Goal: Task Accomplishment & Management: Use online tool/utility

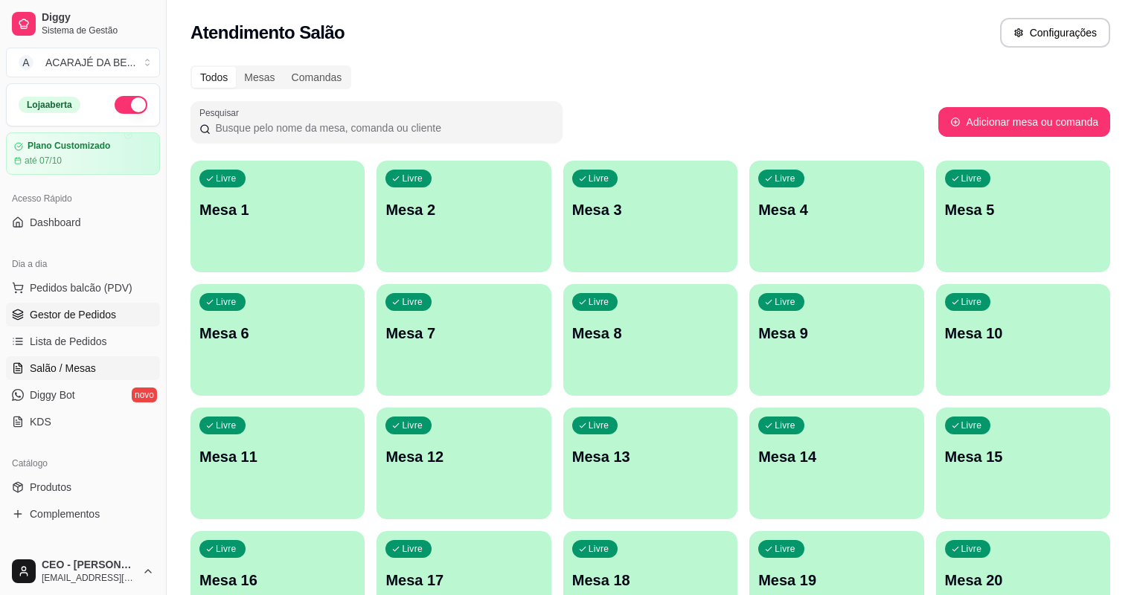
click at [110, 309] on span "Gestor de Pedidos" at bounding box center [73, 314] width 86 height 15
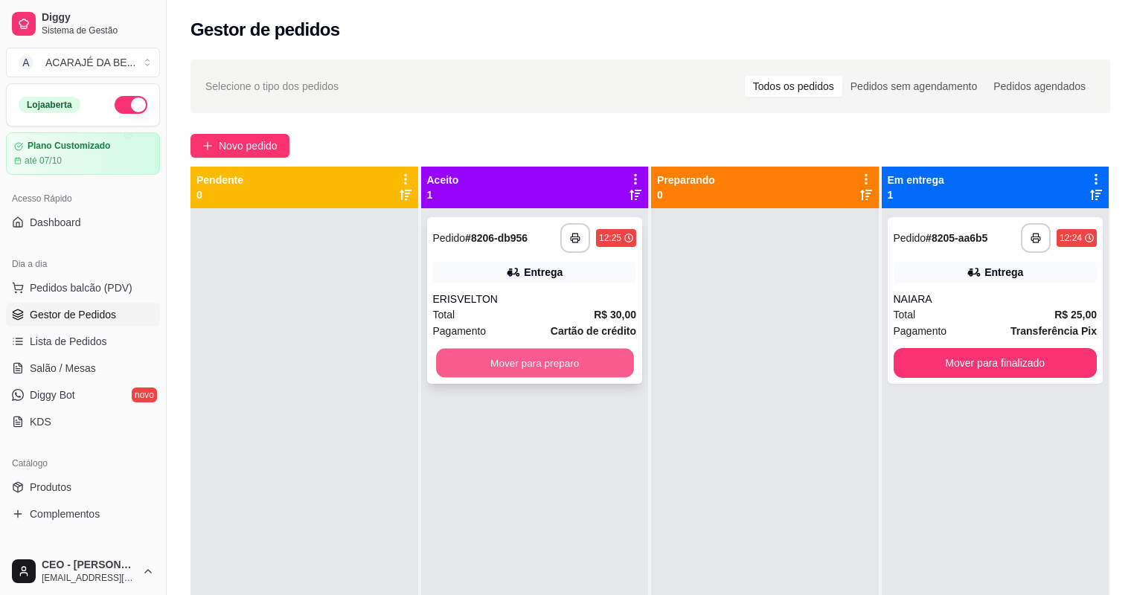
click at [560, 369] on button "Mover para preparo" at bounding box center [534, 363] width 197 height 29
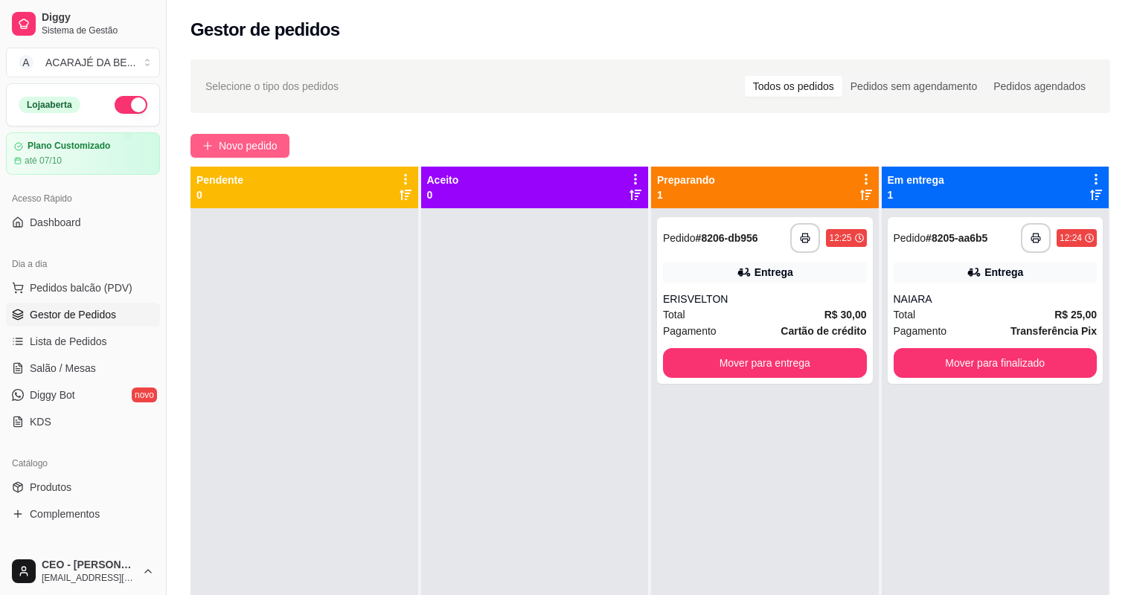
click at [253, 145] on span "Novo pedido" at bounding box center [248, 146] width 59 height 16
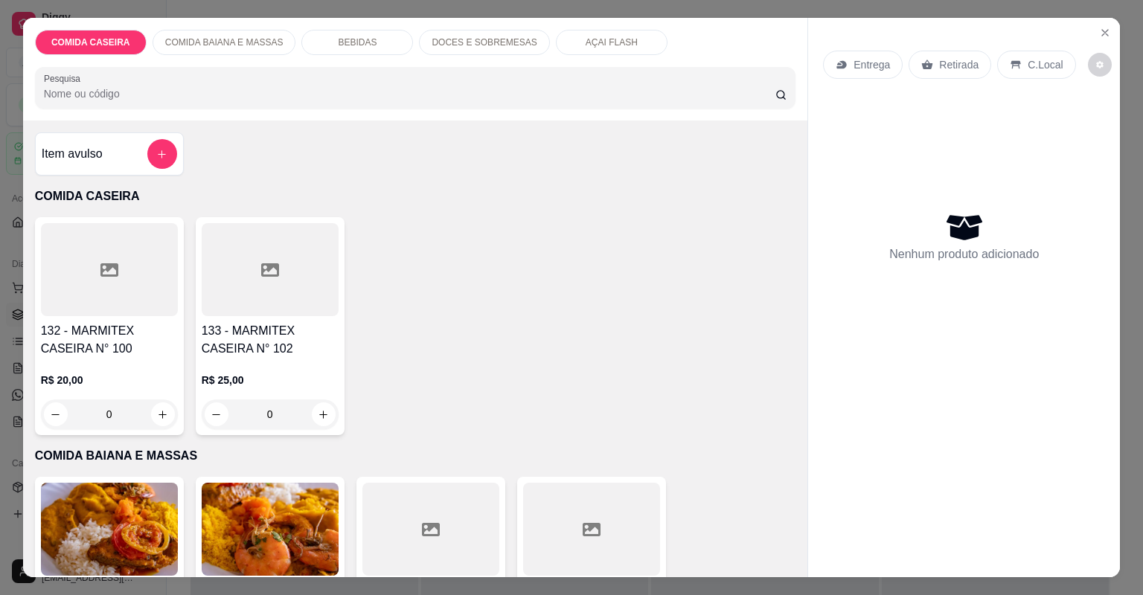
click at [460, 516] on div at bounding box center [430, 529] width 137 height 93
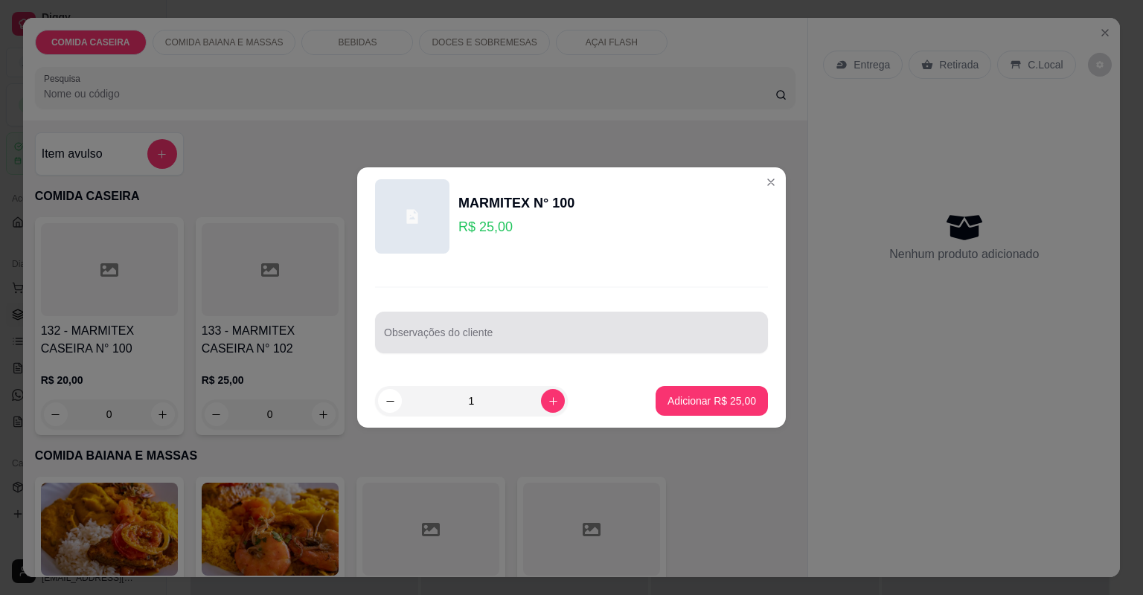
click at [579, 326] on div at bounding box center [571, 333] width 375 height 30
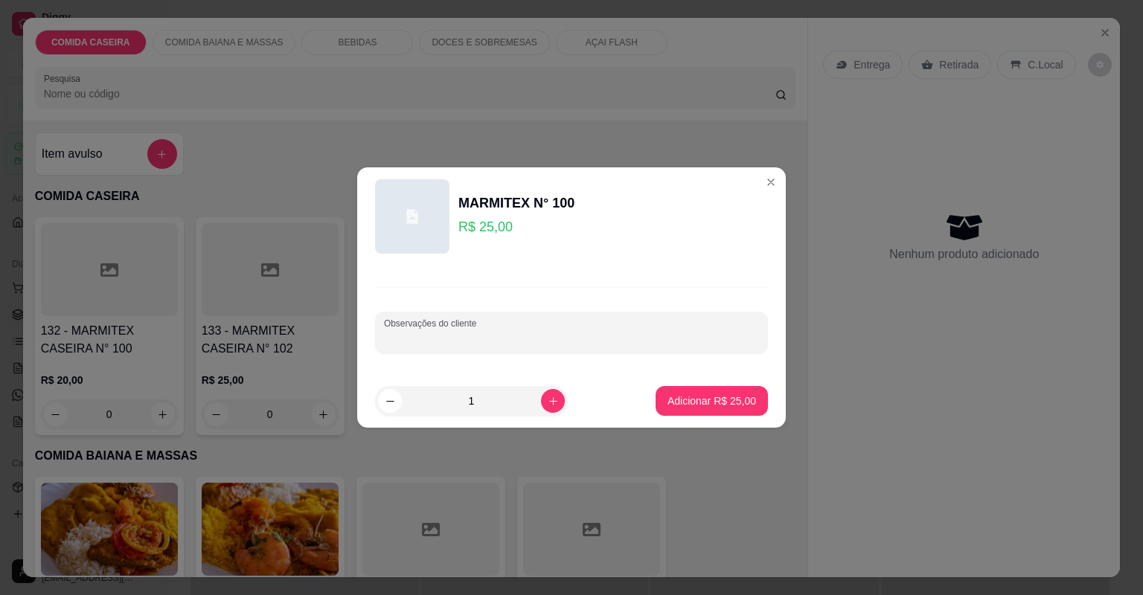
paste input "Feijão tropeiro , arroz branco , vatapá , moqueca de bacalhau , vinagrete , moq…"
type input "Feijão tropeiro , arroz branco , vatapá , moqueca de bacalhau , vinagrete , moq…"
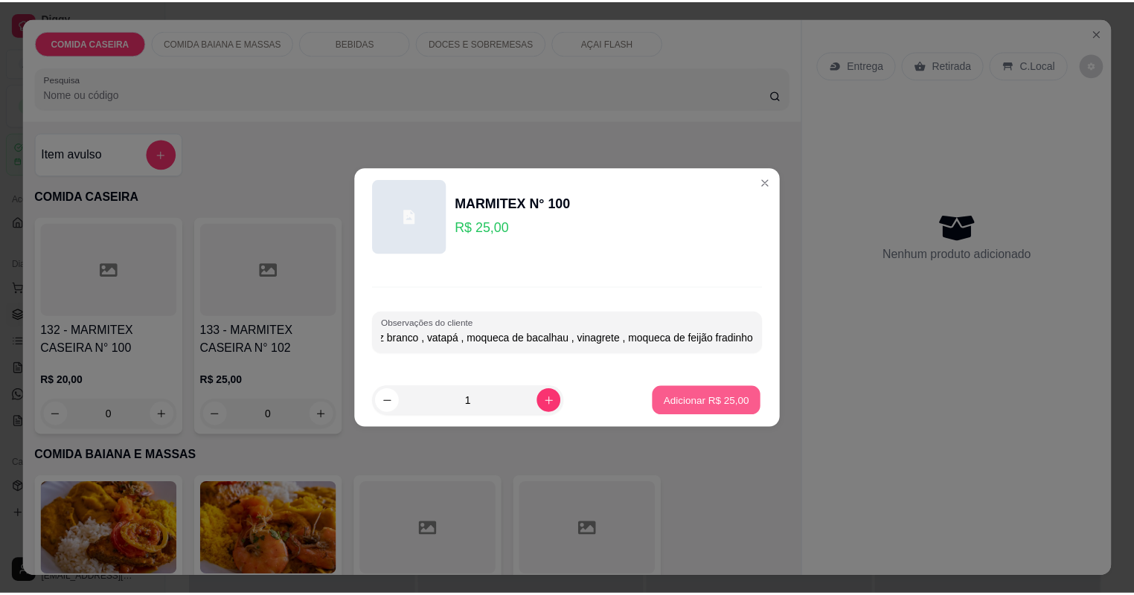
scroll to position [0, 0]
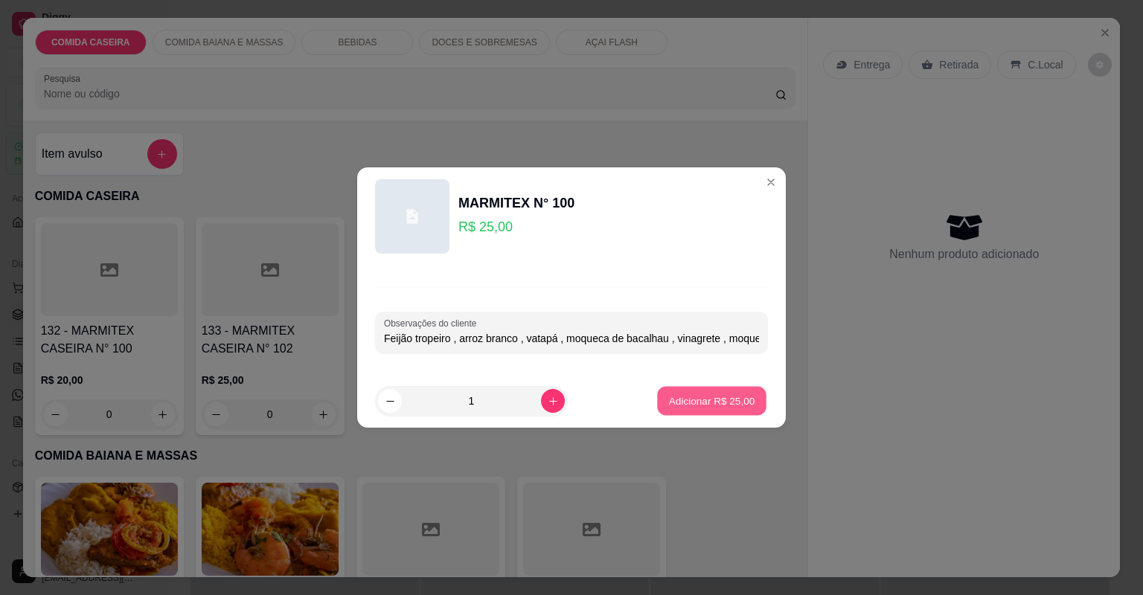
click at [719, 406] on p "Adicionar R$ 25,00" at bounding box center [712, 401] width 86 height 14
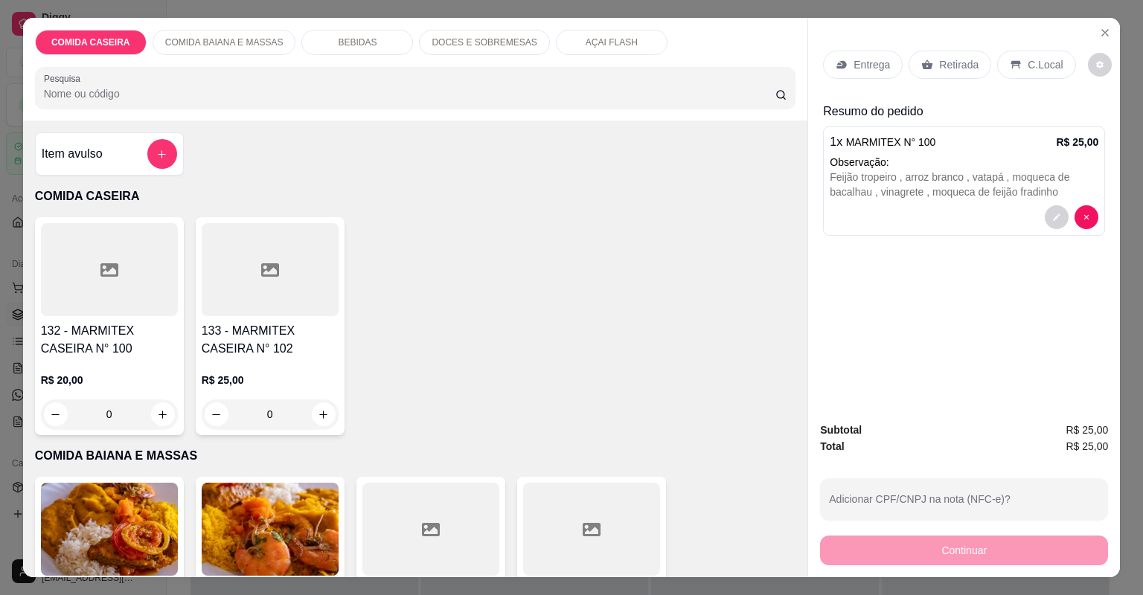
click at [875, 60] on p "Entrega" at bounding box center [871, 64] width 36 height 15
click at [959, 64] on p "Retirada" at bounding box center [958, 64] width 39 height 15
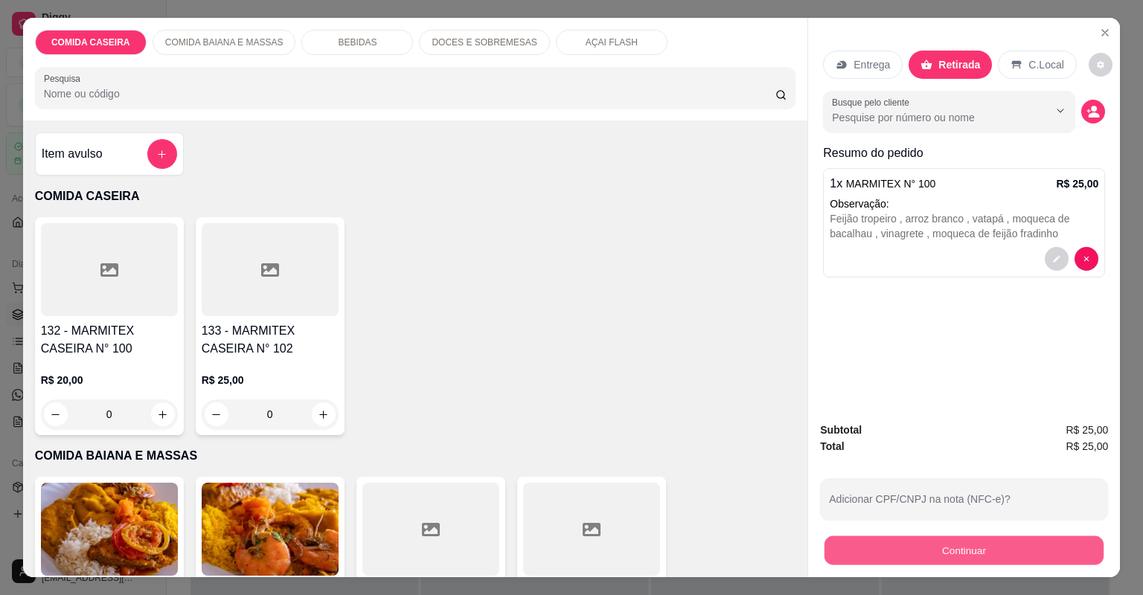
click at [939, 554] on button "Continuar" at bounding box center [963, 550] width 279 height 29
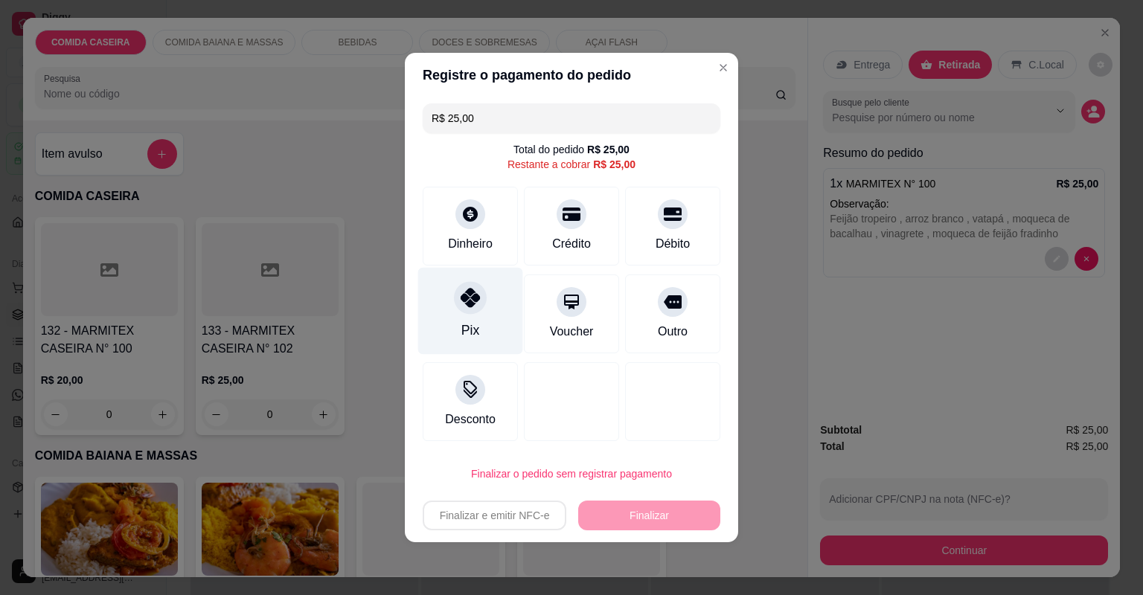
click at [459, 321] on div "Pix" at bounding box center [470, 311] width 105 height 87
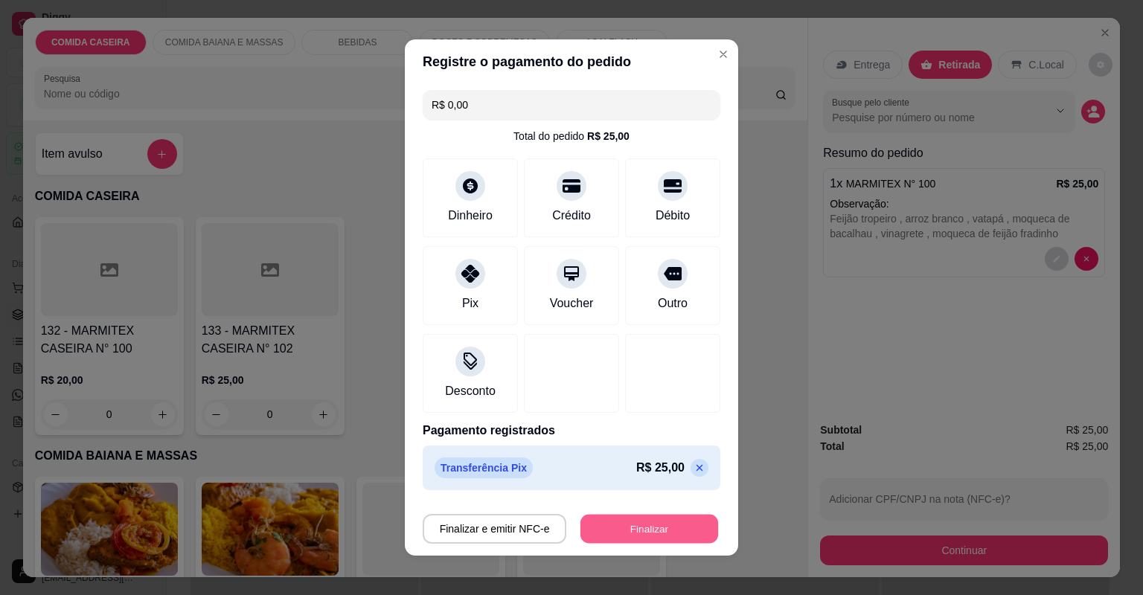
click at [676, 530] on button "Finalizar" at bounding box center [649, 529] width 138 height 29
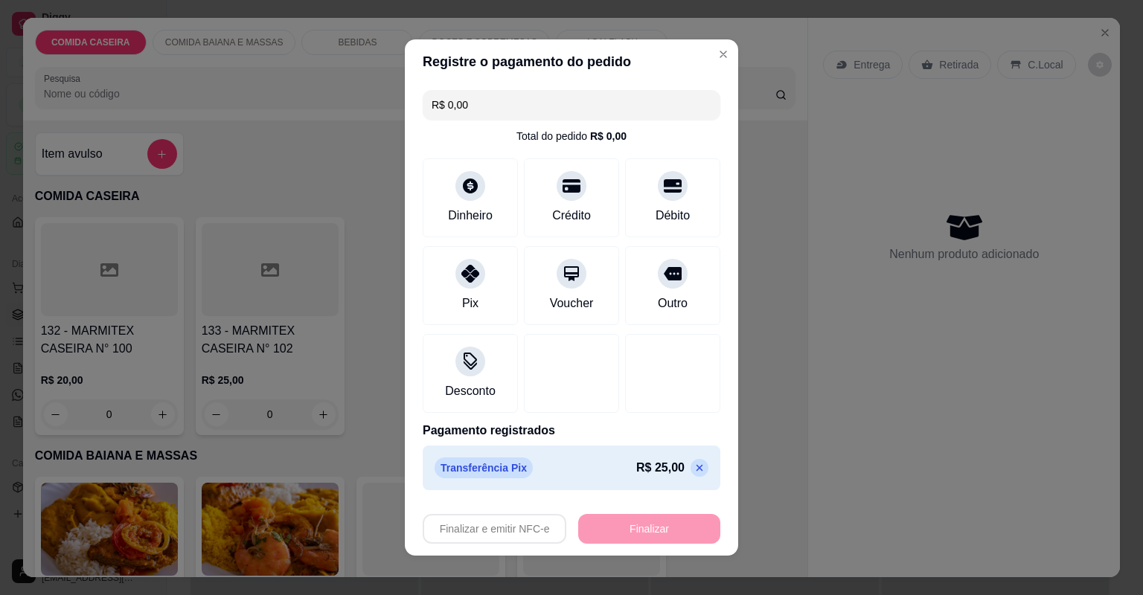
type input "-R$ 25,00"
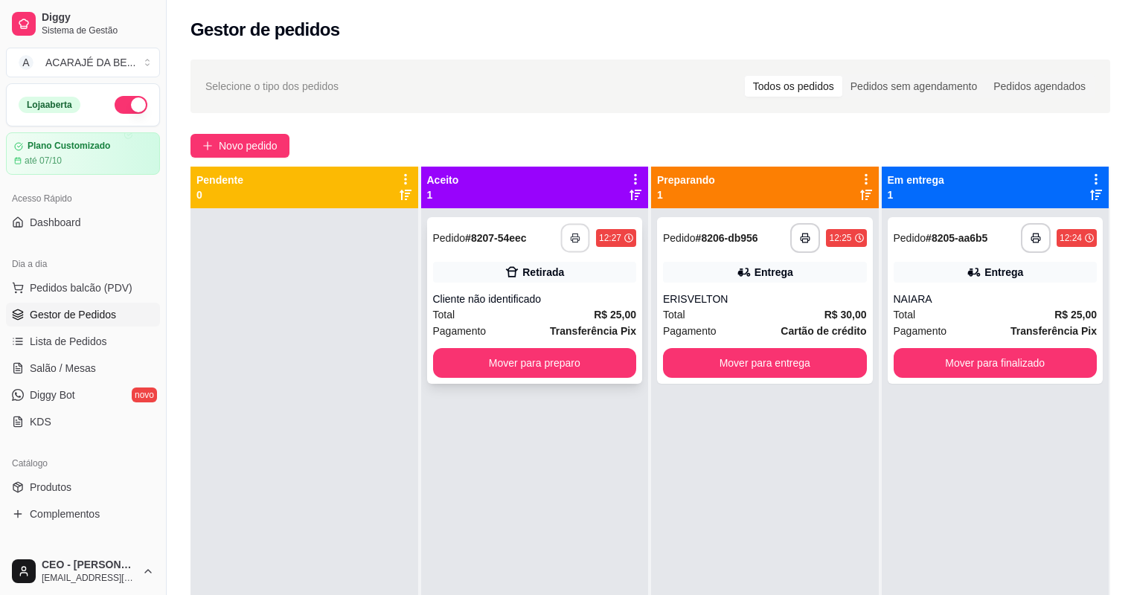
click at [574, 236] on button "button" at bounding box center [575, 238] width 29 height 29
click at [588, 362] on button "Mover para preparo" at bounding box center [535, 363] width 204 height 30
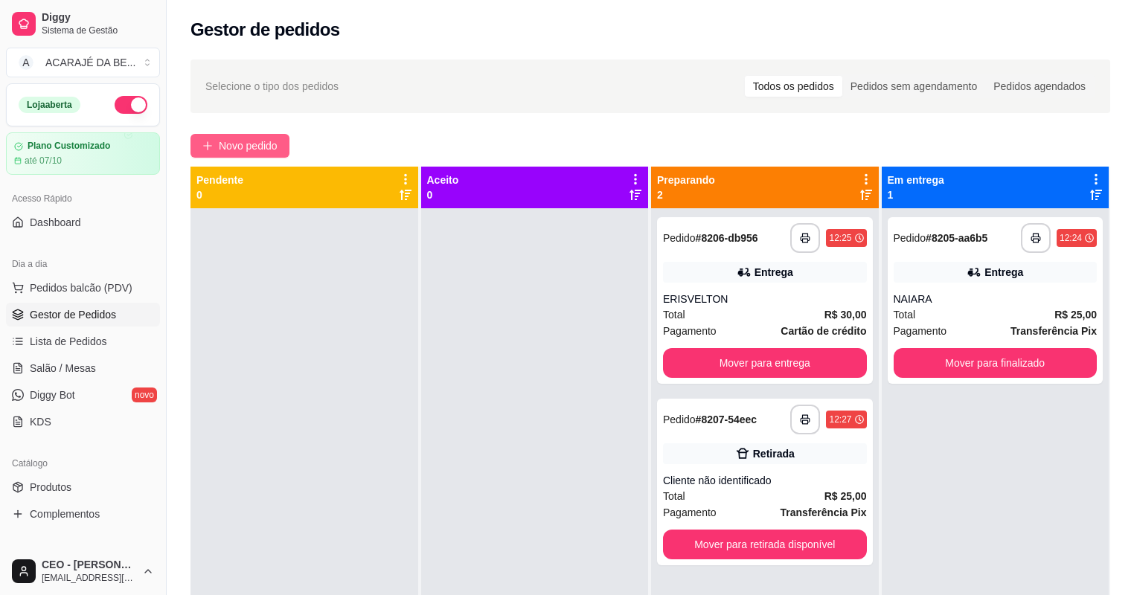
click at [250, 144] on span "Novo pedido" at bounding box center [248, 146] width 59 height 16
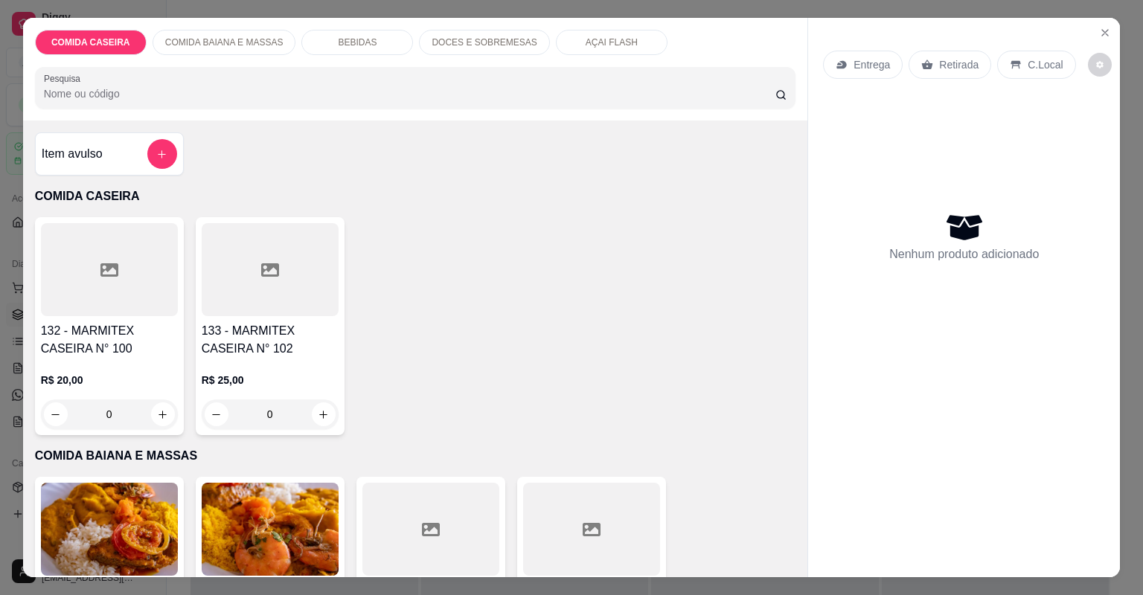
click at [460, 514] on div at bounding box center [430, 529] width 137 height 93
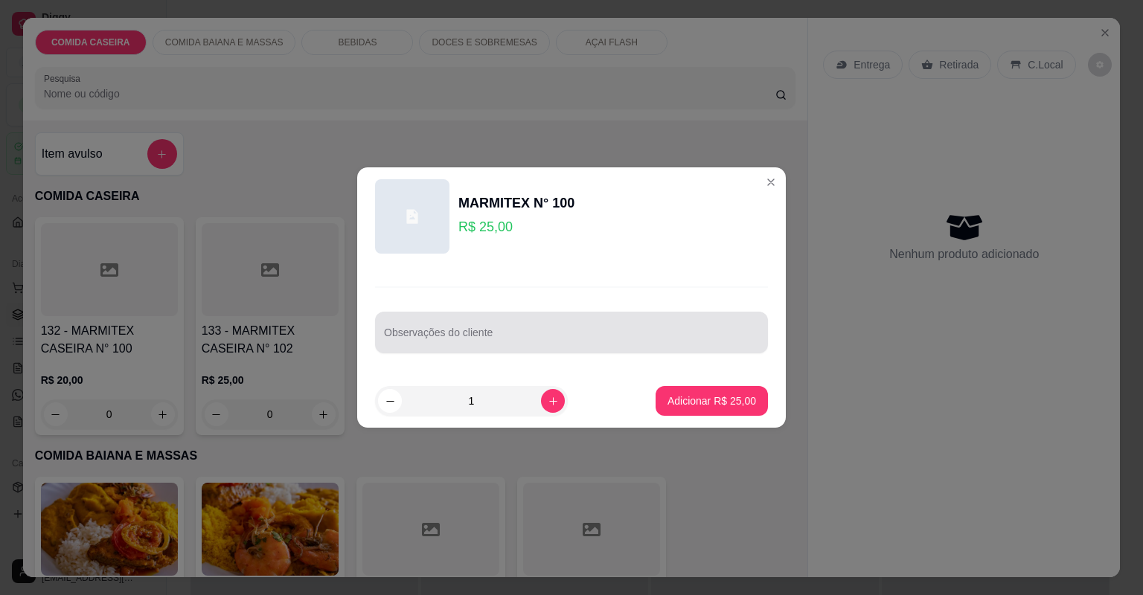
click at [565, 340] on input "Observações do cliente" at bounding box center [571, 338] width 375 height 15
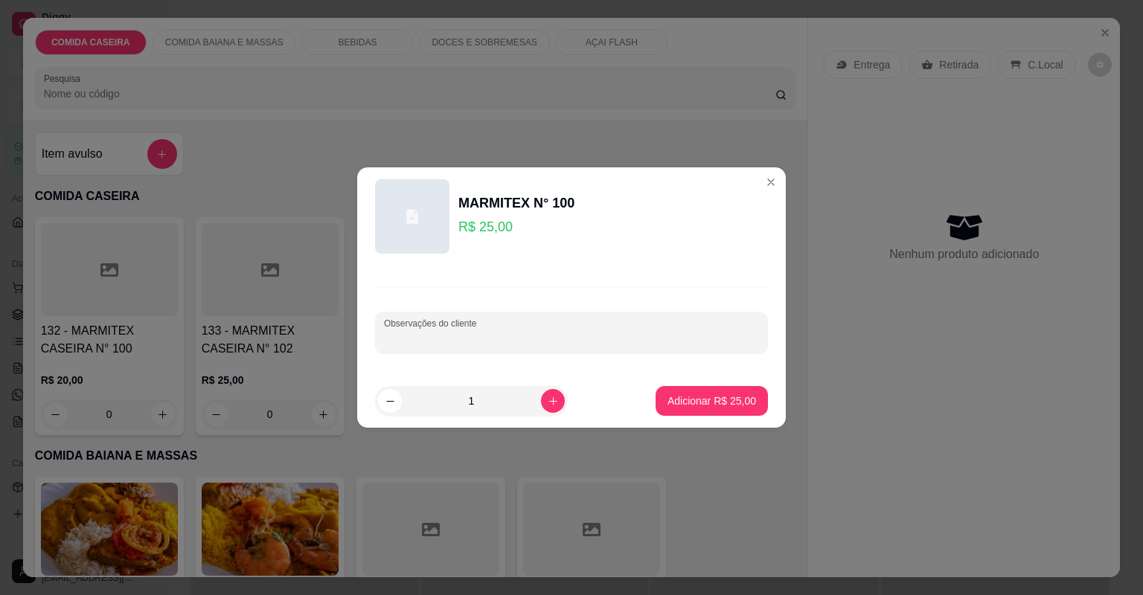
paste input "Feijao tropeiro arroz cortado de abóbora vatapá vinagrete Xinxim de galinha e m…"
type input "Feijao tropeiro arroz cortado de abóbora vatapá vinagrete Xinxim de galinha e m…"
click at [726, 392] on button "Adicionar R$ 25,00" at bounding box center [711, 401] width 109 height 29
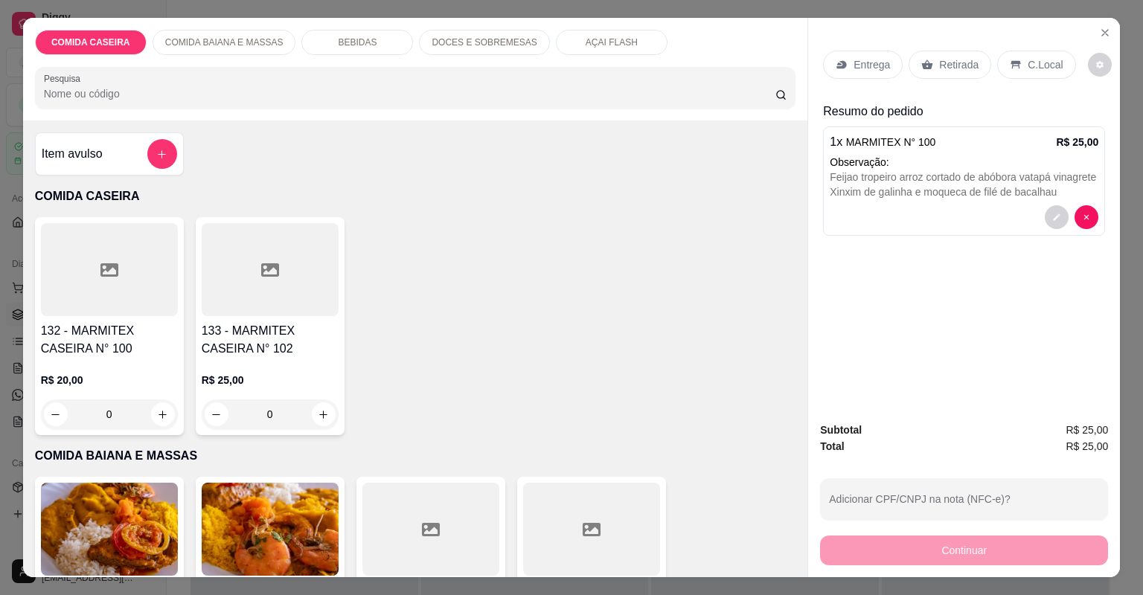
click at [886, 62] on div "Entrega" at bounding box center [863, 65] width 80 height 28
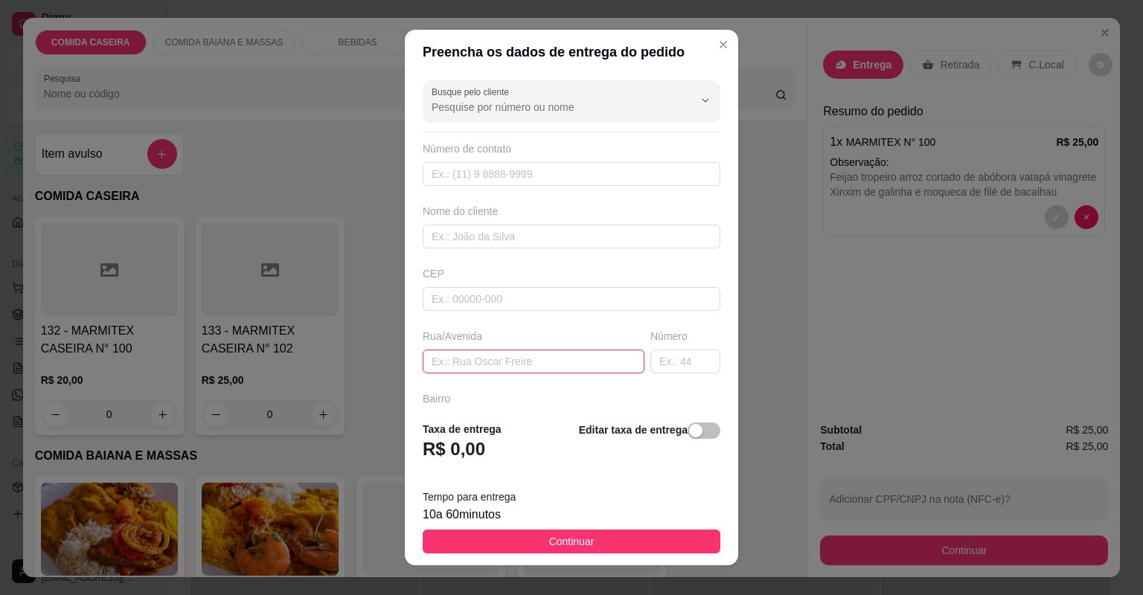
click at [566, 360] on input "text" at bounding box center [534, 362] width 222 height 24
paste input "Nilda rua 6 bairro popular ao lado da igreja [DEMOGRAPHIC_DATA]"
type input "Nilda rua 6 bairro popular ao lado da igreja [DEMOGRAPHIC_DATA]"
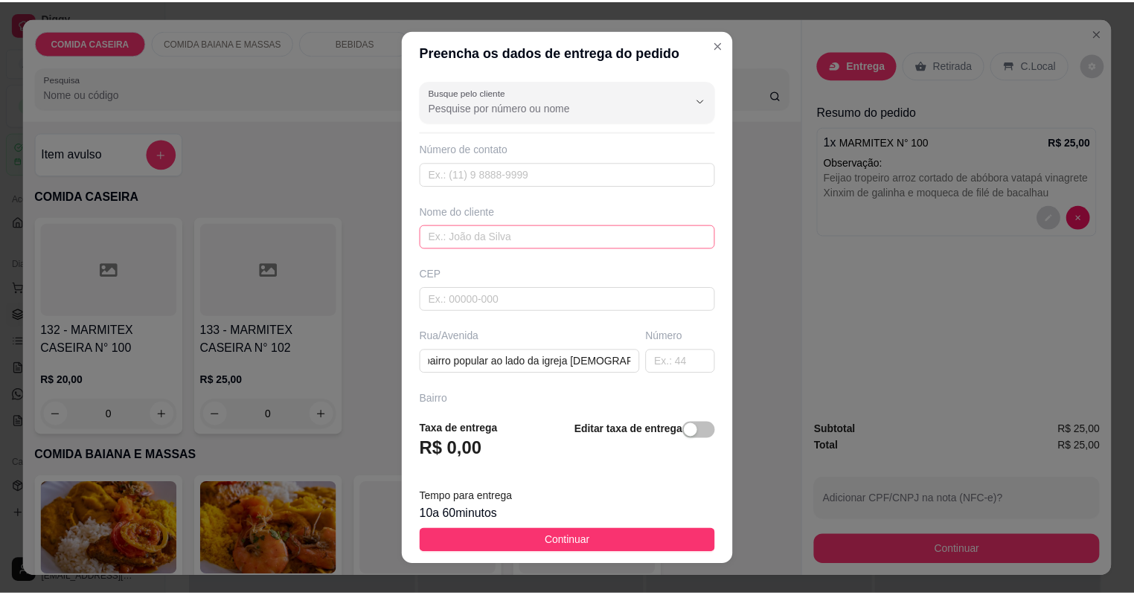
scroll to position [0, 0]
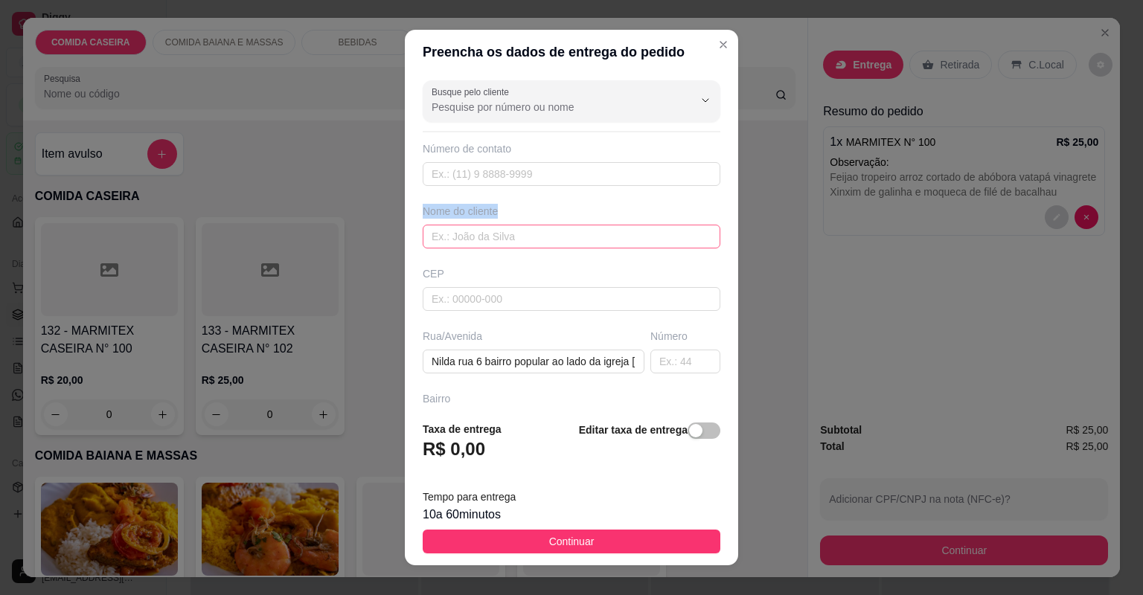
drag, startPoint x: 533, startPoint y: 214, endPoint x: 524, endPoint y: 233, distance: 21.0
click at [524, 233] on div "Nome do cliente" at bounding box center [572, 226] width 304 height 45
click at [524, 233] on input "text" at bounding box center [572, 237] width 298 height 24
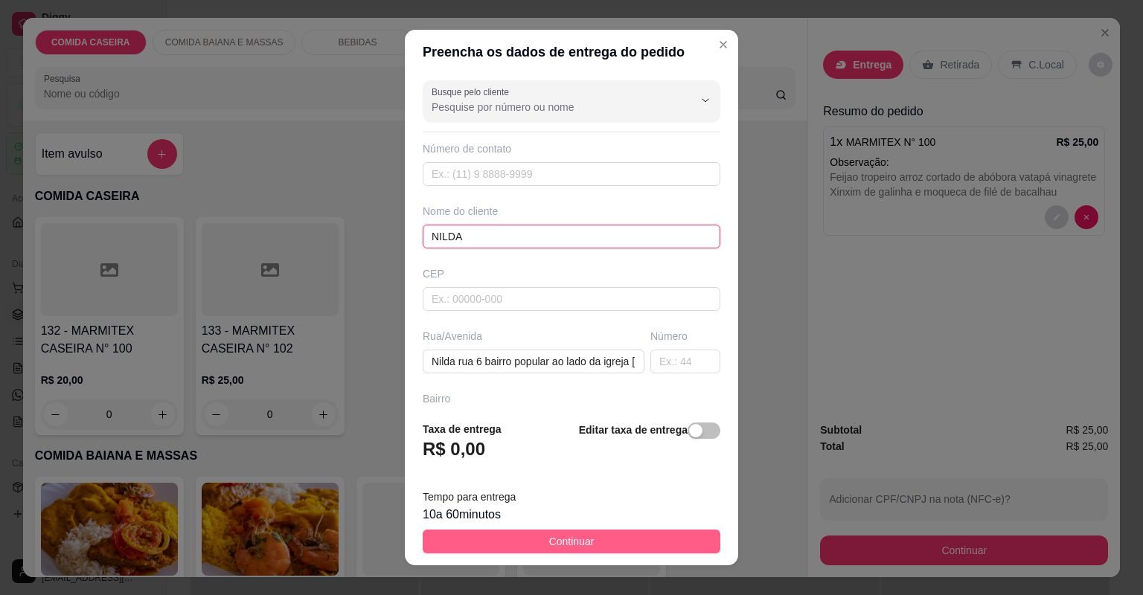
type input "NILDA"
click at [596, 536] on button "Continuar" at bounding box center [572, 542] width 298 height 24
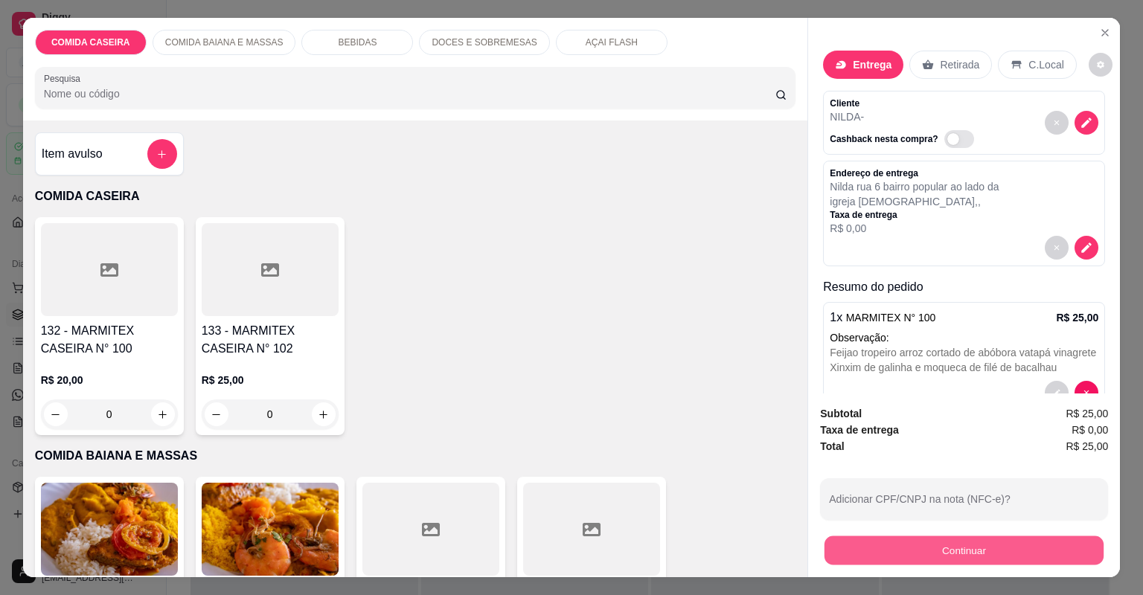
click at [854, 542] on button "Continuar" at bounding box center [963, 550] width 279 height 29
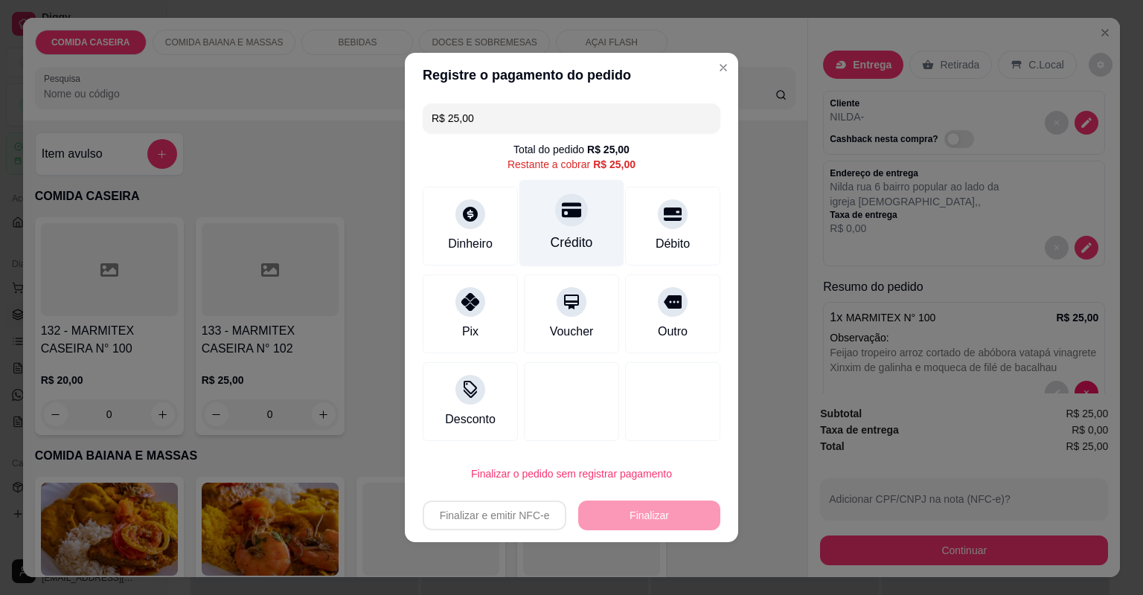
click at [581, 234] on div "Crédito" at bounding box center [571, 242] width 42 height 19
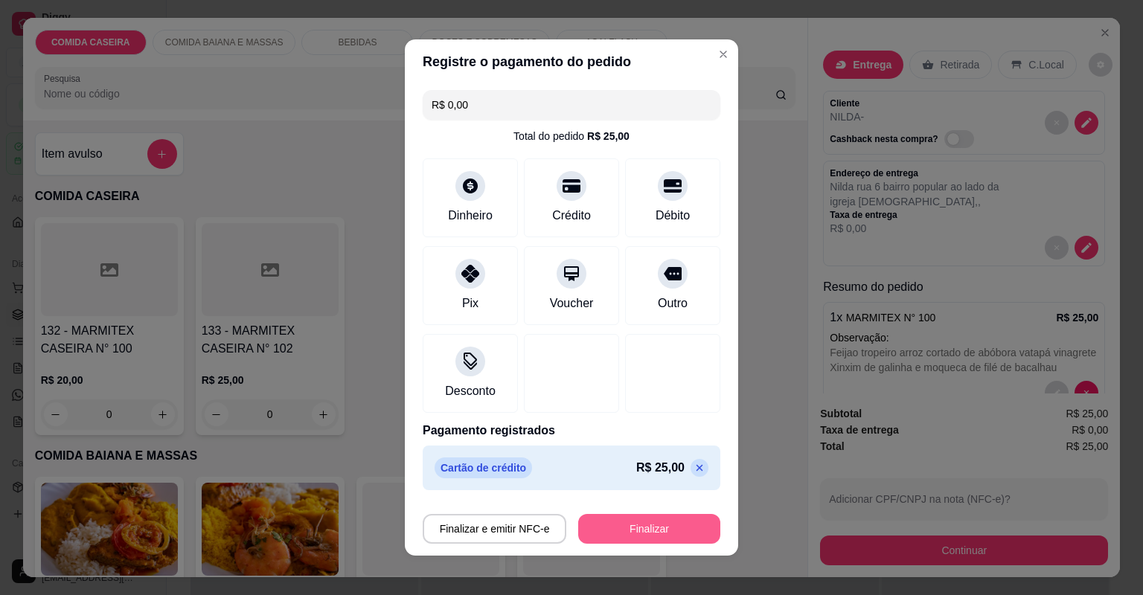
click at [611, 523] on button "Finalizar" at bounding box center [649, 529] width 142 height 30
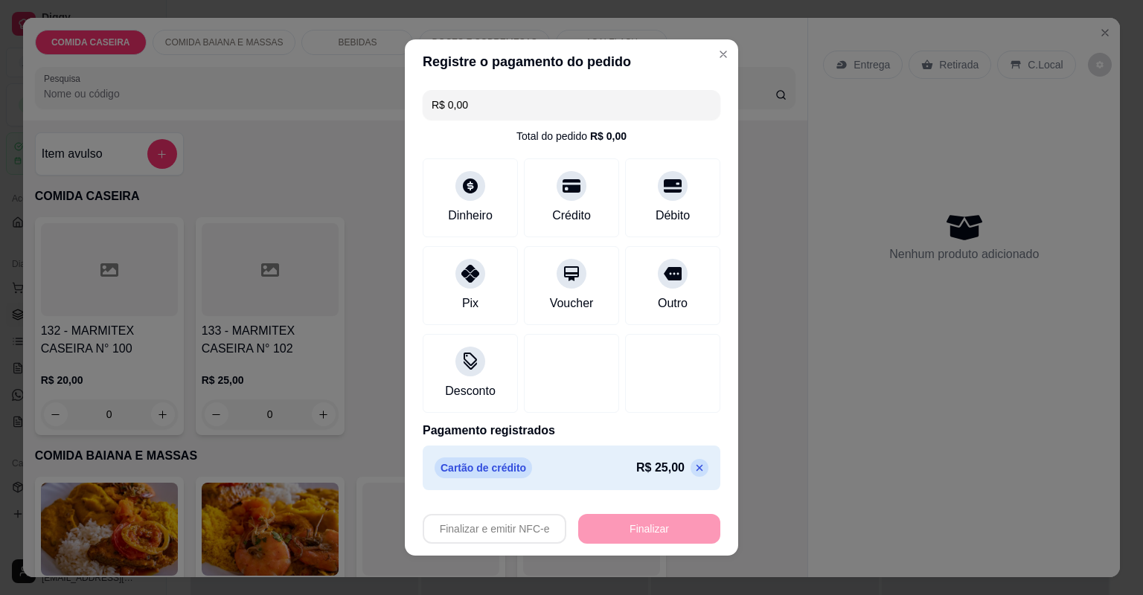
type input "-R$ 25,00"
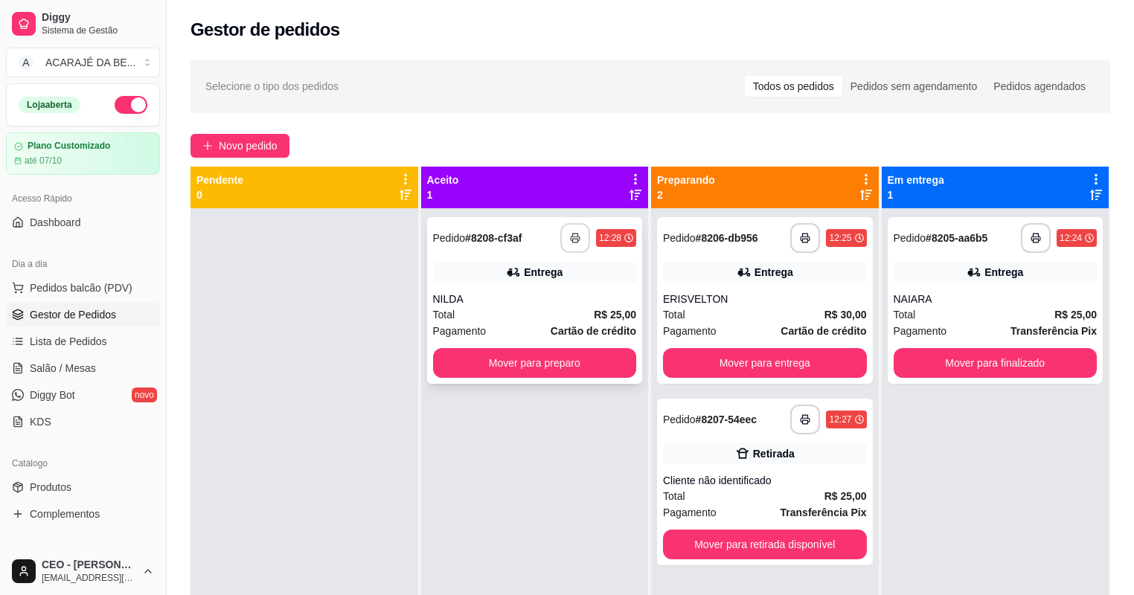
click at [570, 239] on icon "button" at bounding box center [575, 238] width 10 height 10
click at [574, 367] on button "Mover para preparo" at bounding box center [535, 363] width 204 height 30
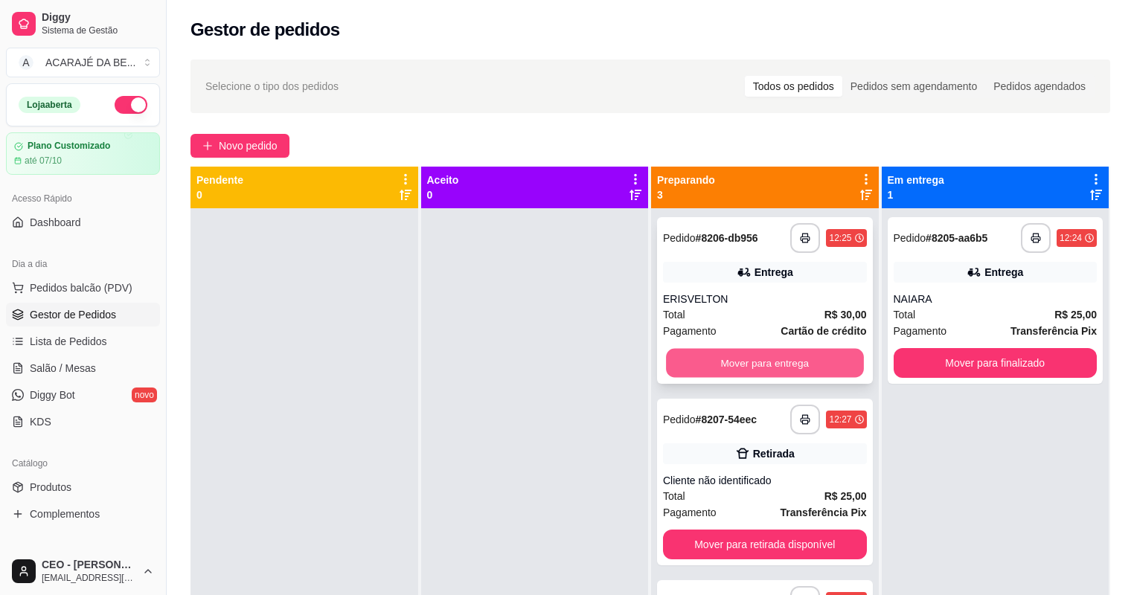
click at [728, 354] on button "Mover para entrega" at bounding box center [764, 363] width 197 height 29
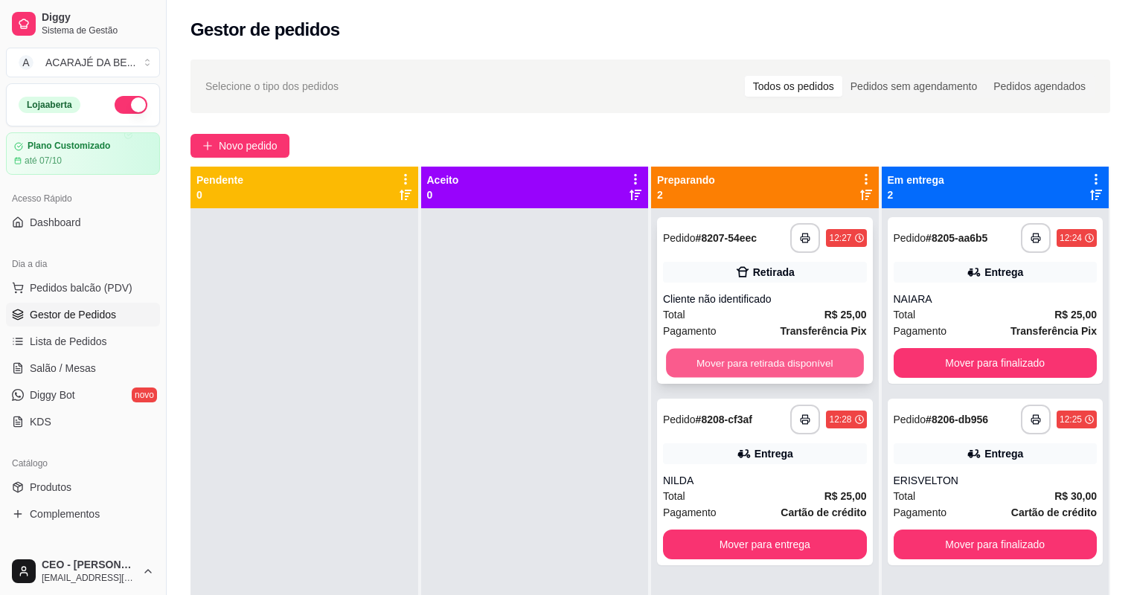
click at [729, 357] on button "Mover para retirada disponível" at bounding box center [764, 363] width 197 height 29
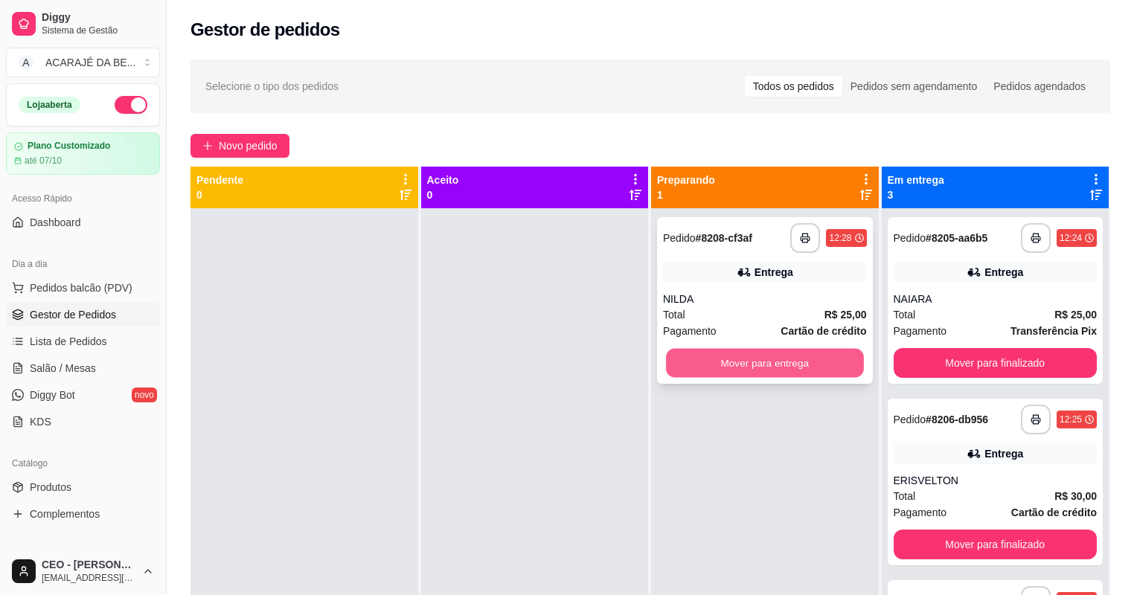
click at [746, 361] on button "Mover para entrega" at bounding box center [764, 363] width 197 height 29
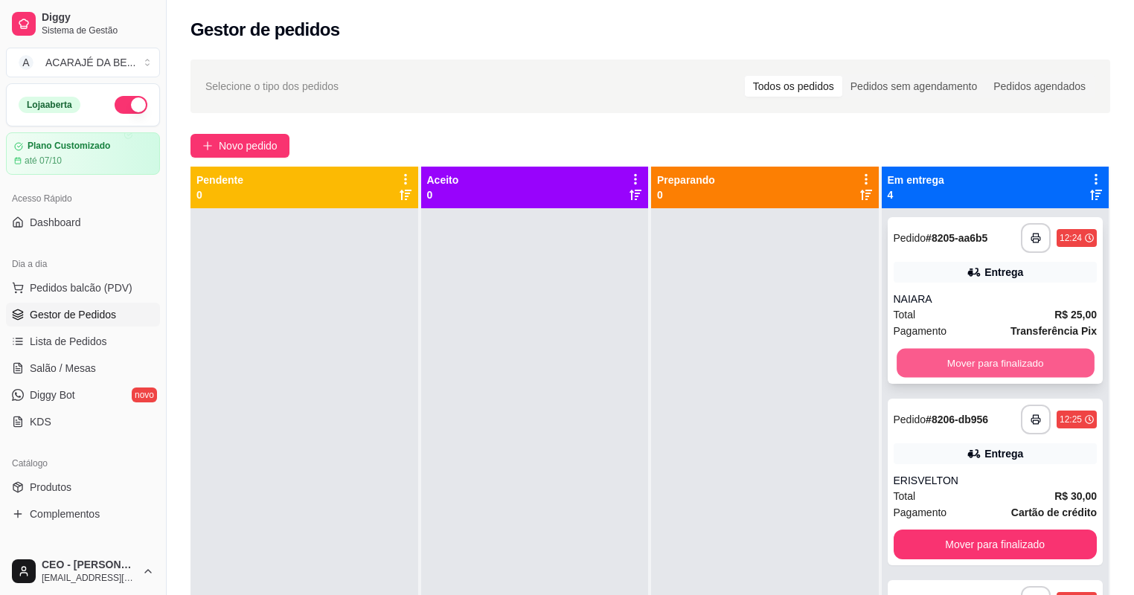
click at [925, 369] on button "Mover para finalizado" at bounding box center [994, 363] width 197 height 29
click at [925, 367] on button "Mover para finalizado" at bounding box center [995, 363] width 204 height 30
click at [925, 367] on button "Mover para finalizado" at bounding box center [994, 363] width 197 height 29
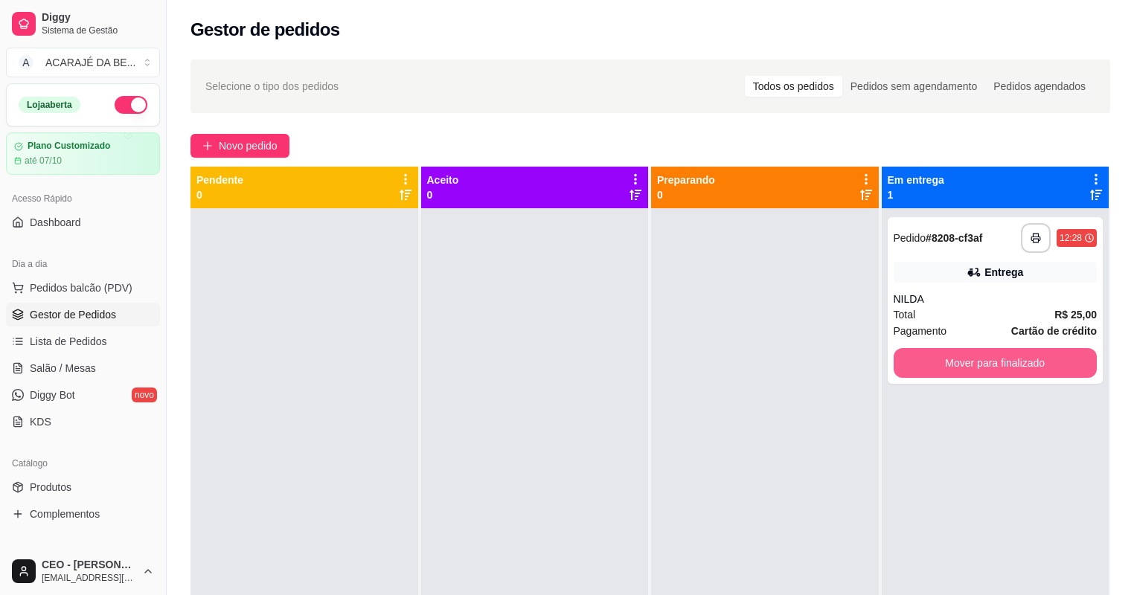
click at [925, 367] on button "Mover para finalizado" at bounding box center [995, 363] width 204 height 30
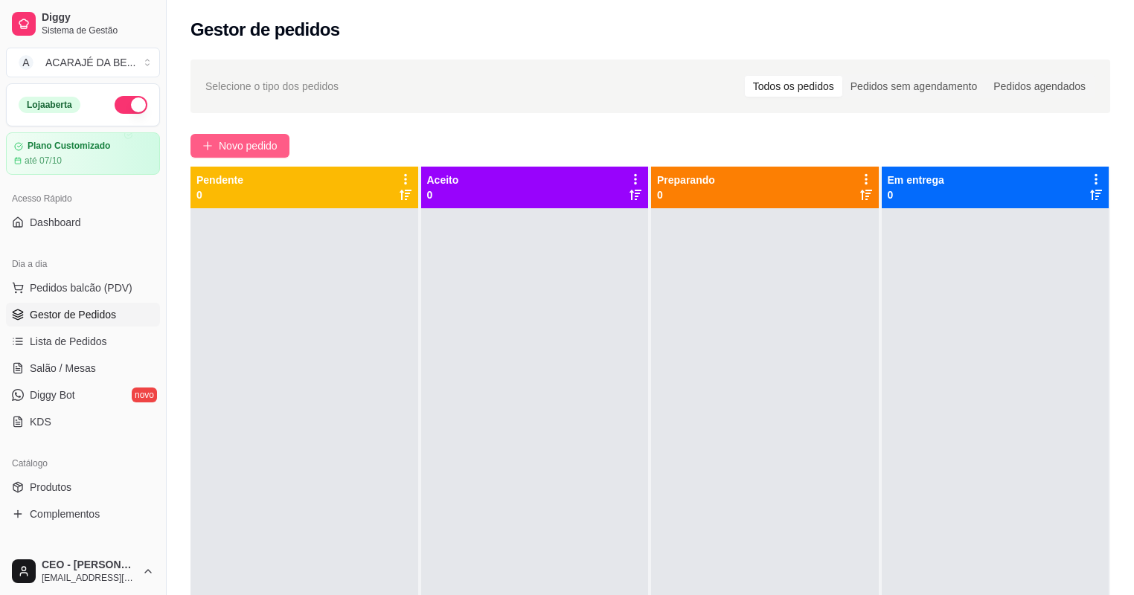
click at [211, 141] on icon "plus" at bounding box center [207, 146] width 10 height 10
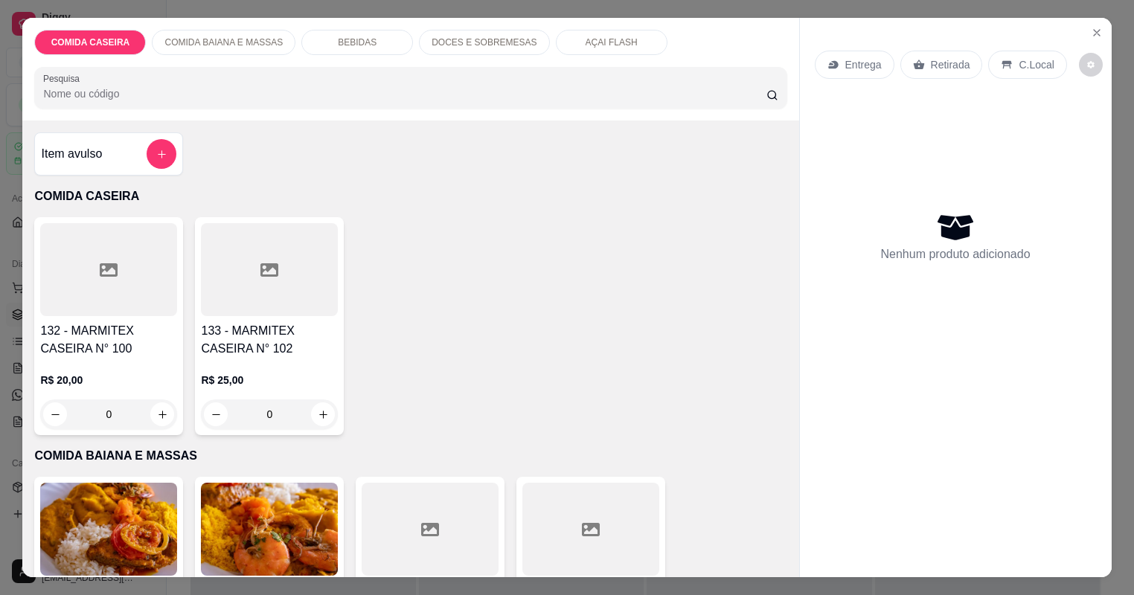
click at [115, 284] on div at bounding box center [108, 269] width 137 height 93
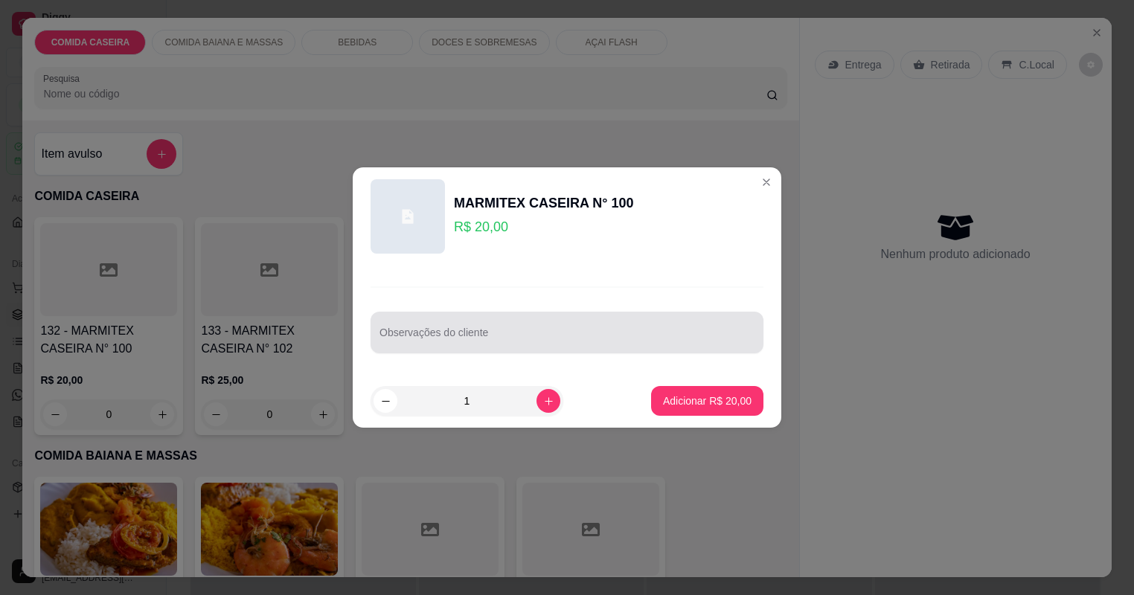
drag, startPoint x: 510, startPoint y: 318, endPoint x: 505, endPoint y: 328, distance: 11.6
click at [510, 318] on div at bounding box center [566, 333] width 375 height 30
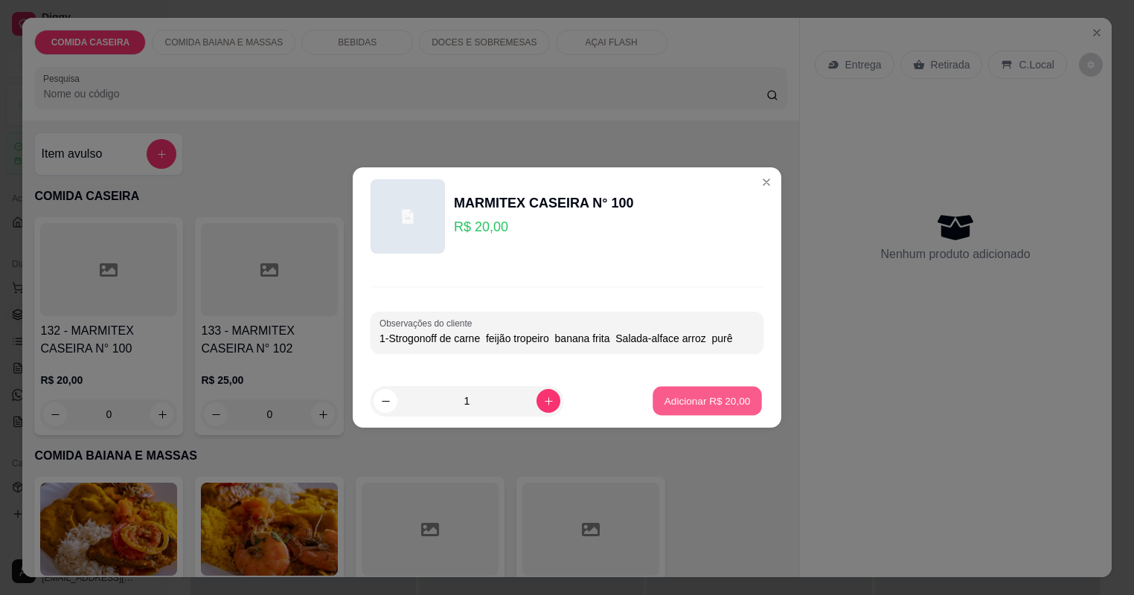
click at [675, 402] on p "Adicionar R$ 20,00" at bounding box center [707, 401] width 86 height 14
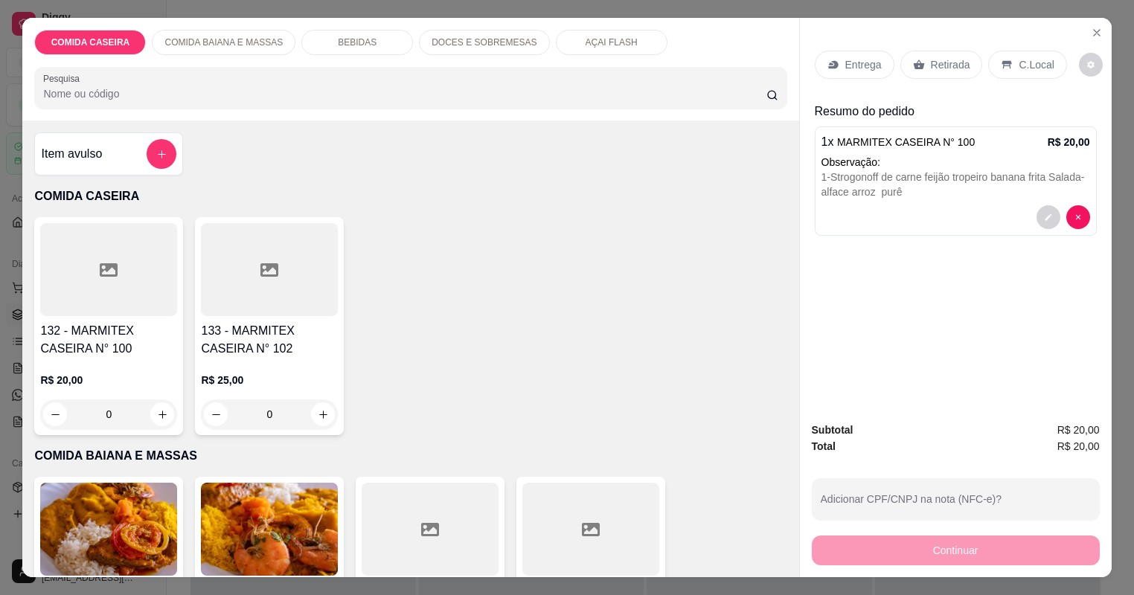
click at [134, 286] on div at bounding box center [108, 269] width 137 height 93
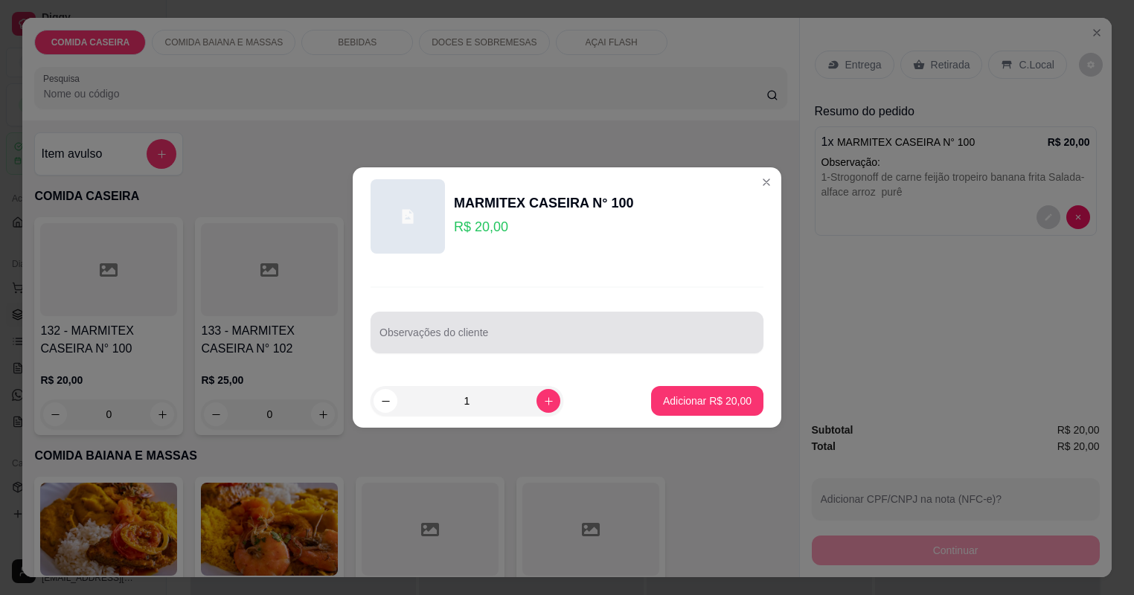
click at [518, 330] on div at bounding box center [566, 333] width 375 height 30
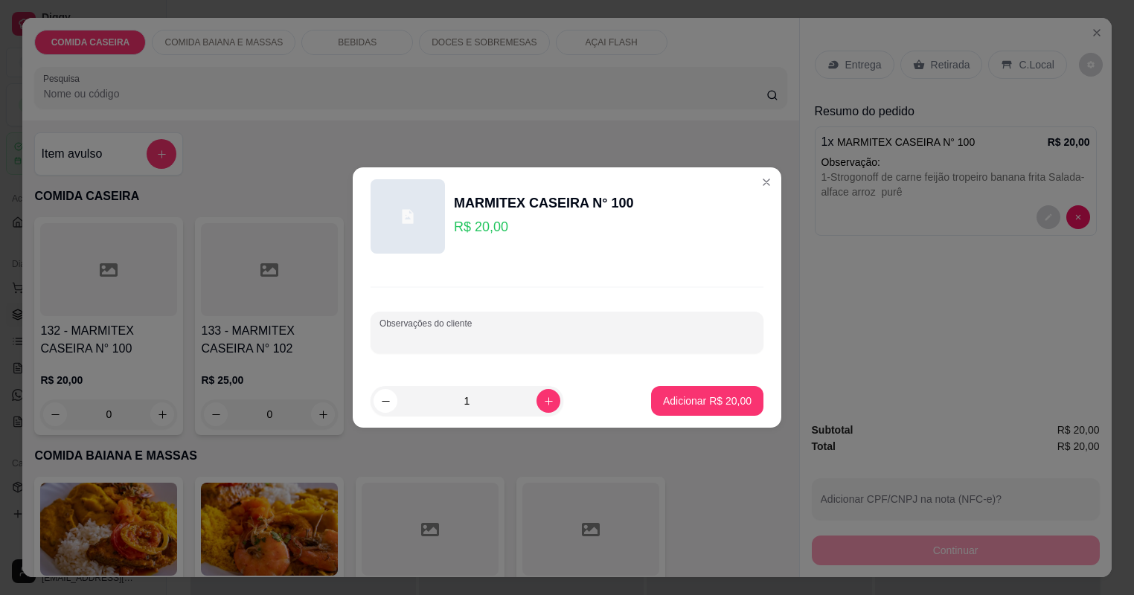
paste input "2-purê de batata Strogonoff banana frita arroz feijão tropeiro"
type input "2-purê de batata Strogonoff banana frita arroz feijão tropeiro"
click at [682, 405] on p "Adicionar R$ 20,00" at bounding box center [707, 401] width 86 height 14
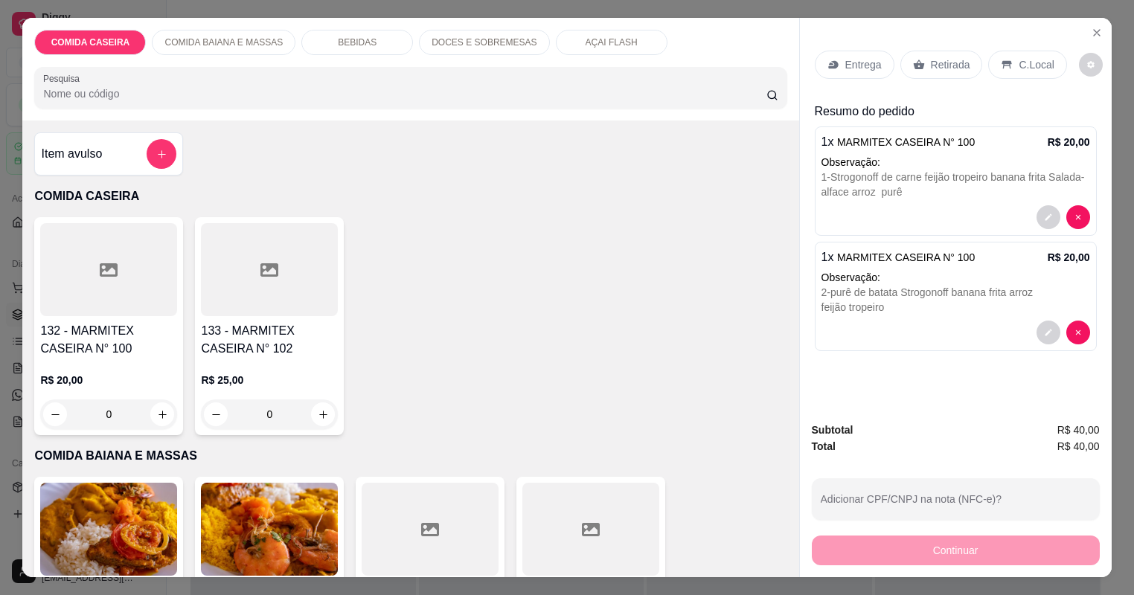
click at [113, 282] on div at bounding box center [108, 269] width 137 height 93
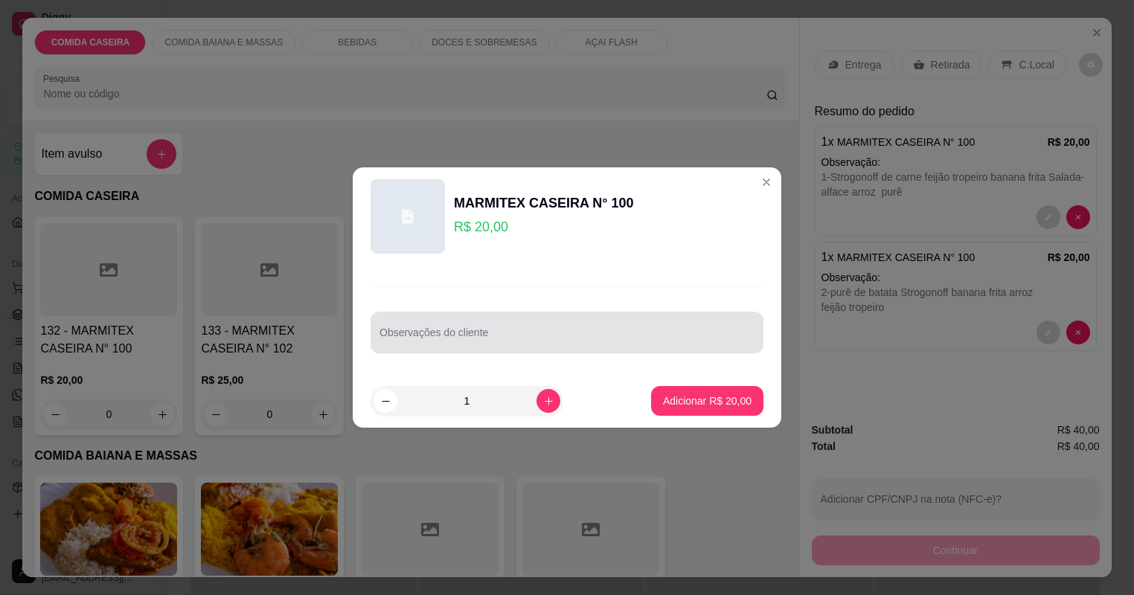
click at [553, 345] on div at bounding box center [566, 333] width 375 height 30
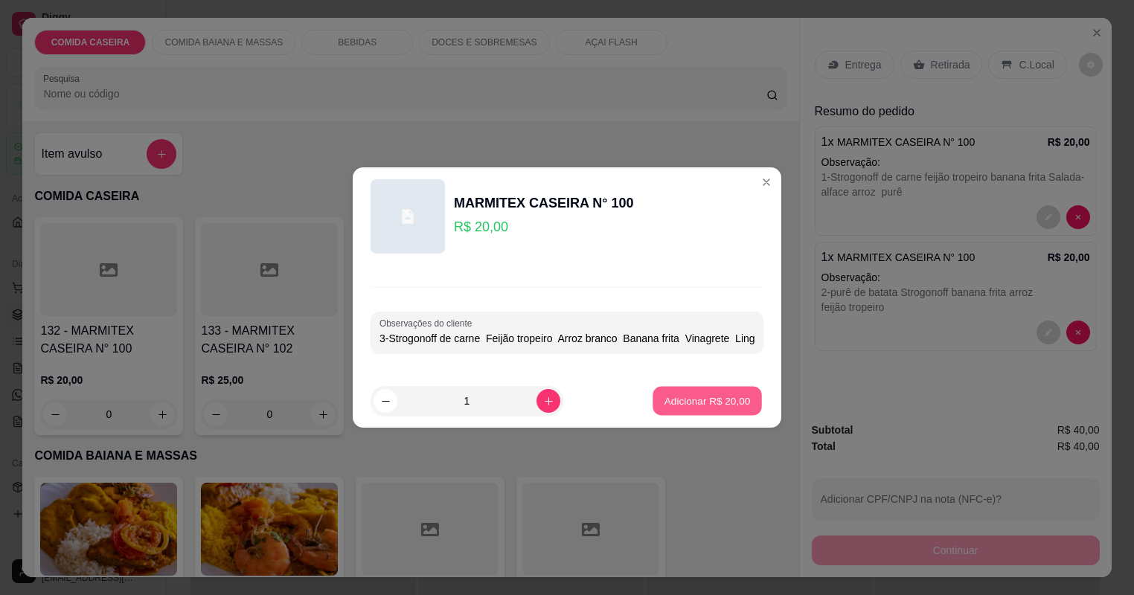
click at [737, 402] on p "Adicionar R$ 20,00" at bounding box center [707, 401] width 86 height 14
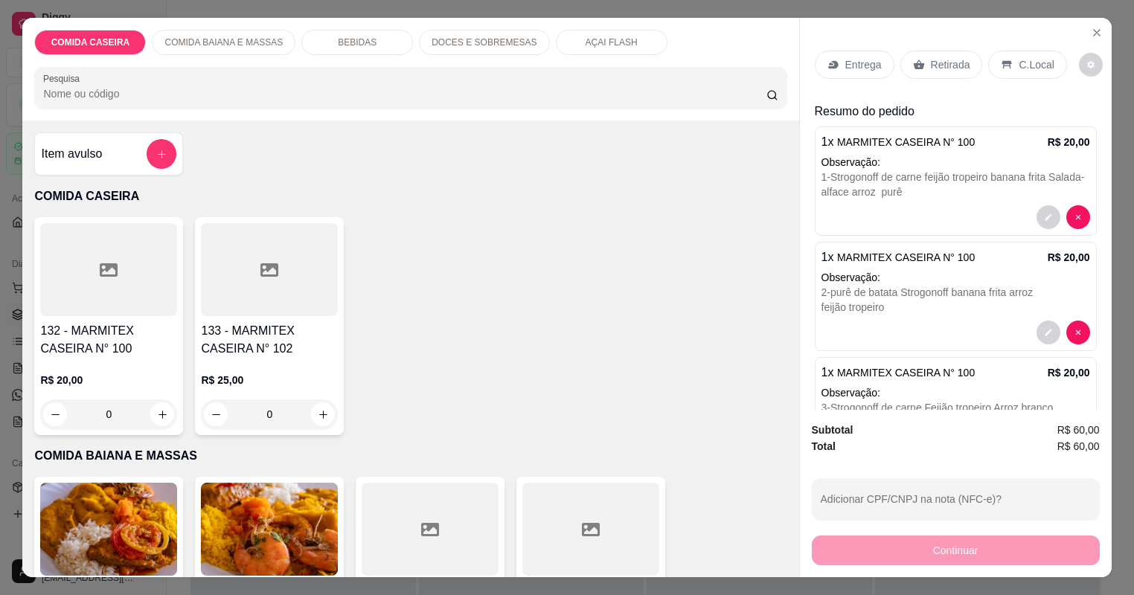
click at [875, 66] on p "Entrega" at bounding box center [863, 64] width 36 height 15
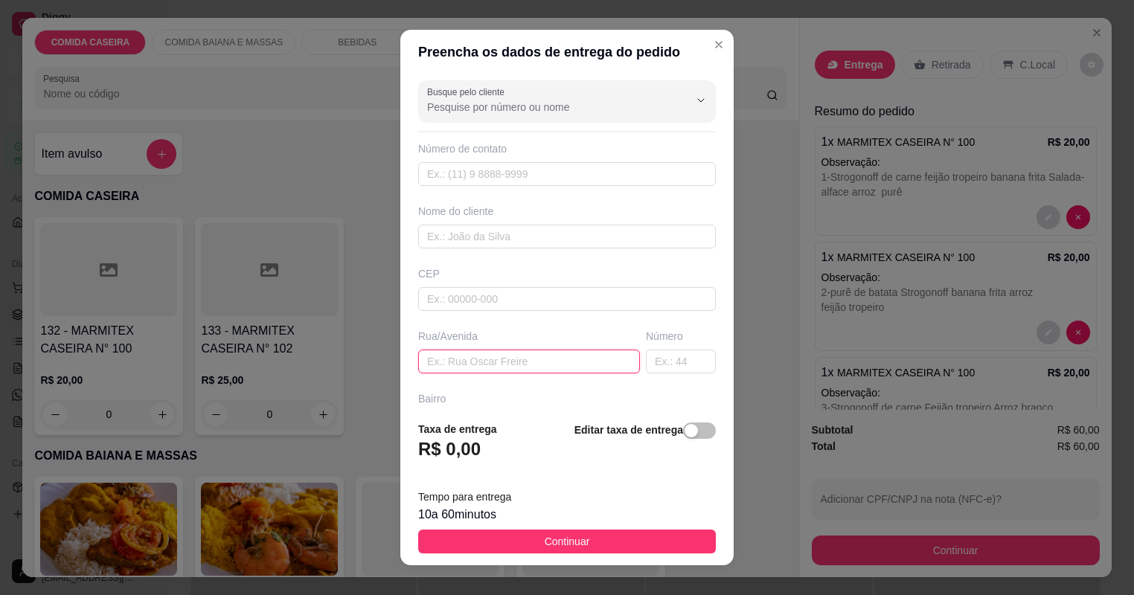
click at [573, 362] on input "text" at bounding box center [529, 362] width 222 height 24
paste input "loja pró padeiro"
type input "loja pró padeiro"
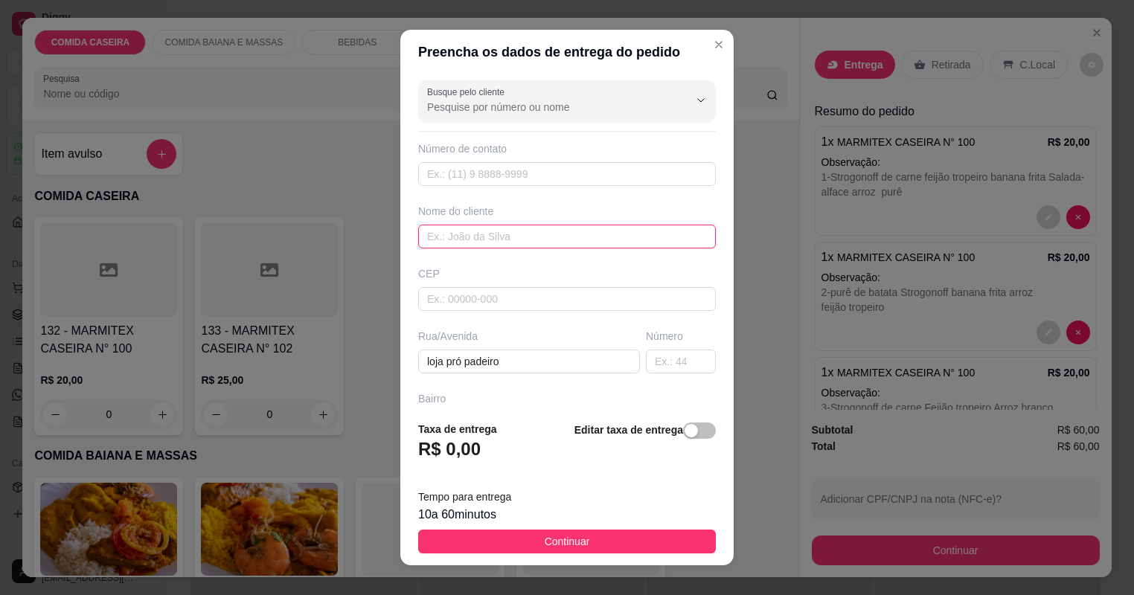
click at [512, 231] on input "text" at bounding box center [567, 237] width 298 height 24
type input "BIA"
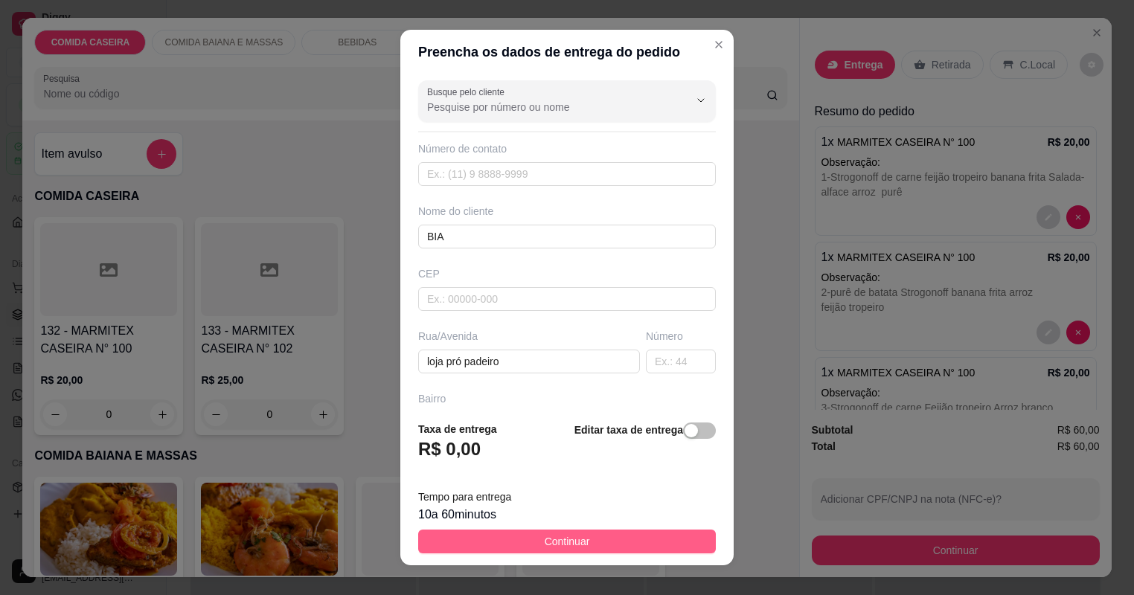
click at [619, 539] on button "Continuar" at bounding box center [567, 542] width 298 height 24
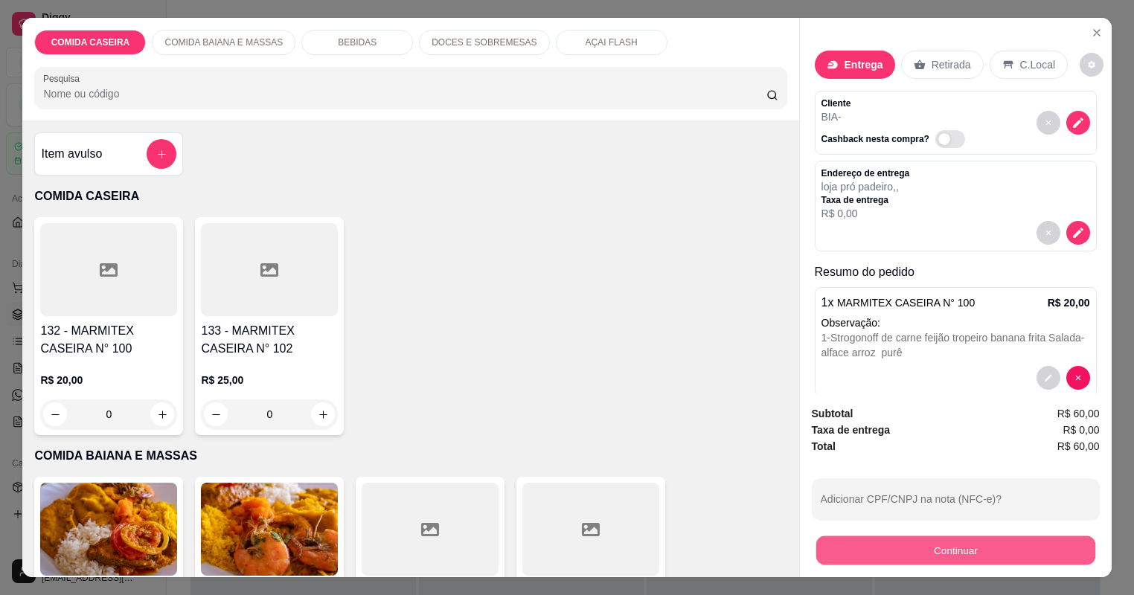
click at [863, 548] on button "Continuar" at bounding box center [954, 550] width 279 height 29
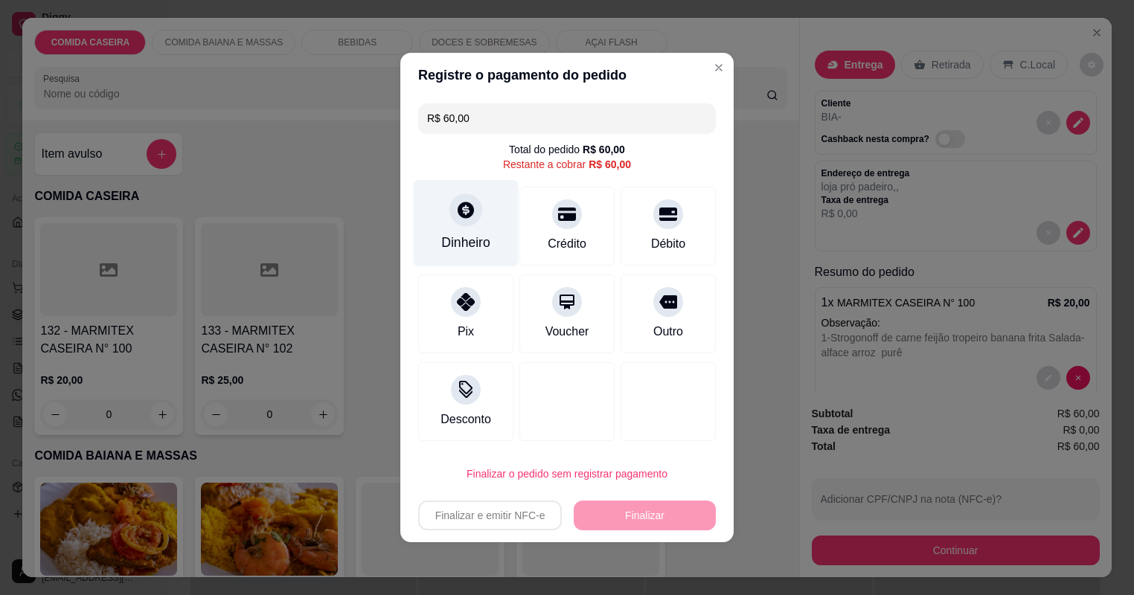
click at [454, 229] on div "Dinheiro" at bounding box center [466, 223] width 105 height 87
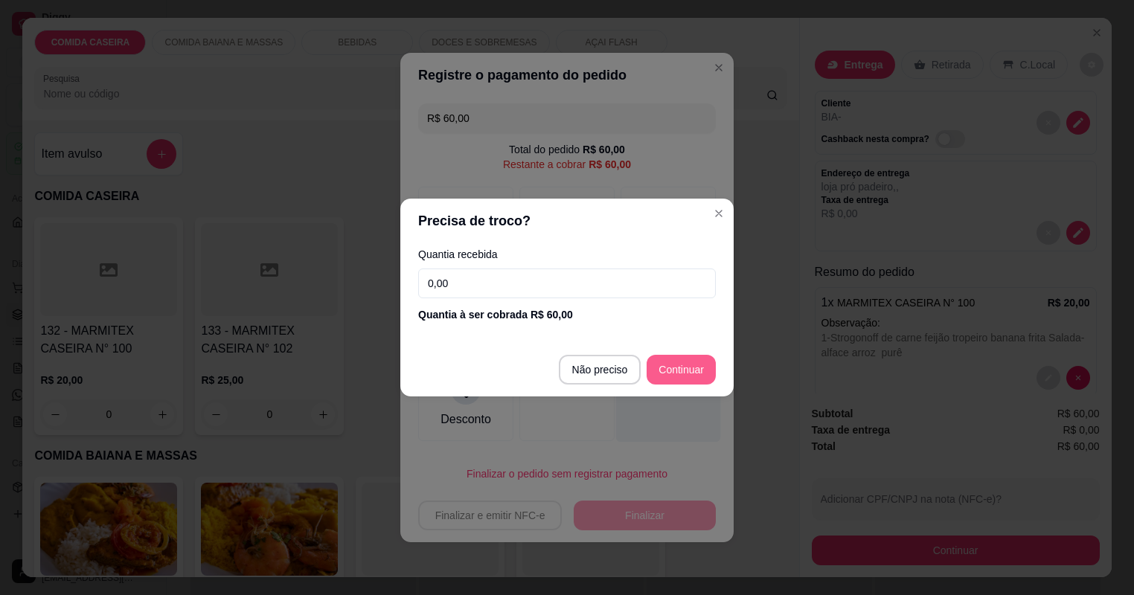
type input "R$ 0,00"
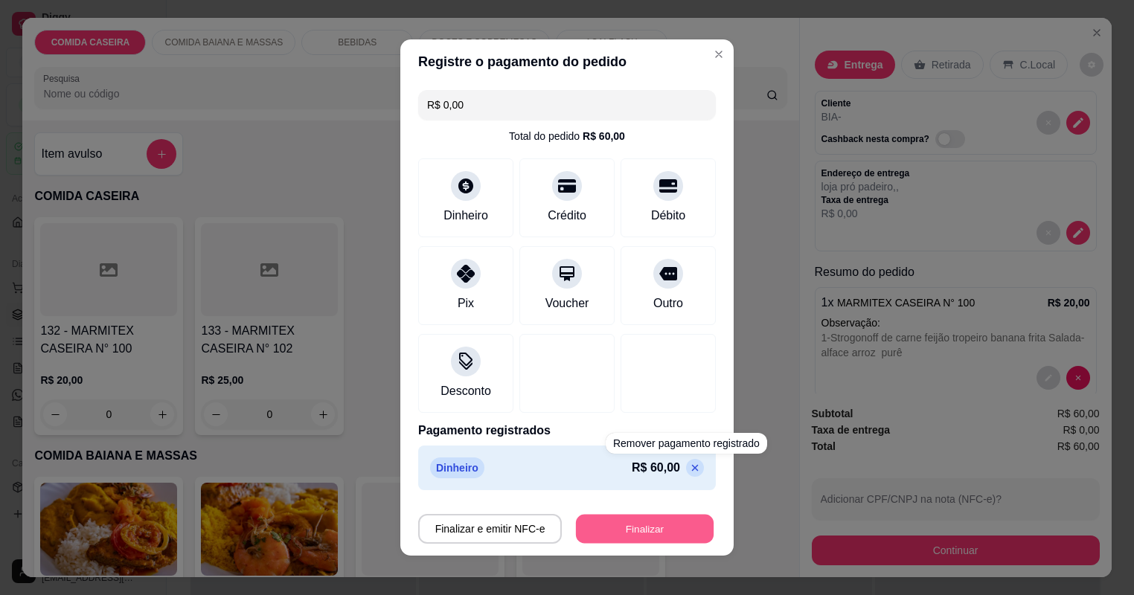
click at [669, 530] on button "Finalizar" at bounding box center [645, 529] width 138 height 29
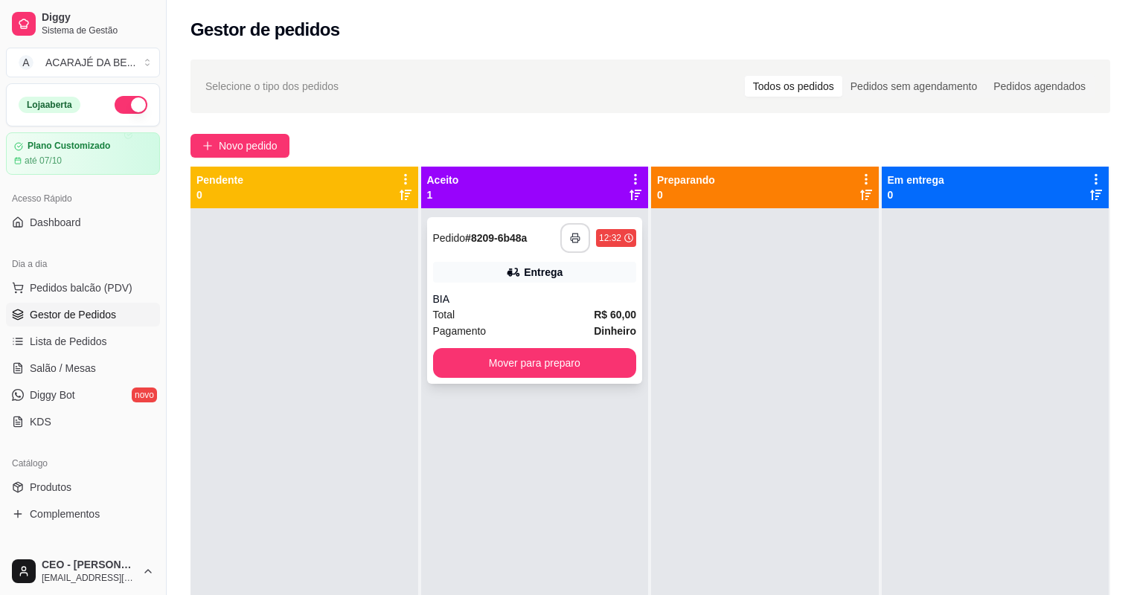
click at [576, 241] on icon "button" at bounding box center [575, 238] width 10 height 10
click at [604, 367] on button "Mover para preparo" at bounding box center [534, 363] width 197 height 29
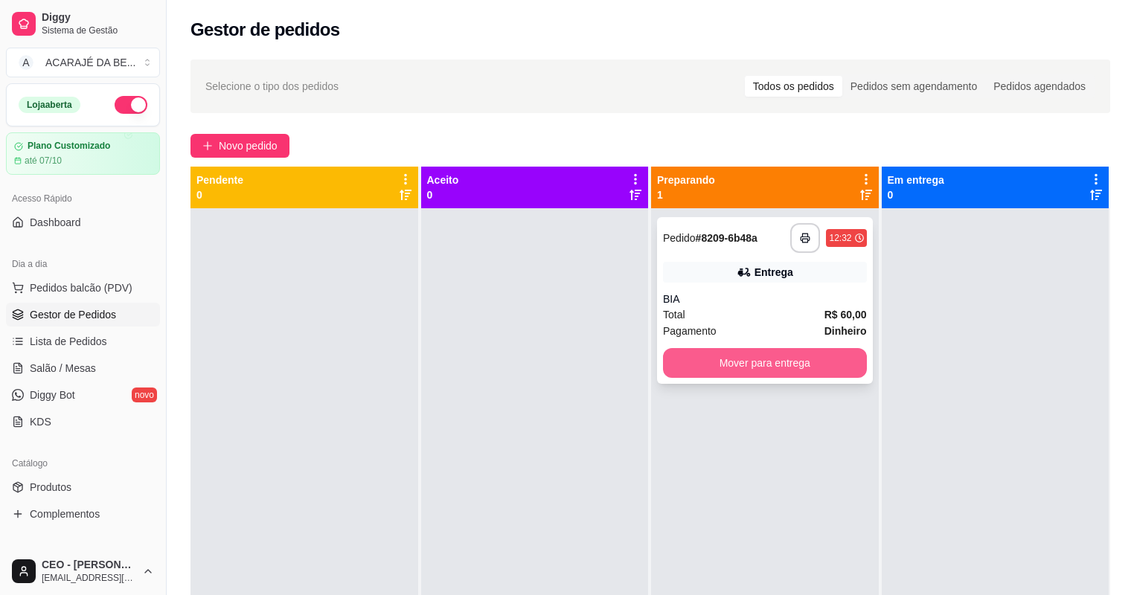
click at [785, 366] on button "Mover para entrega" at bounding box center [765, 363] width 204 height 30
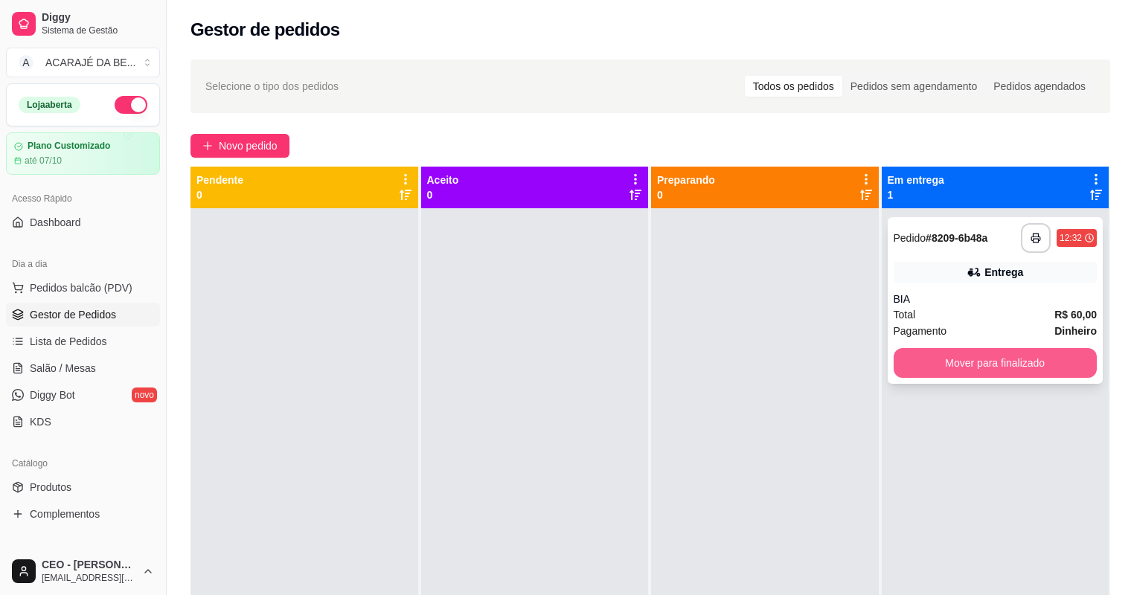
click at [972, 366] on button "Mover para finalizado" at bounding box center [995, 363] width 204 height 30
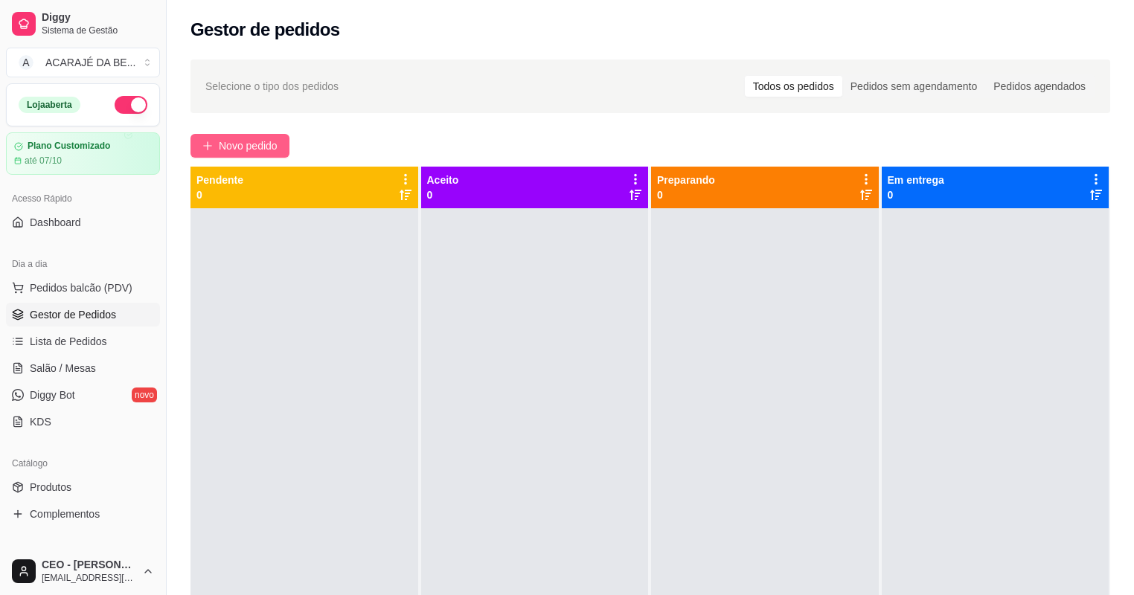
click at [263, 138] on span "Novo pedido" at bounding box center [248, 146] width 59 height 16
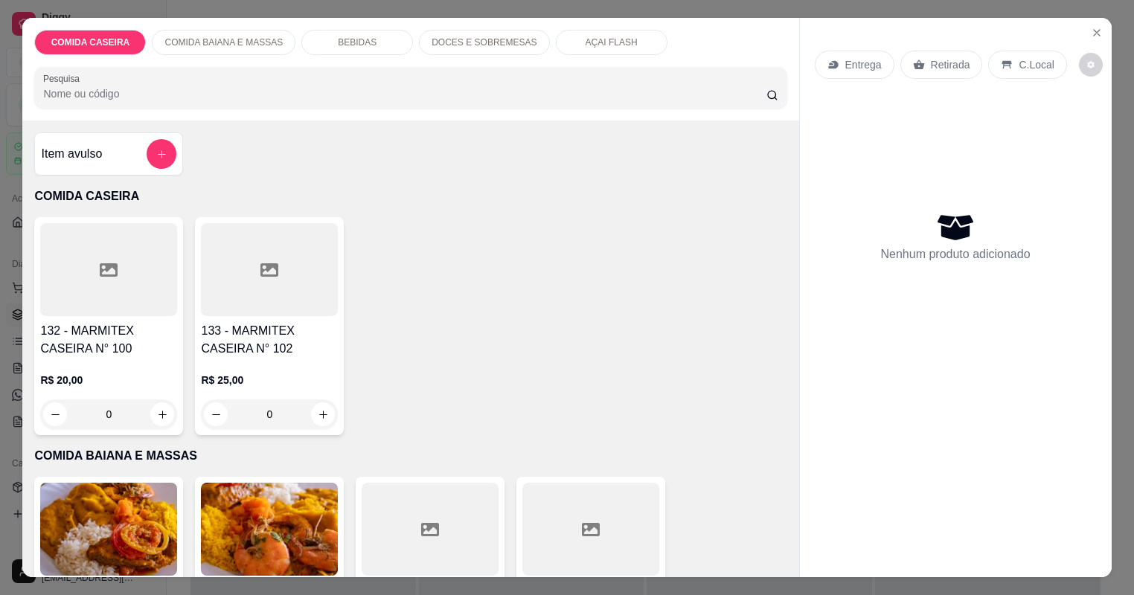
click at [309, 268] on div at bounding box center [269, 269] width 137 height 93
click at [464, 502] on div at bounding box center [430, 529] width 137 height 93
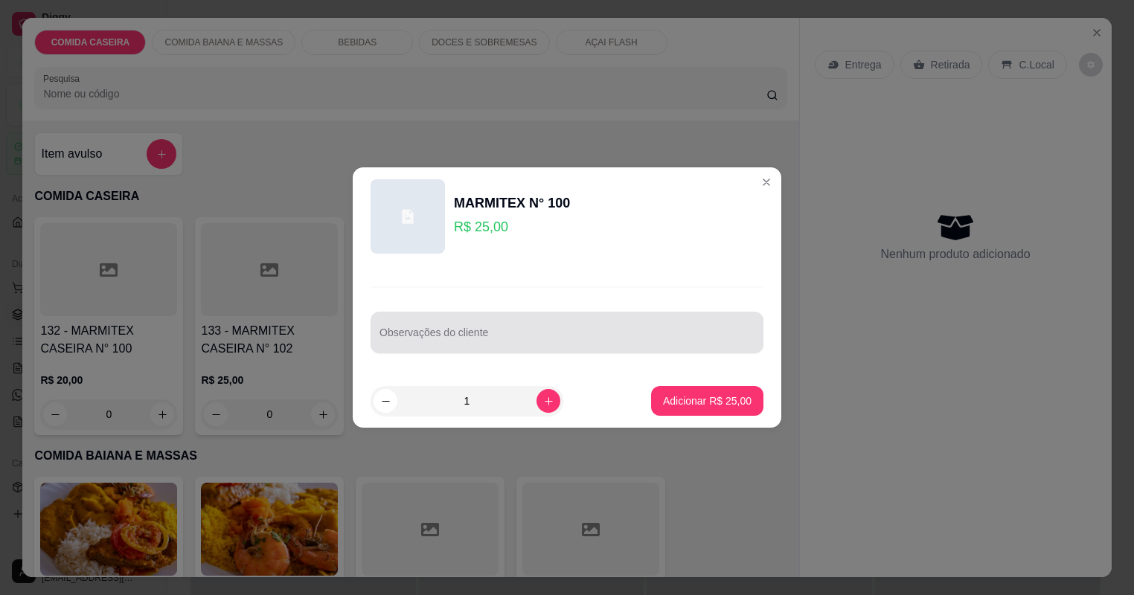
click at [555, 344] on input "Observações do cliente" at bounding box center [566, 338] width 375 height 15
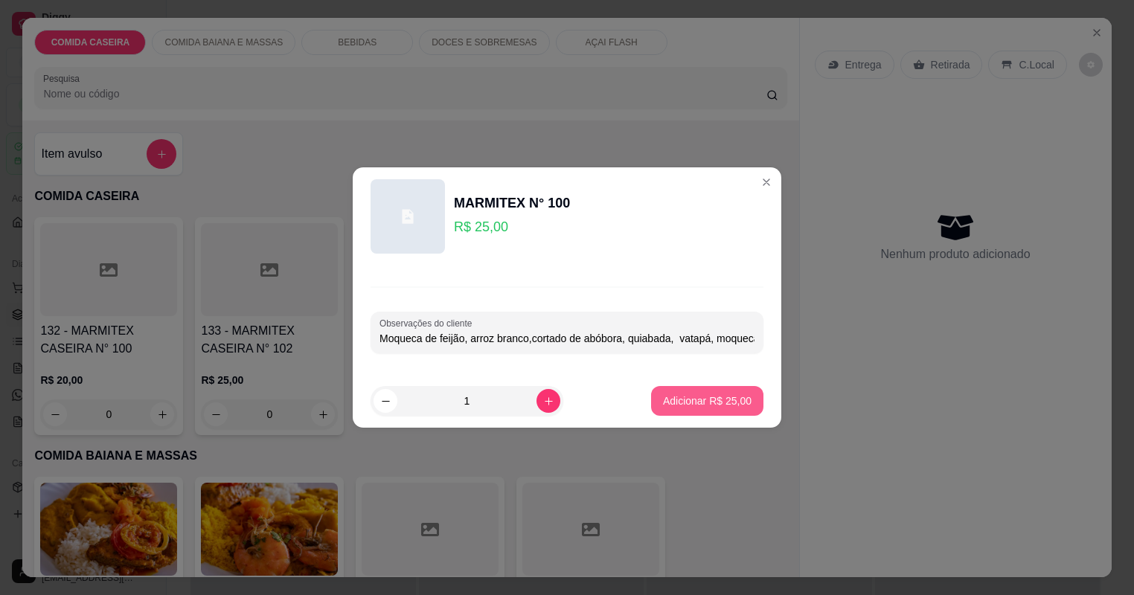
click at [735, 401] on p "Adicionar R$ 25,00" at bounding box center [707, 401] width 89 height 15
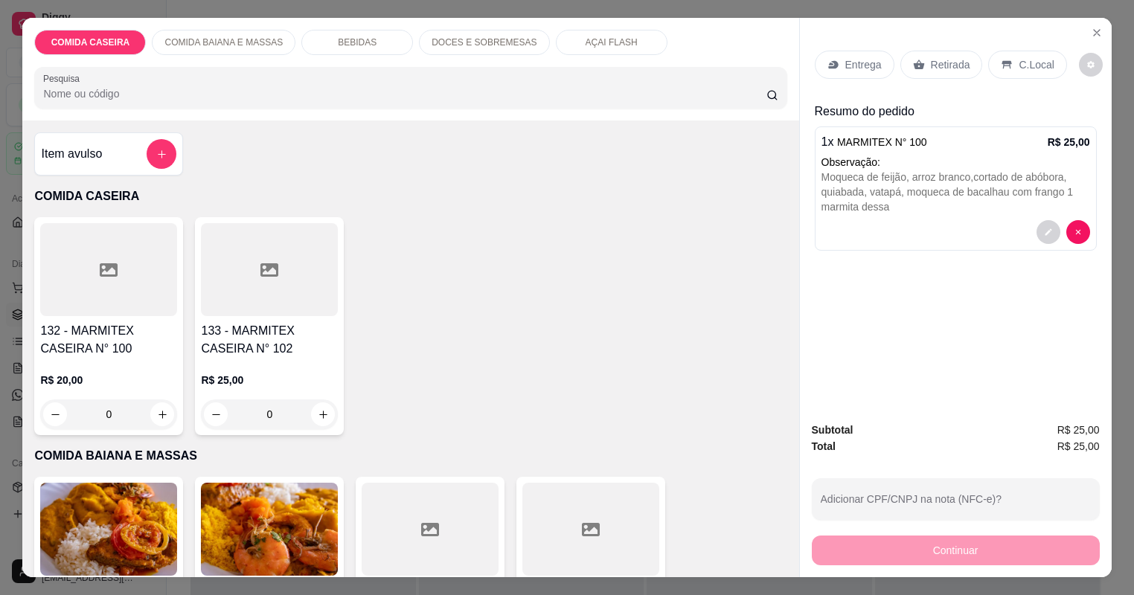
click at [92, 271] on div at bounding box center [108, 269] width 137 height 93
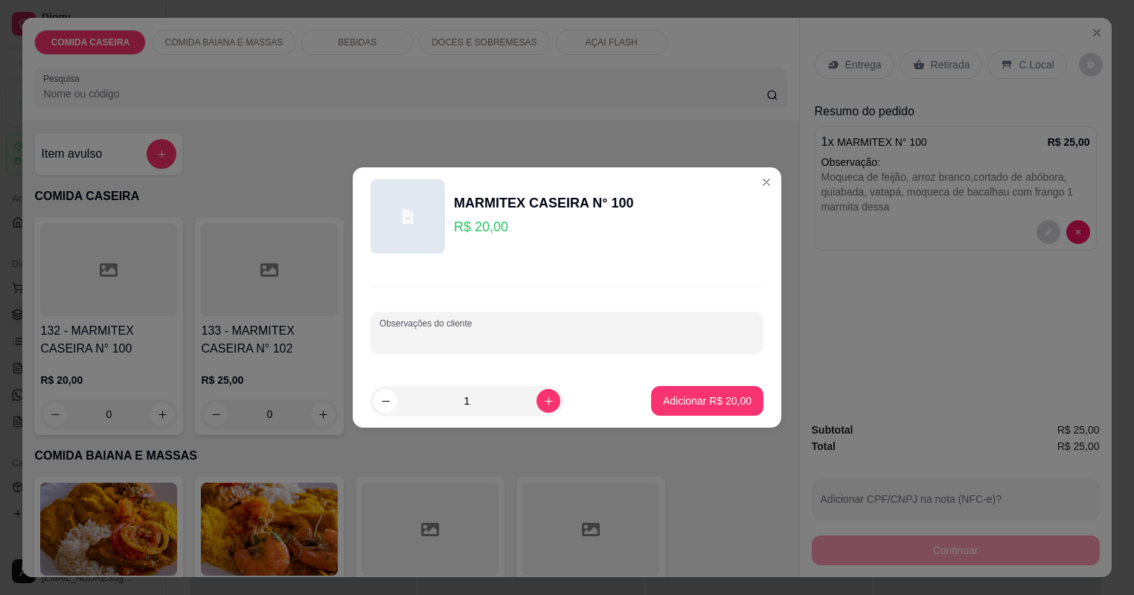
click at [495, 339] on input "Observações do cliente" at bounding box center [566, 338] width 375 height 15
click at [713, 408] on button "Adicionar R$ 20,00" at bounding box center [706, 401] width 109 height 29
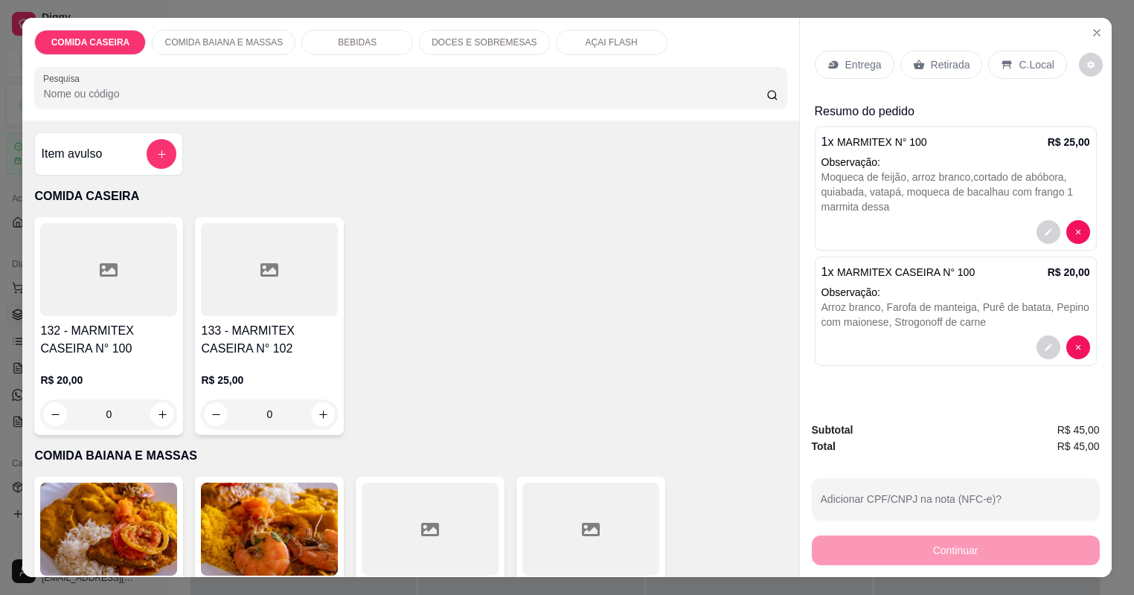
click at [146, 257] on div at bounding box center [108, 269] width 137 height 93
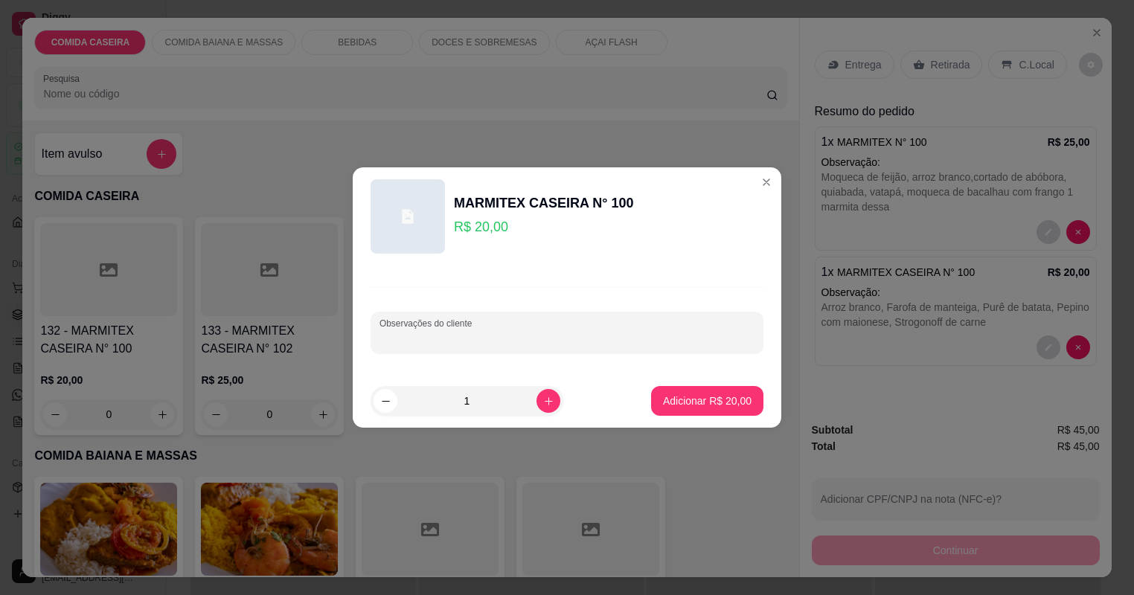
click at [545, 335] on input "Observações do cliente" at bounding box center [566, 338] width 375 height 15
click at [694, 401] on p "Adicionar R$ 20,00" at bounding box center [707, 401] width 86 height 14
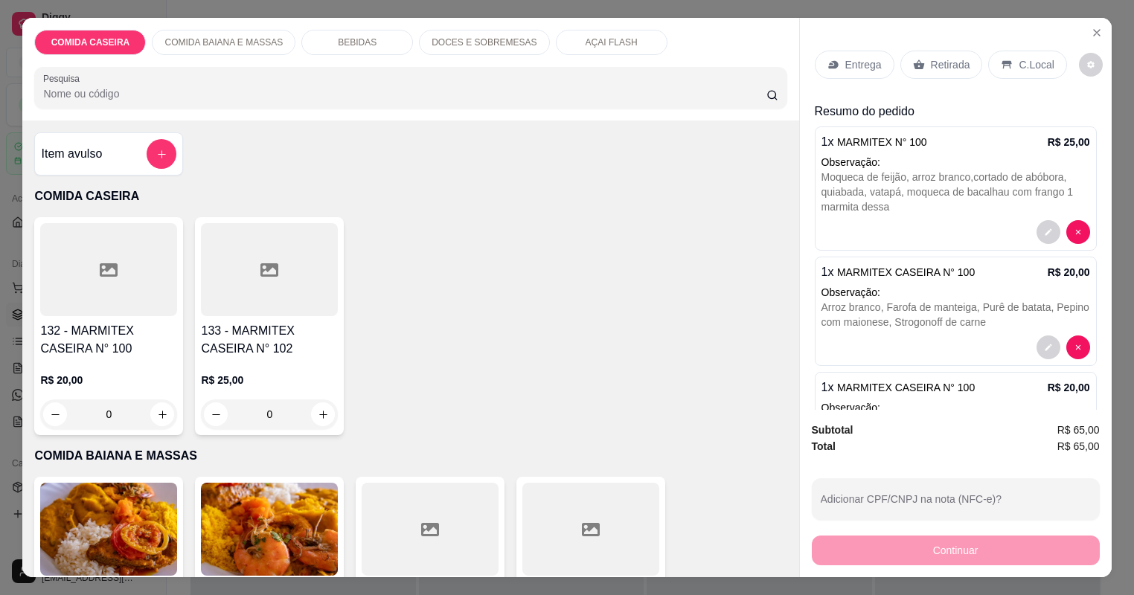
click at [866, 62] on p "Entrega" at bounding box center [863, 64] width 36 height 15
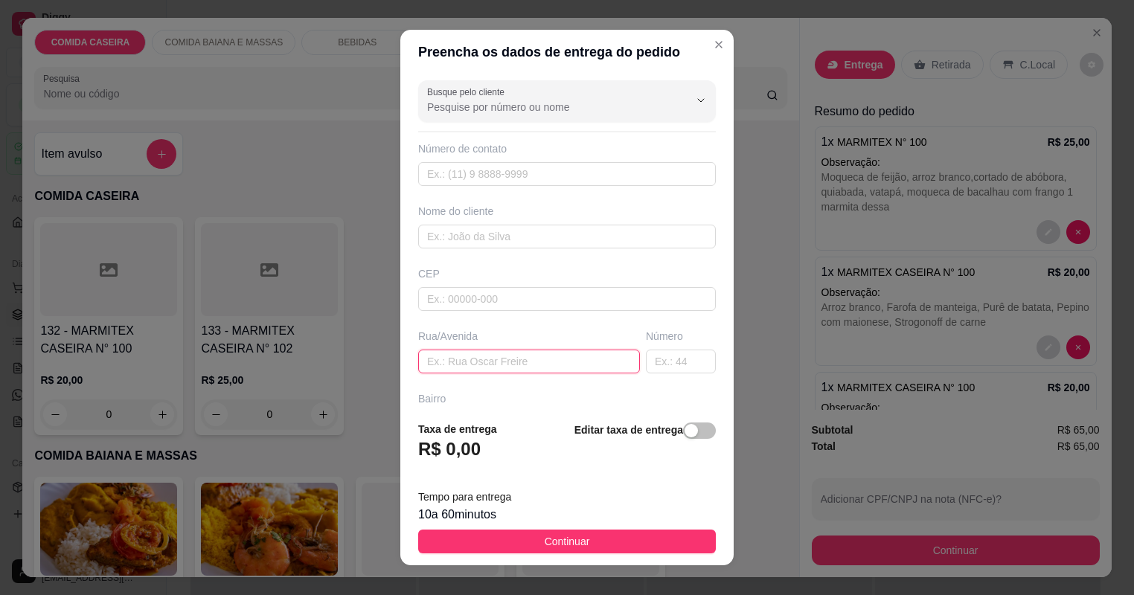
click at [520, 356] on input "text" at bounding box center [529, 362] width 222 height 24
paste input "[STREET_ADDRESS][PERSON_NAME] Próximo a Nery da Hambulancia Pagamento no cartão"
type input "[STREET_ADDRESS][PERSON_NAME] Próximo a Nery da Hambulancia Pagamento no cartão"
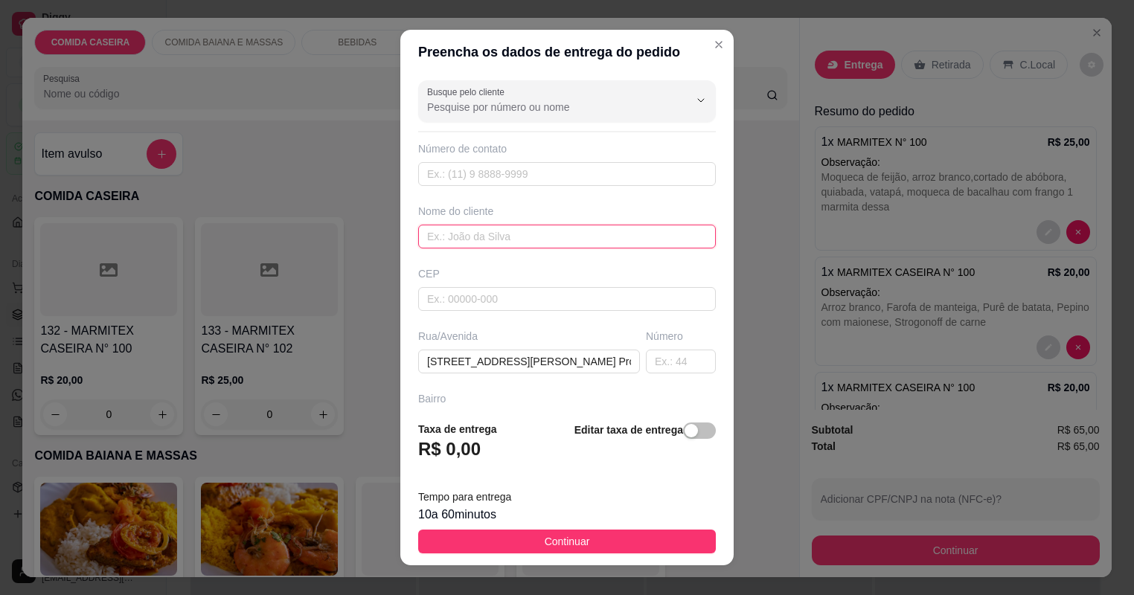
click at [524, 232] on input "text" at bounding box center [567, 237] width 298 height 24
type input "LEIDI"
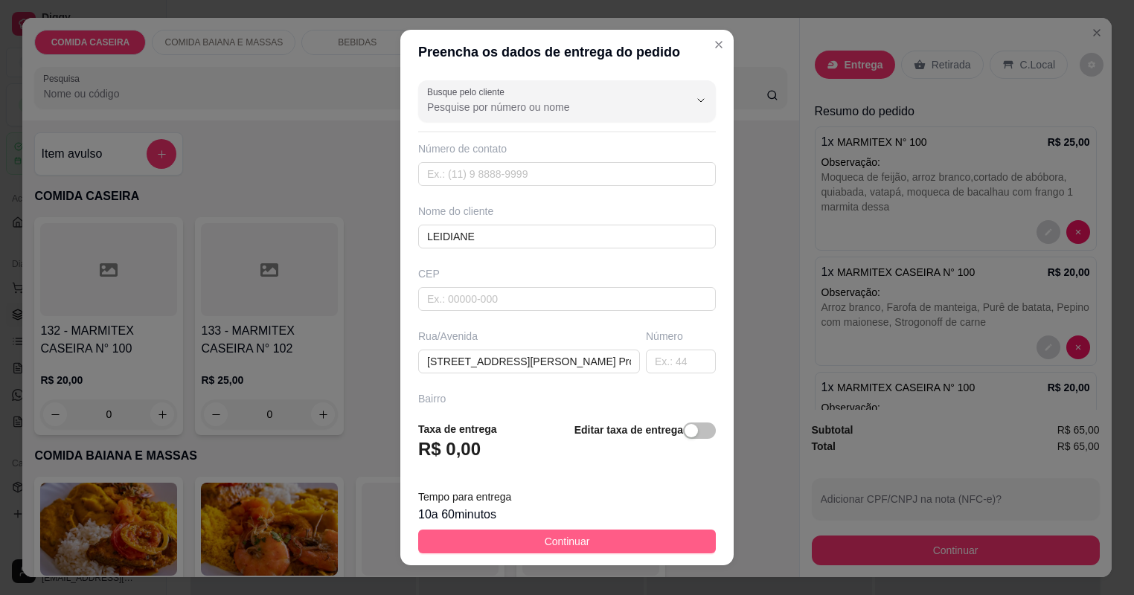
click at [579, 530] on button "Continuar" at bounding box center [567, 542] width 298 height 24
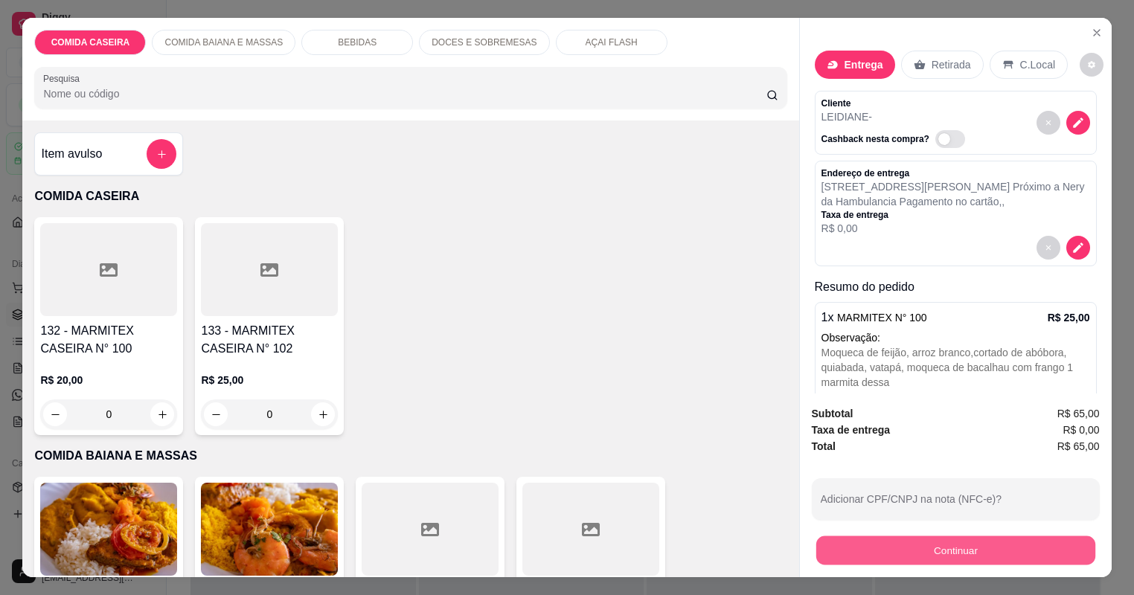
click at [848, 556] on button "Continuar" at bounding box center [954, 550] width 279 height 29
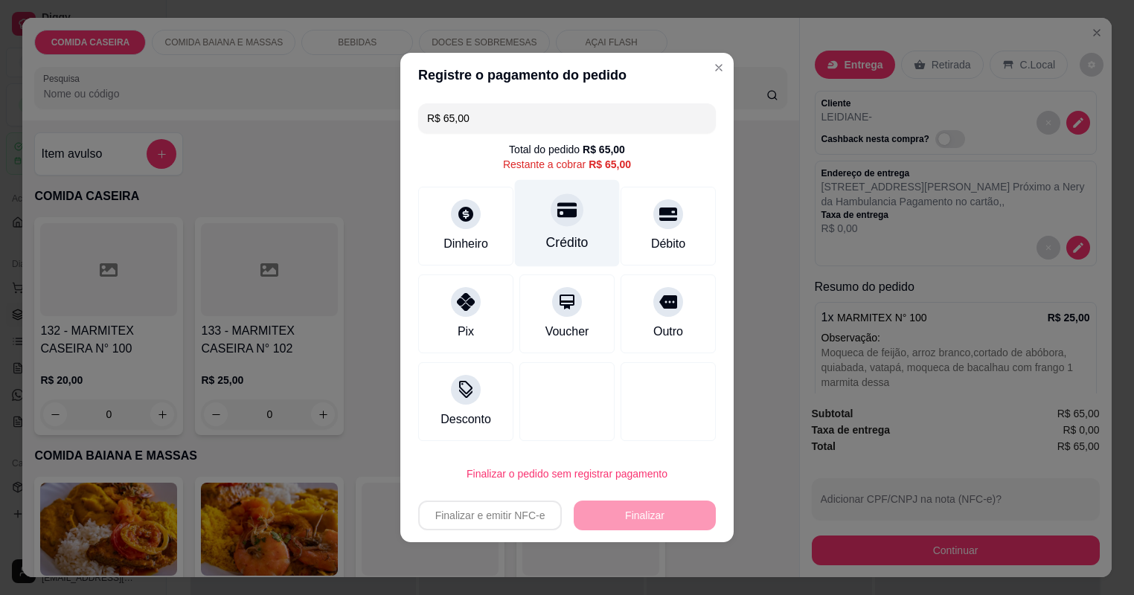
click at [579, 219] on div at bounding box center [566, 209] width 33 height 33
type input "R$ 0,00"
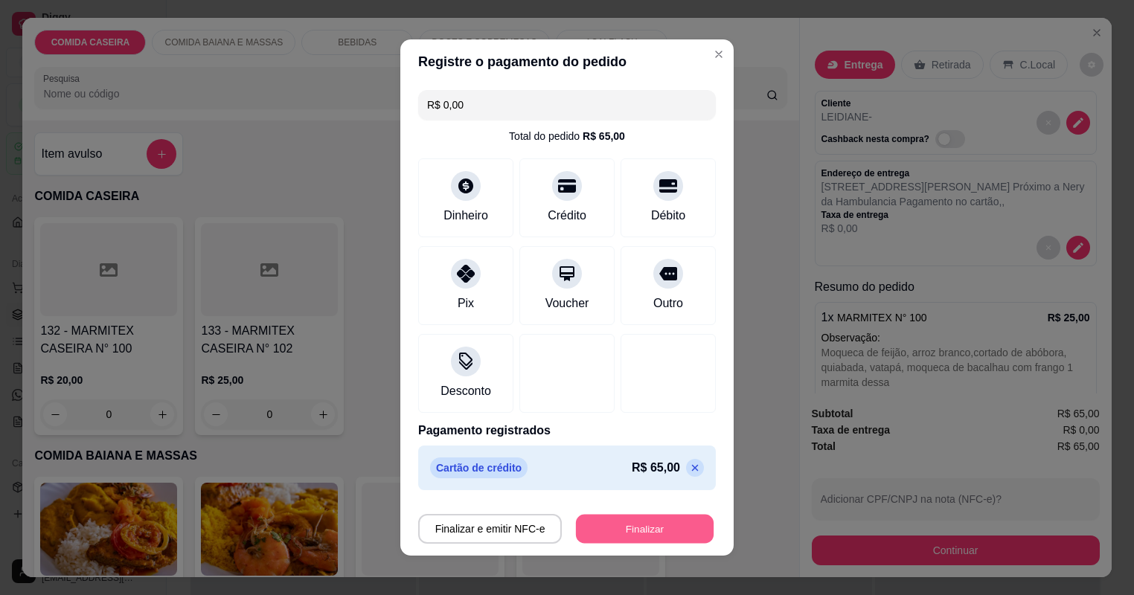
click at [666, 530] on button "Finalizar" at bounding box center [645, 529] width 138 height 29
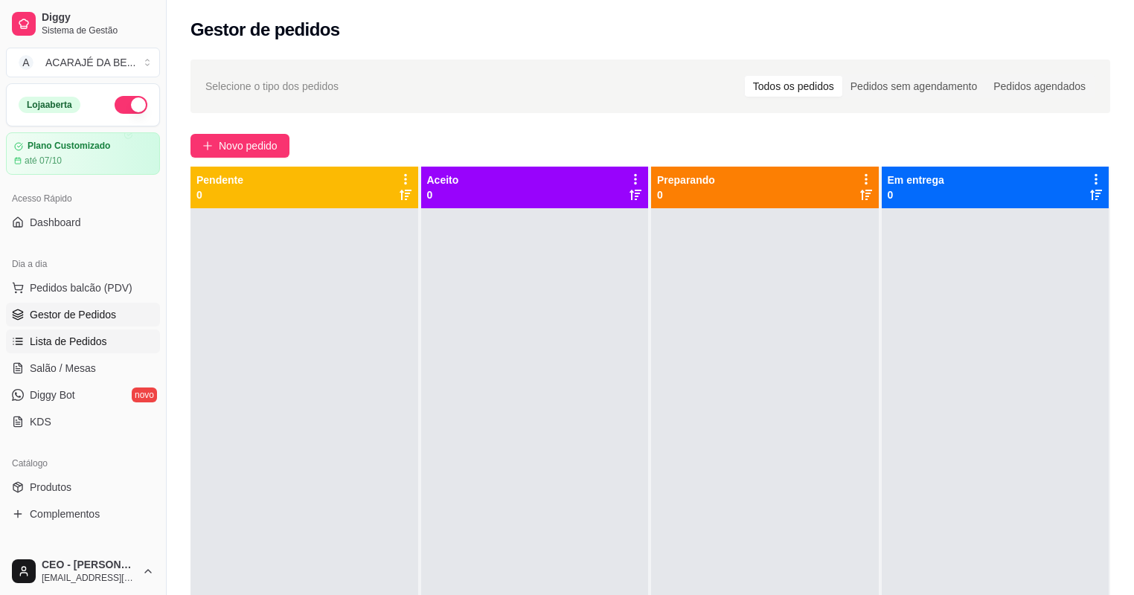
click at [82, 334] on span "Lista de Pedidos" at bounding box center [68, 341] width 77 height 15
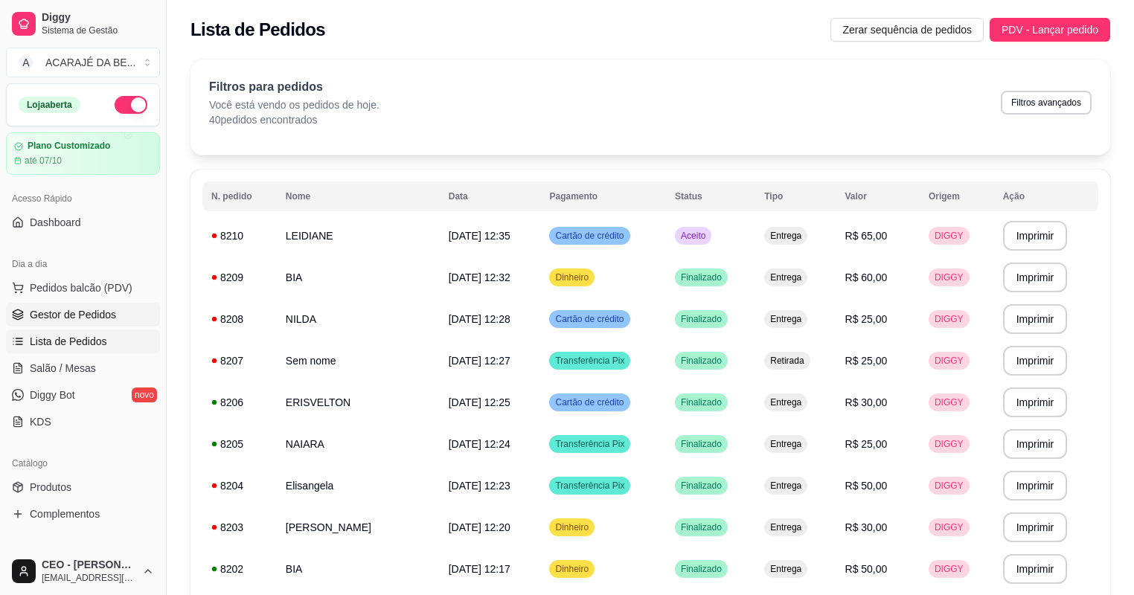
click at [77, 309] on span "Gestor de Pedidos" at bounding box center [73, 314] width 86 height 15
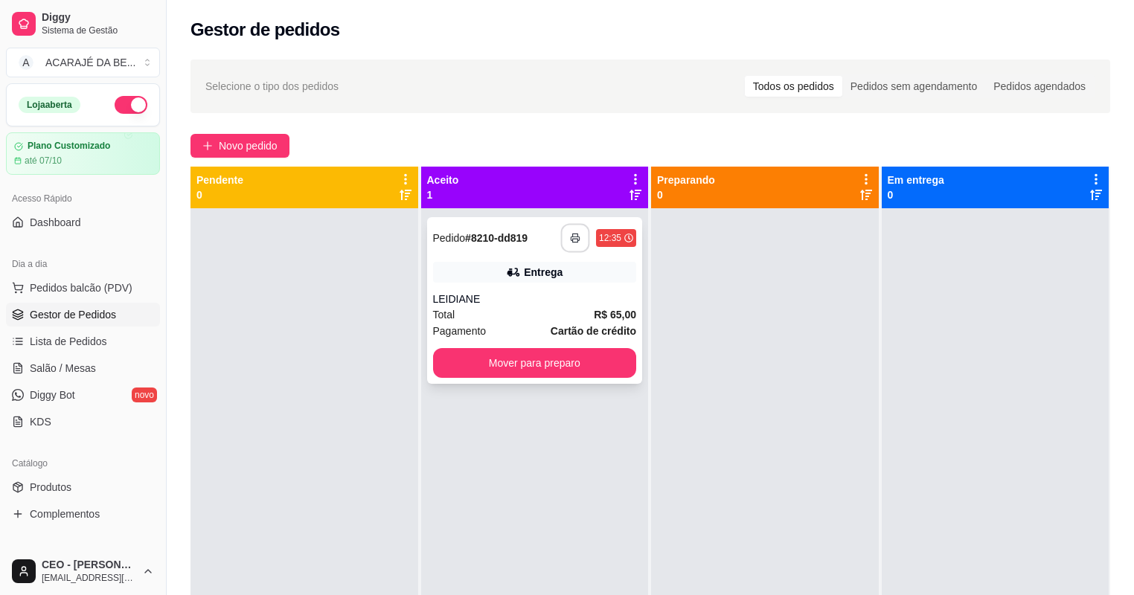
click at [566, 243] on button "button" at bounding box center [575, 238] width 29 height 29
click at [617, 369] on button "Mover para preparo" at bounding box center [534, 363] width 197 height 29
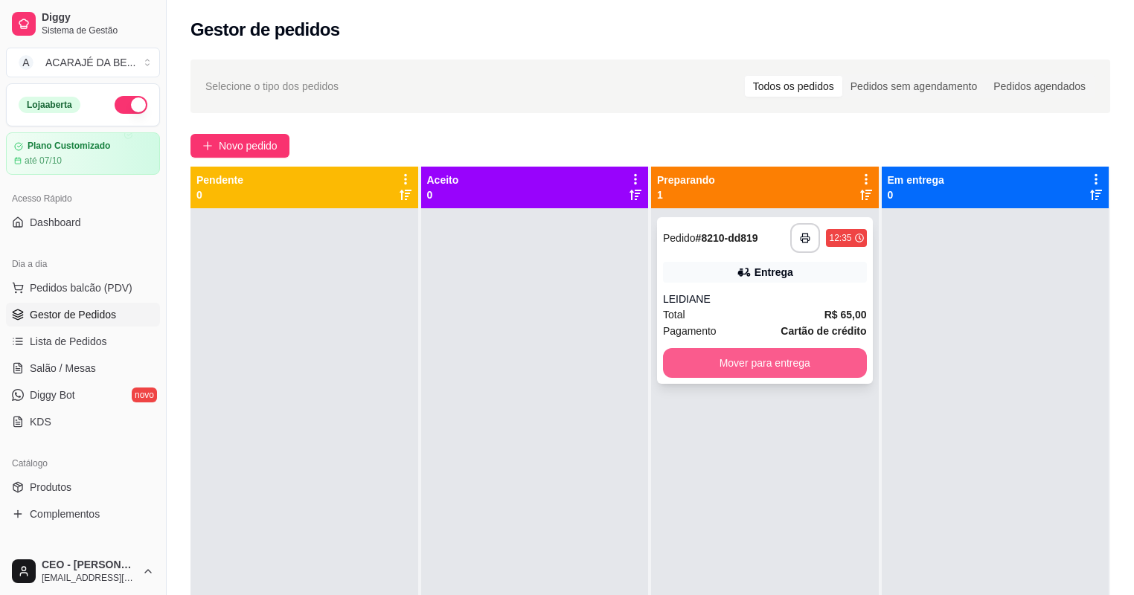
click at [730, 356] on button "Mover para entrega" at bounding box center [765, 363] width 204 height 30
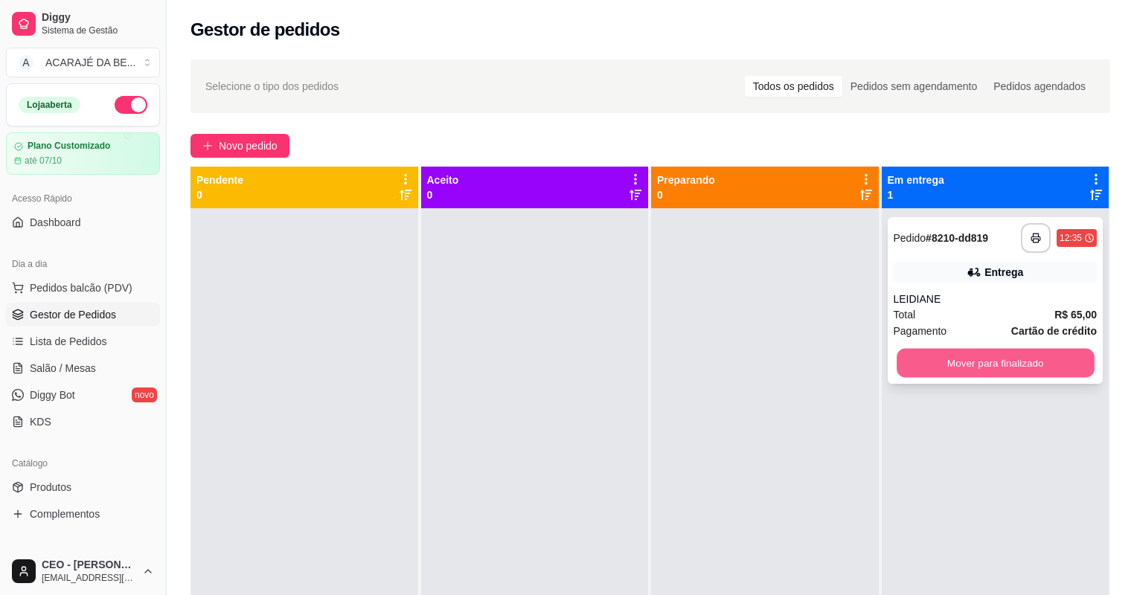
click at [931, 360] on button "Mover para finalizado" at bounding box center [994, 363] width 197 height 29
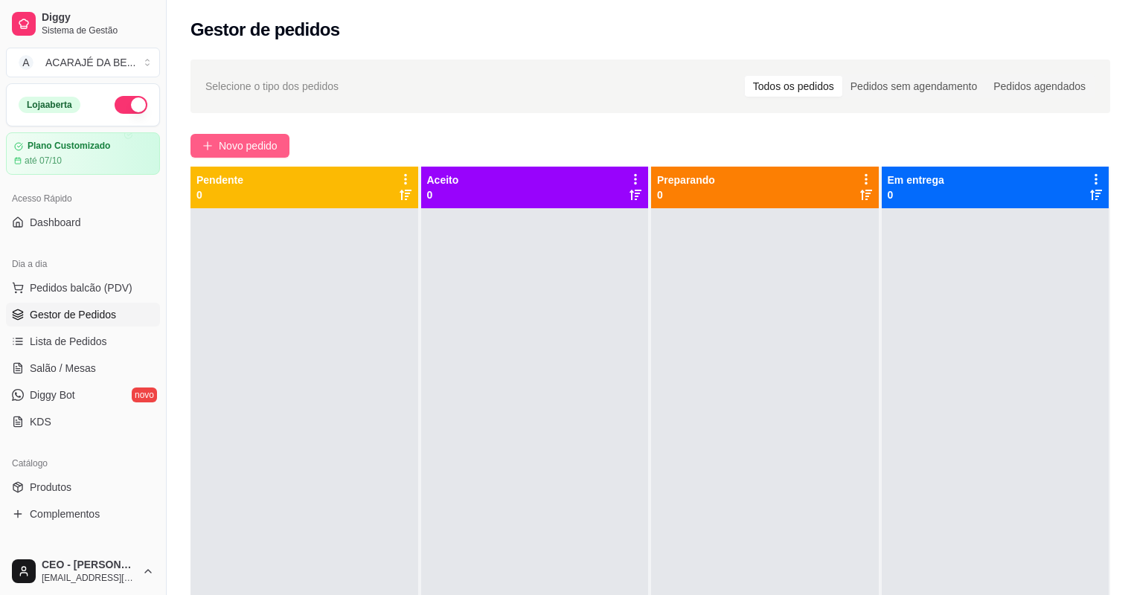
click at [260, 143] on span "Novo pedido" at bounding box center [248, 146] width 59 height 16
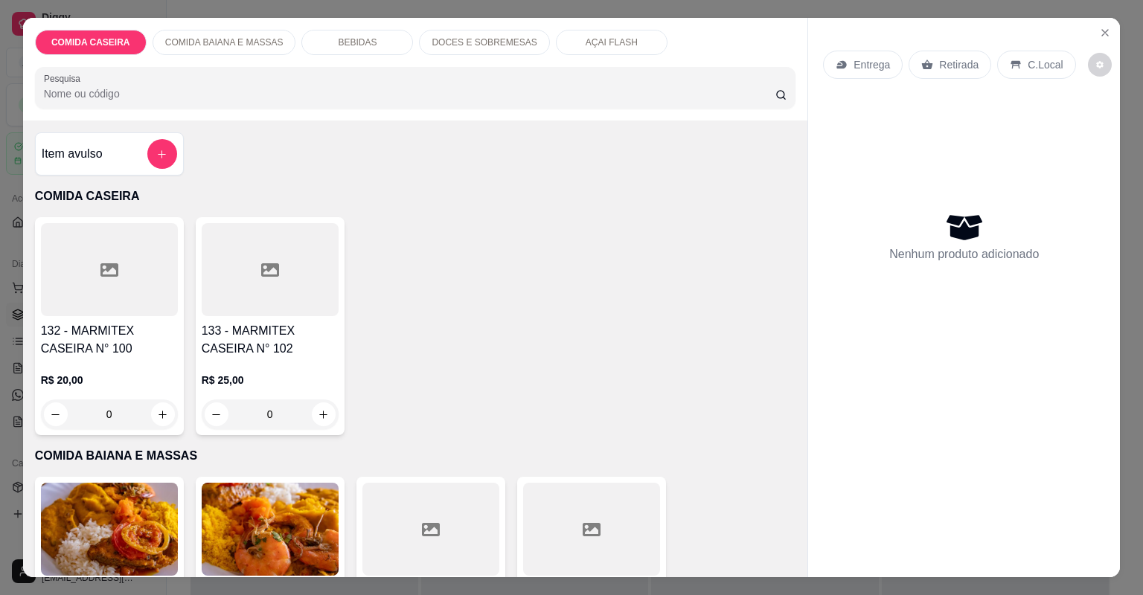
click at [129, 259] on div at bounding box center [109, 269] width 137 height 93
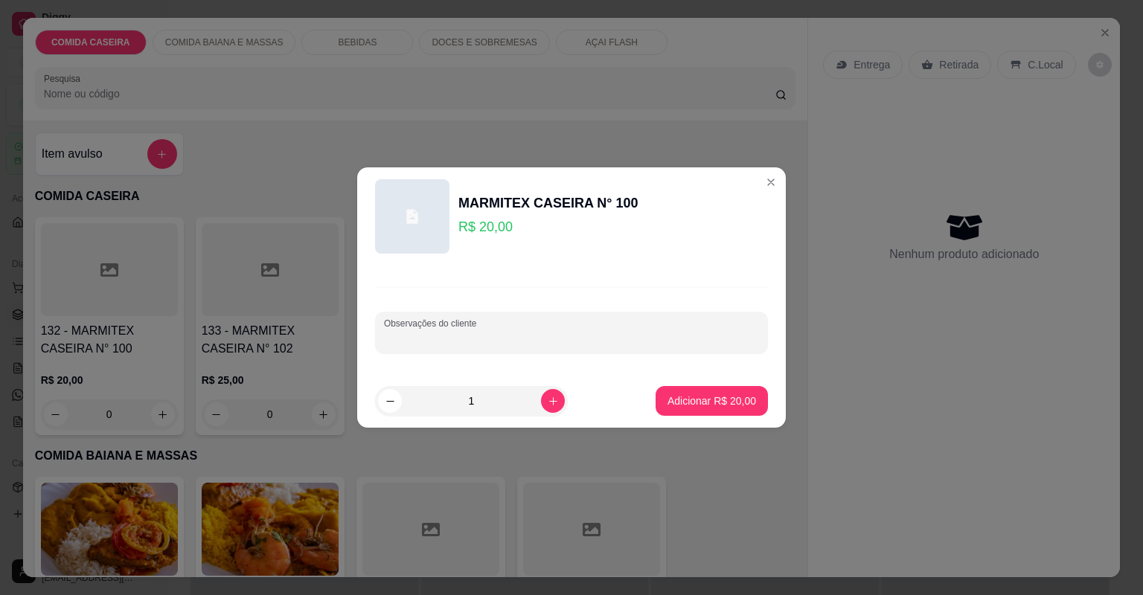
click at [479, 331] on input "Observações do cliente" at bounding box center [571, 338] width 375 height 15
paste input "r Feijão tropeiro/ arroz Branco Macarrão Batata frita Churrasco"
type input "r Feijão tropeiro/ arroz Branco Macarrão Batata frita Churrasco"
click at [710, 391] on button "Adicionar R$ 20,00" at bounding box center [711, 401] width 109 height 29
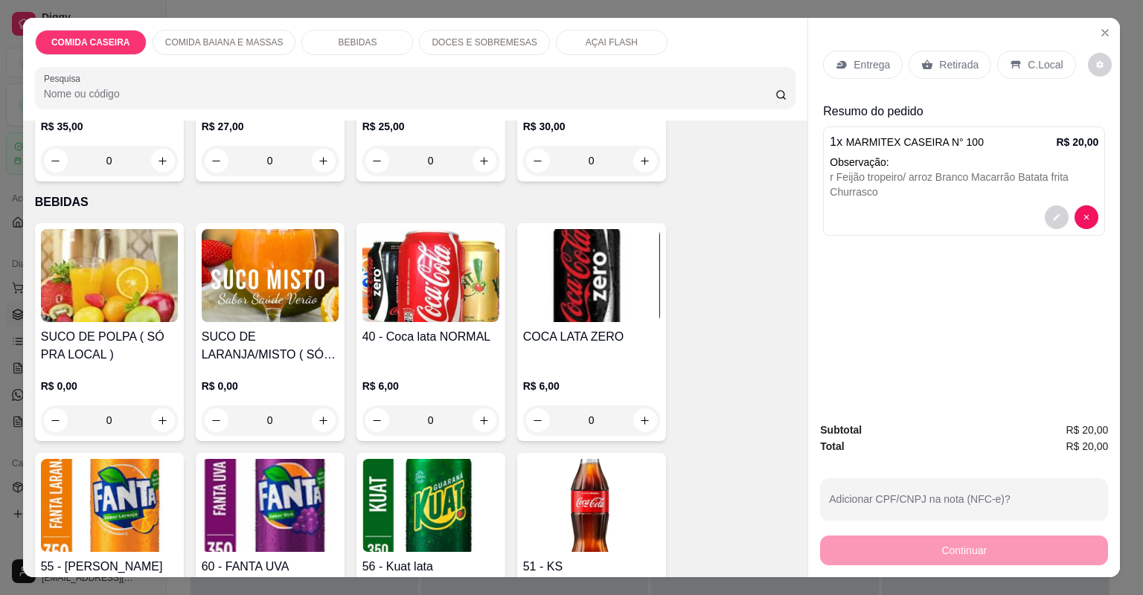
scroll to position [536, 0]
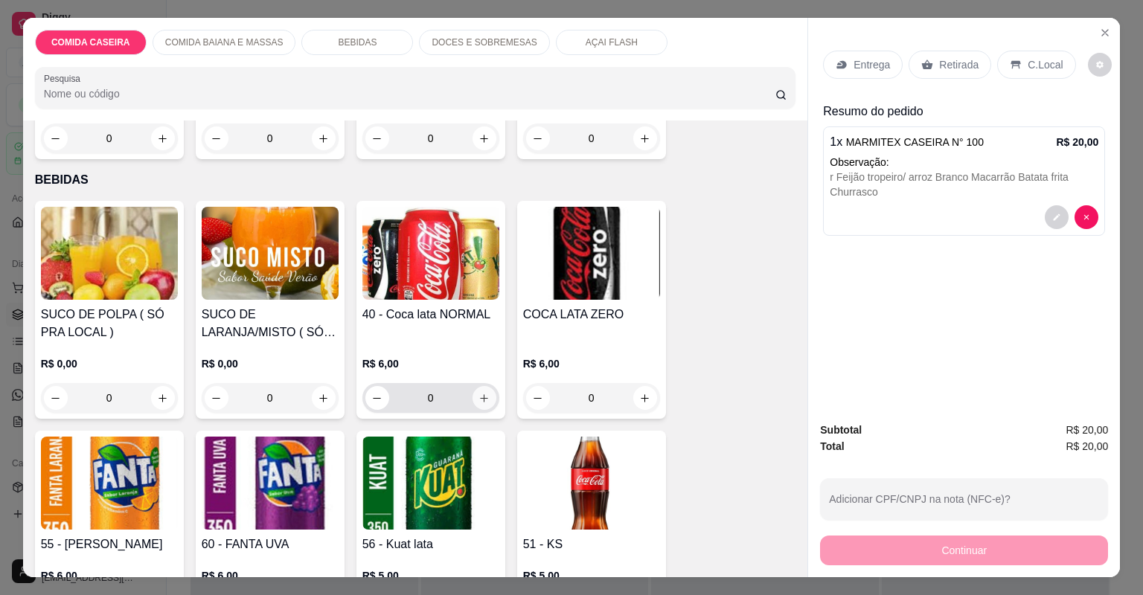
click at [478, 405] on button "increase-product-quantity" at bounding box center [484, 398] width 24 height 24
type input "1"
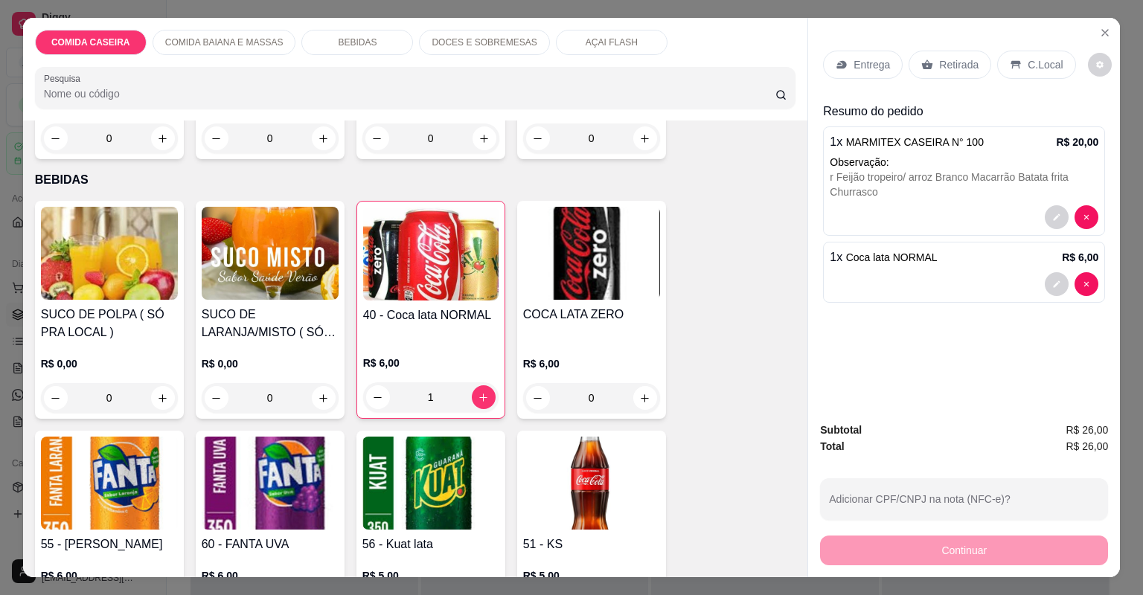
click at [881, 57] on div "Entrega" at bounding box center [863, 65] width 80 height 28
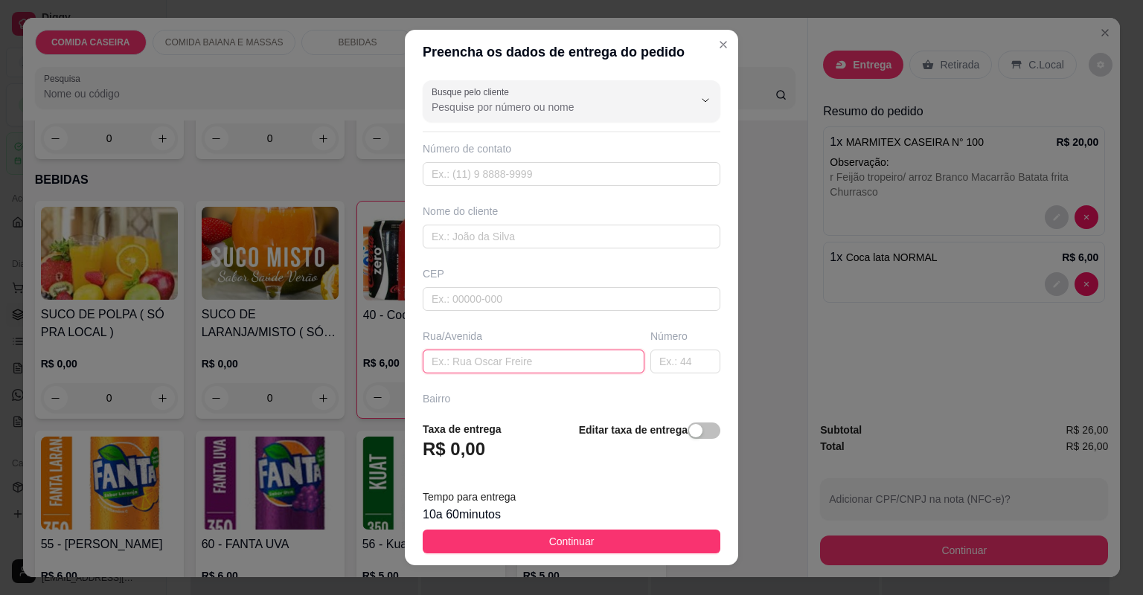
click at [581, 370] on input "text" at bounding box center [534, 362] width 222 height 24
paste input "Pra entregar aqui na recepção da academia de Chelly"
type input "Pra entregar aqui na recepção da academia de Chelly"
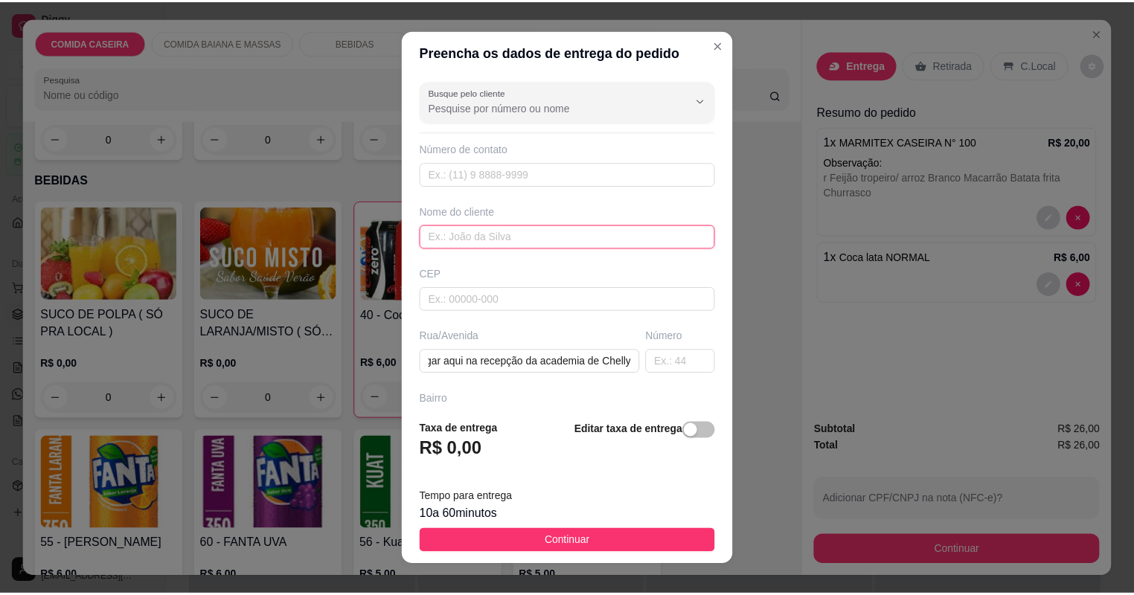
scroll to position [0, 0]
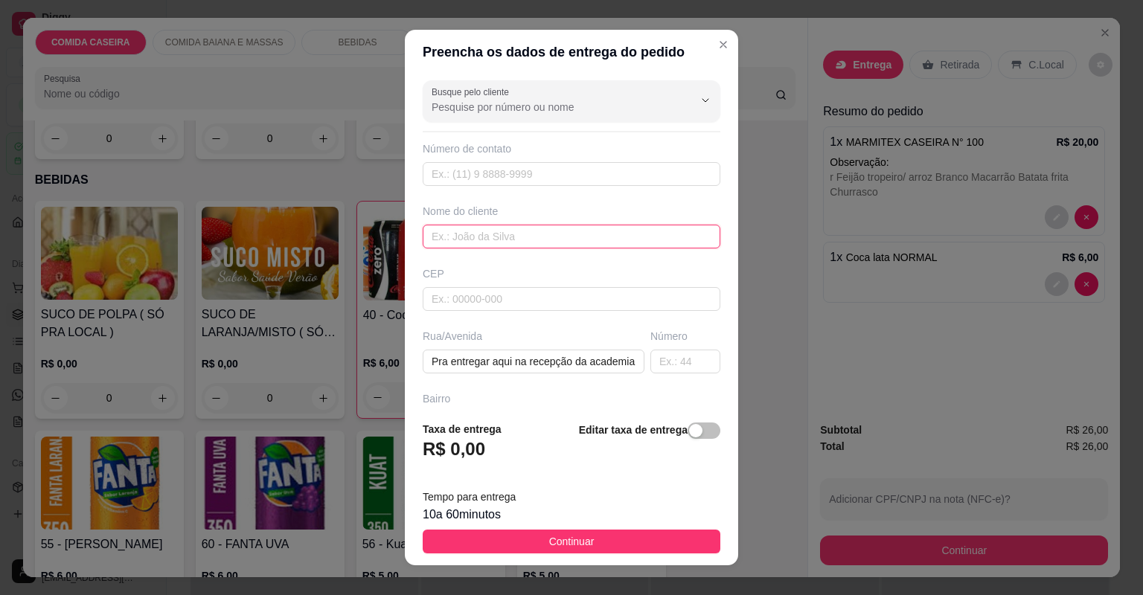
click at [561, 227] on input "text" at bounding box center [572, 237] width 298 height 24
click at [556, 229] on input "text" at bounding box center [572, 237] width 298 height 24
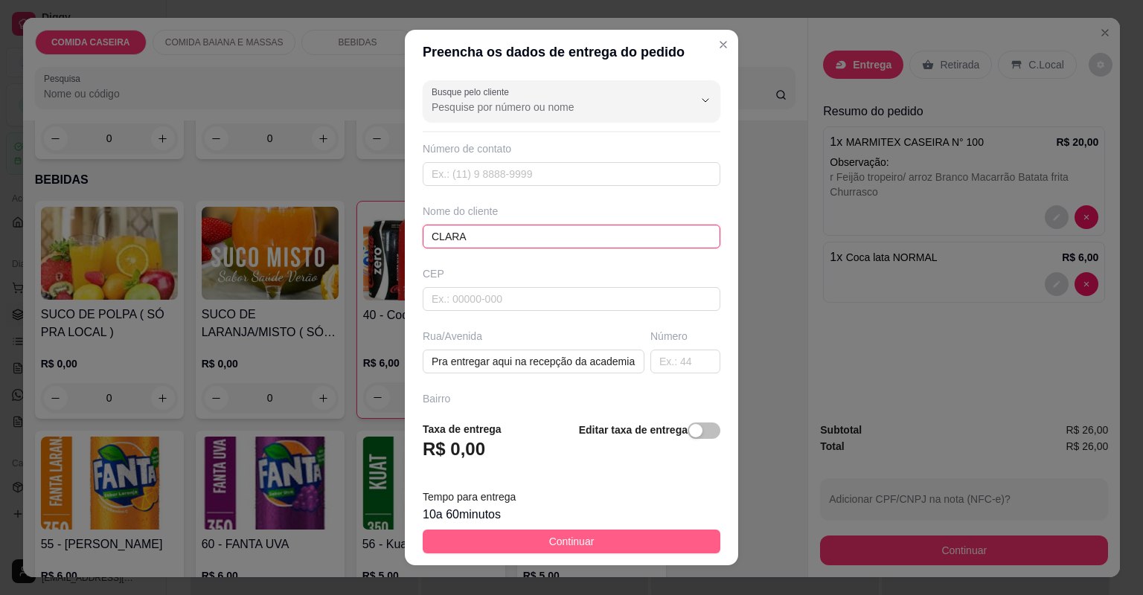
type input "CLARA"
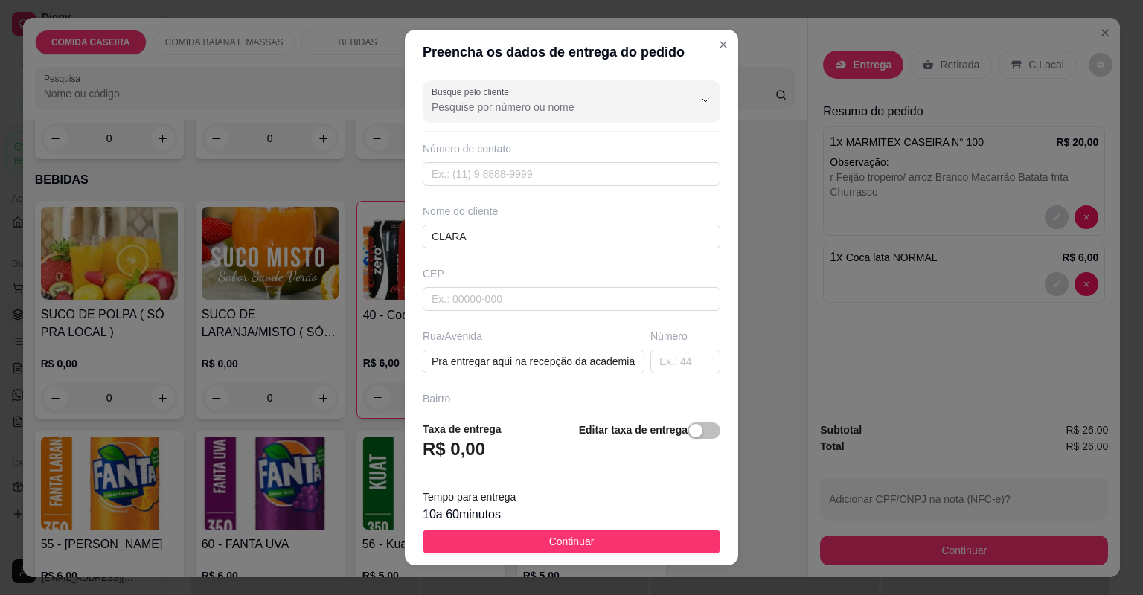
click at [620, 534] on button "Continuar" at bounding box center [572, 542] width 298 height 24
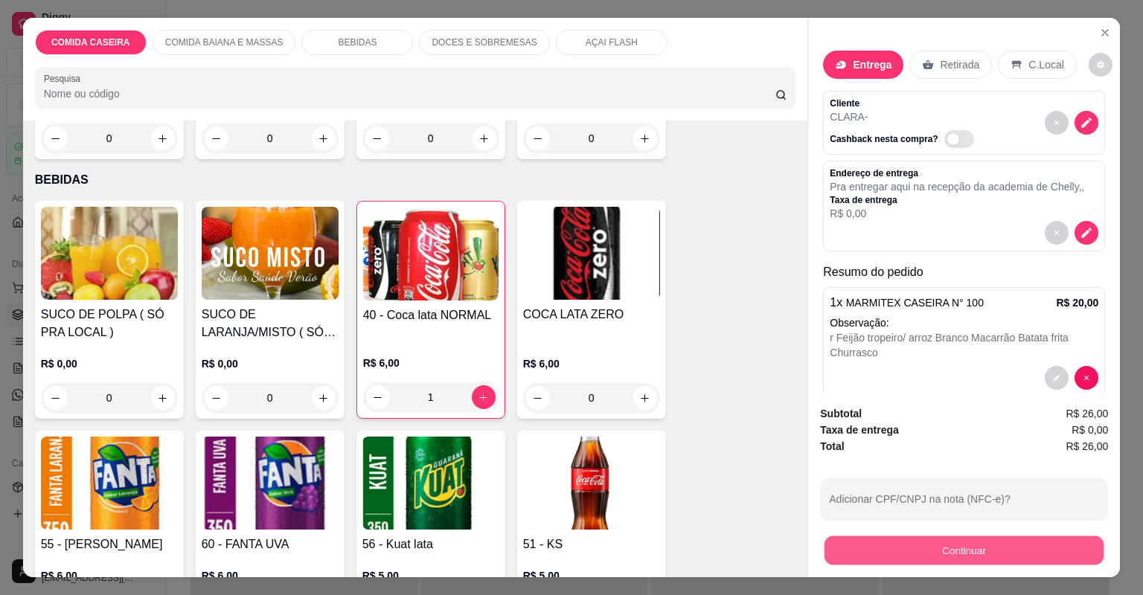
click at [829, 552] on button "Continuar" at bounding box center [963, 550] width 279 height 29
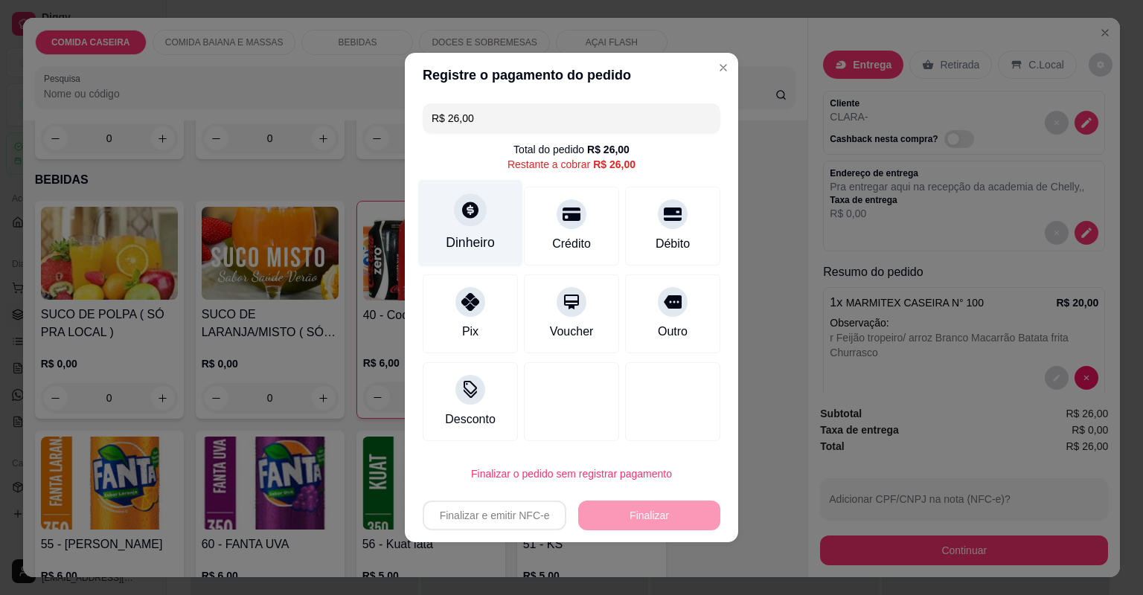
click at [479, 220] on div at bounding box center [470, 209] width 33 height 33
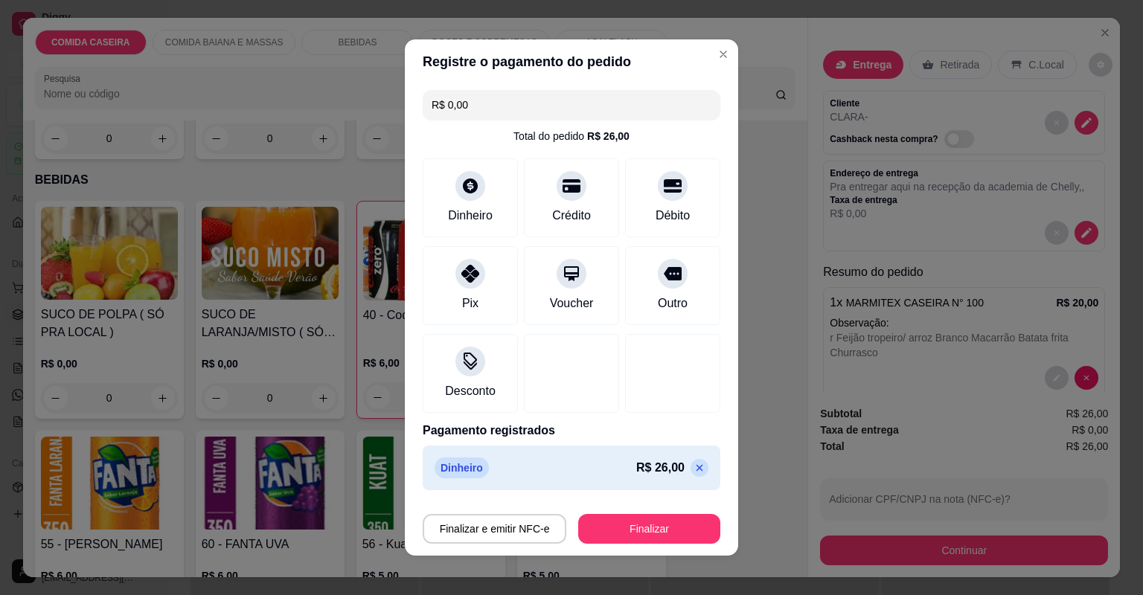
type input "R$ 0,00"
click at [632, 525] on button "Finalizar" at bounding box center [649, 529] width 138 height 29
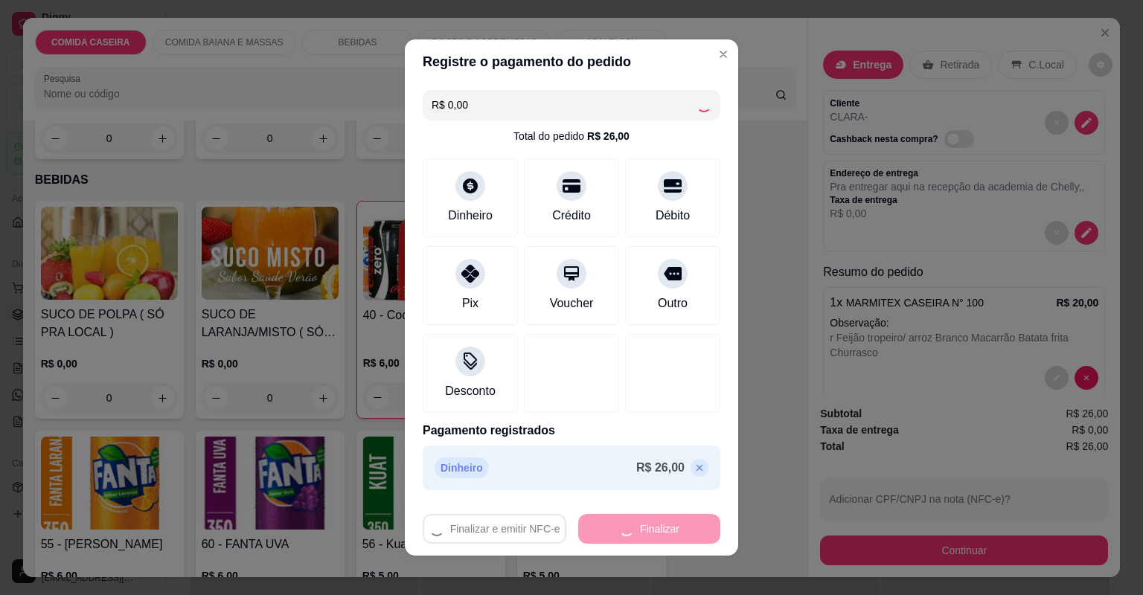
type input "0"
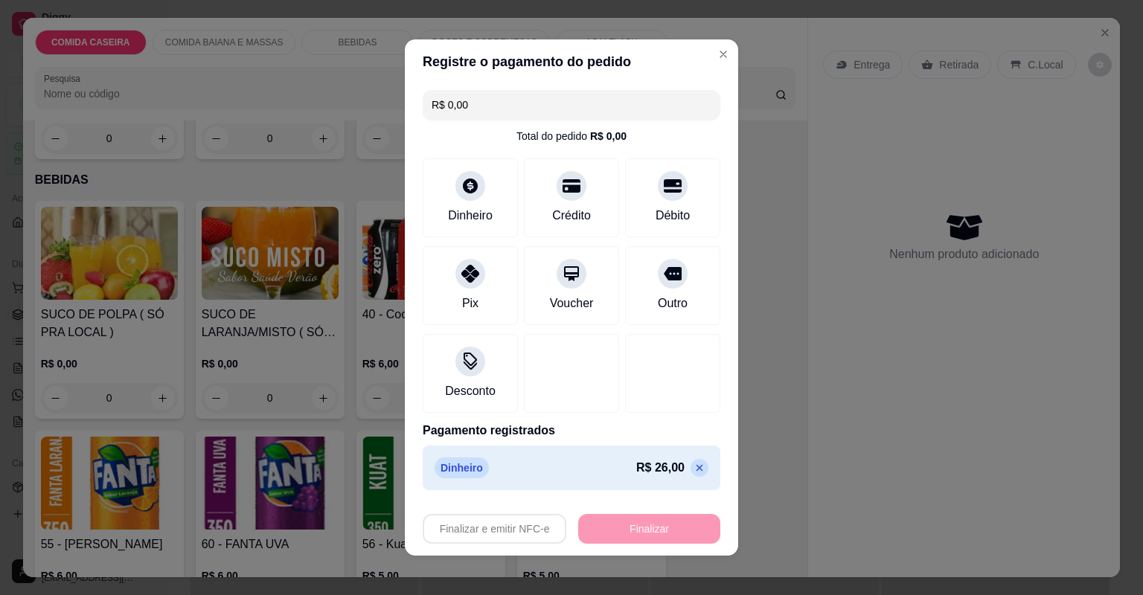
type input "-R$ 26,00"
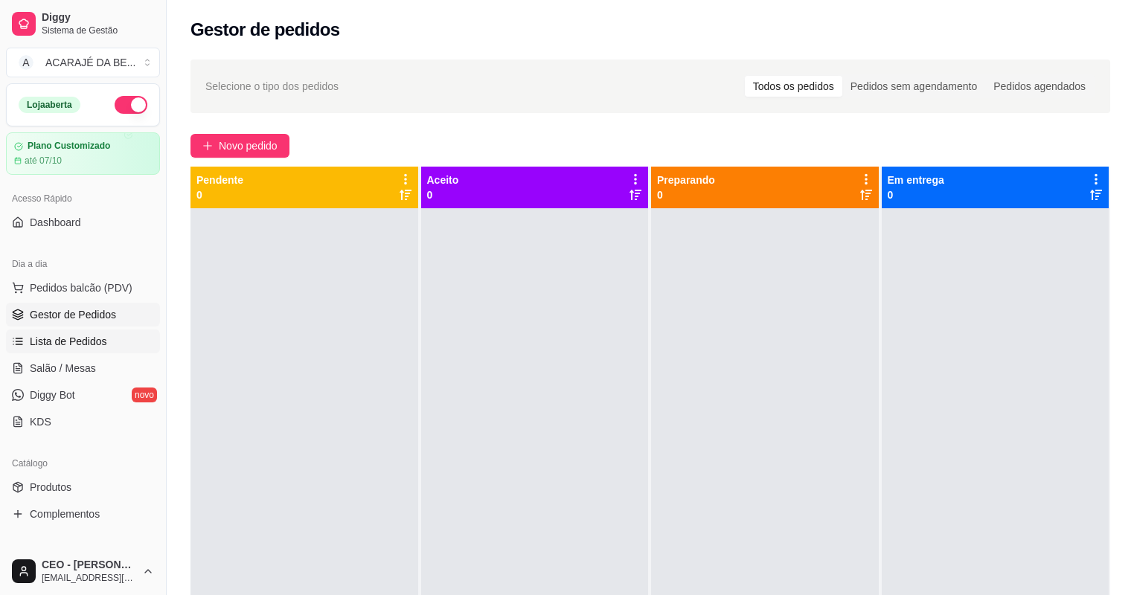
click at [68, 344] on span "Lista de Pedidos" at bounding box center [68, 341] width 77 height 15
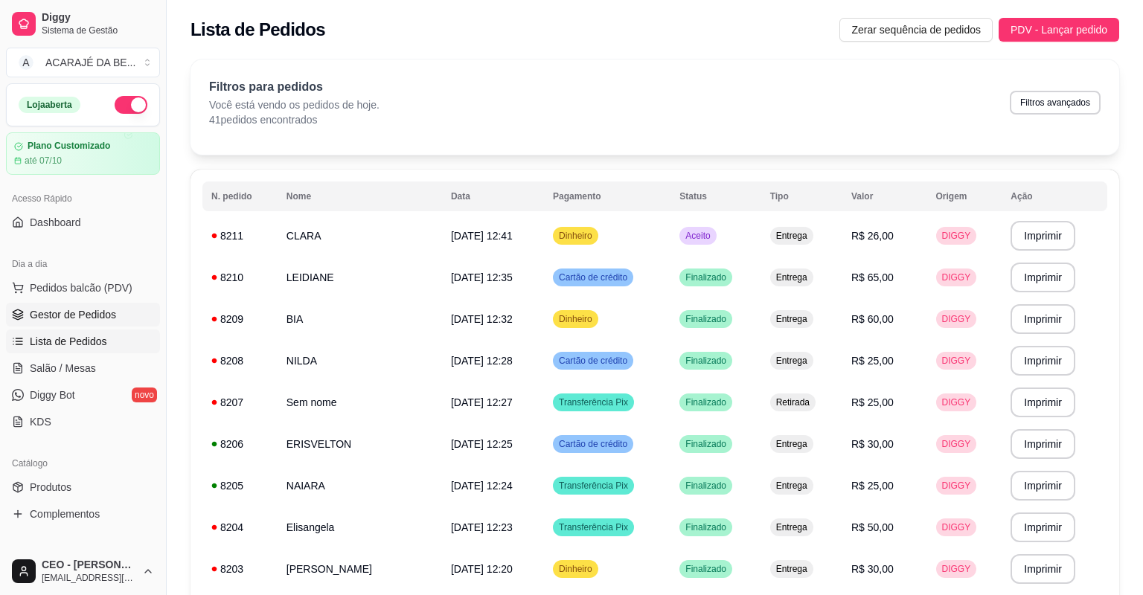
click at [92, 313] on span "Gestor de Pedidos" at bounding box center [73, 314] width 86 height 15
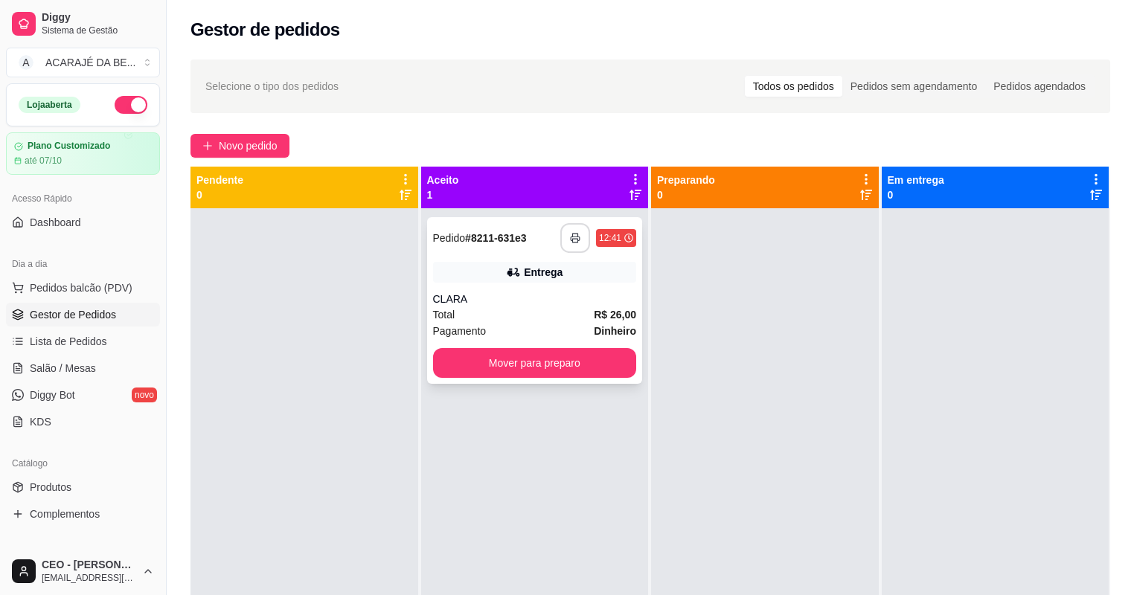
click at [570, 238] on icon "button" at bounding box center [575, 238] width 10 height 10
click at [551, 369] on button "Mover para preparo" at bounding box center [534, 363] width 197 height 29
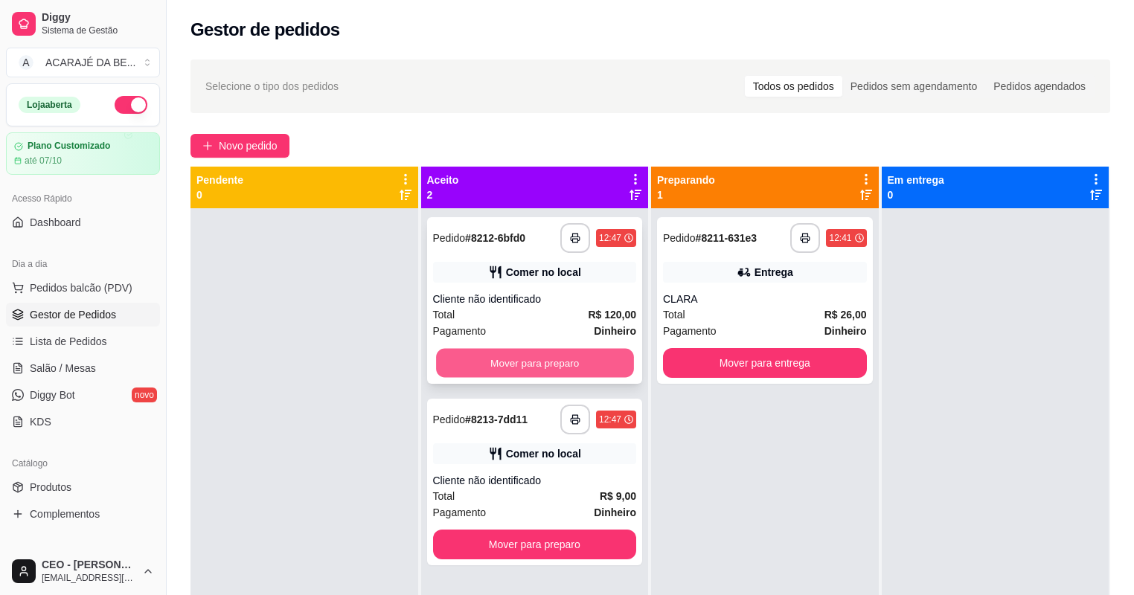
click at [577, 359] on button "Mover para preparo" at bounding box center [534, 363] width 197 height 29
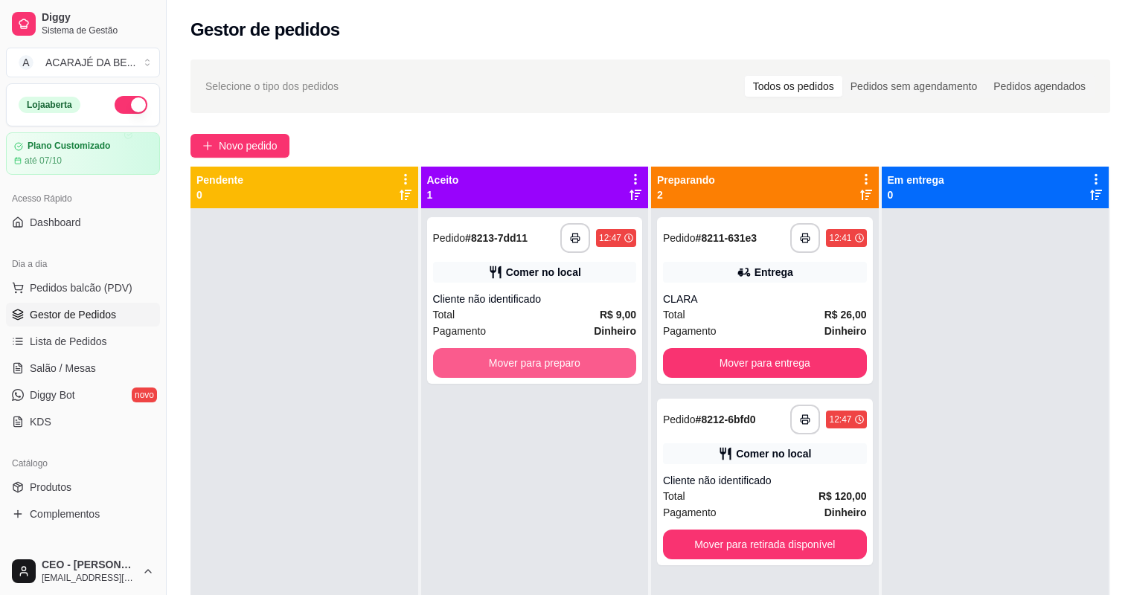
click at [577, 359] on button "Mover para preparo" at bounding box center [535, 363] width 204 height 30
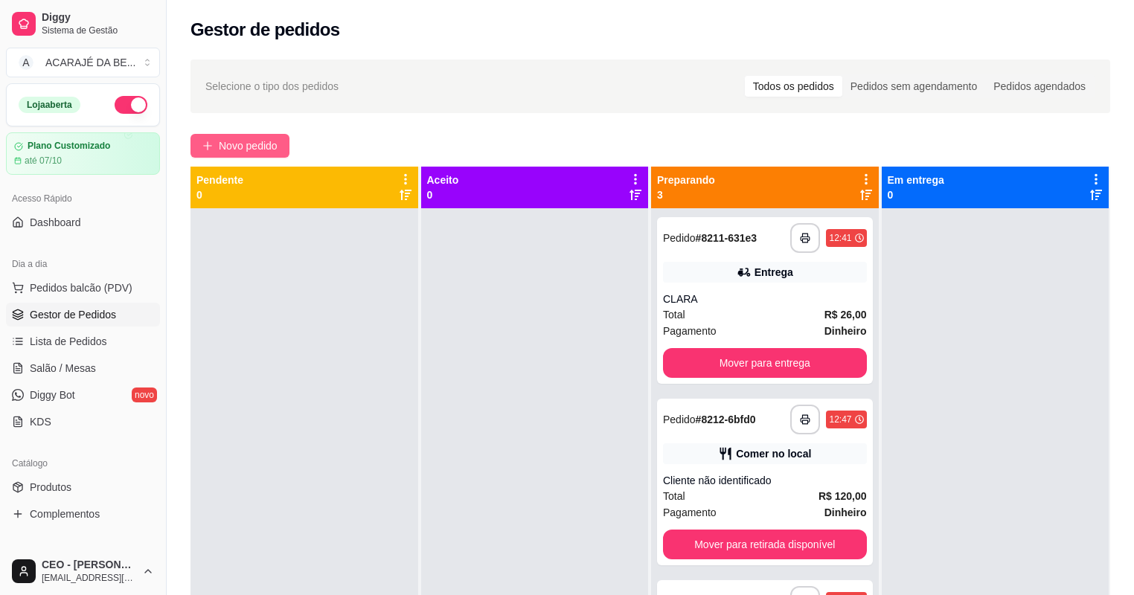
click at [276, 141] on span "Novo pedido" at bounding box center [248, 146] width 59 height 16
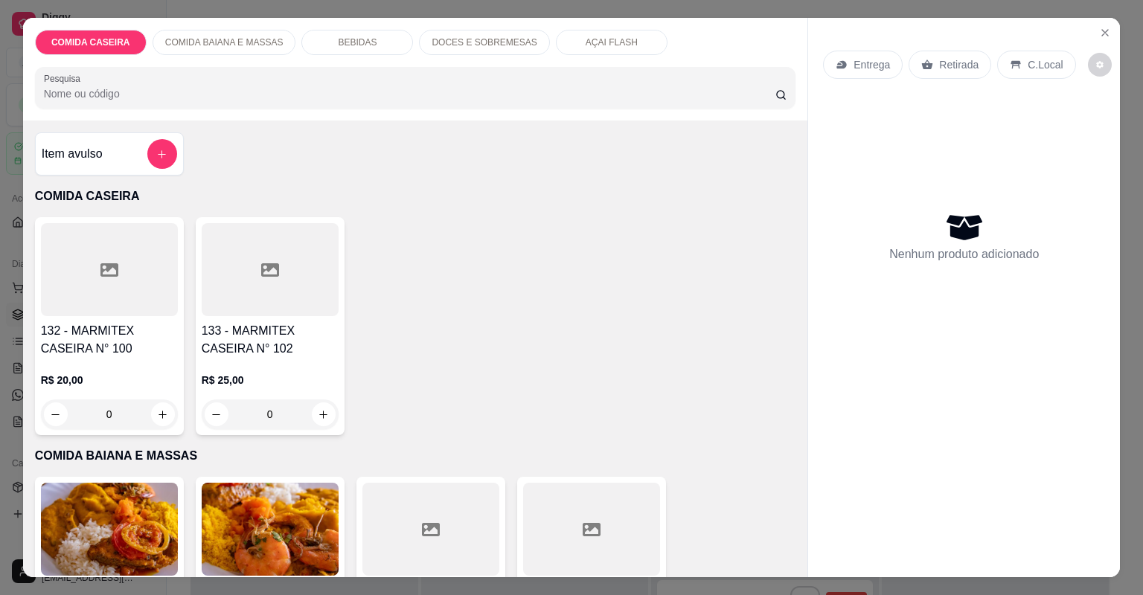
click at [298, 298] on div at bounding box center [270, 269] width 137 height 93
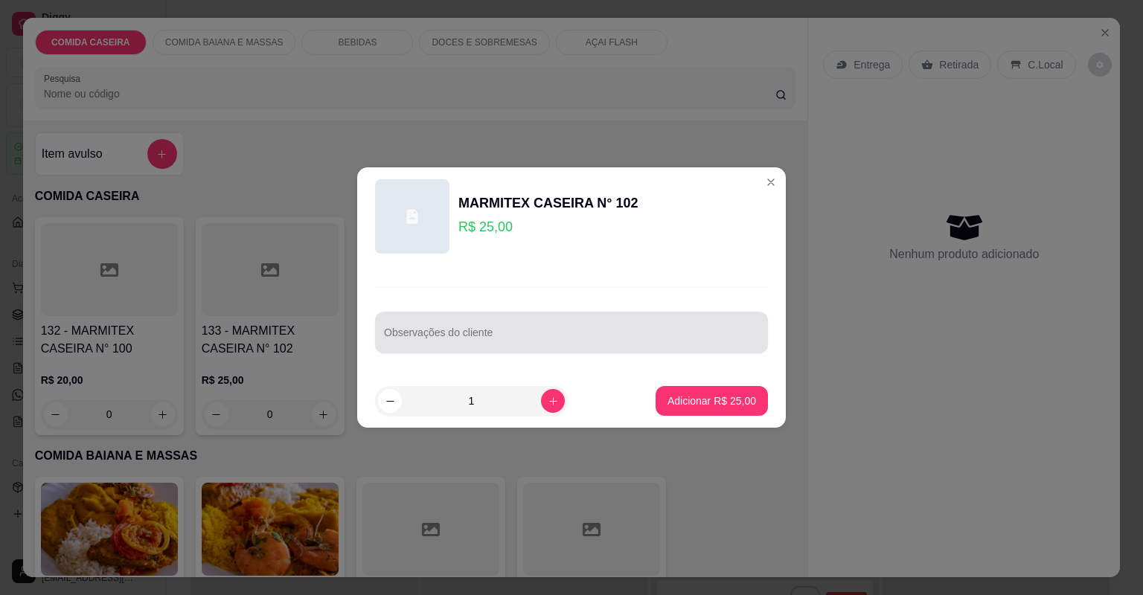
click at [506, 334] on input "Observações do cliente" at bounding box center [571, 338] width 375 height 15
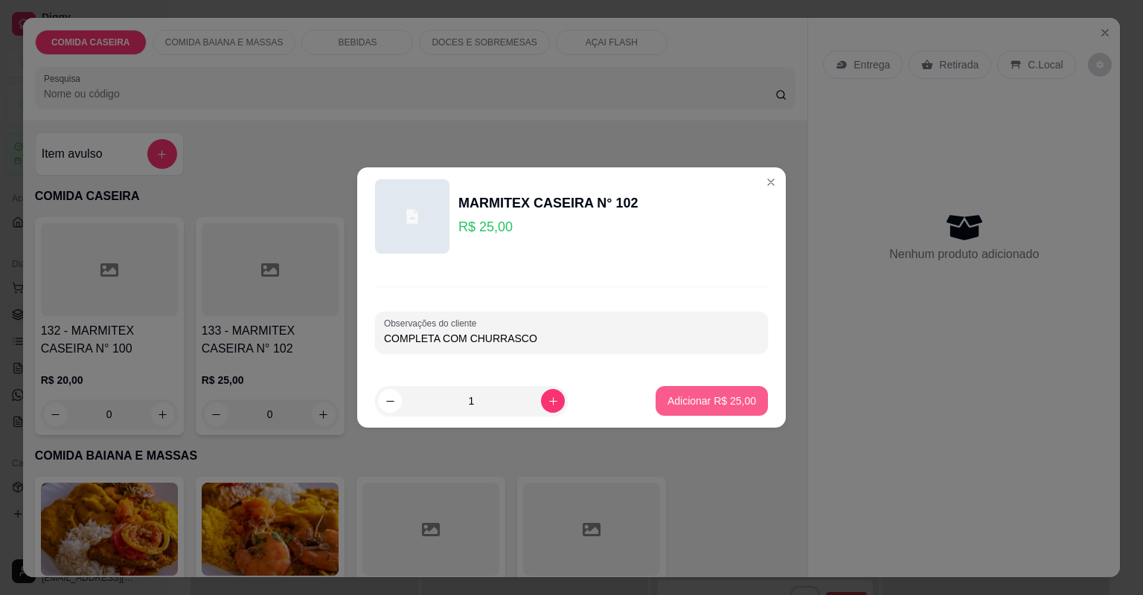
type input "COMPLETA COM CHURRASCO"
click at [696, 387] on button "Adicionar R$ 25,00" at bounding box center [711, 401] width 109 height 29
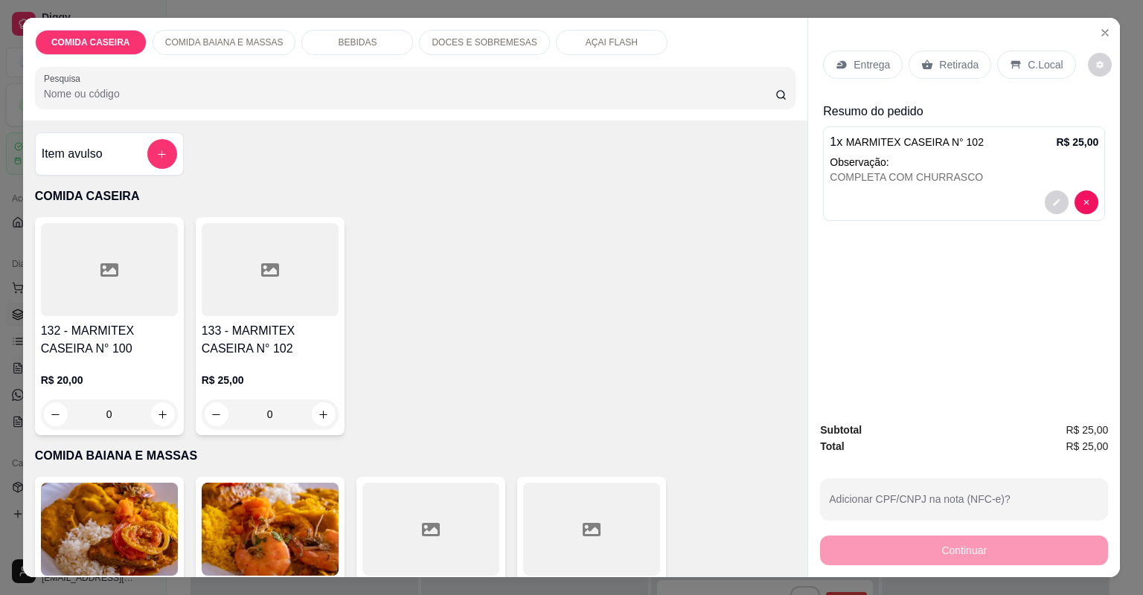
click at [879, 55] on div "Entrega" at bounding box center [863, 65] width 80 height 28
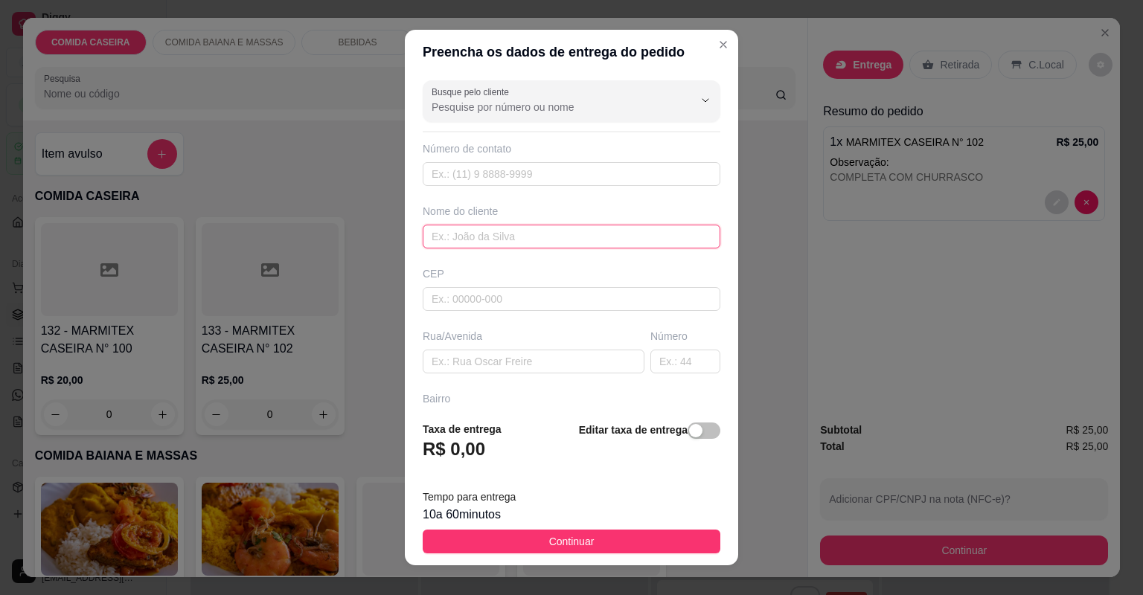
click at [610, 241] on input "text" at bounding box center [572, 237] width 298 height 24
type input "[PERSON_NAME]"
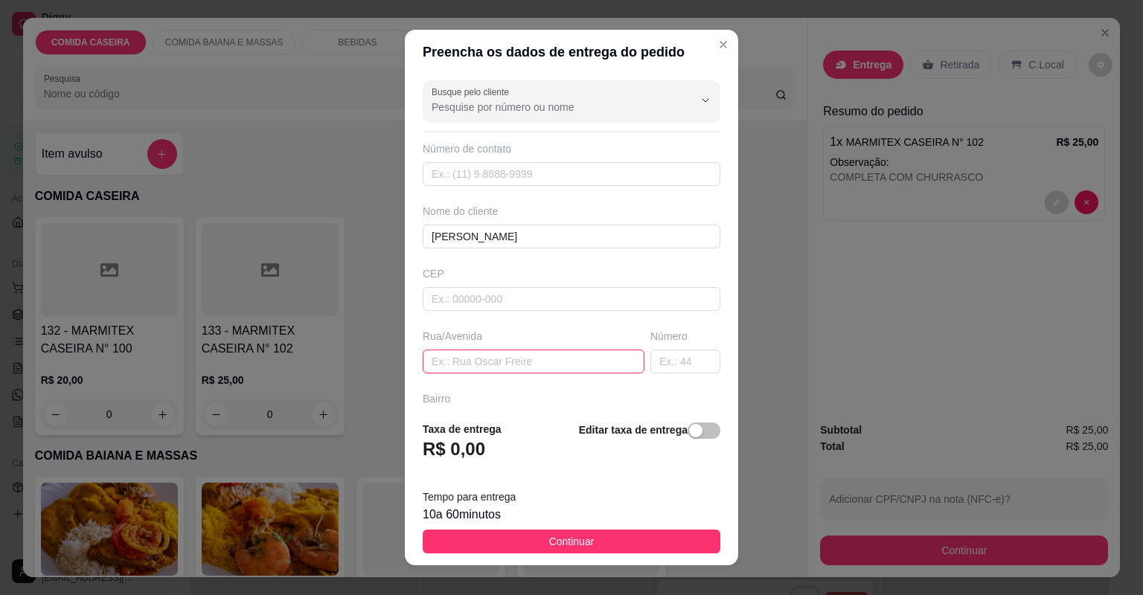
click at [603, 365] on input "text" at bounding box center [534, 362] width 222 height 24
type input "C"
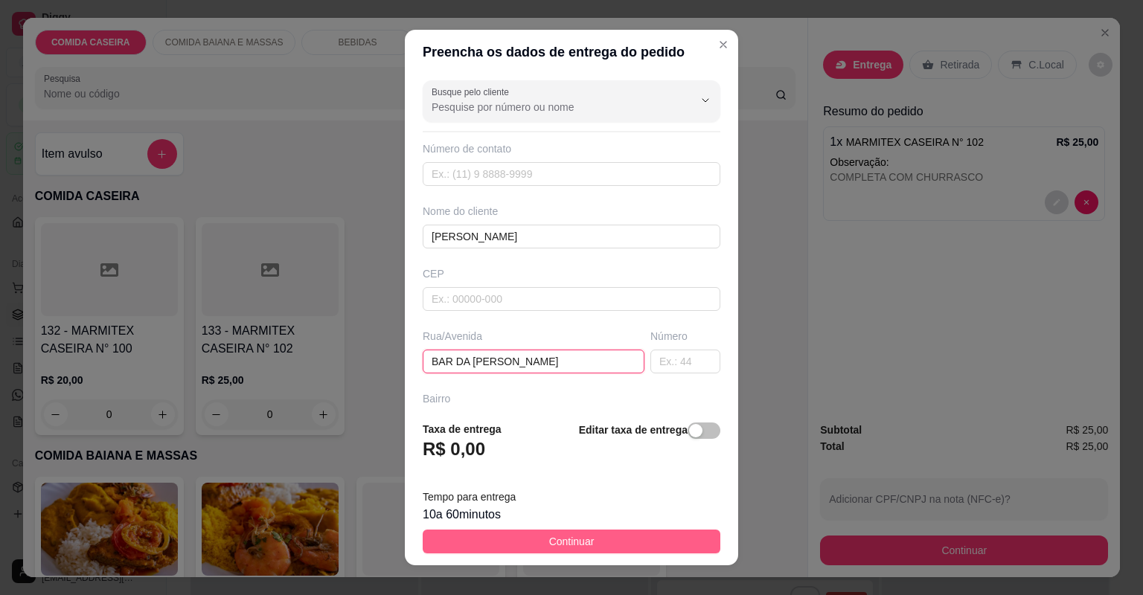
type input "BAR DA [PERSON_NAME]"
click at [655, 539] on button "Continuar" at bounding box center [572, 542] width 298 height 24
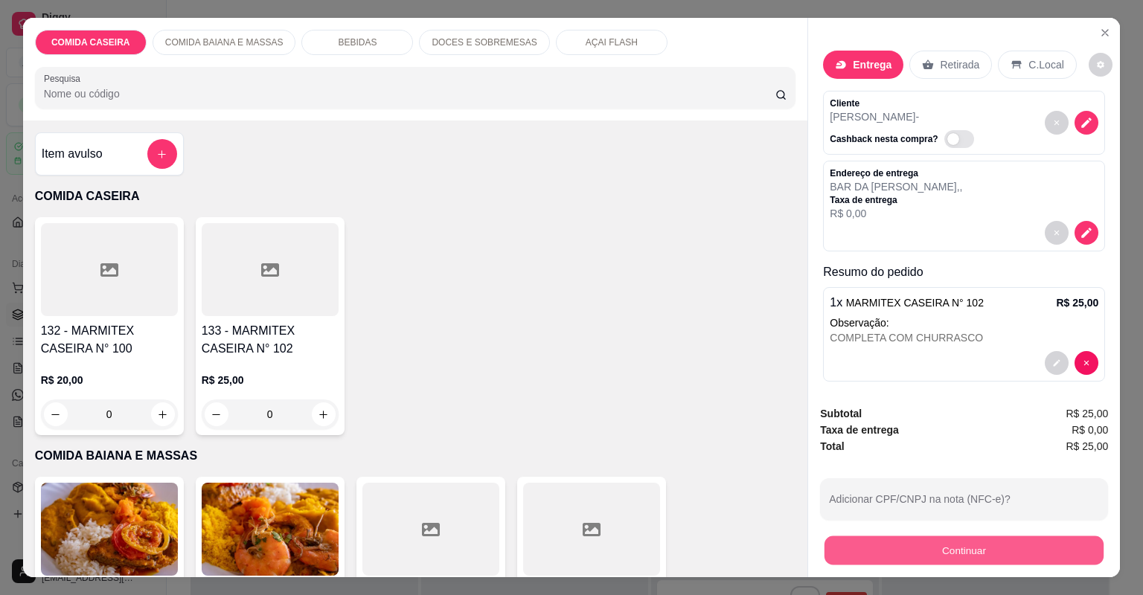
click at [886, 550] on button "Continuar" at bounding box center [963, 550] width 279 height 29
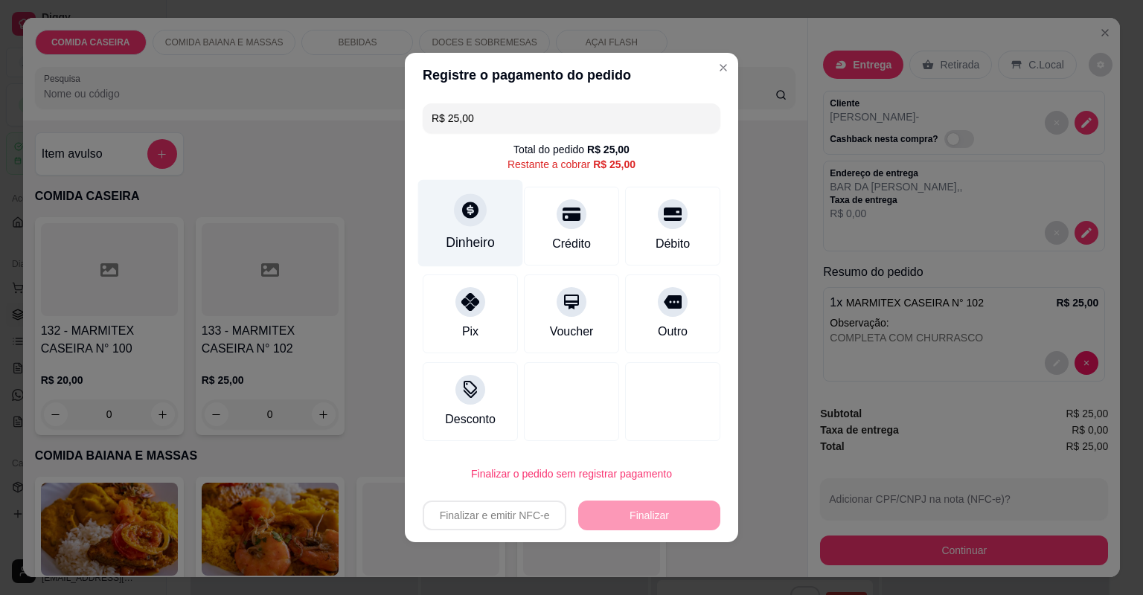
click at [478, 224] on div "Dinheiro" at bounding box center [470, 223] width 105 height 87
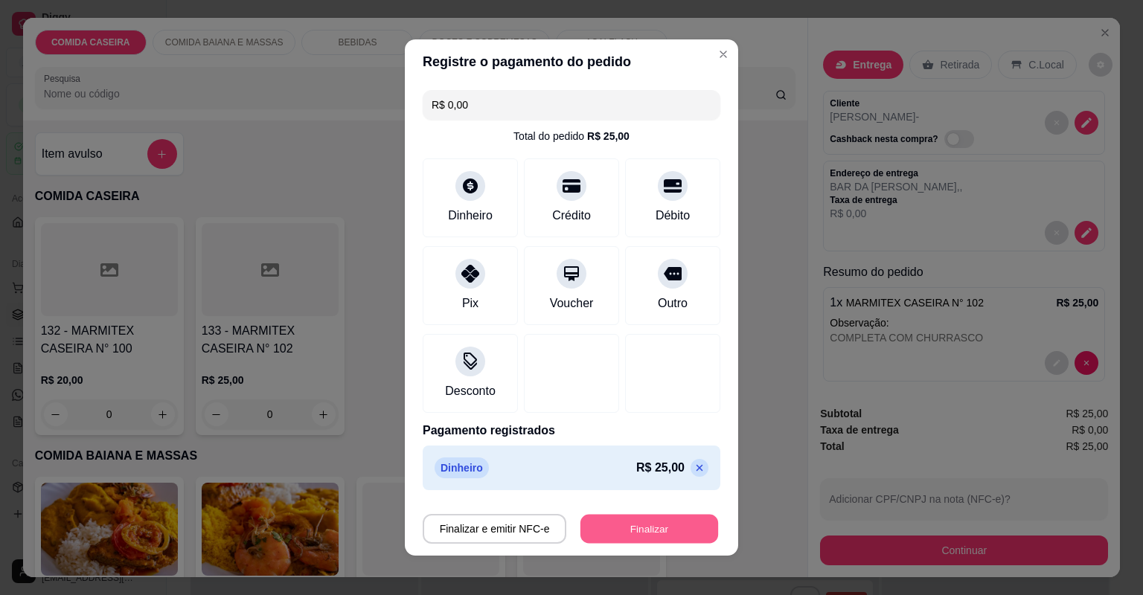
click at [649, 533] on button "Finalizar" at bounding box center [649, 529] width 138 height 29
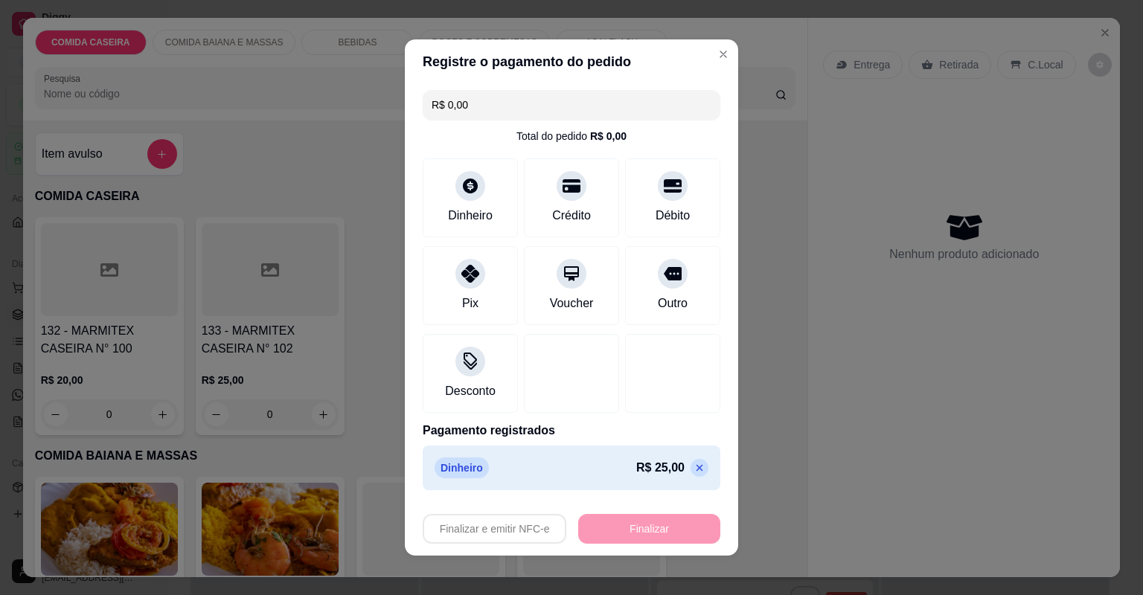
type input "-R$ 25,00"
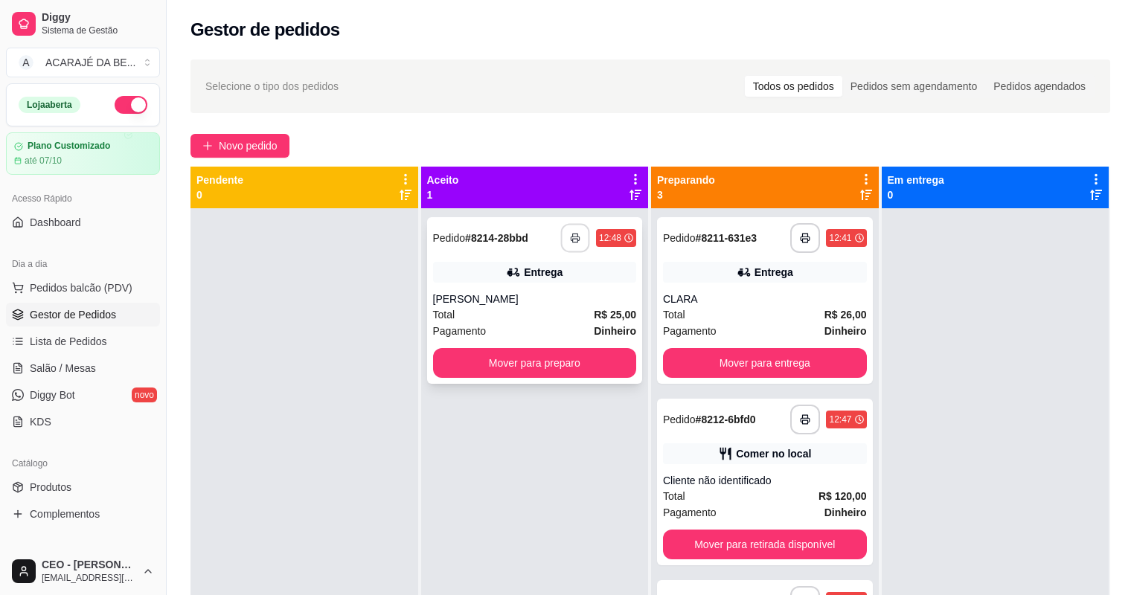
click at [578, 242] on button "button" at bounding box center [575, 238] width 29 height 29
click at [584, 356] on button "Mover para preparo" at bounding box center [534, 363] width 197 height 29
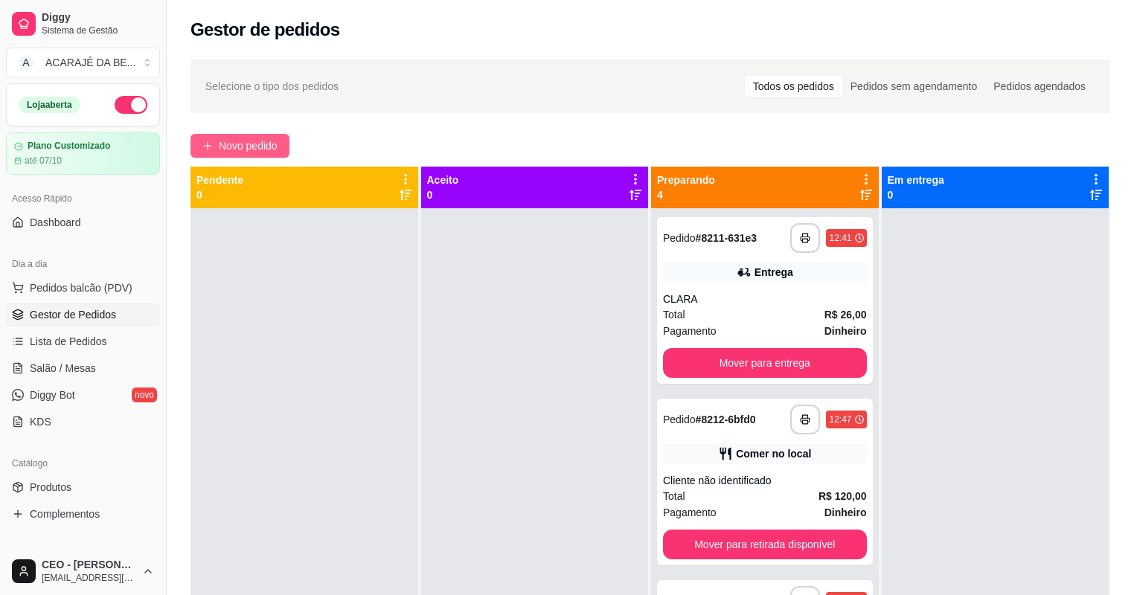
click at [241, 147] on span "Novo pedido" at bounding box center [248, 146] width 59 height 16
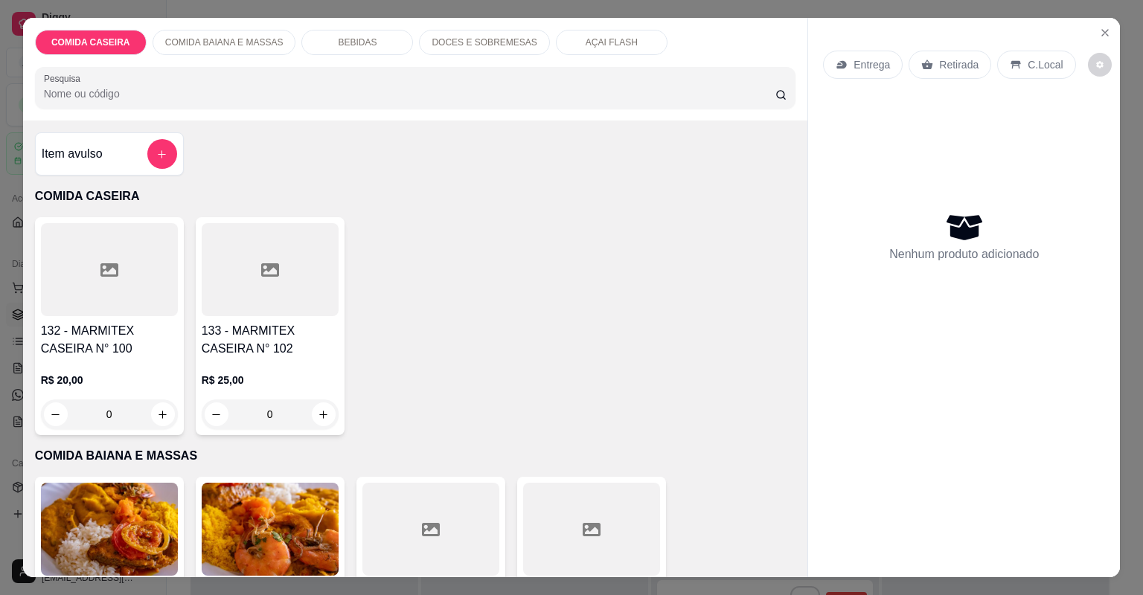
click at [124, 280] on div at bounding box center [109, 269] width 137 height 93
click at [574, 523] on div at bounding box center [591, 529] width 137 height 93
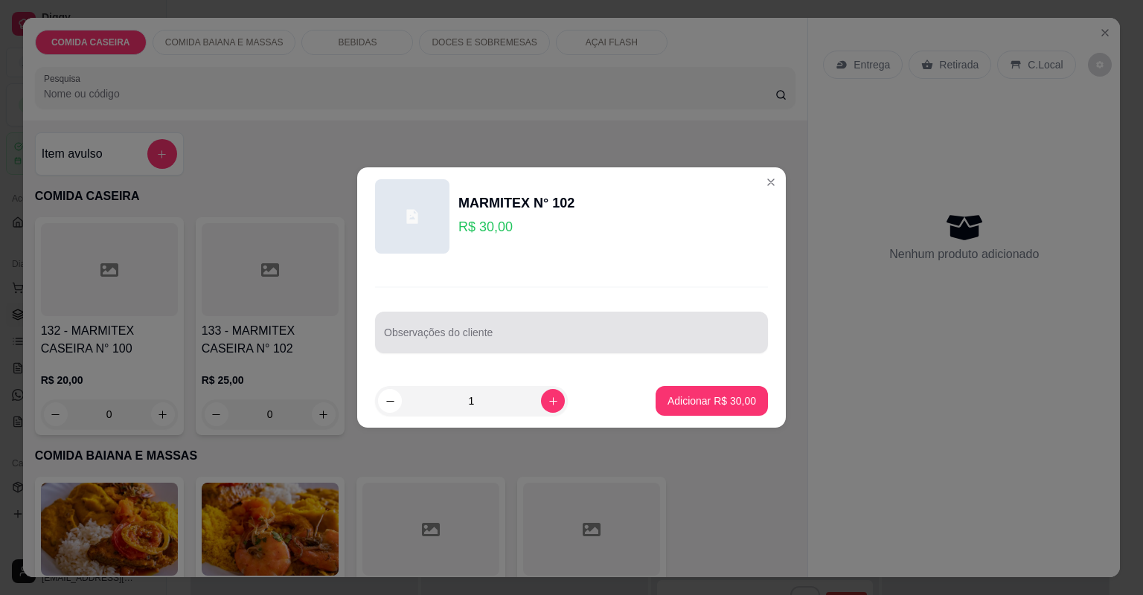
click at [524, 321] on div at bounding box center [571, 333] width 375 height 30
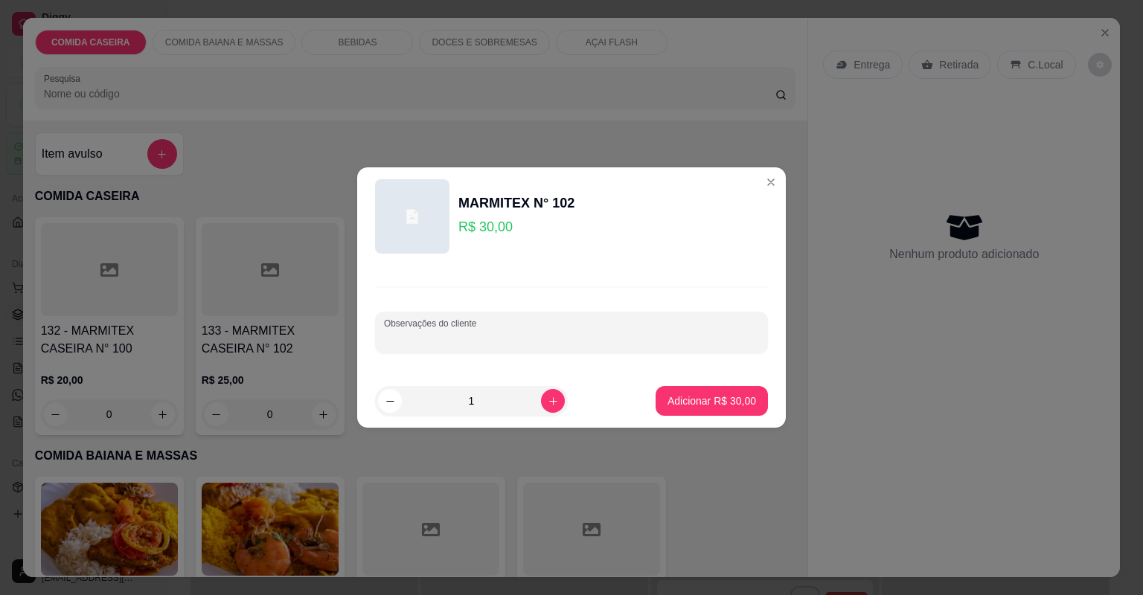
paste input "Moqueca de feijão fraldinha, arroz branco, farofa de dendê, cortado de abóbora,…"
type input "Moqueca de feijão fraldinha, arroz branco, farofa de dendê, cortado de abóbora,…"
click at [700, 402] on p "Adicionar R$ 30,00" at bounding box center [712, 401] width 86 height 14
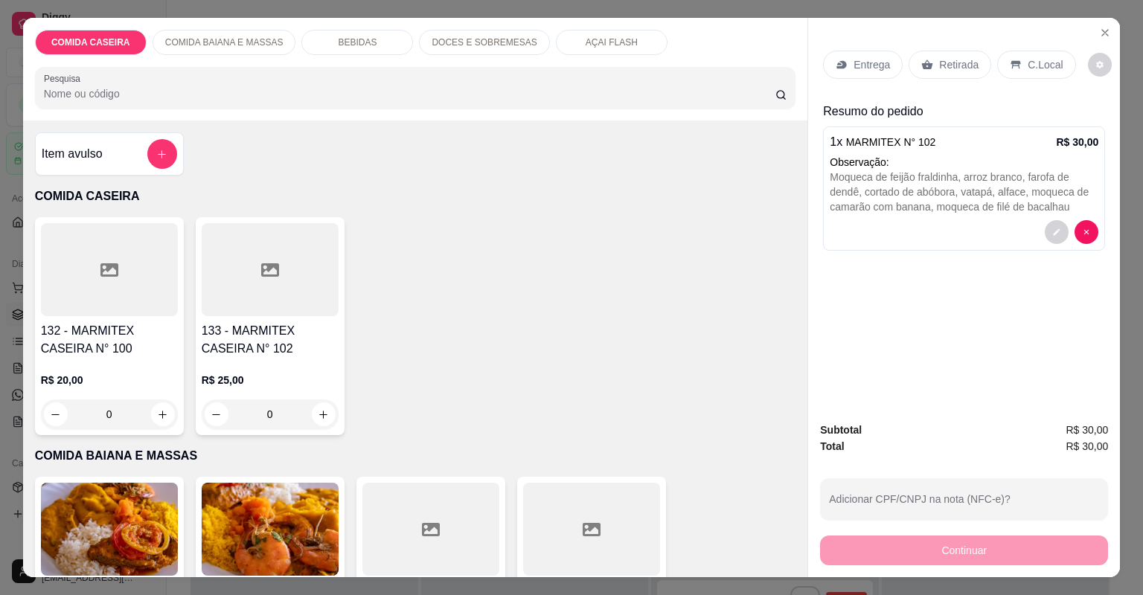
click at [876, 54] on div "Entrega" at bounding box center [863, 65] width 80 height 28
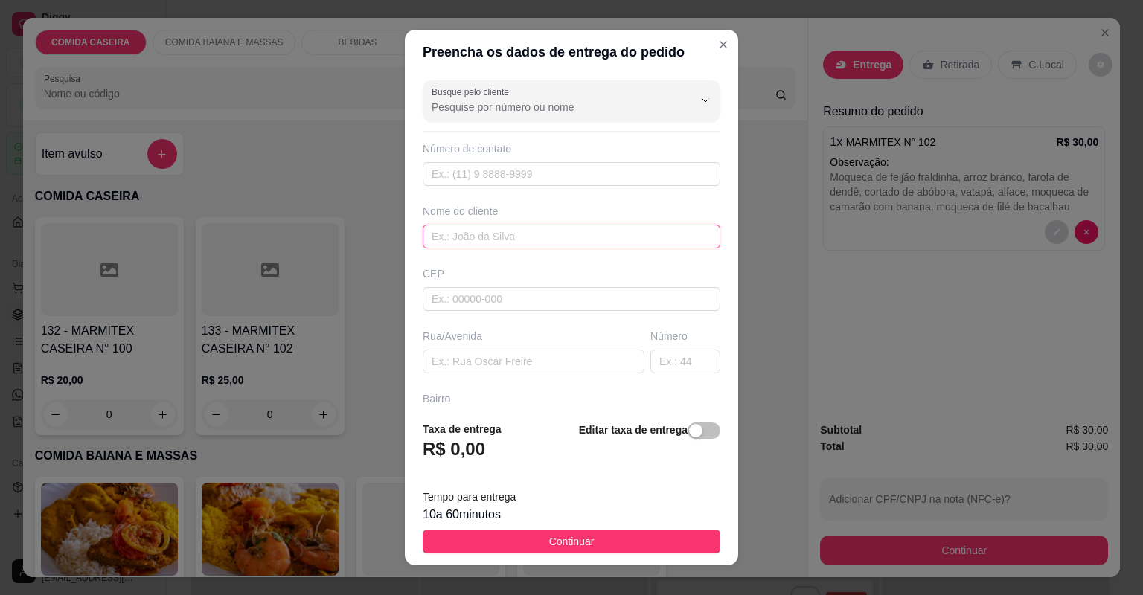
click at [518, 237] on input "text" at bounding box center [572, 237] width 298 height 24
type input "ROSEANE"
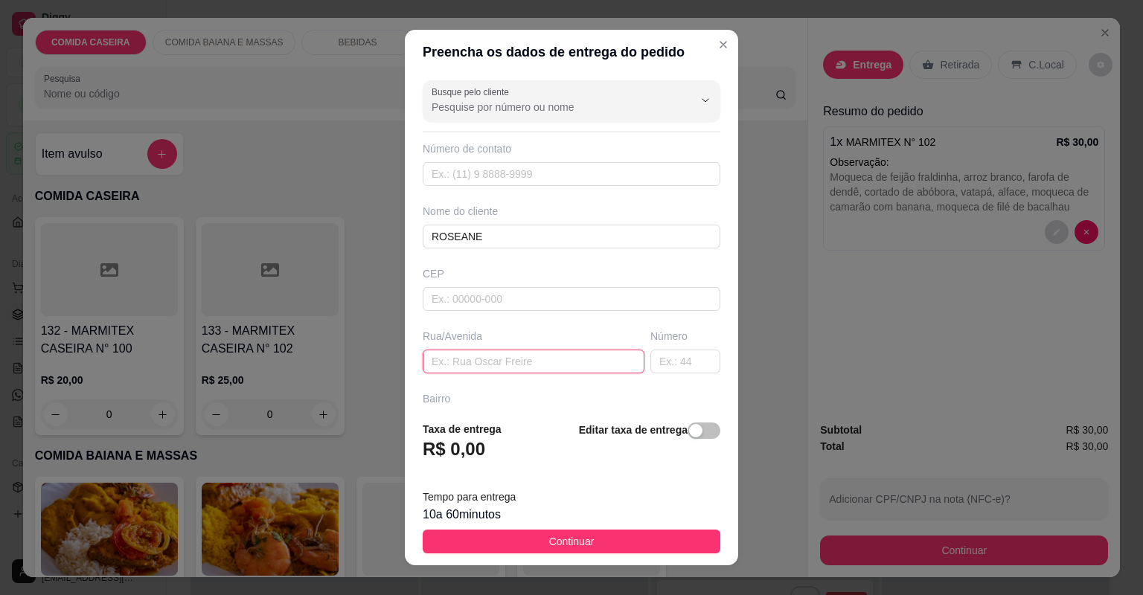
click at [582, 365] on input "text" at bounding box center [534, 362] width 222 height 24
paste input "[STREET_ADDRESS]"
paste input "Colocado com o correio"
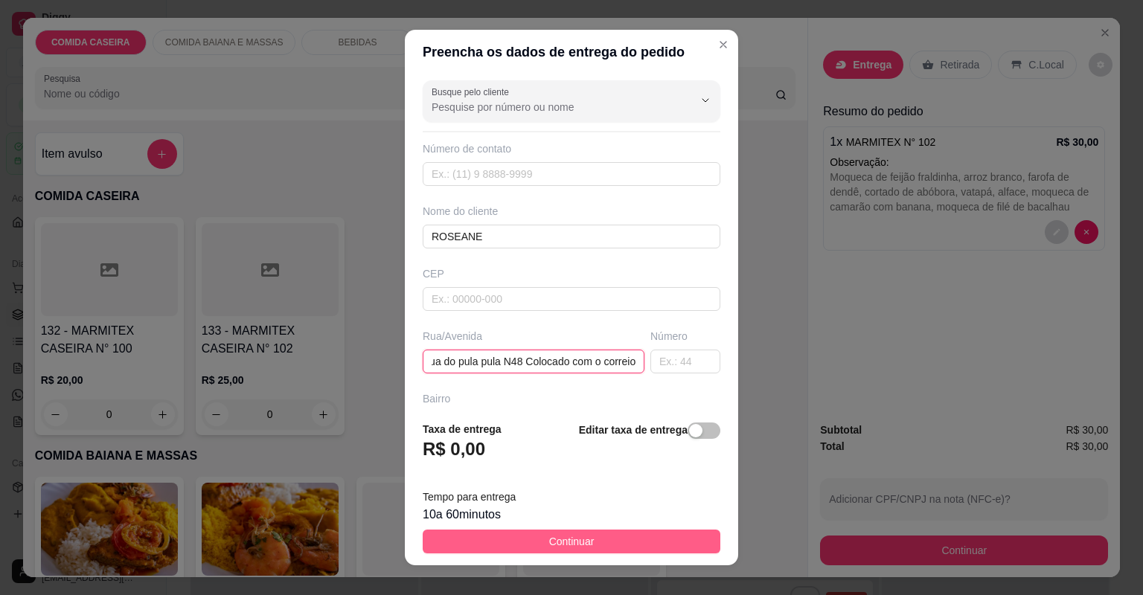
type input "Rua do pula pula N48 Colocado com o correio"
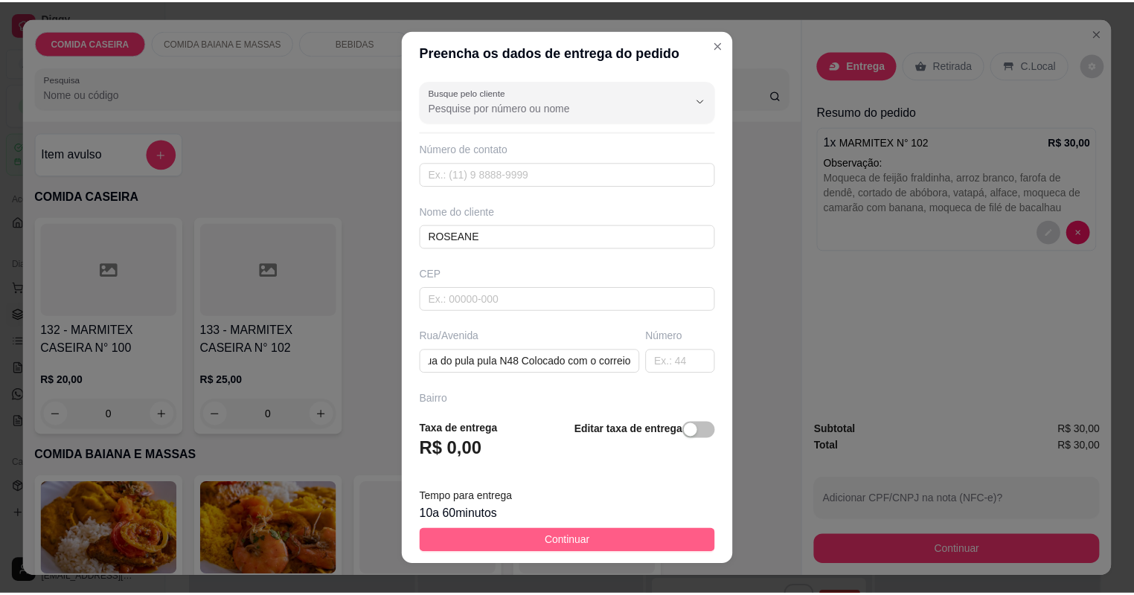
scroll to position [0, 0]
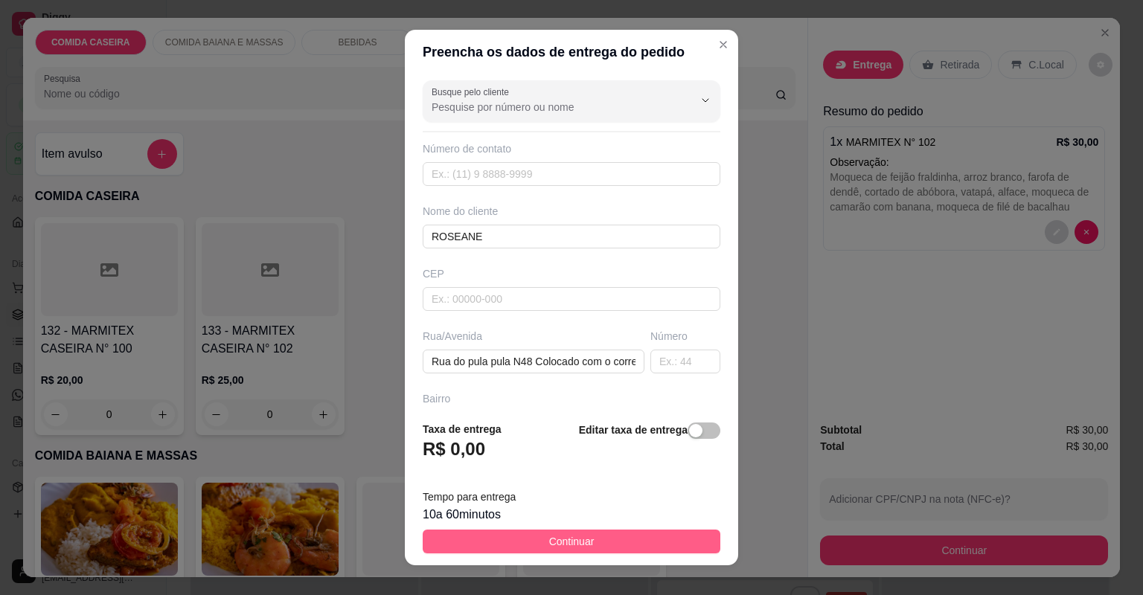
click at [618, 545] on button "Continuar" at bounding box center [572, 542] width 298 height 24
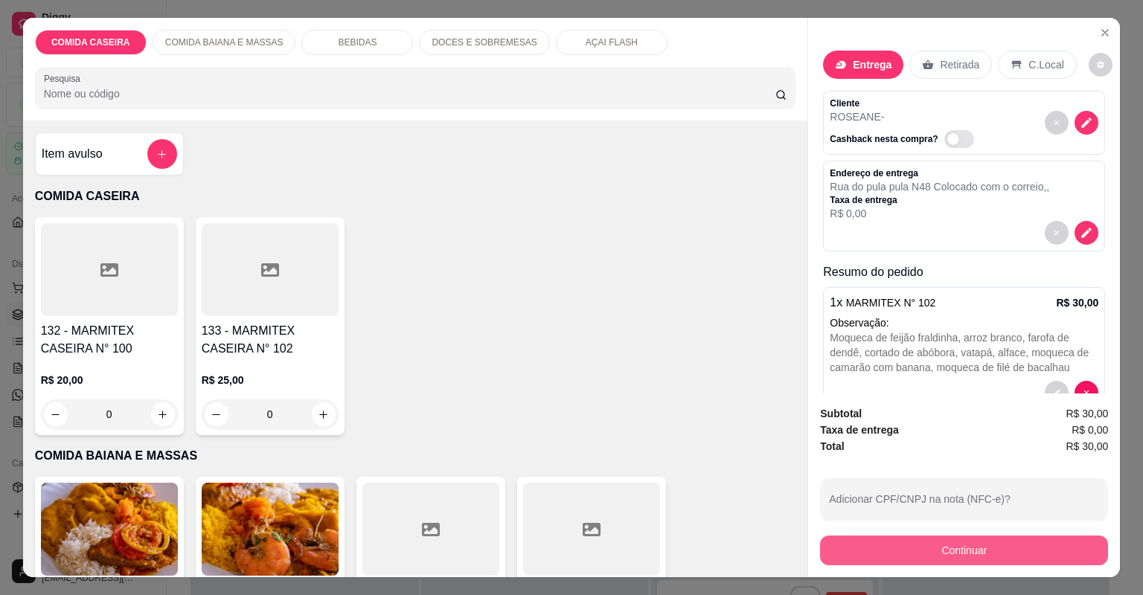
drag, startPoint x: 886, startPoint y: 533, endPoint x: 864, endPoint y: 555, distance: 30.5
click at [878, 548] on div "Continuar" at bounding box center [964, 548] width 288 height 33
click at [886, 548] on button "Continuar" at bounding box center [963, 550] width 279 height 29
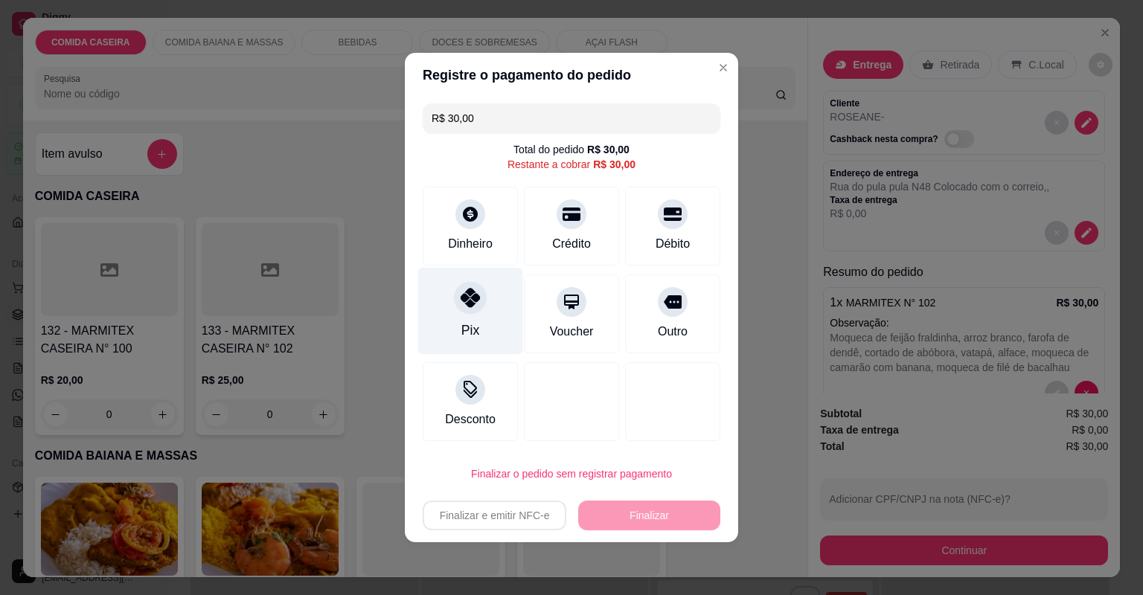
click at [473, 313] on div at bounding box center [470, 297] width 33 height 33
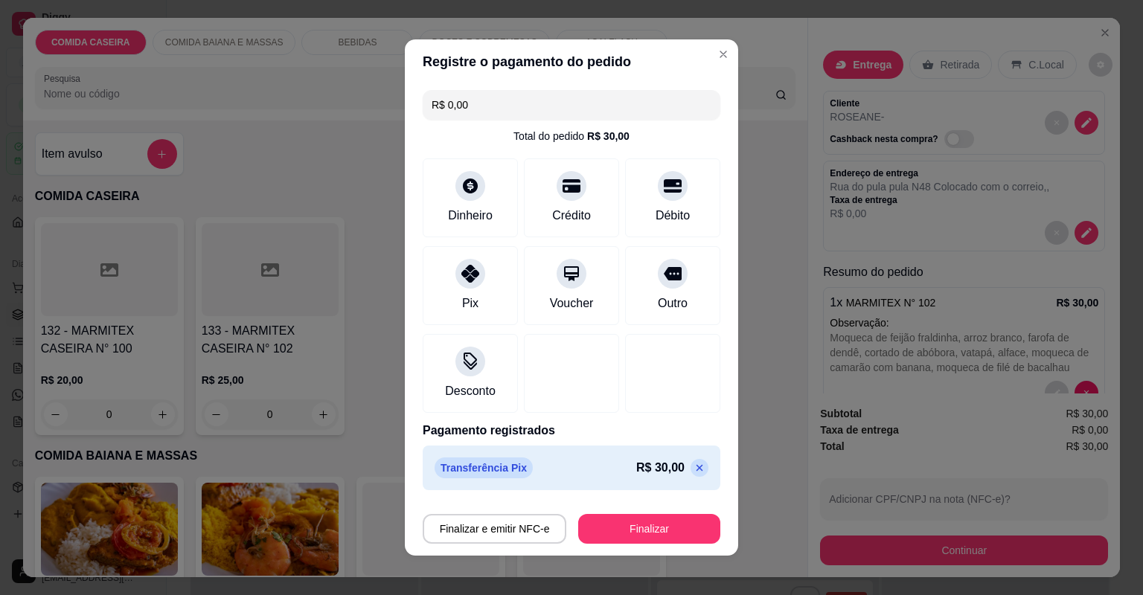
drag, startPoint x: 646, startPoint y: 511, endPoint x: 641, endPoint y: 532, distance: 21.3
click at [643, 527] on div "Finalizar e emitir NFC-e Finalizar" at bounding box center [572, 526] width 298 height 36
click at [640, 530] on button "Finalizar" at bounding box center [649, 529] width 138 height 29
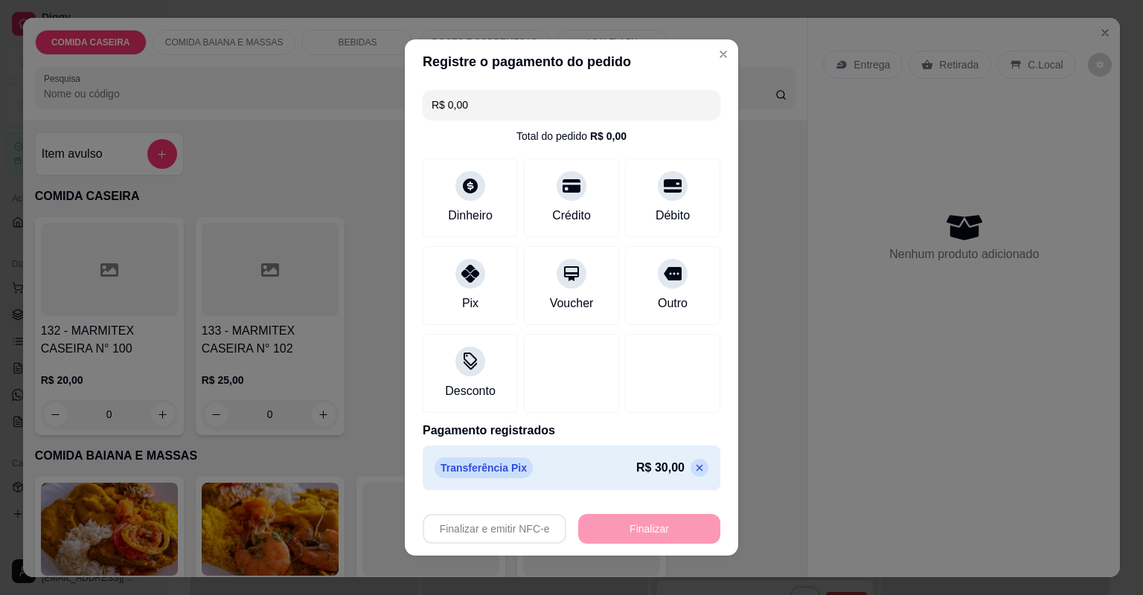
type input "-R$ 30,00"
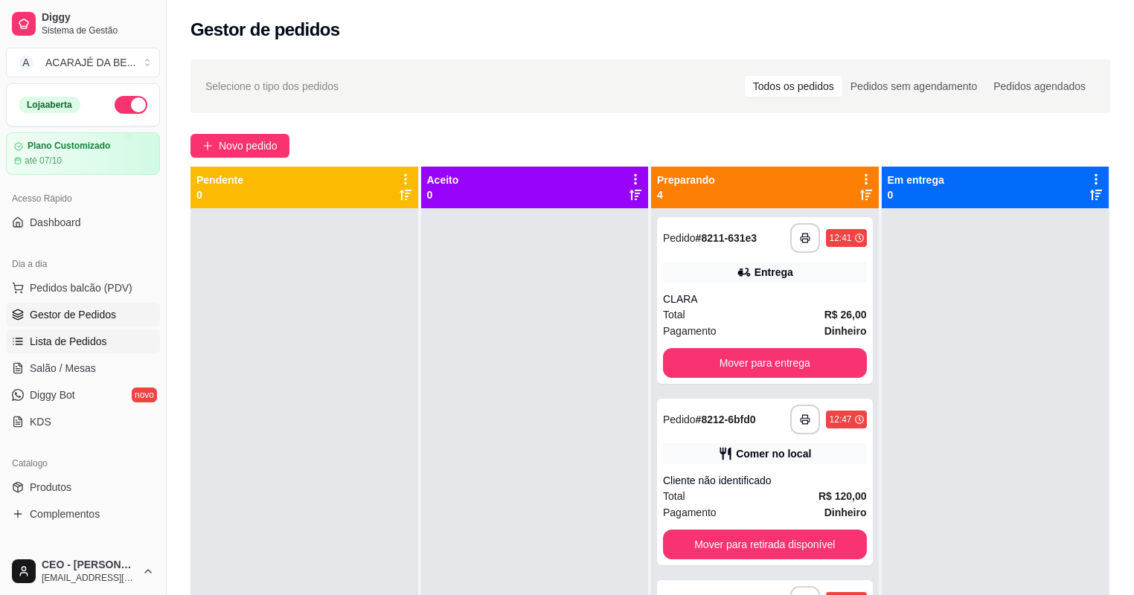
click at [62, 337] on span "Lista de Pedidos" at bounding box center [68, 341] width 77 height 15
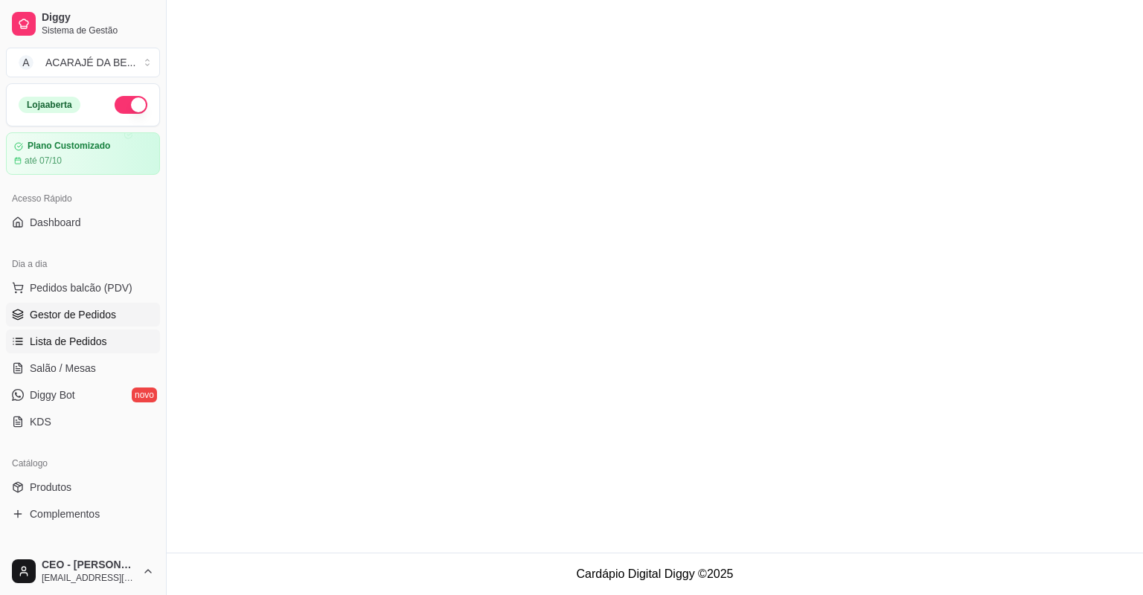
click at [64, 309] on span "Gestor de Pedidos" at bounding box center [73, 314] width 86 height 15
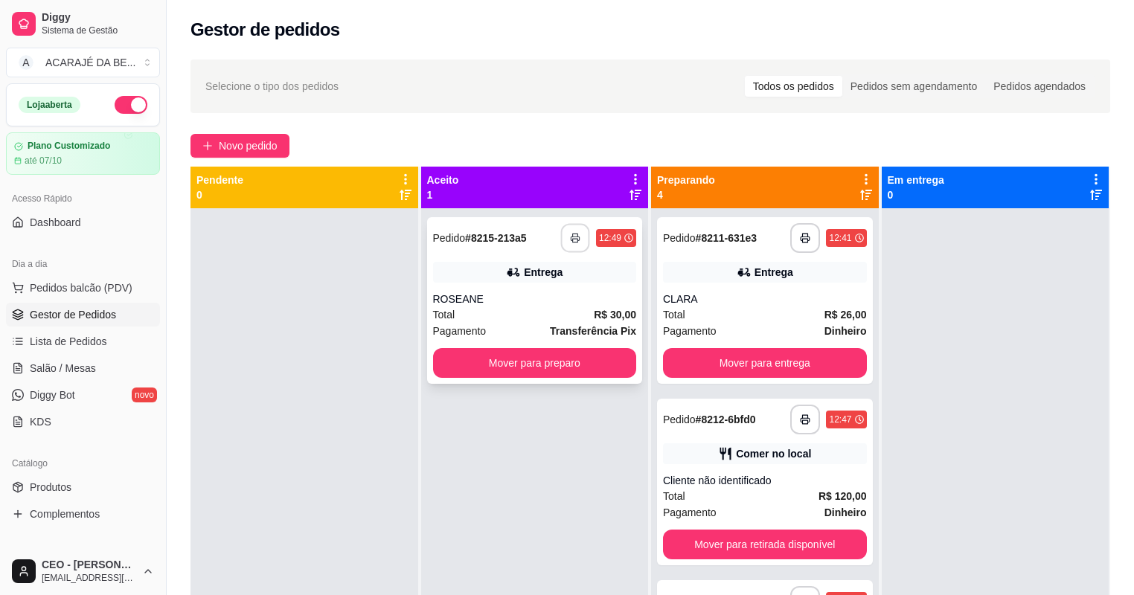
click at [574, 237] on icon "button" at bounding box center [575, 239] width 8 height 4
click at [609, 364] on button "Mover para preparo" at bounding box center [534, 363] width 197 height 29
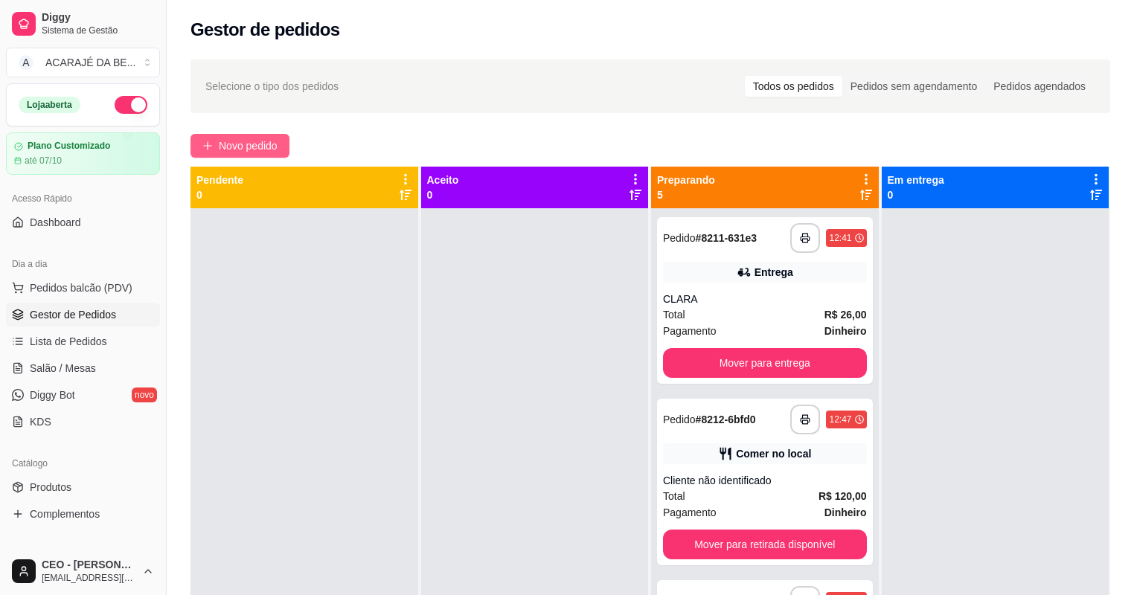
click at [256, 148] on span "Novo pedido" at bounding box center [248, 146] width 59 height 16
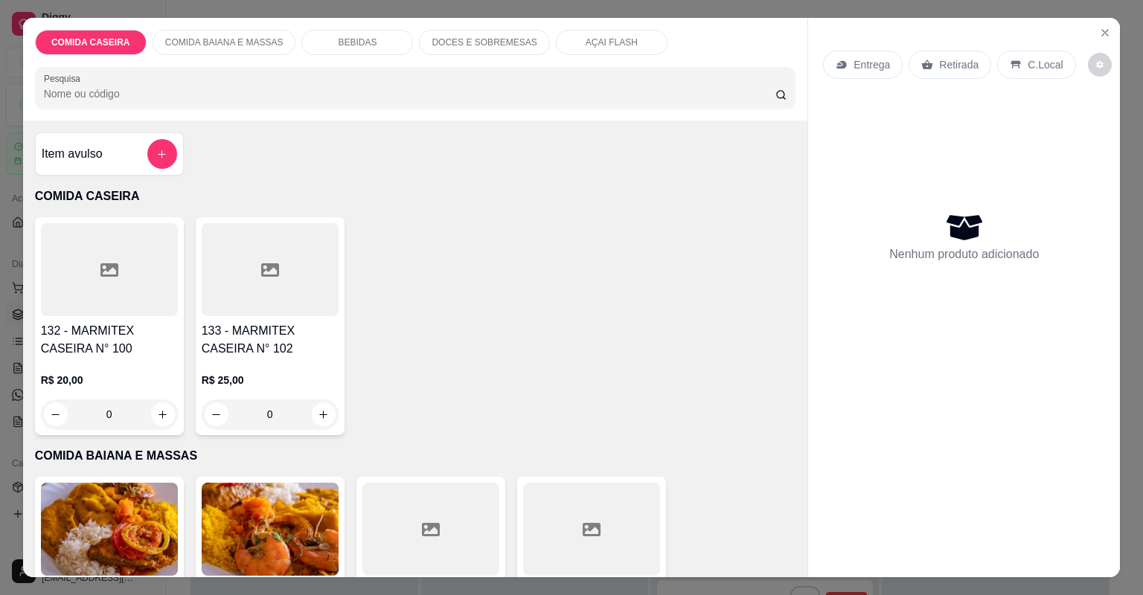
click at [106, 283] on div at bounding box center [109, 269] width 137 height 93
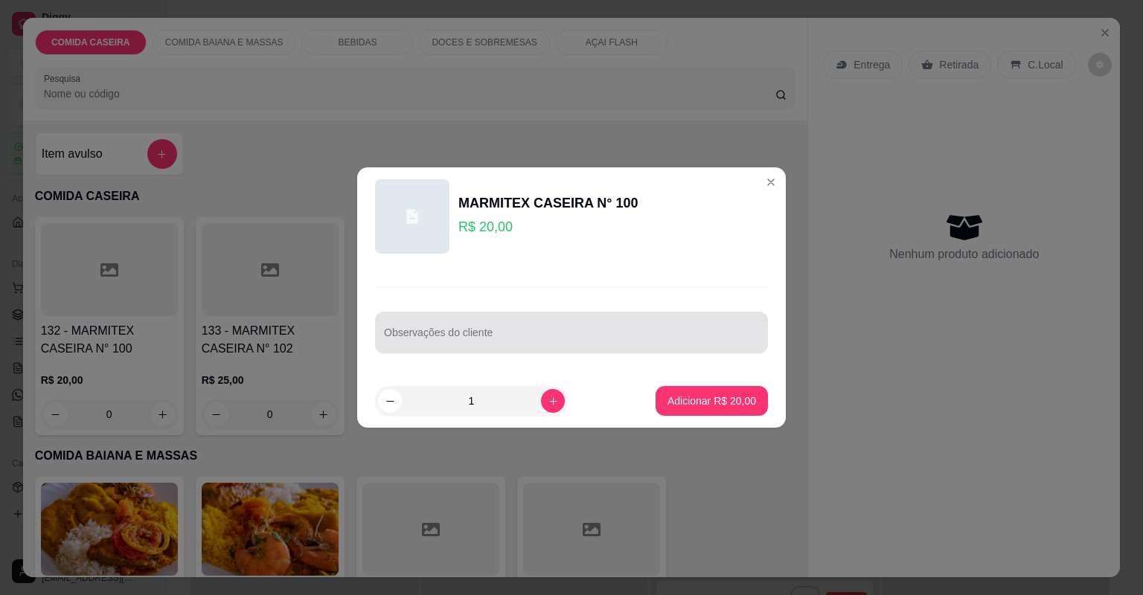
click at [479, 344] on input "Observações do cliente" at bounding box center [571, 338] width 375 height 15
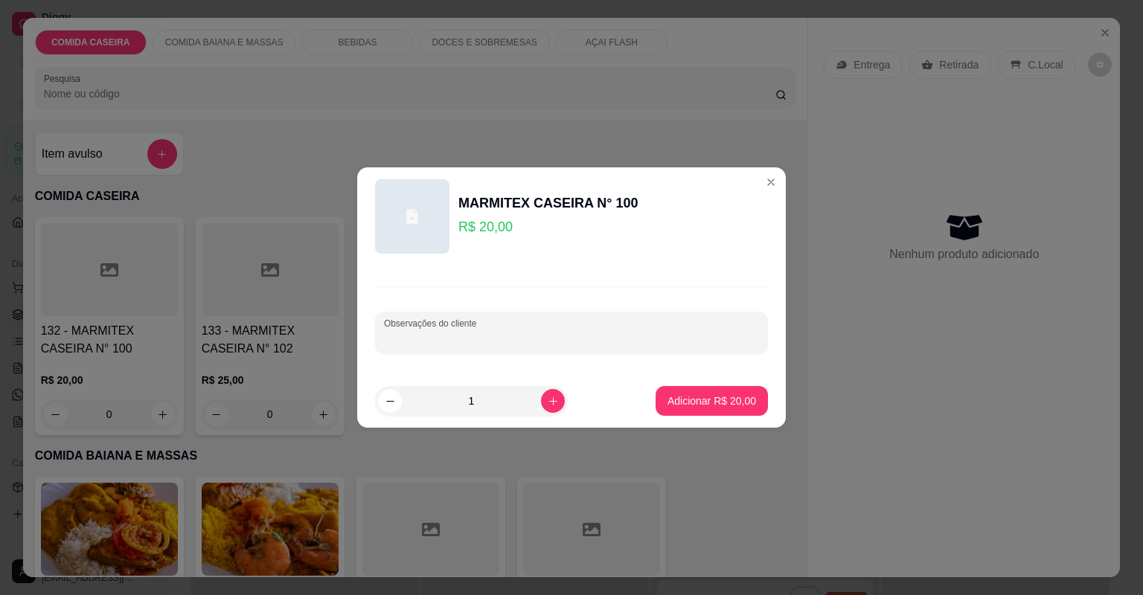
paste input "Strogonoff de carne, purê de batata, arroz banana frita e macarrao"
type input "Strogonoff de carne, purê de batata, arroz banana frita e macarrao"
click at [710, 398] on p "Adicionar R$ 20,00" at bounding box center [712, 401] width 86 height 14
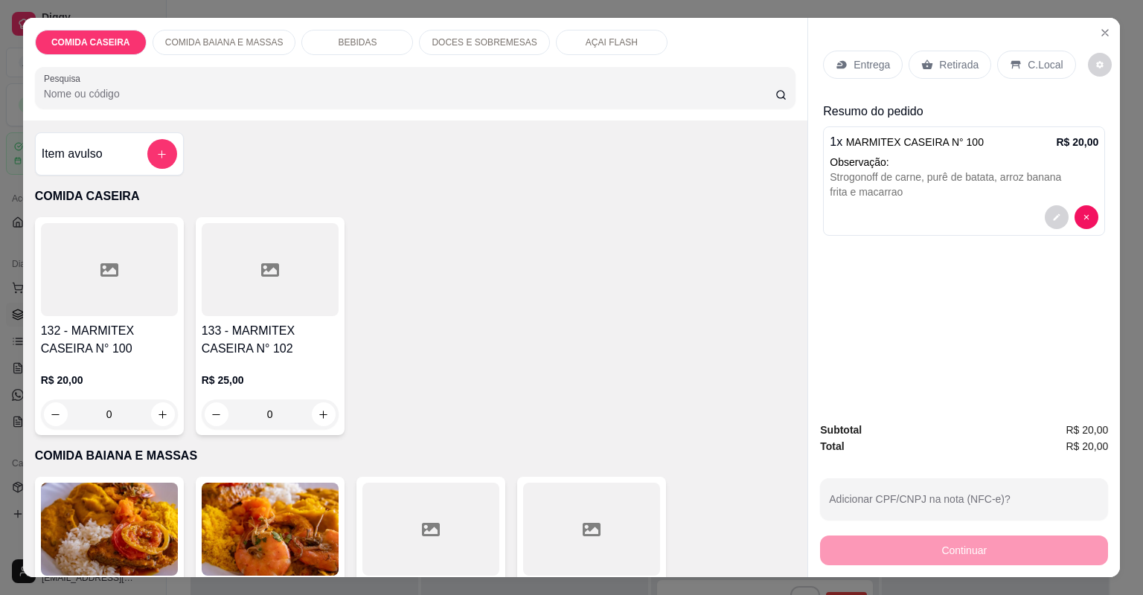
click at [877, 62] on p "Entrega" at bounding box center [871, 64] width 36 height 15
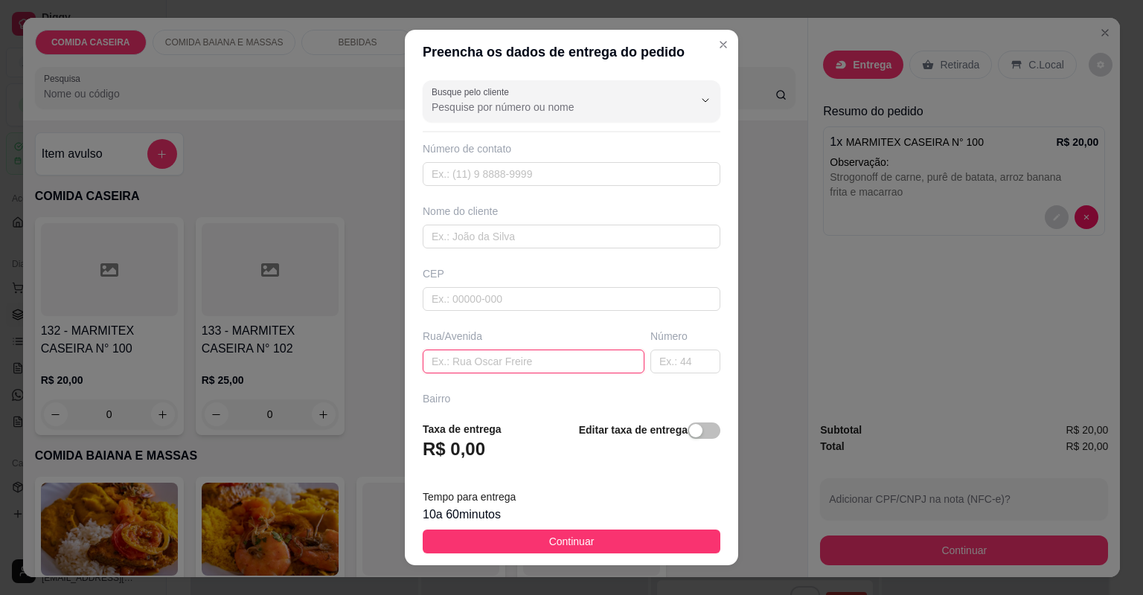
click at [551, 363] on input "text" at bounding box center [534, 362] width 222 height 24
paste input "Cartório"
paste input "Em frente a americanas"
type input "Cartório Em frente a americanas"
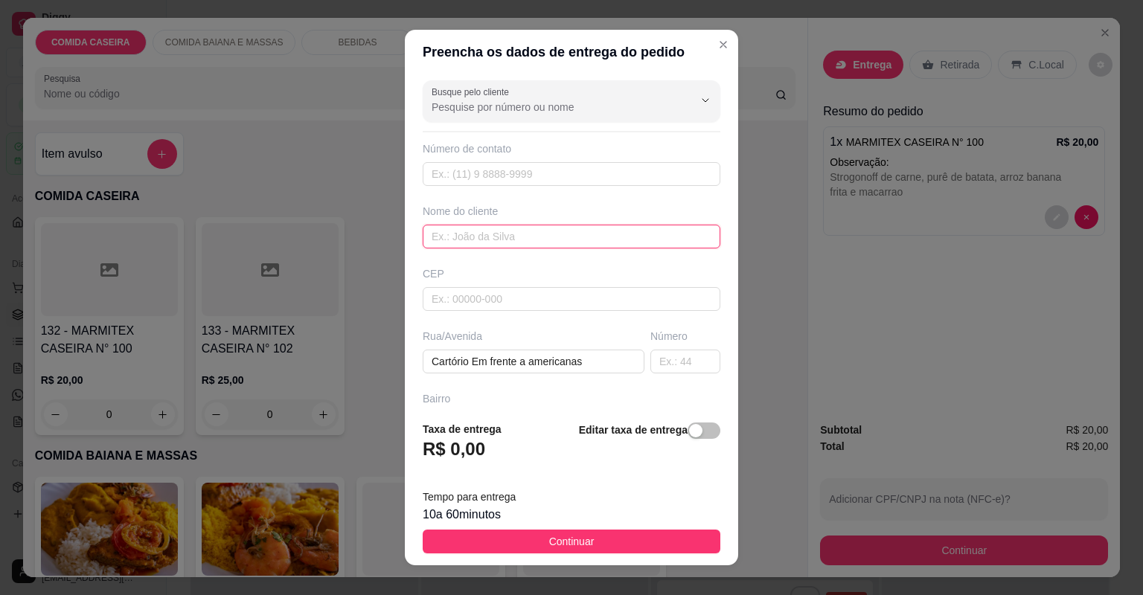
click at [590, 229] on input "text" at bounding box center [572, 237] width 298 height 24
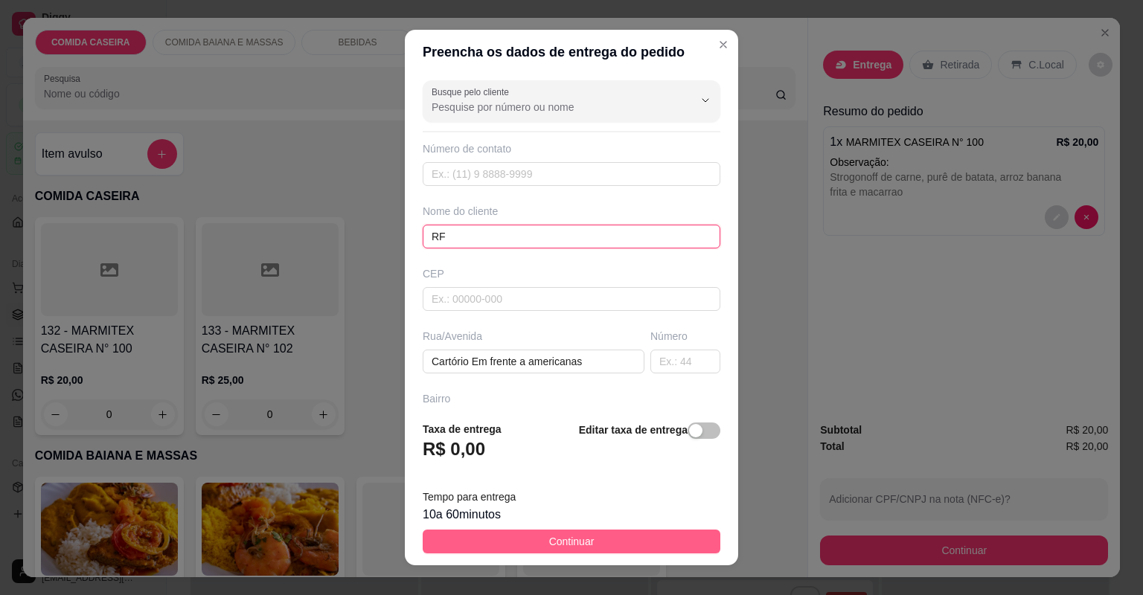
type input "RF"
click at [607, 542] on button "Continuar" at bounding box center [572, 542] width 298 height 24
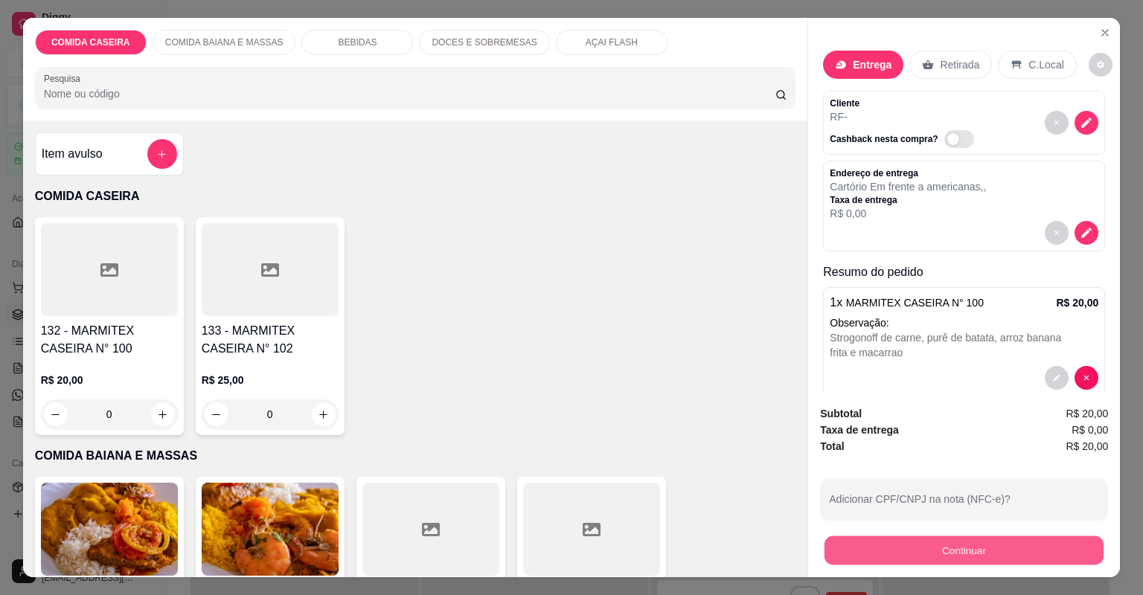
click at [867, 548] on button "Continuar" at bounding box center [963, 550] width 279 height 29
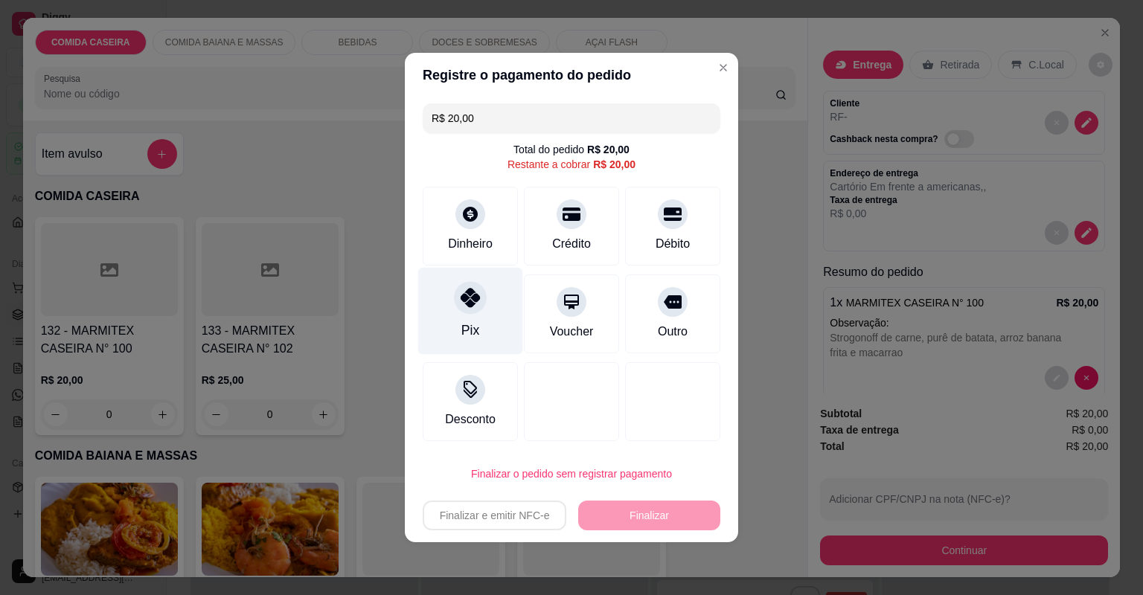
click at [489, 320] on div "Pix" at bounding box center [470, 311] width 105 height 87
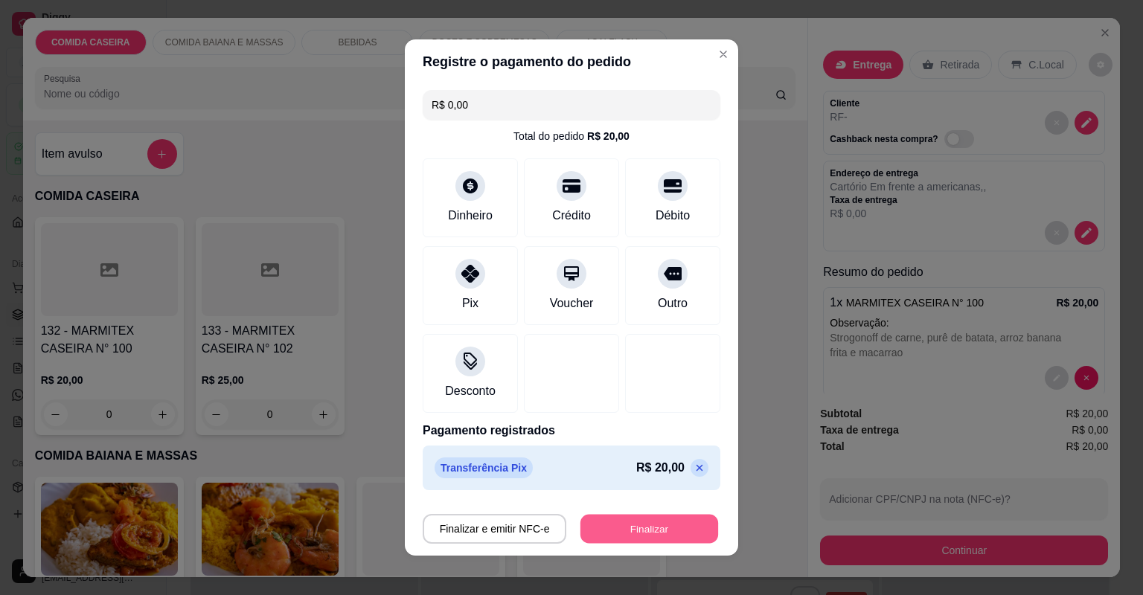
click at [665, 533] on button "Finalizar" at bounding box center [649, 529] width 138 height 29
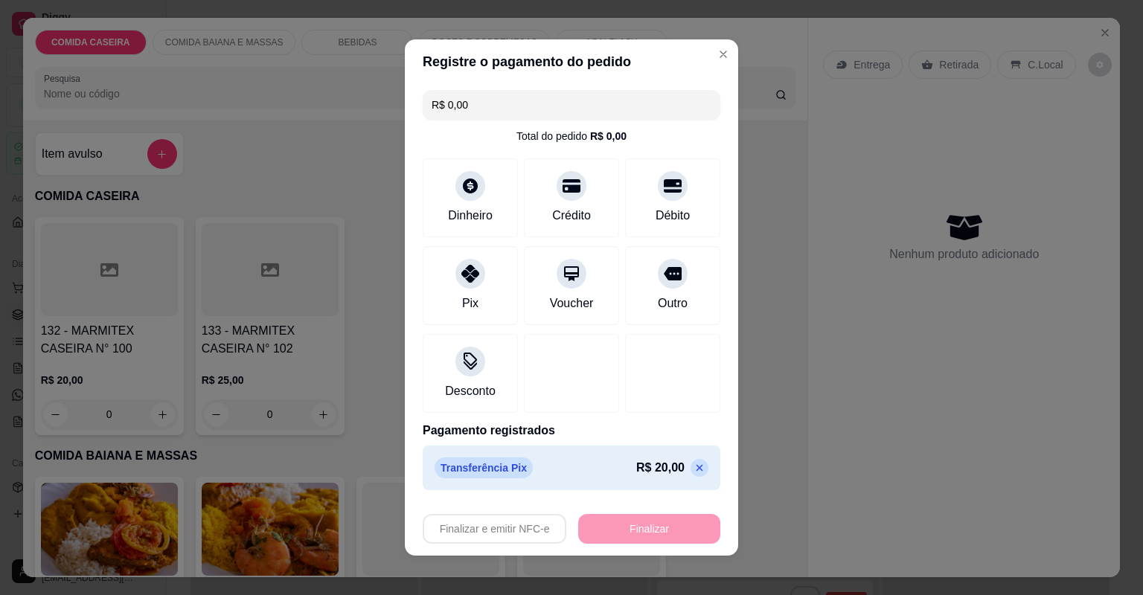
type input "-R$ 20,00"
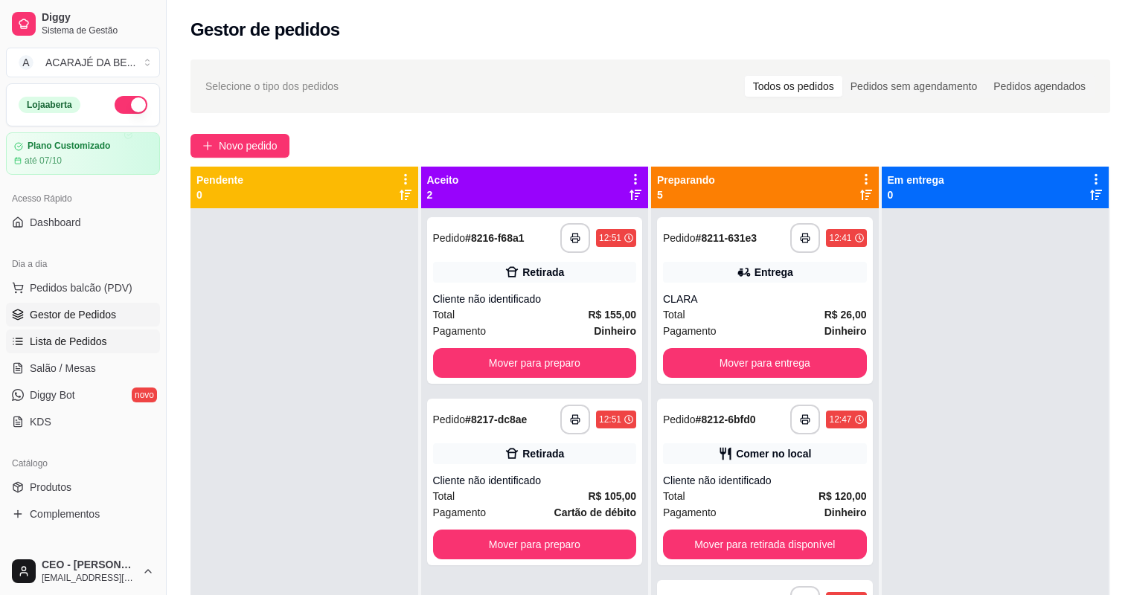
click at [83, 337] on span "Lista de Pedidos" at bounding box center [68, 341] width 77 height 15
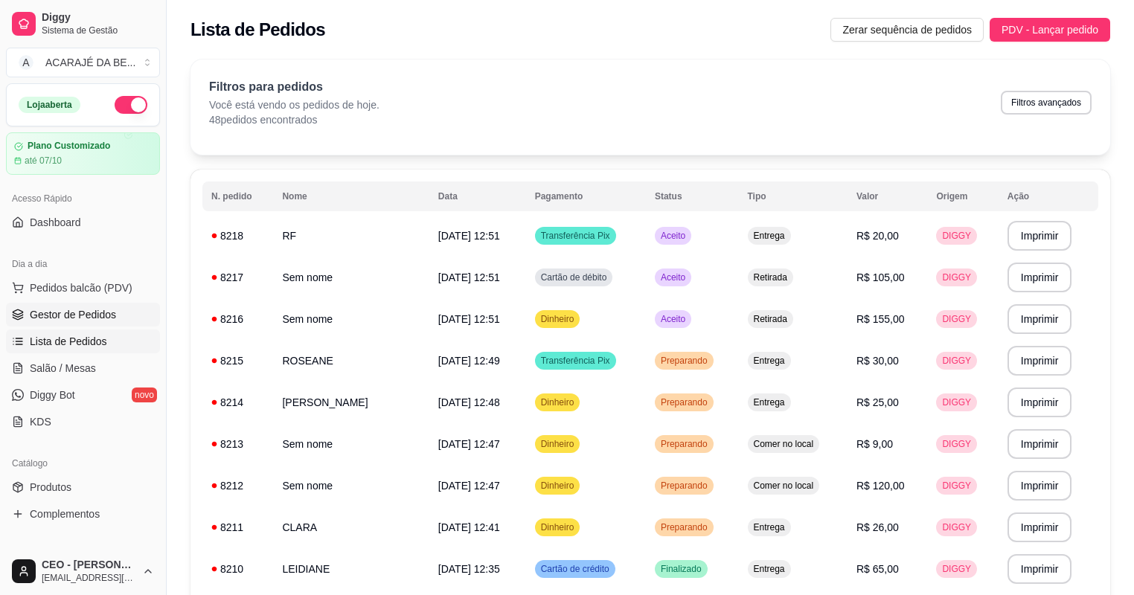
click at [75, 310] on span "Gestor de Pedidos" at bounding box center [73, 314] width 86 height 15
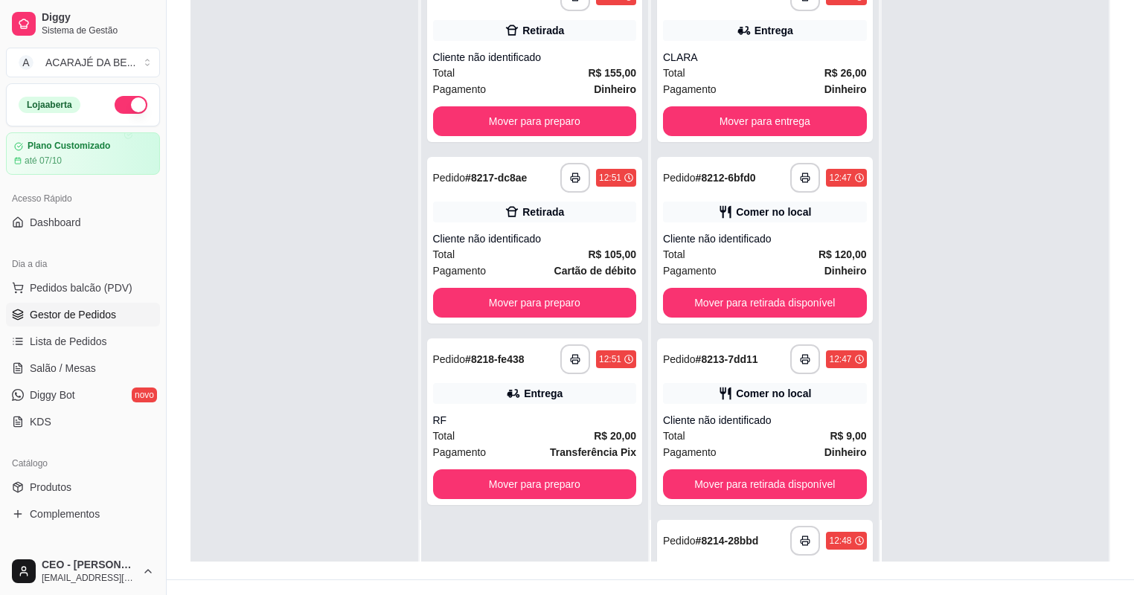
scroll to position [226, 0]
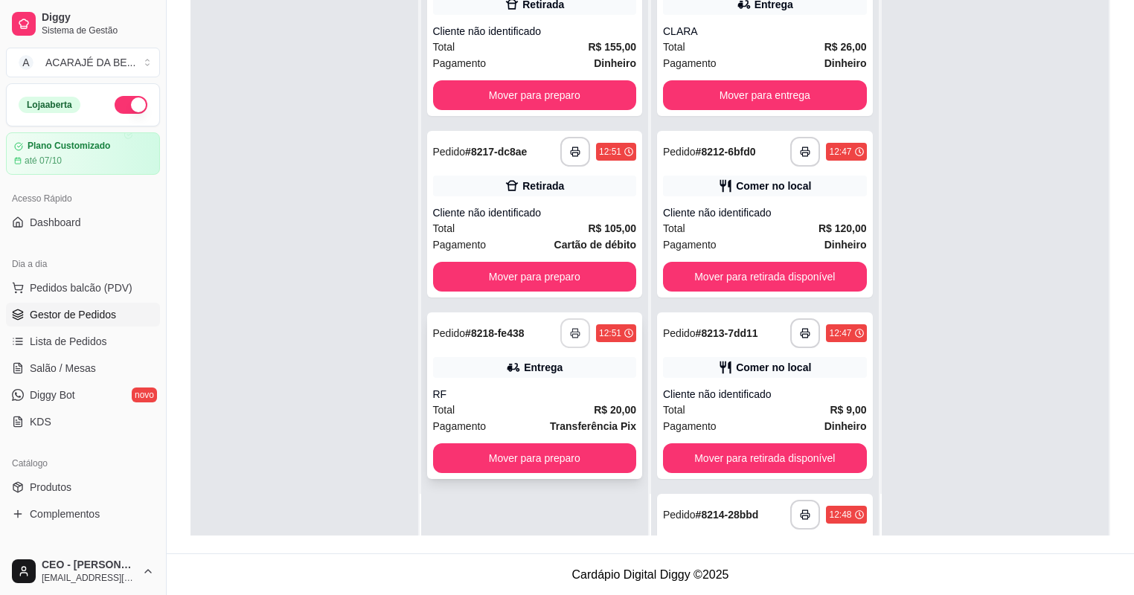
click at [571, 330] on icon "button" at bounding box center [575, 333] width 10 height 10
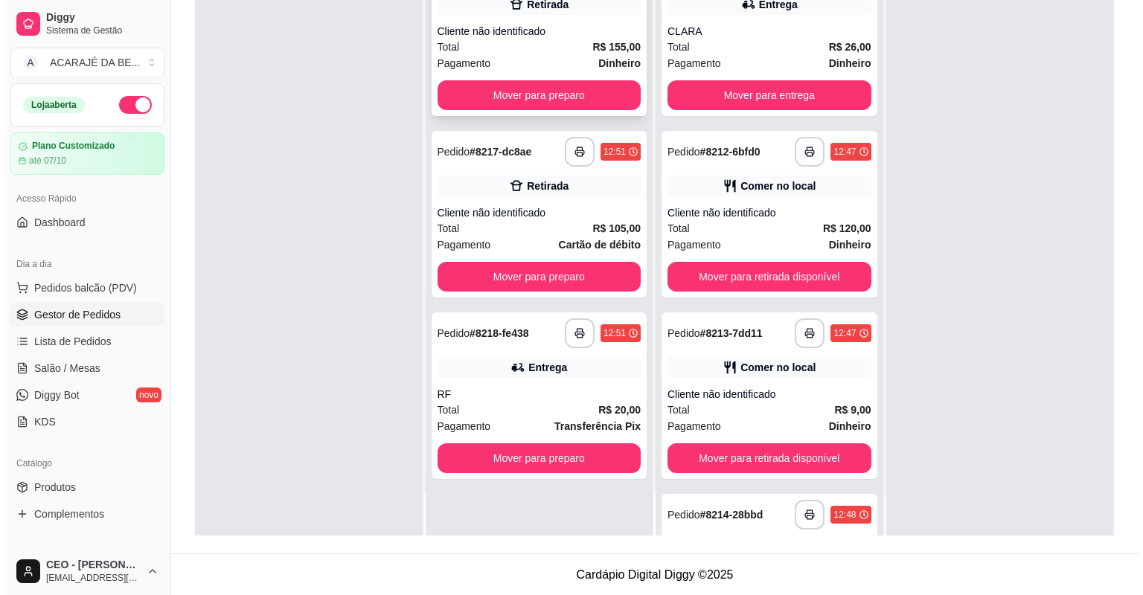
scroll to position [0, 0]
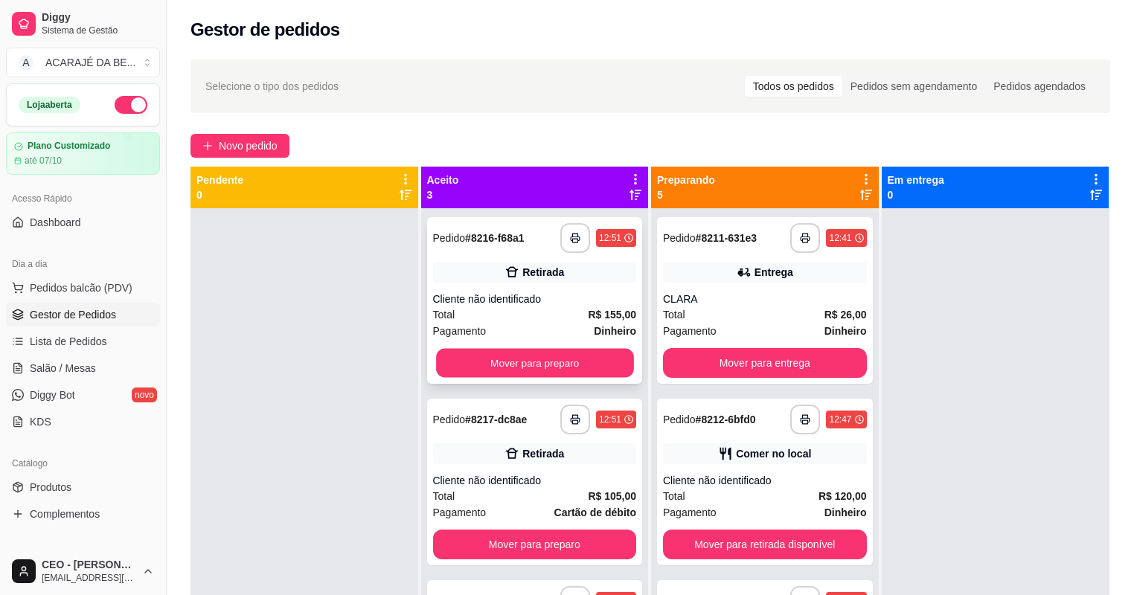
click at [582, 359] on button "Mover para preparo" at bounding box center [534, 363] width 197 height 29
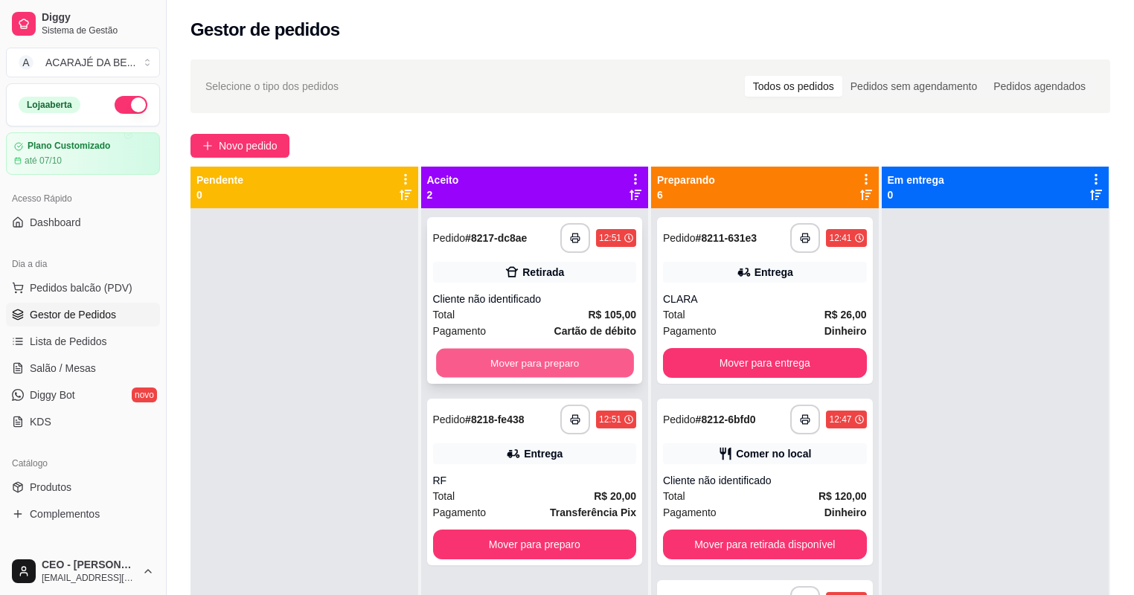
click at [610, 365] on button "Mover para preparo" at bounding box center [534, 363] width 197 height 29
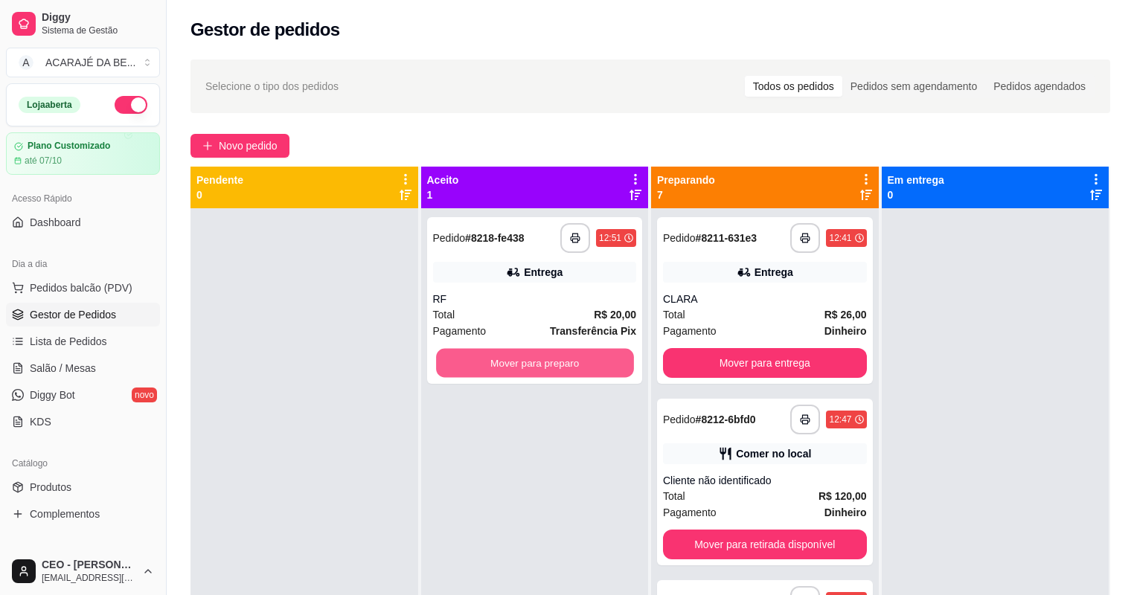
click at [611, 365] on button "Mover para preparo" at bounding box center [534, 363] width 197 height 29
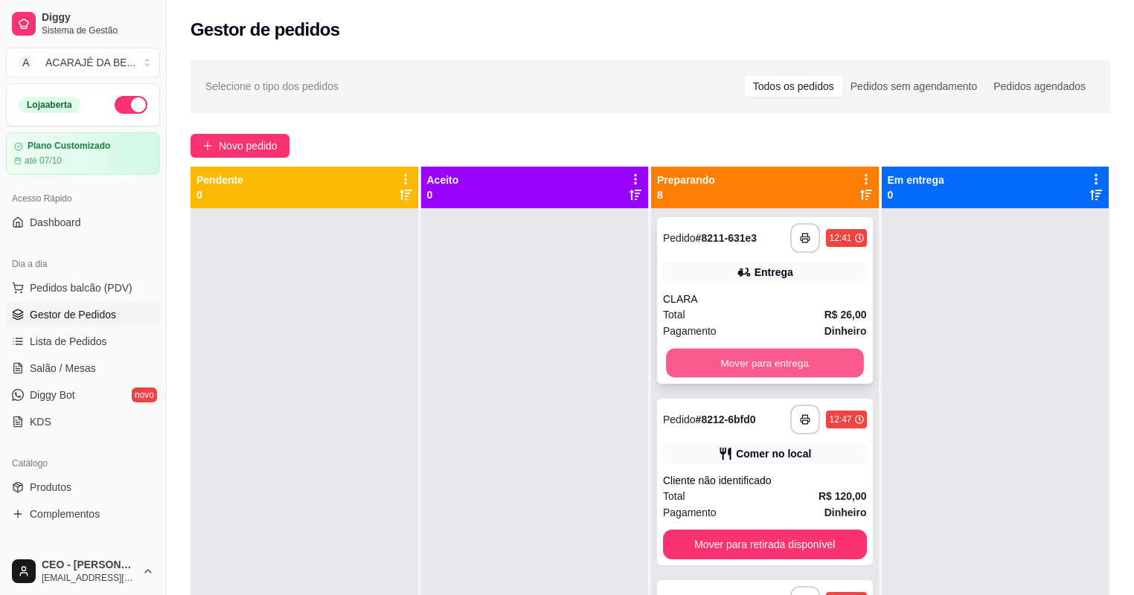
click at [686, 356] on button "Mover para entrega" at bounding box center [764, 363] width 197 height 29
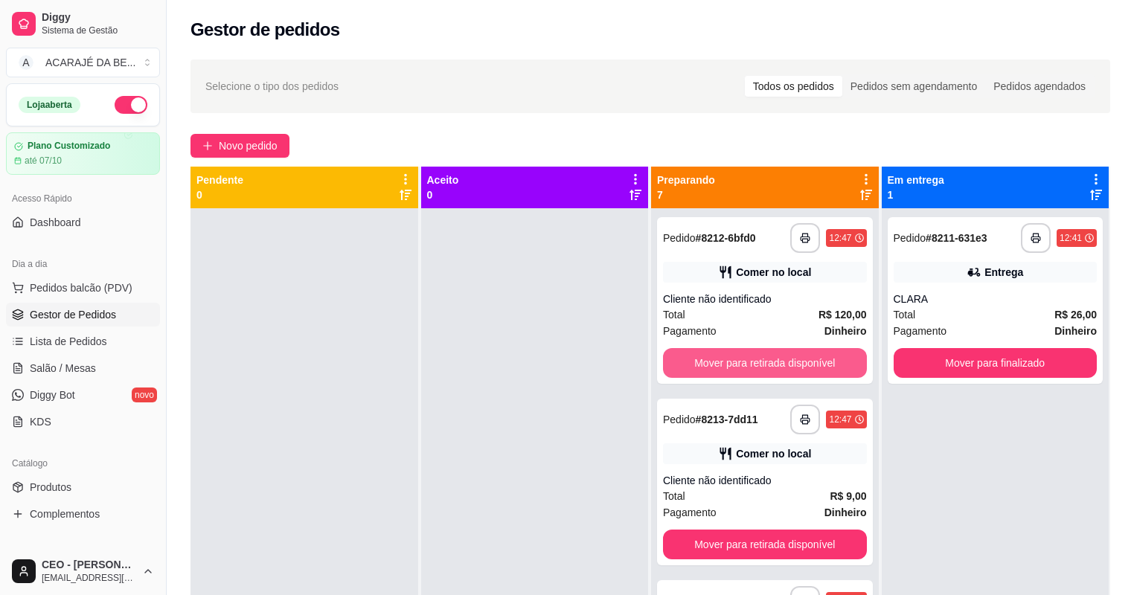
click at [687, 357] on button "Mover para retirada disponível" at bounding box center [765, 363] width 204 height 30
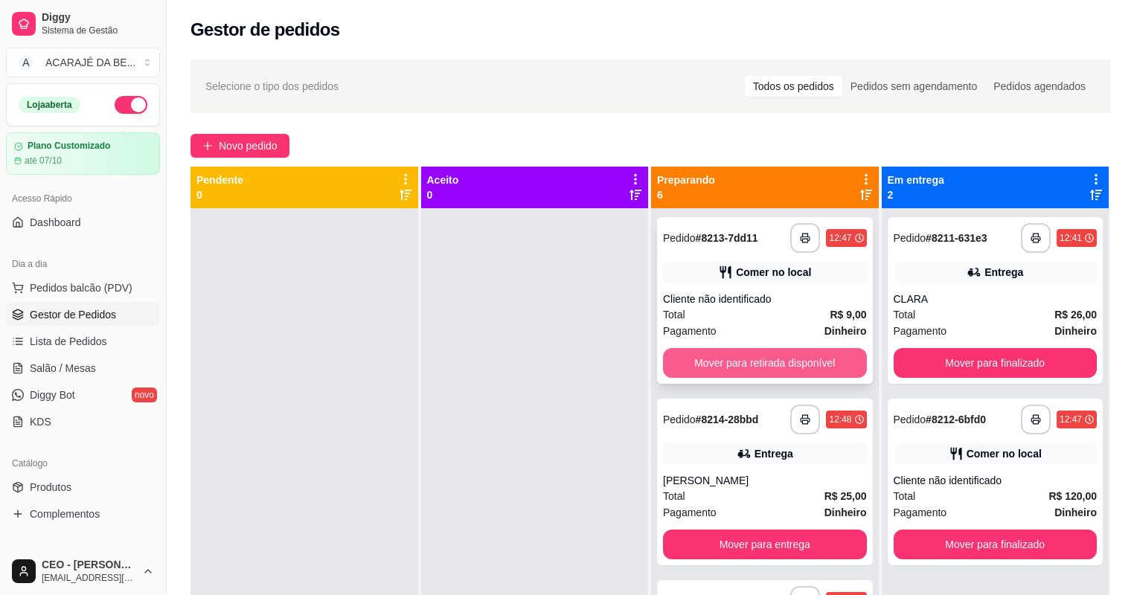
click at [689, 359] on button "Mover para retirada disponível" at bounding box center [765, 363] width 204 height 30
click at [689, 359] on button "Mover para entrega" at bounding box center [765, 363] width 204 height 30
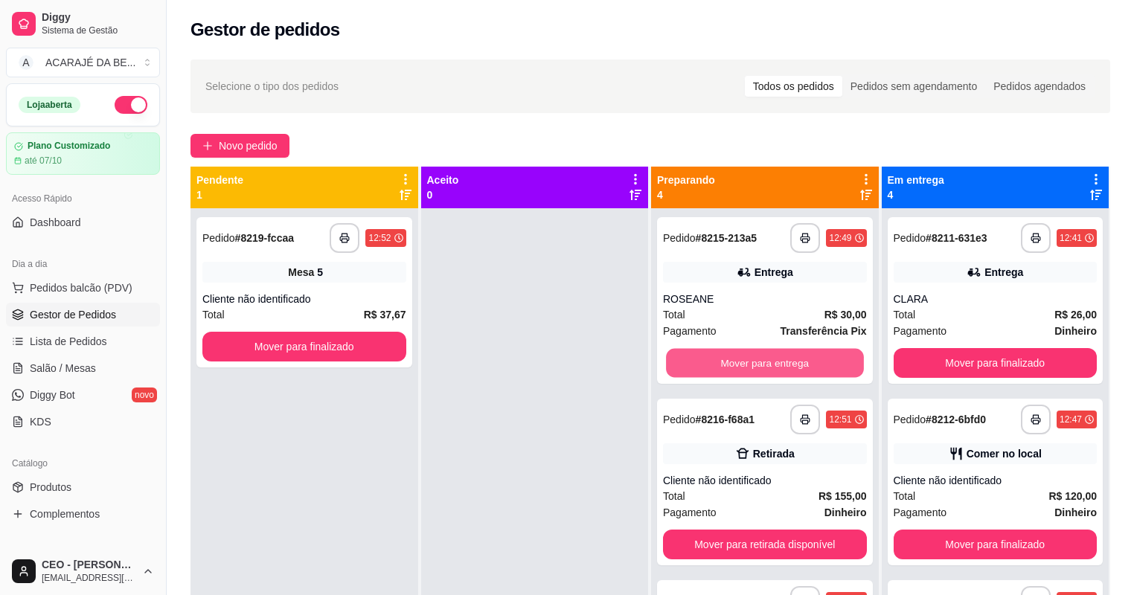
click at [689, 359] on button "Mover para entrega" at bounding box center [764, 363] width 197 height 29
click at [689, 359] on button "Mover para retirada disponível" at bounding box center [764, 363] width 197 height 29
click at [690, 359] on button "Mover para retirada disponível" at bounding box center [764, 363] width 197 height 29
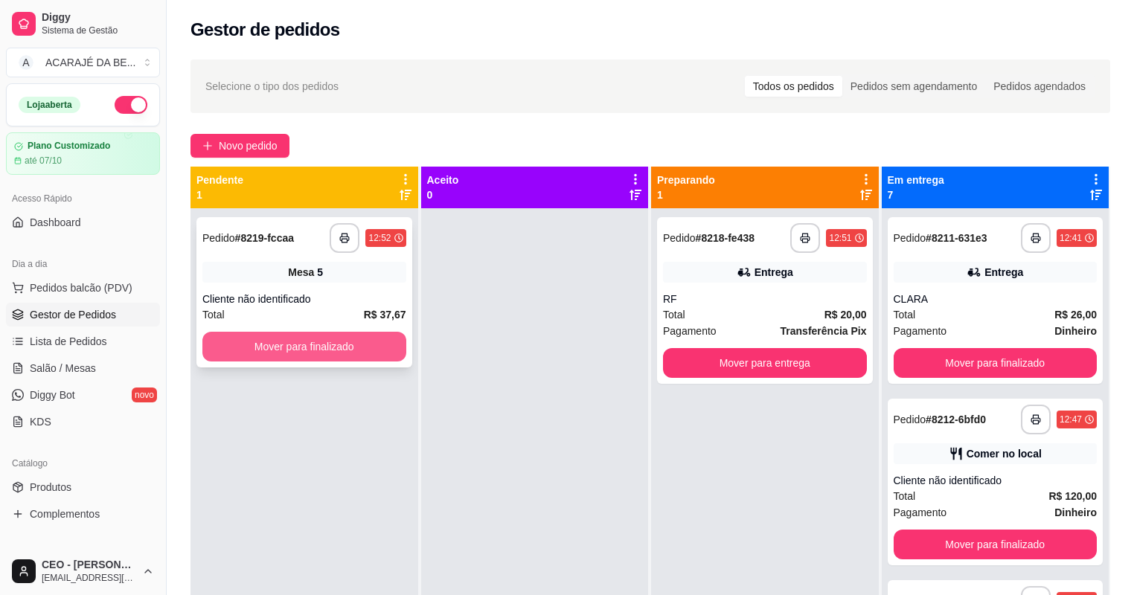
click at [332, 339] on button "Mover para finalizado" at bounding box center [304, 347] width 204 height 30
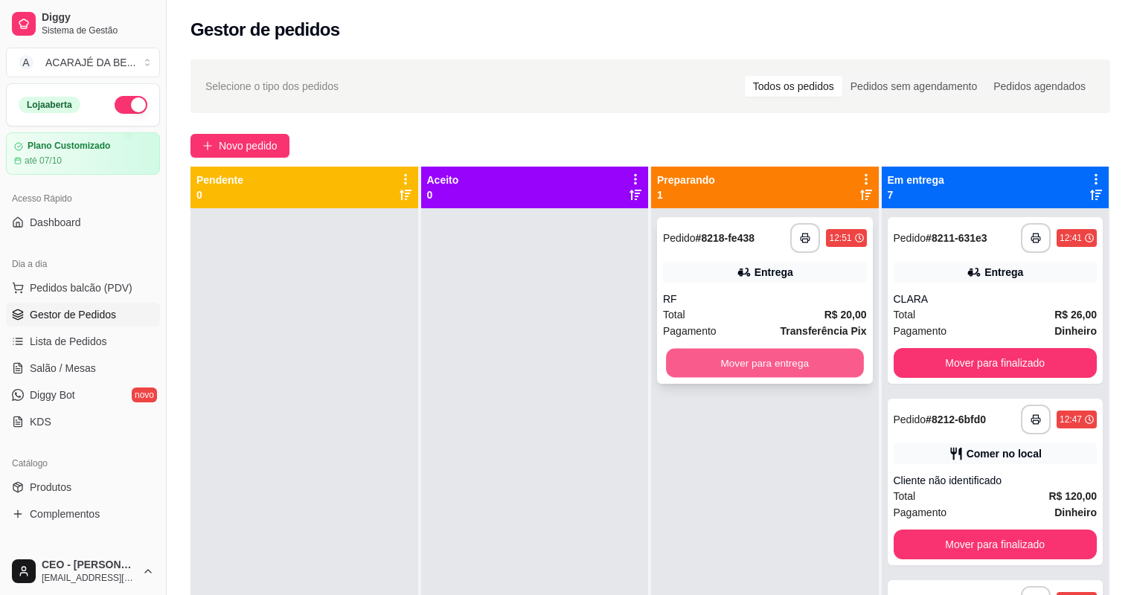
click at [751, 363] on button "Mover para entrega" at bounding box center [764, 363] width 197 height 29
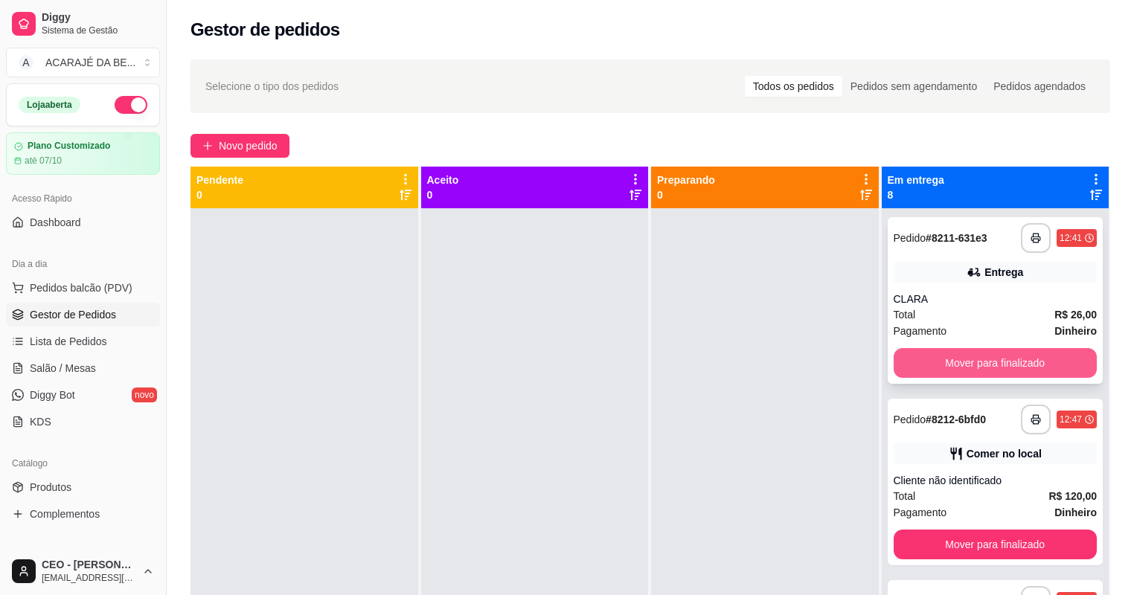
click at [922, 367] on button "Mover para finalizado" at bounding box center [995, 363] width 204 height 30
click at [922, 366] on button "Mover para finalizado" at bounding box center [994, 363] width 197 height 29
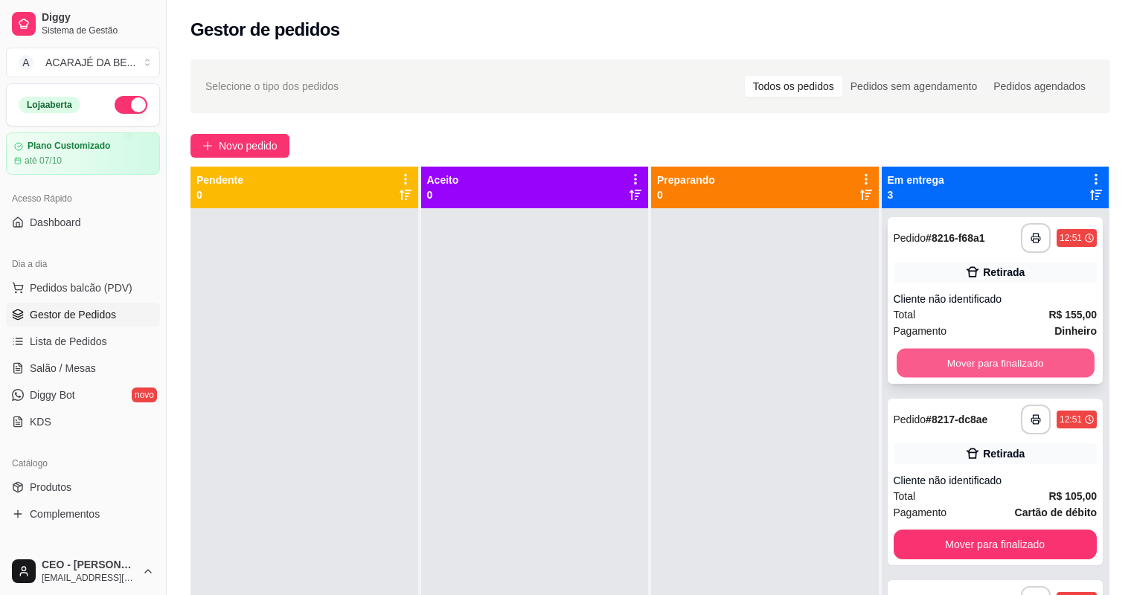
click at [921, 365] on button "Mover para finalizado" at bounding box center [994, 363] width 197 height 29
click at [922, 363] on button "Mover para finalizado" at bounding box center [995, 363] width 204 height 30
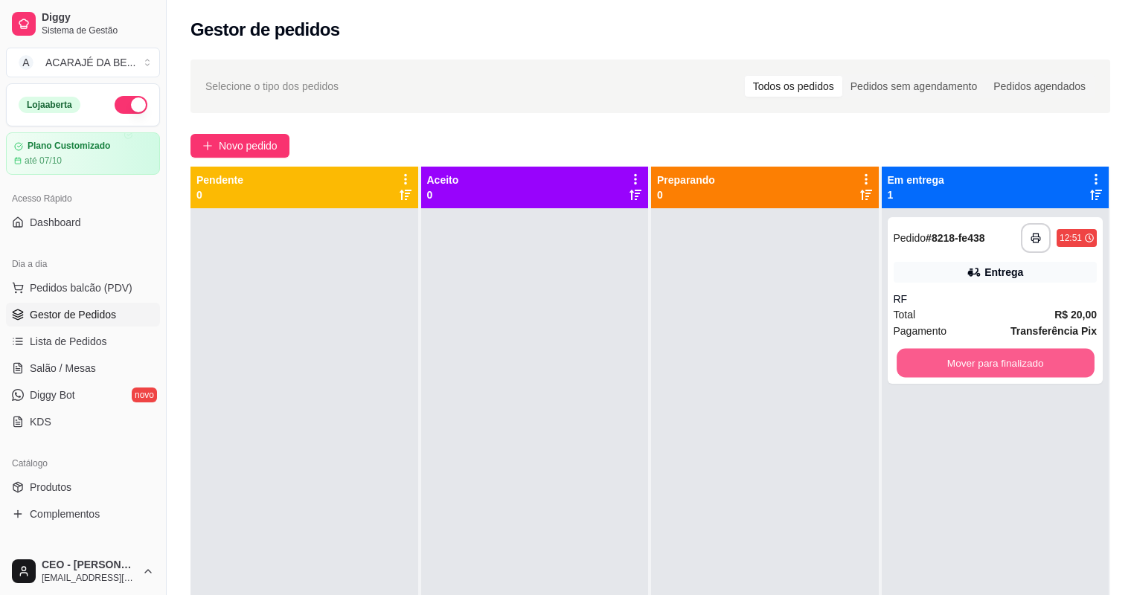
click at [922, 363] on button "Mover para finalizado" at bounding box center [994, 363] width 197 height 29
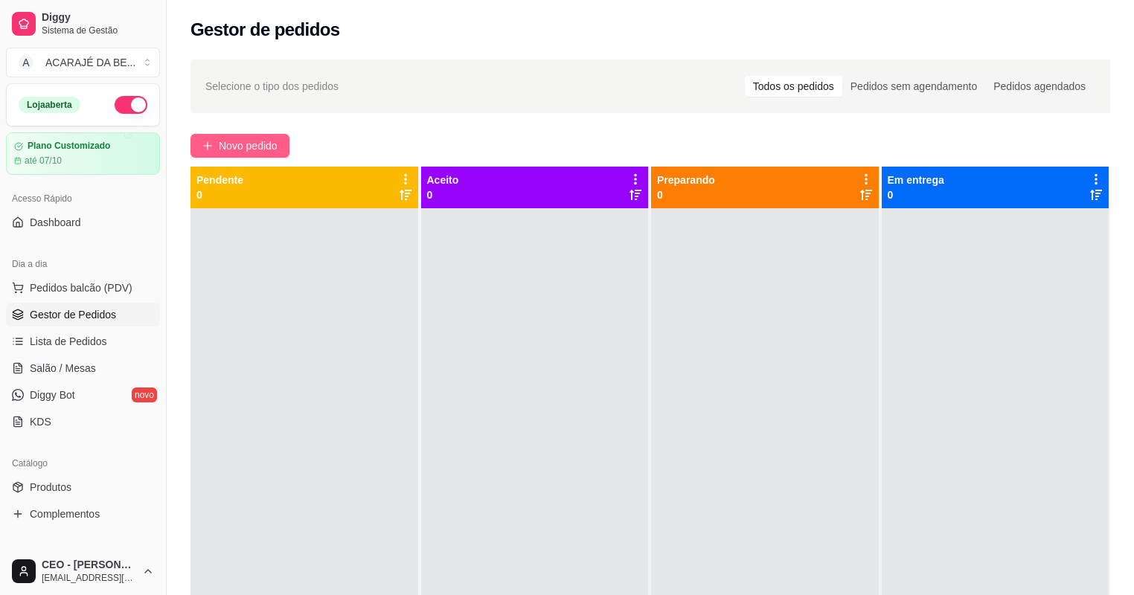
click at [262, 141] on span "Novo pedido" at bounding box center [248, 146] width 59 height 16
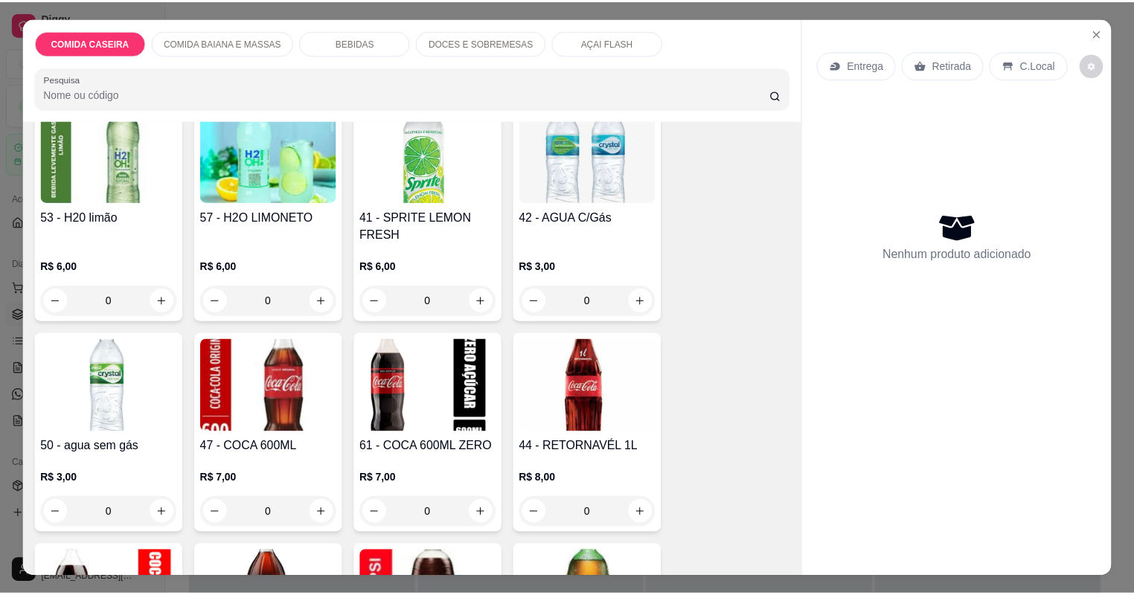
scroll to position [1071, 0]
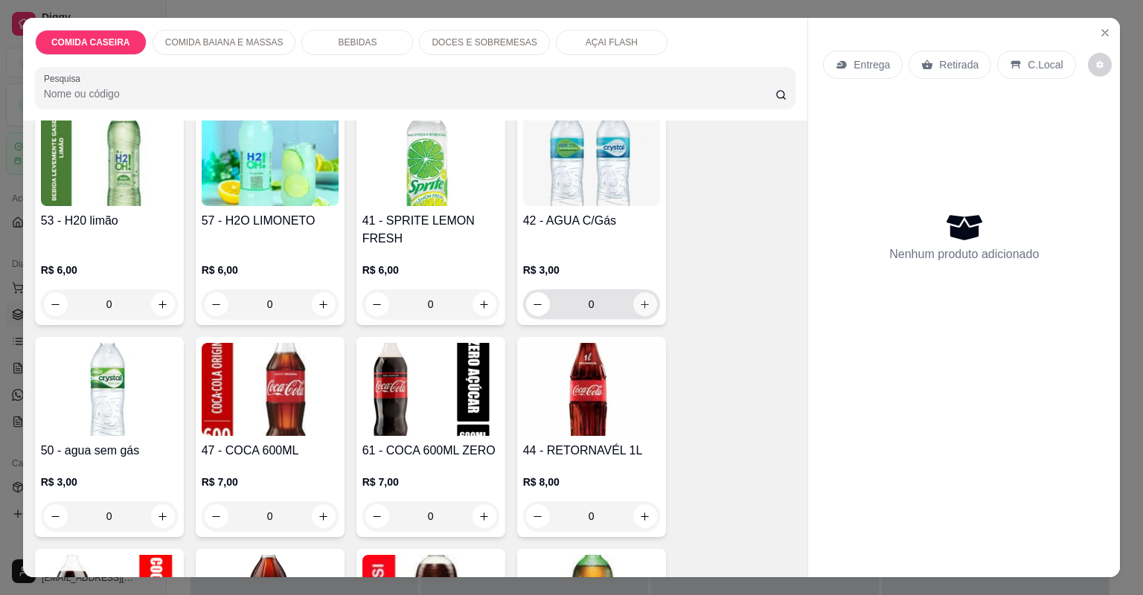
click at [639, 304] on icon "increase-product-quantity" at bounding box center [644, 304] width 11 height 11
type input "1"
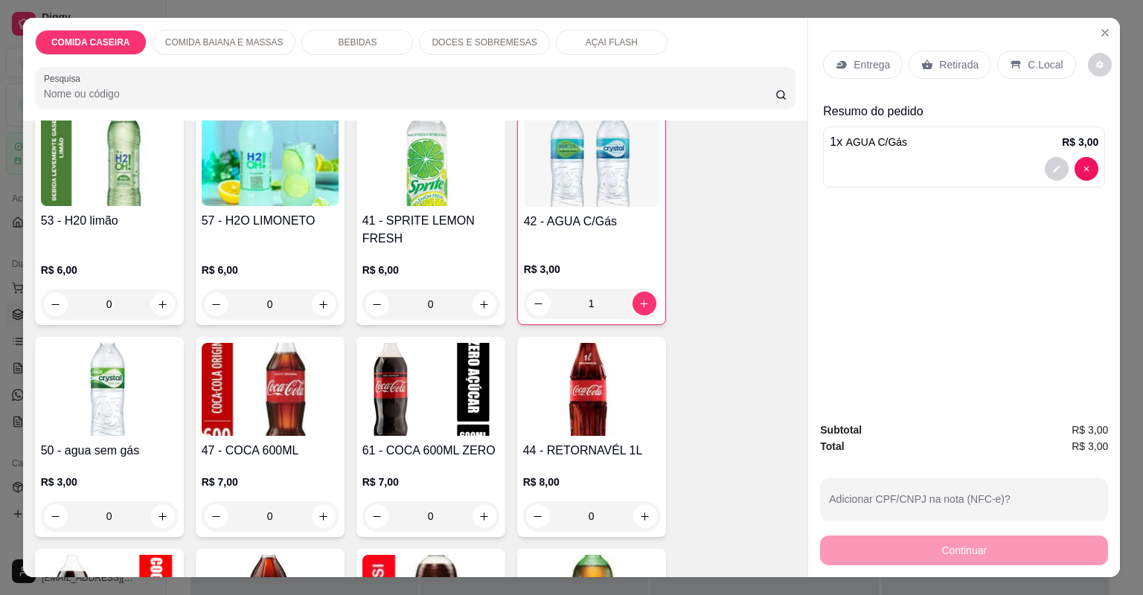
click at [884, 62] on p "Entrega" at bounding box center [871, 64] width 36 height 15
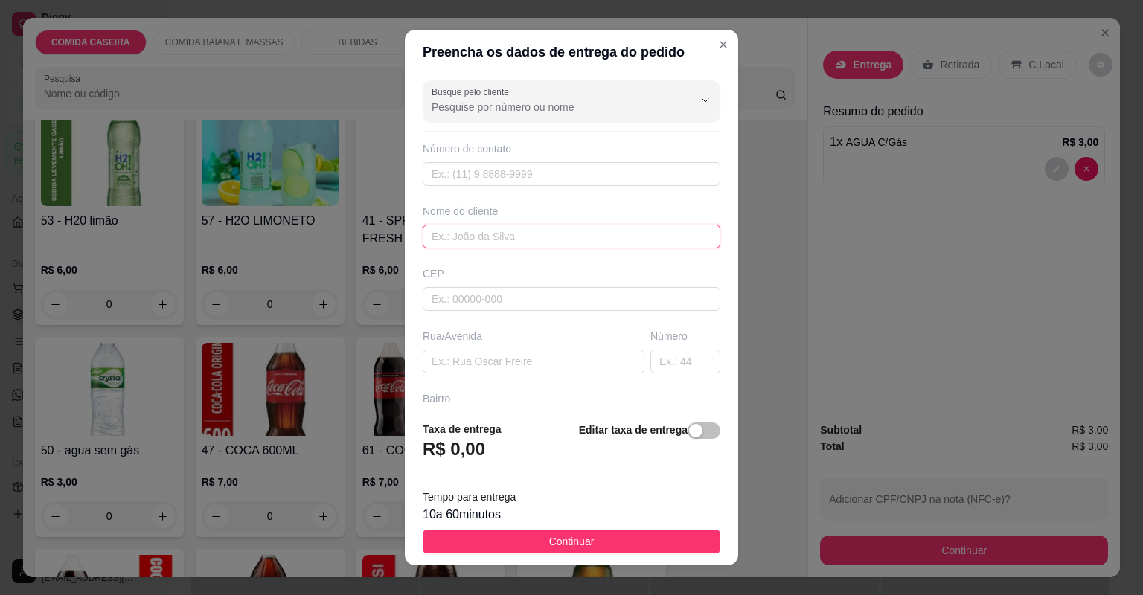
click at [554, 232] on input "text" at bounding box center [572, 237] width 298 height 24
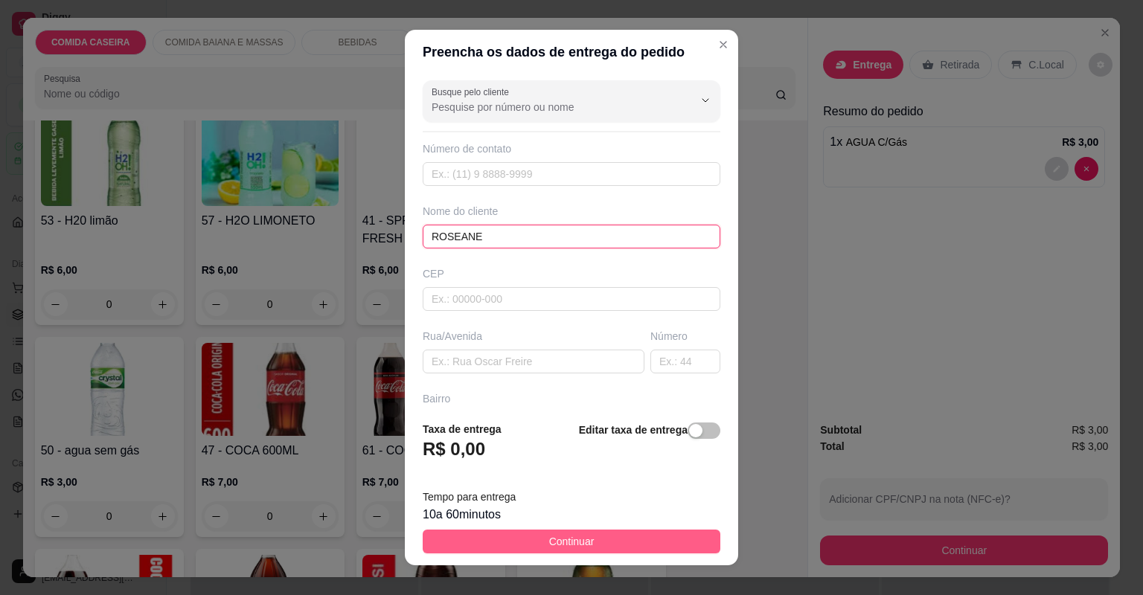
type input "ROSEANE"
click at [568, 543] on span "Continuar" at bounding box center [571, 541] width 45 height 16
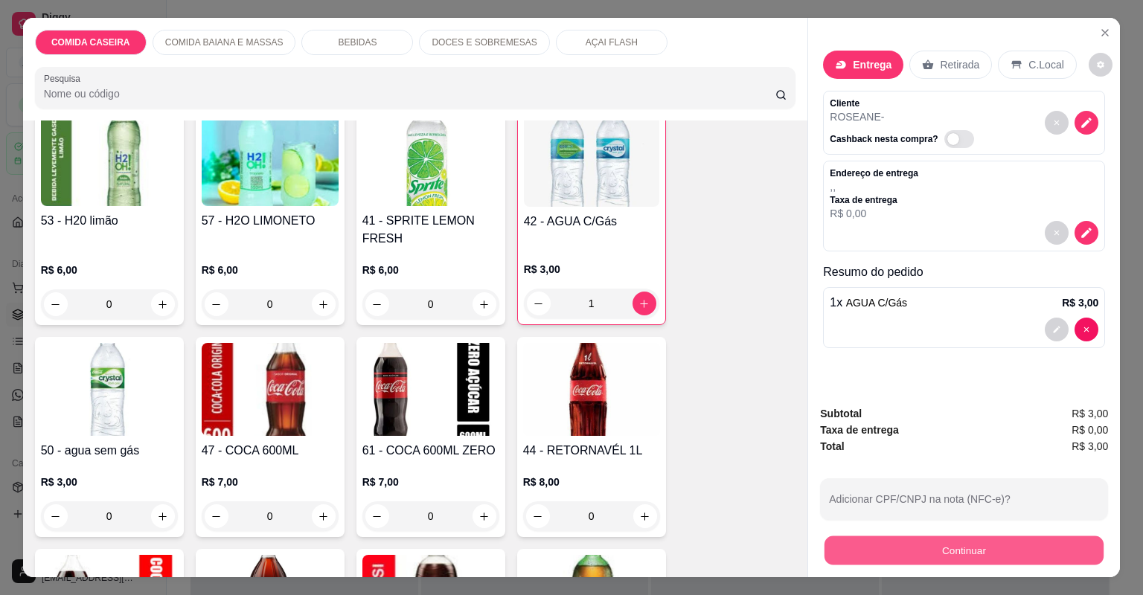
click at [931, 562] on button "Continuar" at bounding box center [963, 550] width 279 height 29
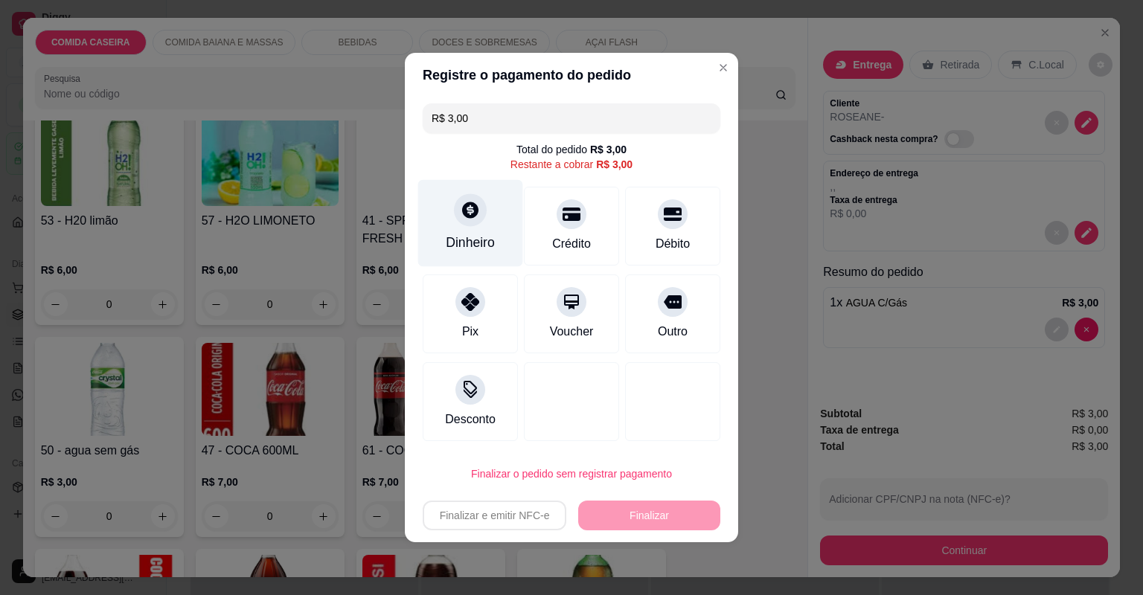
click at [484, 245] on div "Dinheiro" at bounding box center [470, 242] width 49 height 19
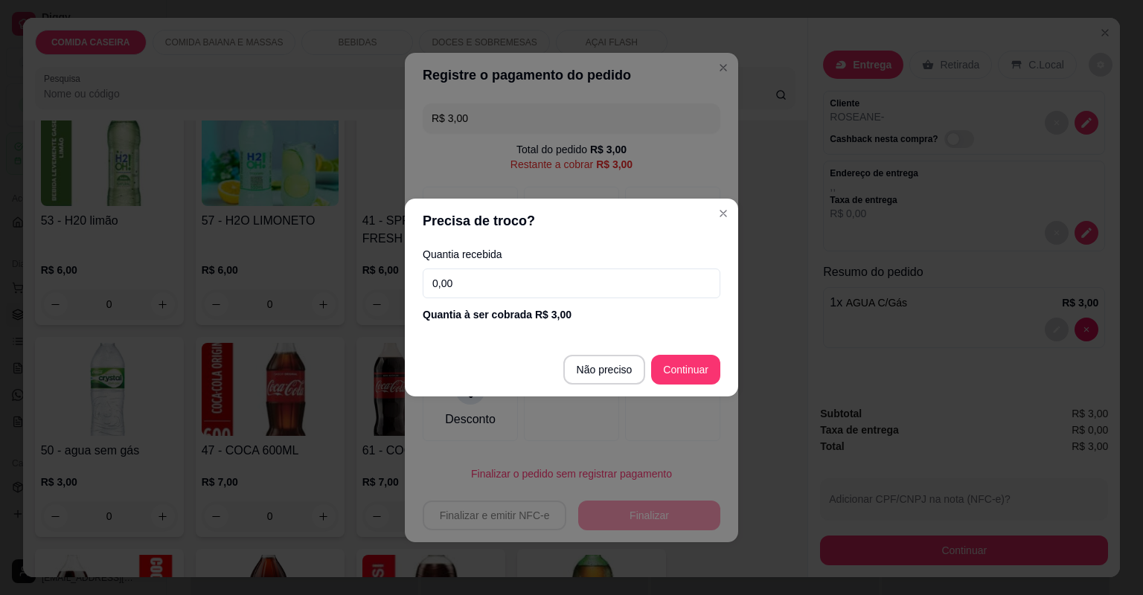
click at [582, 284] on input "0,00" at bounding box center [572, 284] width 298 height 30
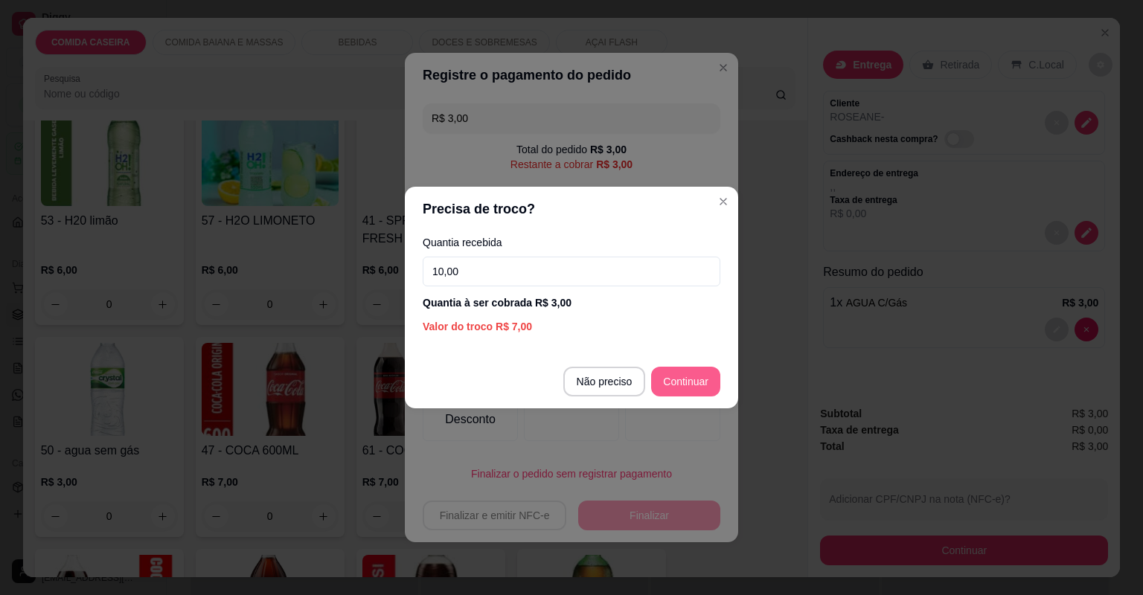
type input "10,00"
type input "R$ 0,00"
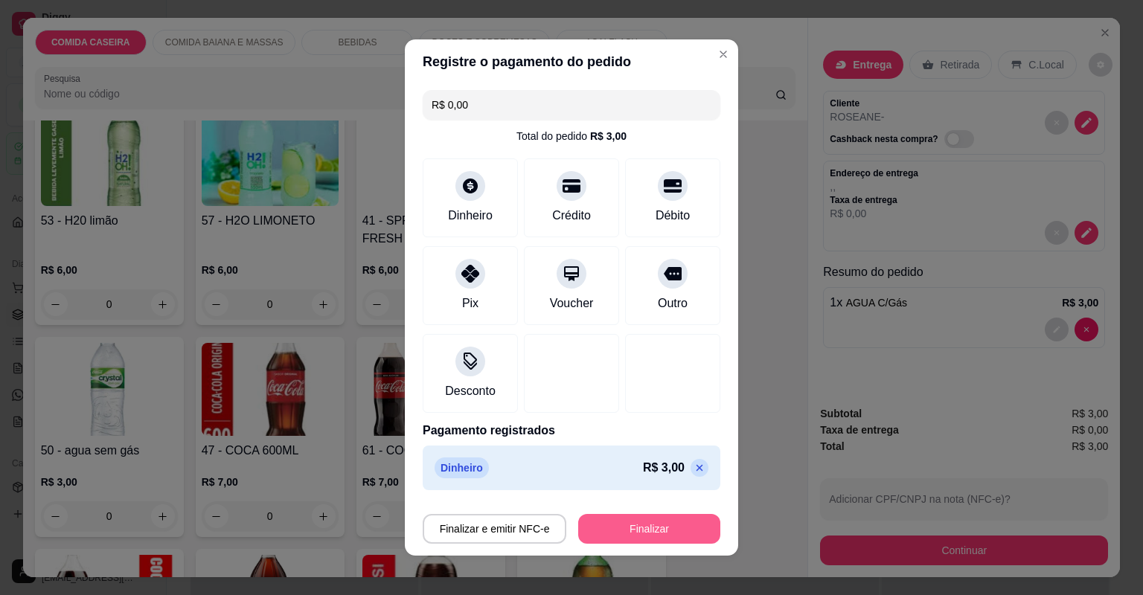
click at [636, 529] on button "Finalizar" at bounding box center [649, 529] width 142 height 30
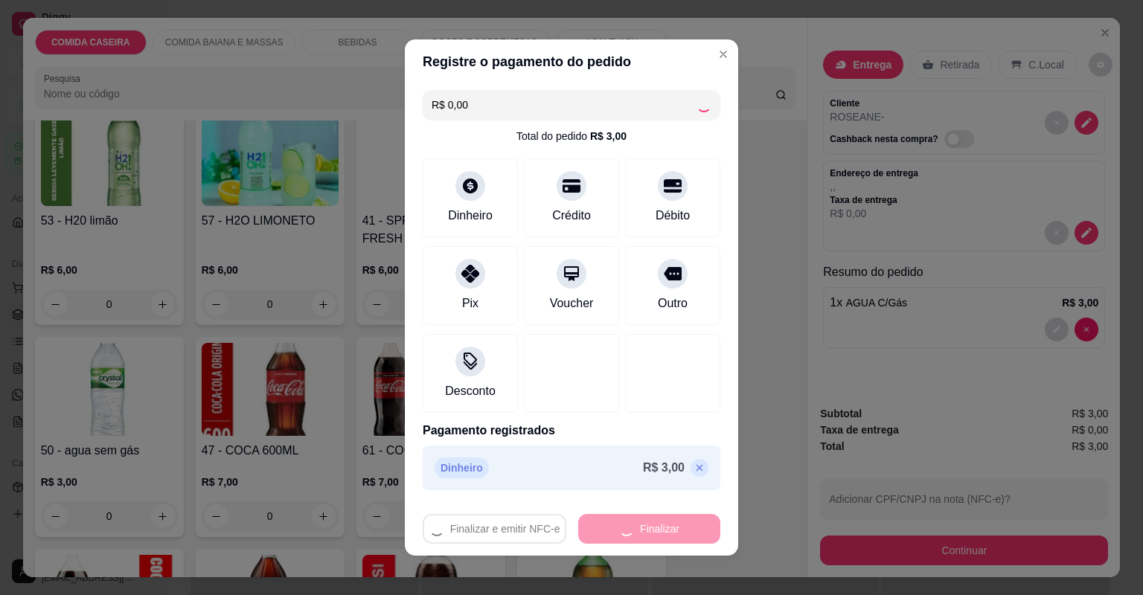
type input "0"
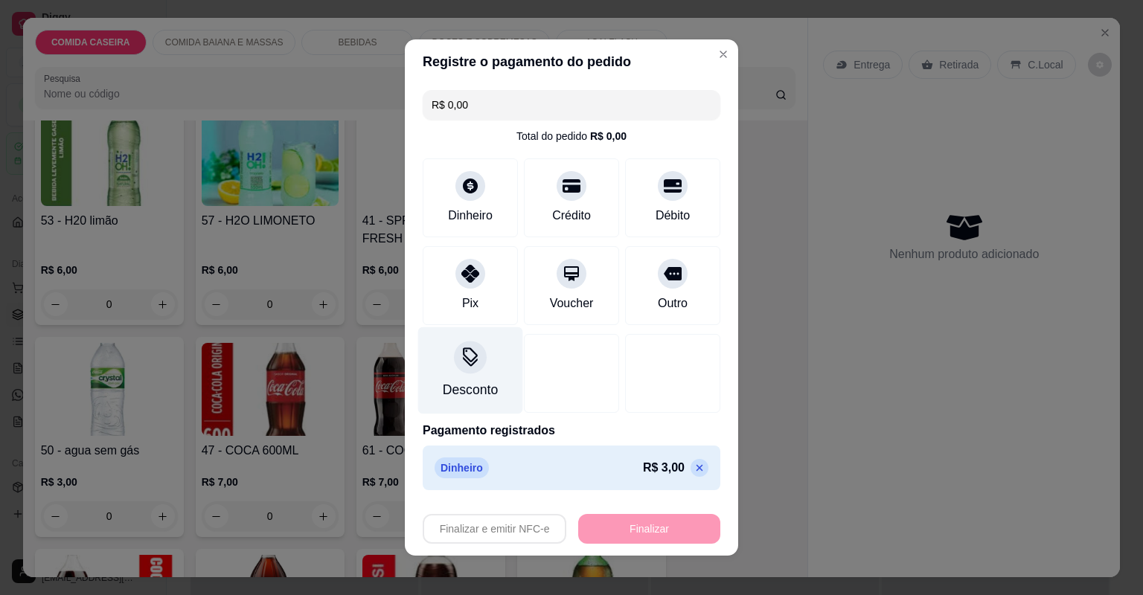
type input "-R$ 3,00"
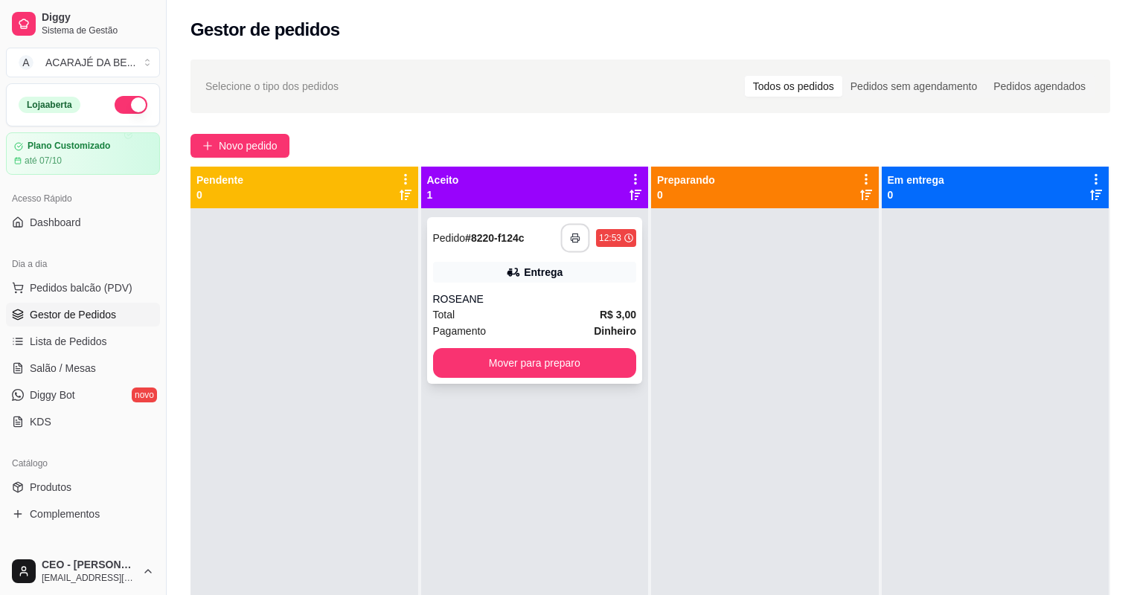
click at [570, 238] on icon "button" at bounding box center [575, 238] width 10 height 10
click at [583, 355] on button "Mover para preparo" at bounding box center [534, 363] width 197 height 29
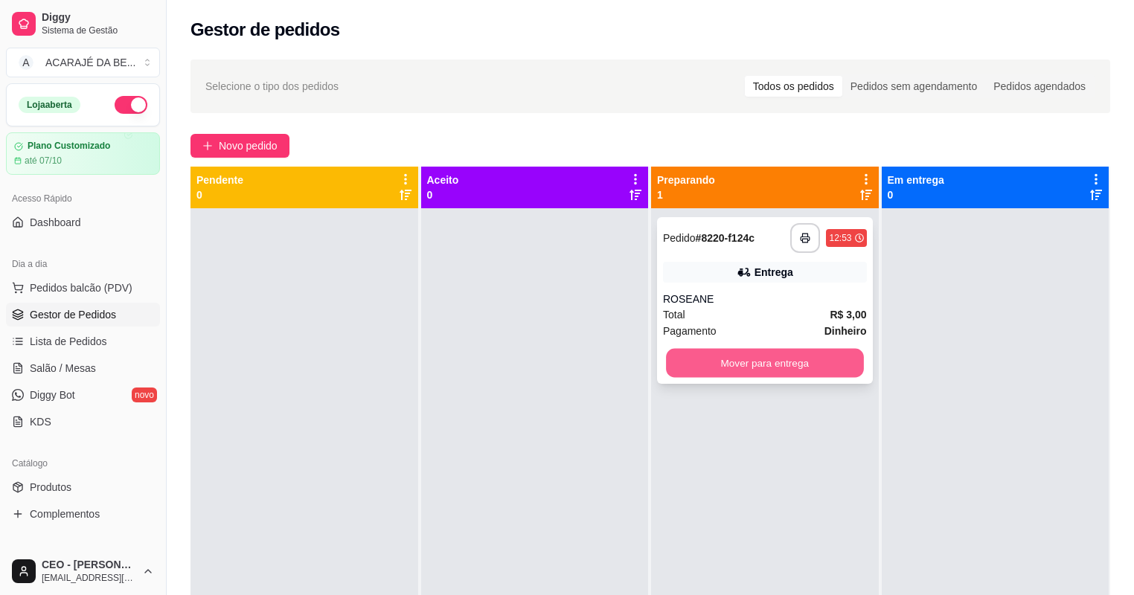
click at [707, 360] on button "Mover para entrega" at bounding box center [764, 363] width 197 height 29
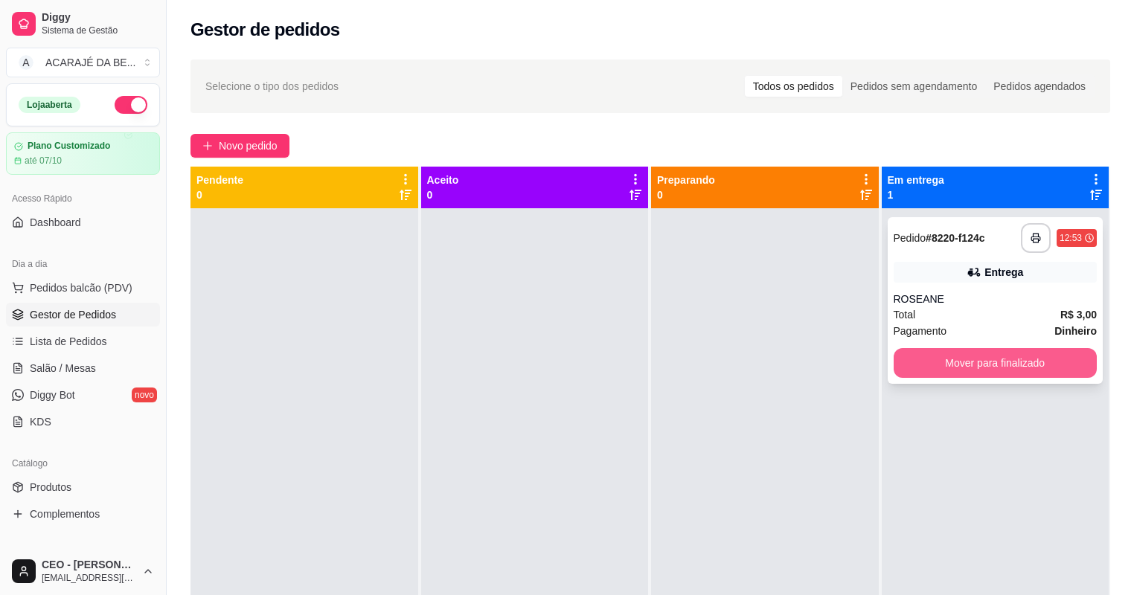
click at [1017, 365] on button "Mover para finalizado" at bounding box center [995, 363] width 204 height 30
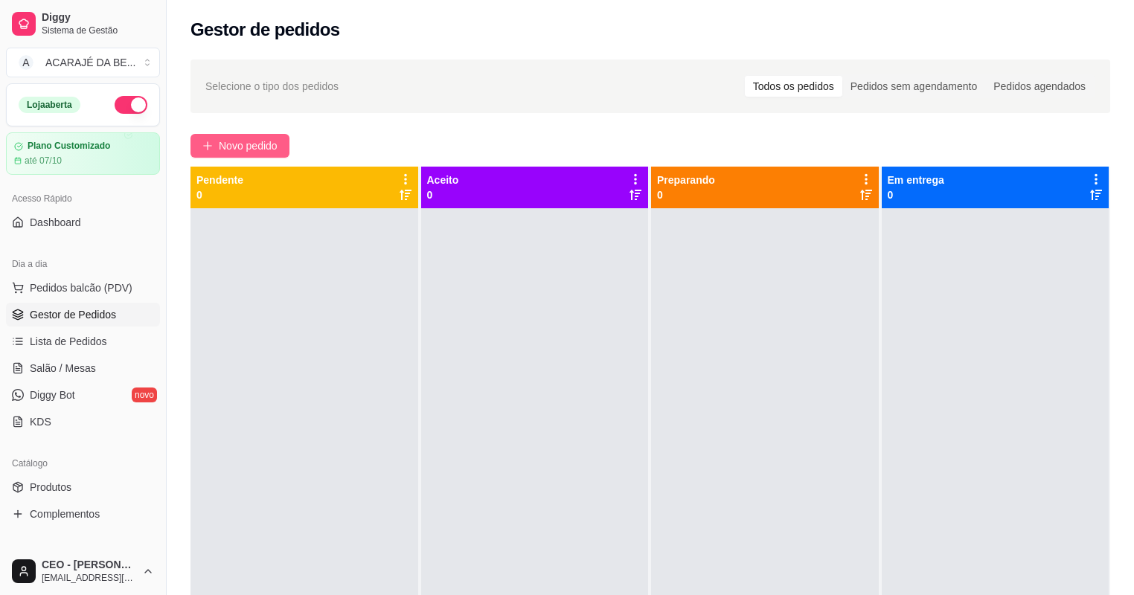
click at [226, 141] on span "Novo pedido" at bounding box center [248, 146] width 59 height 16
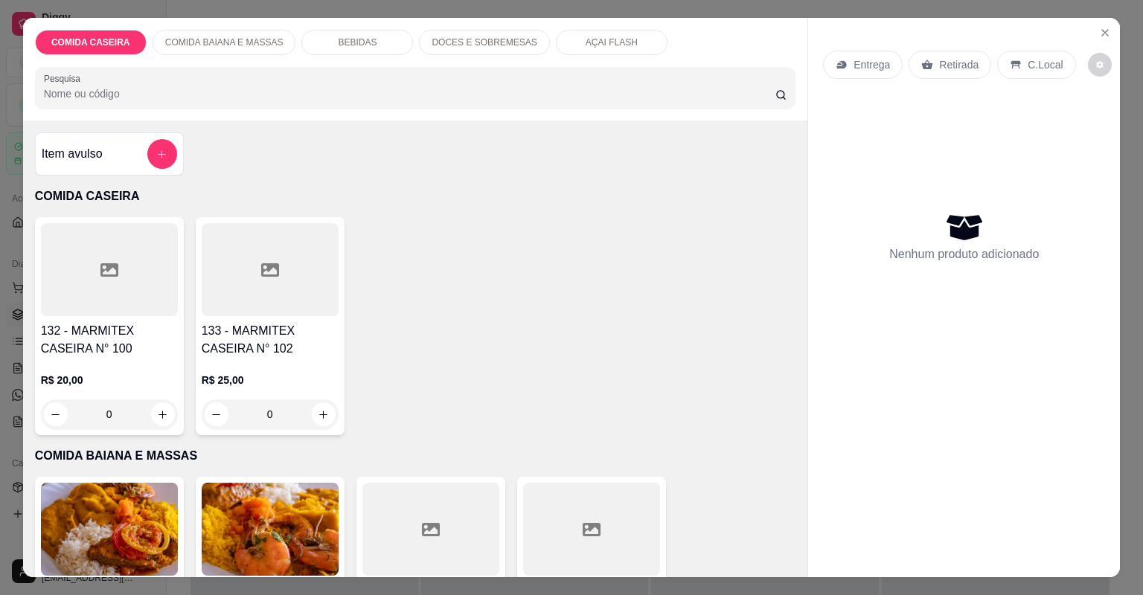
click at [112, 281] on div at bounding box center [109, 269] width 137 height 93
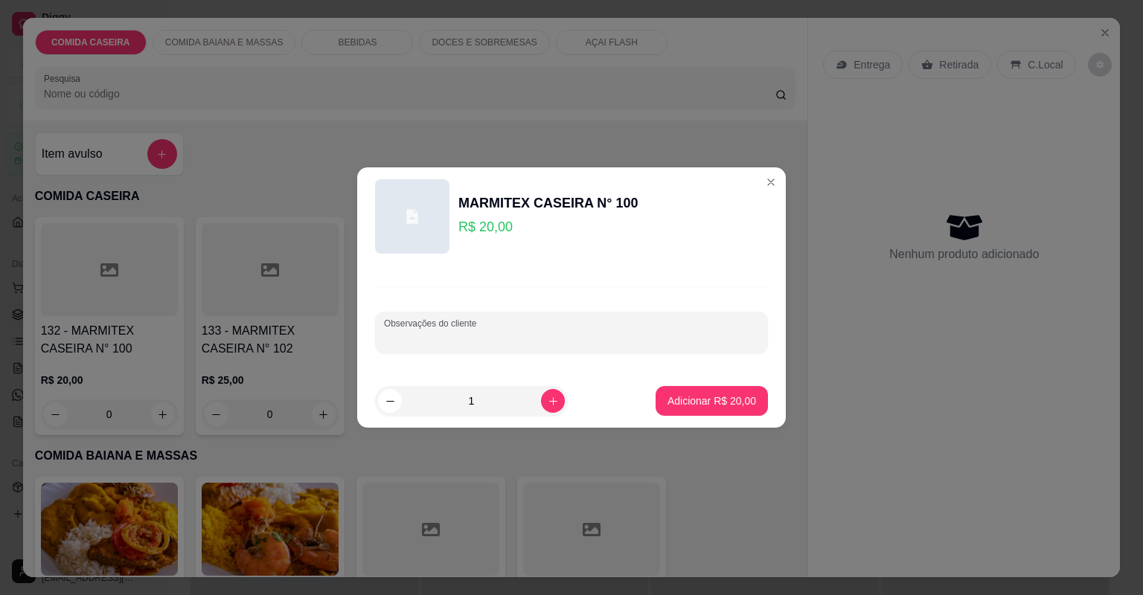
drag, startPoint x: 414, startPoint y: 341, endPoint x: 414, endPoint y: 332, distance: 9.7
click at [414, 337] on input "Observações do cliente" at bounding box center [571, 338] width 375 height 15
paste input "Quero macarrão Allho e óleo, purê de batata, vinagrete, farofa de manteiga, lin…"
type input "Quero macarrão Allho e óleo, purê de batata, vinagrete, farofa de manteiga, lin…"
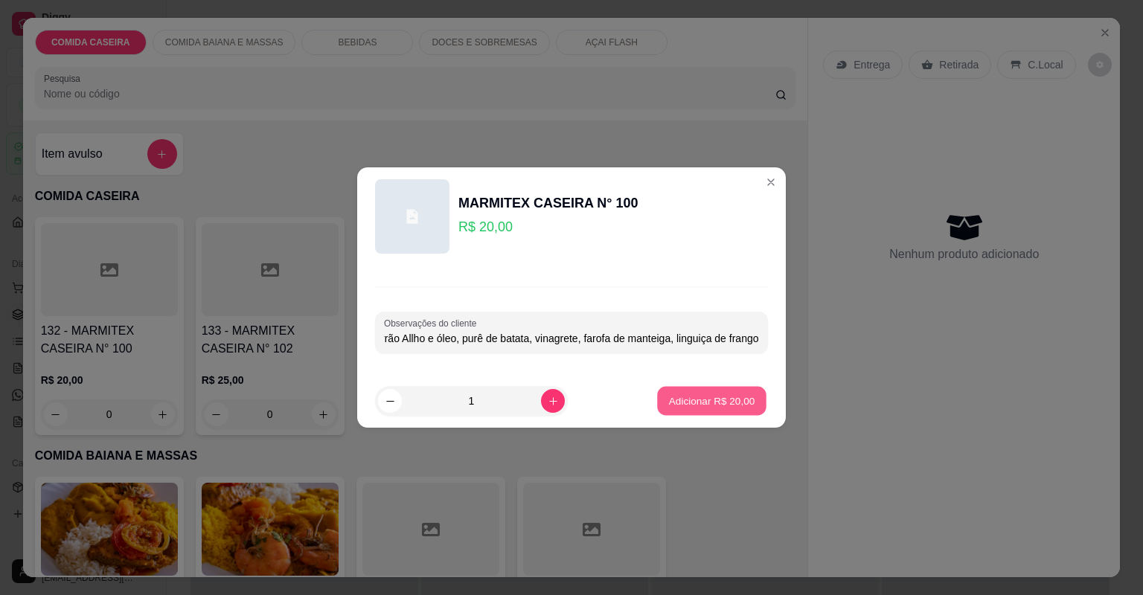
scroll to position [0, 0]
click at [690, 408] on button "Adicionar R$ 20,00" at bounding box center [711, 401] width 109 height 29
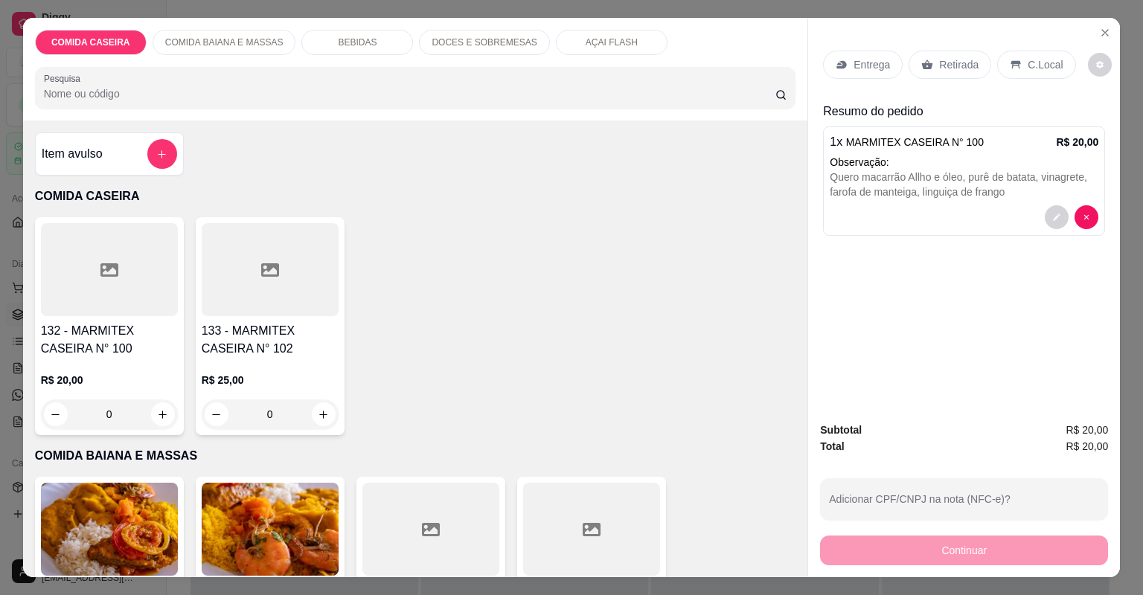
click at [860, 61] on p "Entrega" at bounding box center [871, 64] width 36 height 15
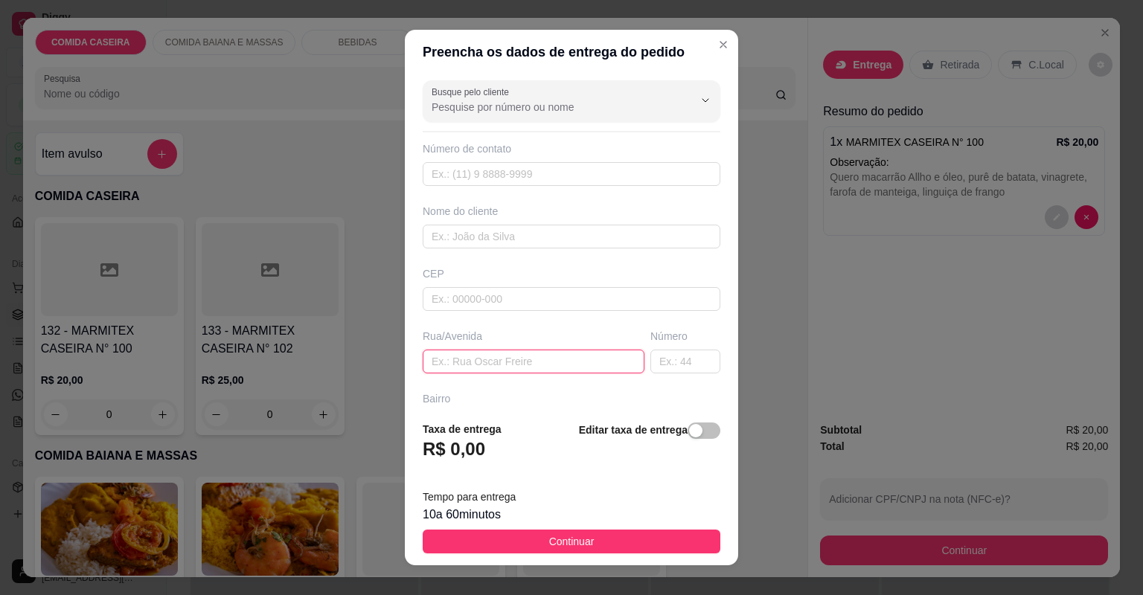
click at [600, 363] on input "text" at bounding box center [534, 362] width 222 height 24
paste input "[STREET_ADDRESS][PERSON_NAME]."
type input "[STREET_ADDRESS][PERSON_NAME]."
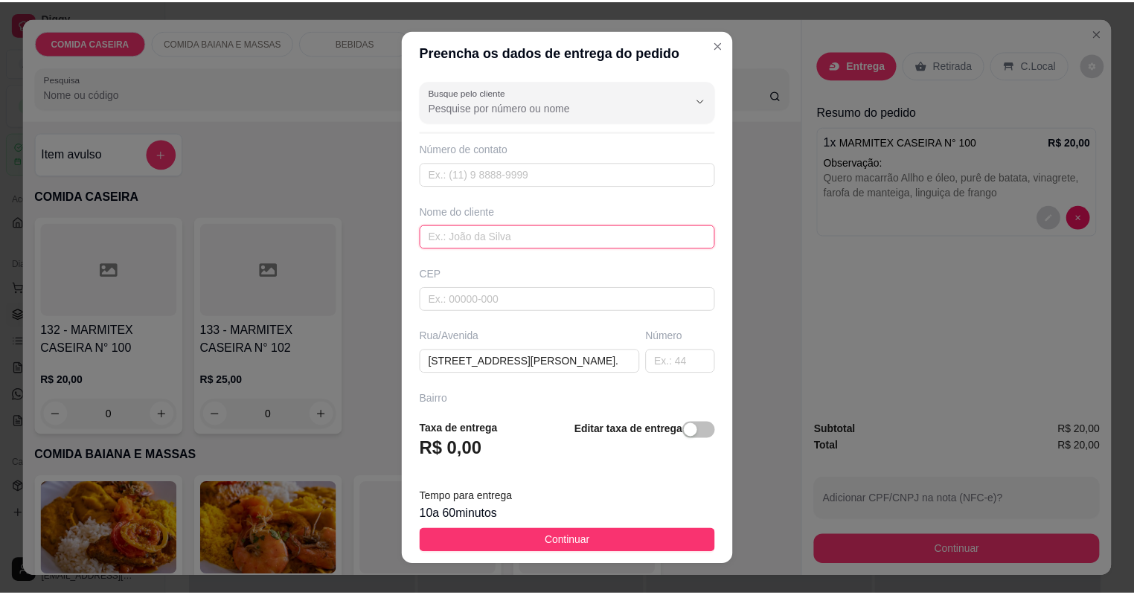
scroll to position [0, 0]
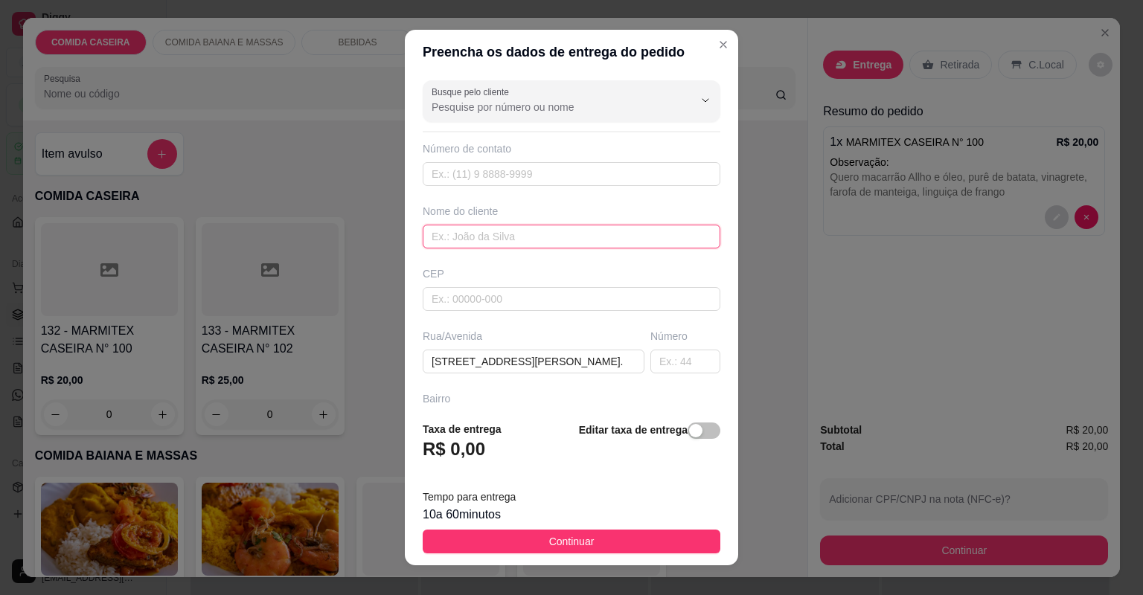
click at [535, 242] on input "text" at bounding box center [572, 237] width 298 height 24
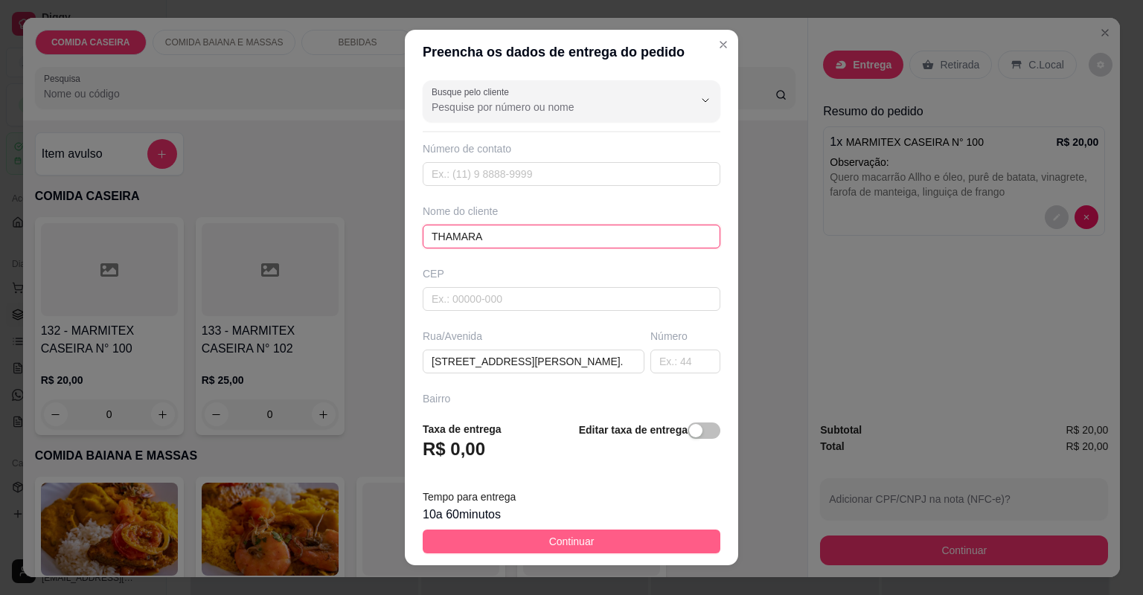
type input "THAMARA"
click at [595, 542] on button "Continuar" at bounding box center [572, 542] width 298 height 24
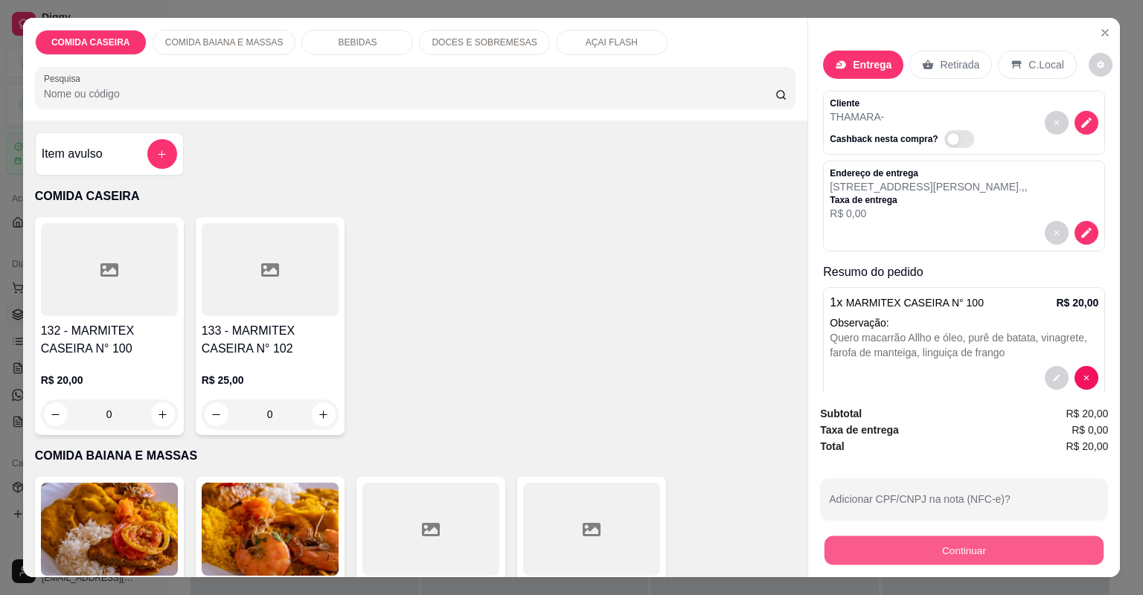
click at [851, 559] on button "Continuar" at bounding box center [963, 550] width 279 height 29
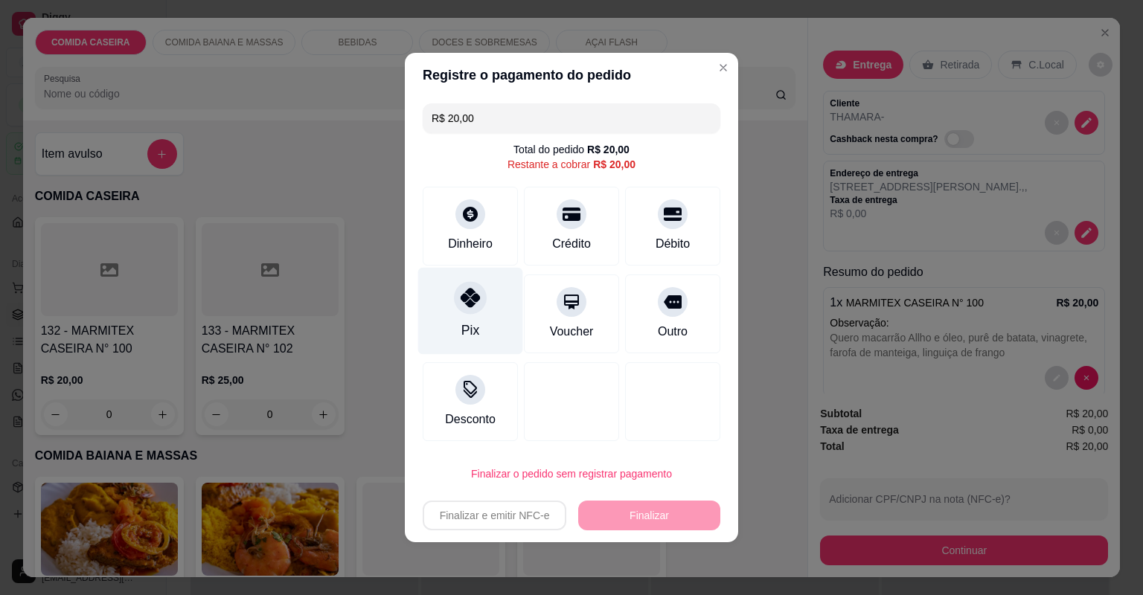
drag, startPoint x: 464, startPoint y: 298, endPoint x: 496, endPoint y: 324, distance: 41.7
click at [464, 298] on icon at bounding box center [469, 297] width 19 height 19
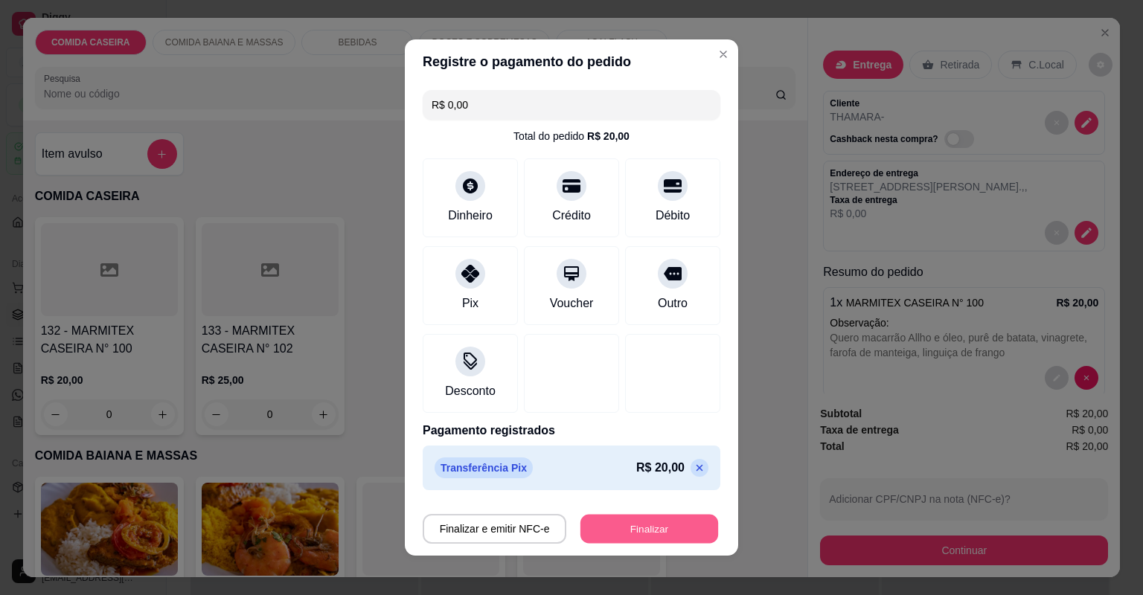
click at [649, 523] on button "Finalizar" at bounding box center [649, 529] width 138 height 29
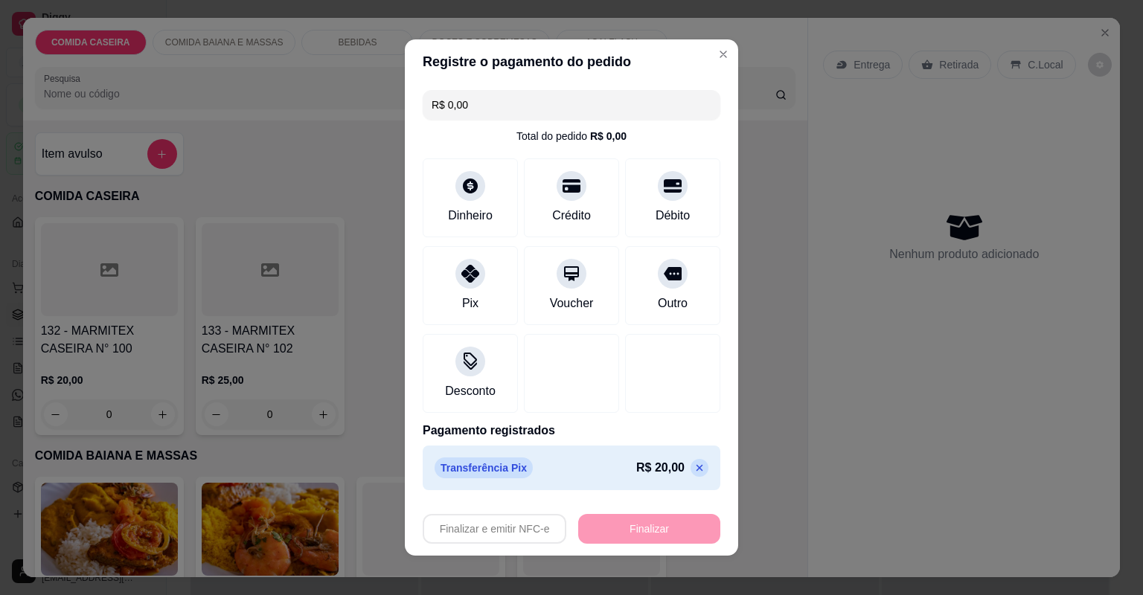
type input "-R$ 20,00"
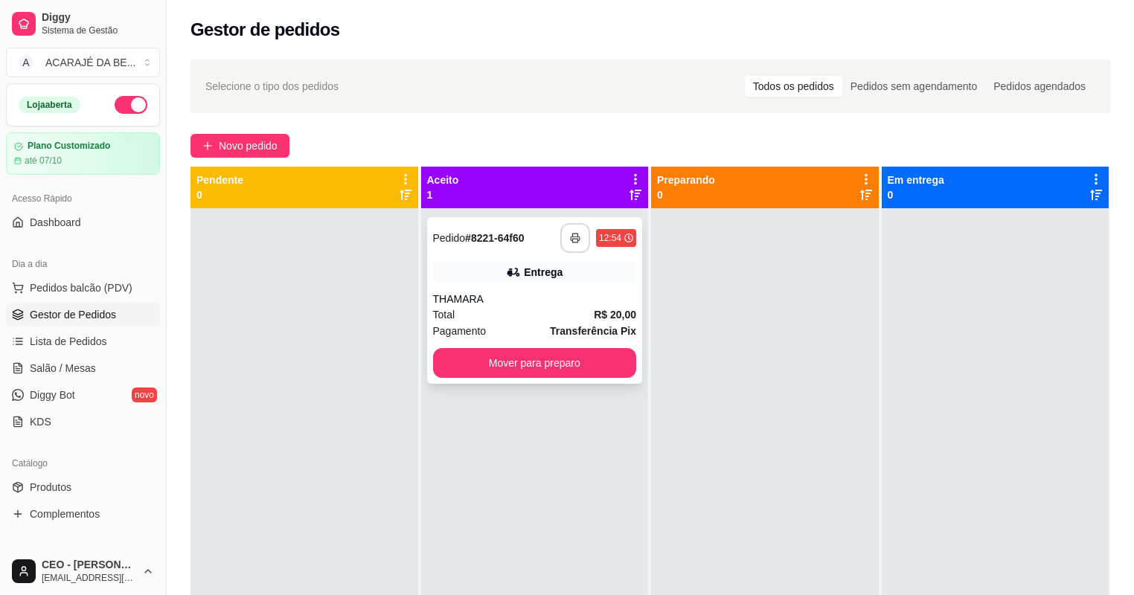
click at [565, 239] on button "button" at bounding box center [575, 238] width 30 height 30
click at [581, 361] on button "Mover para preparo" at bounding box center [534, 363] width 197 height 29
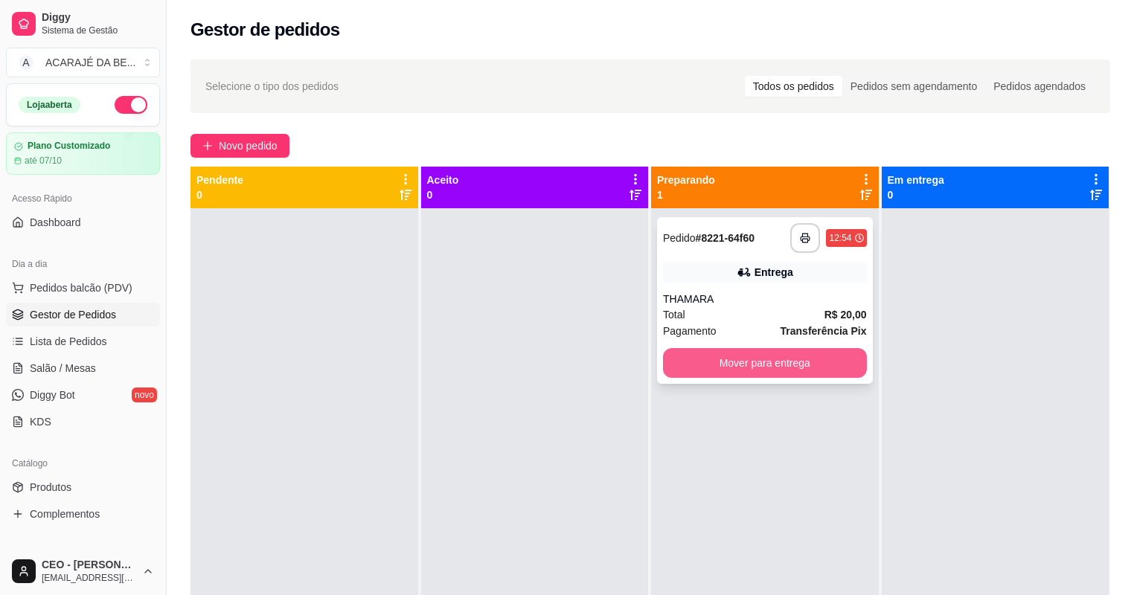
click at [777, 359] on button "Mover para entrega" at bounding box center [765, 363] width 204 height 30
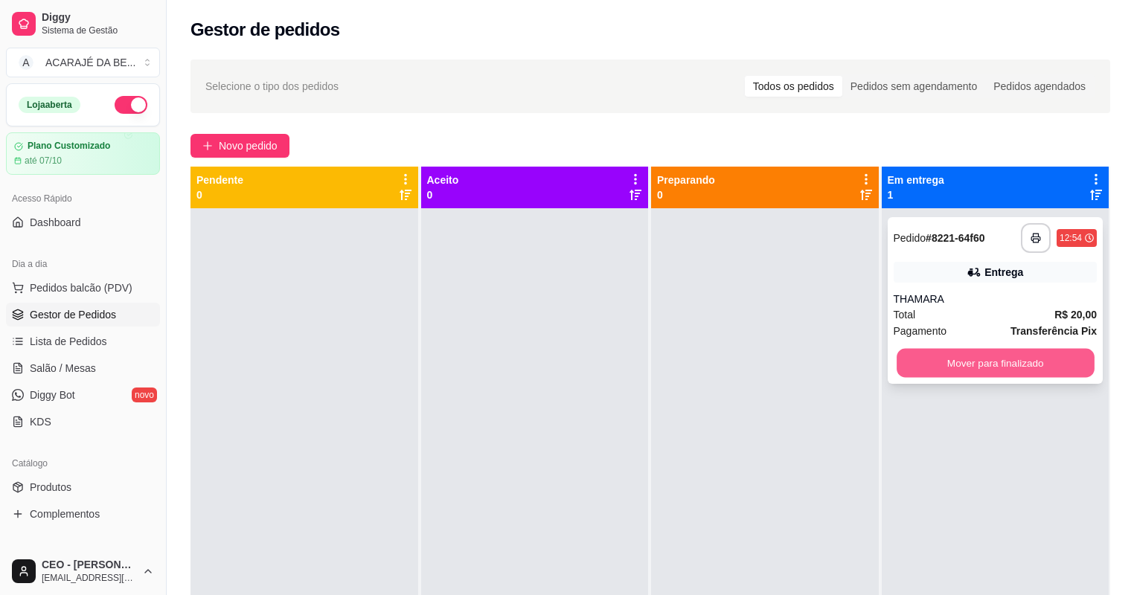
click at [943, 358] on button "Mover para finalizado" at bounding box center [994, 363] width 197 height 29
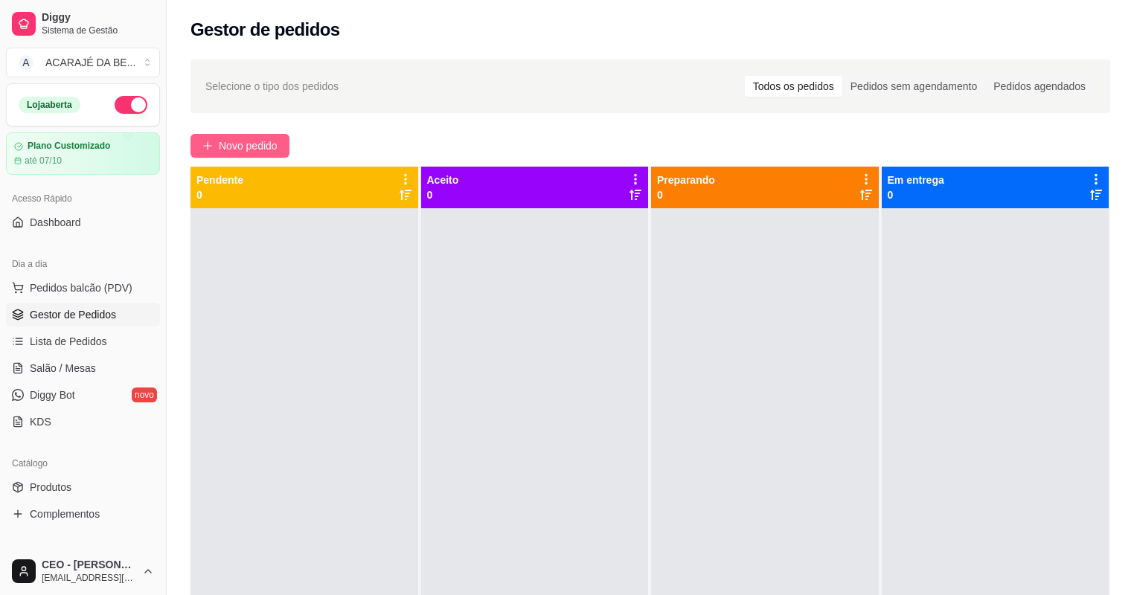
click at [266, 142] on span "Novo pedido" at bounding box center [248, 146] width 59 height 16
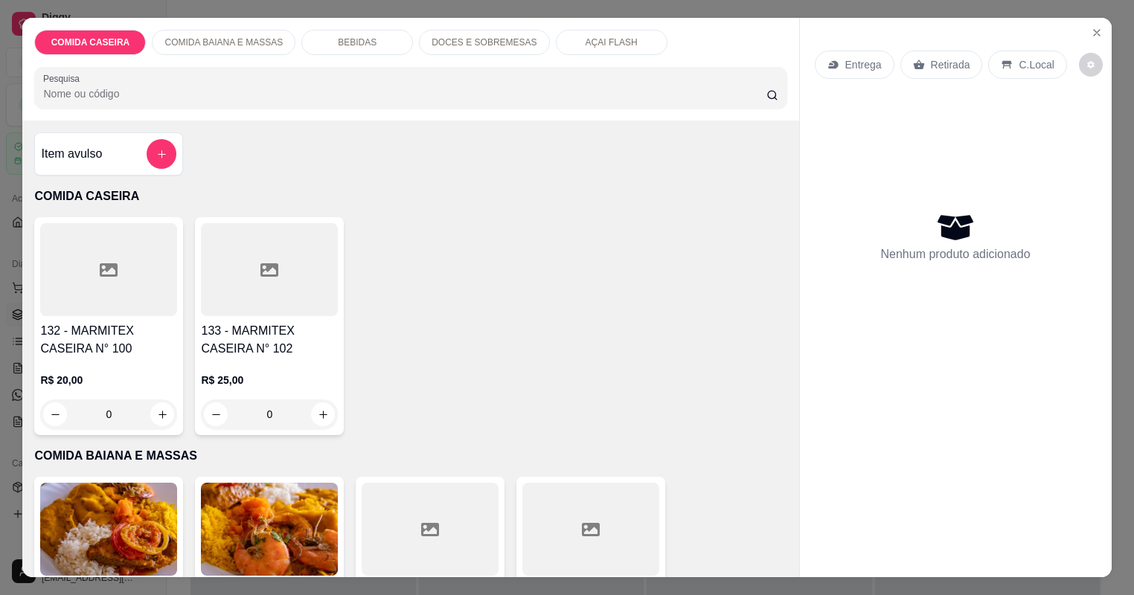
click at [271, 290] on div at bounding box center [269, 269] width 137 height 93
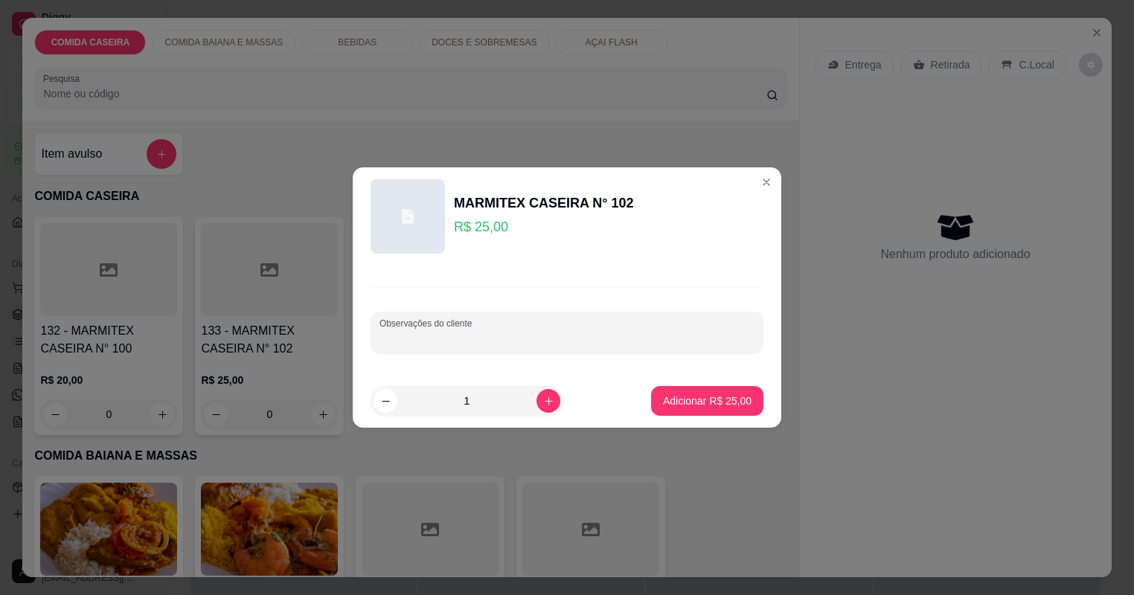
click at [521, 333] on input "Observações do cliente" at bounding box center [566, 338] width 375 height 15
click at [739, 395] on p "Adicionar R$ 25,00" at bounding box center [707, 401] width 86 height 14
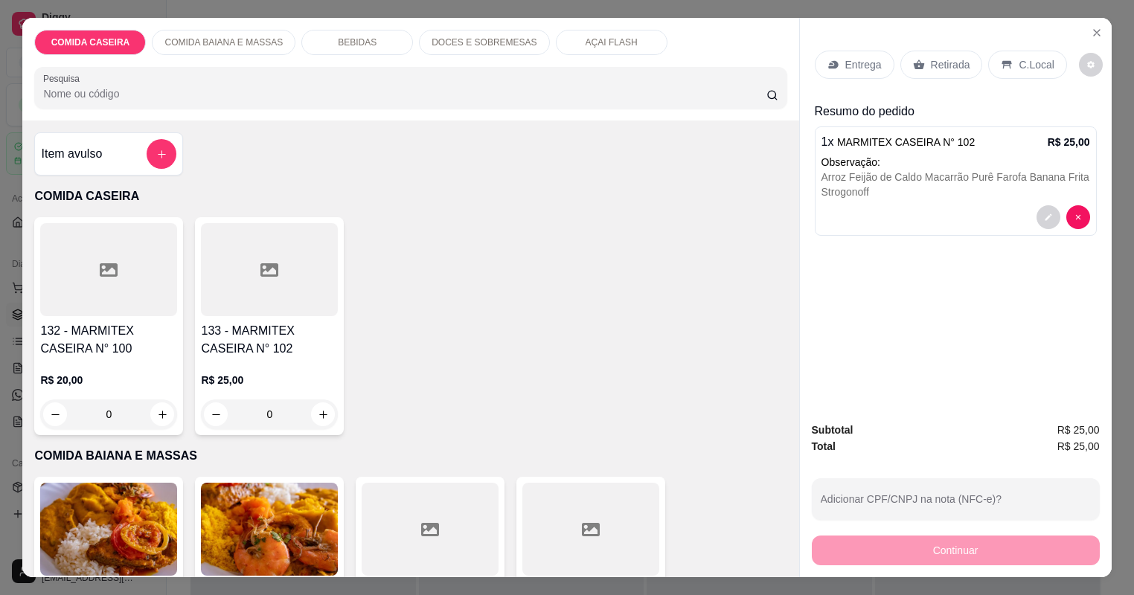
click at [873, 64] on p "Entrega" at bounding box center [863, 64] width 36 height 15
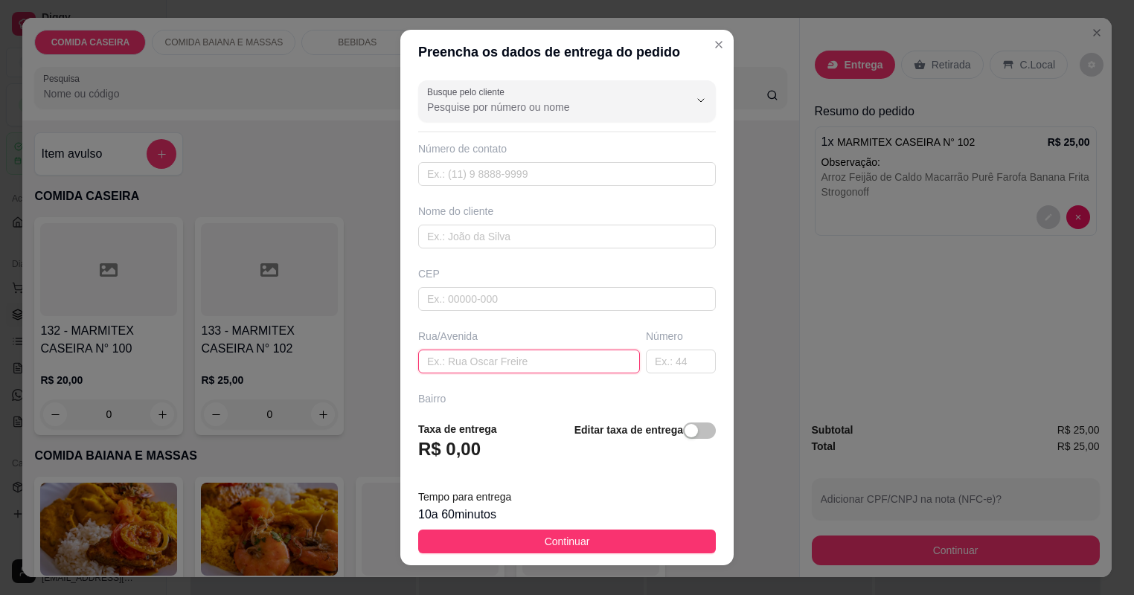
click at [586, 359] on input "text" at bounding box center [529, 362] width 222 height 24
paste input "[STREET_ADDRESS][PERSON_NAME] próximo a Serraria De Gilvan"
type input "[STREET_ADDRESS][PERSON_NAME] próximo a Serraria De Gilvan"
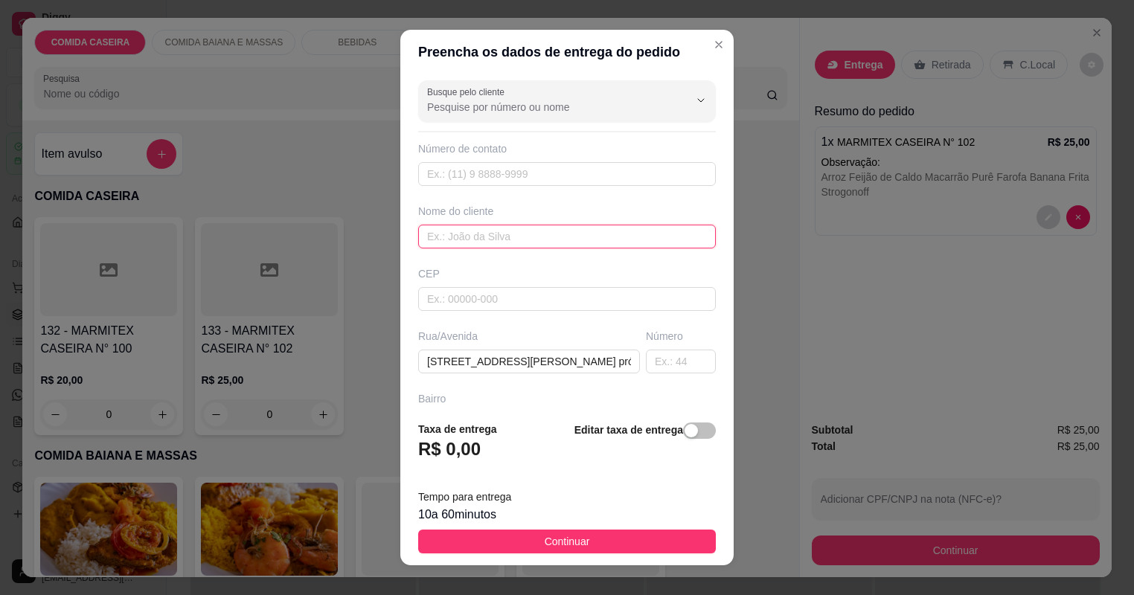
click at [574, 234] on input "text" at bounding box center [567, 237] width 298 height 24
type input "DA"
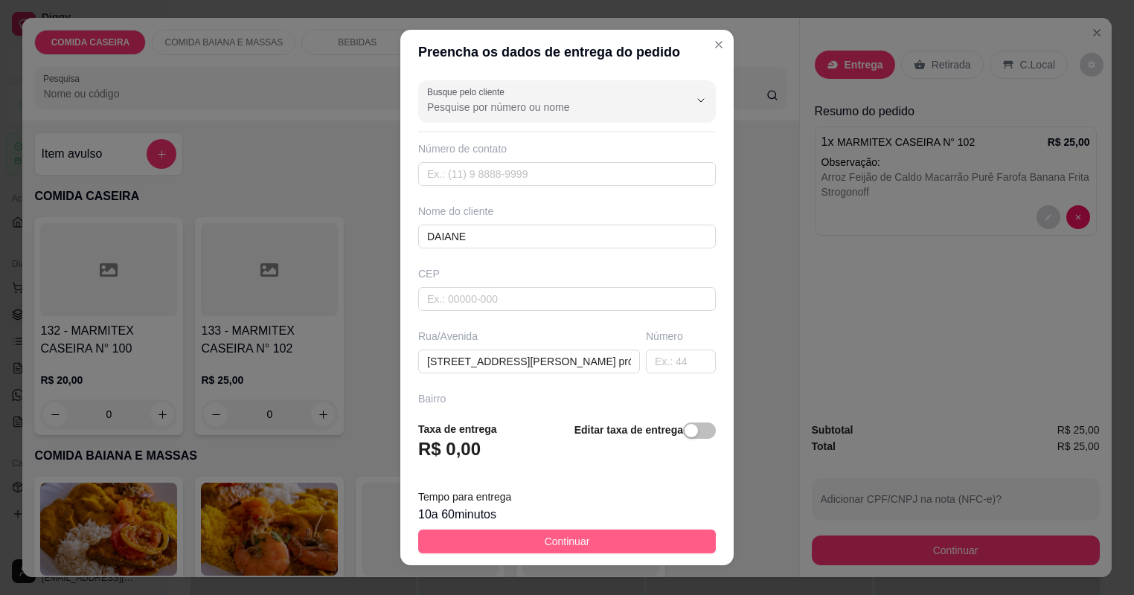
click at [677, 545] on button "Continuar" at bounding box center [567, 542] width 298 height 24
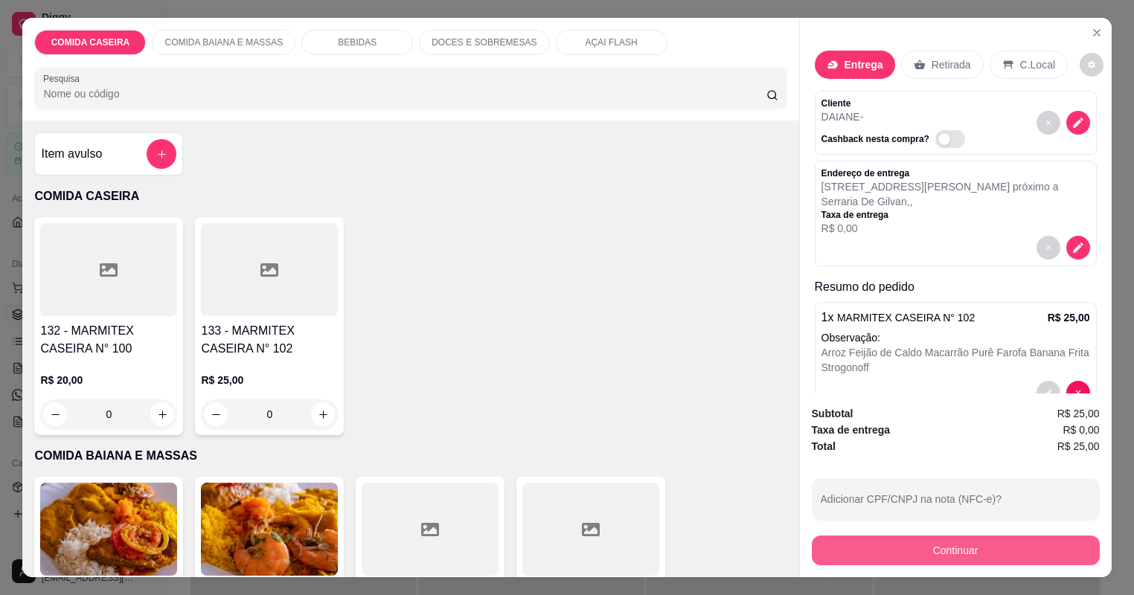
click at [852, 548] on button "Continuar" at bounding box center [956, 551] width 288 height 30
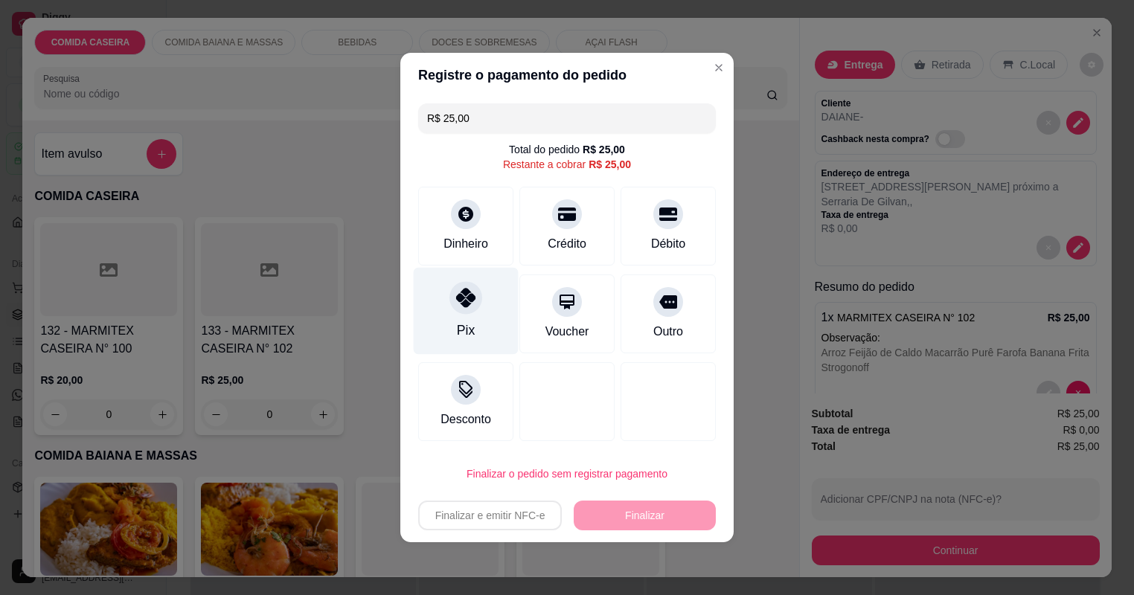
click at [458, 296] on icon at bounding box center [465, 297] width 19 height 19
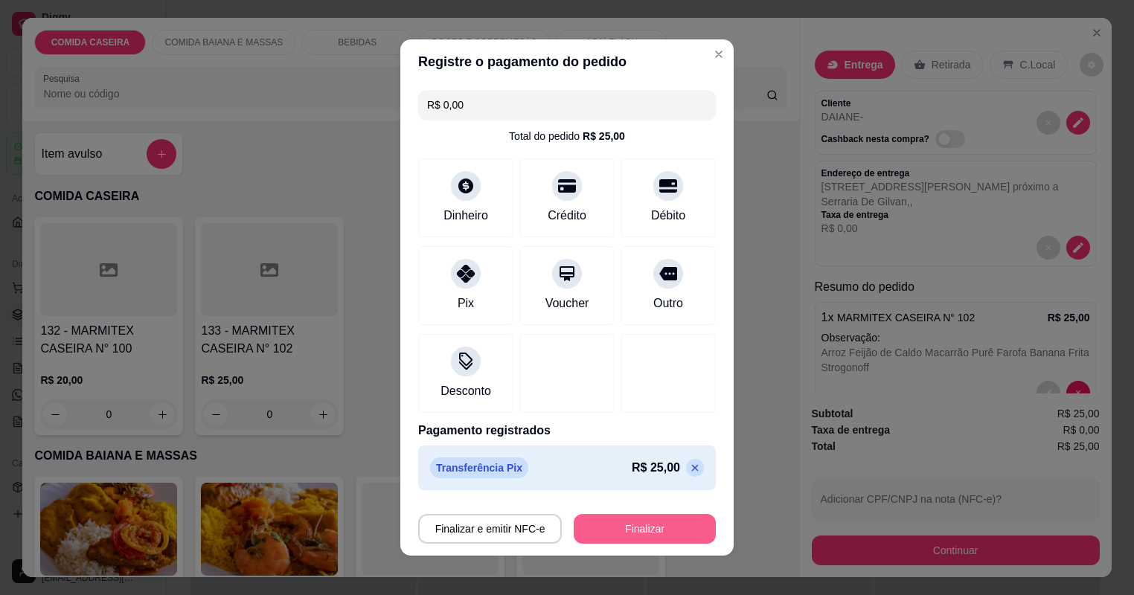
click at [689, 530] on button "Finalizar" at bounding box center [645, 529] width 142 height 30
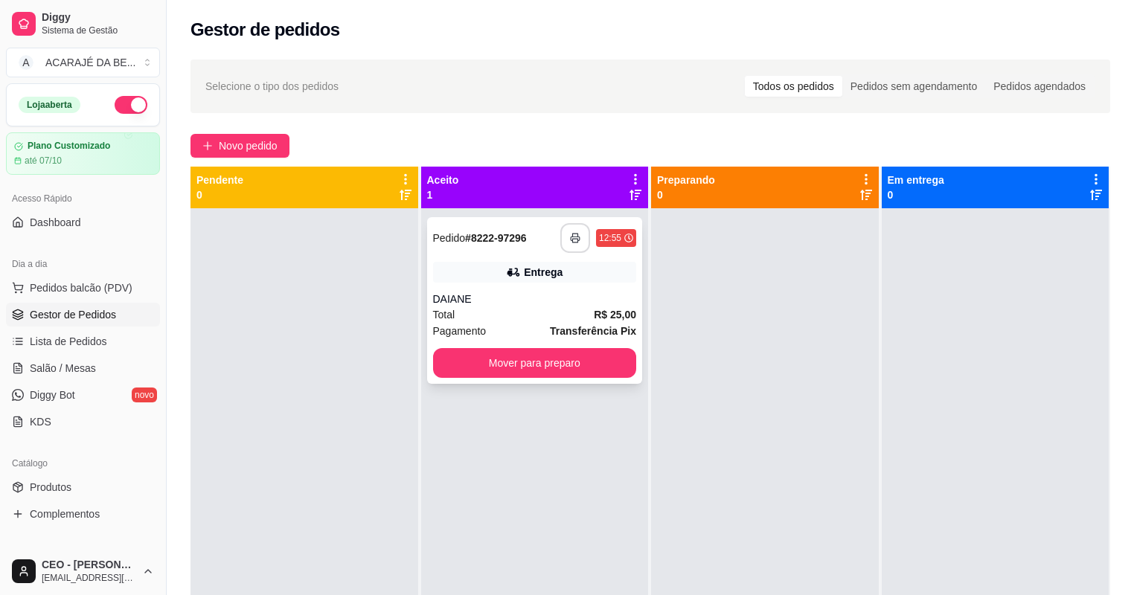
click at [574, 239] on rect "button" at bounding box center [574, 241] width 5 height 4
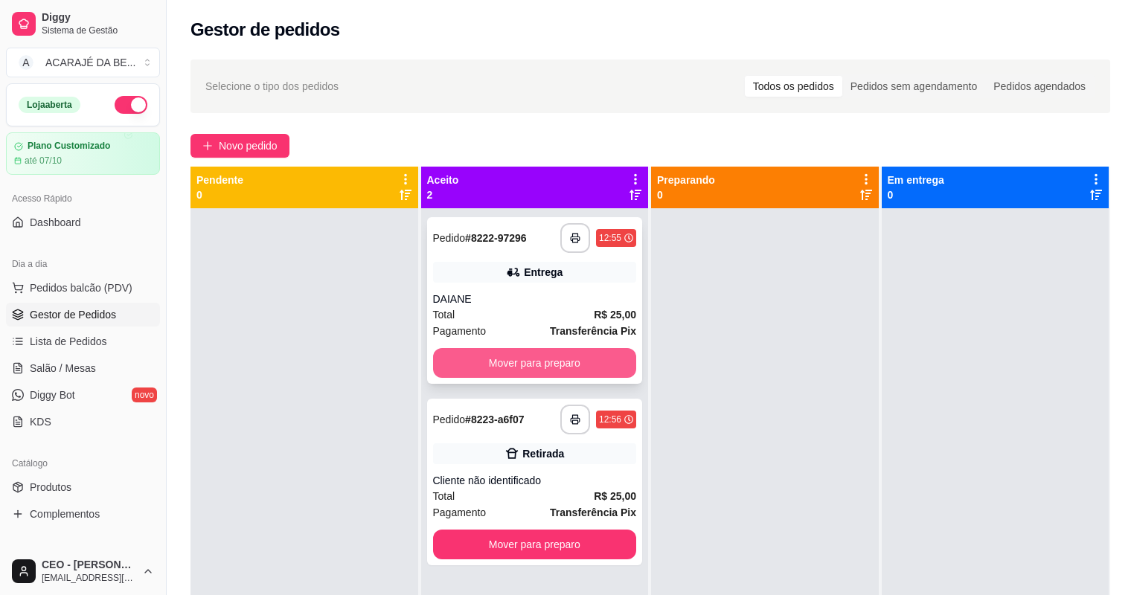
click at [593, 376] on button "Mover para preparo" at bounding box center [535, 363] width 204 height 30
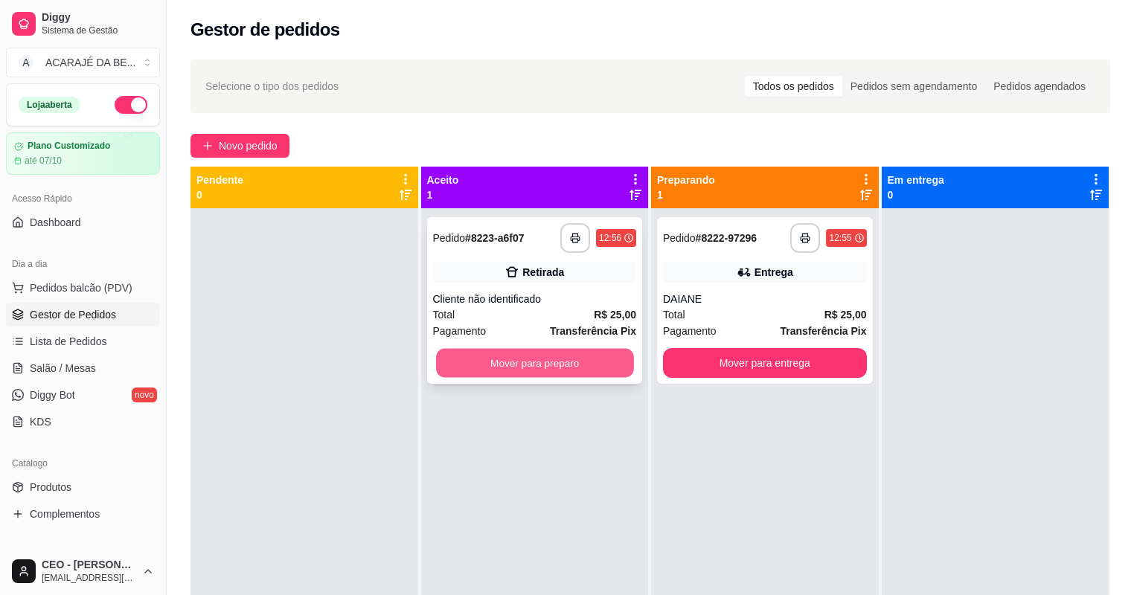
click at [629, 363] on div "Mover para preparo" at bounding box center [535, 363] width 204 height 30
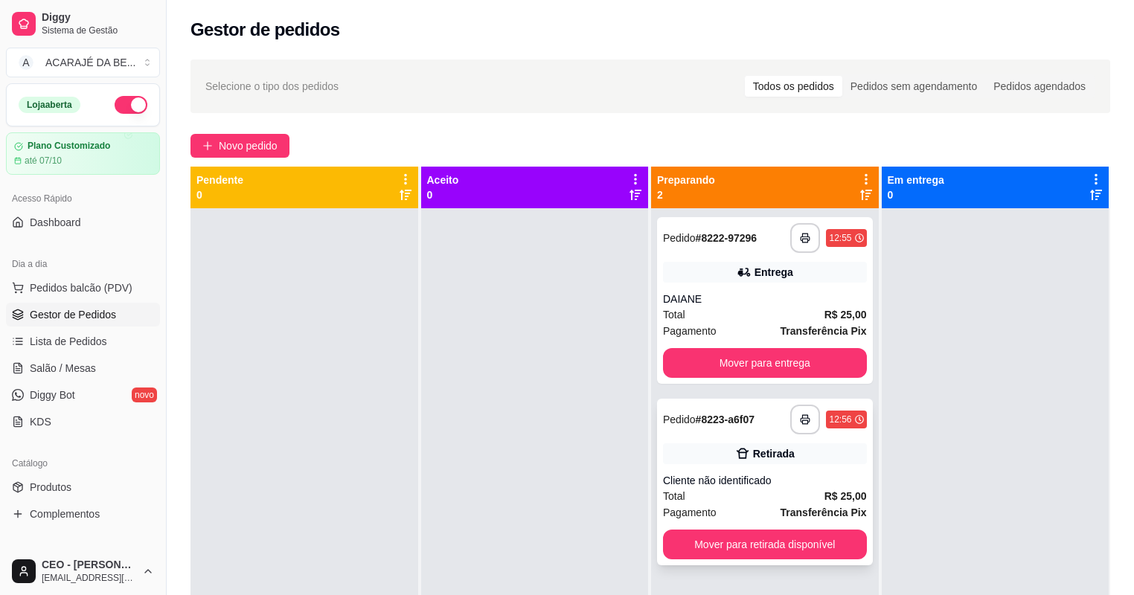
drag, startPoint x: 750, startPoint y: 593, endPoint x: 696, endPoint y: 559, distance: 63.8
click at [702, 568] on div "**********" at bounding box center [765, 505] width 228 height 595
click at [259, 141] on span "Novo pedido" at bounding box center [248, 146] width 59 height 16
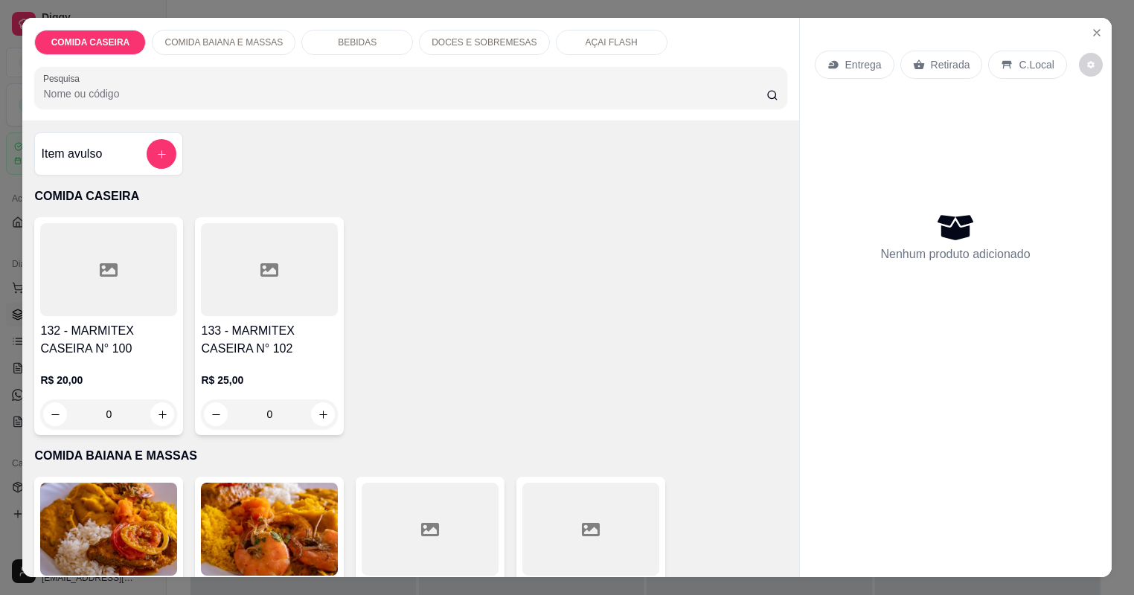
click at [471, 530] on div at bounding box center [430, 529] width 137 height 93
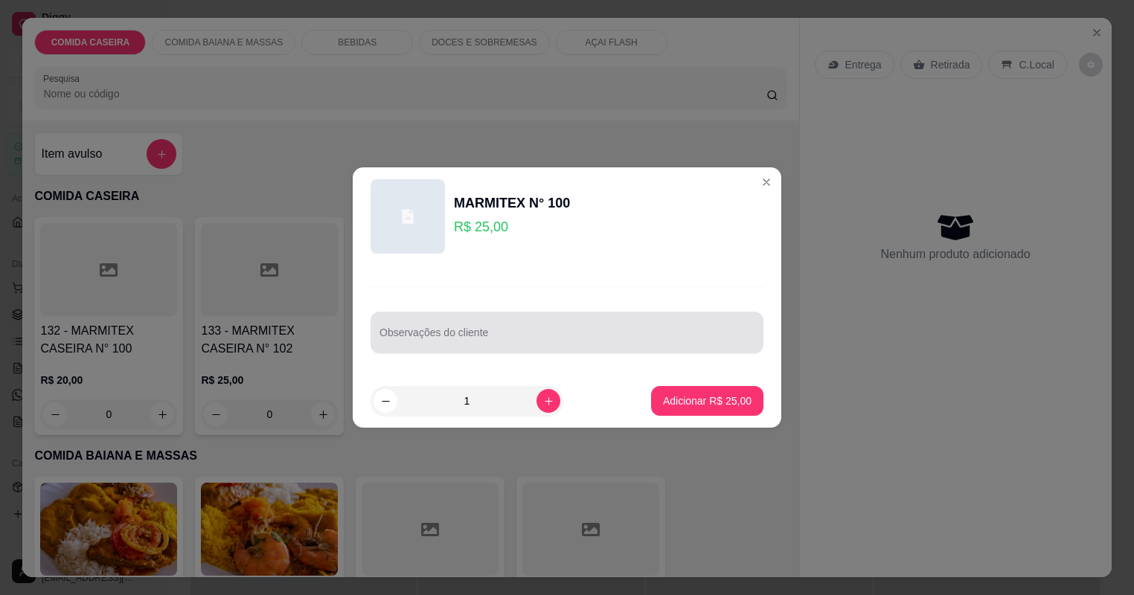
click at [512, 342] on input "Observações do cliente" at bounding box center [566, 338] width 375 height 15
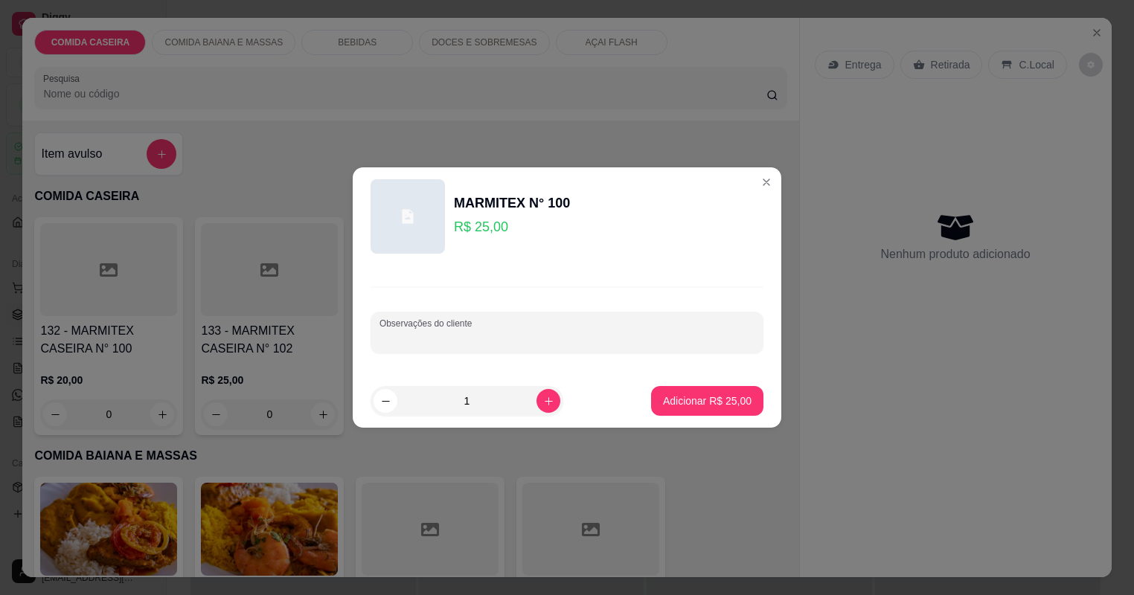
paste input "Moqueca de feijão fradinho arroz branco vinagrete vatapá quiabada cortado de ab…"
type input "Moqueca de feijão fradinho arroz branco vinagrete vatapá quiabada cortado de ab…"
click at [730, 397] on p "Adicionar R$ 25,00" at bounding box center [707, 401] width 86 height 14
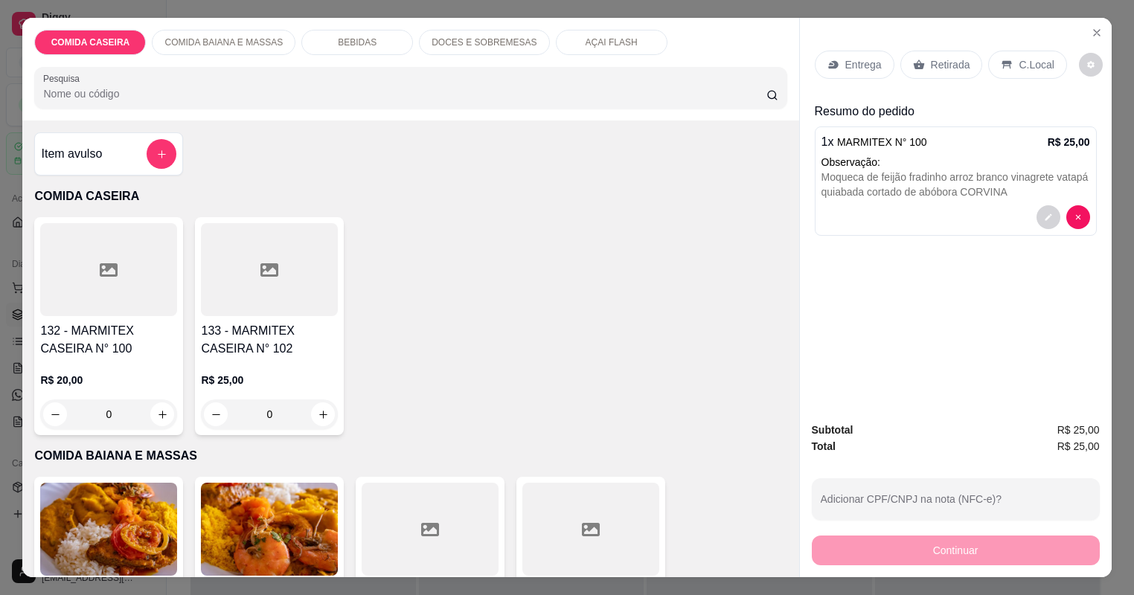
click at [866, 62] on p "Entrega" at bounding box center [863, 64] width 36 height 15
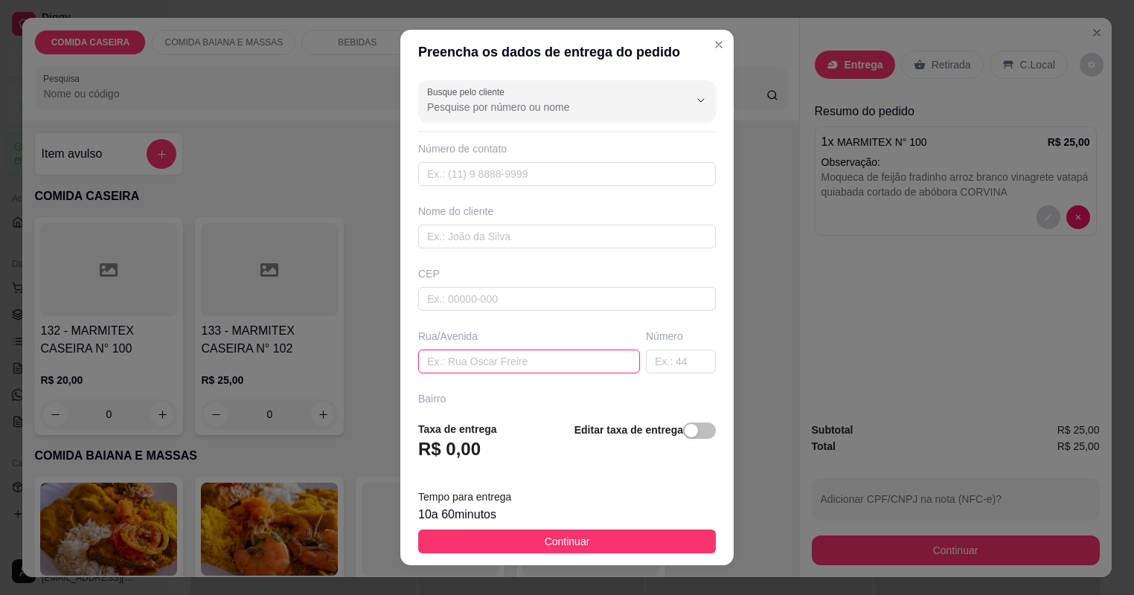
click at [577, 364] on input "text" at bounding box center [529, 362] width 222 height 24
paste input "Entrega no salão de [PERSON_NAME] na praça"
type input "Entrega no salão de [PERSON_NAME] na praça"
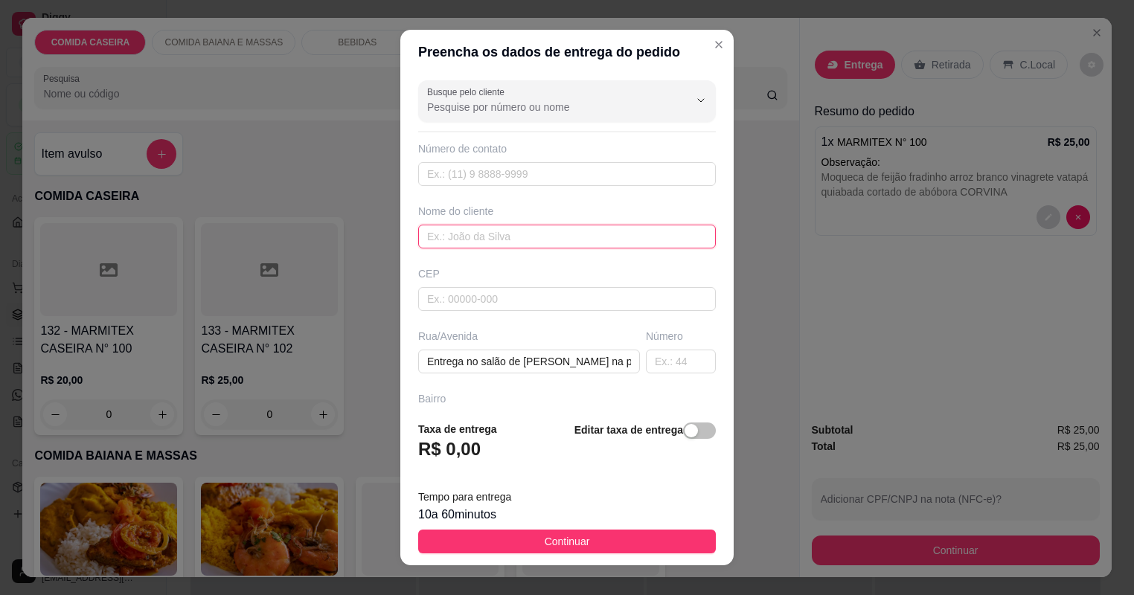
click at [569, 233] on input "text" at bounding box center [567, 237] width 298 height 24
click at [488, 231] on input "text" at bounding box center [567, 237] width 298 height 24
type input "SALAO DE ADRE"
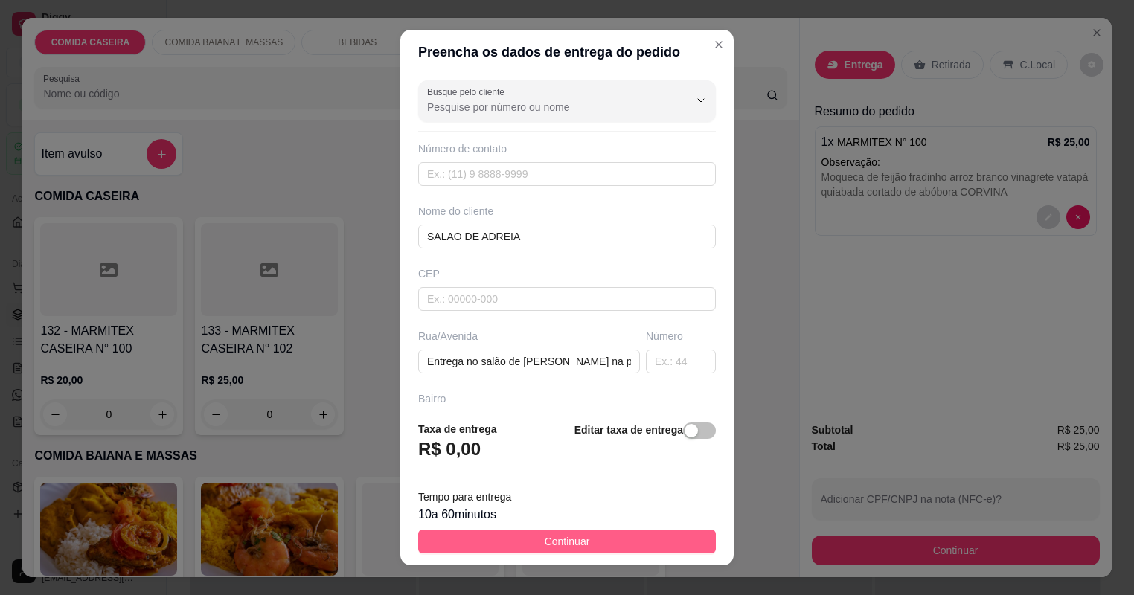
click at [578, 542] on span "Continuar" at bounding box center [567, 541] width 45 height 16
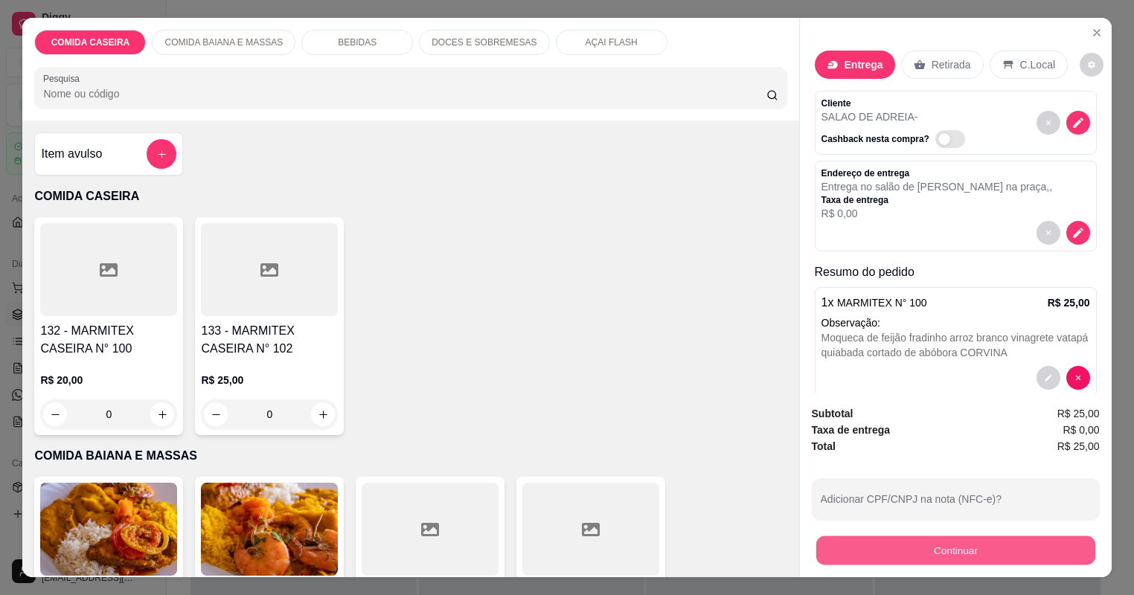
click at [842, 547] on button "Continuar" at bounding box center [954, 550] width 279 height 29
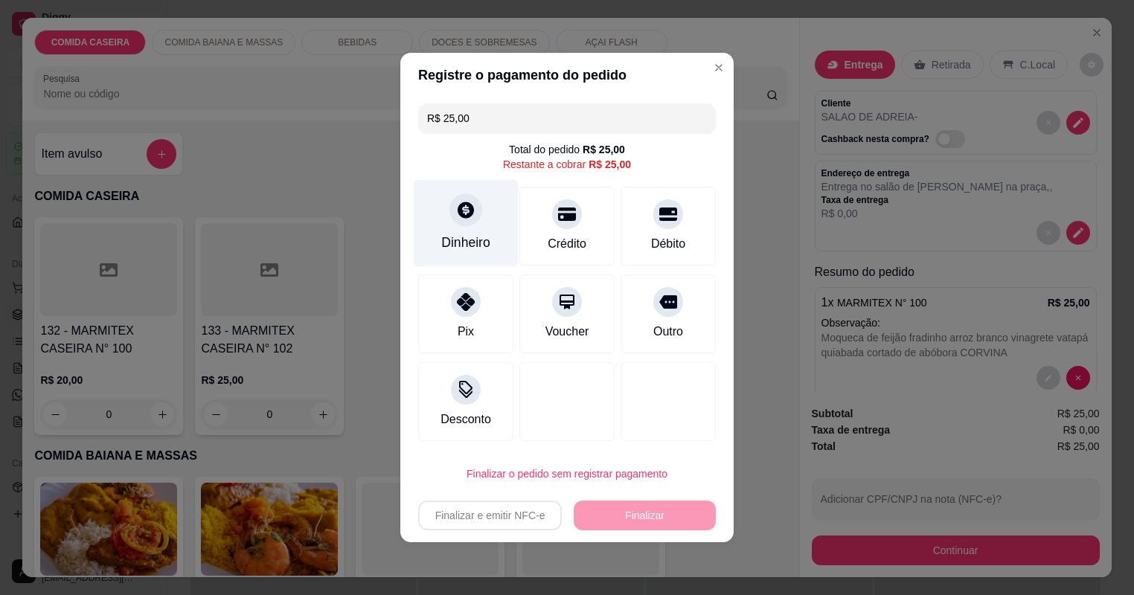
click at [458, 222] on div at bounding box center [465, 209] width 33 height 33
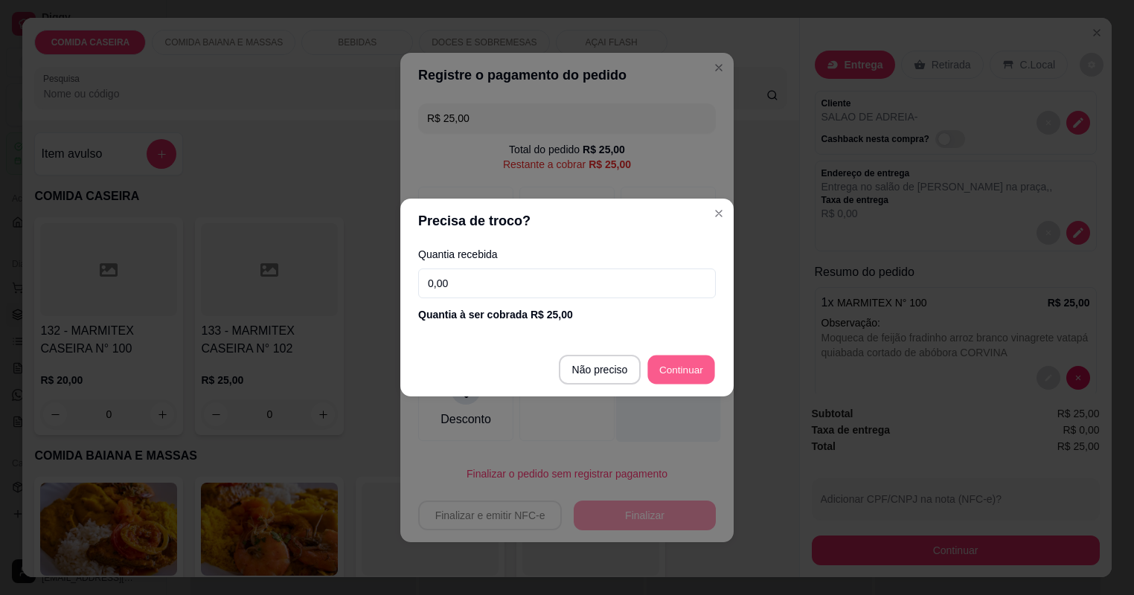
type input "R$ 0,00"
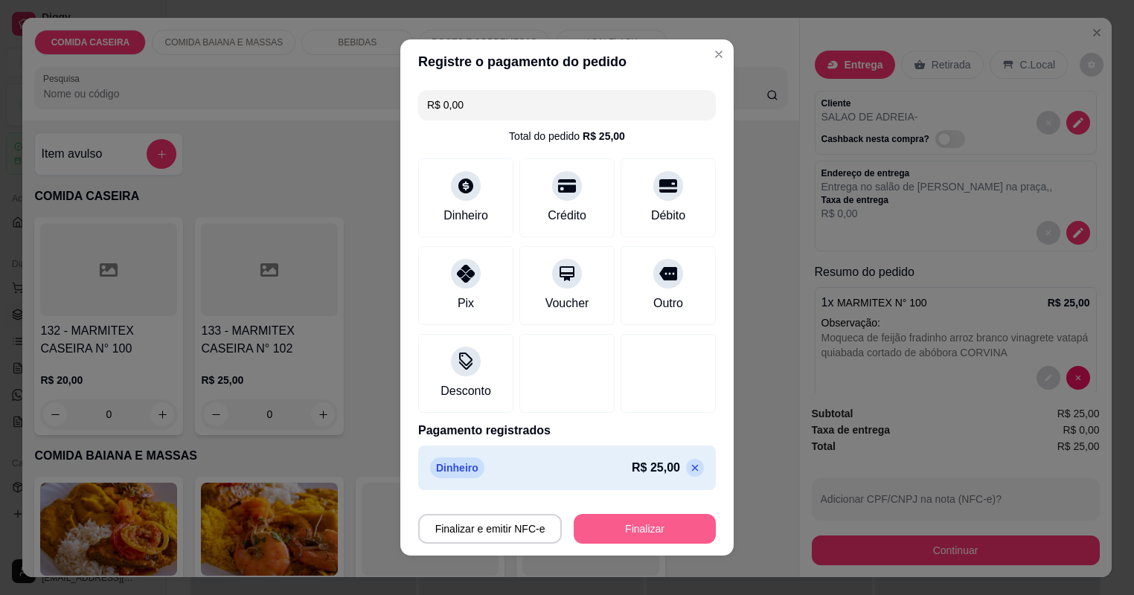
click at [678, 531] on button "Finalizar" at bounding box center [645, 529] width 142 height 30
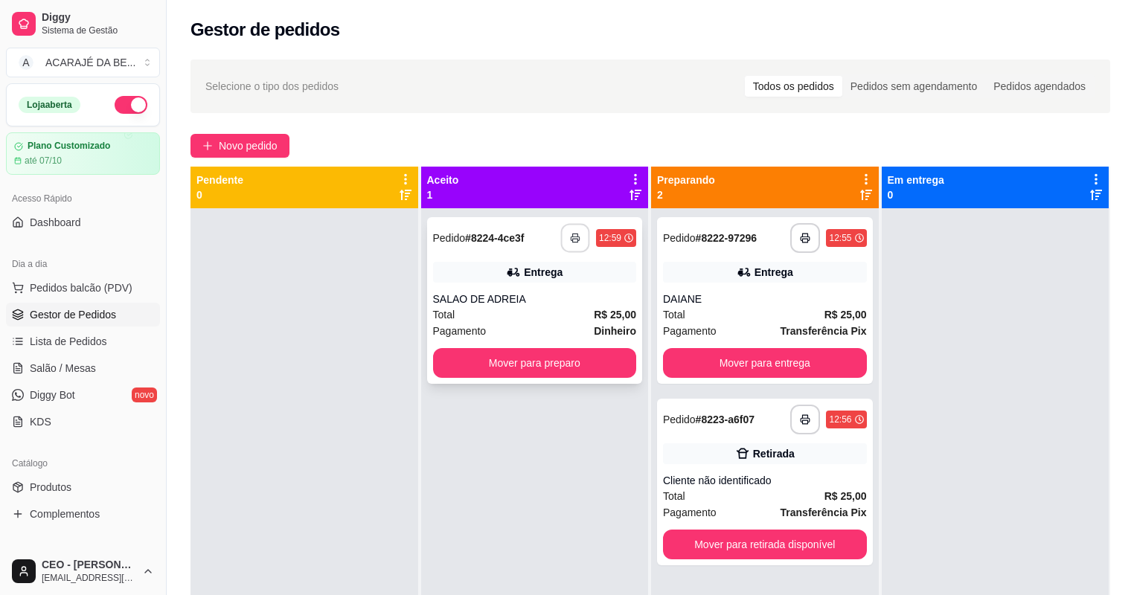
click at [570, 239] on icon "button" at bounding box center [575, 238] width 10 height 10
click at [574, 234] on polyline "button" at bounding box center [575, 235] width 5 height 3
click at [586, 361] on button "Mover para preparo" at bounding box center [534, 363] width 197 height 29
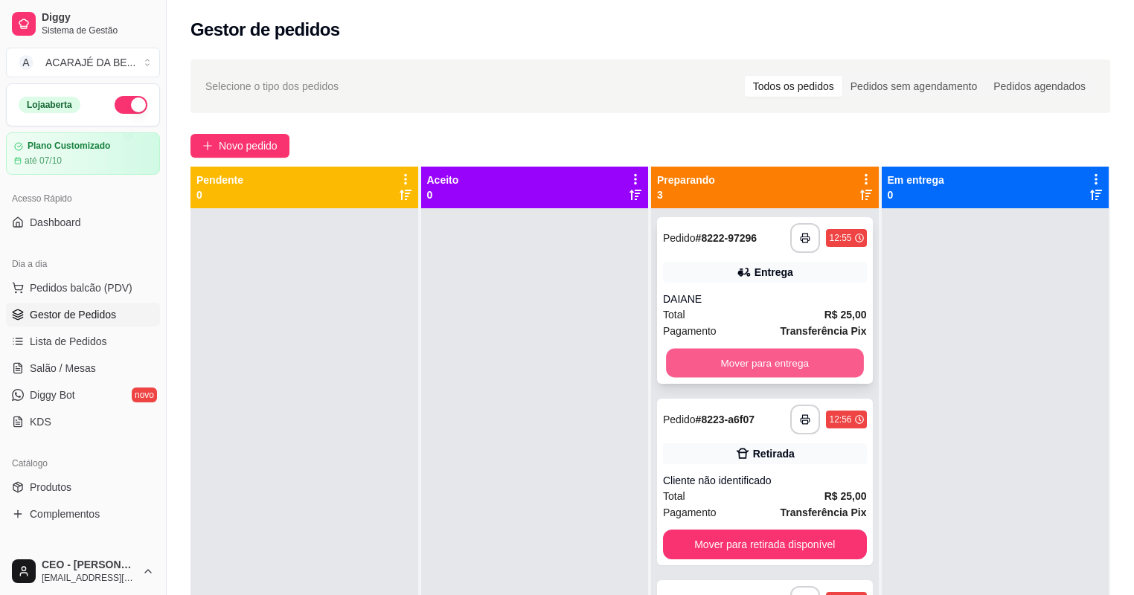
click at [772, 370] on button "Mover para entrega" at bounding box center [764, 363] width 197 height 29
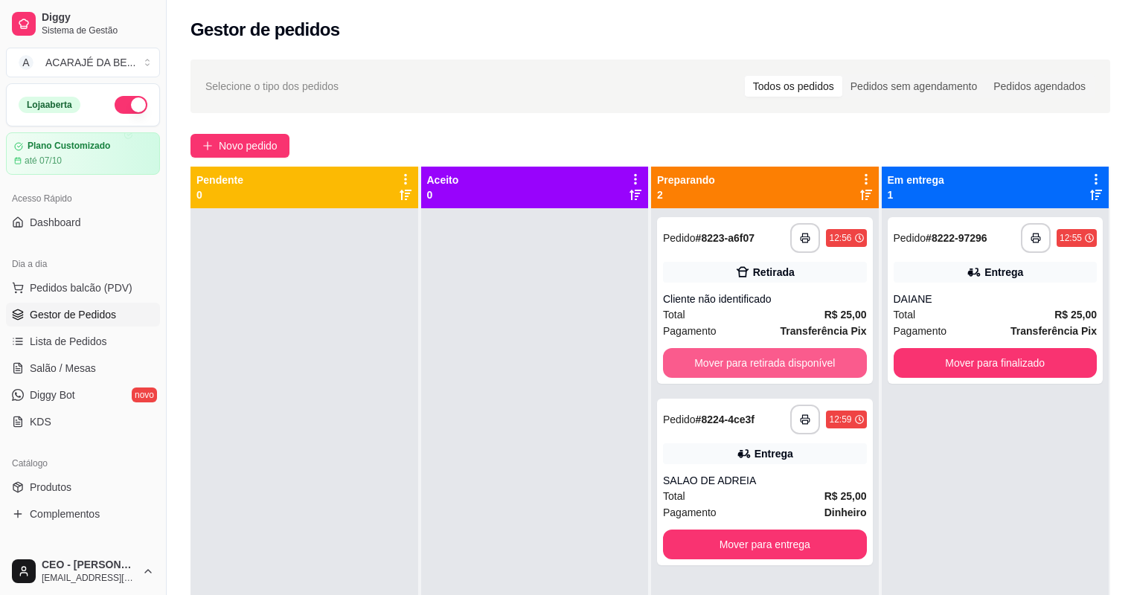
click at [774, 370] on button "Mover para retirada disponível" at bounding box center [765, 363] width 204 height 30
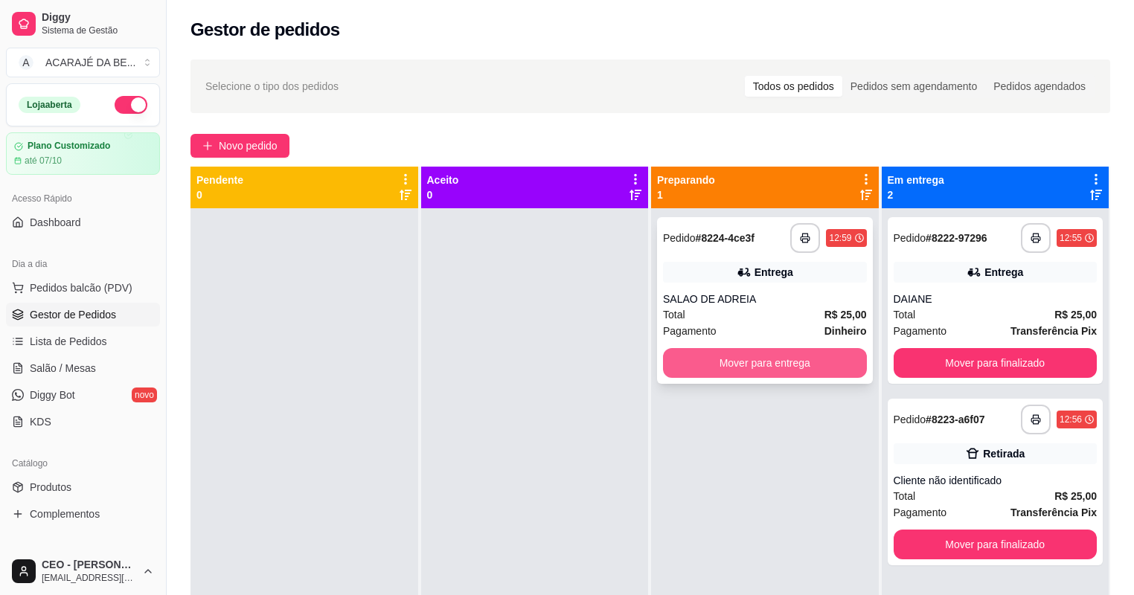
click at [774, 368] on button "Mover para entrega" at bounding box center [765, 363] width 204 height 30
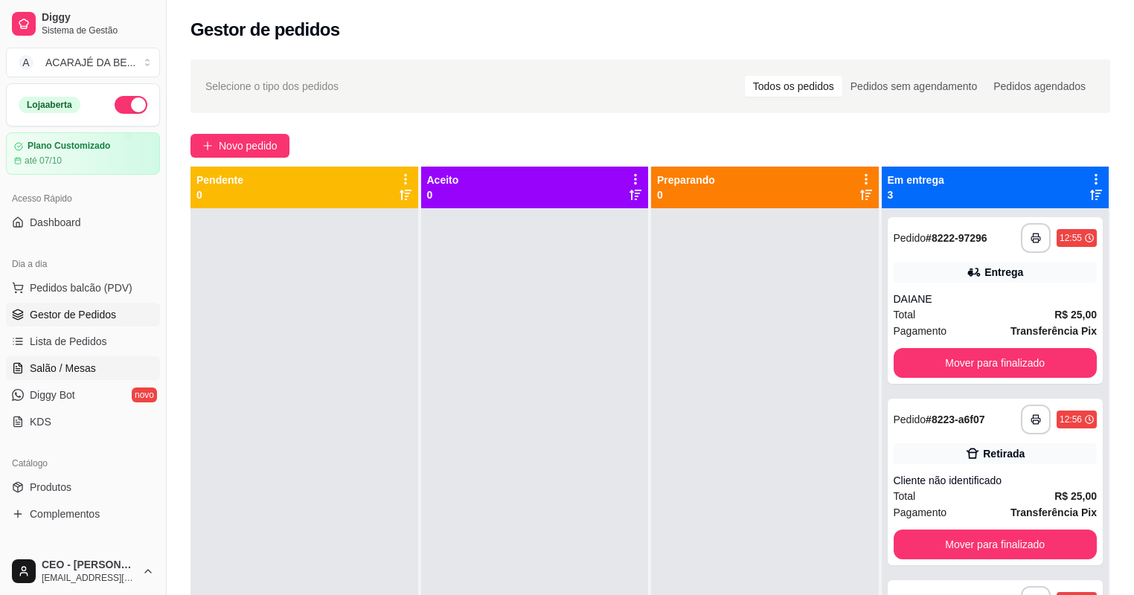
click at [79, 371] on span "Salão / Mesas" at bounding box center [63, 368] width 66 height 15
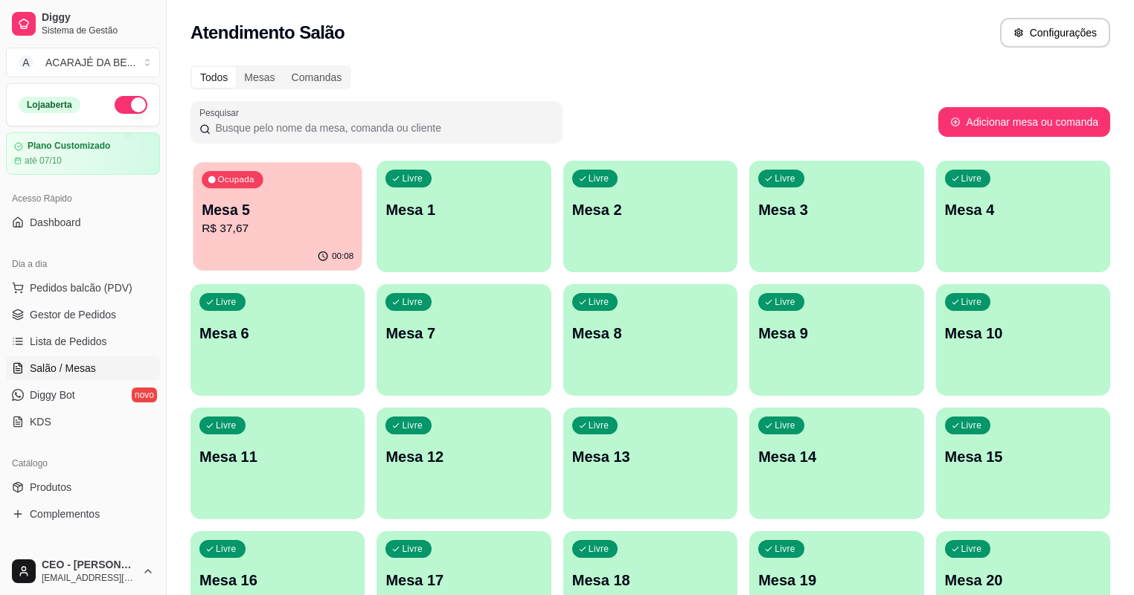
click at [301, 220] on p "R$ 37,67" at bounding box center [278, 228] width 152 height 17
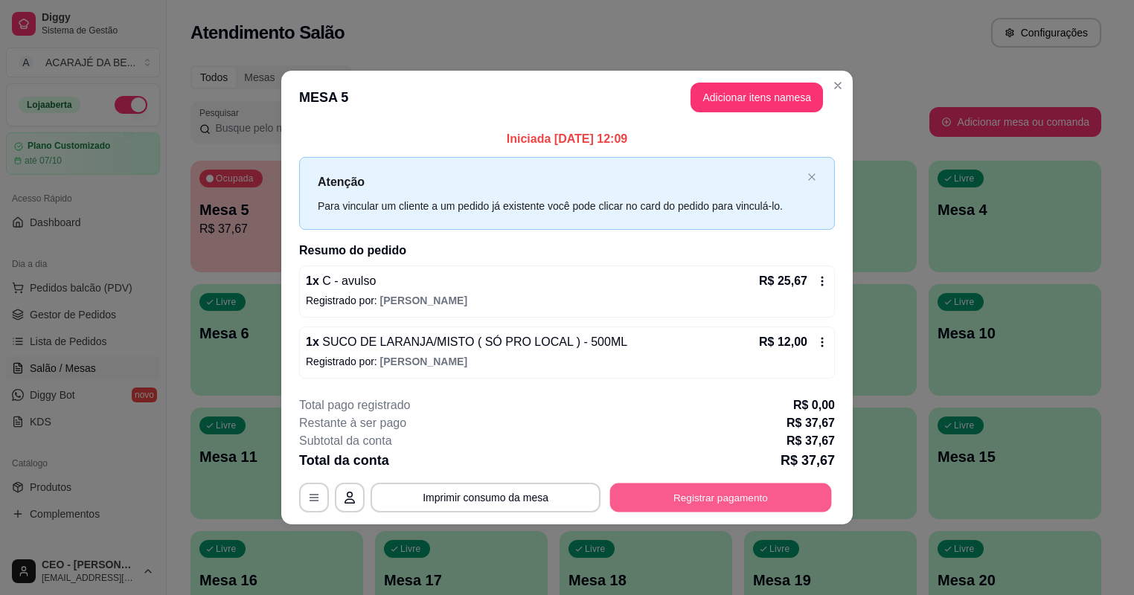
click at [721, 500] on button "Registrar pagamento" at bounding box center [721, 497] width 222 height 29
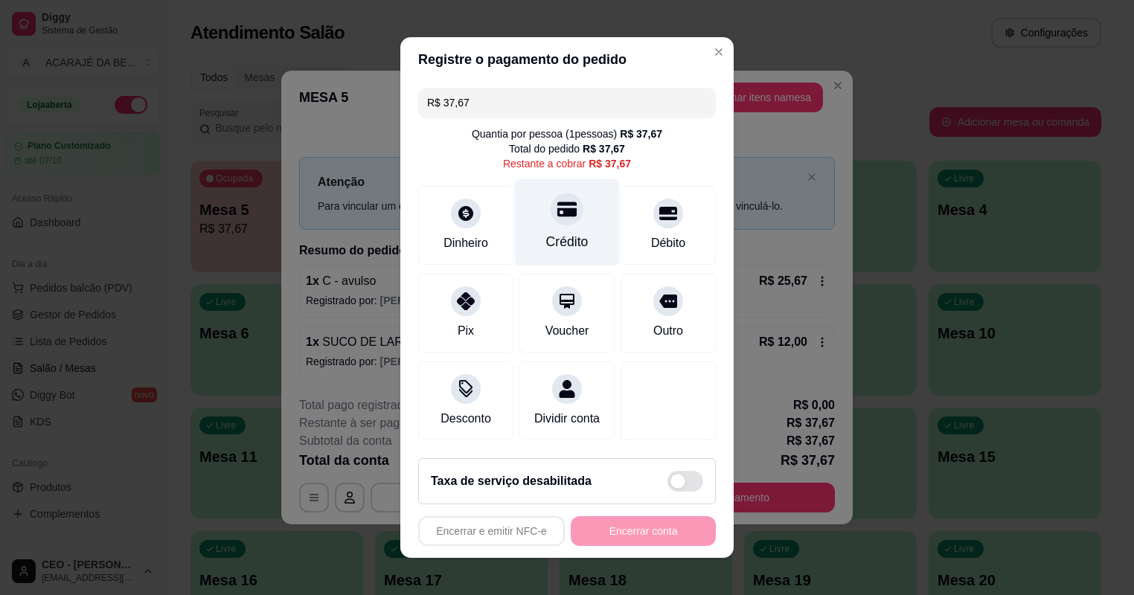
click at [561, 231] on div "Crédito" at bounding box center [567, 222] width 105 height 87
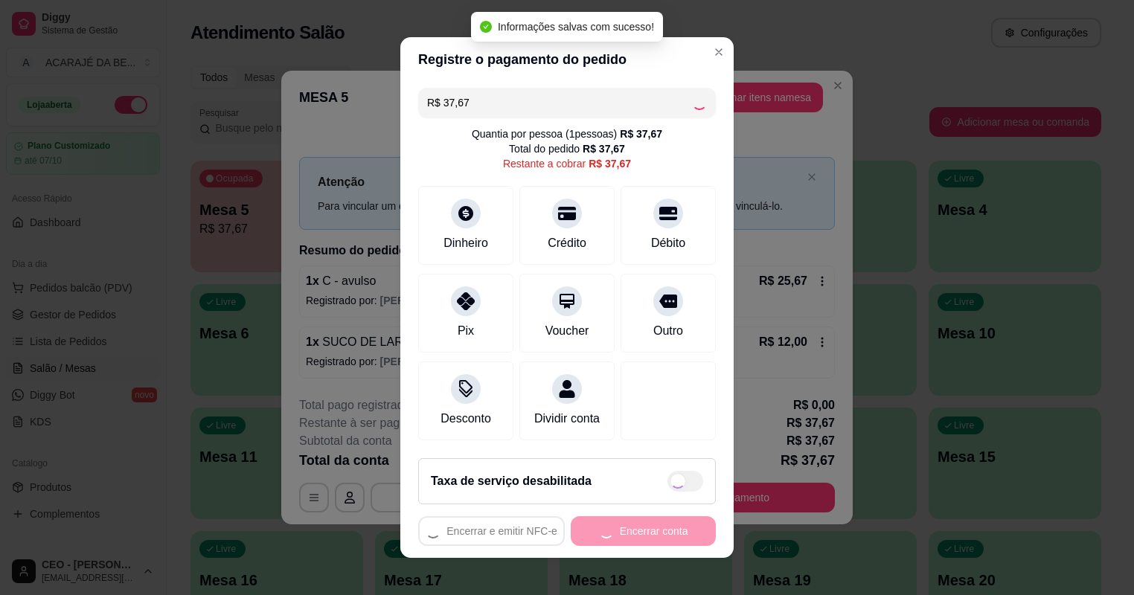
type input "R$ 0,00"
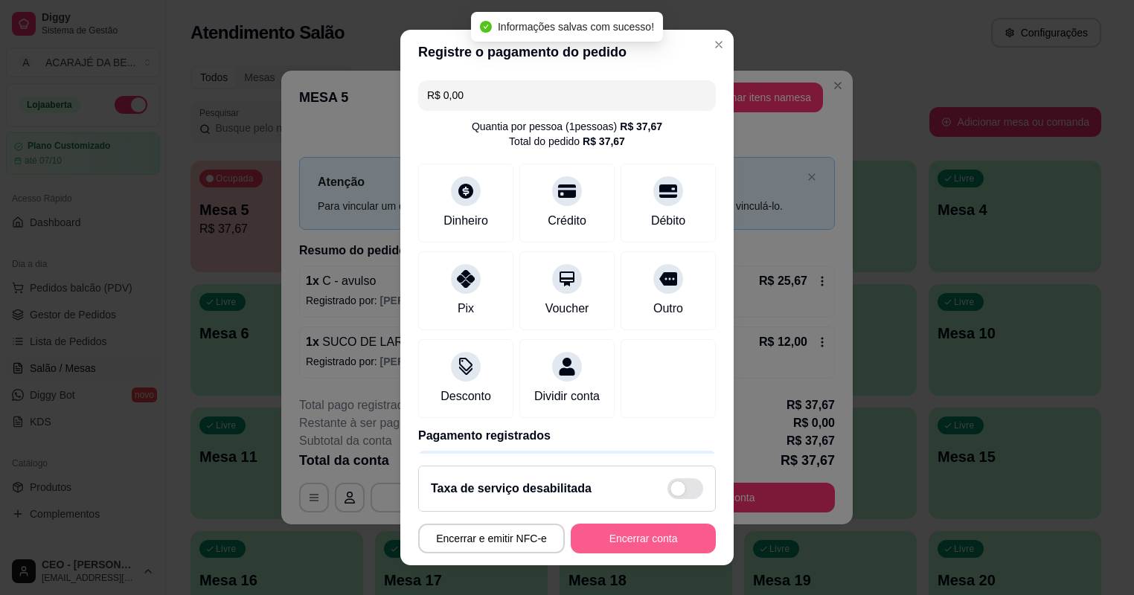
click at [634, 540] on button "Encerrar conta" at bounding box center [643, 539] width 145 height 30
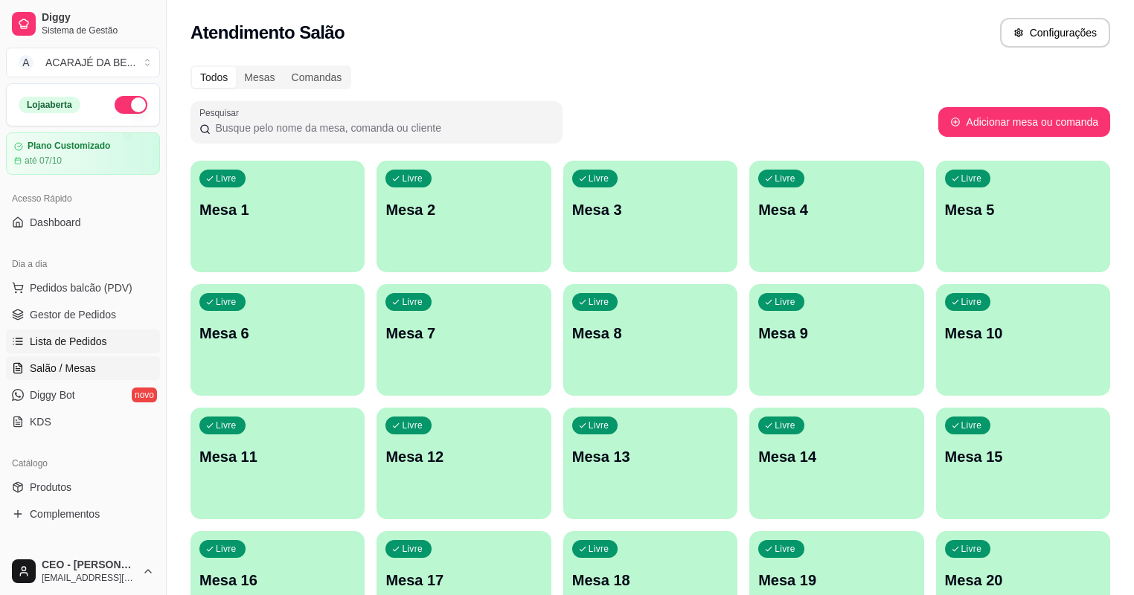
click at [97, 343] on span "Lista de Pedidos" at bounding box center [68, 341] width 77 height 15
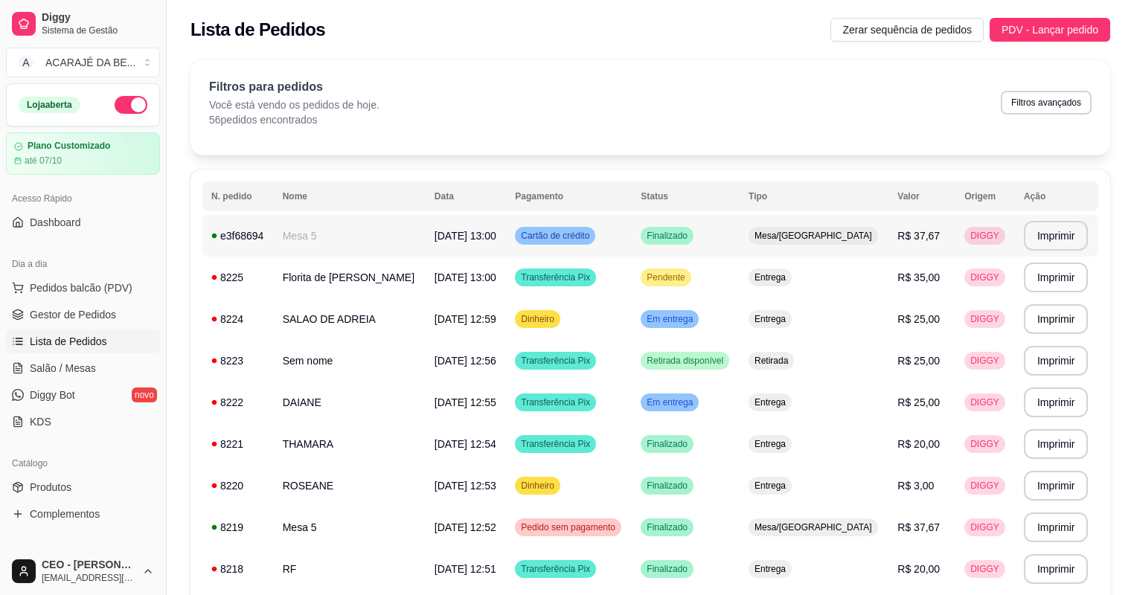
click at [381, 239] on td "Mesa 5" at bounding box center [350, 236] width 152 height 42
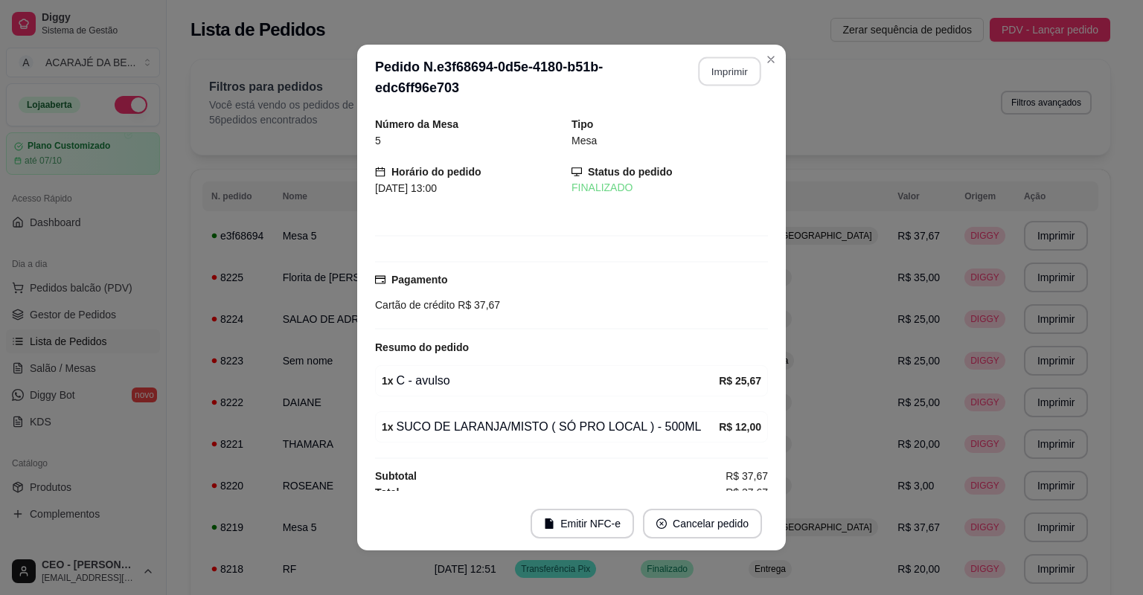
click at [735, 69] on button "Imprimir" at bounding box center [730, 71] width 62 height 29
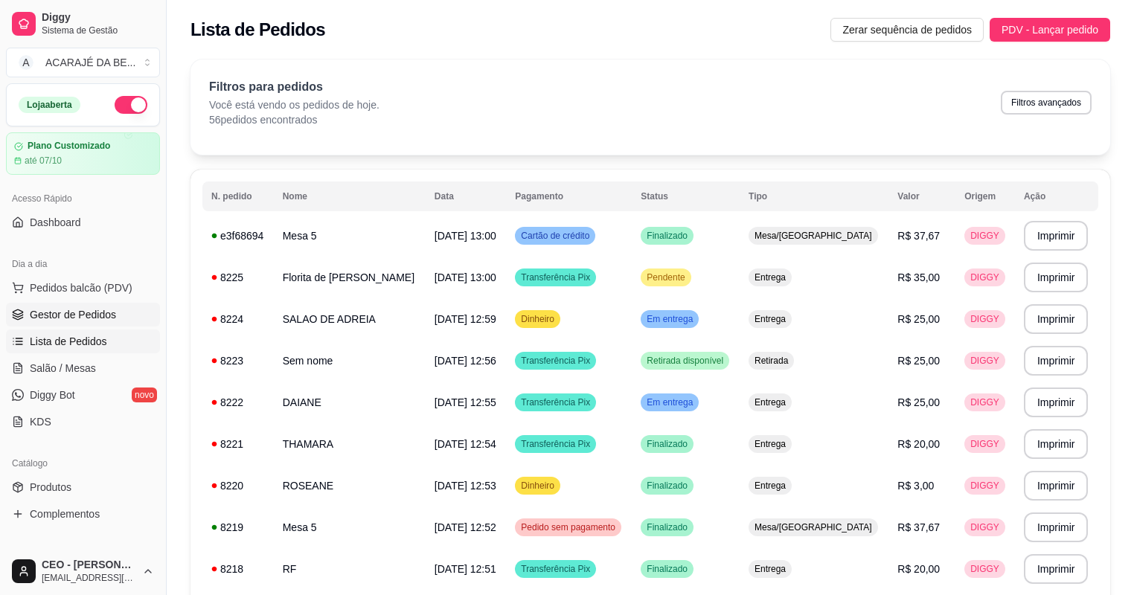
click at [94, 313] on span "Gestor de Pedidos" at bounding box center [73, 314] width 86 height 15
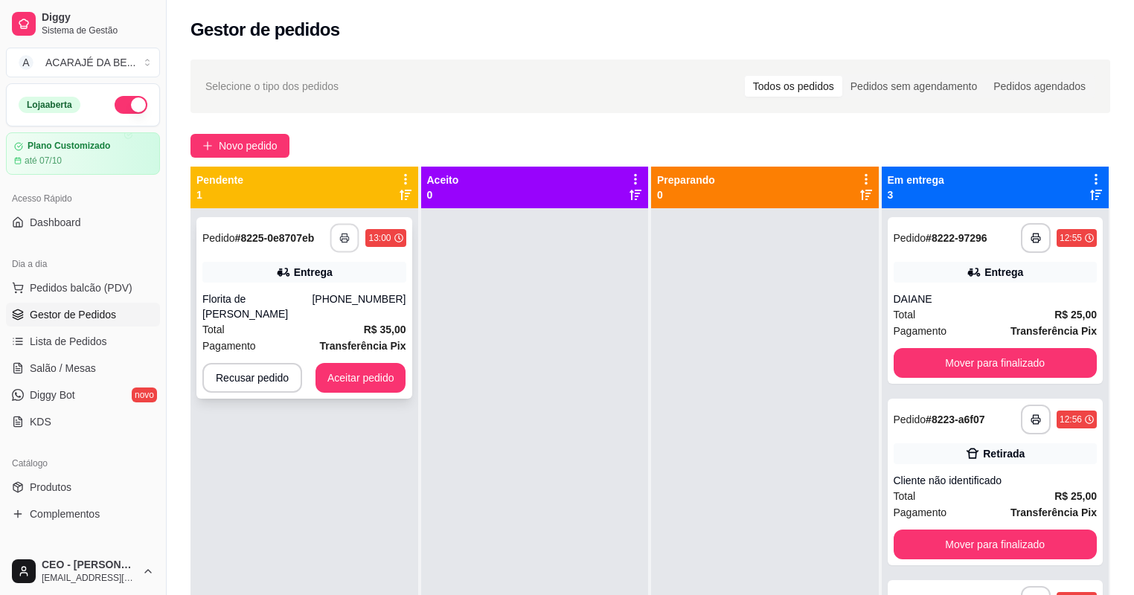
click at [348, 236] on icon "button" at bounding box center [345, 238] width 10 height 10
click at [381, 365] on button "Aceitar pedido" at bounding box center [360, 378] width 91 height 30
click at [363, 364] on button "Aceitar pedido" at bounding box center [361, 378] width 88 height 29
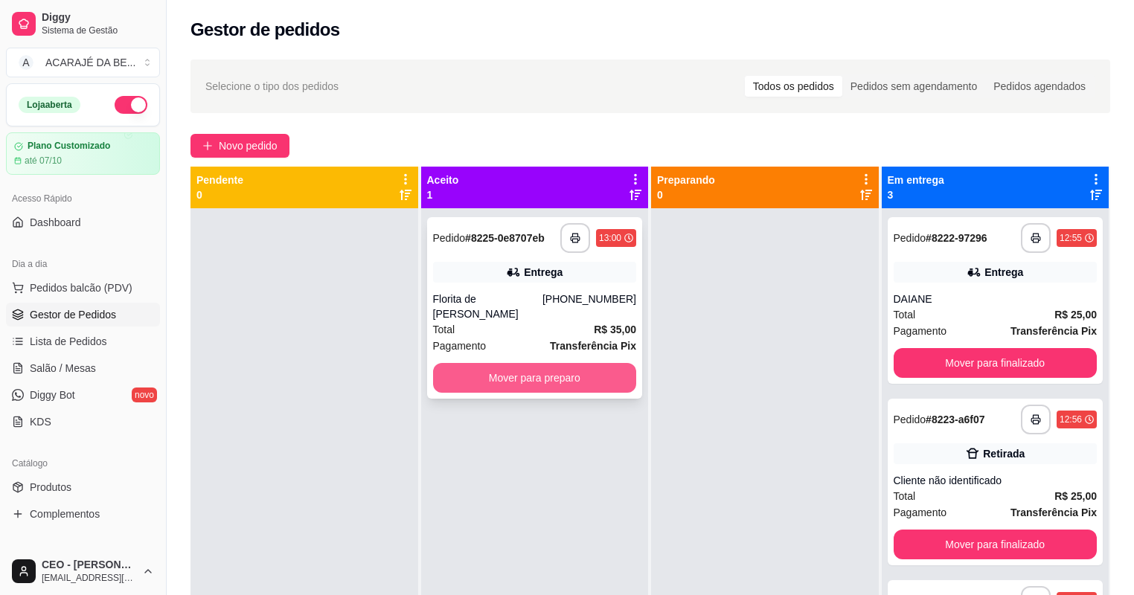
click at [538, 363] on button "Mover para preparo" at bounding box center [535, 378] width 204 height 30
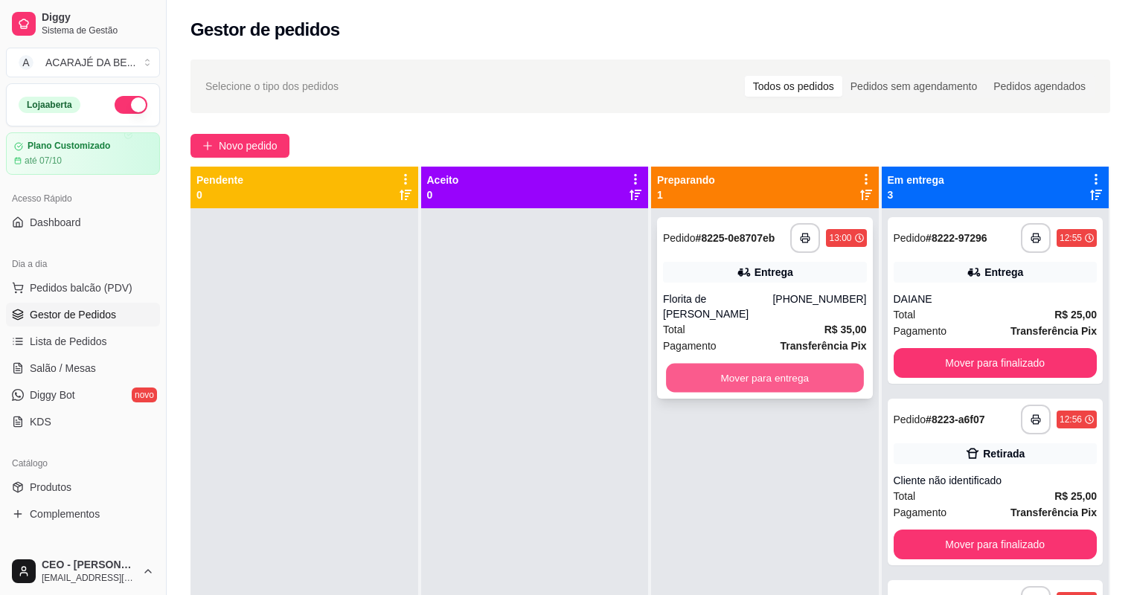
click at [751, 364] on button "Mover para entrega" at bounding box center [764, 378] width 197 height 29
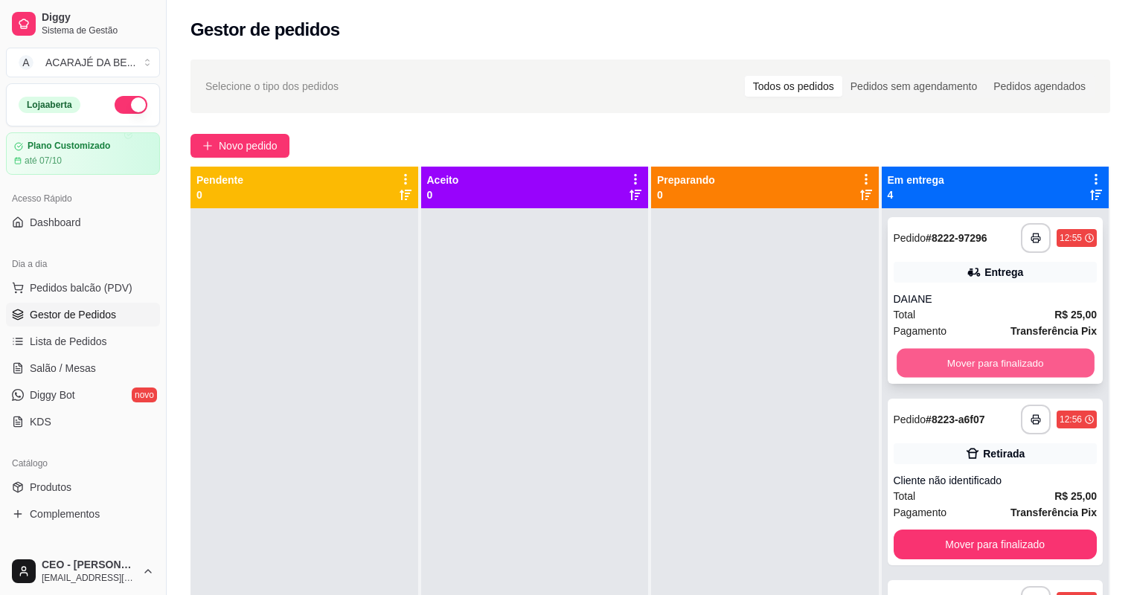
click at [970, 356] on button "Mover para finalizado" at bounding box center [994, 363] width 197 height 29
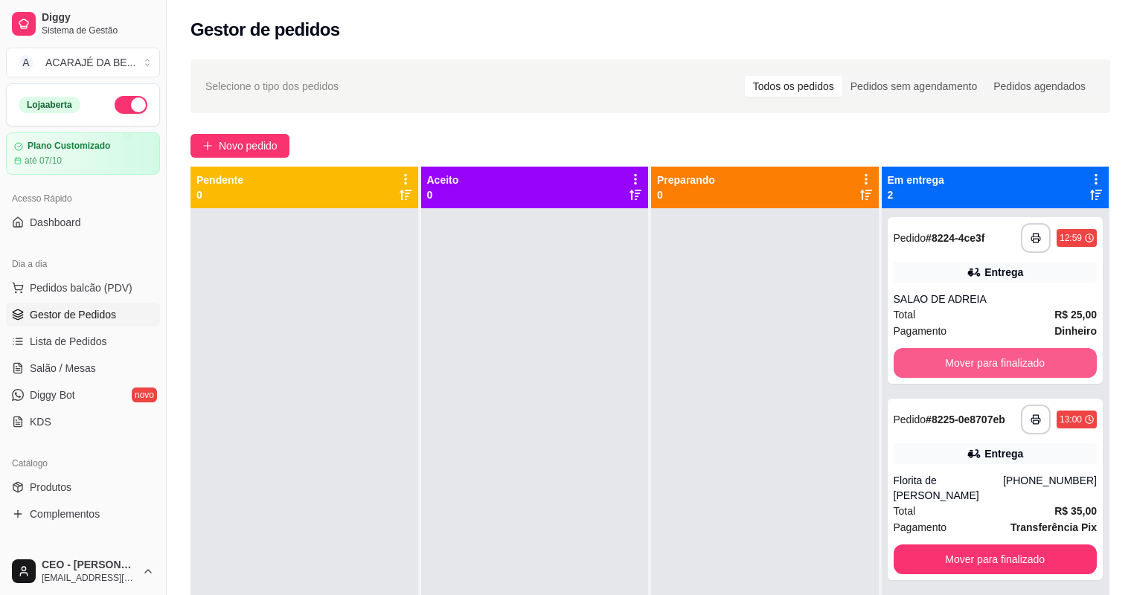
click at [970, 356] on button "Mover para finalizado" at bounding box center [995, 363] width 204 height 30
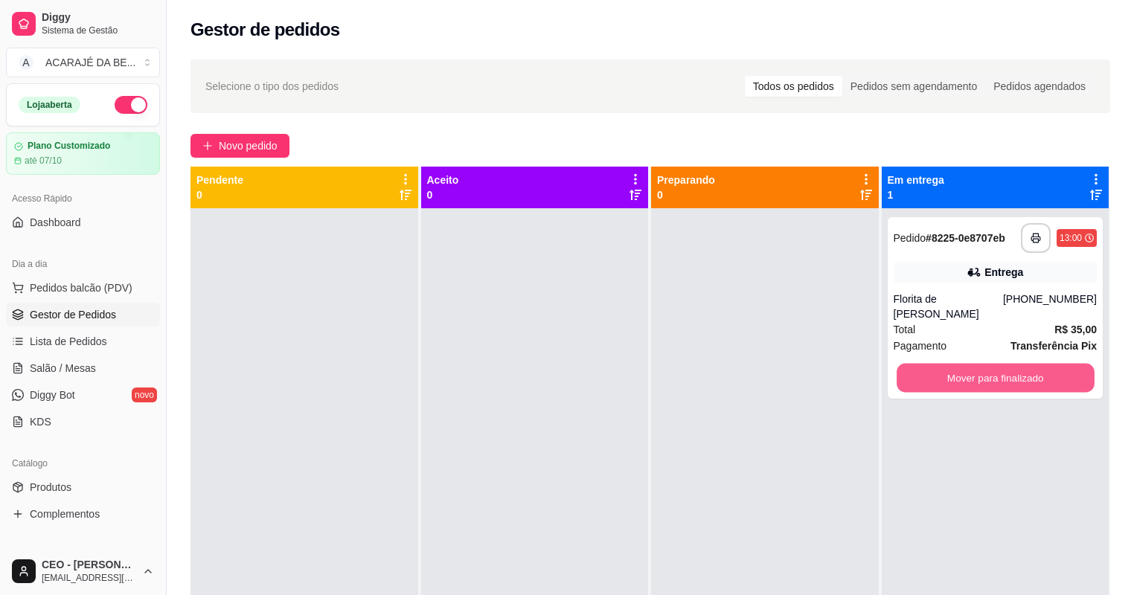
click at [970, 364] on button "Mover para finalizado" at bounding box center [994, 378] width 197 height 29
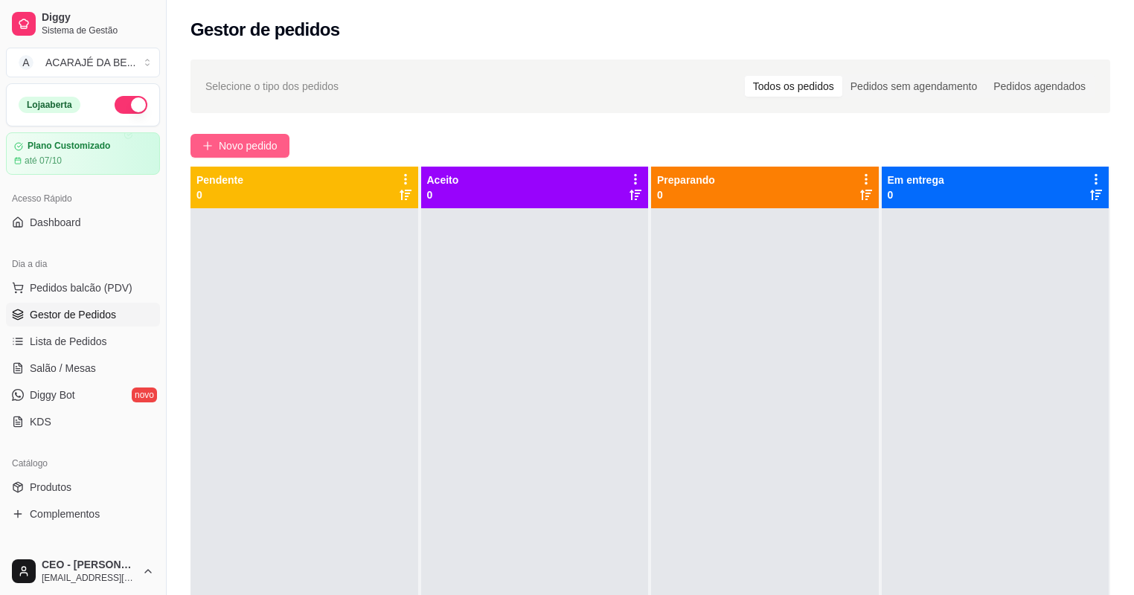
click at [265, 151] on span "Novo pedido" at bounding box center [248, 146] width 59 height 16
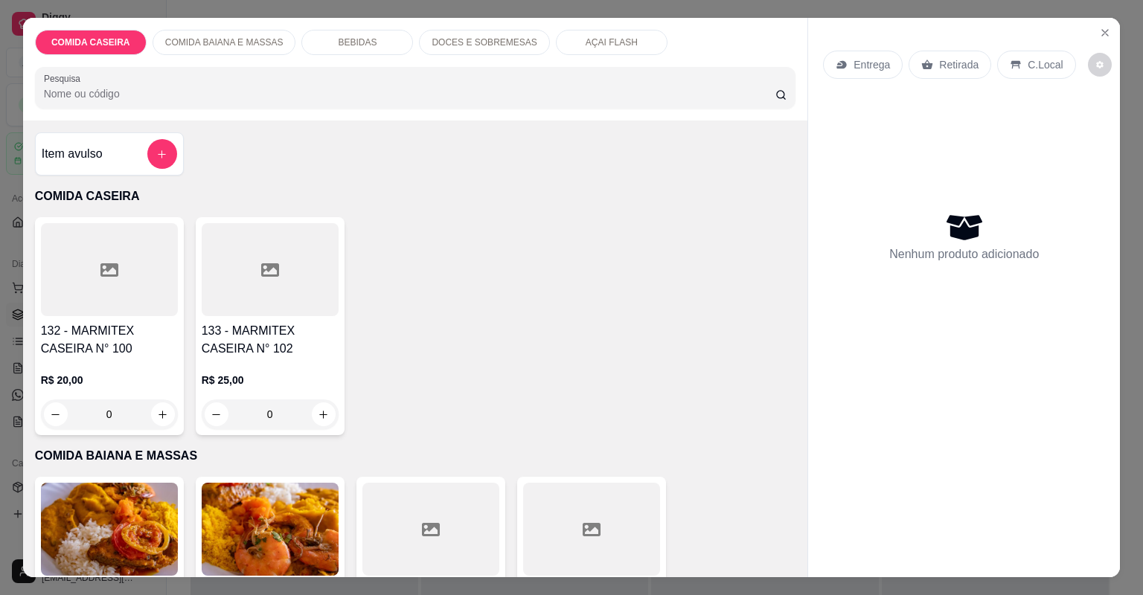
click at [100, 295] on div at bounding box center [109, 269] width 137 height 93
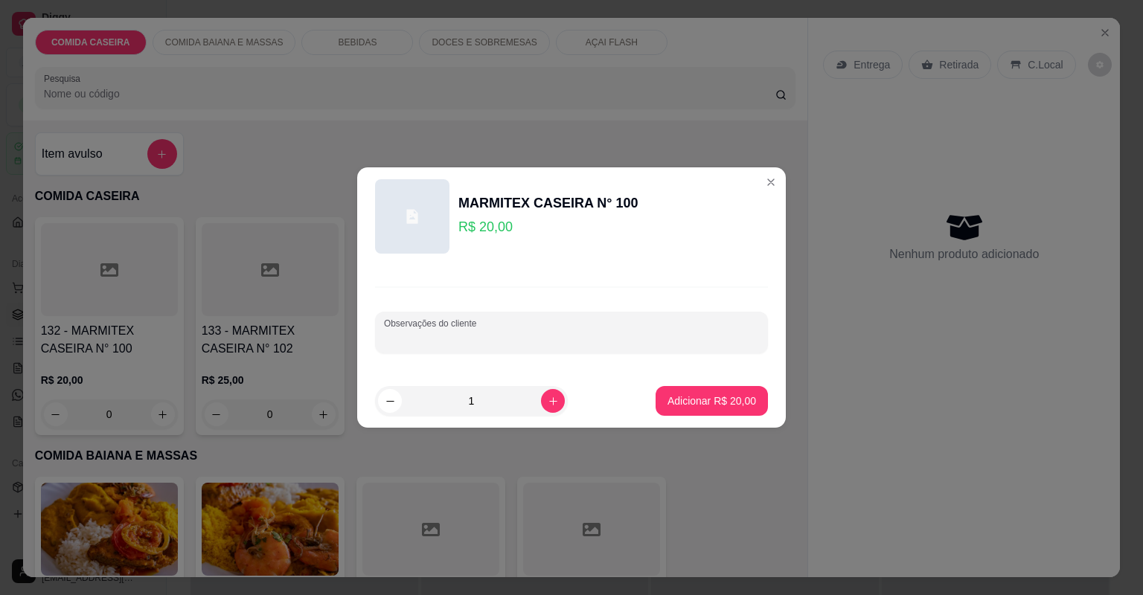
click at [480, 335] on input "Observações do cliente" at bounding box center [571, 338] width 375 height 15
type input "COMPLETA COM CHURRASCO"
click at [731, 403] on p "Adicionar R$ 20,00" at bounding box center [711, 401] width 89 height 15
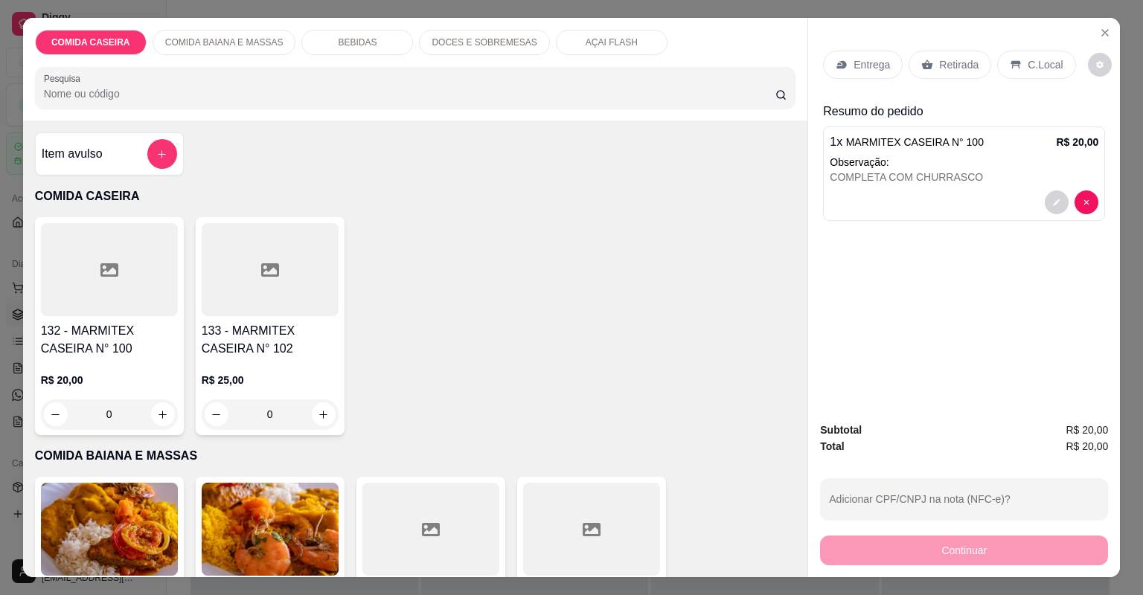
click at [872, 64] on p "Entrega" at bounding box center [871, 64] width 36 height 15
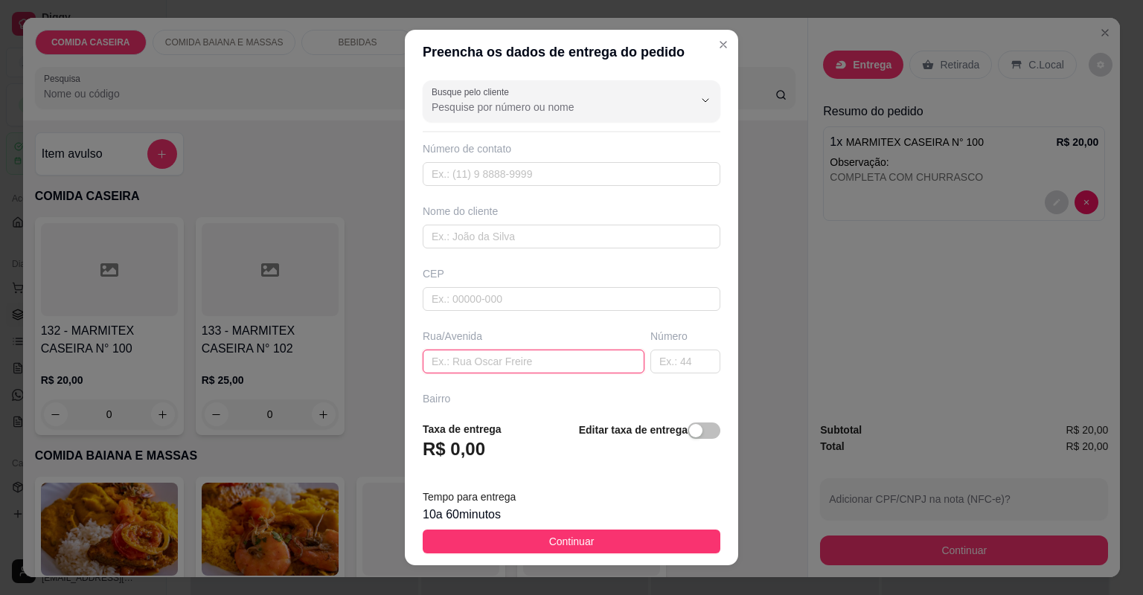
click at [539, 362] on input "text" at bounding box center [534, 362] width 222 height 24
paste input "Entrega na creche"
paste input "Raicarda muniz"
type input "Entrega na creche [PERSON_NAME]"
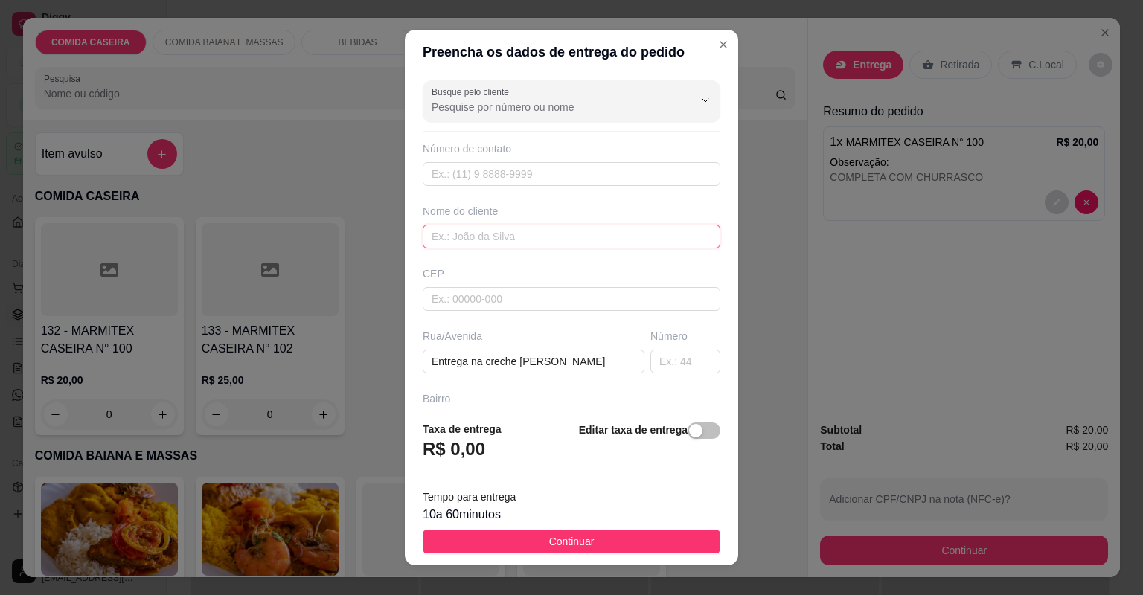
click at [563, 231] on input "text" at bounding box center [572, 237] width 298 height 24
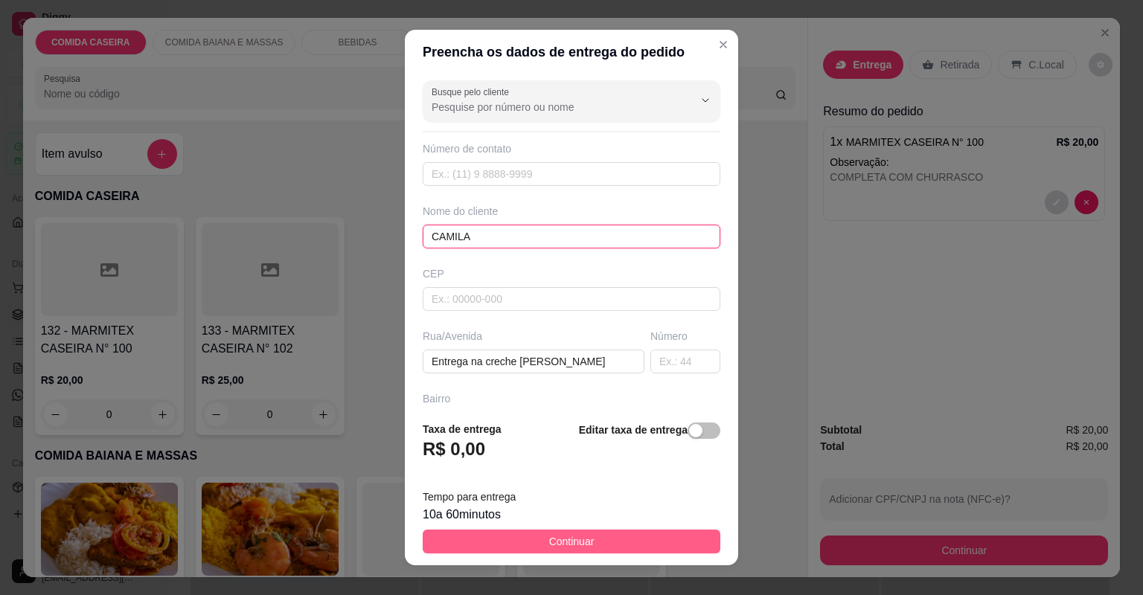
type input "CAMILA"
click at [602, 547] on button "Continuar" at bounding box center [572, 542] width 298 height 24
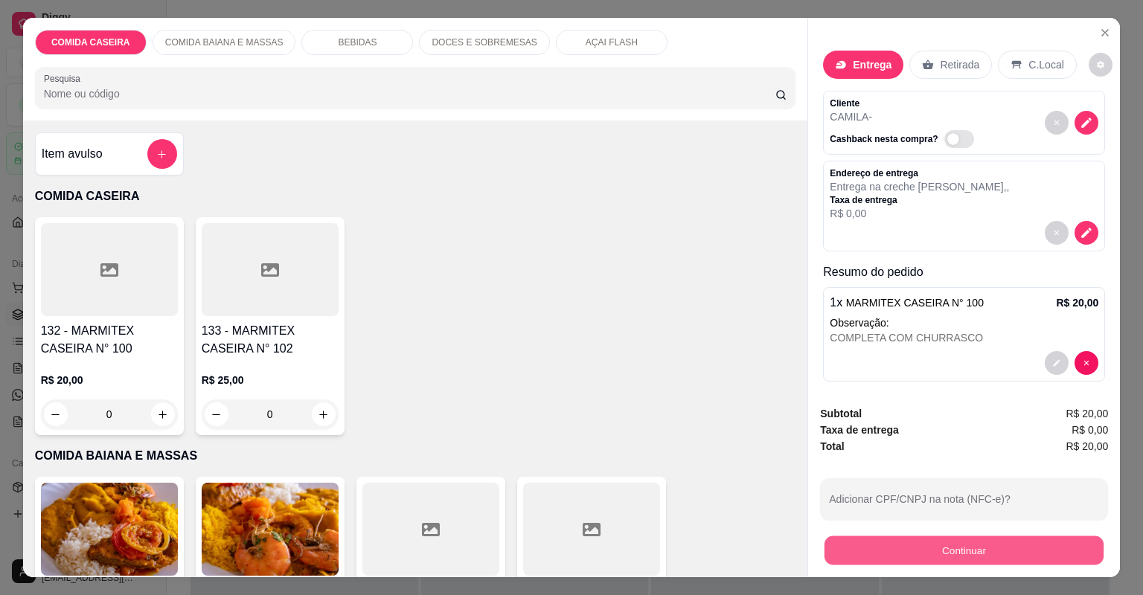
click at [852, 550] on button "Continuar" at bounding box center [963, 550] width 279 height 29
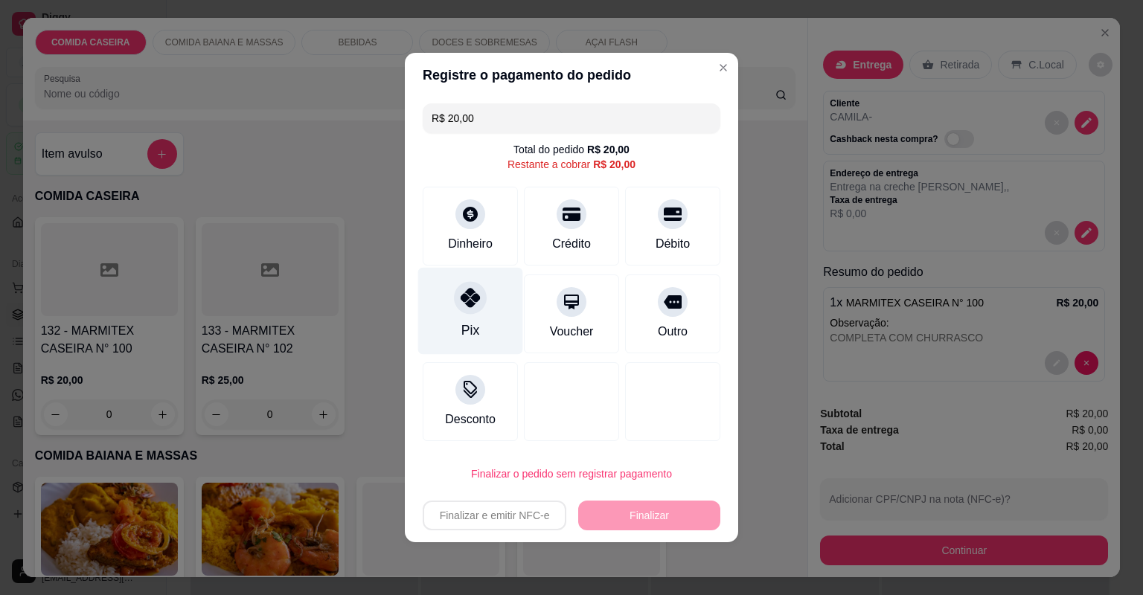
click at [478, 317] on div "Pix" at bounding box center [470, 311] width 105 height 87
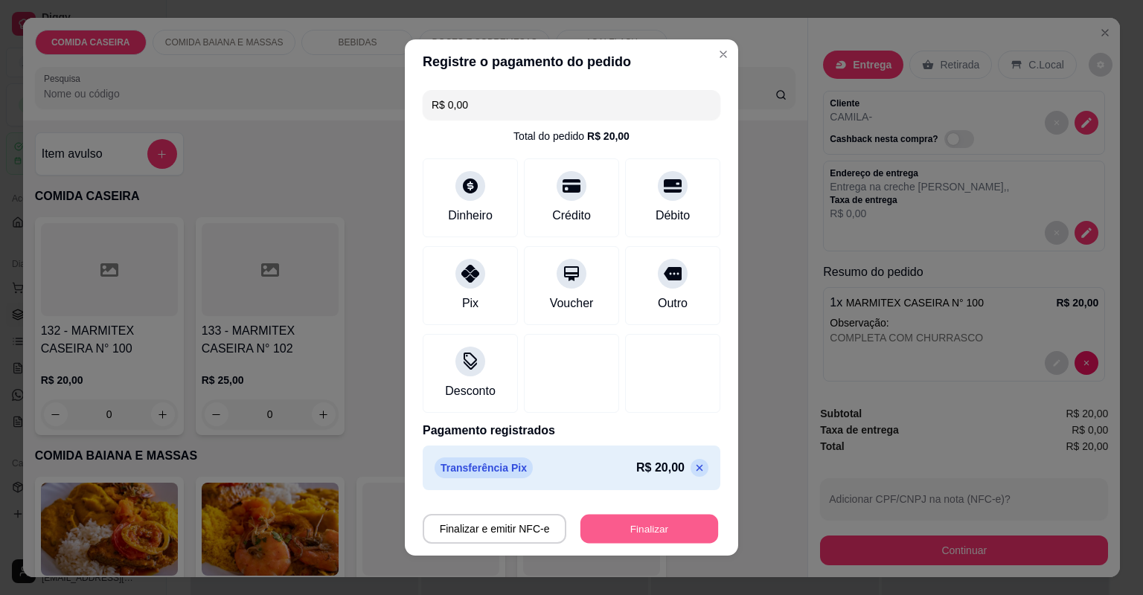
click at [617, 527] on button "Finalizar" at bounding box center [649, 529] width 138 height 29
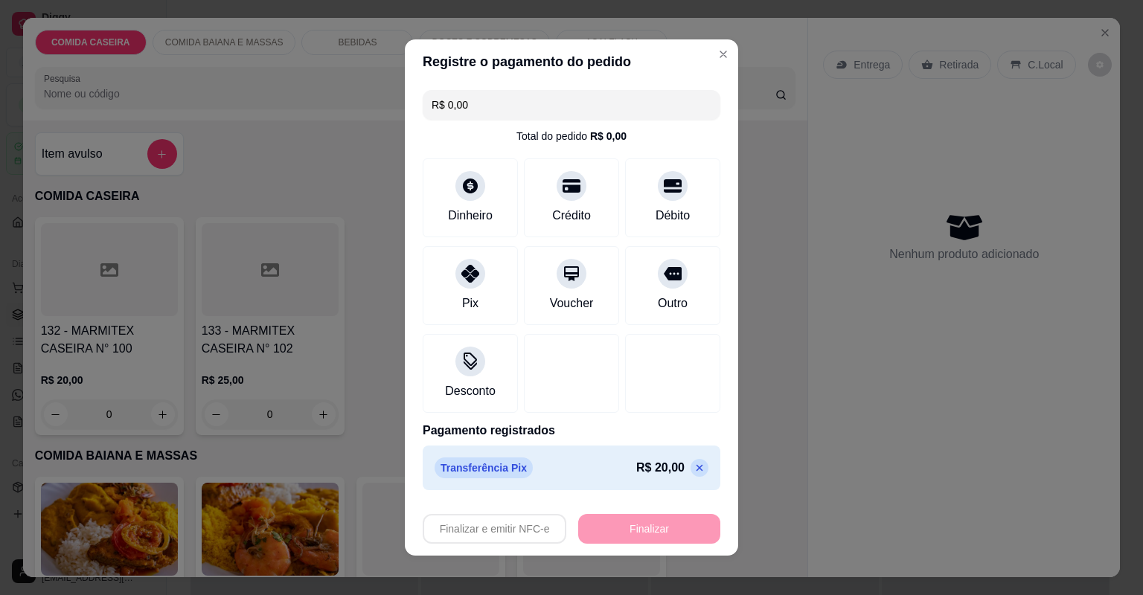
type input "-R$ 20,00"
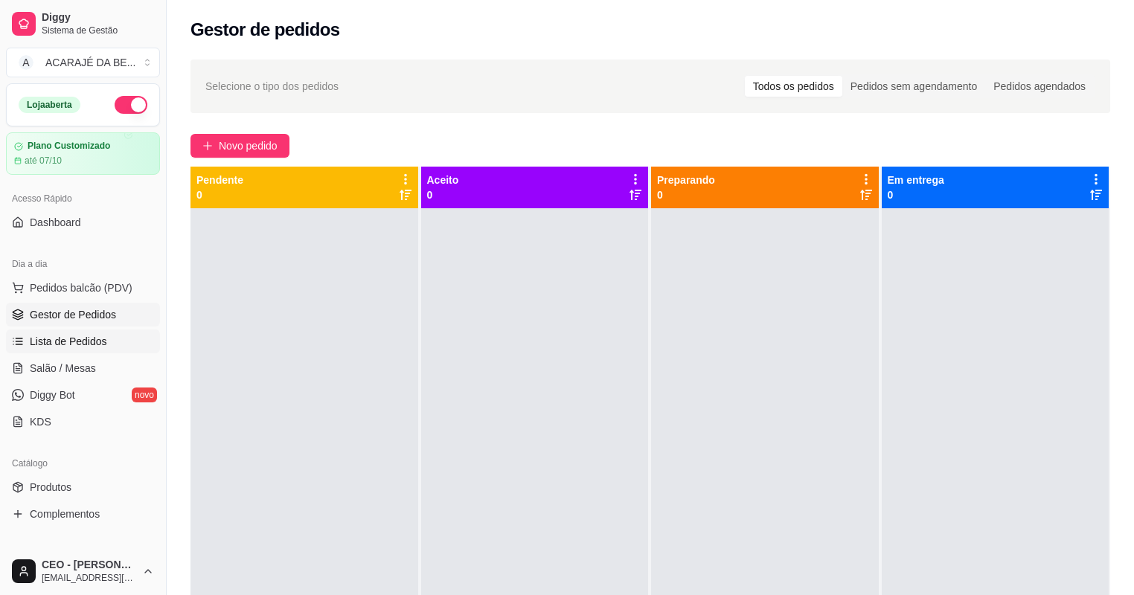
click at [92, 341] on span "Lista de Pedidos" at bounding box center [68, 341] width 77 height 15
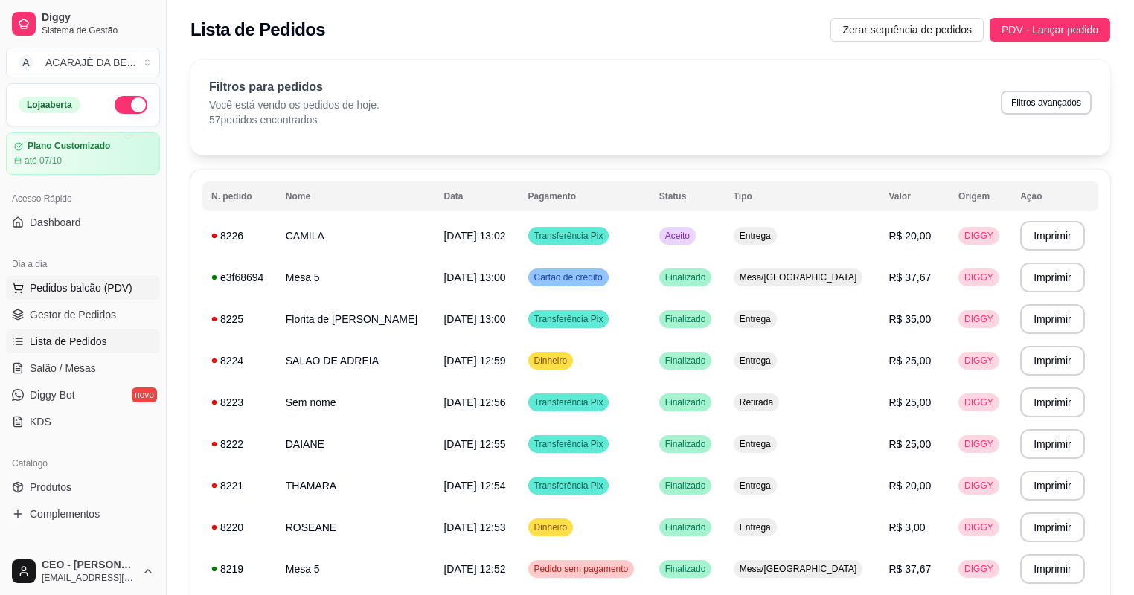
drag, startPoint x: 110, startPoint y: 315, endPoint x: 126, endPoint y: 295, distance: 25.9
click at [110, 315] on span "Gestor de Pedidos" at bounding box center [73, 314] width 86 height 15
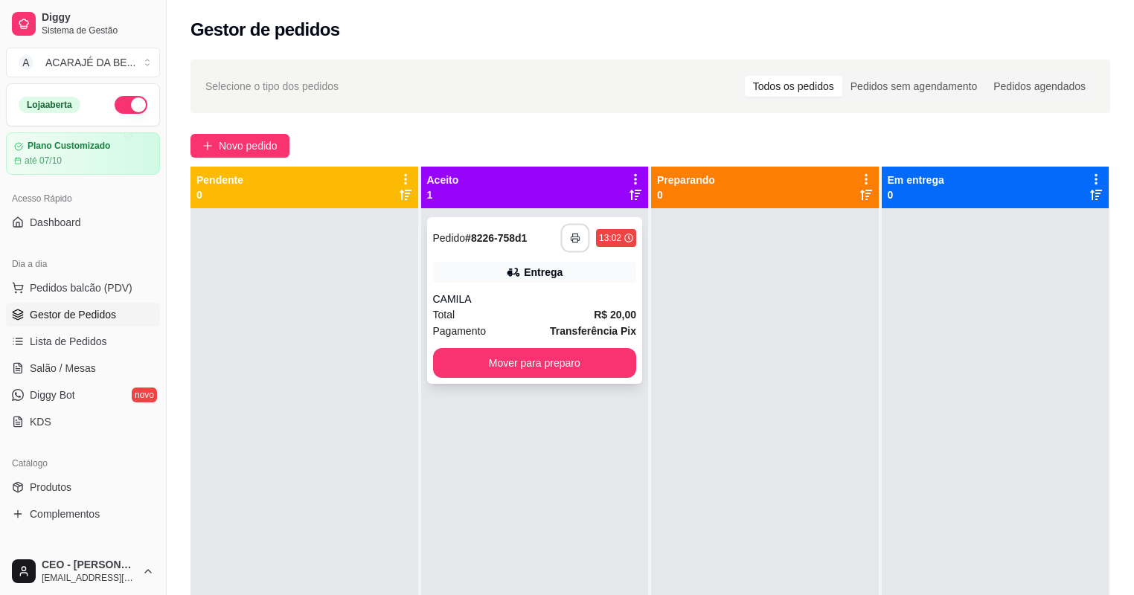
click at [573, 241] on rect "button" at bounding box center [575, 241] width 5 height 4
click at [265, 135] on button "Novo pedido" at bounding box center [239, 146] width 99 height 24
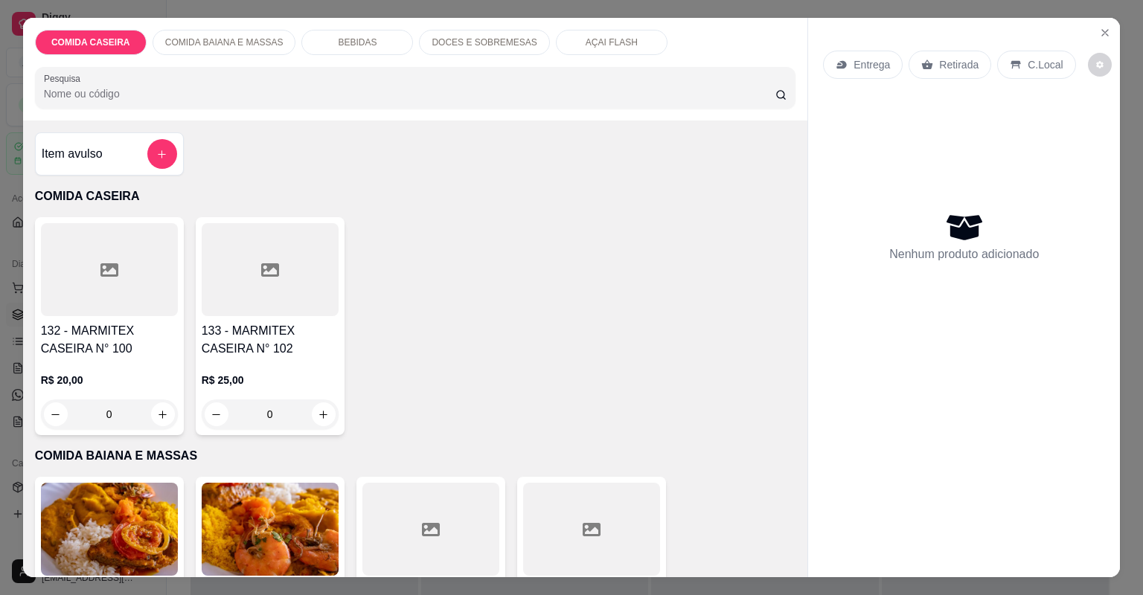
click at [276, 275] on div at bounding box center [270, 269] width 137 height 93
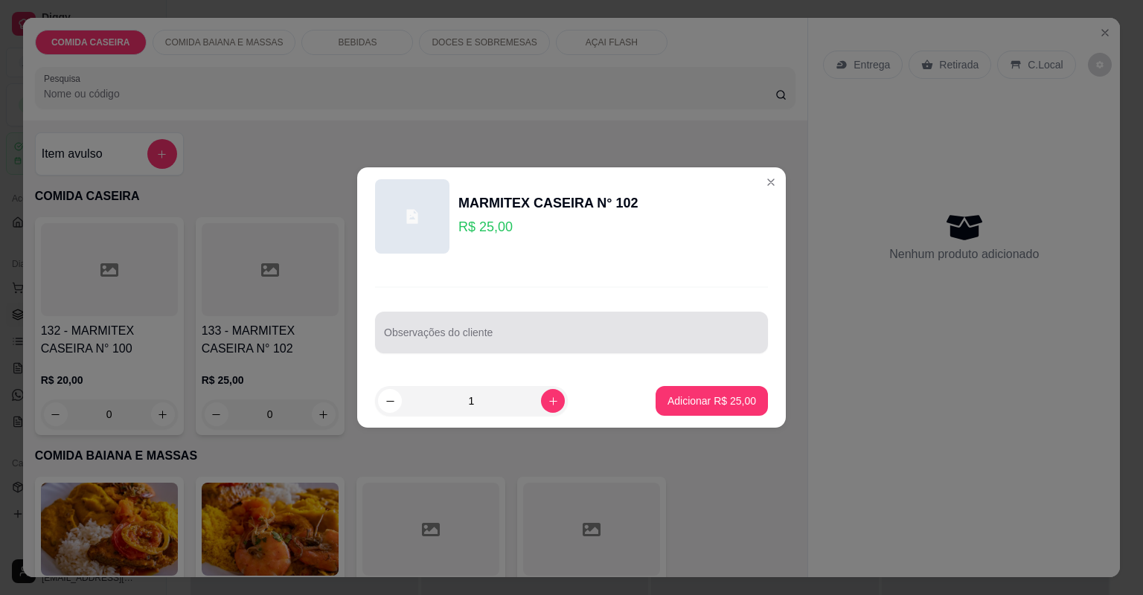
click at [568, 331] on input "Observações do cliente" at bounding box center [571, 338] width 375 height 15
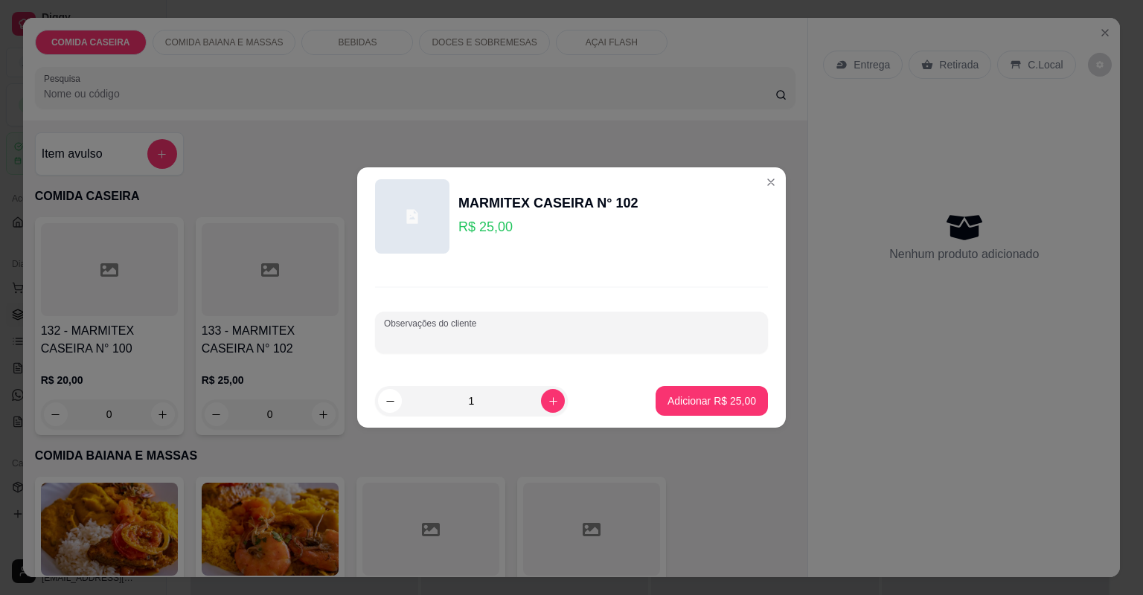
paste input "r feijão tropeiro, purê de batata e fraldinha"
type input "r feijão tropeiro, purê de batata e fraldinha"
click at [675, 390] on button "Adicionar R$ 25,00" at bounding box center [711, 401] width 109 height 29
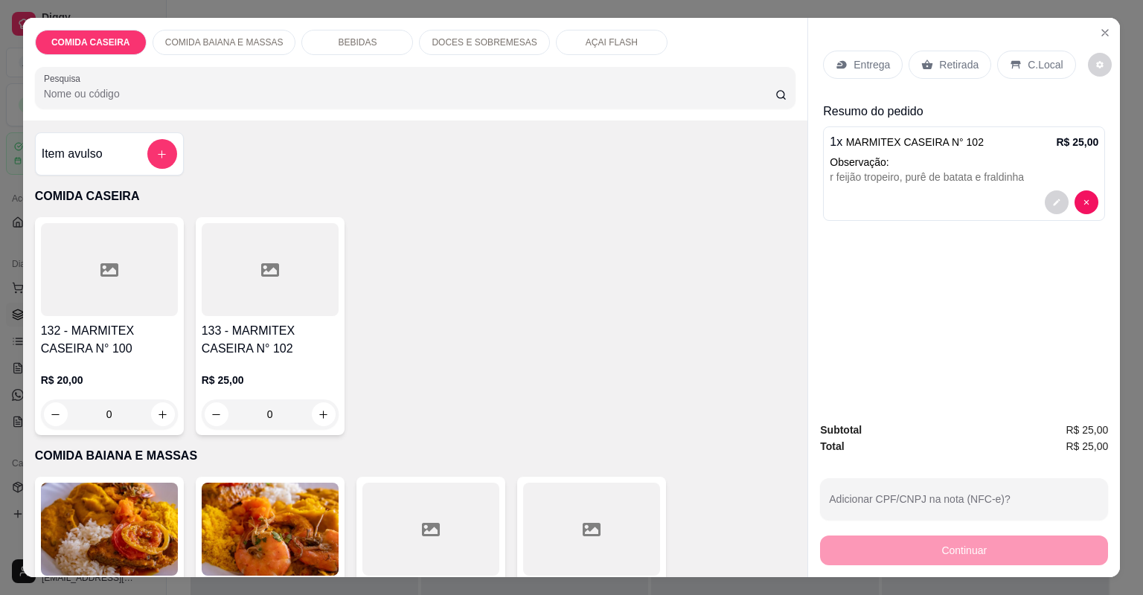
click at [861, 62] on p "Entrega" at bounding box center [871, 64] width 36 height 15
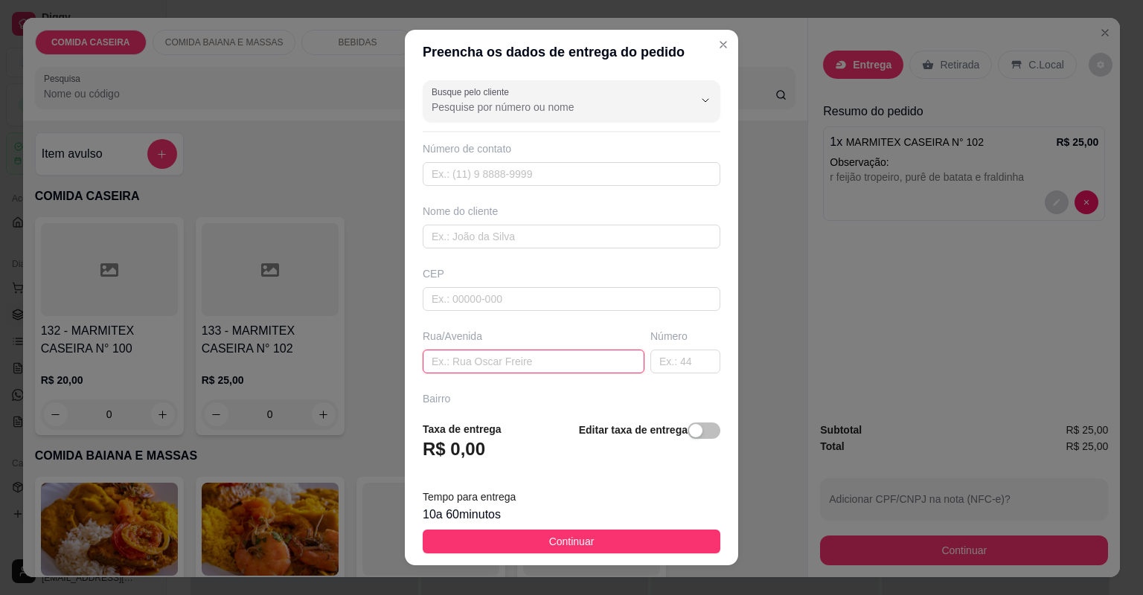
click at [565, 350] on input "text" at bounding box center [534, 362] width 222 height 24
paste input "Rua 7 bairro [DATE]! Número 106 referência abaixo da casa de [PERSON_NAME]"
type input "Rua 7 bairro [DATE]! Número 106 referência abaixo da casa de [PERSON_NAME]"
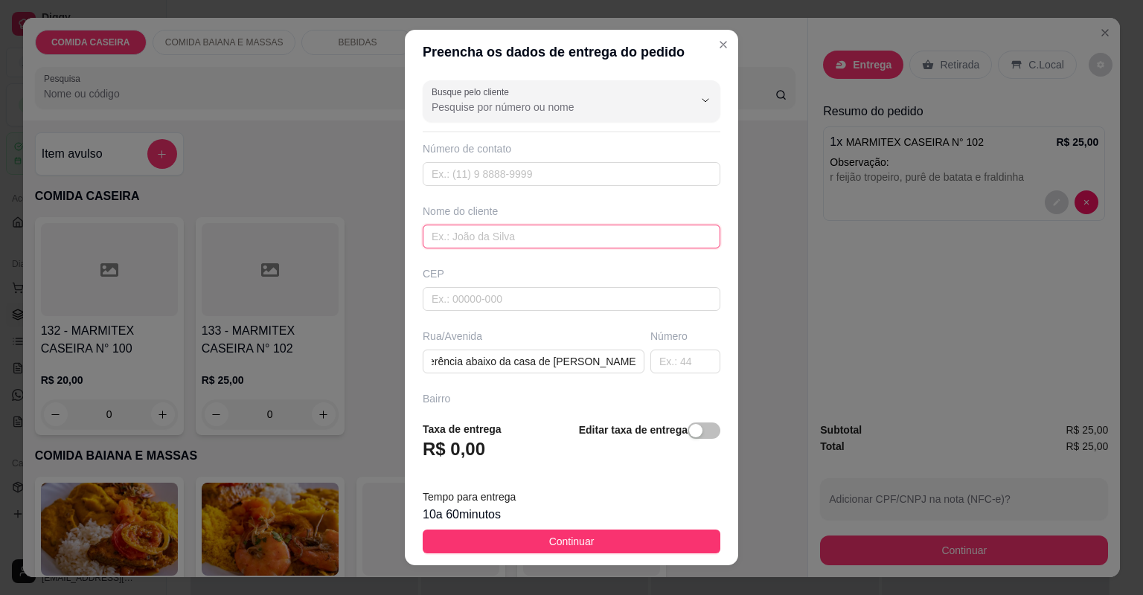
click at [549, 228] on input "text" at bounding box center [572, 237] width 298 height 24
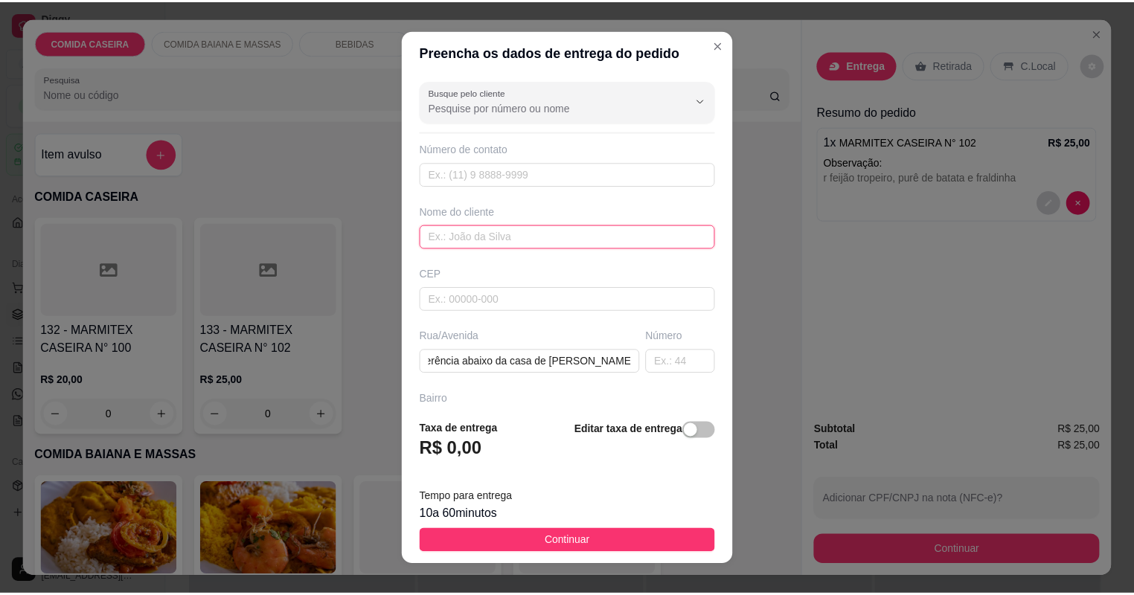
scroll to position [0, 0]
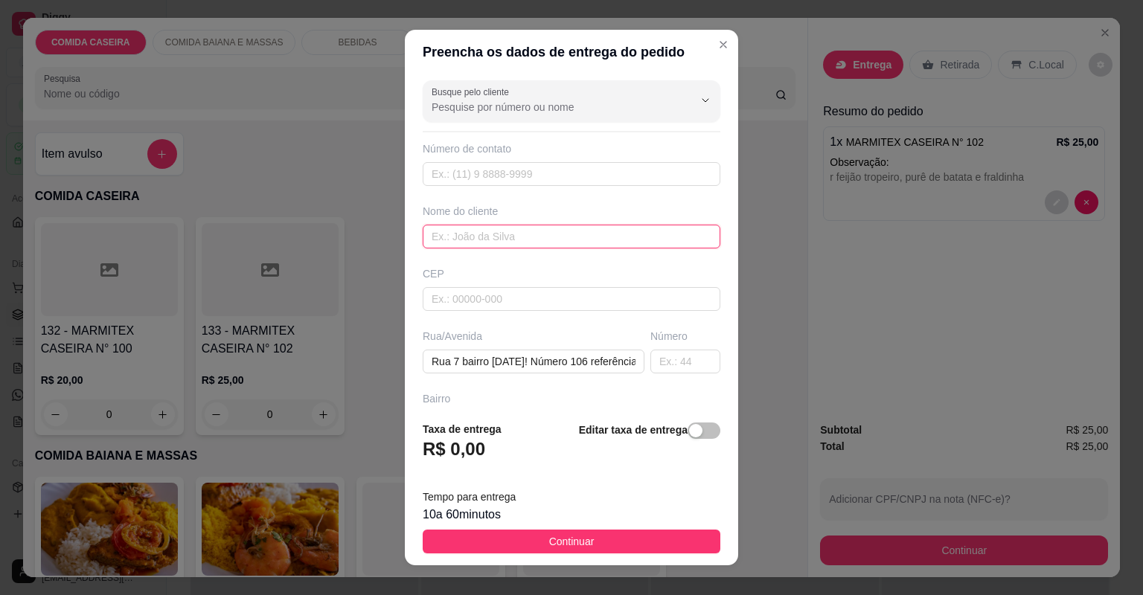
click at [580, 238] on input "text" at bounding box center [572, 237] width 298 height 24
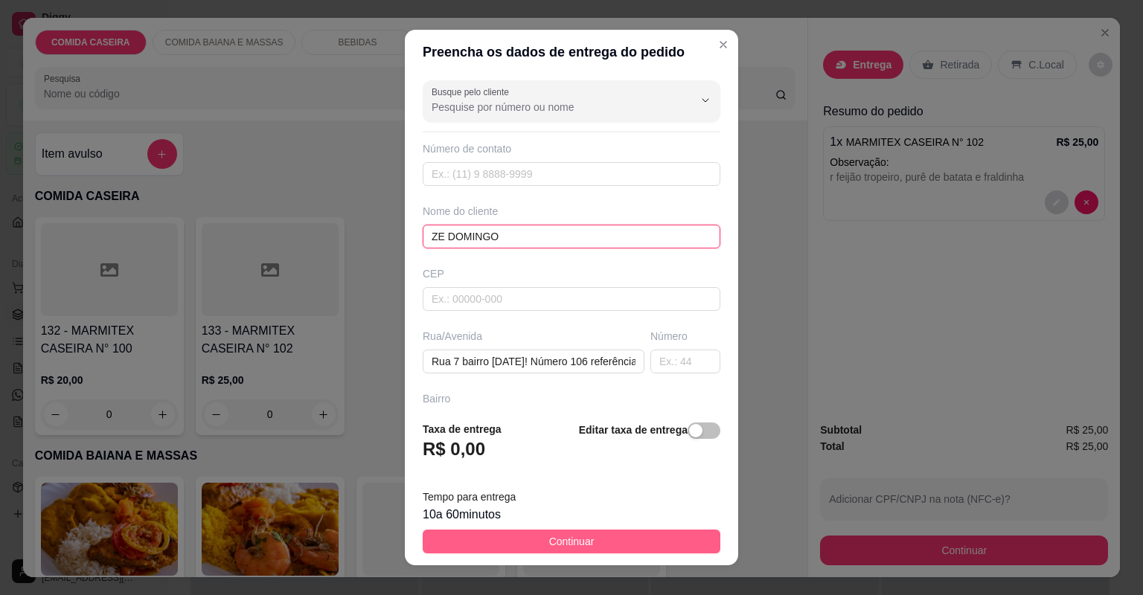
type input "ZE DOMINGO"
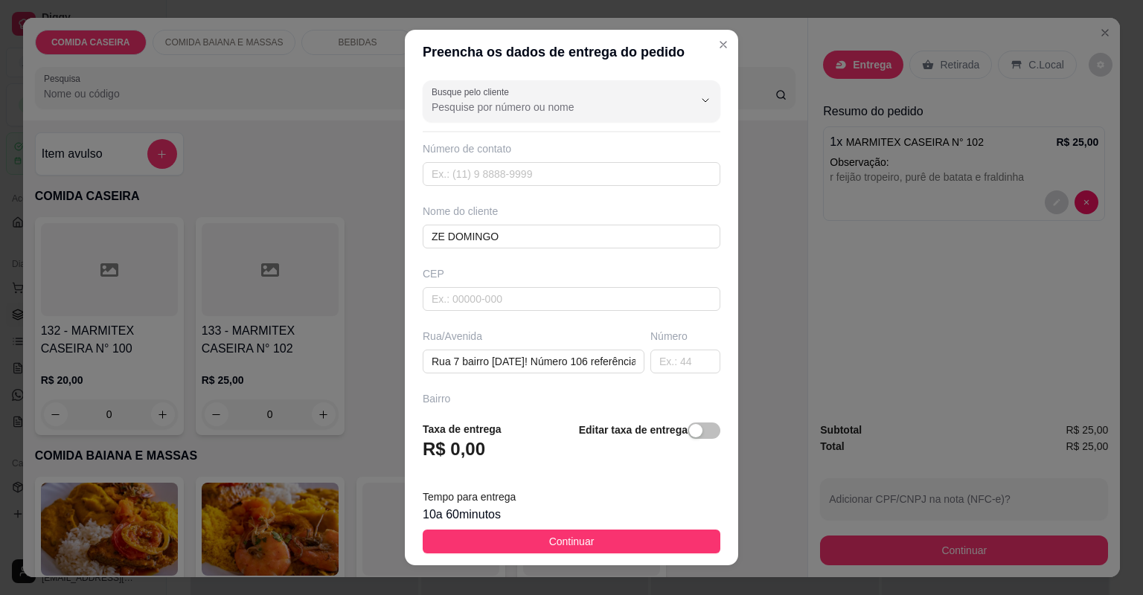
drag, startPoint x: 635, startPoint y: 543, endPoint x: 726, endPoint y: 562, distance: 92.8
click at [636, 544] on button "Continuar" at bounding box center [572, 542] width 298 height 24
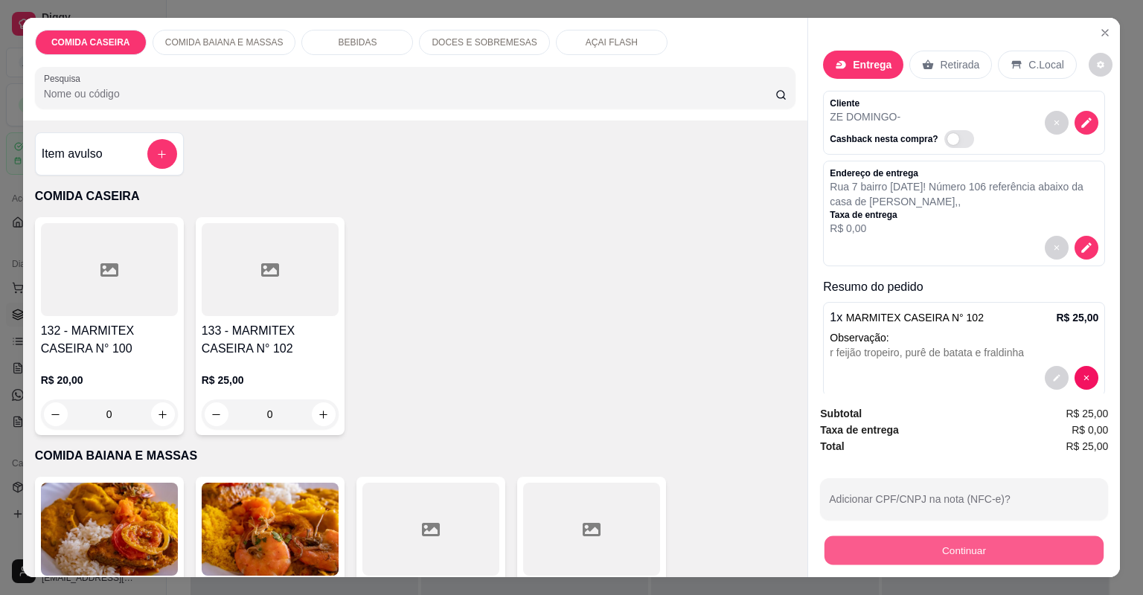
click at [868, 556] on button "Continuar" at bounding box center [963, 550] width 279 height 29
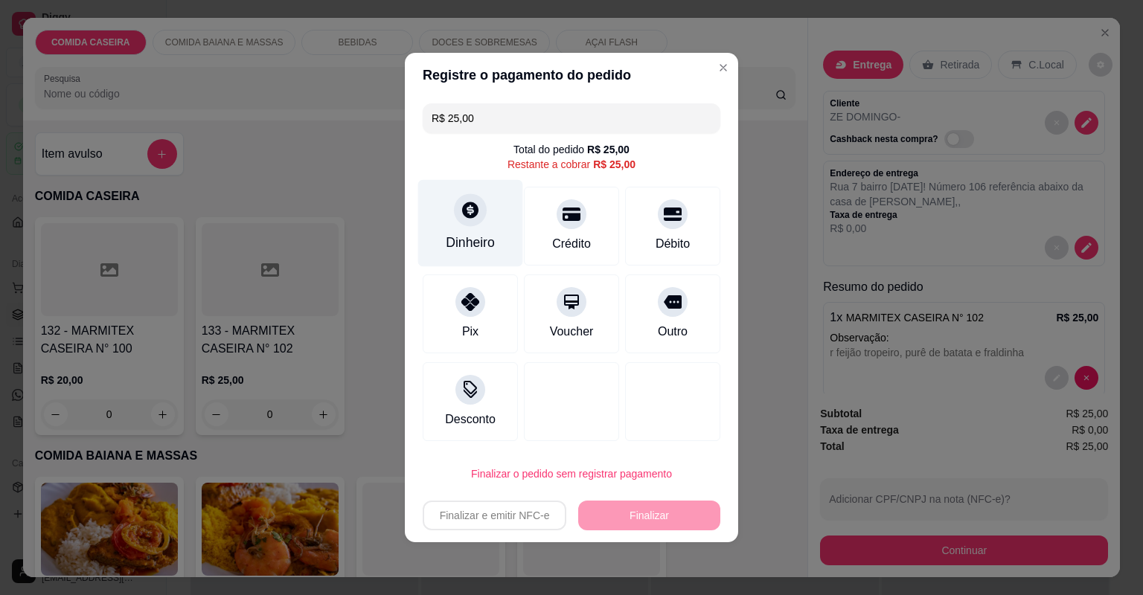
click at [455, 223] on div "Dinheiro" at bounding box center [470, 223] width 105 height 87
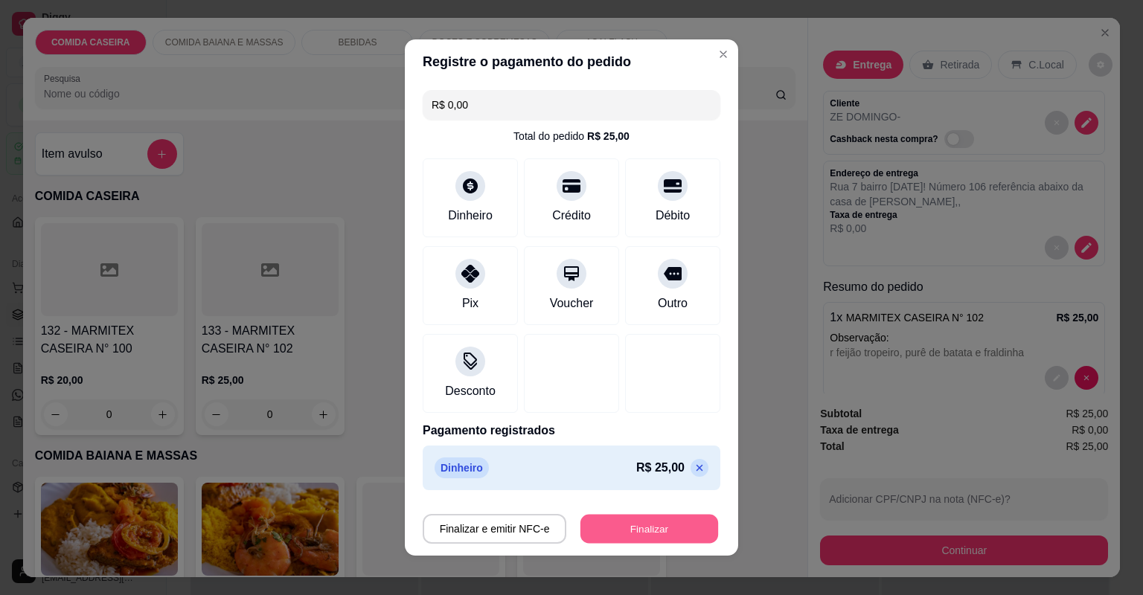
click at [608, 530] on button "Finalizar" at bounding box center [649, 529] width 138 height 29
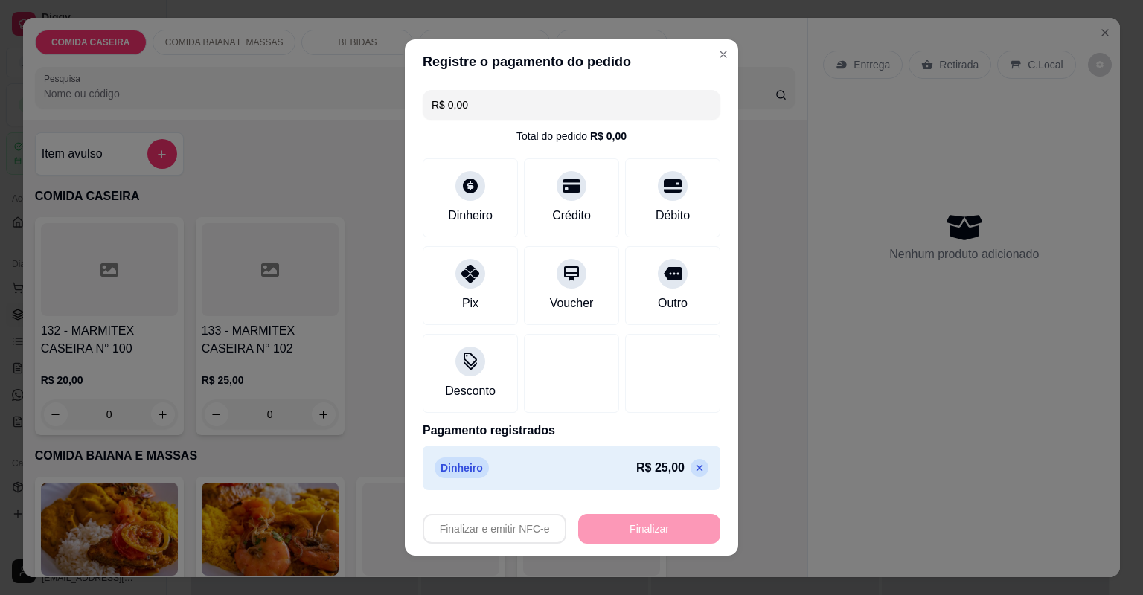
type input "-R$ 25,00"
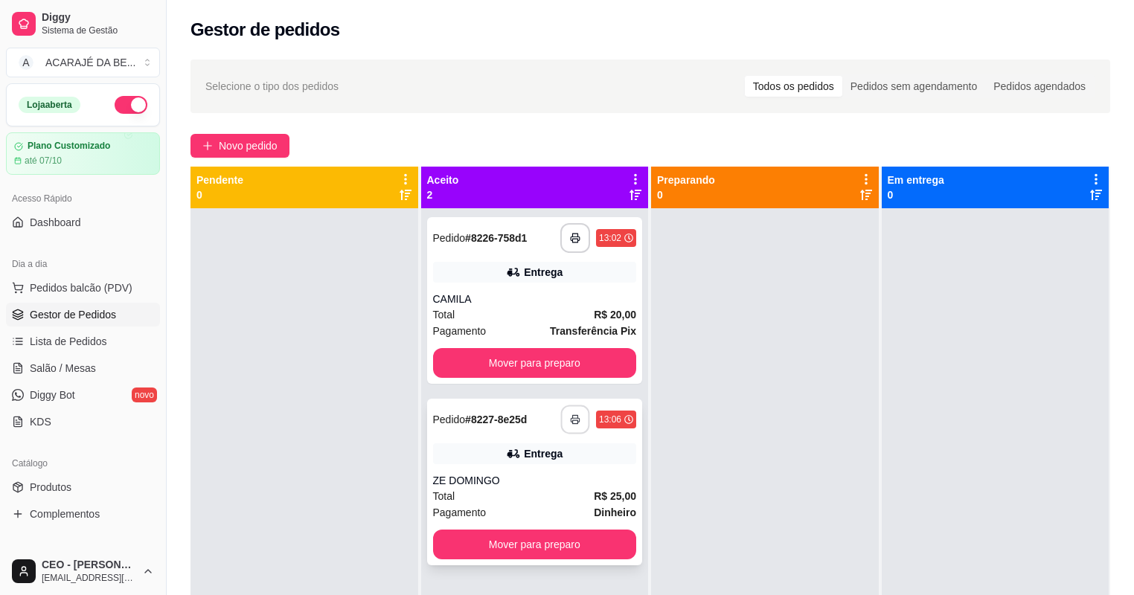
click at [573, 422] on icon "button" at bounding box center [575, 419] width 10 height 10
click at [256, 146] on span "Novo pedido" at bounding box center [248, 146] width 59 height 16
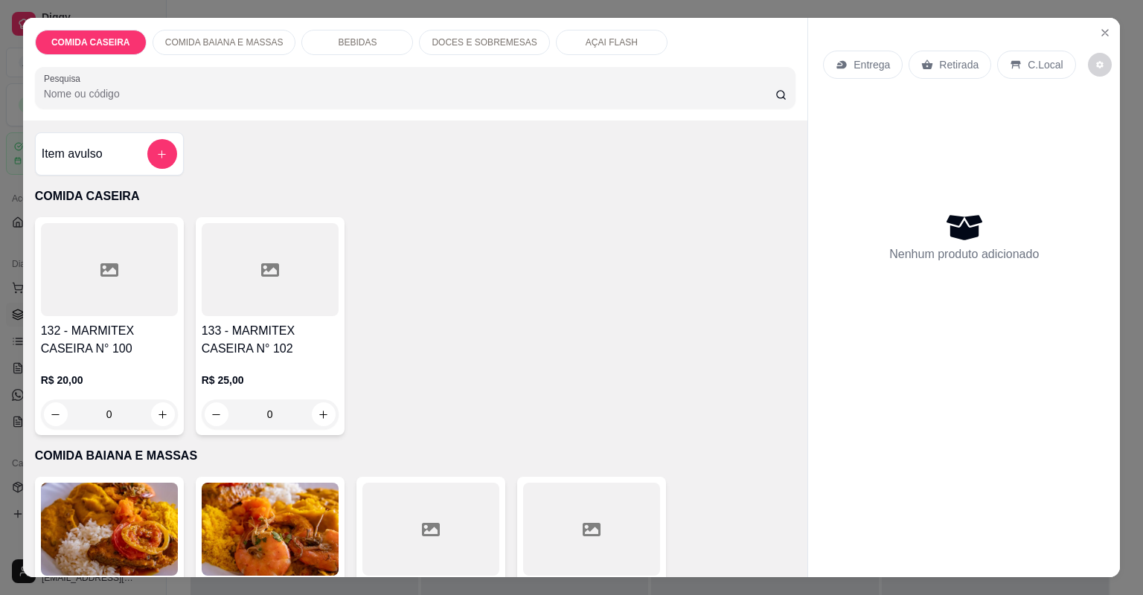
click at [463, 536] on div at bounding box center [430, 529] width 137 height 93
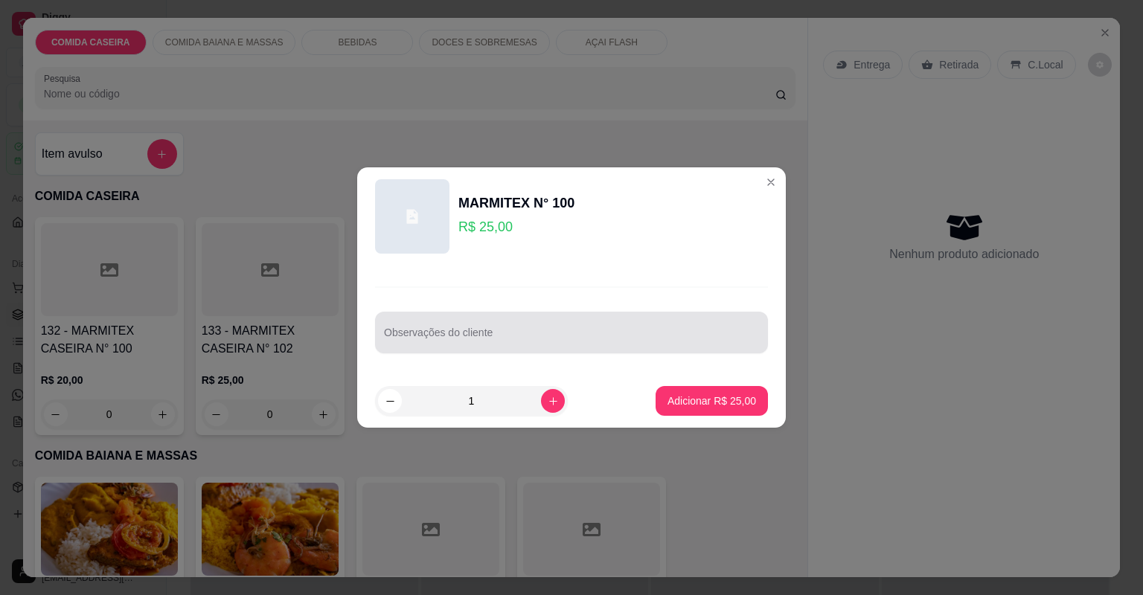
click at [565, 333] on input "Observações do cliente" at bounding box center [571, 338] width 375 height 15
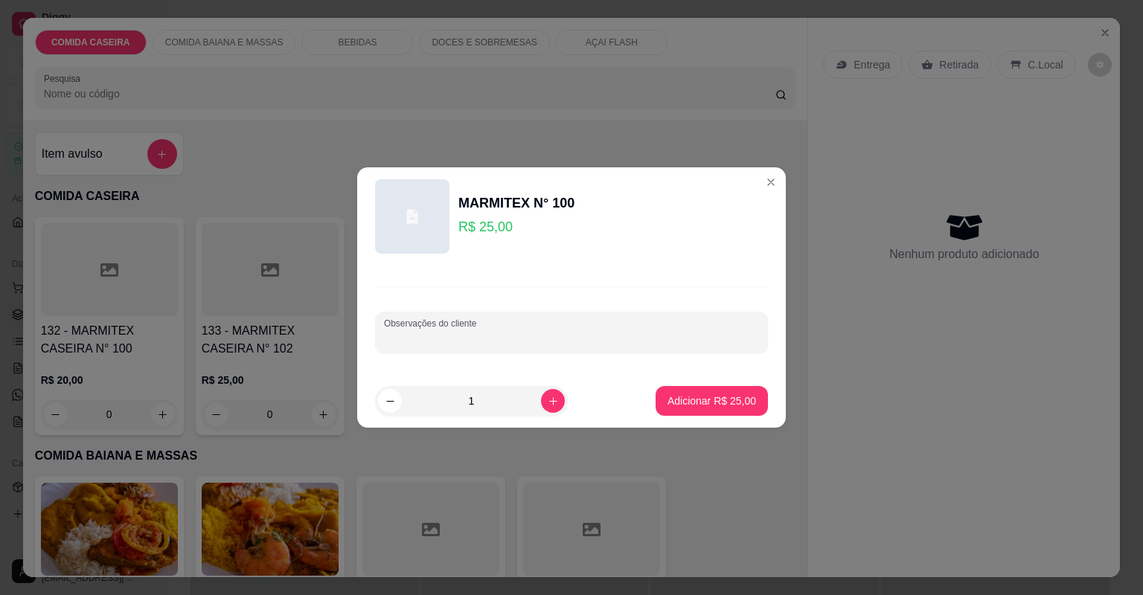
paste input "Arroz , moqueca de feijão, farofa de dendê, cortado de abóbora, [GEOGRAPHIC_DAT…"
type input "Arroz , moqueca de feijão, farofa de dendê, cortado de abóbora, [GEOGRAPHIC_DAT…"
click at [706, 401] on p "Adicionar R$ 25,00" at bounding box center [711, 401] width 89 height 15
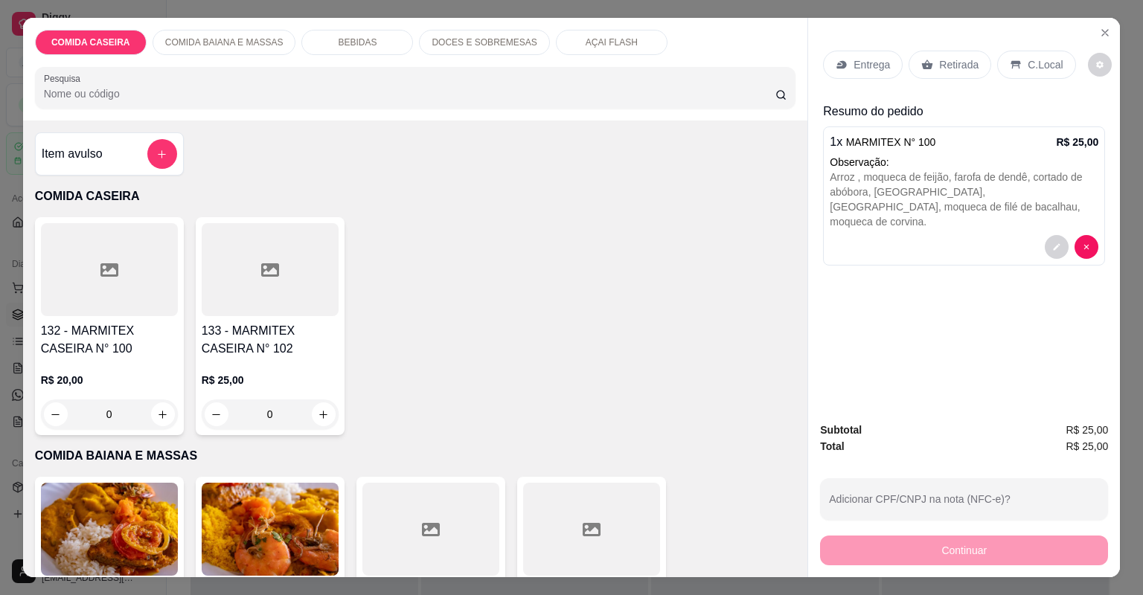
click at [872, 58] on p "Entrega" at bounding box center [871, 64] width 36 height 15
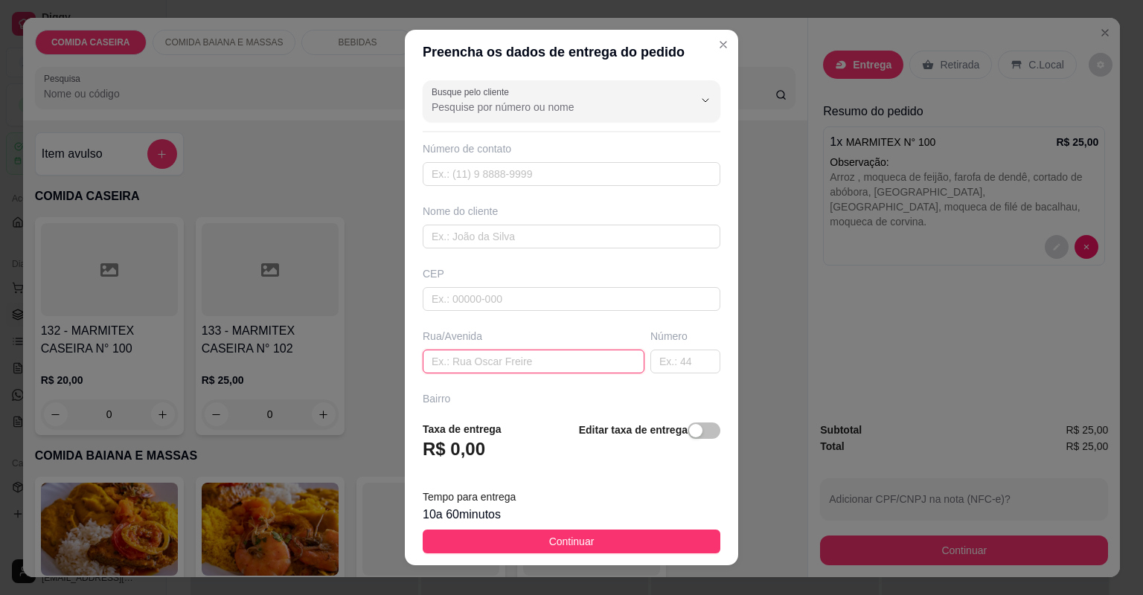
click at [590, 365] on input "text" at bounding box center [534, 362] width 222 height 24
paste input "Endereço: [STREET_ADDRESS][PERSON_NAME] ( [GEOGRAPHIC_DATA], próximo ao conselh…"
type input "Endereço: [STREET_ADDRESS][PERSON_NAME] ( [GEOGRAPHIC_DATA], próximo ao conselh…"
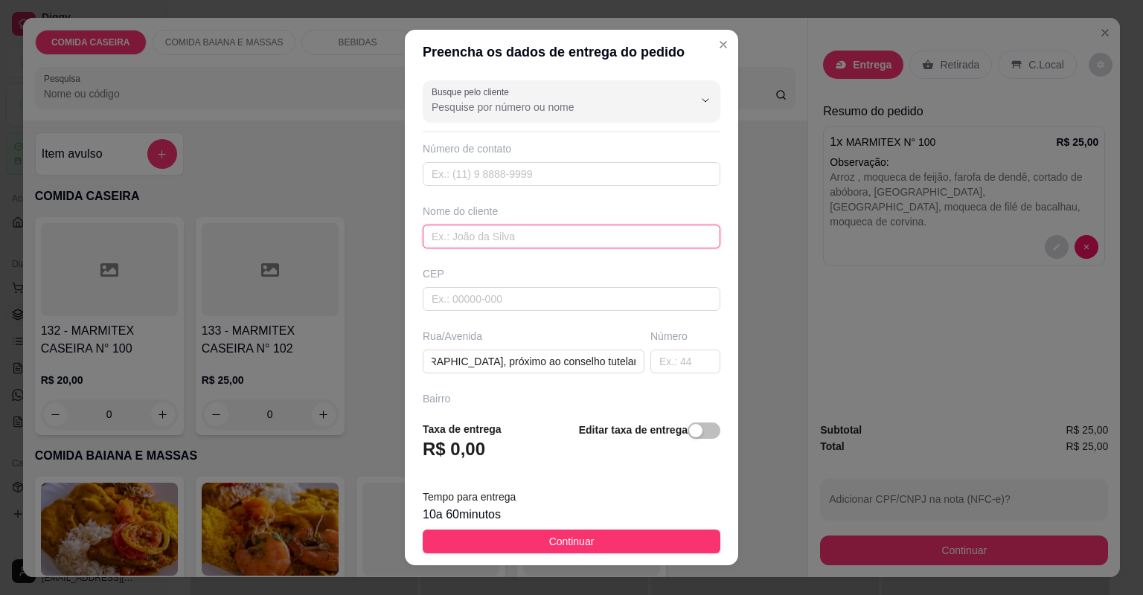
click at [591, 225] on input "text" at bounding box center [572, 237] width 298 height 24
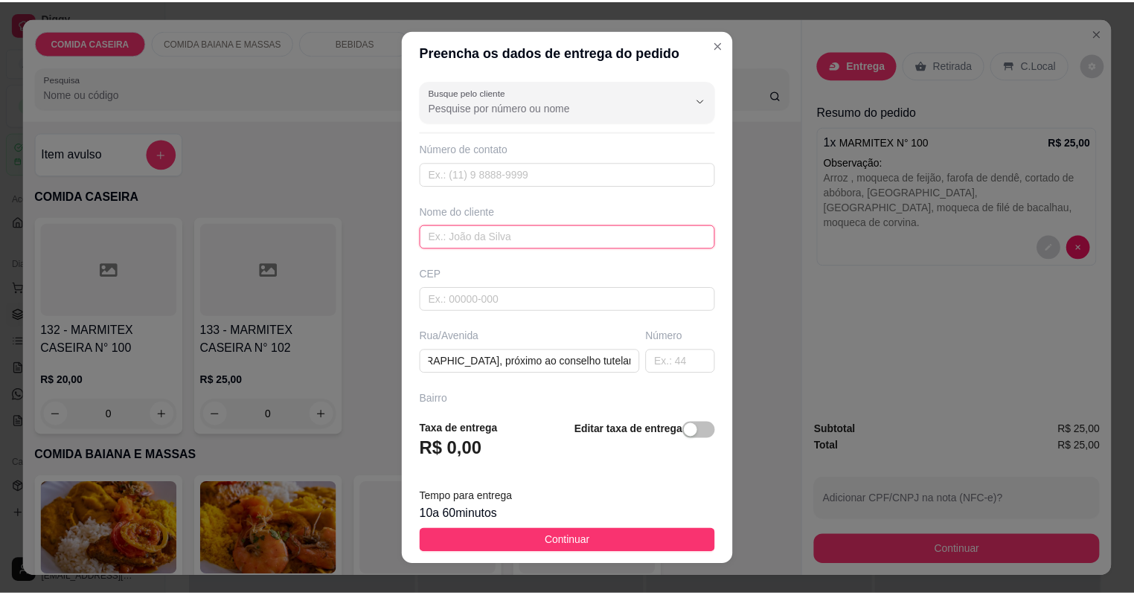
scroll to position [0, 0]
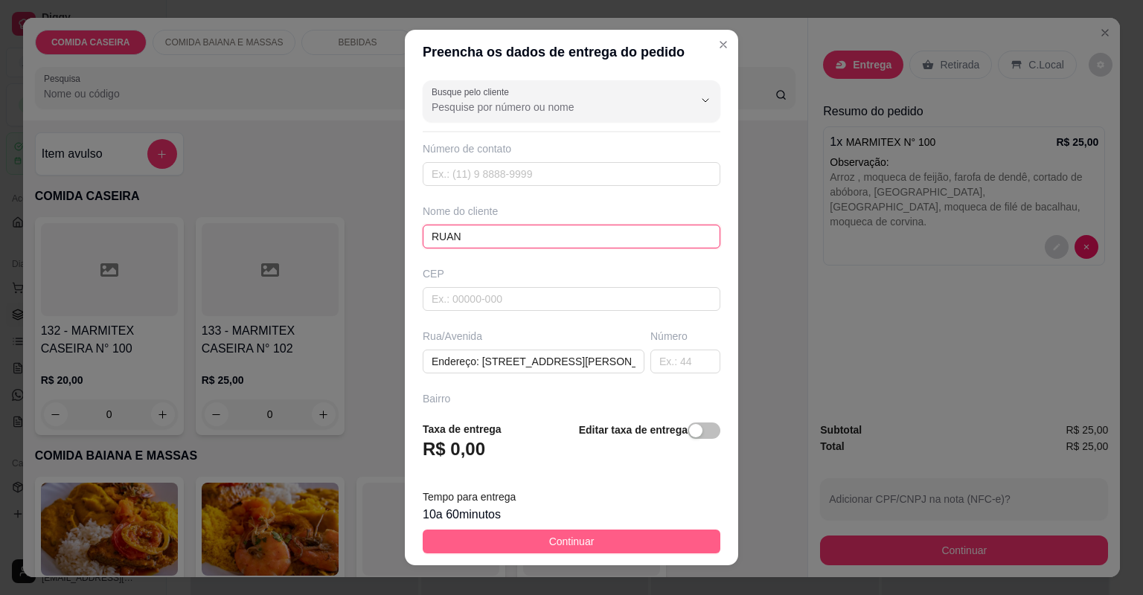
type input "RUAN"
click at [632, 544] on button "Continuar" at bounding box center [572, 542] width 298 height 24
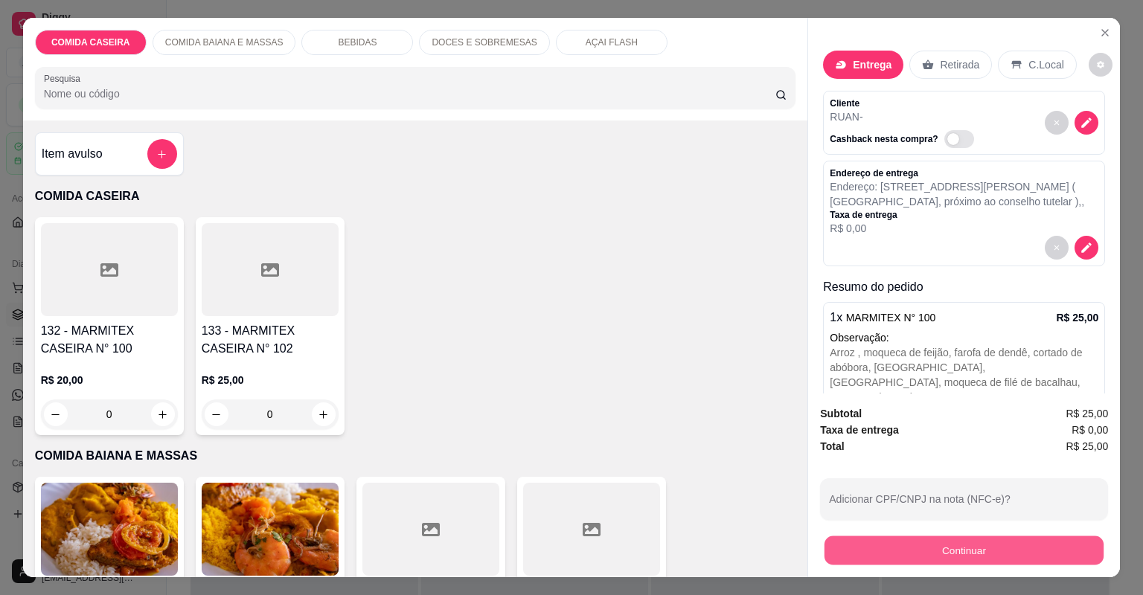
click at [1012, 550] on button "Continuar" at bounding box center [963, 550] width 279 height 29
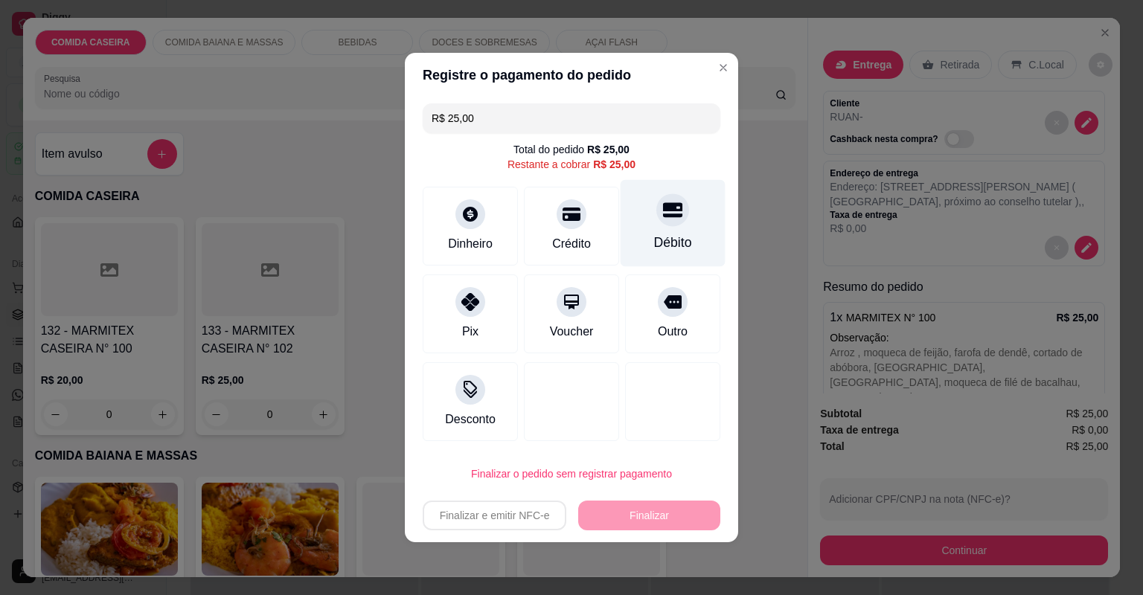
click at [654, 245] on div "Débito" at bounding box center [673, 242] width 38 height 19
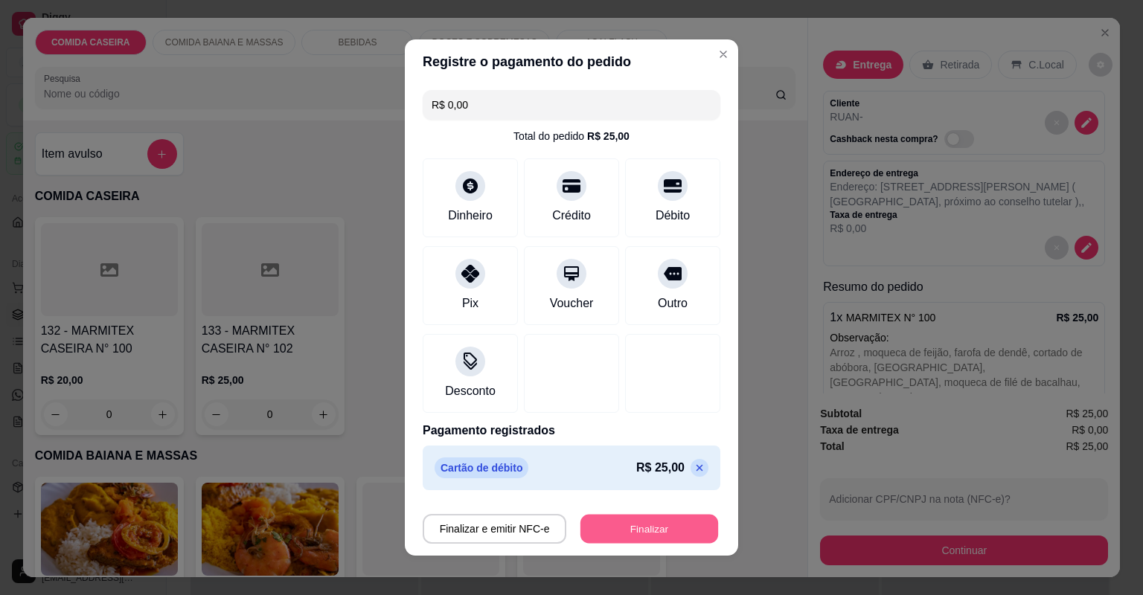
click at [676, 515] on button "Finalizar" at bounding box center [649, 529] width 138 height 29
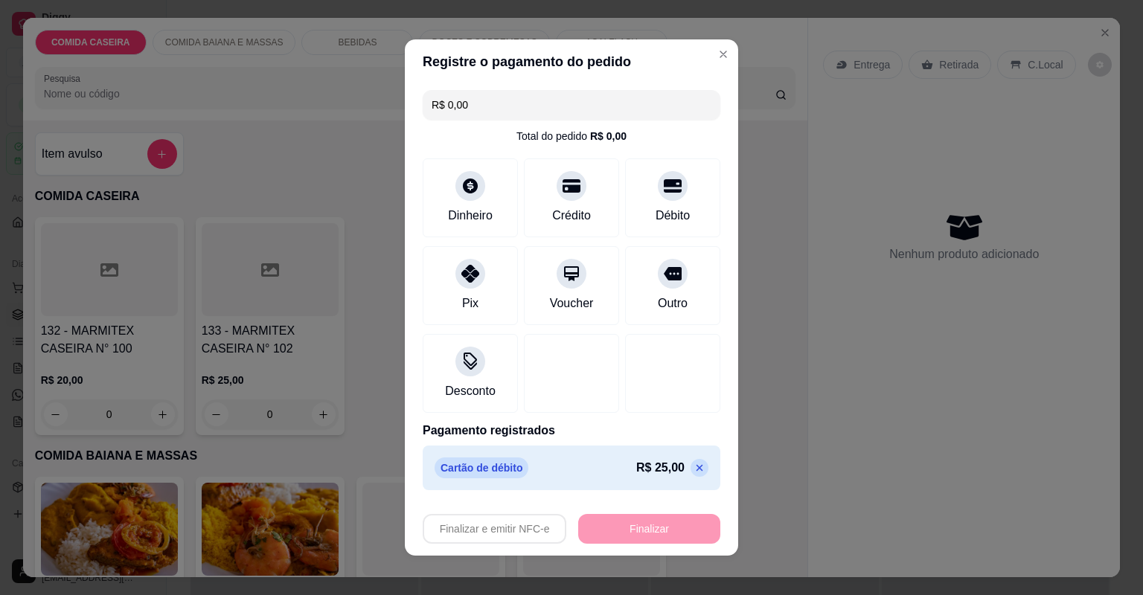
type input "-R$ 25,00"
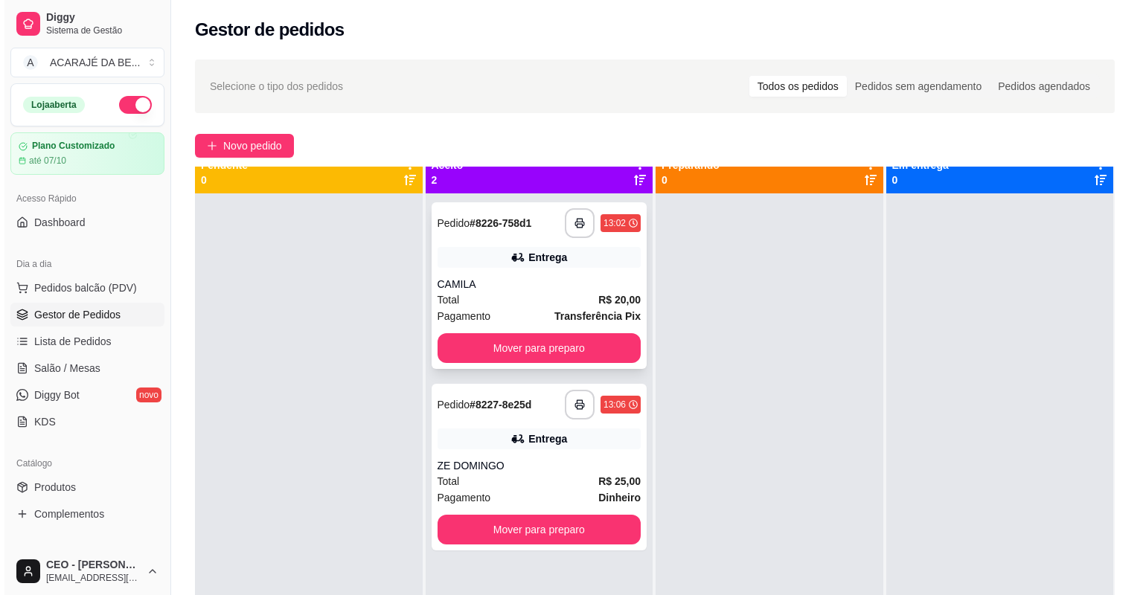
scroll to position [42, 0]
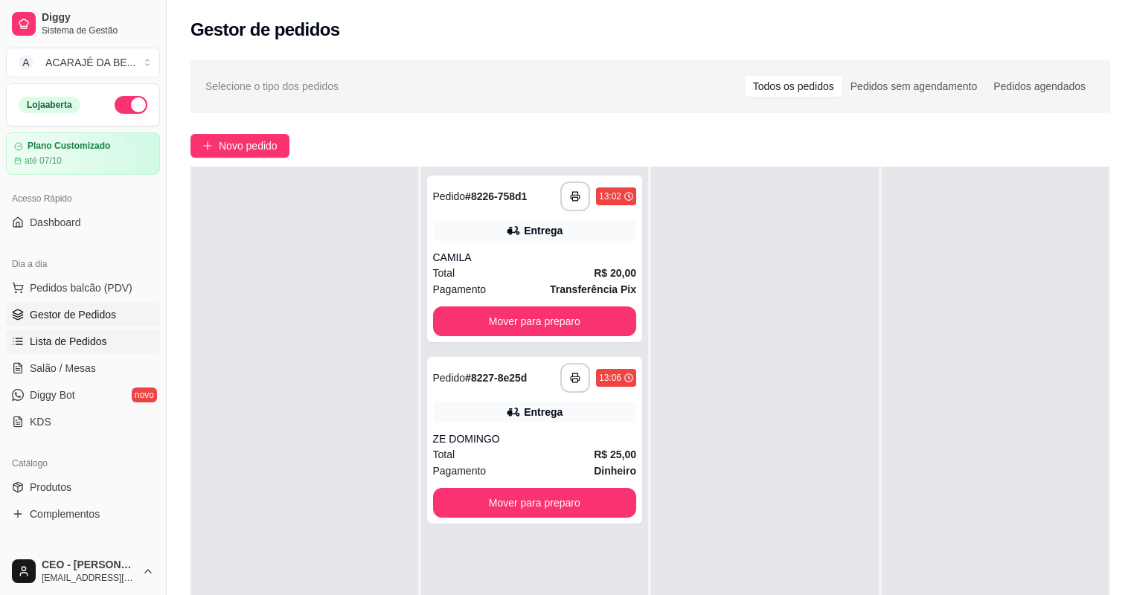
click at [107, 347] on link "Lista de Pedidos" at bounding box center [83, 342] width 154 height 24
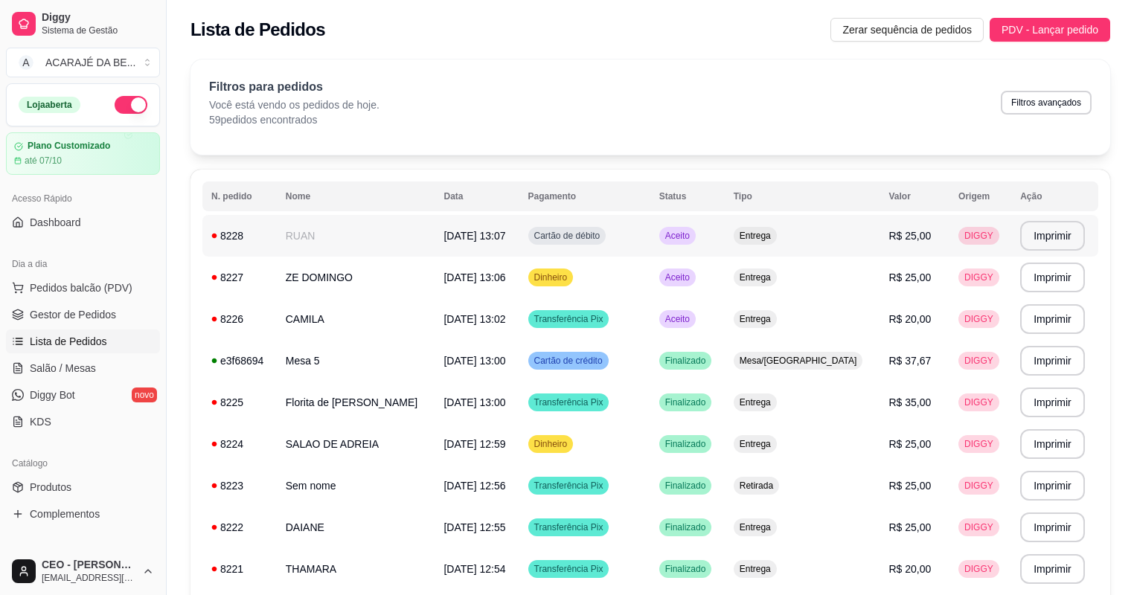
click at [347, 244] on td "RUAN" at bounding box center [356, 236] width 158 height 42
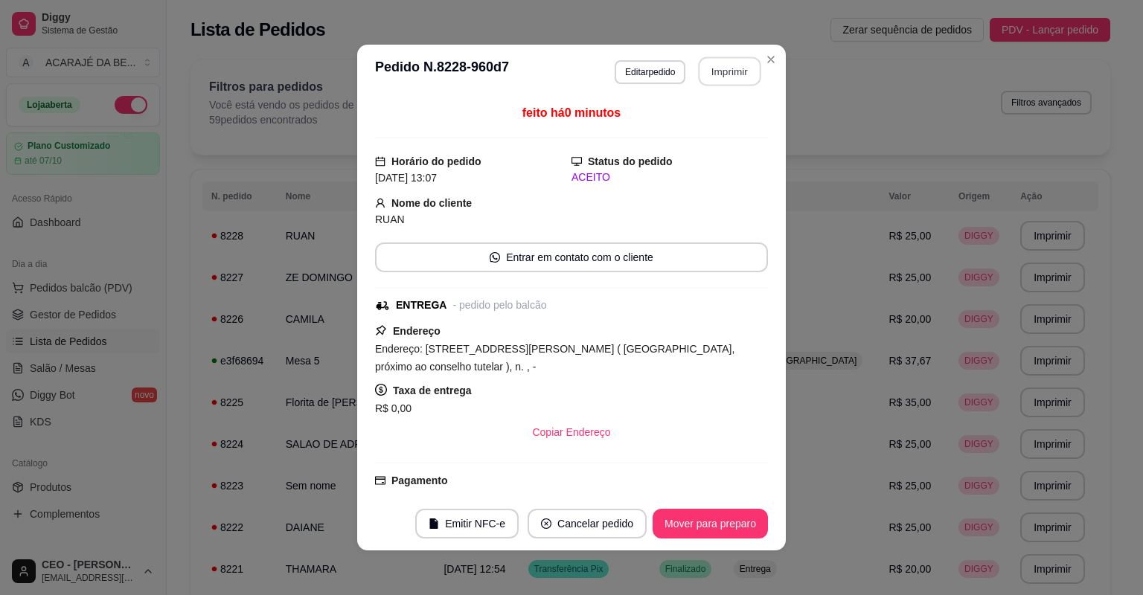
click at [756, 60] on section "**********" at bounding box center [571, 298] width 428 height 506
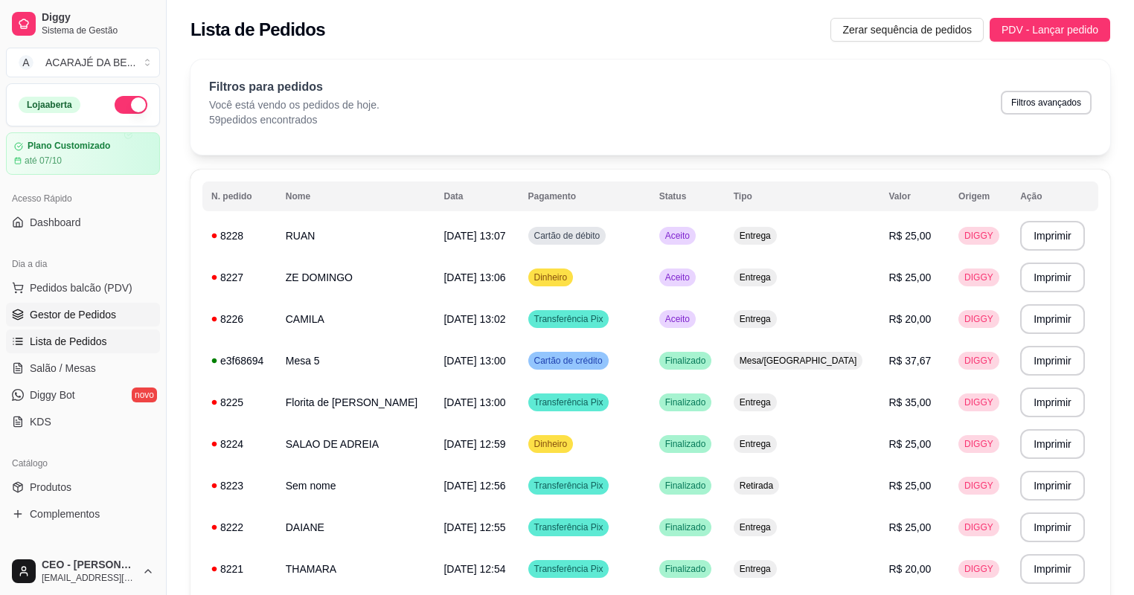
click at [110, 315] on span "Gestor de Pedidos" at bounding box center [73, 314] width 86 height 15
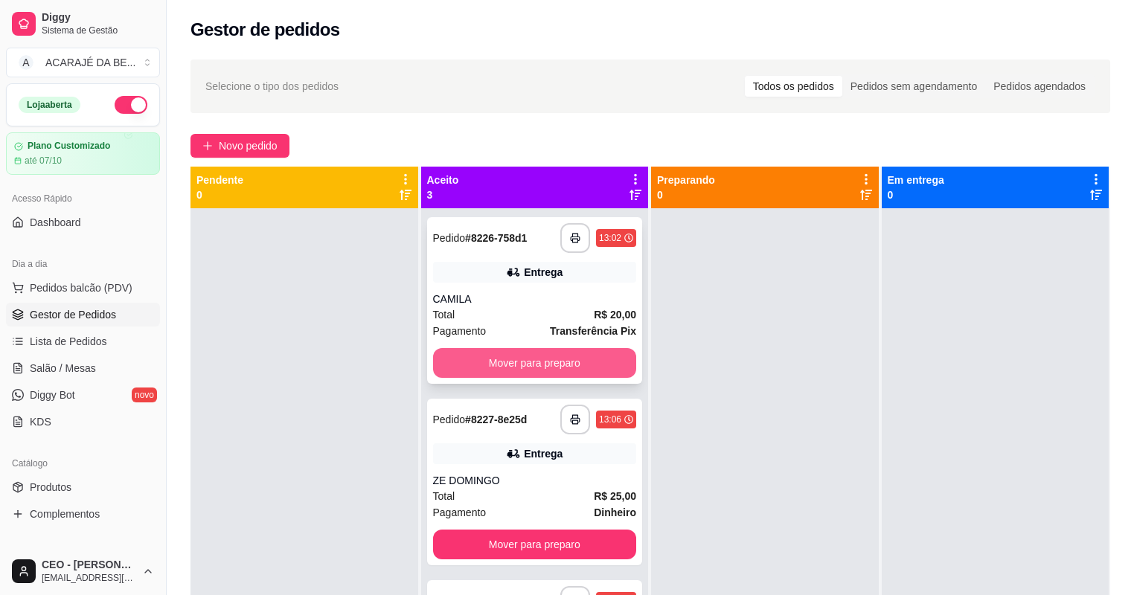
click at [579, 357] on button "Mover para preparo" at bounding box center [535, 363] width 204 height 30
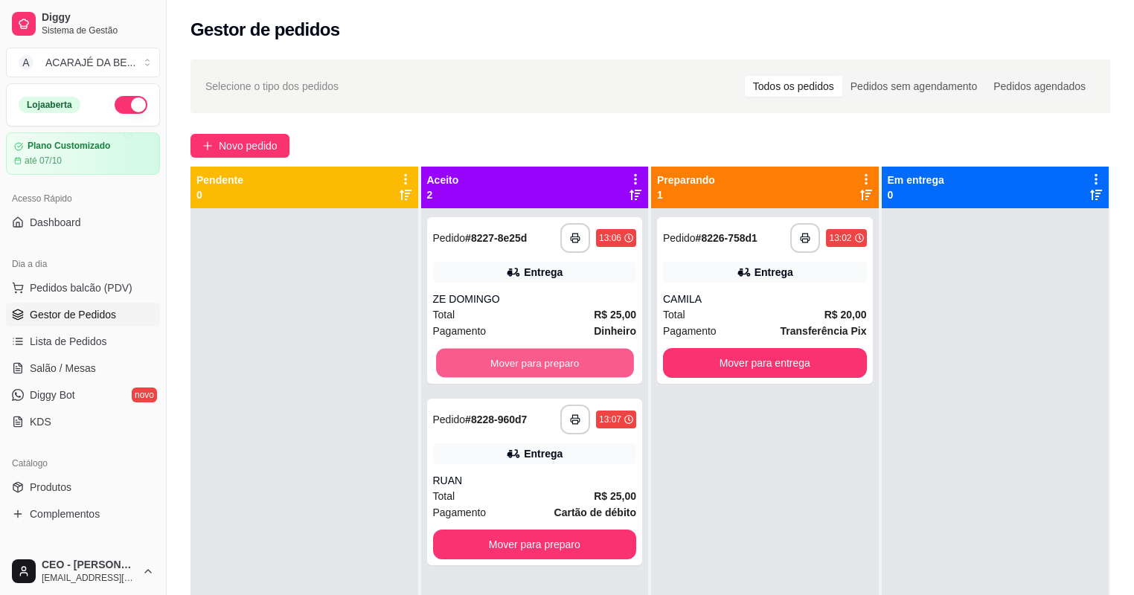
click at [581, 358] on button "Mover para preparo" at bounding box center [534, 363] width 197 height 29
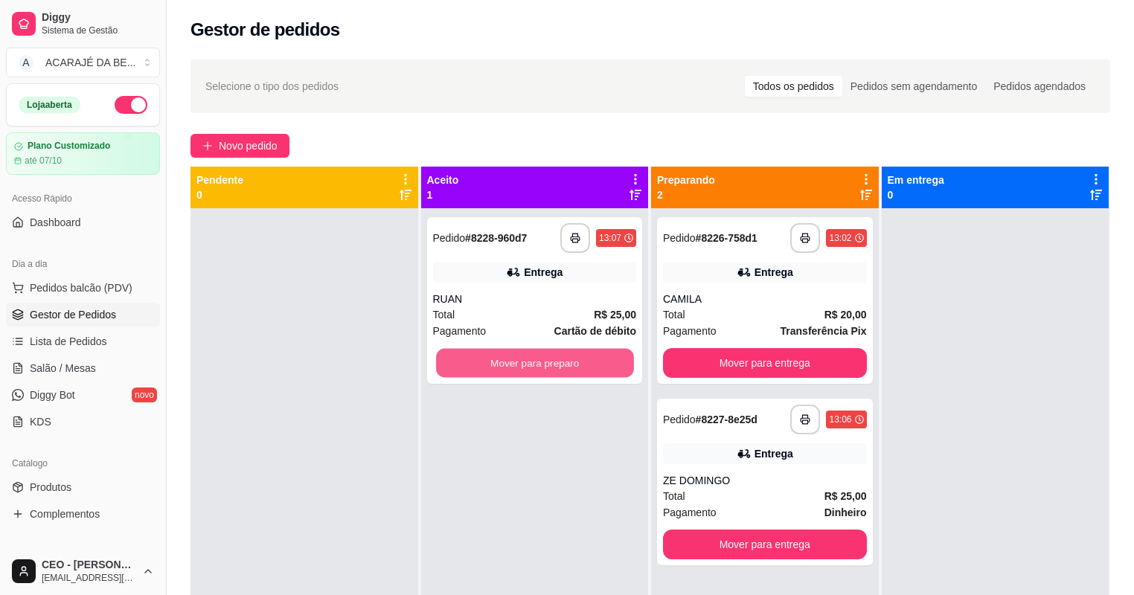
click at [585, 358] on button "Mover para preparo" at bounding box center [534, 363] width 197 height 29
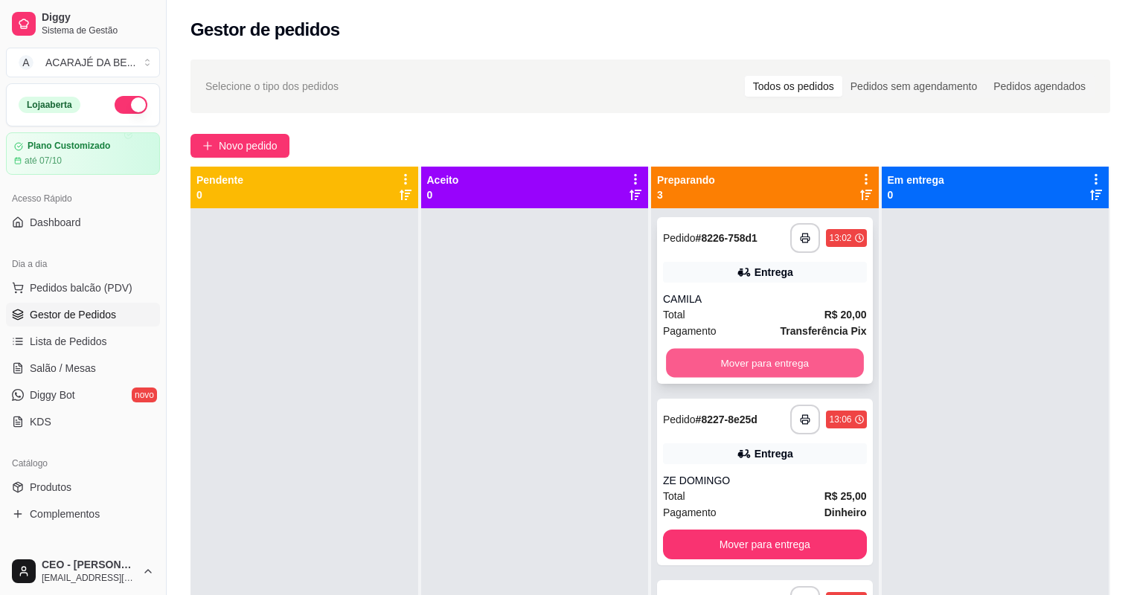
click at [696, 361] on button "Mover para entrega" at bounding box center [764, 363] width 197 height 29
click at [696, 530] on button "Mover para entrega" at bounding box center [765, 545] width 204 height 30
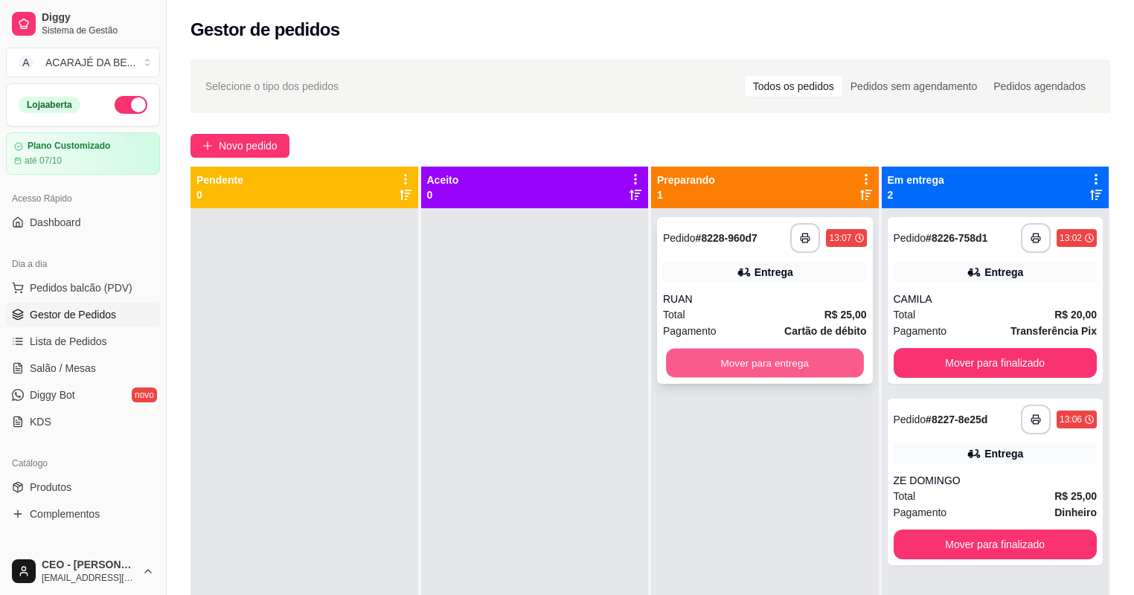
click at [718, 360] on button "Mover para entrega" at bounding box center [764, 363] width 197 height 29
click at [718, 360] on div "Mover para entrega" at bounding box center [765, 363] width 204 height 30
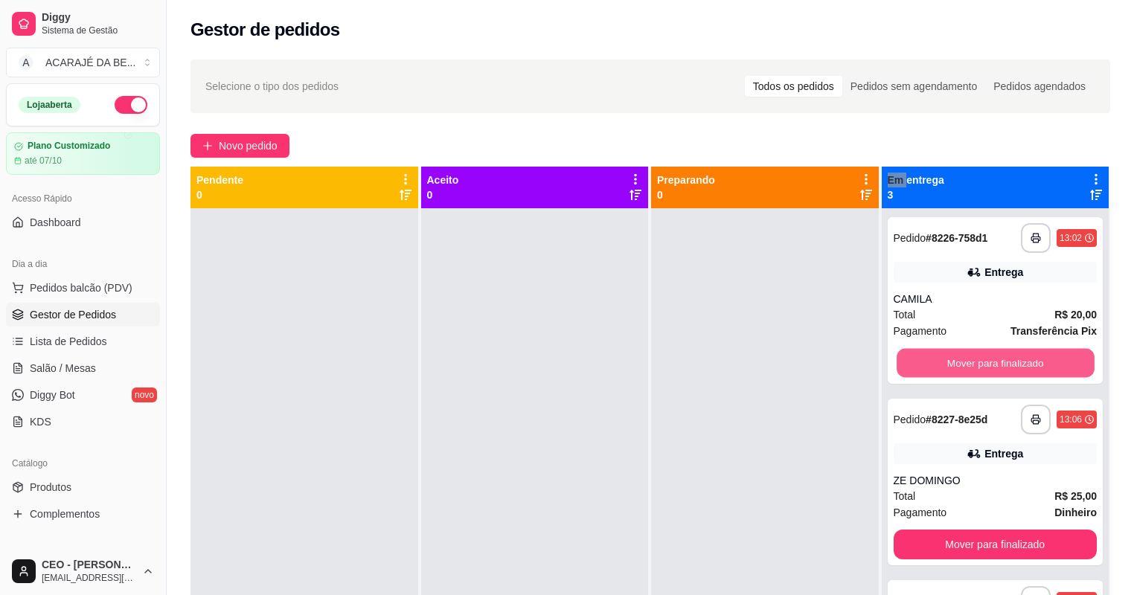
click at [1020, 363] on button "Mover para finalizado" at bounding box center [994, 363] width 197 height 29
click at [1018, 365] on button "Mover para finalizado" at bounding box center [994, 363] width 197 height 29
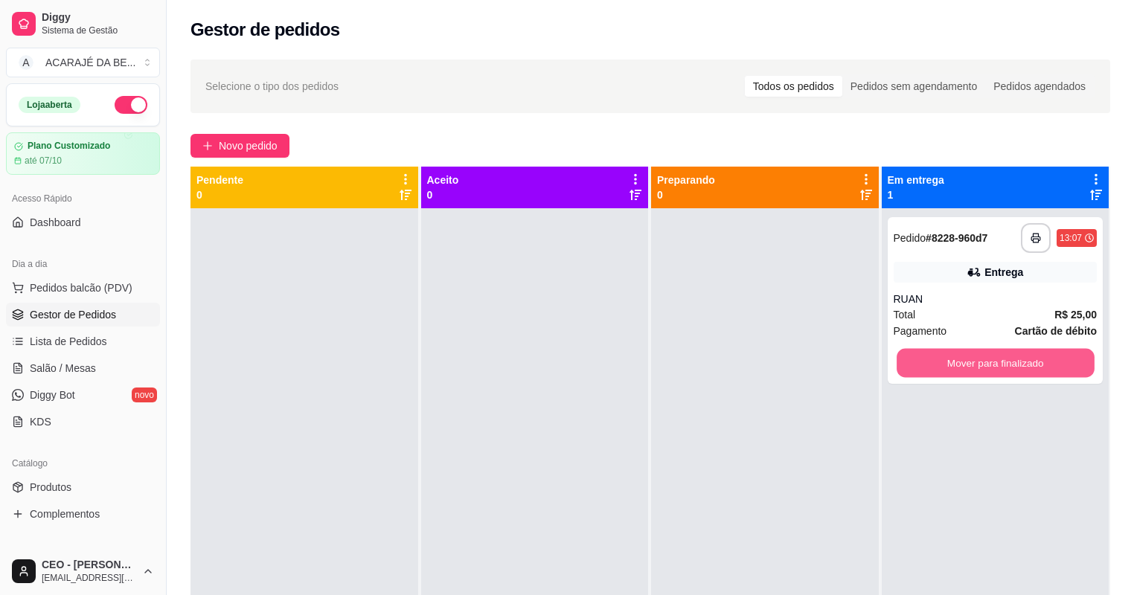
click at [1015, 365] on button "Mover para finalizado" at bounding box center [994, 363] width 197 height 29
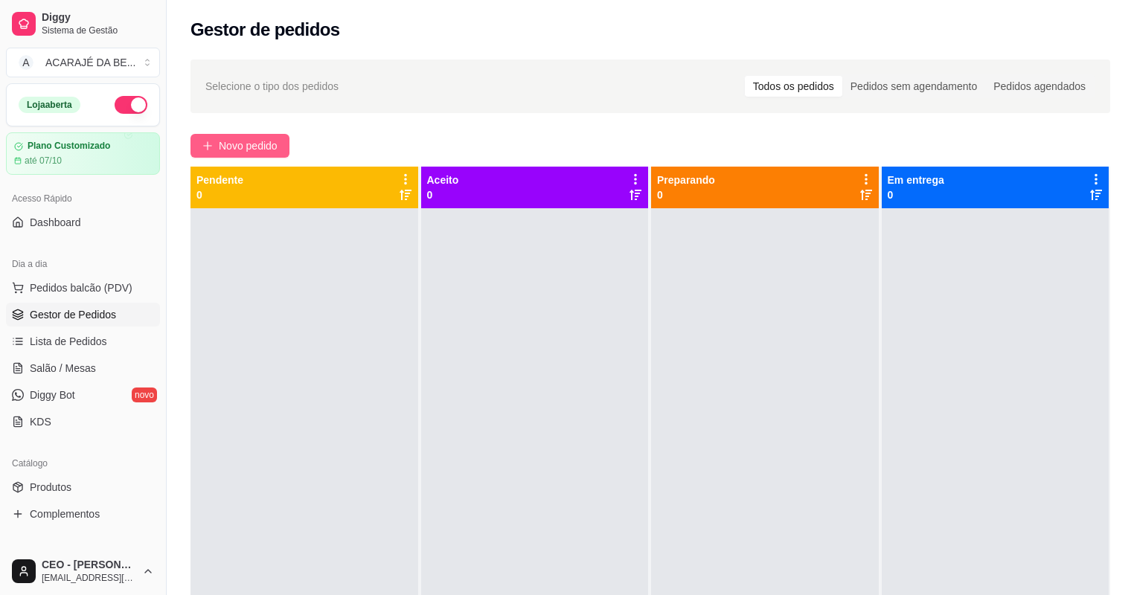
click at [244, 140] on span "Novo pedido" at bounding box center [248, 146] width 59 height 16
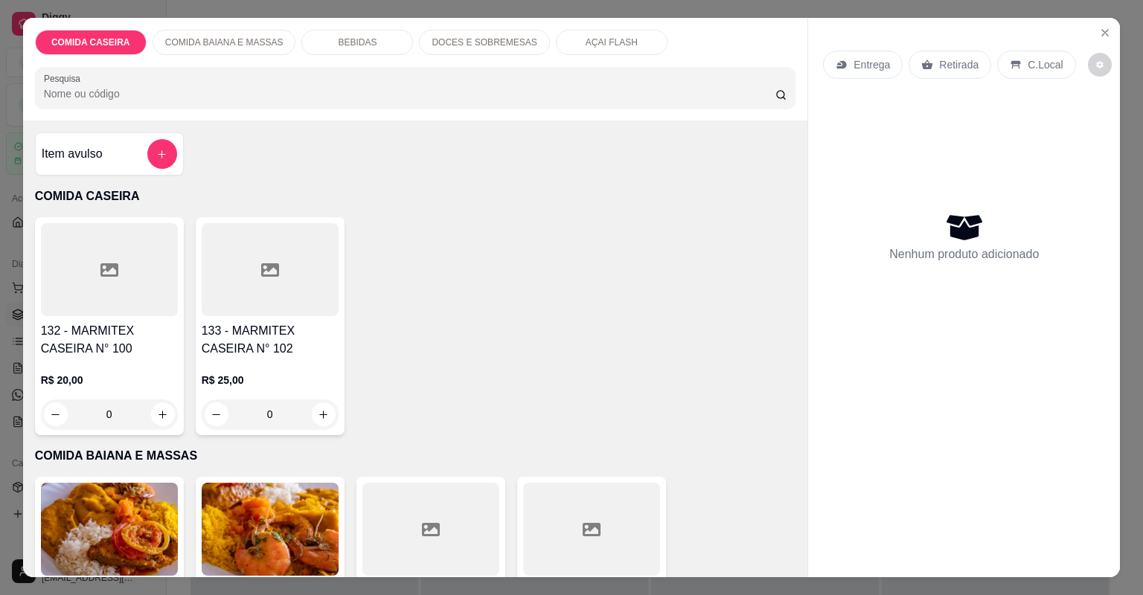
click at [110, 289] on div at bounding box center [109, 269] width 137 height 93
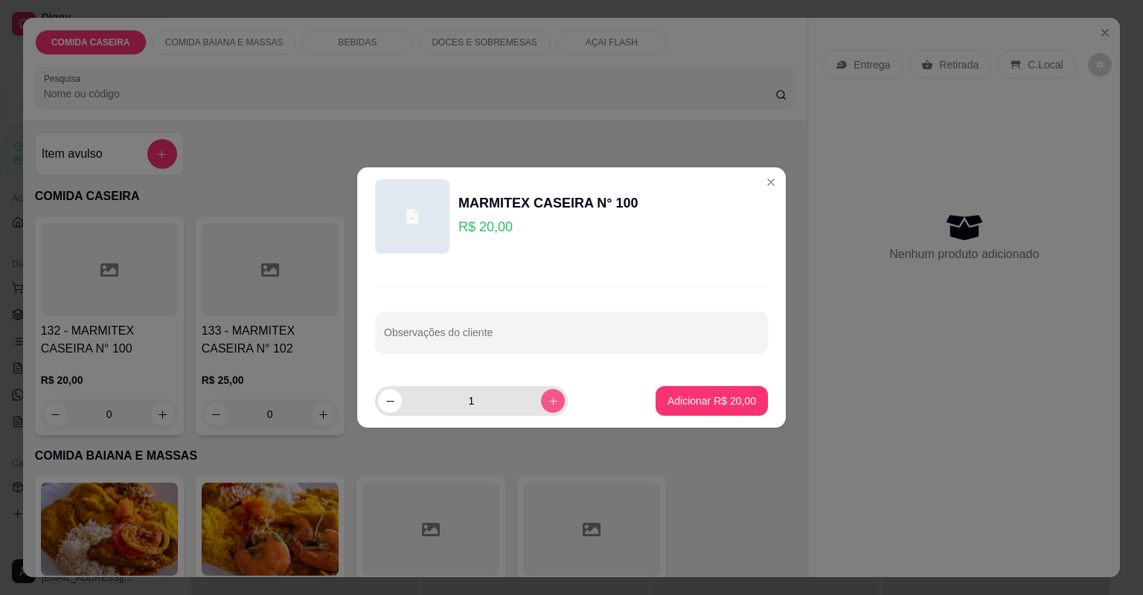
click at [541, 411] on button "increase-product-quantity" at bounding box center [553, 401] width 24 height 24
type input "2"
click at [539, 333] on input "Observações do cliente" at bounding box center [571, 338] width 375 height 15
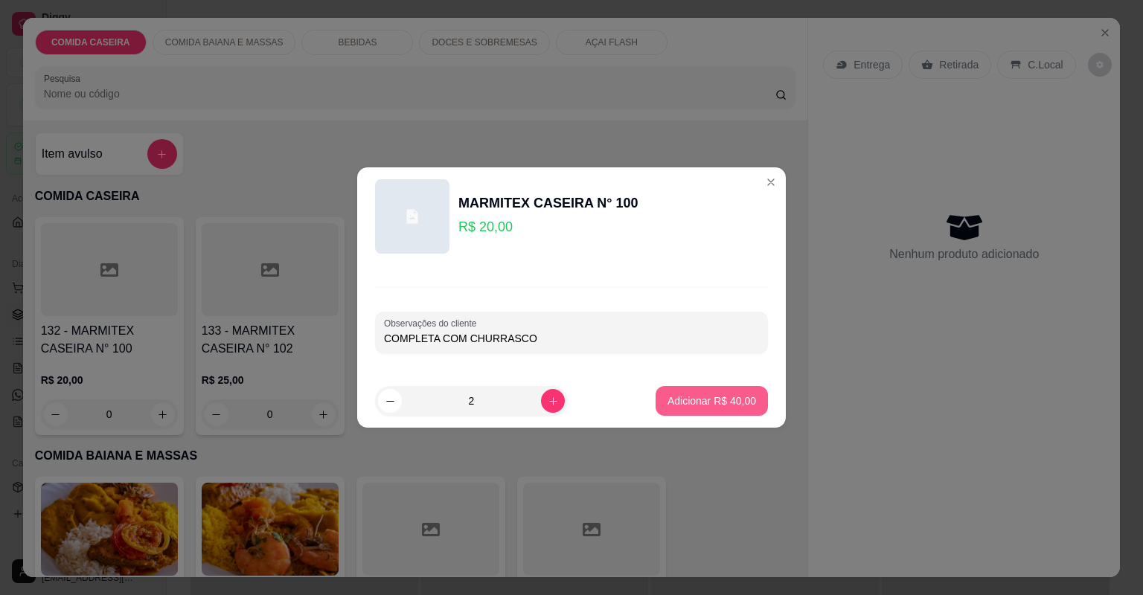
type input "COMPLETA COM CHURRASCO"
click at [687, 396] on p "Adicionar R$ 40,00" at bounding box center [712, 401] width 86 height 14
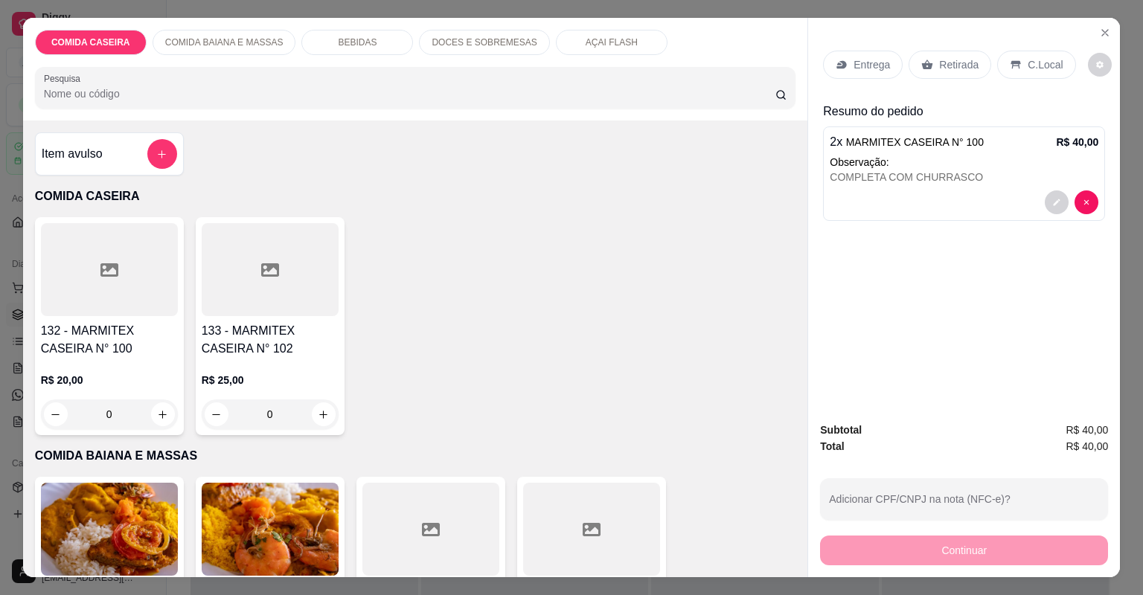
click at [875, 64] on p "Entrega" at bounding box center [871, 64] width 36 height 15
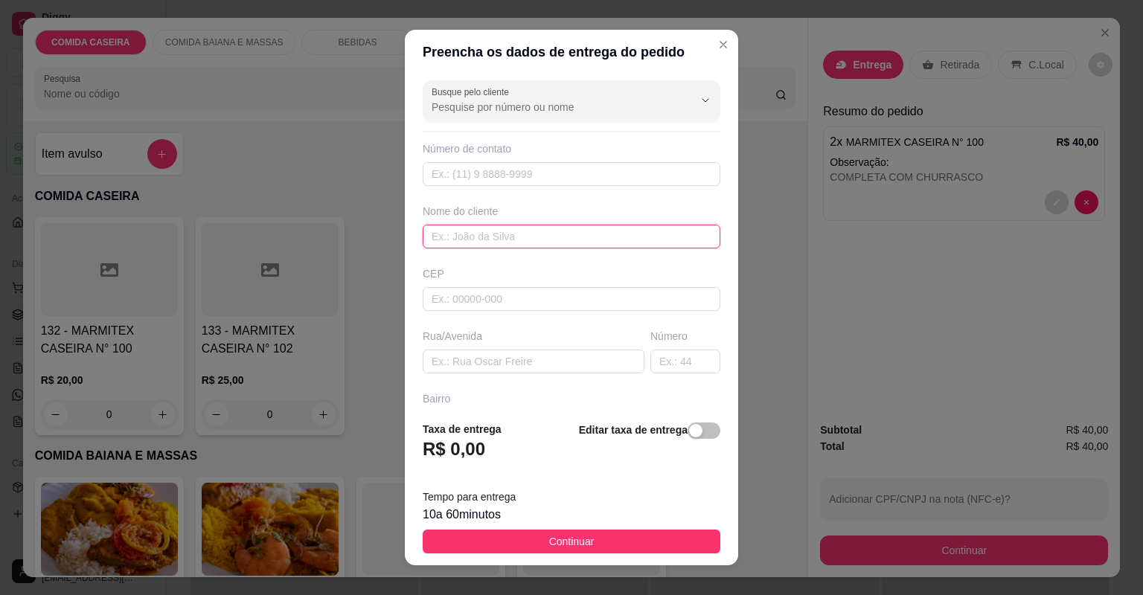
click at [548, 237] on input "text" at bounding box center [572, 237] width 298 height 24
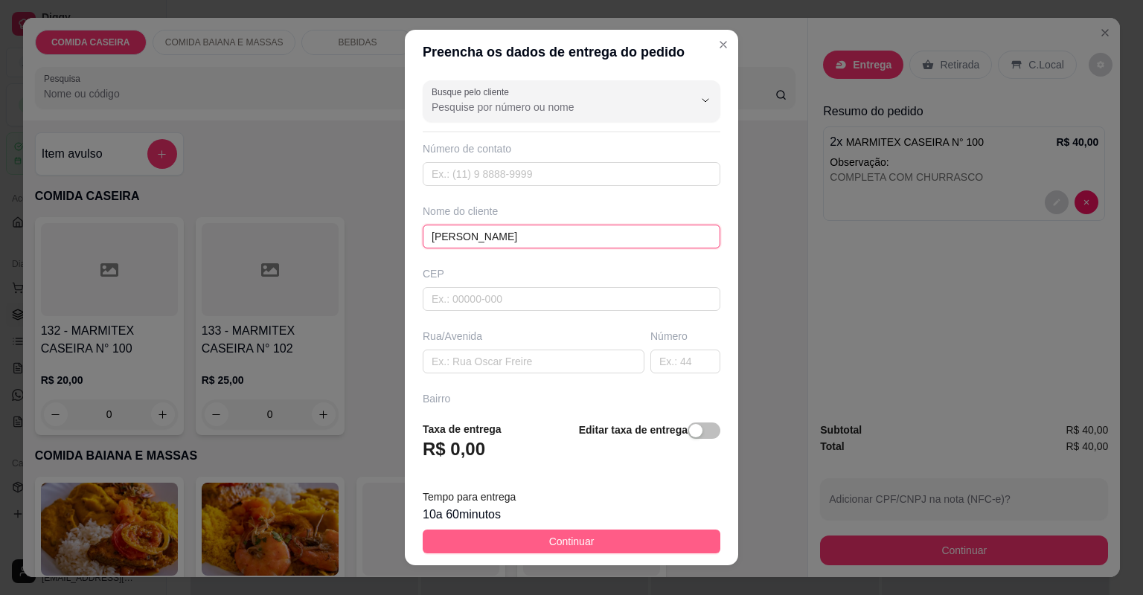
type input "[PERSON_NAME]"
click at [631, 548] on button "Continuar" at bounding box center [572, 542] width 298 height 24
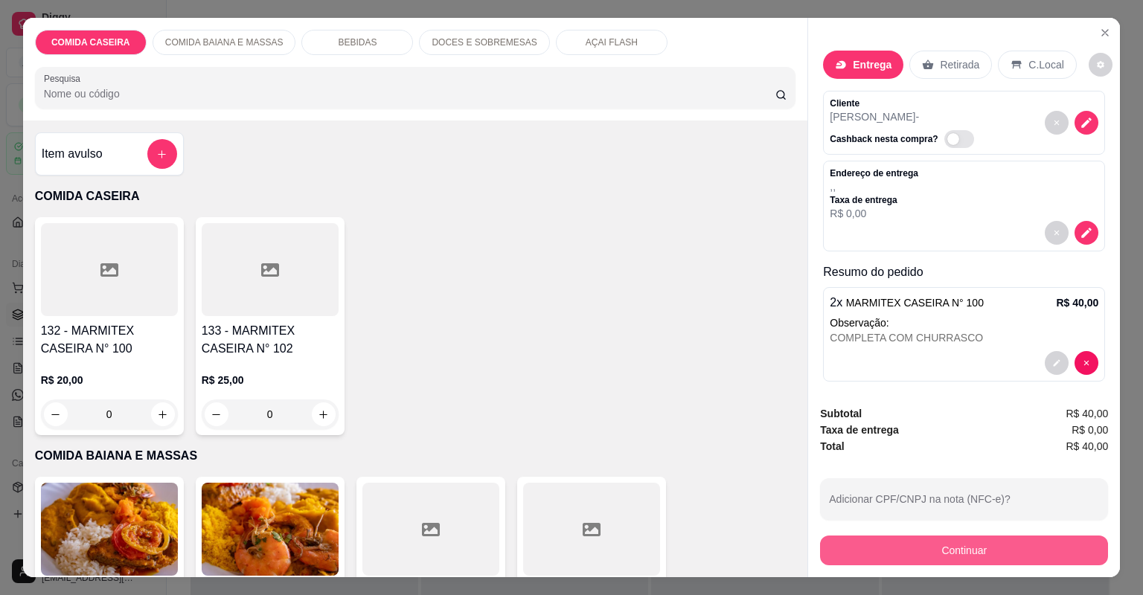
click at [851, 549] on button "Continuar" at bounding box center [964, 551] width 288 height 30
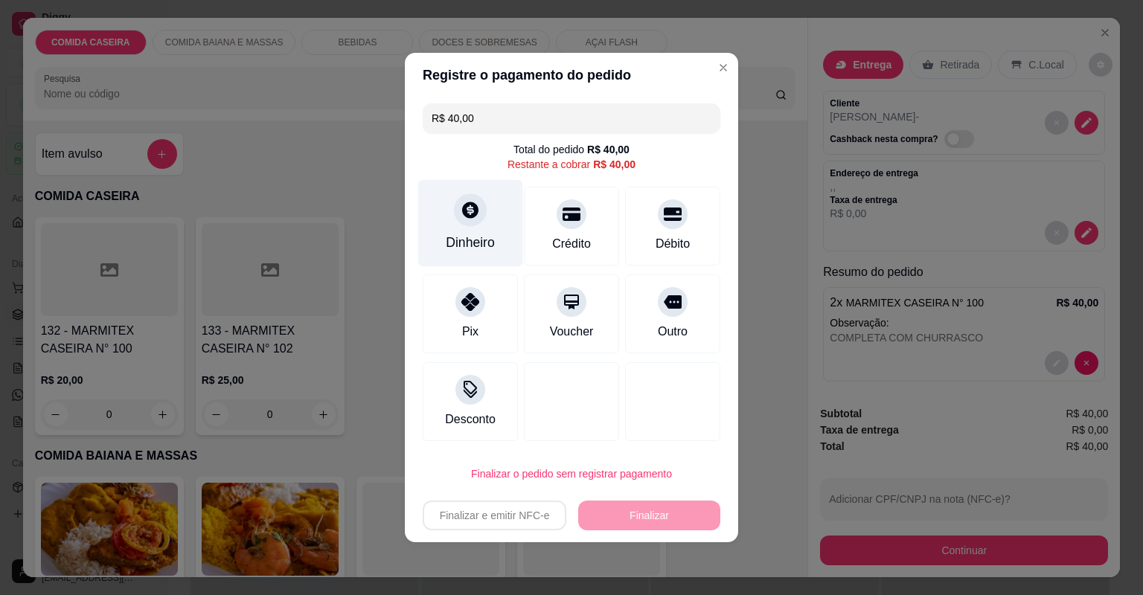
click at [465, 231] on div "Dinheiro" at bounding box center [470, 223] width 105 height 87
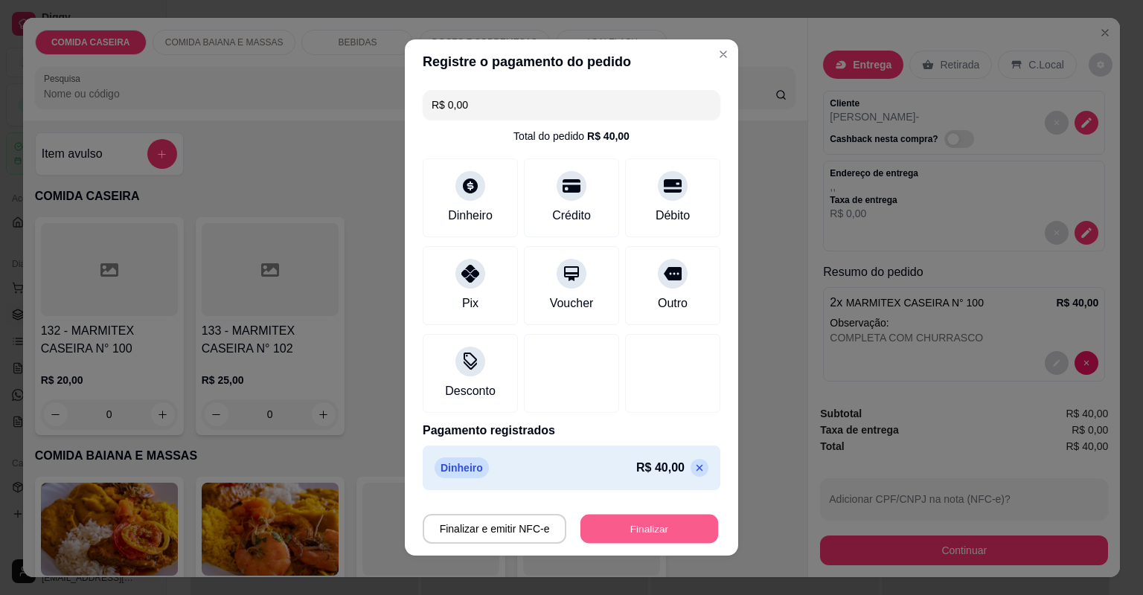
click at [670, 532] on button "Finalizar" at bounding box center [649, 529] width 138 height 29
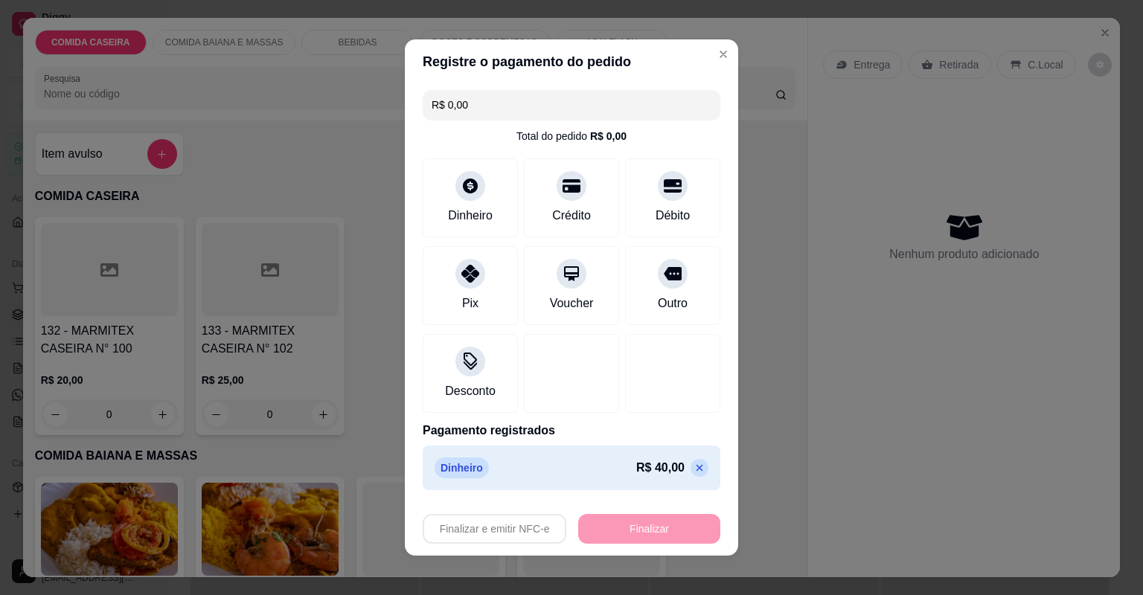
type input "-R$ 40,00"
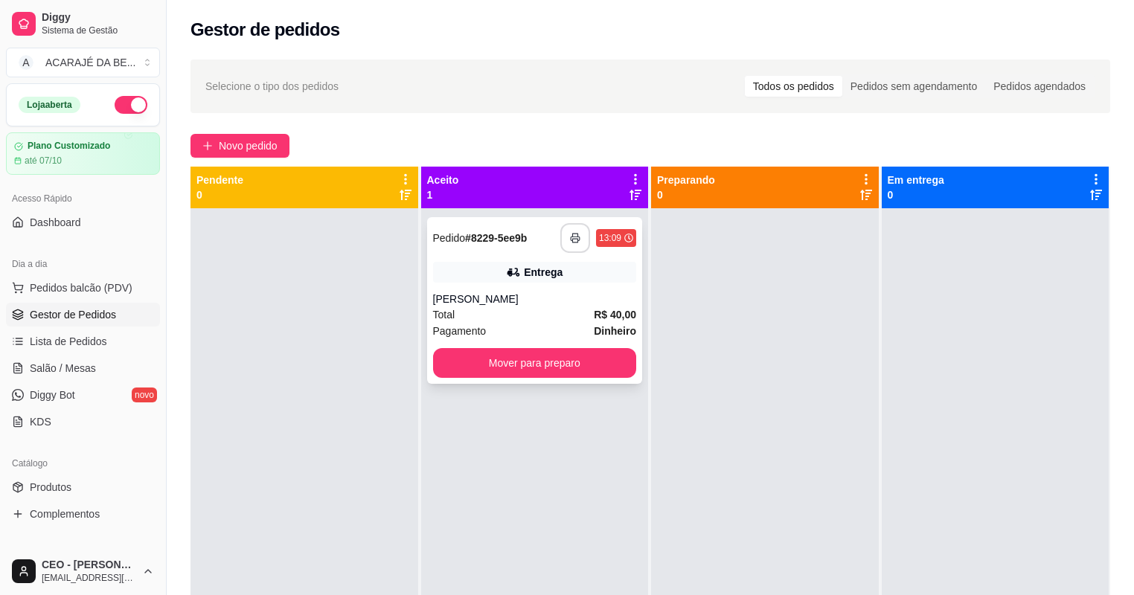
click at [577, 235] on button "button" at bounding box center [575, 238] width 30 height 30
click at [583, 369] on button "Mover para preparo" at bounding box center [535, 363] width 204 height 30
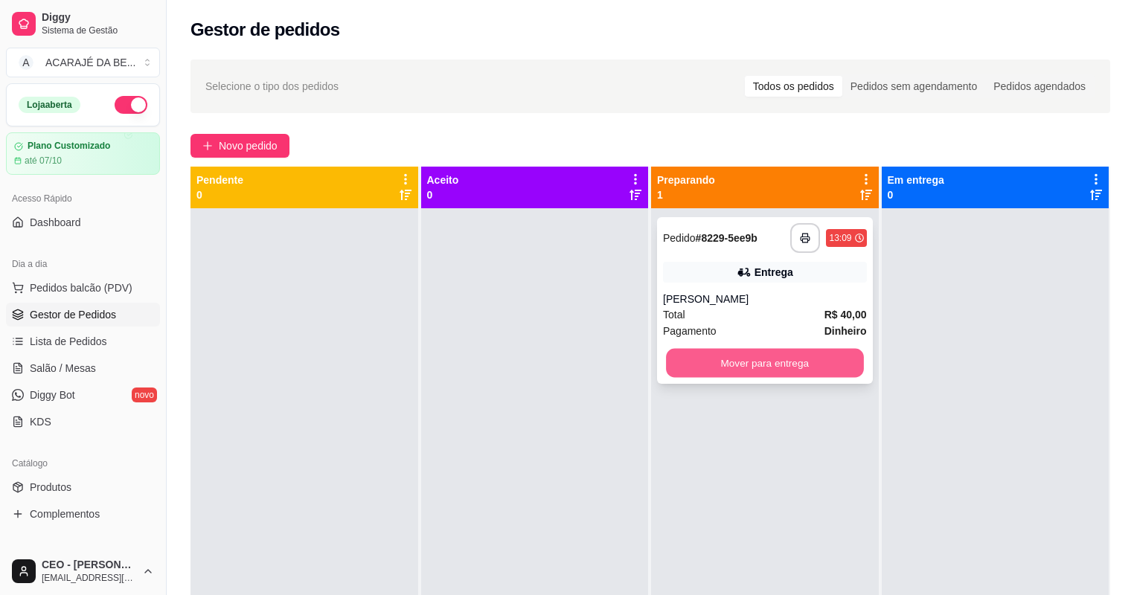
click at [717, 367] on button "Mover para entrega" at bounding box center [764, 363] width 197 height 29
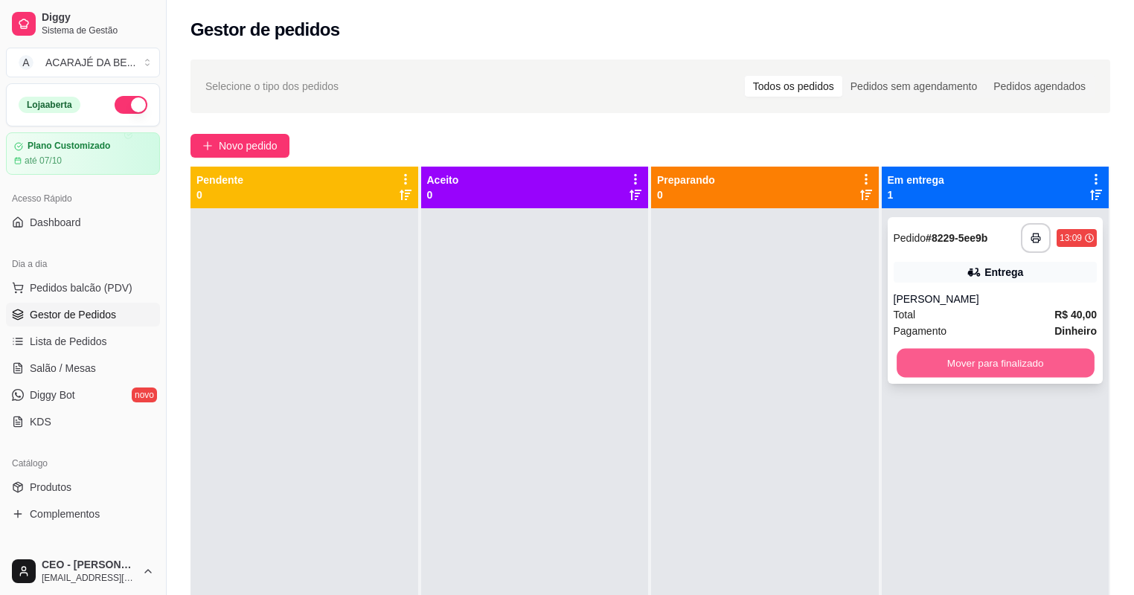
click at [1033, 359] on button "Mover para finalizado" at bounding box center [994, 363] width 197 height 29
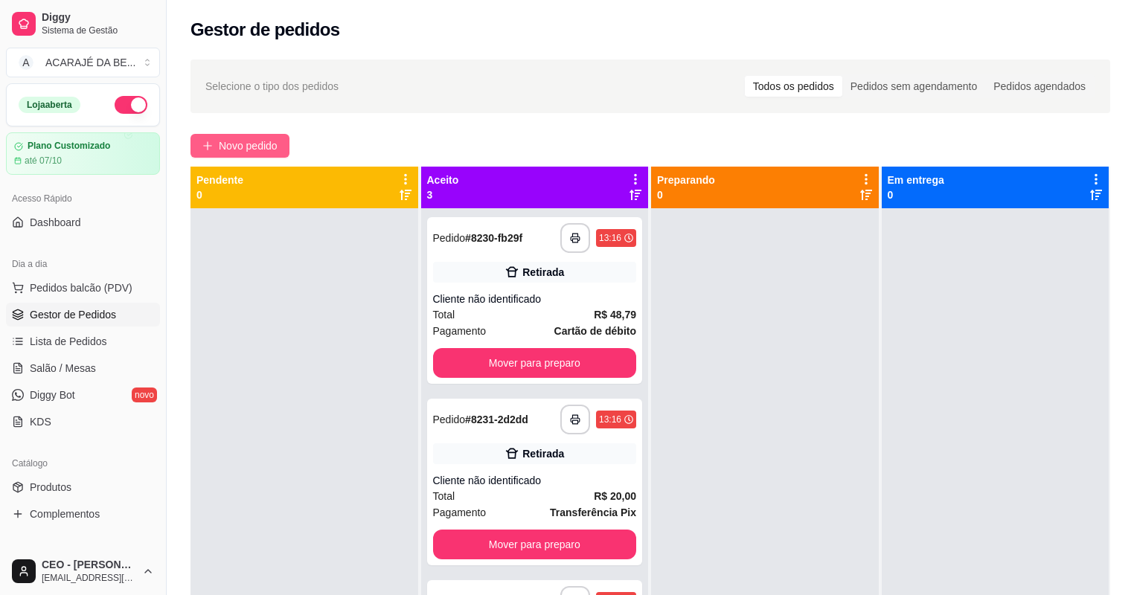
click at [263, 146] on span "Novo pedido" at bounding box center [248, 146] width 59 height 16
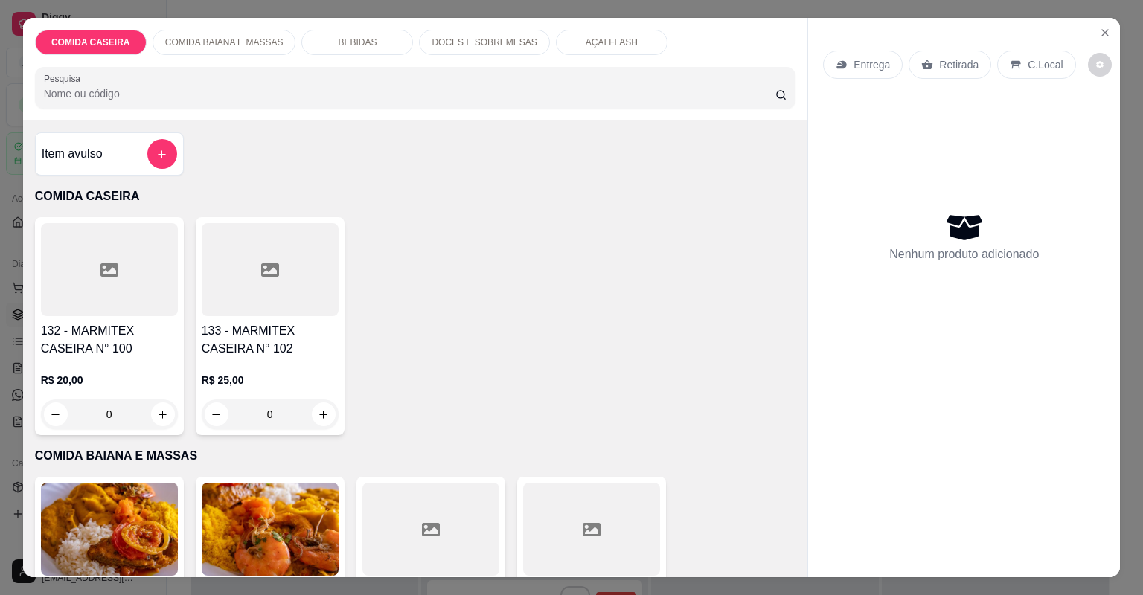
click at [119, 267] on div at bounding box center [109, 269] width 137 height 93
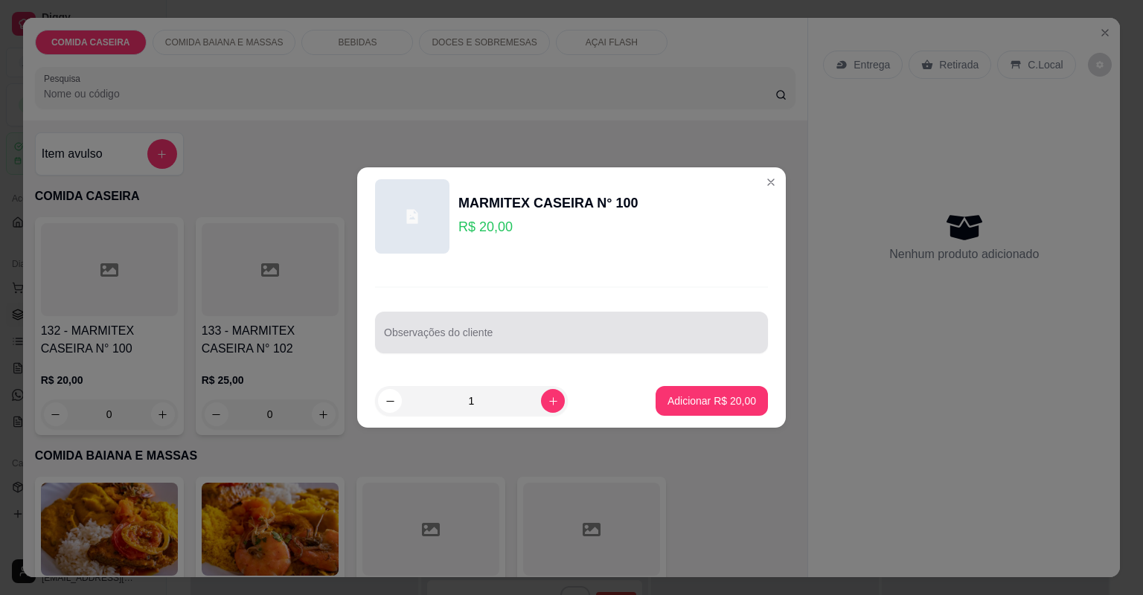
click at [414, 325] on div at bounding box center [571, 333] width 375 height 30
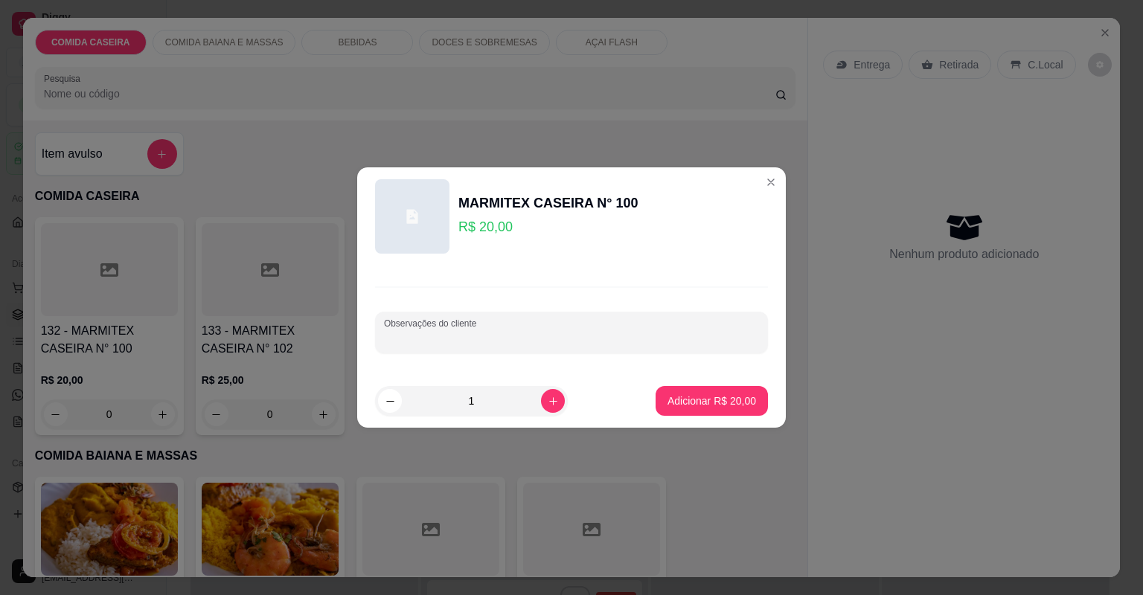
paste input "Arroz branco, purê, batata frita,macarrão,estrogonofe de carne,feijão fradinho"
type input "Arroz branco, purê, batata frita,macarrão,estrogonofe de carne,feijão fradinho"
click at [707, 403] on p "Adicionar R$ 20,00" at bounding box center [711, 401] width 89 height 15
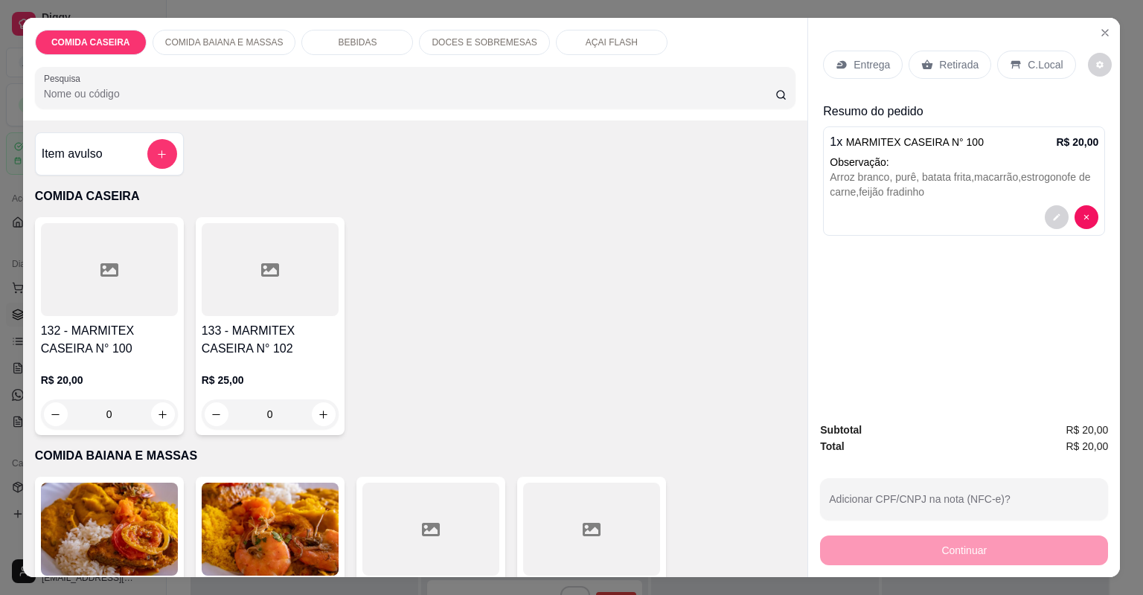
click at [883, 51] on div "Entrega" at bounding box center [863, 65] width 80 height 28
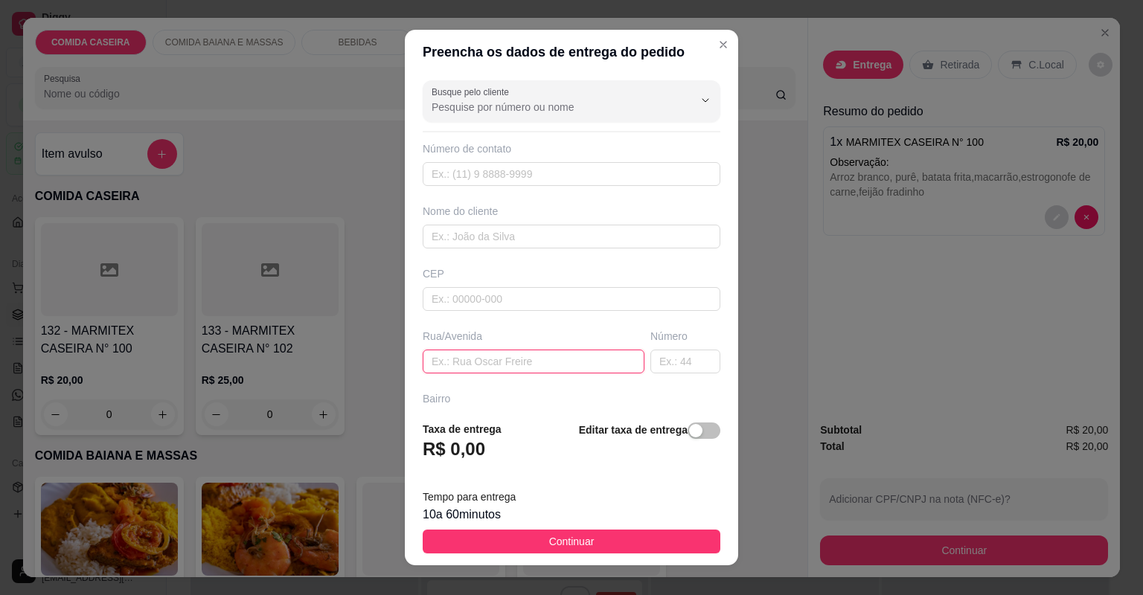
click at [595, 350] on input "text" at bounding box center [534, 362] width 222 height 24
paste input "Aqui na [GEOGRAPHIC_DATA][PERSON_NAME] número da casa 73"
type input "Aqui na [GEOGRAPHIC_DATA][PERSON_NAME] número da casa 73"
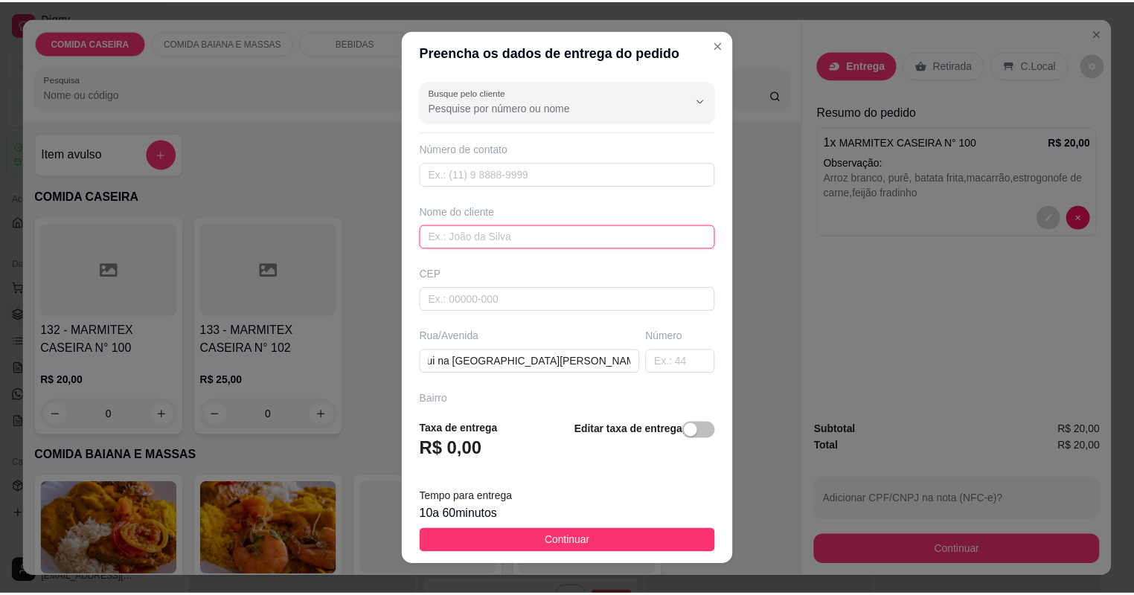
scroll to position [0, 0]
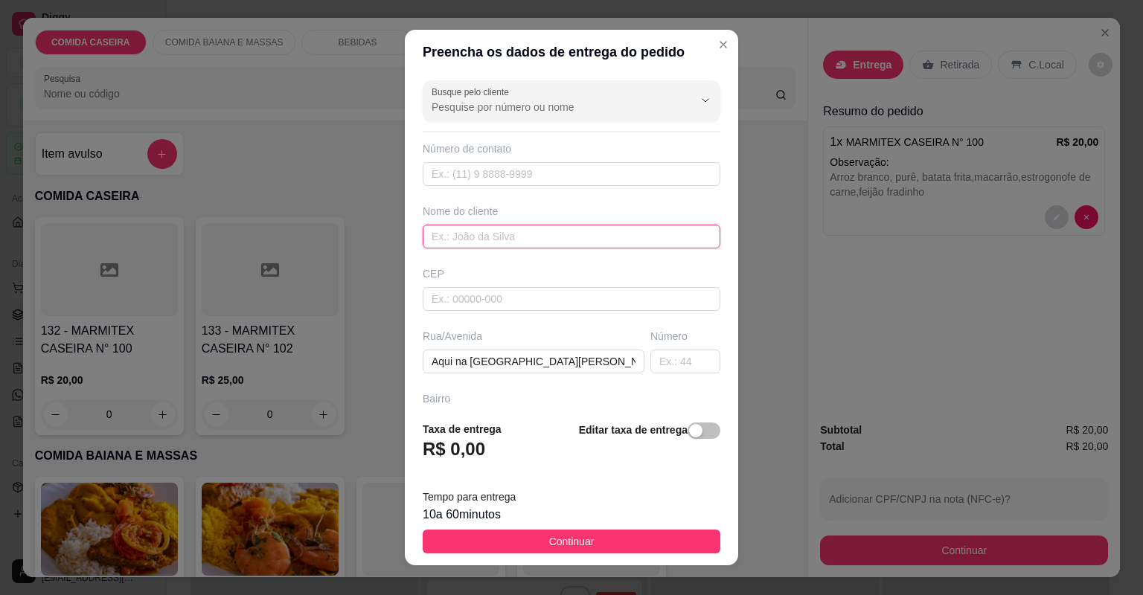
click at [568, 225] on input "text" at bounding box center [572, 237] width 298 height 24
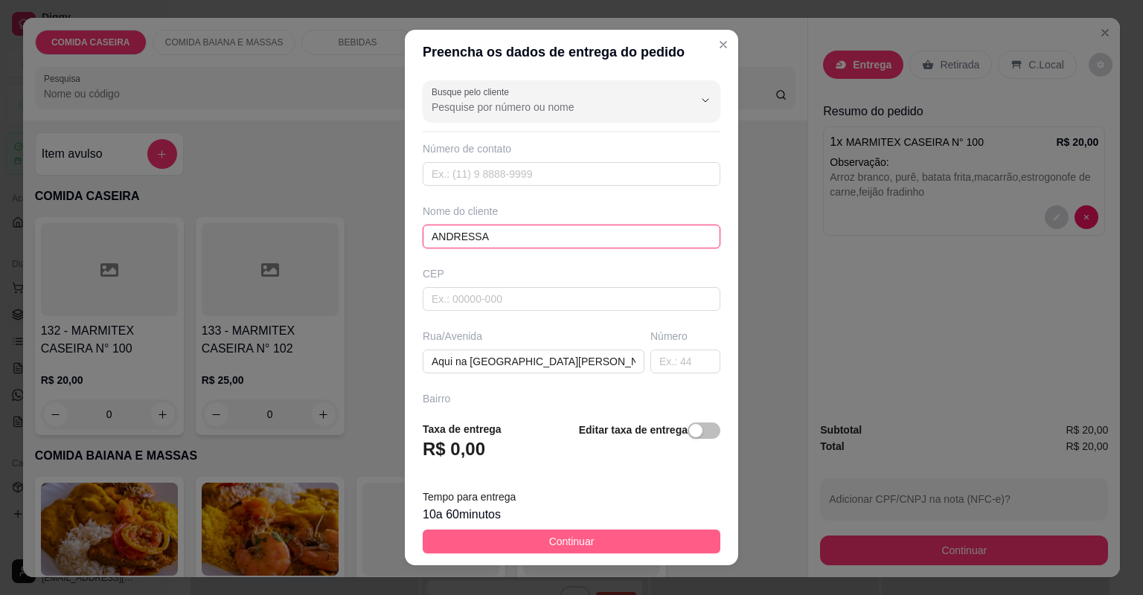
type input "ANDRESSA"
click at [629, 536] on button "Continuar" at bounding box center [572, 542] width 298 height 24
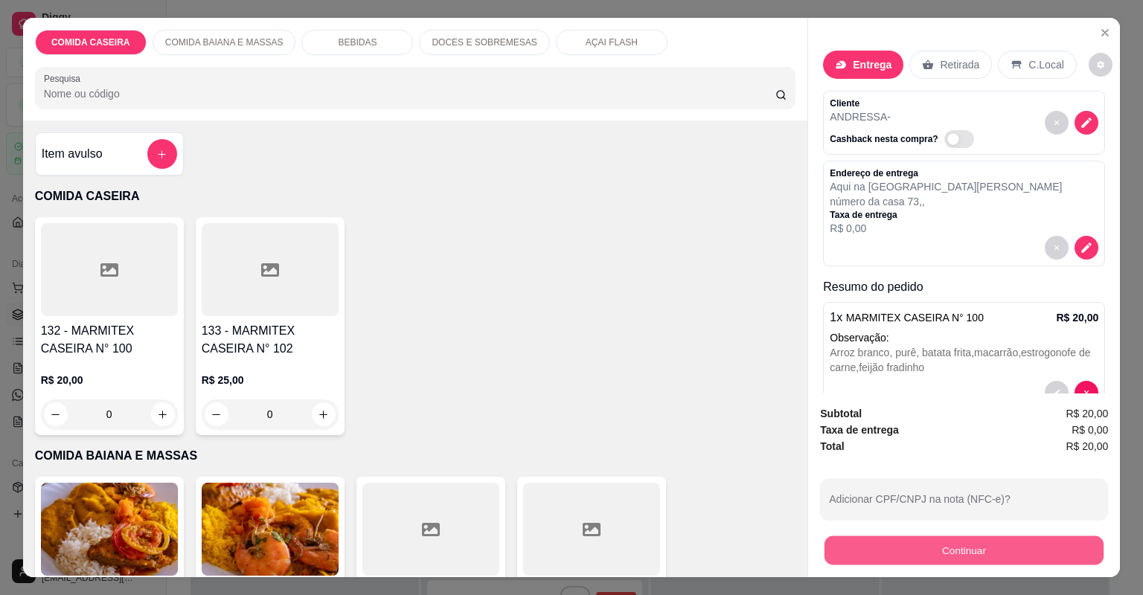
click at [857, 555] on button "Continuar" at bounding box center [963, 550] width 279 height 29
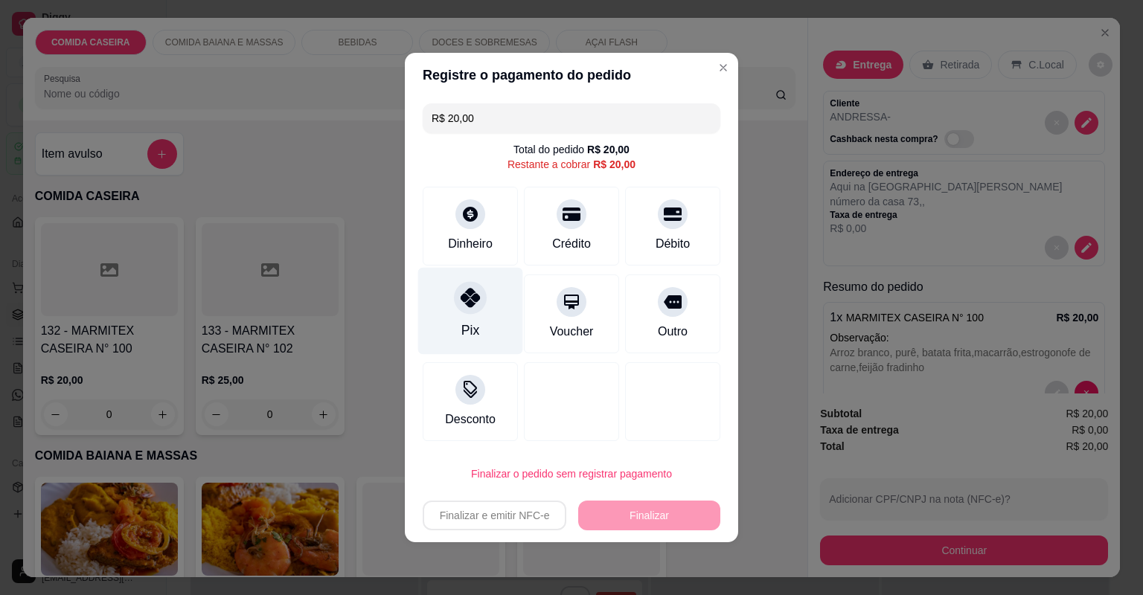
click at [487, 319] on div "Pix" at bounding box center [470, 311] width 105 height 87
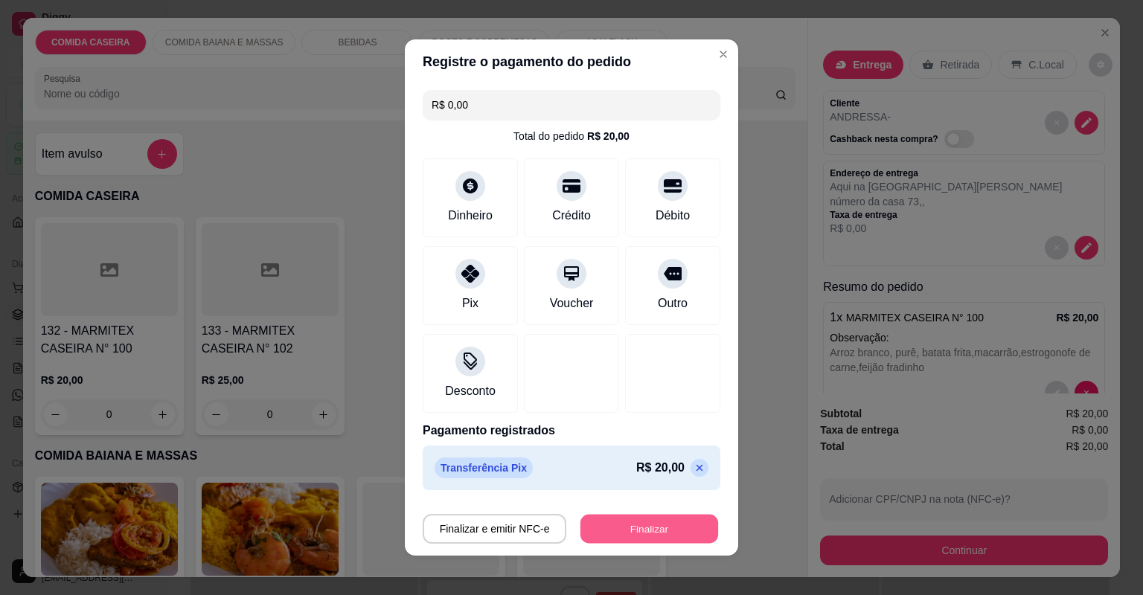
click at [672, 530] on button "Finalizar" at bounding box center [649, 529] width 138 height 29
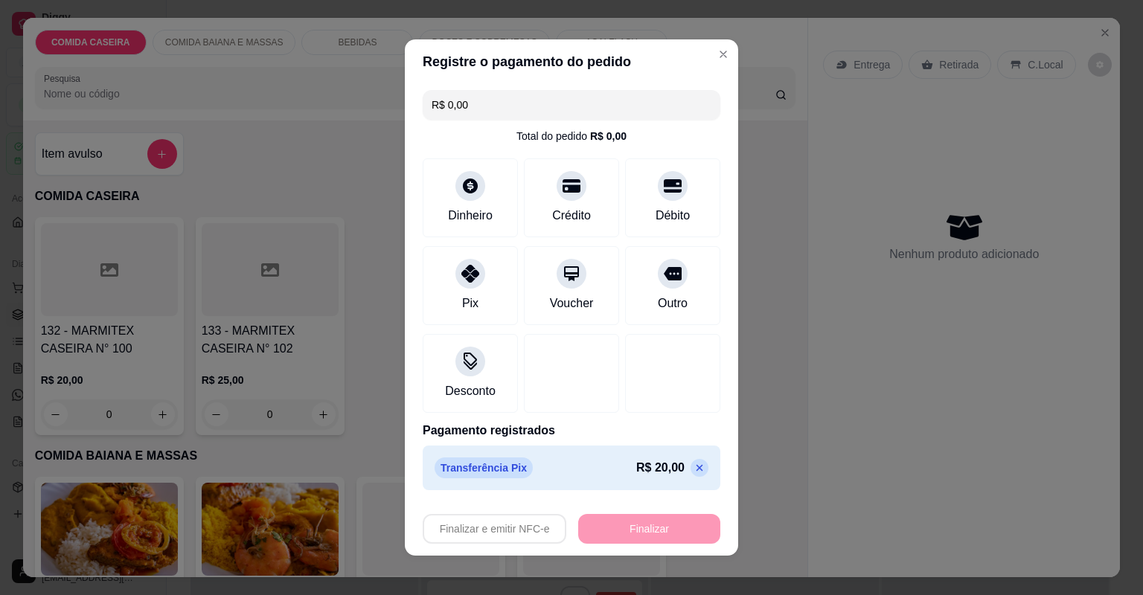
type input "-R$ 20,00"
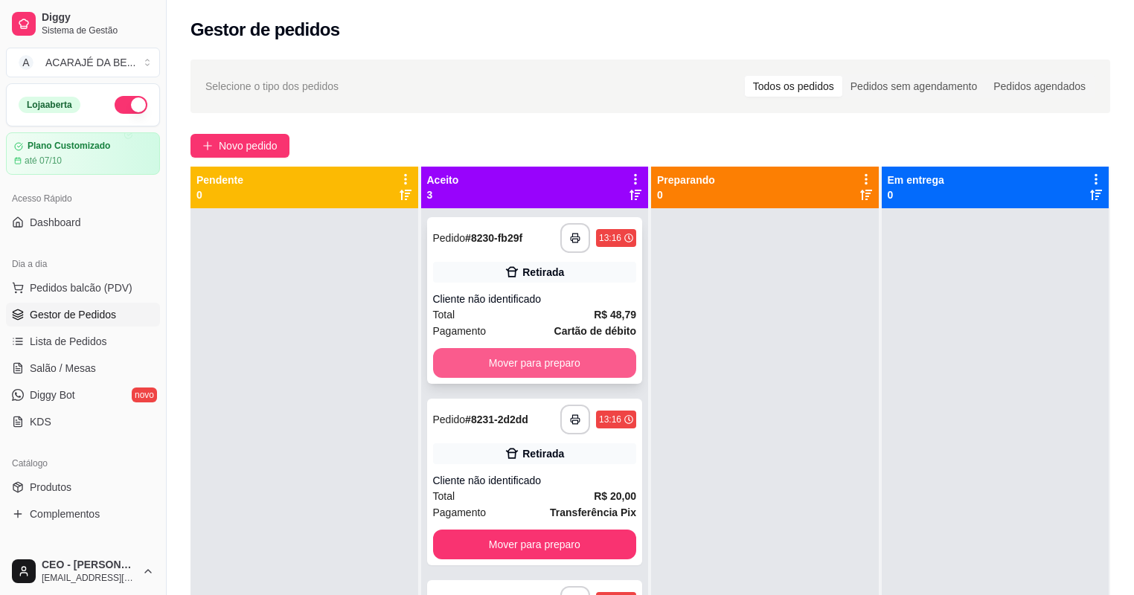
click at [514, 374] on button "Mover para preparo" at bounding box center [535, 363] width 204 height 30
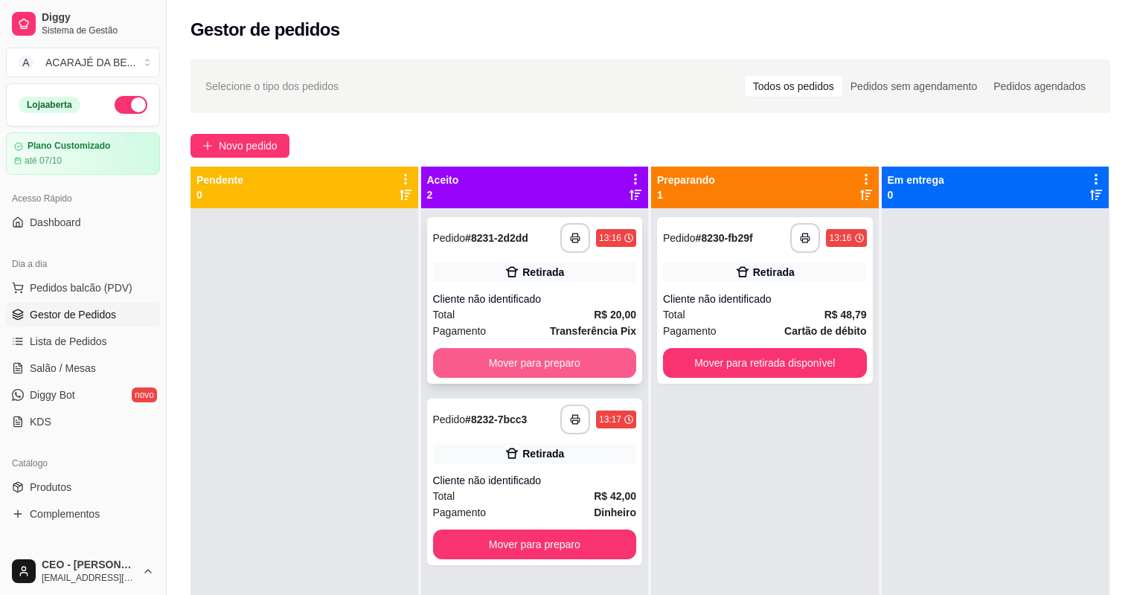
click at [518, 371] on button "Mover para preparo" at bounding box center [535, 363] width 204 height 30
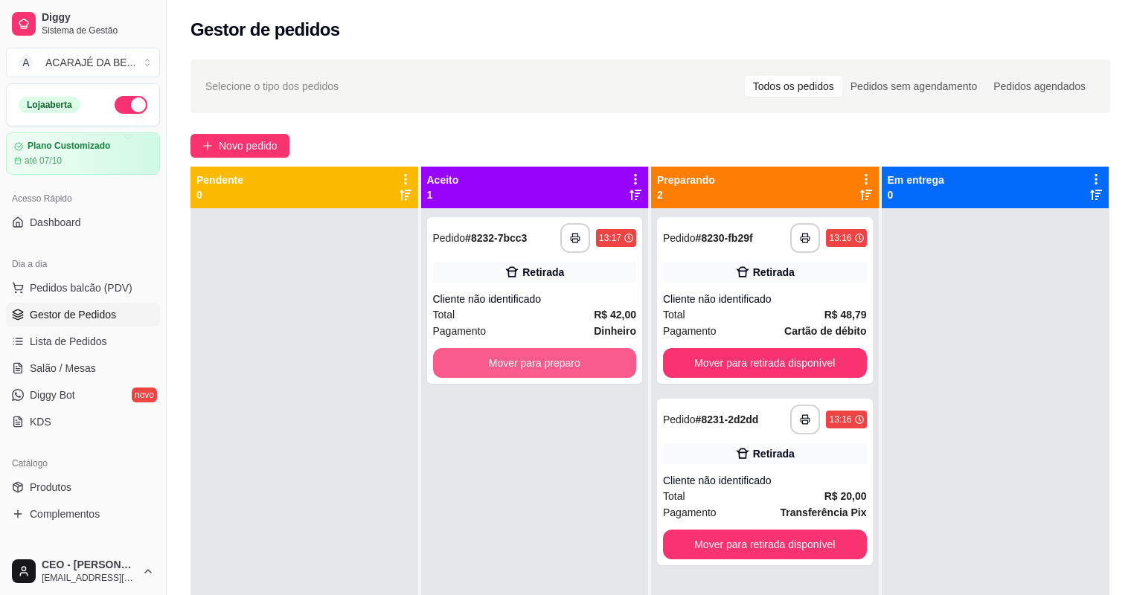
click at [518, 370] on button "Mover para preparo" at bounding box center [535, 363] width 204 height 30
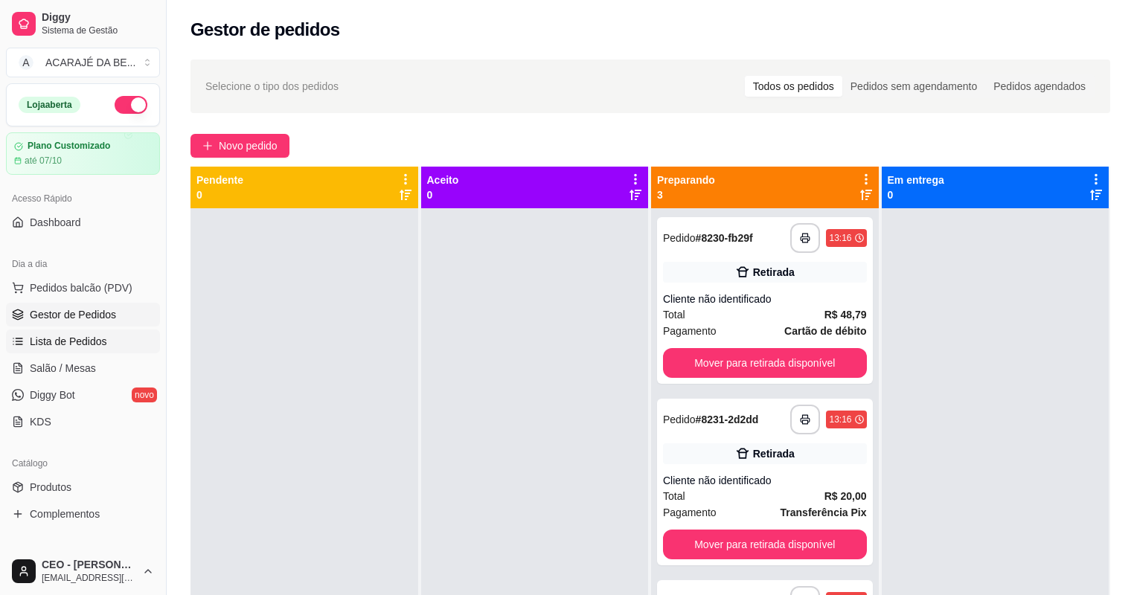
click at [97, 337] on span "Lista de Pedidos" at bounding box center [68, 341] width 77 height 15
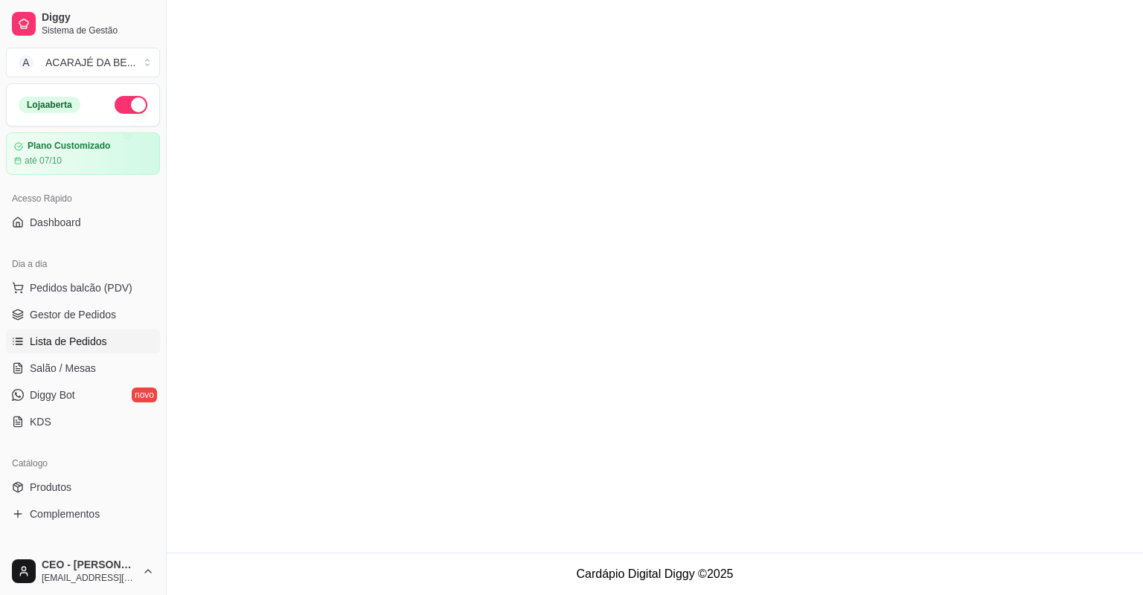
click at [92, 312] on span "Gestor de Pedidos" at bounding box center [73, 314] width 86 height 15
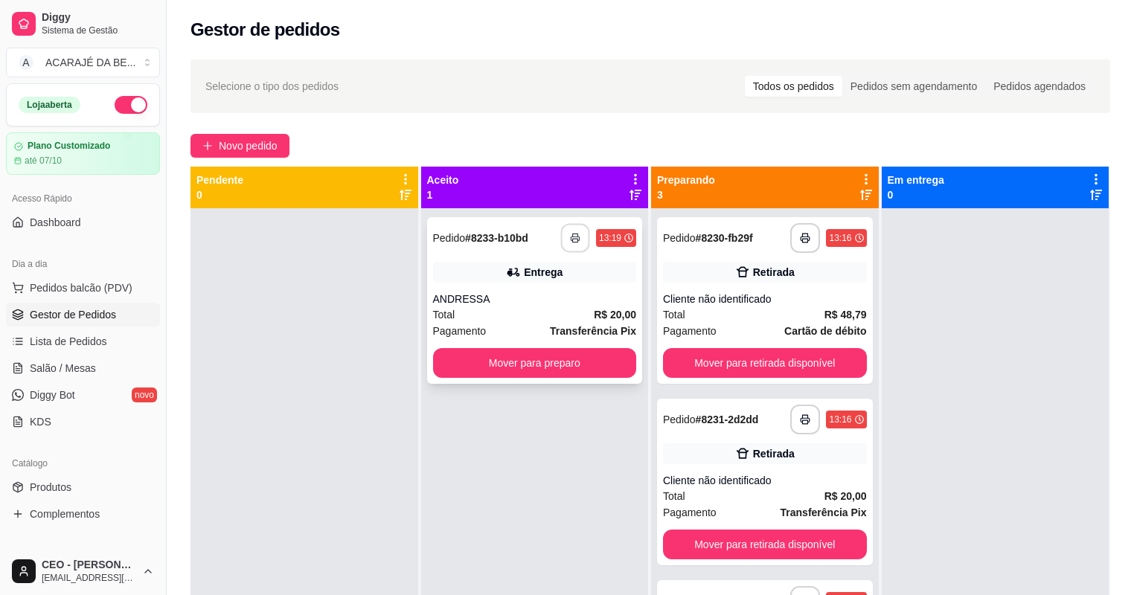
click at [577, 241] on button "button" at bounding box center [575, 238] width 29 height 29
click at [579, 351] on button "Mover para preparo" at bounding box center [535, 363] width 204 height 30
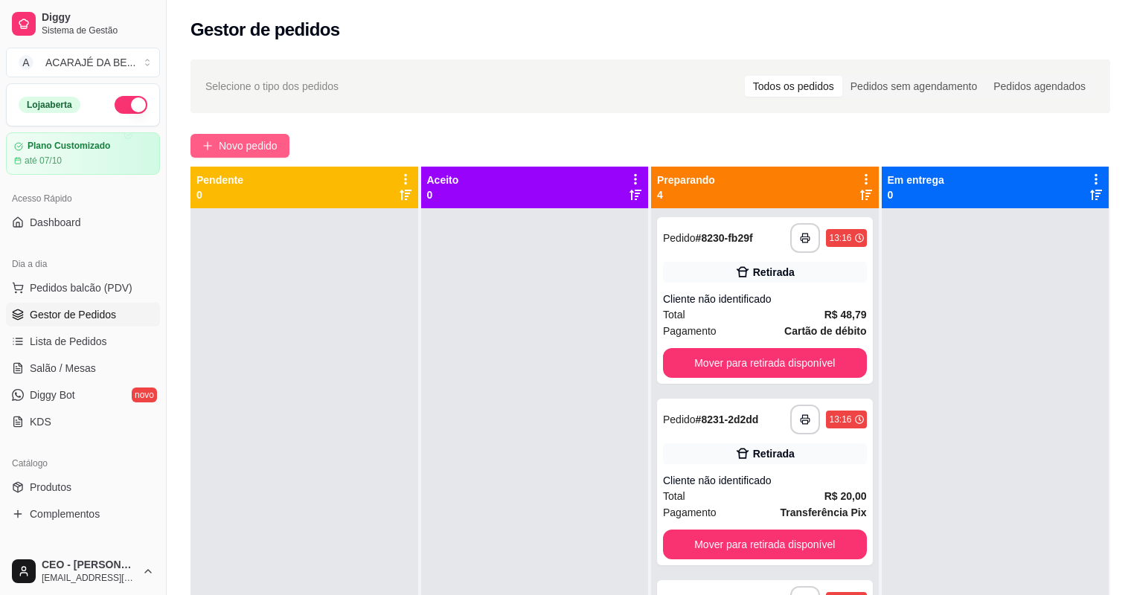
click at [256, 144] on span "Novo pedido" at bounding box center [248, 146] width 59 height 16
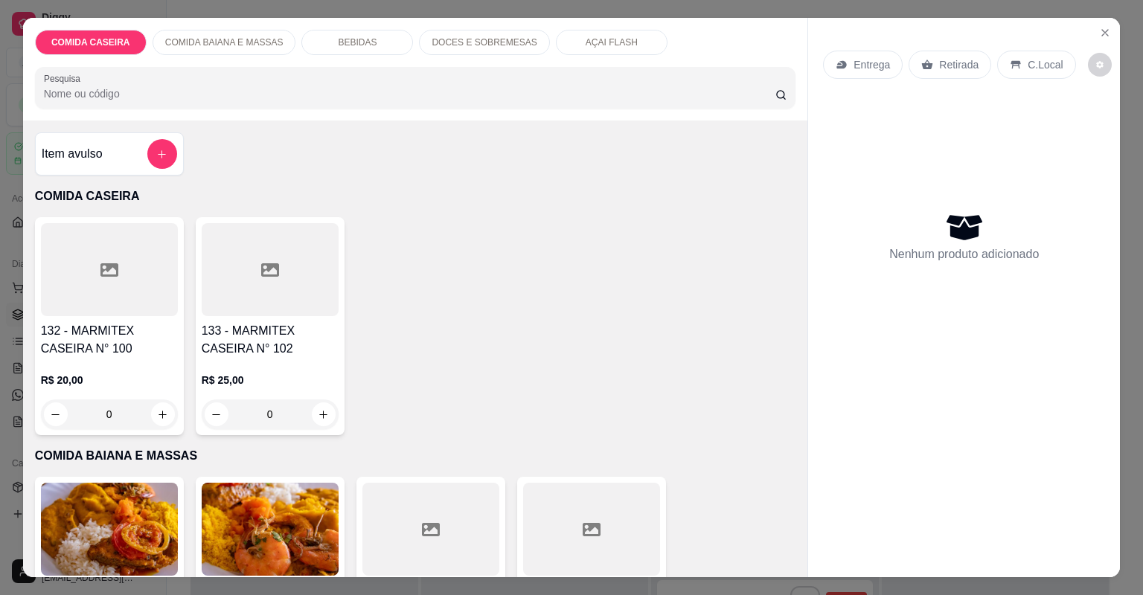
click at [586, 537] on icon at bounding box center [591, 530] width 18 height 18
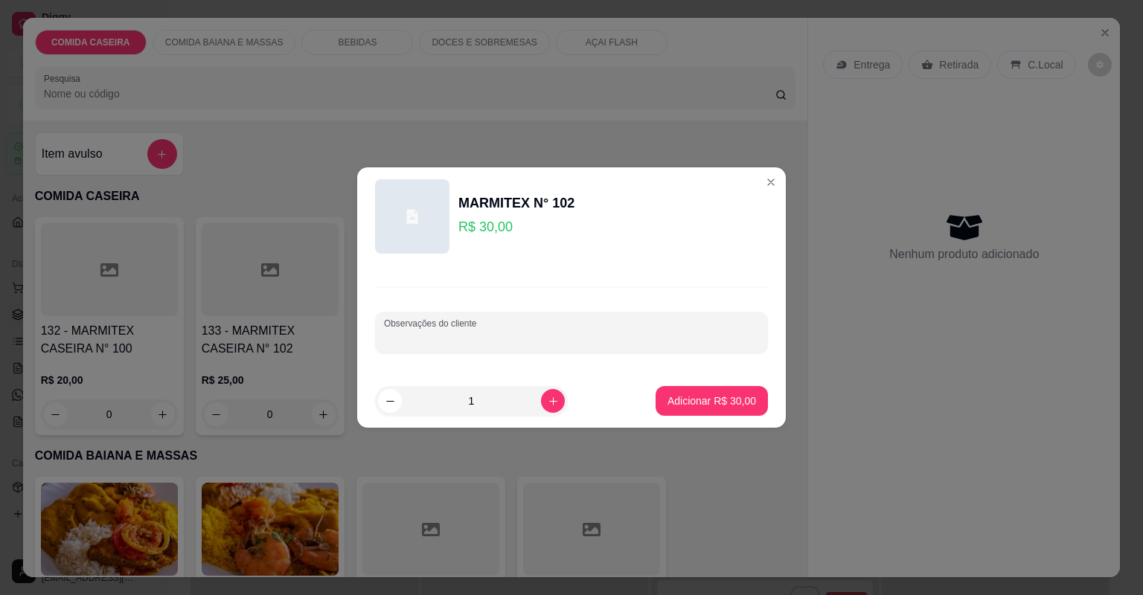
click at [525, 332] on input "Observações do cliente" at bounding box center [571, 338] width 375 height 15
paste input "Com farofa, cortado de abóbora, [GEOGRAPHIC_DATA], [GEOGRAPHIC_DATA], moqueca d…"
type input "Com farofa, cortado de abóbora, [GEOGRAPHIC_DATA], [GEOGRAPHIC_DATA], moqueca d…"
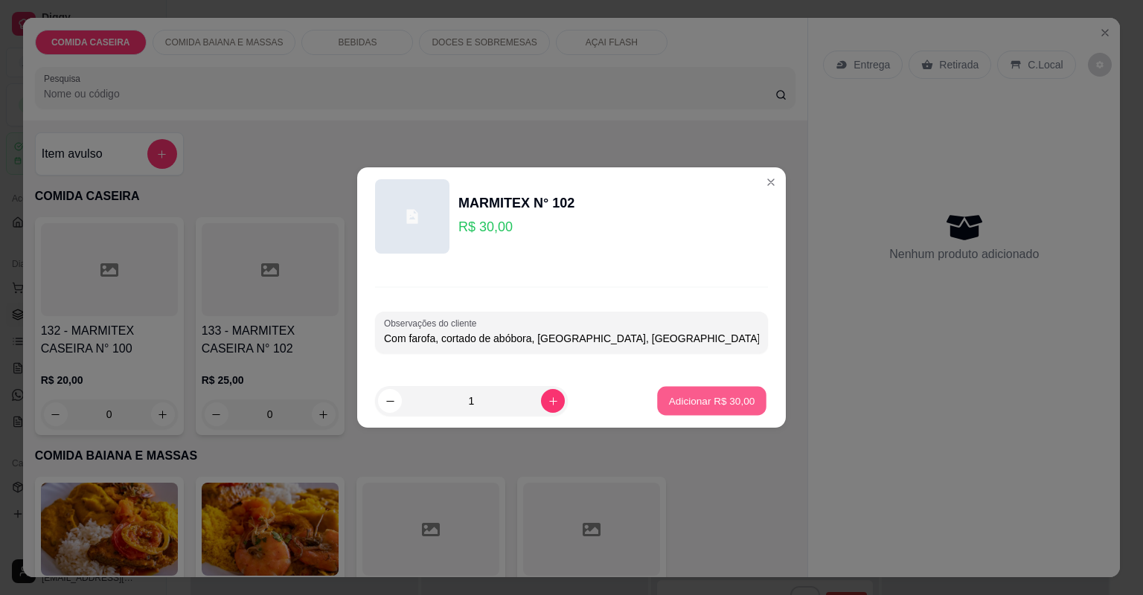
click at [710, 396] on p "Adicionar R$ 30,00" at bounding box center [712, 401] width 86 height 14
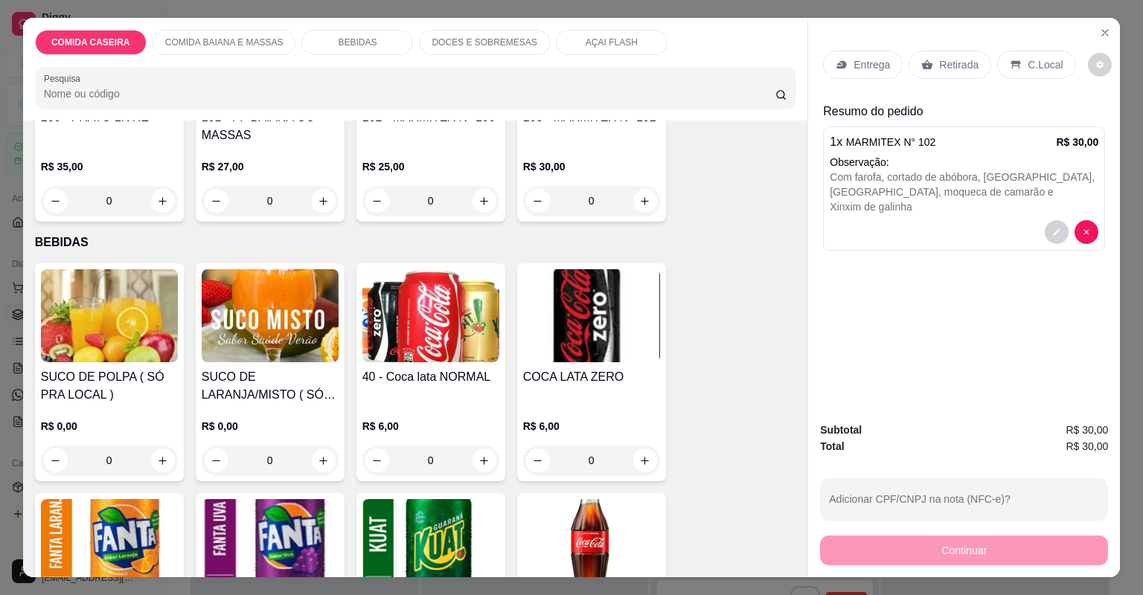
scroll to position [476, 0]
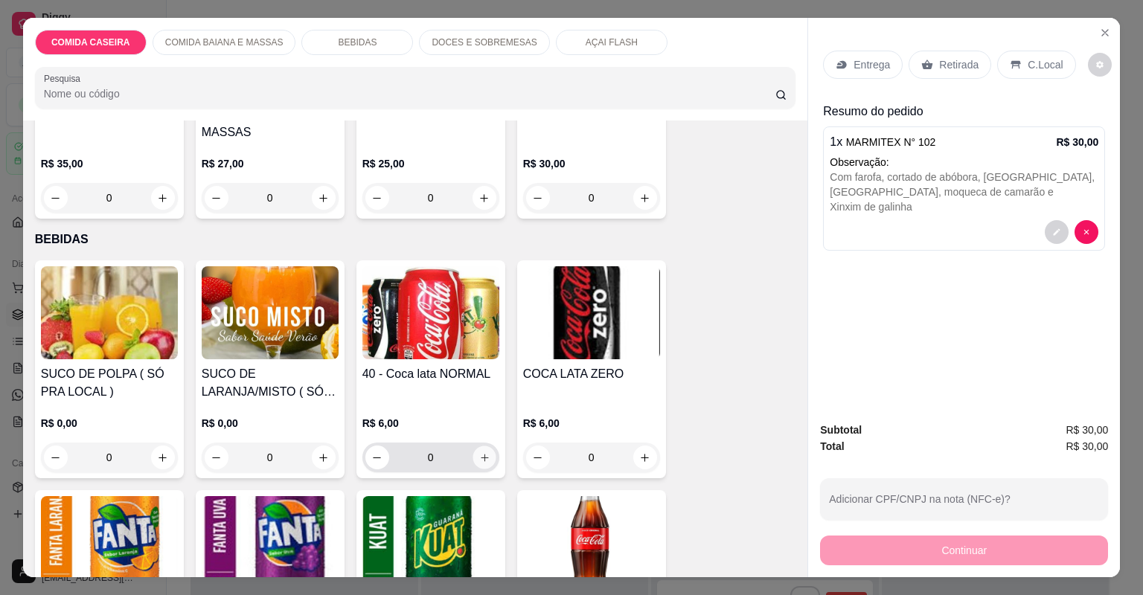
click at [479, 461] on icon "increase-product-quantity" at bounding box center [483, 457] width 11 height 11
type input "1"
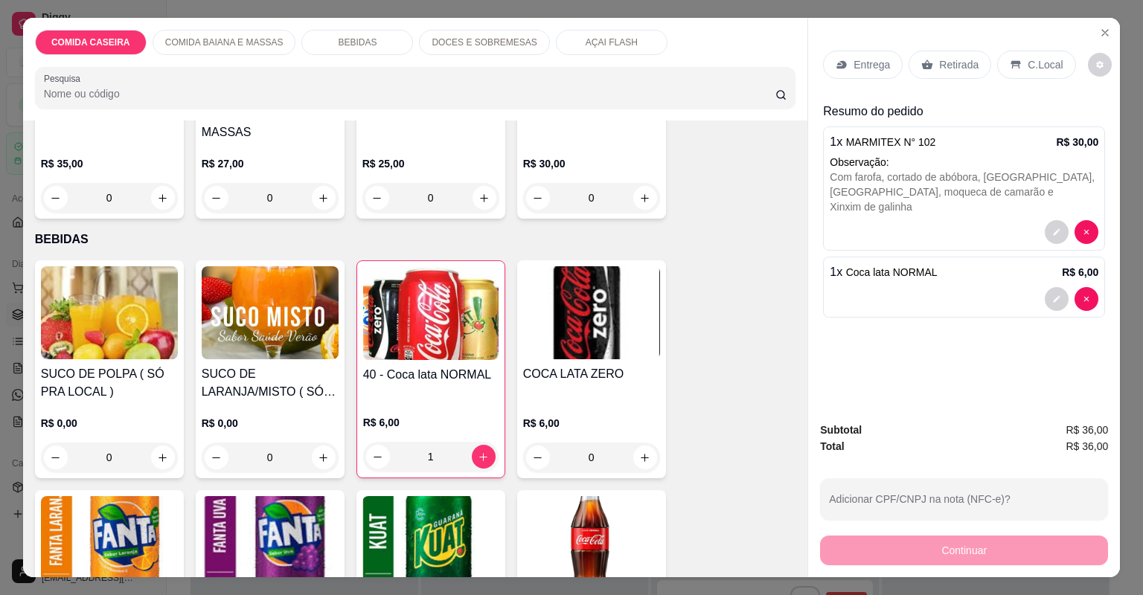
click at [855, 62] on p "Entrega" at bounding box center [871, 64] width 36 height 15
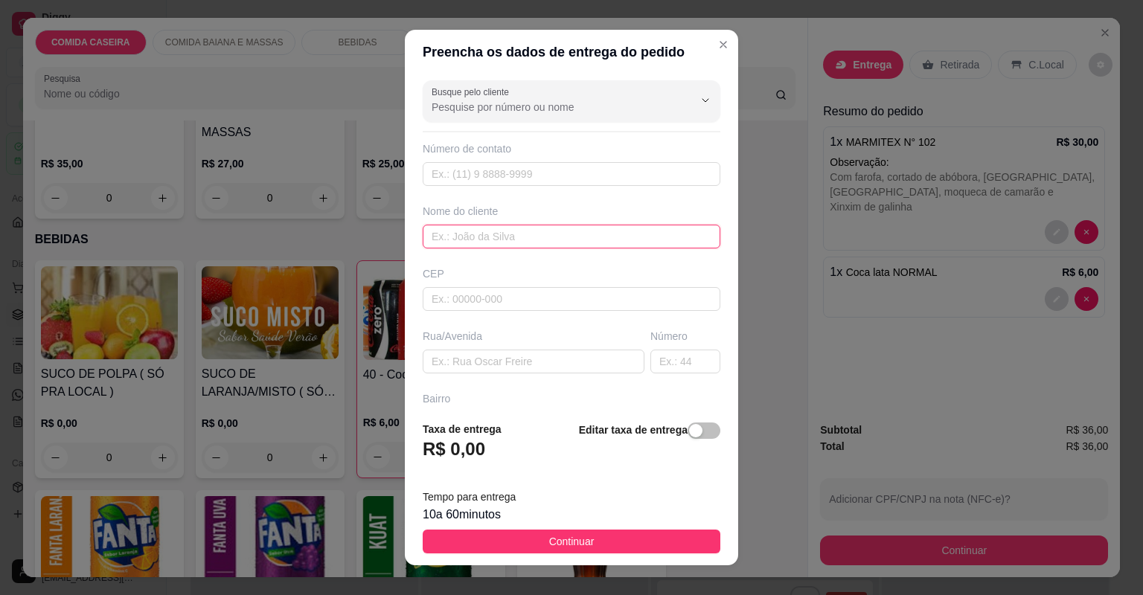
click at [491, 239] on input "text" at bounding box center [572, 237] width 298 height 24
type input "ISLA"
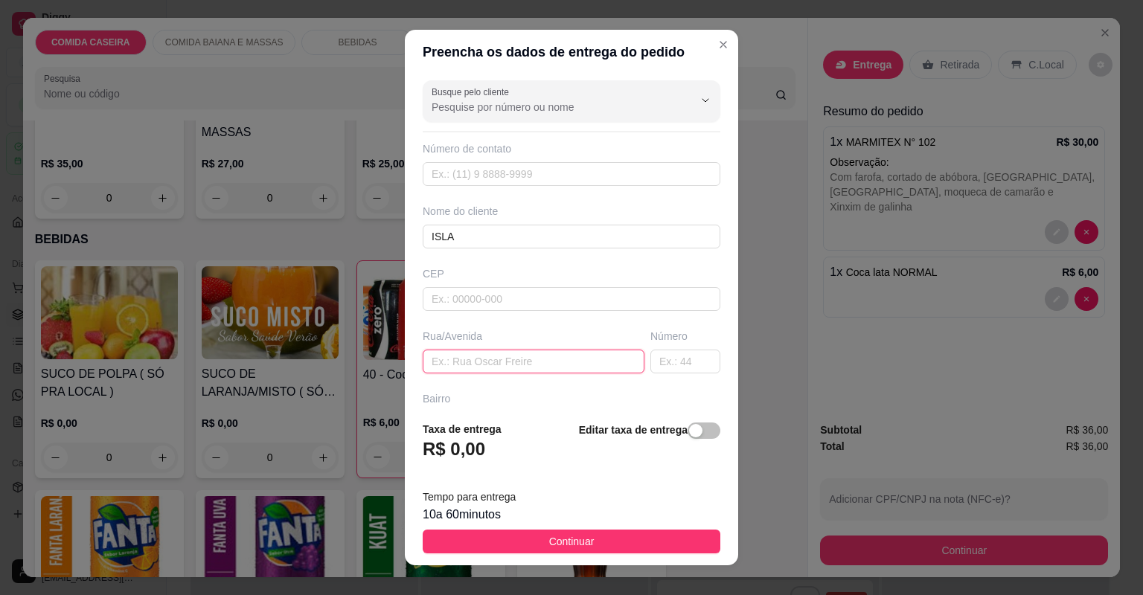
click at [559, 360] on input "text" at bounding box center [534, 362] width 222 height 24
paste input "Rua [PERSON_NAME]"
paste input "Bairro São Raimundo"
type input "Rua Arlete Magalhães Bairro [GEOGRAPHIC_DATA]"
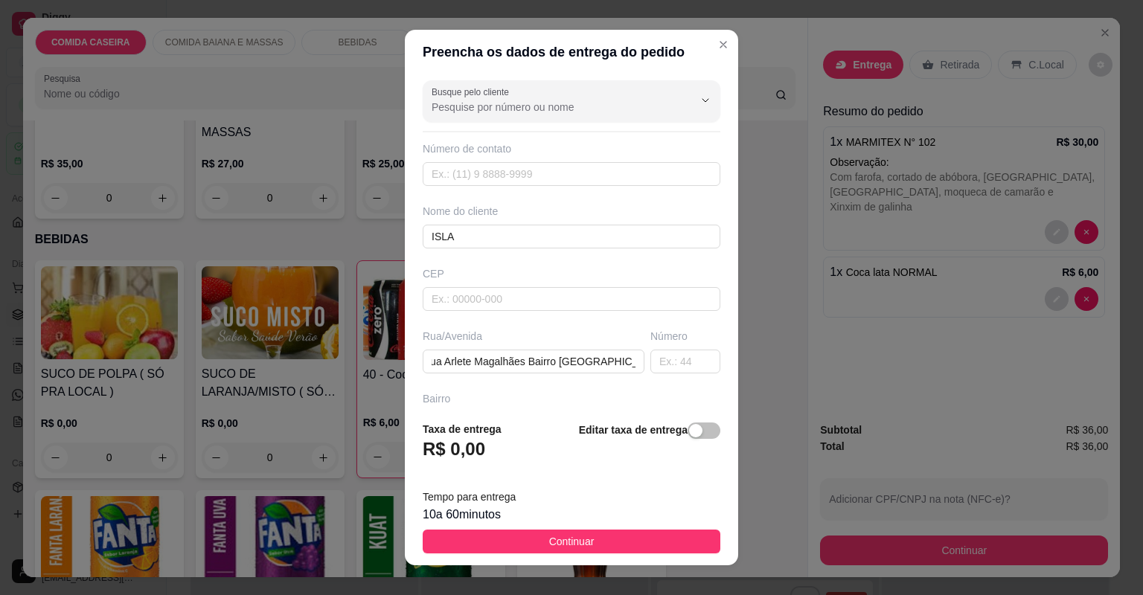
scroll to position [0, 0]
click at [690, 347] on div "Número" at bounding box center [685, 351] width 76 height 45
click at [684, 356] on input "text" at bounding box center [685, 362] width 70 height 24
type input "10"
click at [623, 357] on input "Rua Arlete Magalhães Bairro [GEOGRAPHIC_DATA]" at bounding box center [534, 362] width 222 height 24
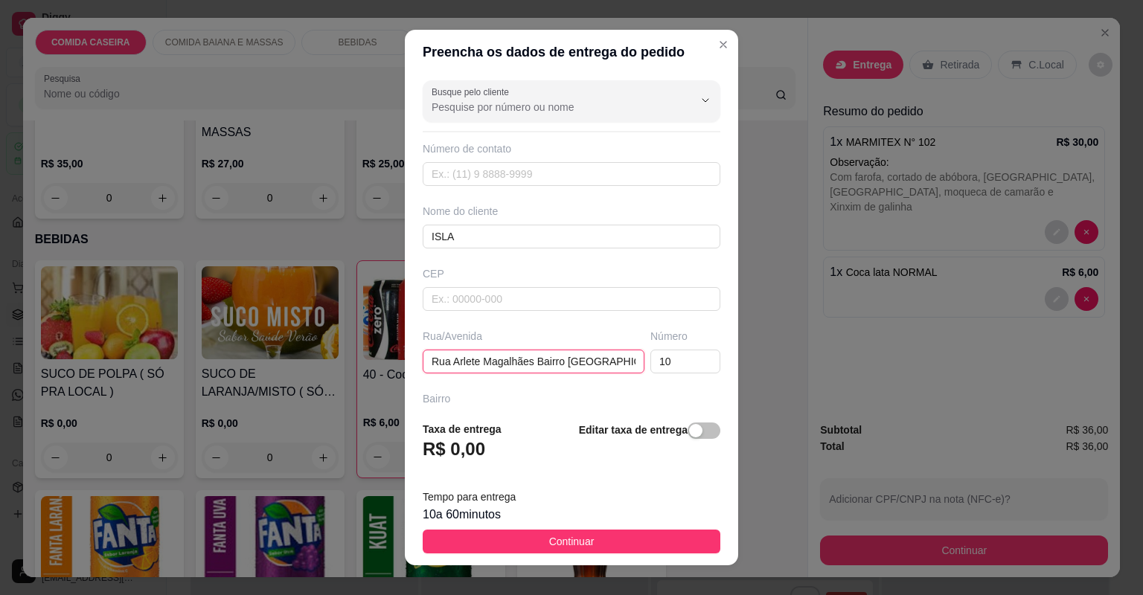
click at [623, 357] on input "Rua Arlete Magalhães Bairro [GEOGRAPHIC_DATA]" at bounding box center [534, 362] width 222 height 24
paste input "No fundo do postinho que era hospita"
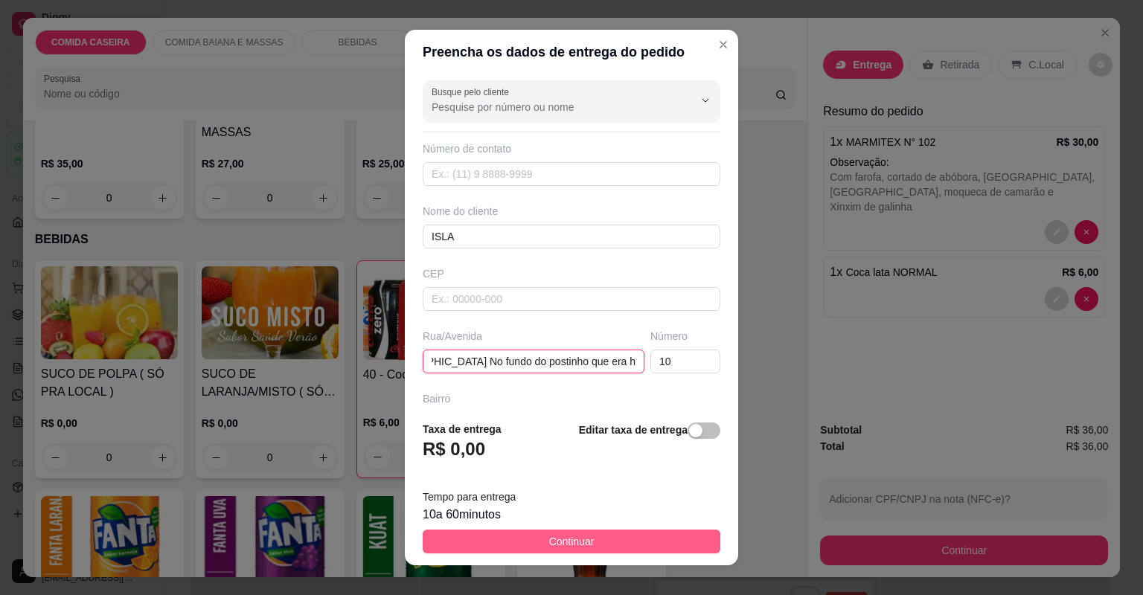
type input "Rua Arlete [PERSON_NAME] [GEOGRAPHIC_DATA] No fundo do postinho que era hospitaL"
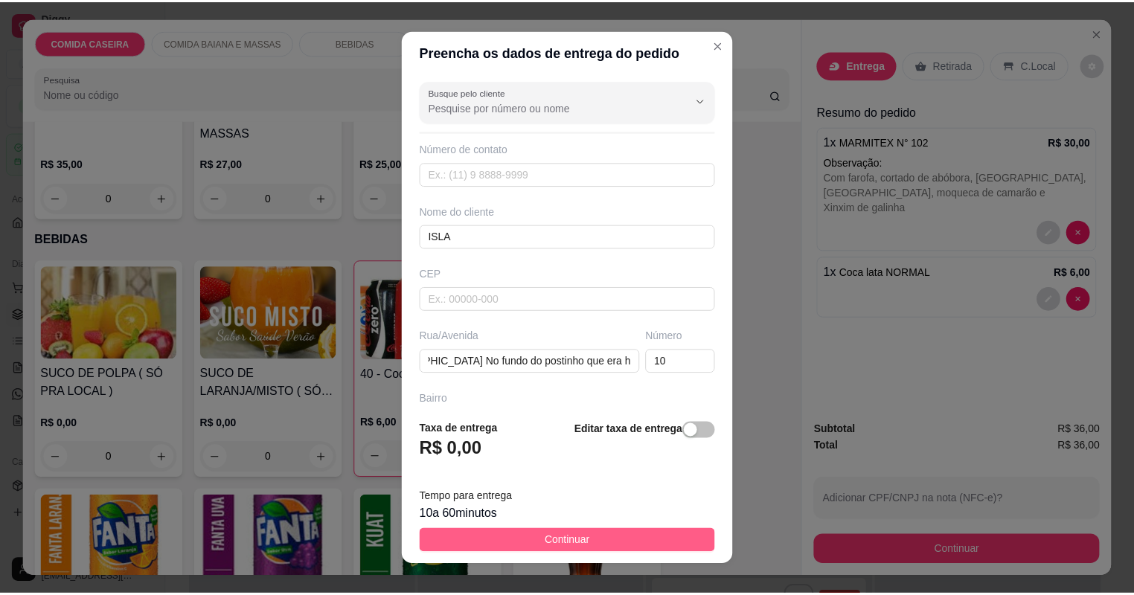
scroll to position [0, 0]
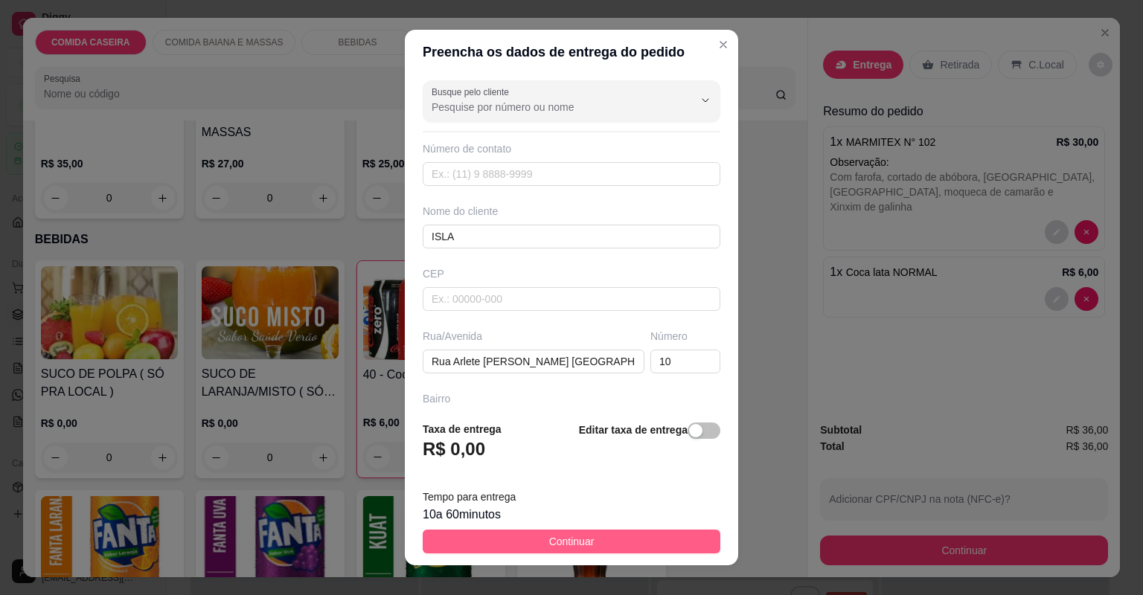
click at [623, 533] on button "Continuar" at bounding box center [572, 542] width 298 height 24
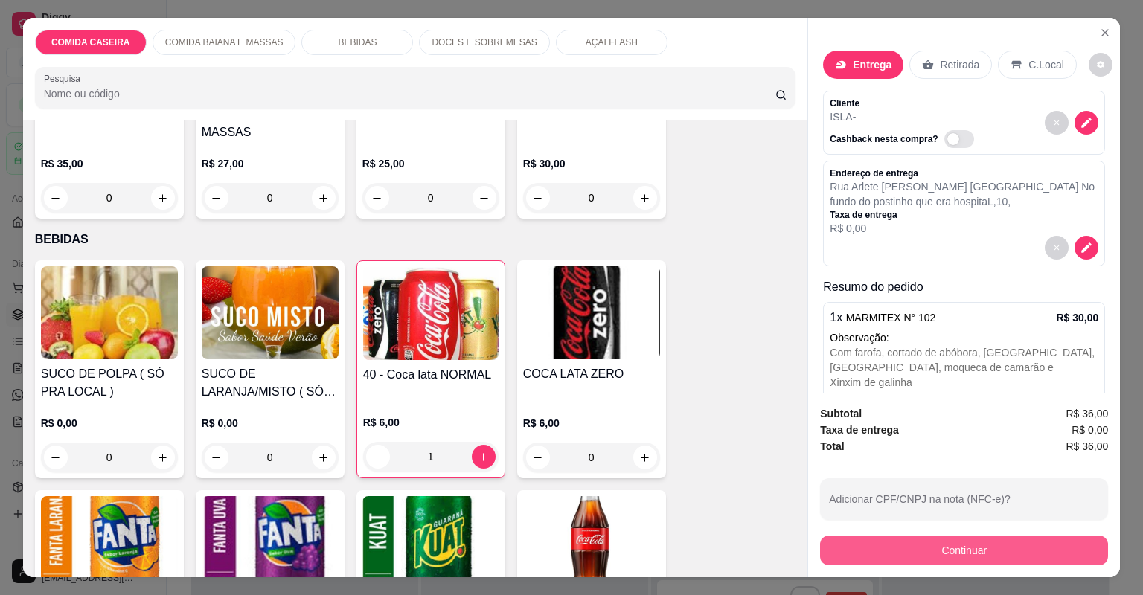
click at [914, 549] on button "Continuar" at bounding box center [964, 551] width 288 height 30
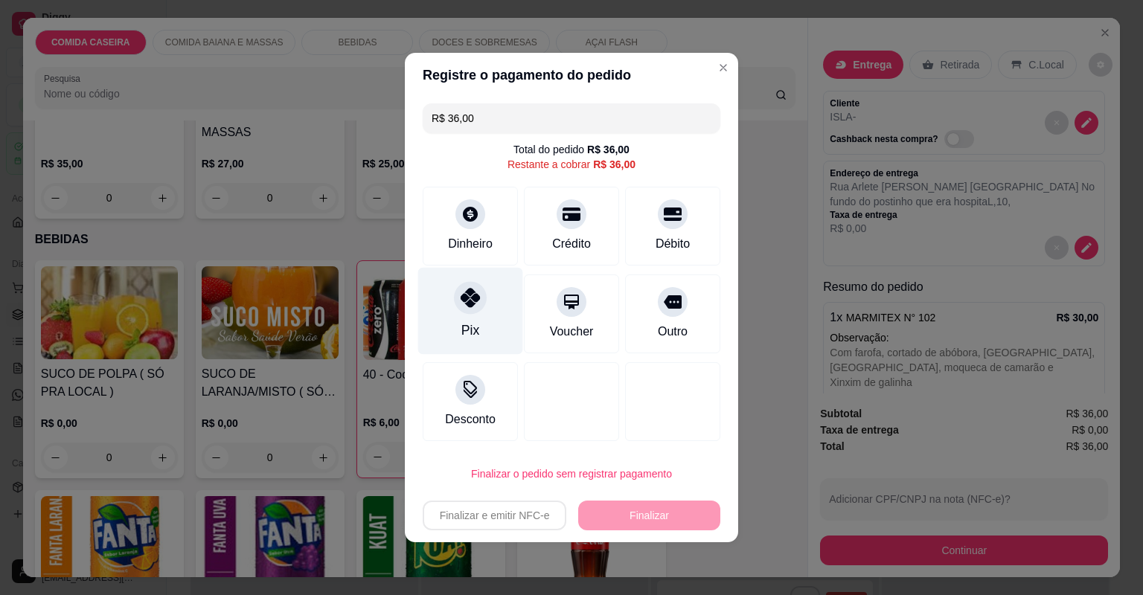
click at [470, 308] on div at bounding box center [470, 297] width 33 height 33
type input "R$ 0,00"
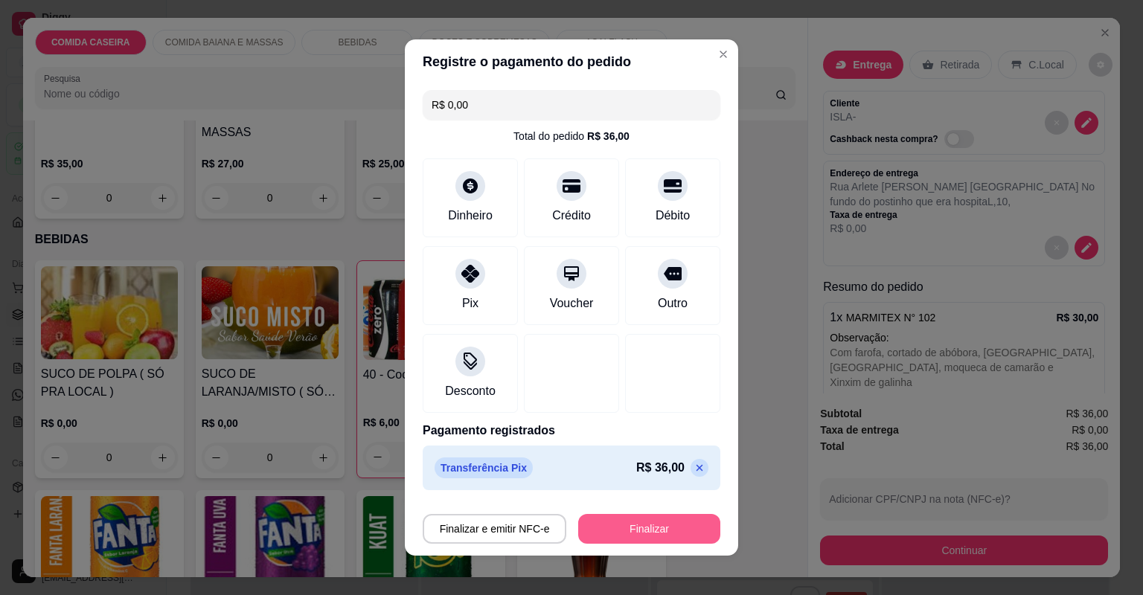
click at [634, 527] on button "Finalizar" at bounding box center [649, 529] width 142 height 30
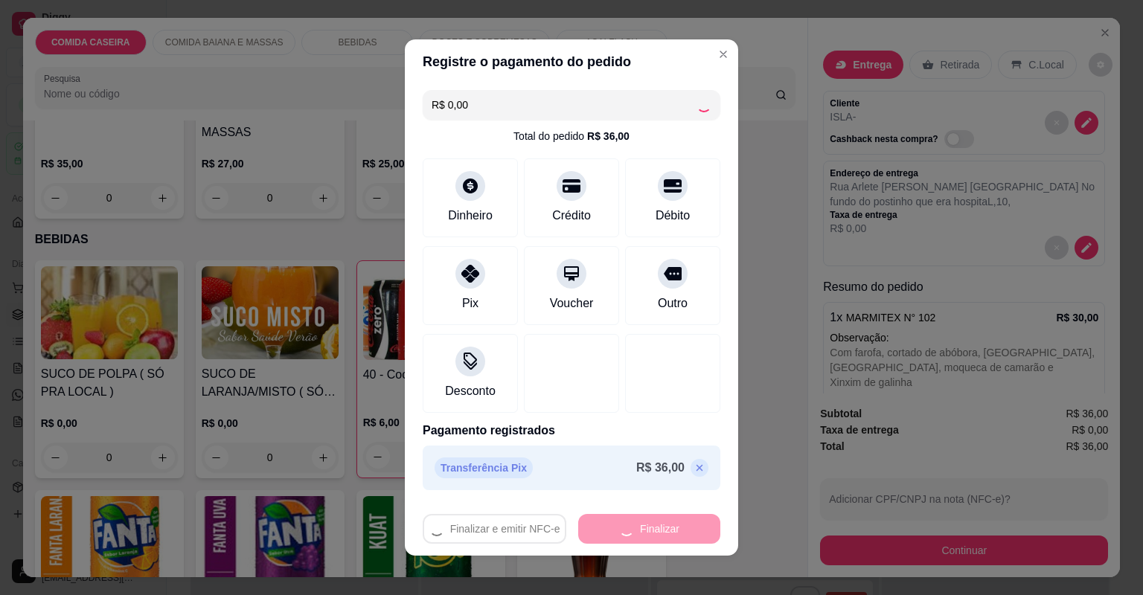
type input "0"
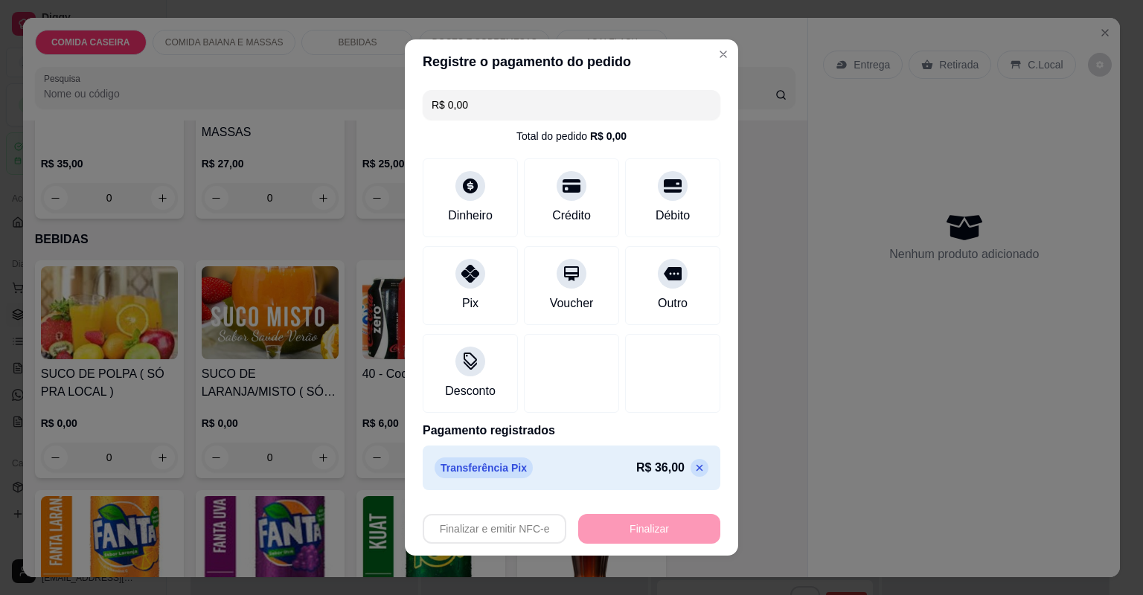
type input "-R$ 36,00"
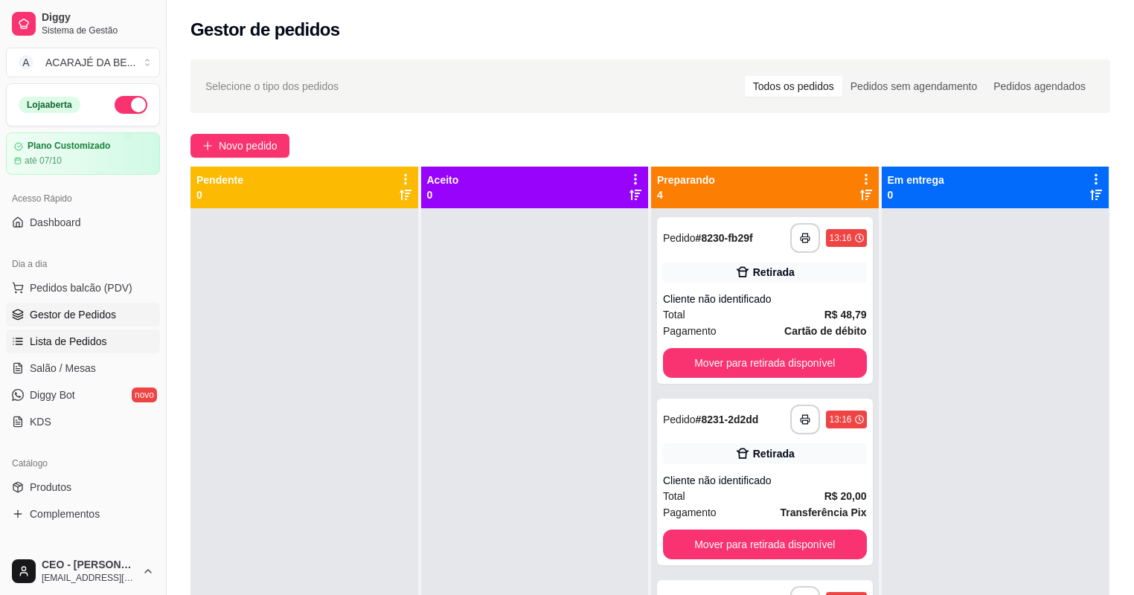
click at [89, 342] on span "Lista de Pedidos" at bounding box center [68, 341] width 77 height 15
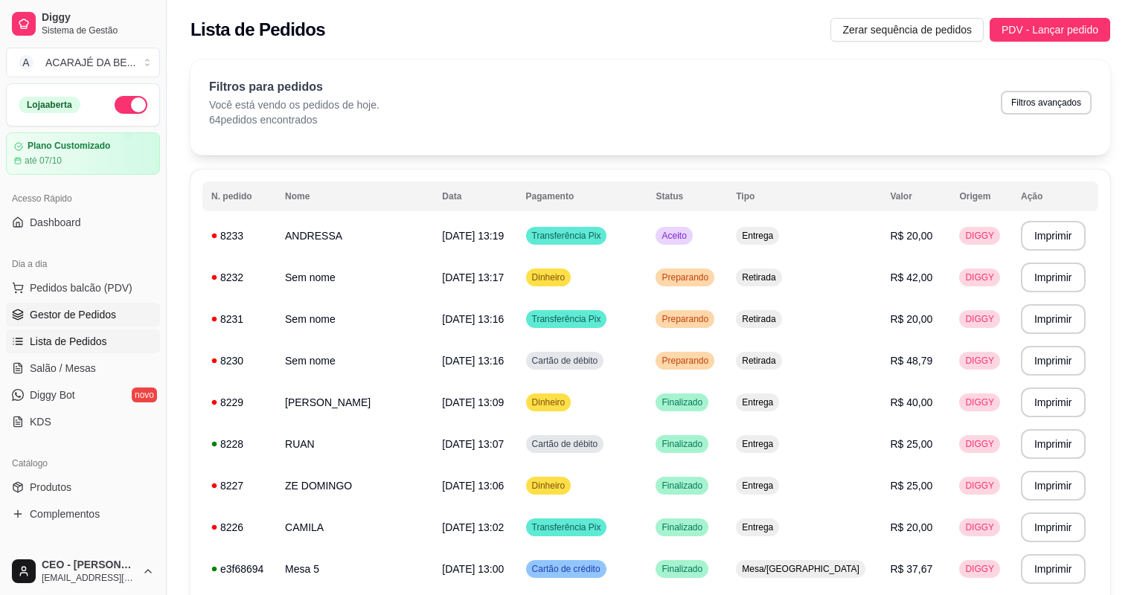
click at [102, 314] on span "Gestor de Pedidos" at bounding box center [73, 314] width 86 height 15
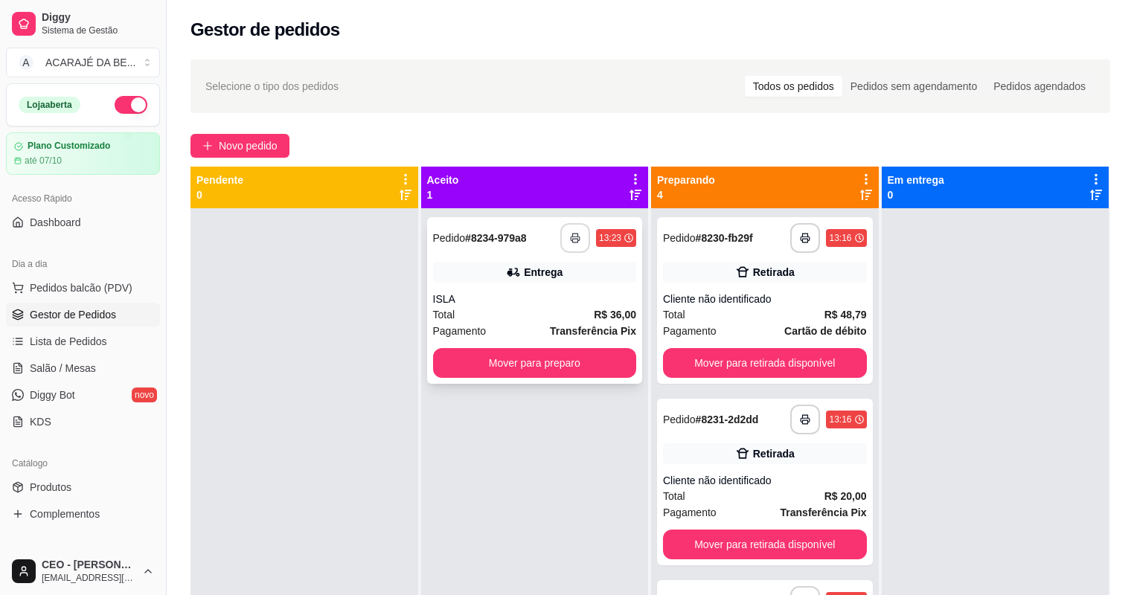
click at [571, 237] on icon "button" at bounding box center [575, 239] width 9 height 4
click at [571, 356] on button "Mover para preparo" at bounding box center [534, 363] width 197 height 29
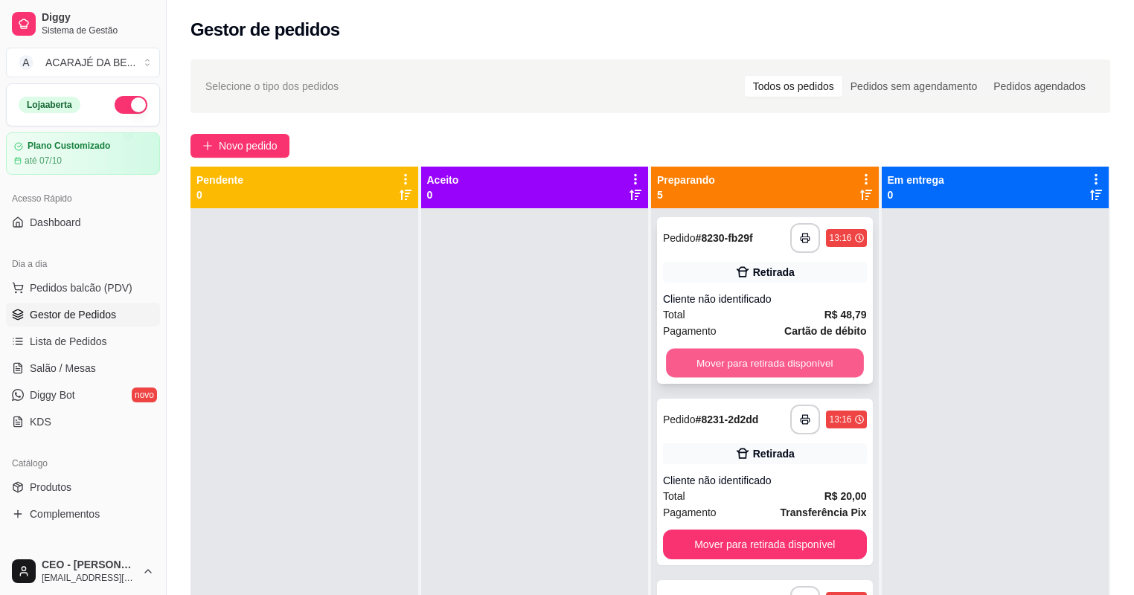
click at [701, 359] on button "Mover para retirada disponível" at bounding box center [764, 363] width 197 height 29
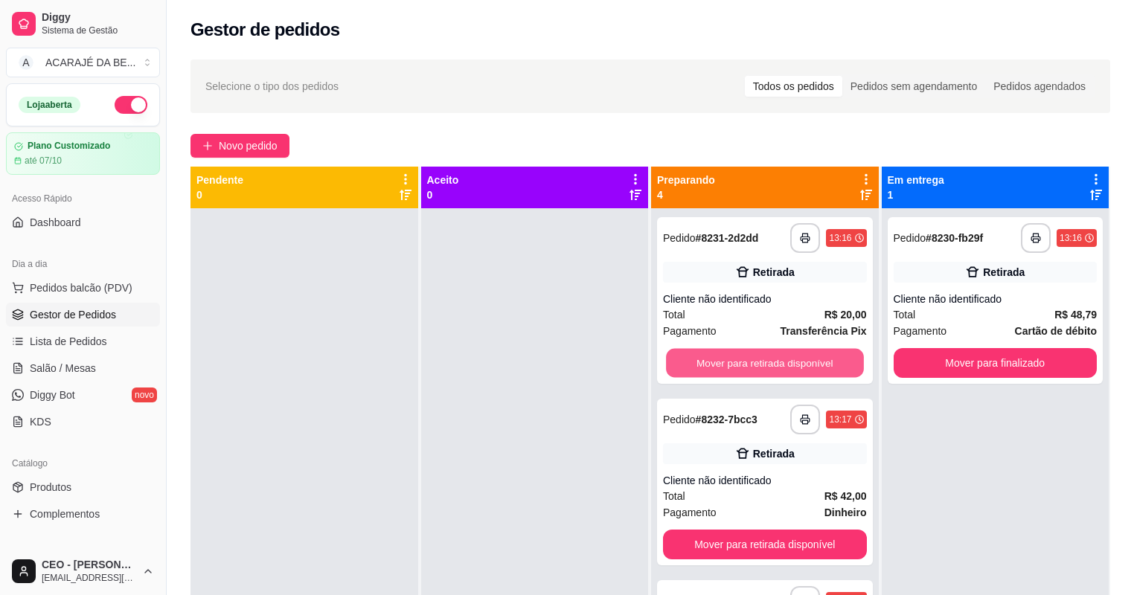
click at [701, 359] on button "Mover para retirada disponível" at bounding box center [764, 363] width 197 height 29
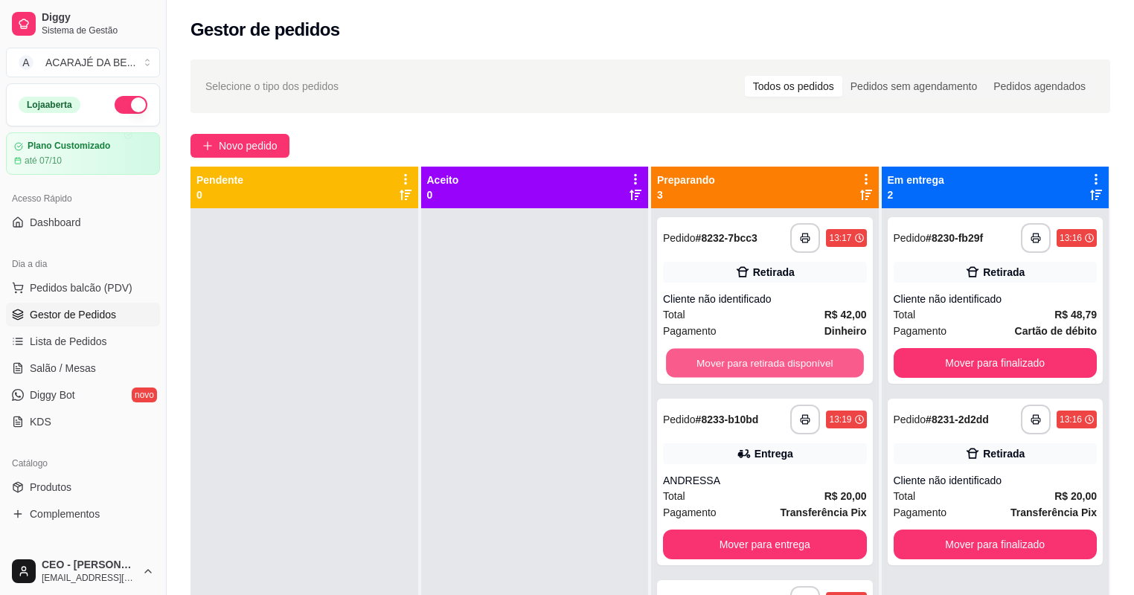
click at [701, 359] on button "Mover para retirada disponível" at bounding box center [764, 363] width 197 height 29
click at [701, 359] on button "Mover para entrega" at bounding box center [764, 363] width 197 height 29
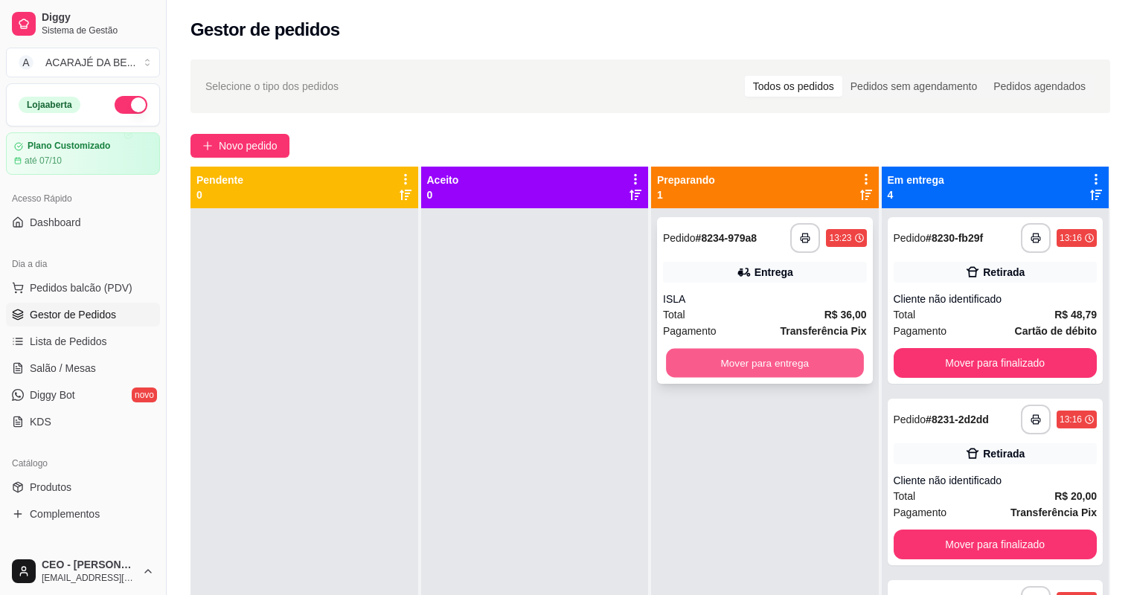
click at [715, 359] on button "Mover para entrega" at bounding box center [764, 363] width 197 height 29
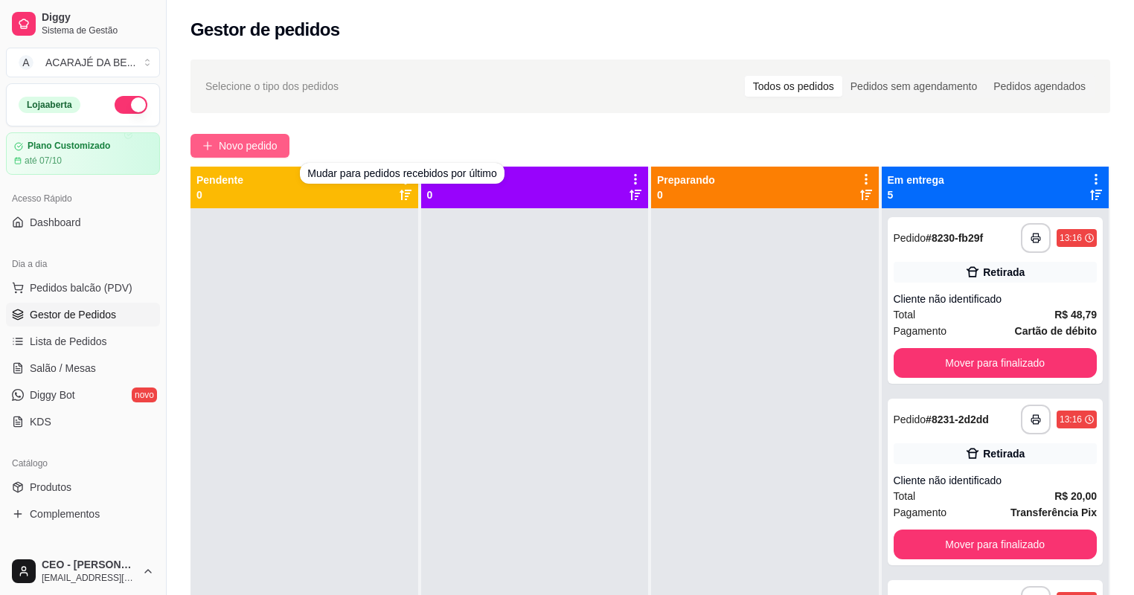
click at [276, 141] on span "Novo pedido" at bounding box center [248, 146] width 59 height 16
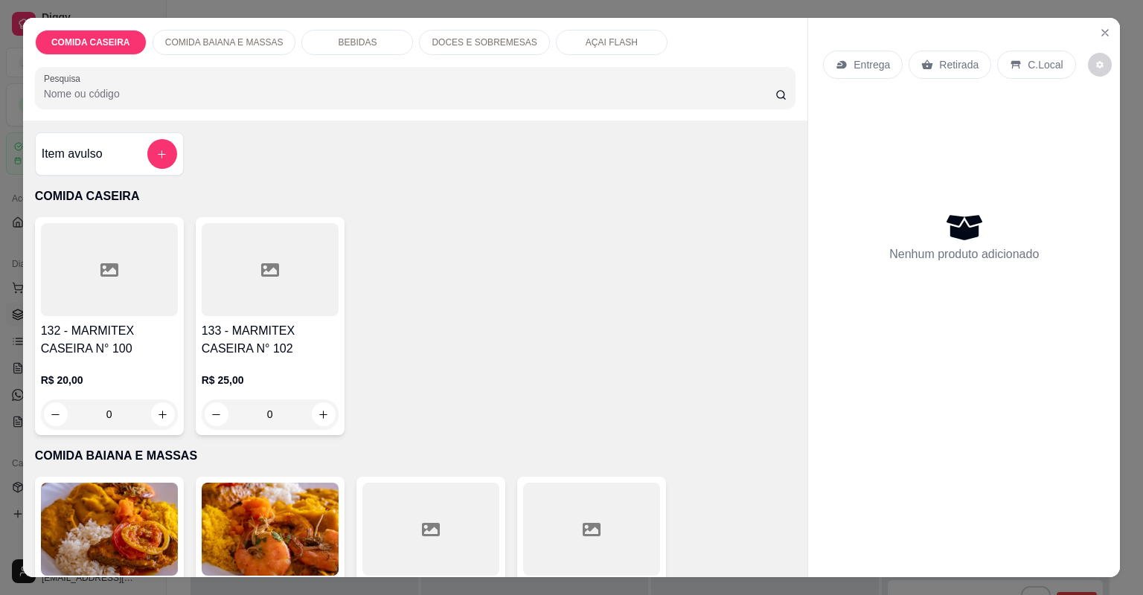
click at [116, 252] on div at bounding box center [109, 269] width 137 height 93
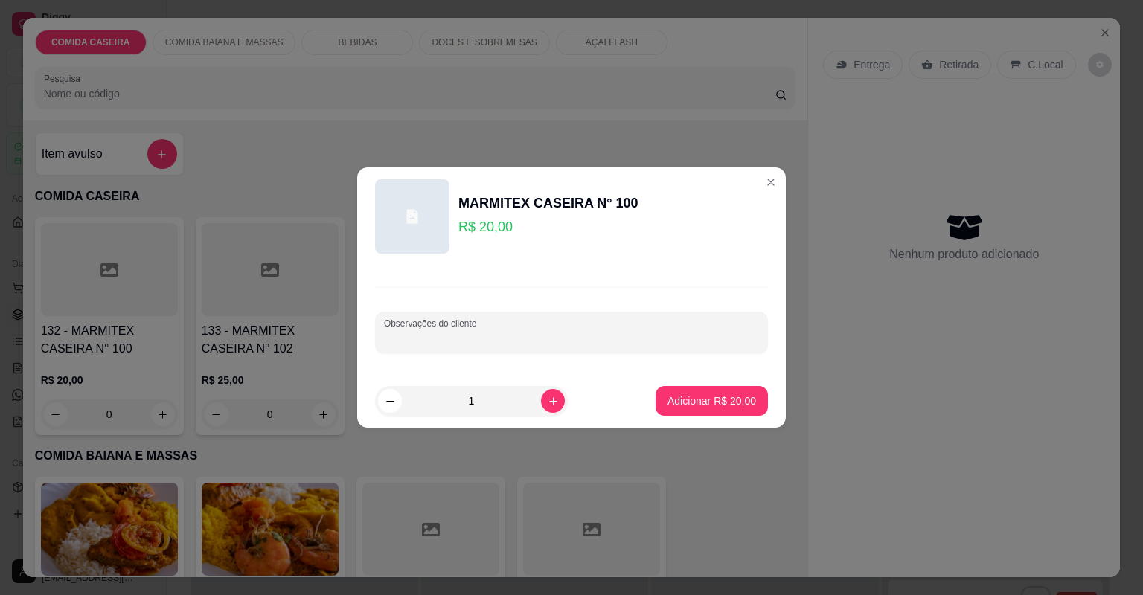
click at [616, 341] on input "Observações do cliente" at bounding box center [571, 338] width 375 height 15
paste input "Feijão tropeiro, arroz branco, macarrão purê e banana frita"
paste input "Alcatra e fraldinha"
type input "Feijão tropeiro, arroz branco, macarrão purê e banana frita Alcatra e fraldinha"
click at [692, 398] on p "Adicionar R$ 20,00" at bounding box center [711, 401] width 89 height 15
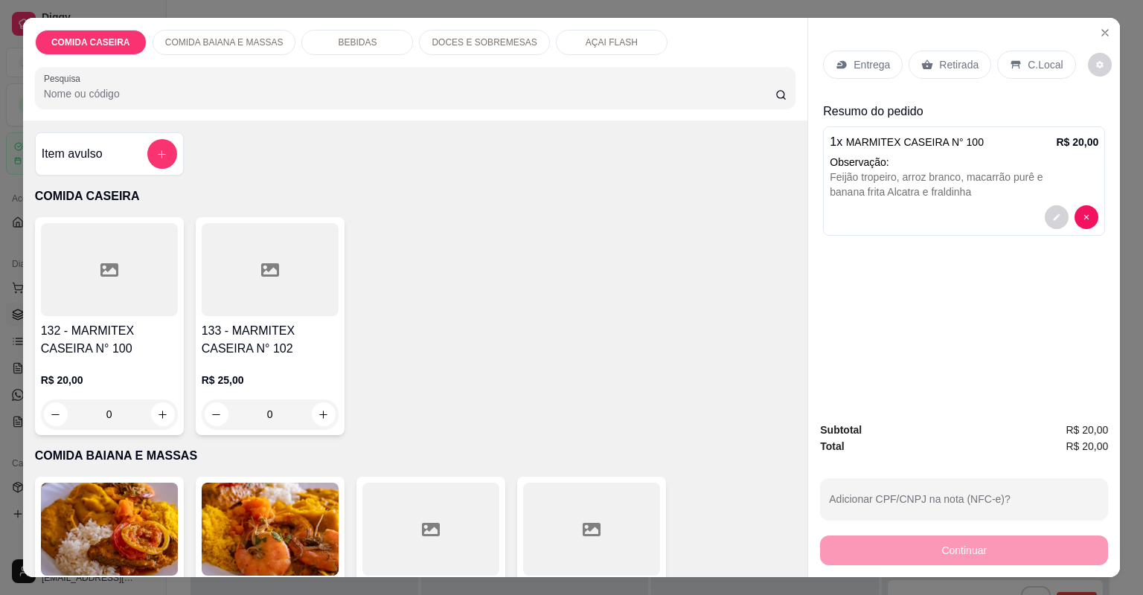
click at [864, 62] on p "Entrega" at bounding box center [871, 64] width 36 height 15
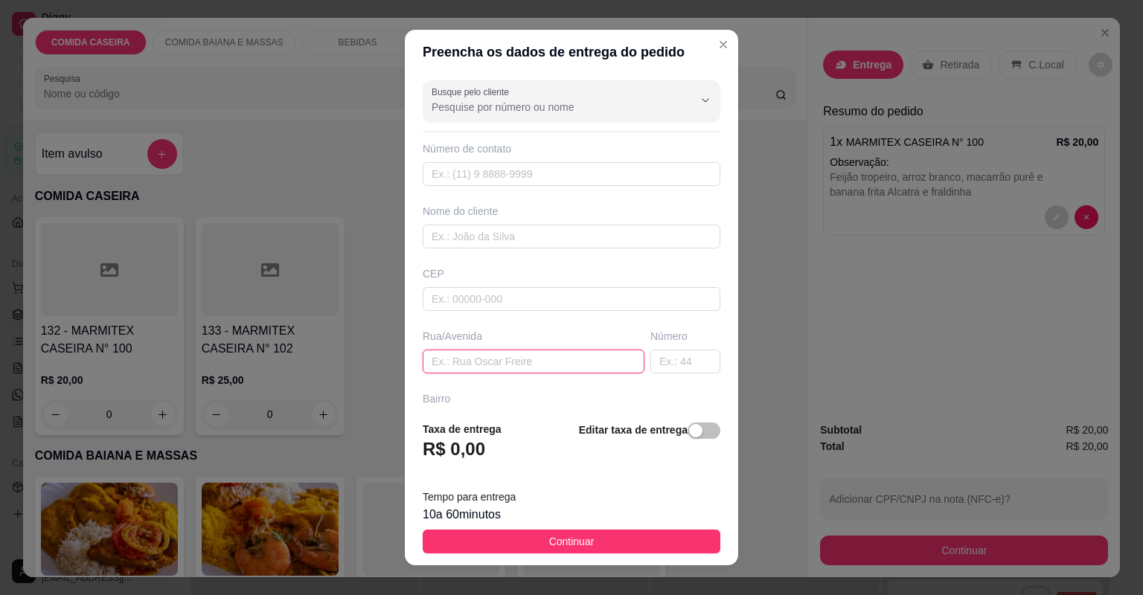
click at [607, 360] on input "text" at bounding box center [534, 362] width 222 height 24
paste input "entregar na loja Cíntia variedades"
type input "entregar na loja Cíntia variedades"
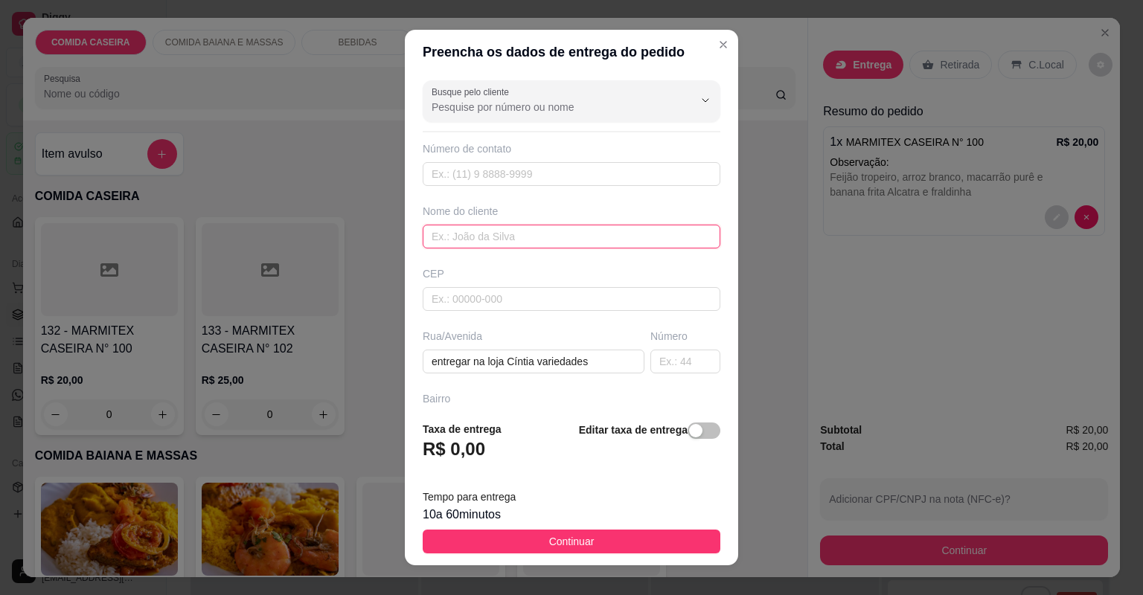
click at [506, 235] on input "text" at bounding box center [572, 237] width 298 height 24
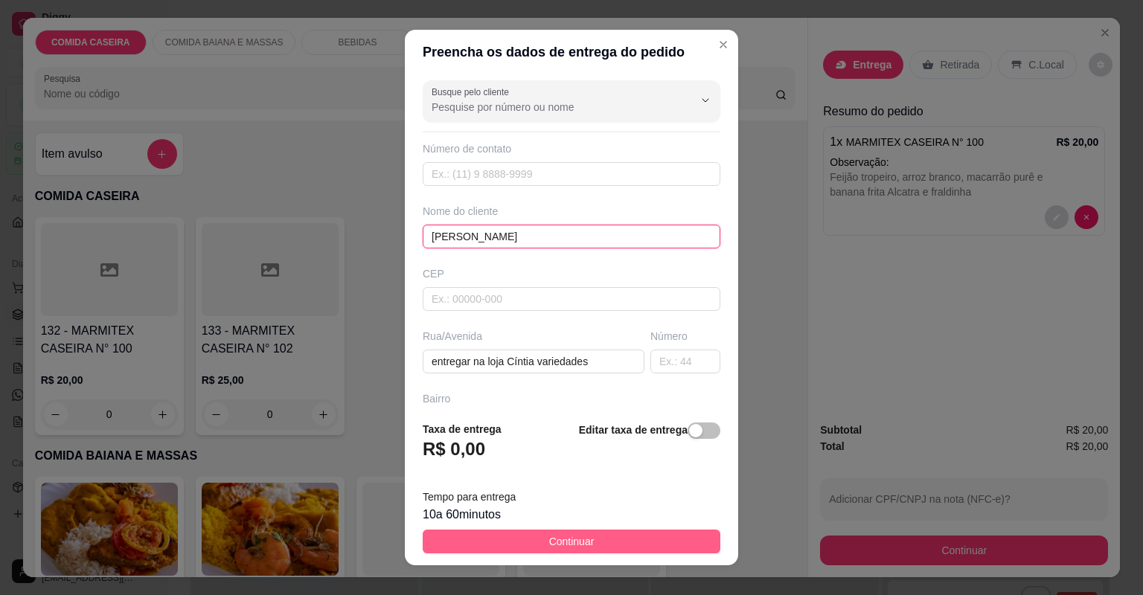
type input "[PERSON_NAME]"
click at [613, 545] on button "Continuar" at bounding box center [572, 542] width 298 height 24
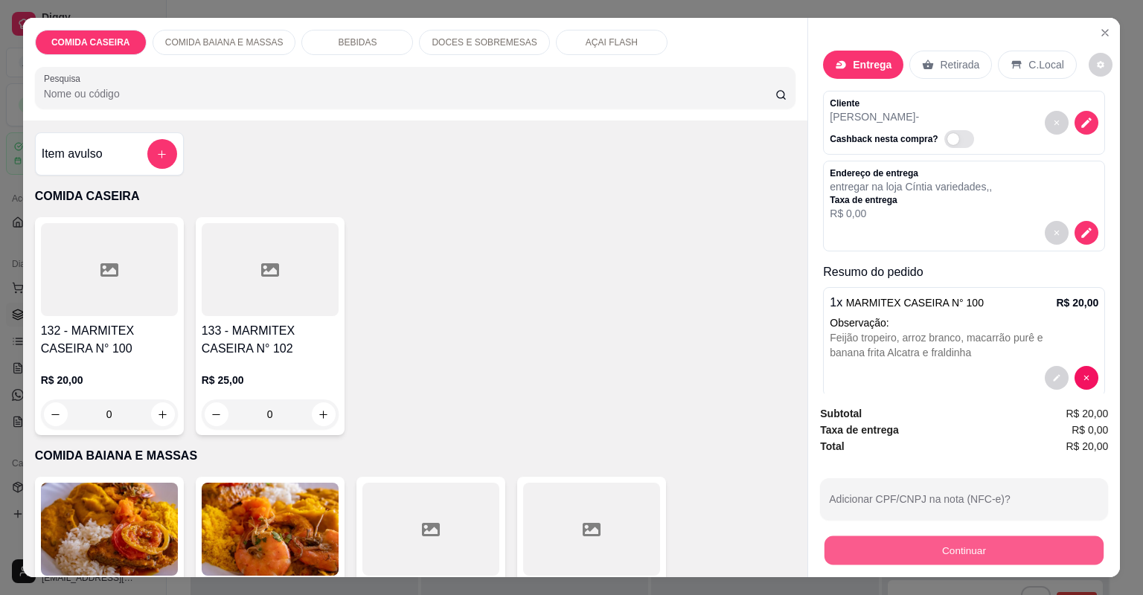
click at [943, 555] on button "Continuar" at bounding box center [963, 550] width 279 height 29
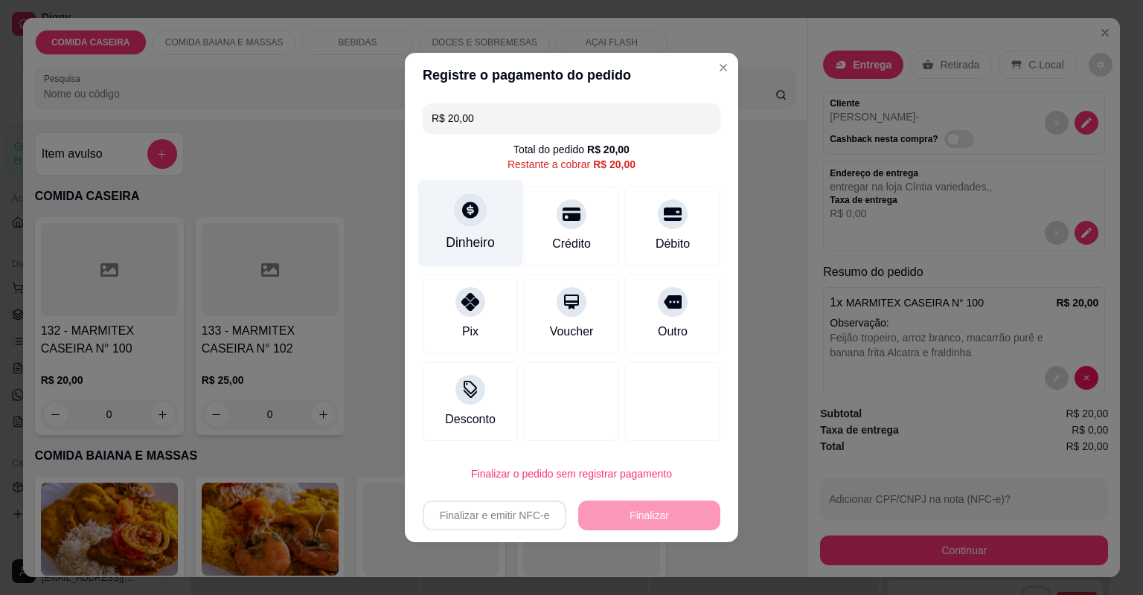
click at [484, 196] on div "Dinheiro" at bounding box center [470, 223] width 105 height 87
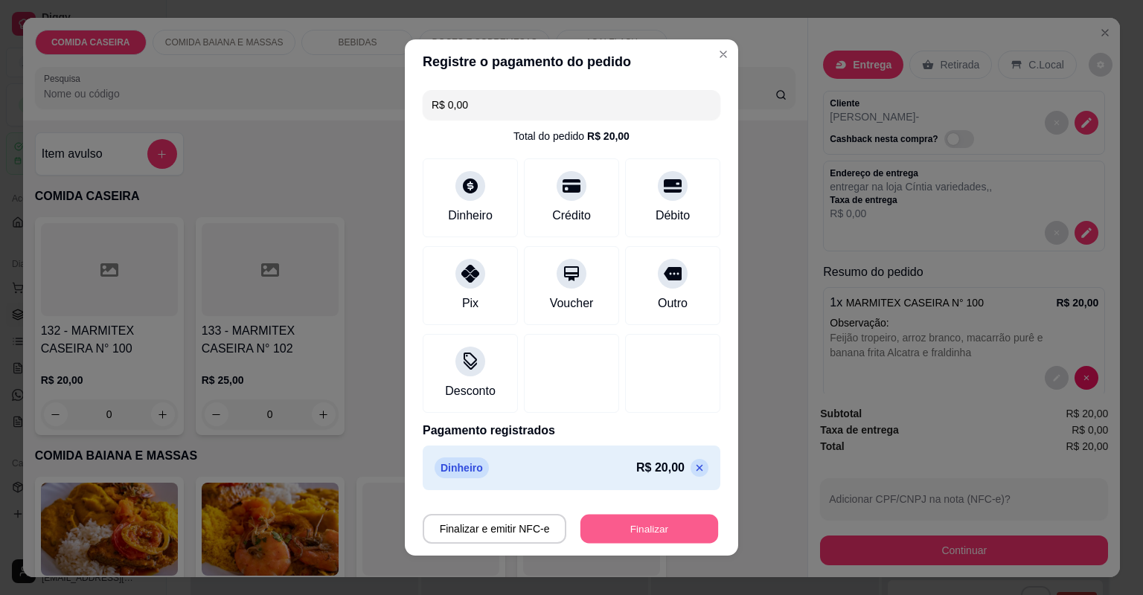
click at [672, 528] on button "Finalizar" at bounding box center [649, 529] width 138 height 29
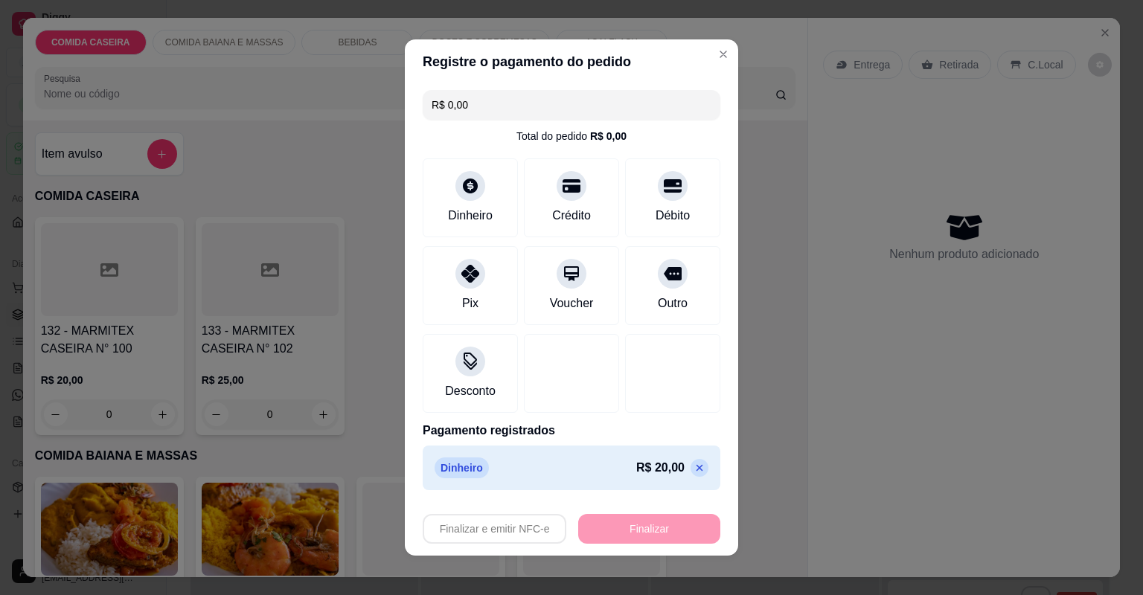
type input "-R$ 20,00"
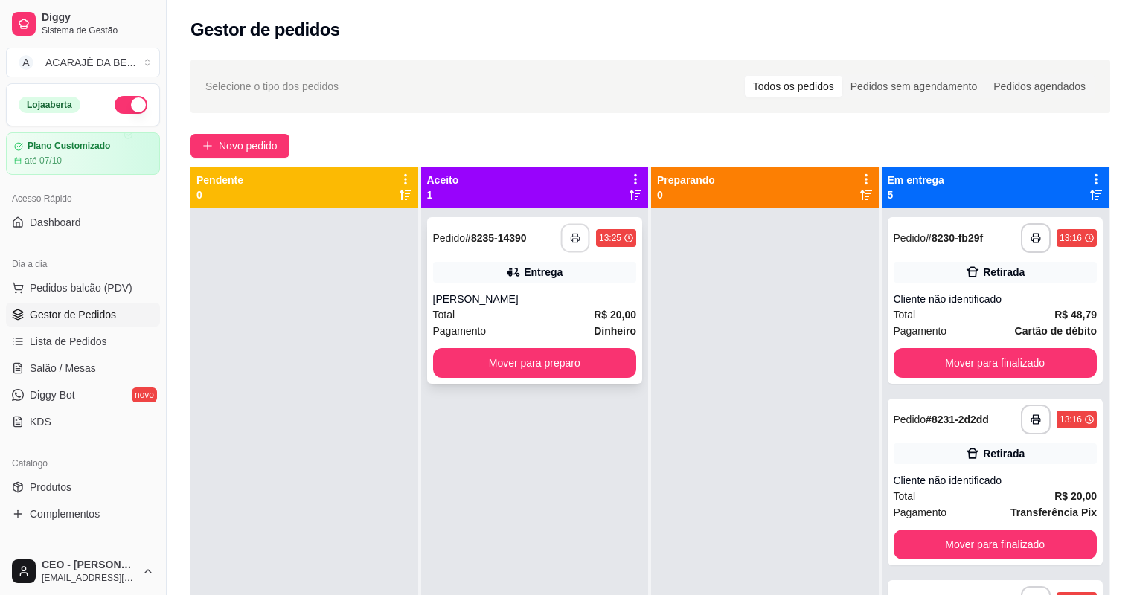
click at [575, 237] on icon "button" at bounding box center [575, 238] width 10 height 10
click at [556, 369] on button "Mover para preparo" at bounding box center [535, 363] width 204 height 30
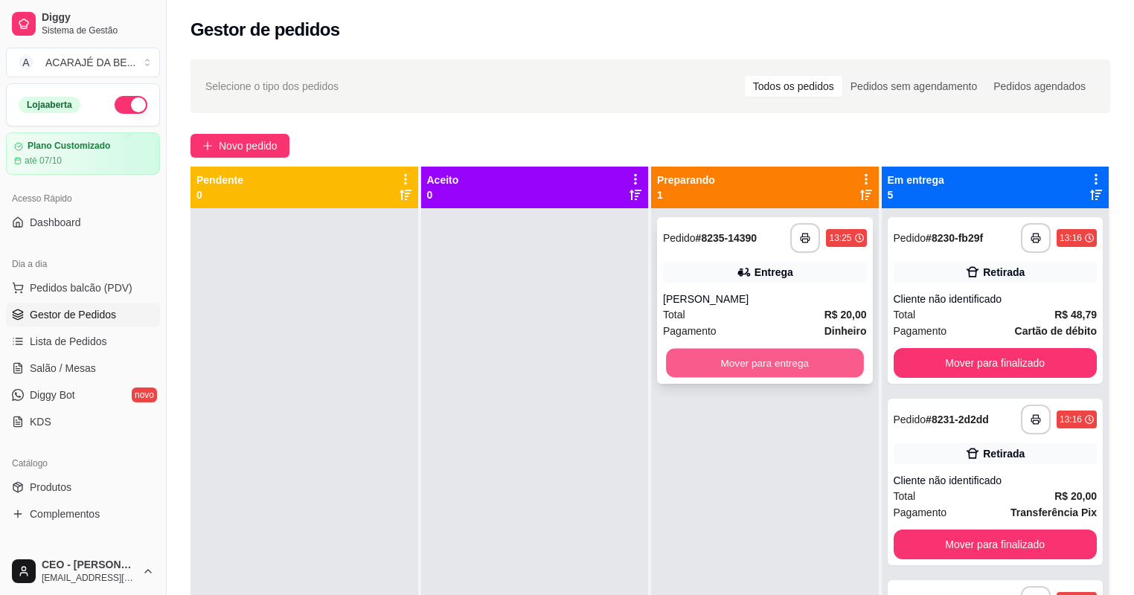
click at [777, 363] on button "Mover para entrega" at bounding box center [764, 363] width 197 height 29
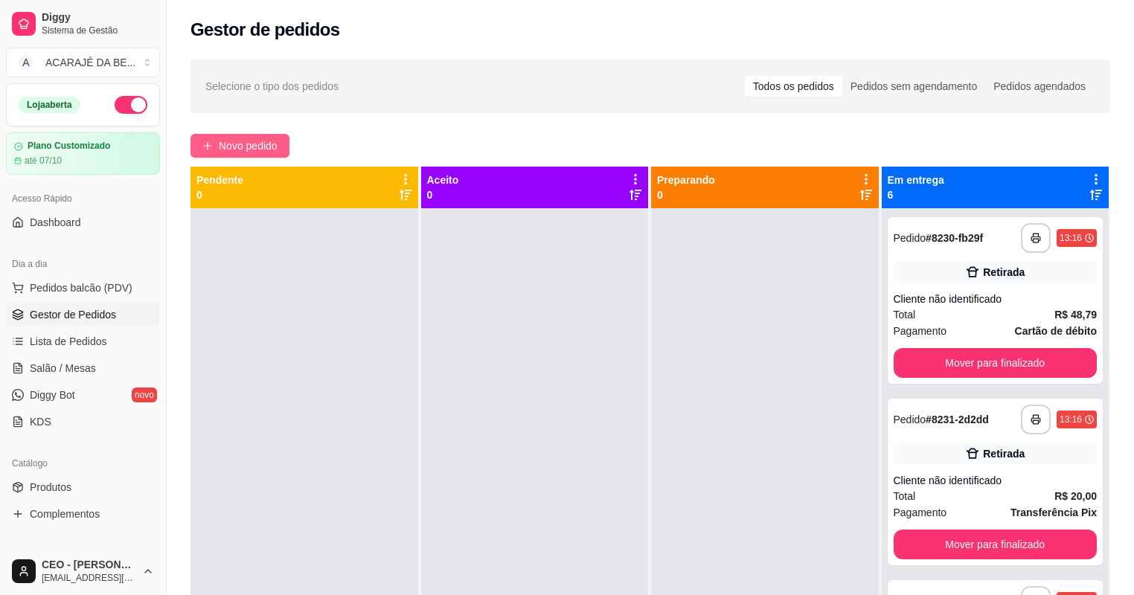
click at [276, 149] on span "Novo pedido" at bounding box center [248, 146] width 59 height 16
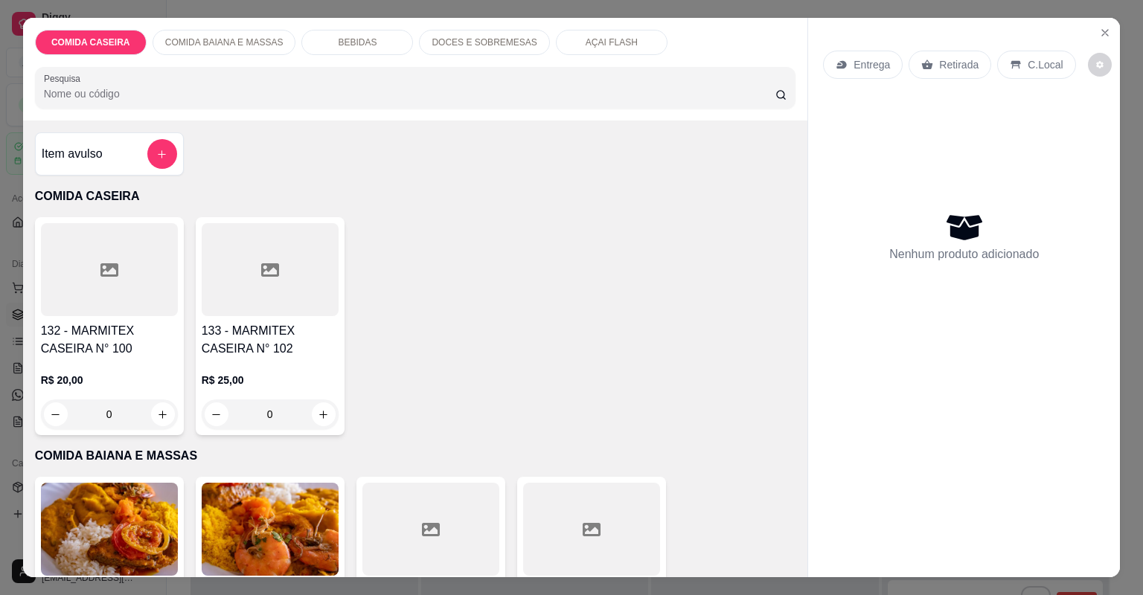
click at [130, 270] on div at bounding box center [109, 269] width 137 height 93
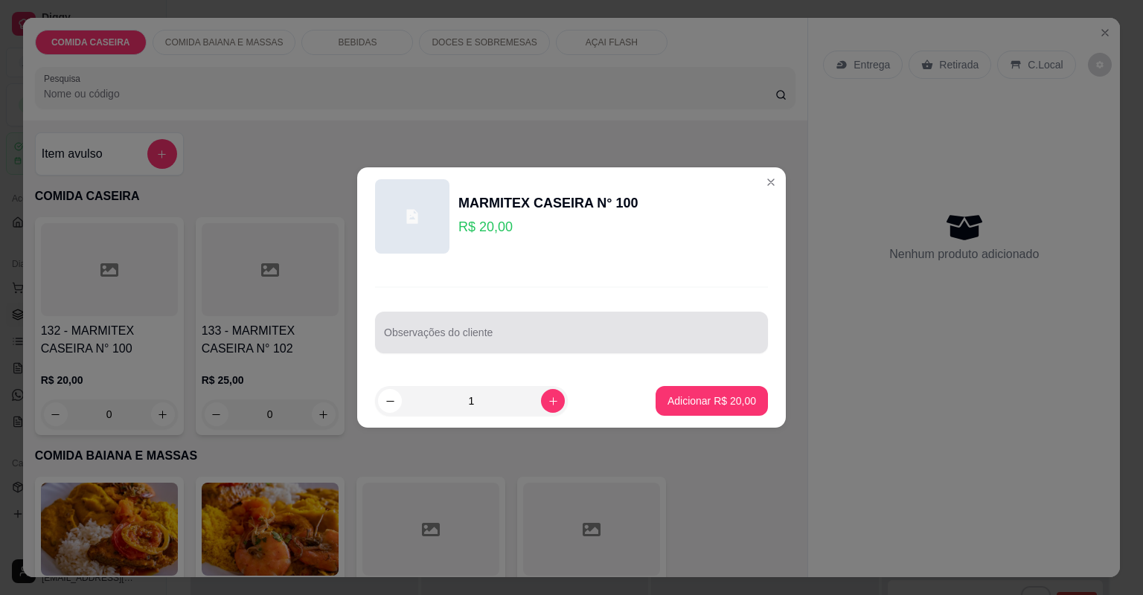
click at [533, 330] on div at bounding box center [571, 333] width 375 height 30
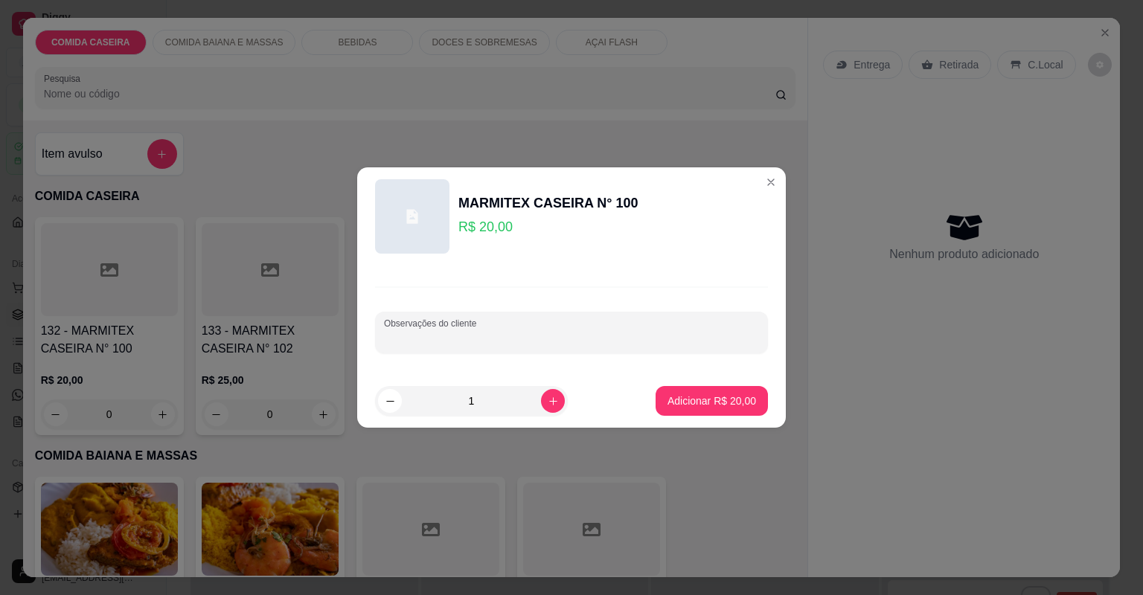
paste input "Purê de batata Rúcula Abobrinha Couve Filé de frango"
type input "Purê de batata Rúcula Abobrinha Couve Filé de frango"
click at [741, 394] on p "Adicionar R$ 20,00" at bounding box center [711, 401] width 89 height 15
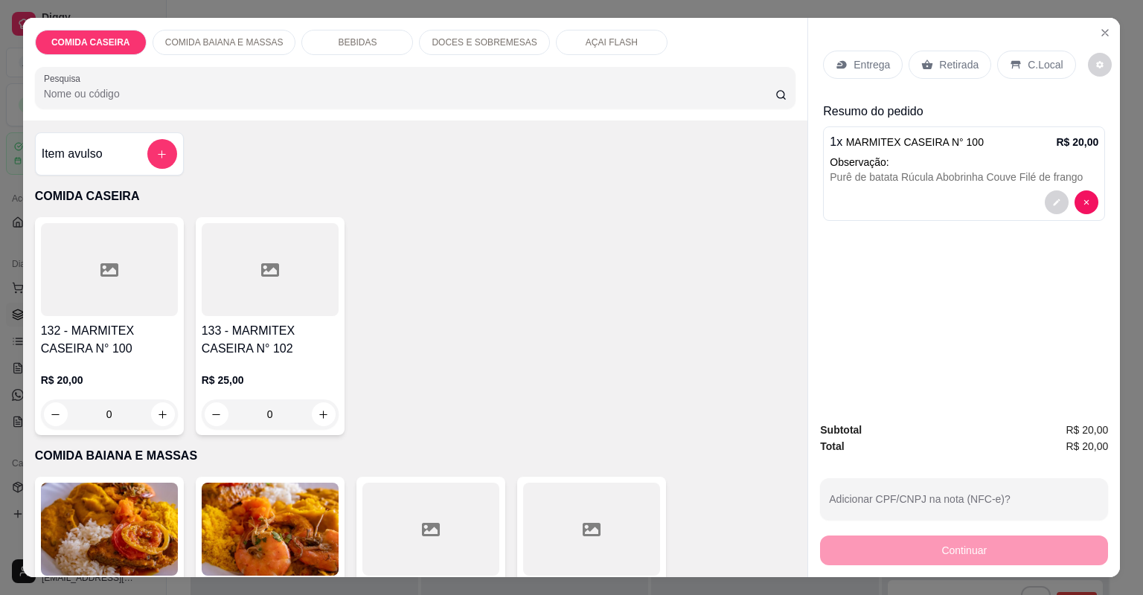
click at [872, 60] on p "Entrega" at bounding box center [871, 64] width 36 height 15
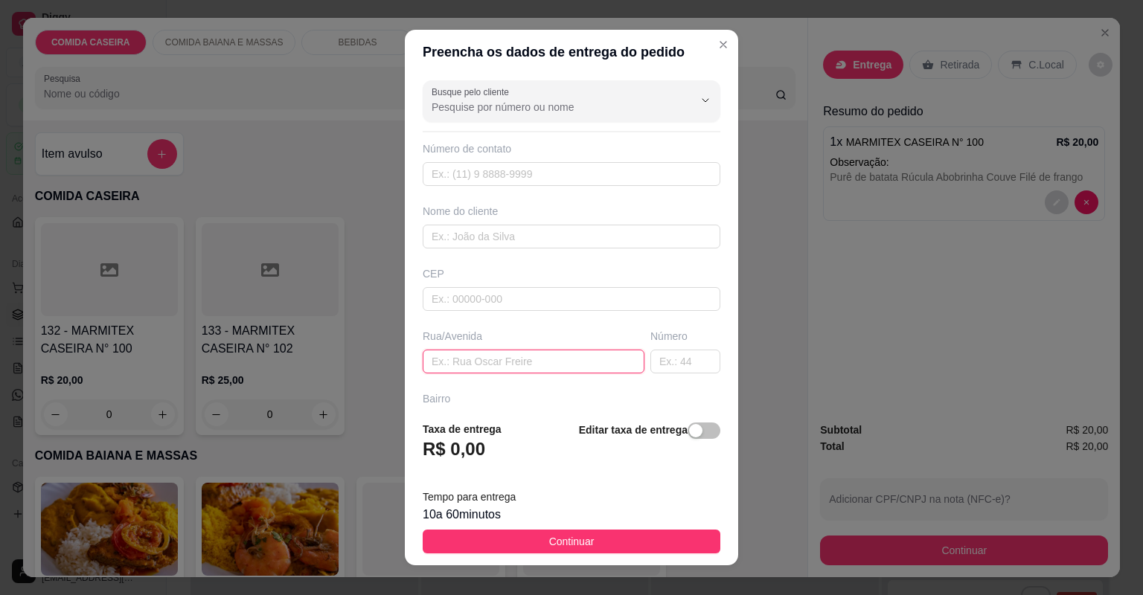
click at [550, 365] on input "text" at bounding box center [534, 362] width 222 height 24
paste input "[PERSON_NAME] No salão de Joyce"
type input "[PERSON_NAME] No salão de Joyce"
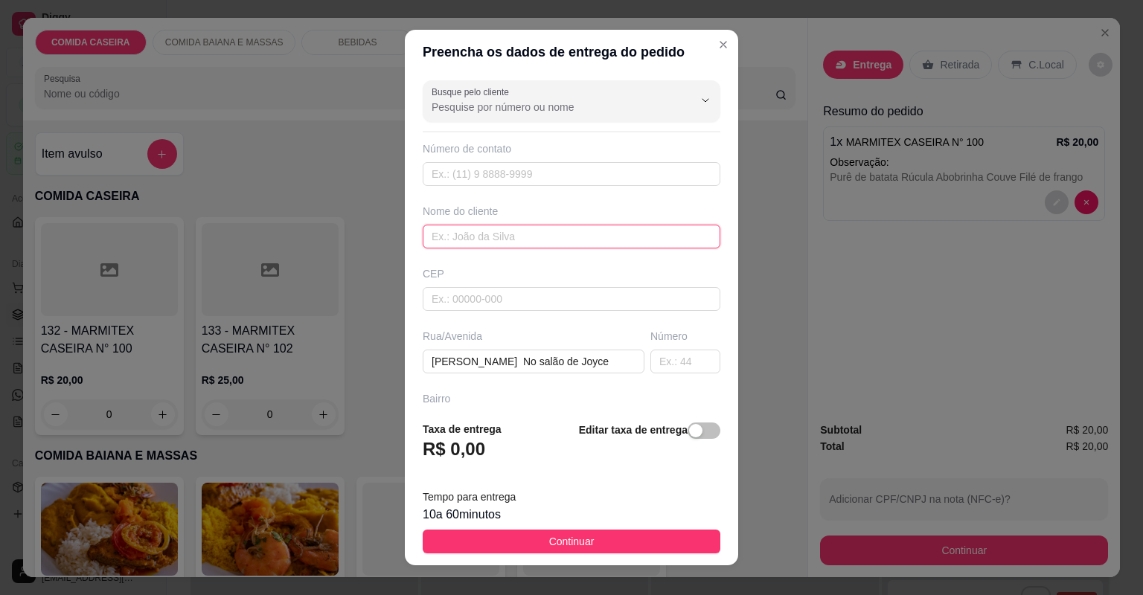
scroll to position [0, 0]
click at [544, 241] on input "text" at bounding box center [572, 237] width 298 height 24
type input "UILMA"
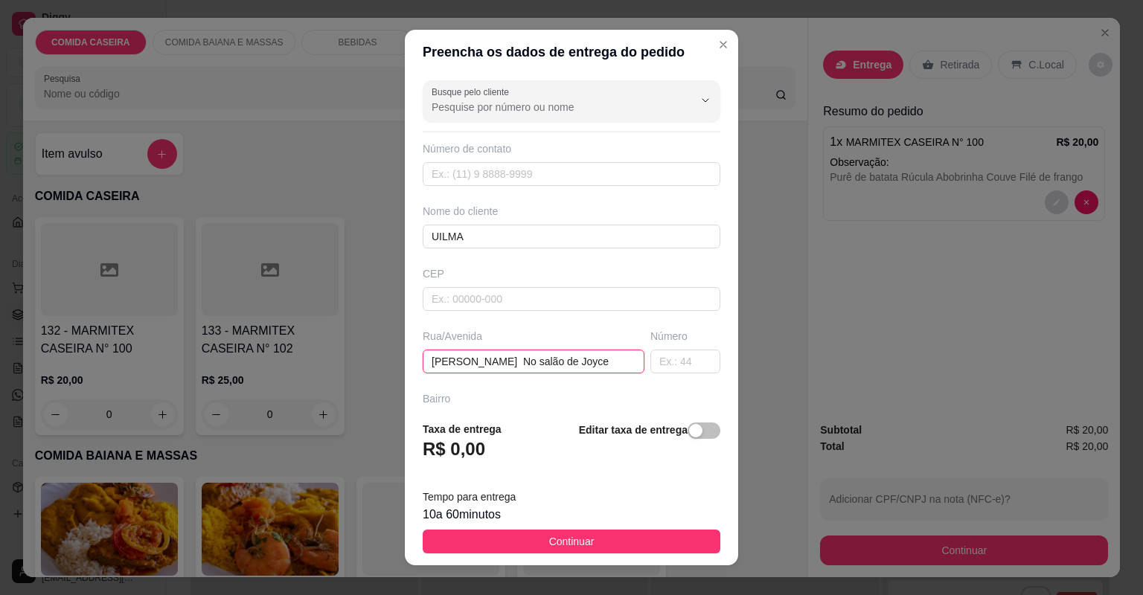
click at [622, 354] on input "[PERSON_NAME] No salão de Joyce" at bounding box center [534, 362] width 222 height 24
click at [622, 356] on input "[PERSON_NAME] No salão de Joyce" at bounding box center [534, 362] width 222 height 24
paste input "Próximo a escola [PERSON_NAME]"
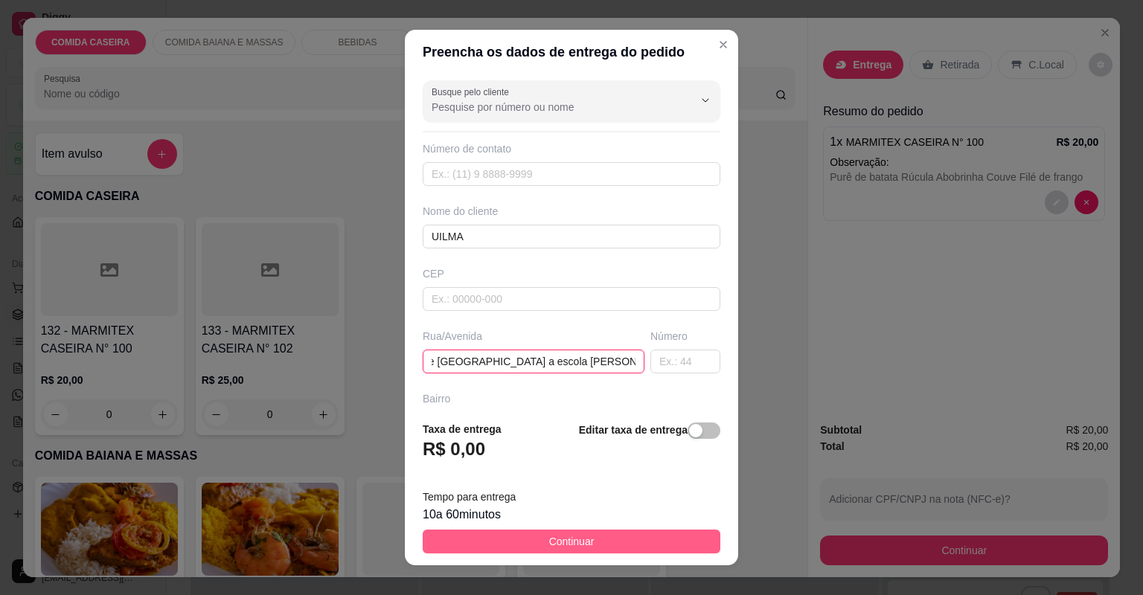
type input "[PERSON_NAME] No salão de [GEOGRAPHIC_DATA] a escola [PERSON_NAME]"
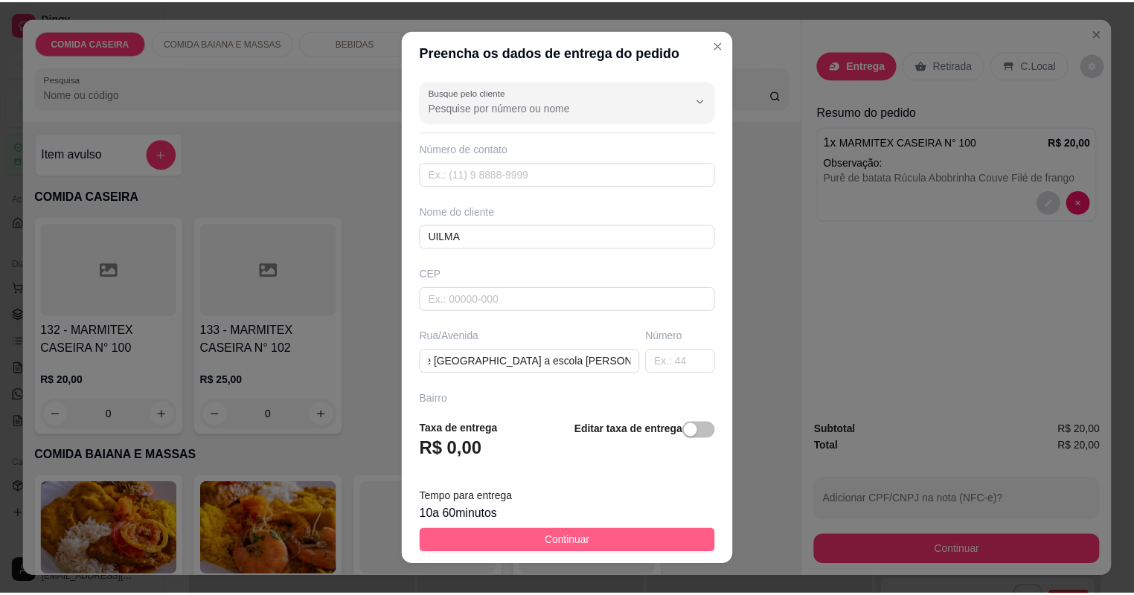
scroll to position [0, 0]
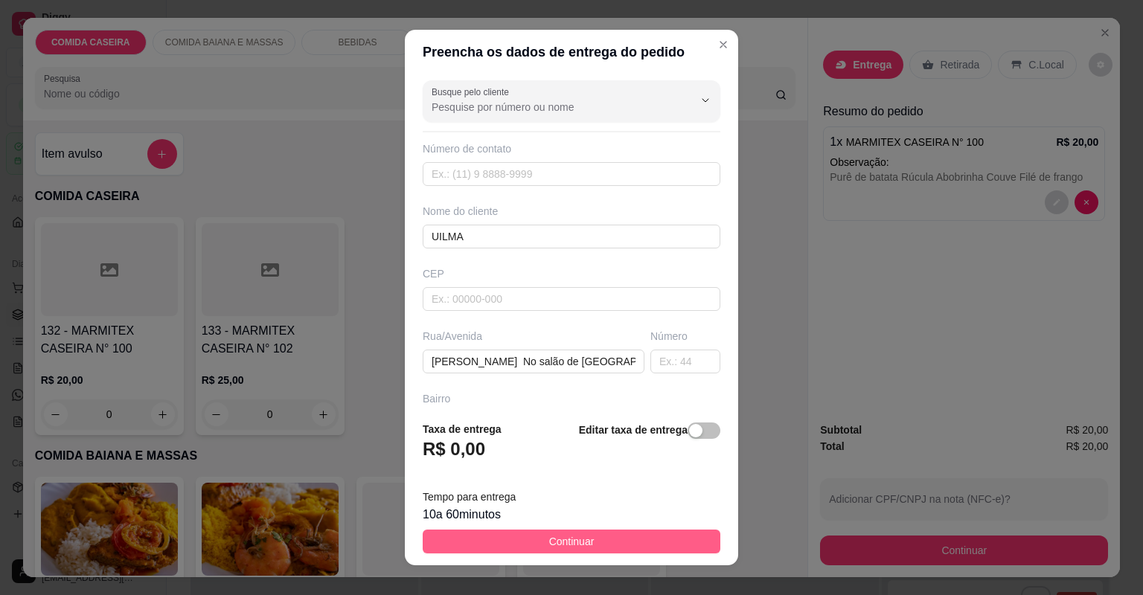
click at [636, 542] on button "Continuar" at bounding box center [572, 542] width 298 height 24
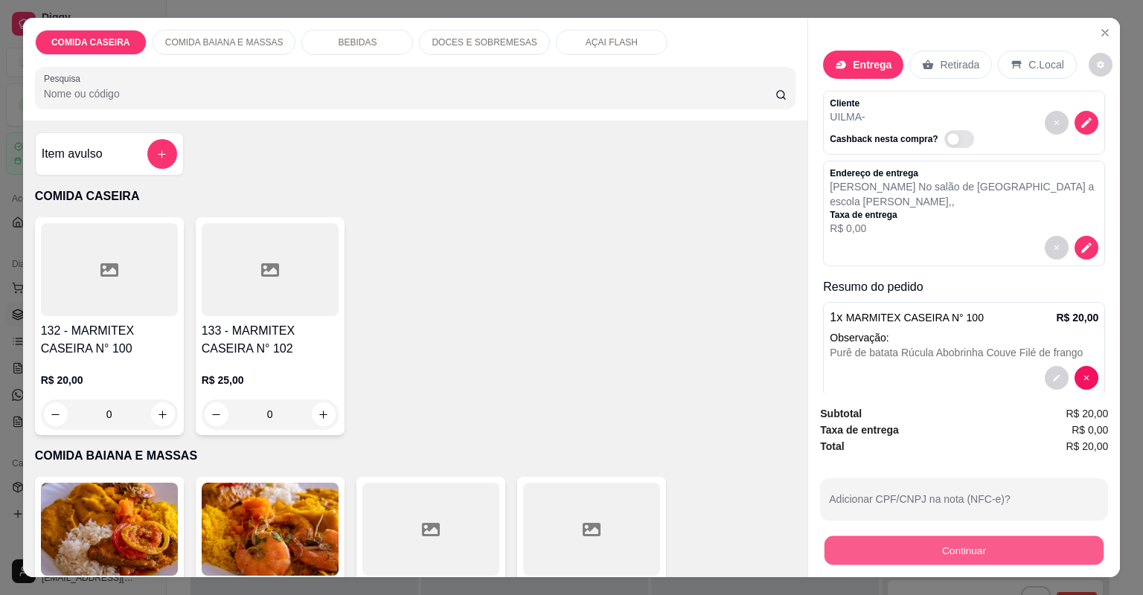
click at [946, 557] on button "Continuar" at bounding box center [963, 550] width 279 height 29
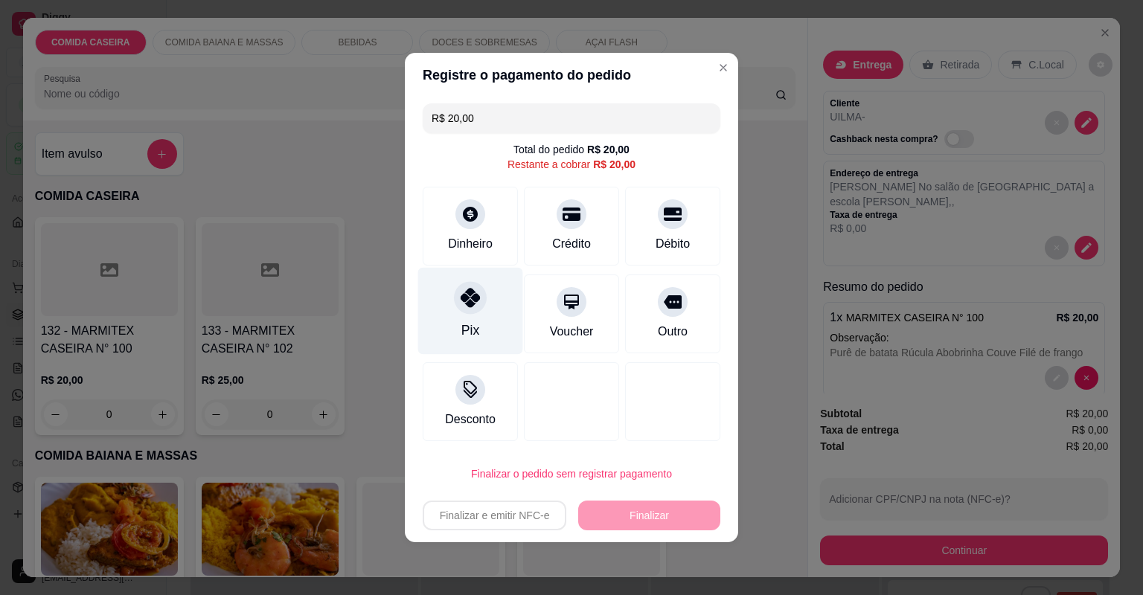
click at [493, 315] on div "Pix" at bounding box center [470, 311] width 105 height 87
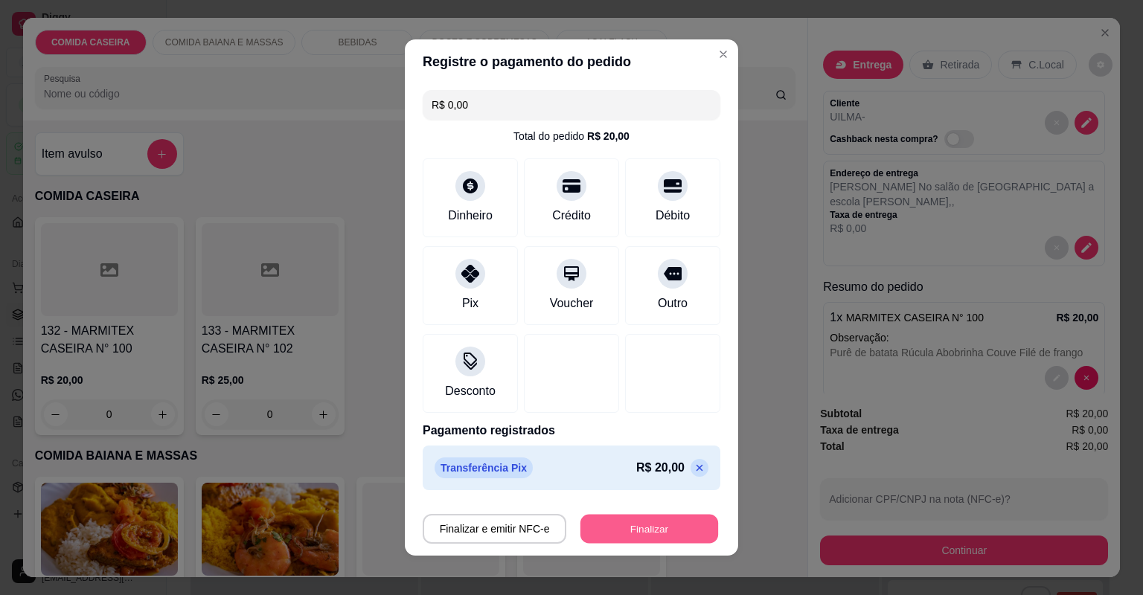
click at [675, 534] on button "Finalizar" at bounding box center [649, 529] width 138 height 29
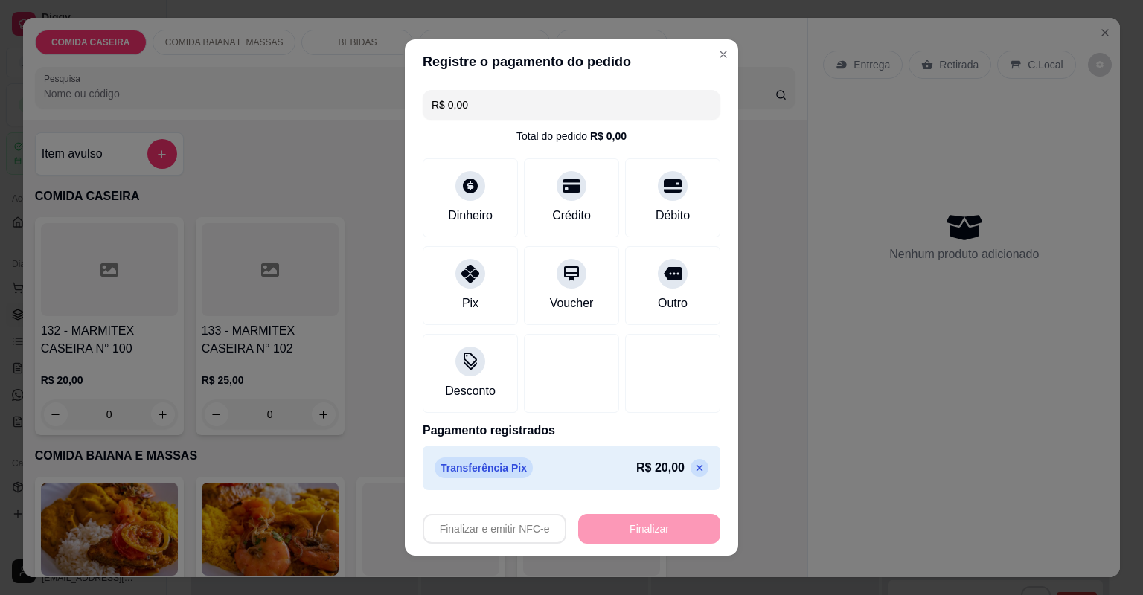
type input "-R$ 20,00"
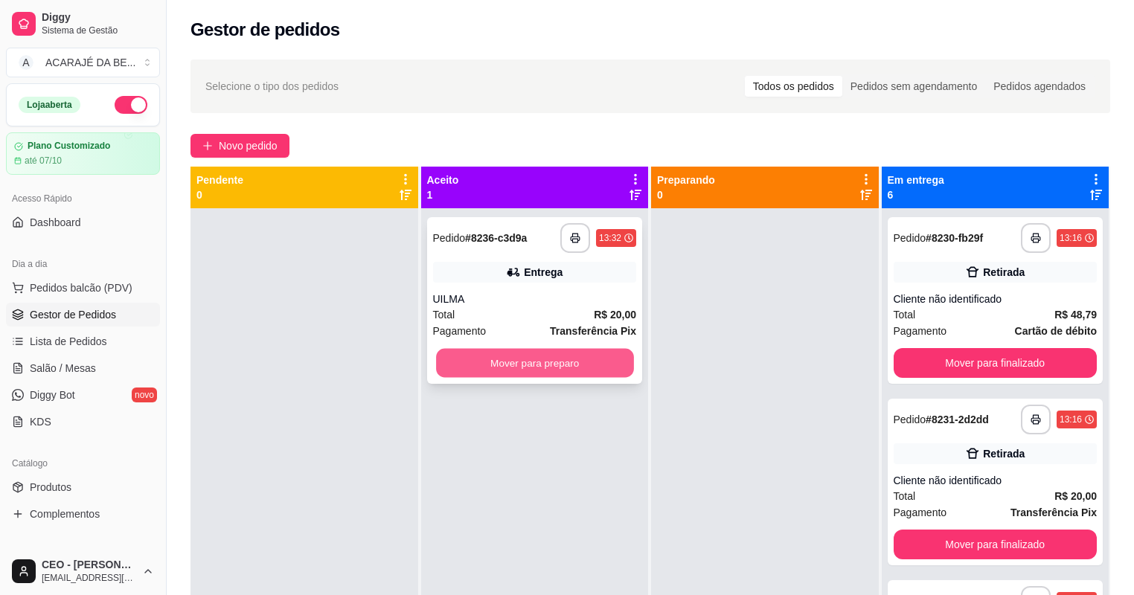
click at [603, 368] on button "Mover para preparo" at bounding box center [534, 363] width 197 height 29
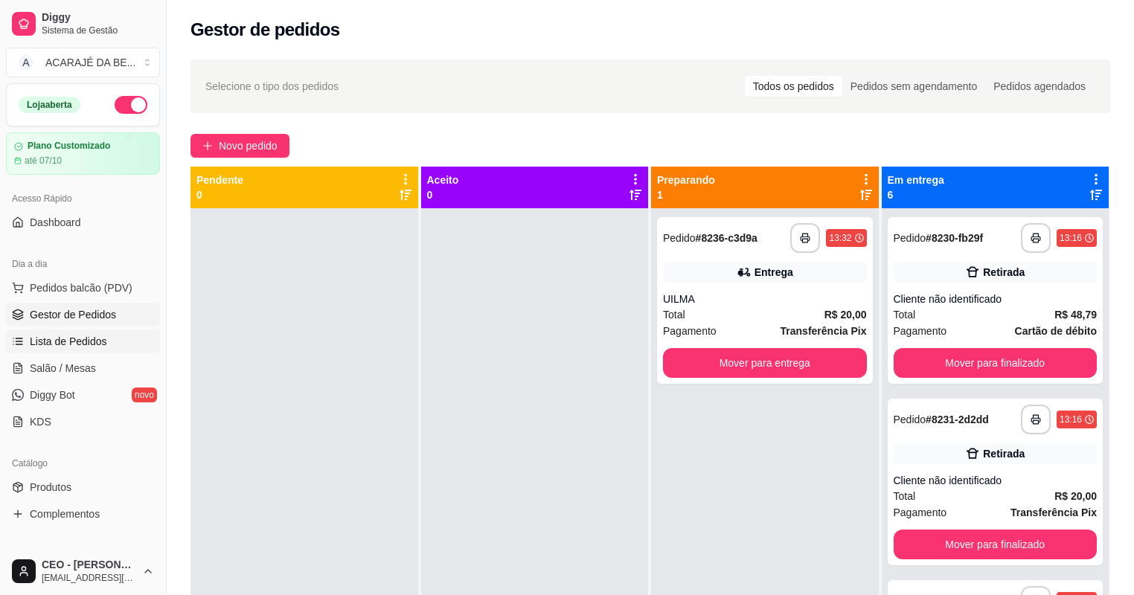
click at [97, 335] on span "Lista de Pedidos" at bounding box center [68, 341] width 77 height 15
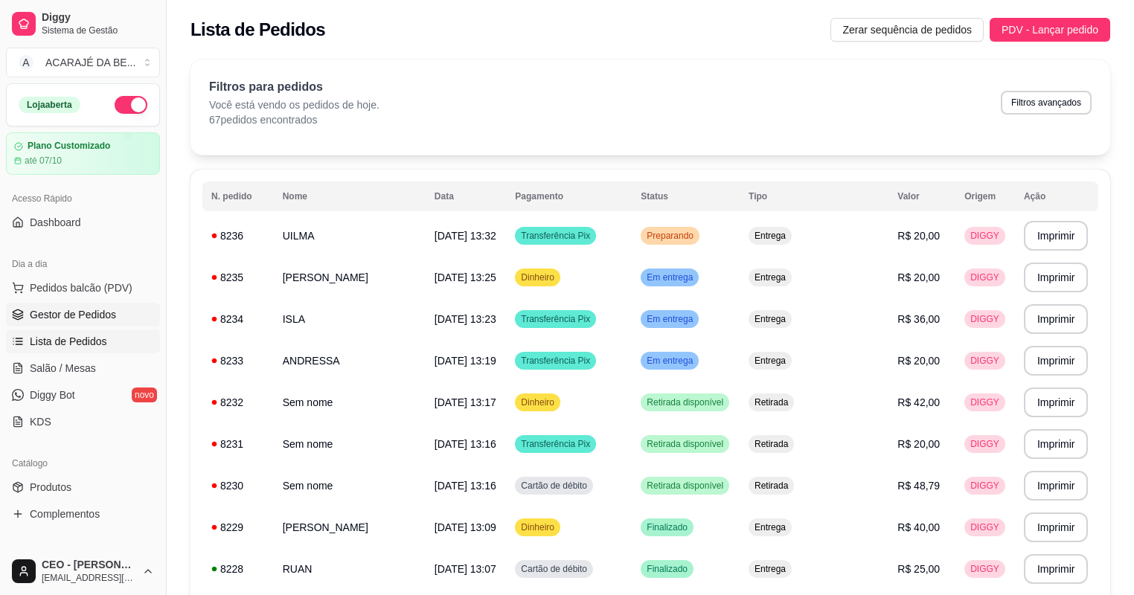
click at [96, 313] on span "Gestor de Pedidos" at bounding box center [73, 314] width 86 height 15
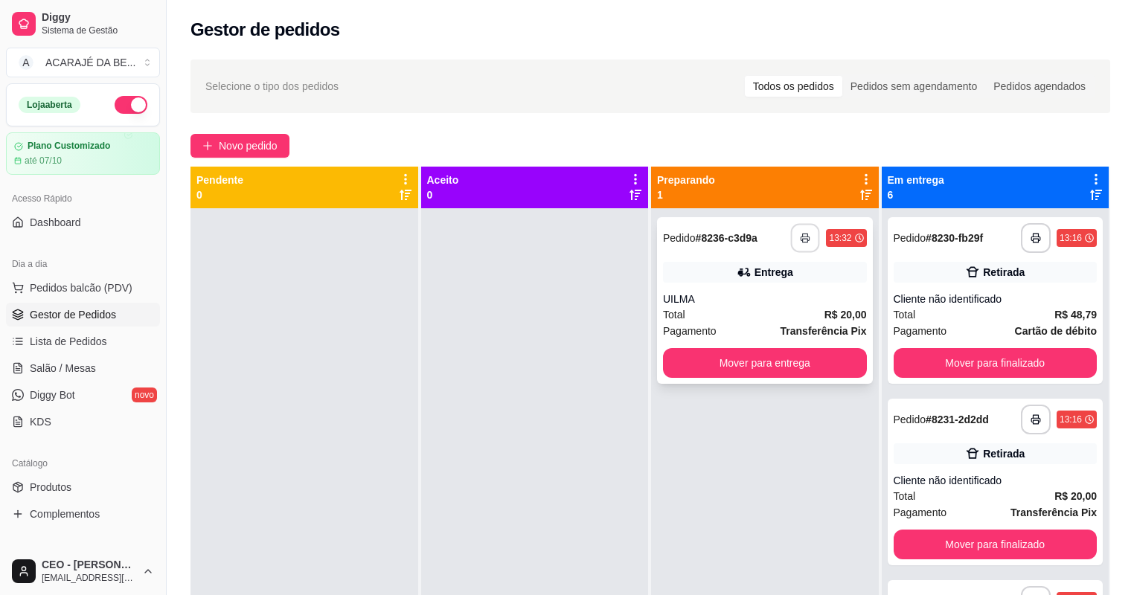
click at [806, 240] on button "button" at bounding box center [805, 238] width 29 height 29
click at [800, 366] on button "Mover para entrega" at bounding box center [765, 363] width 204 height 30
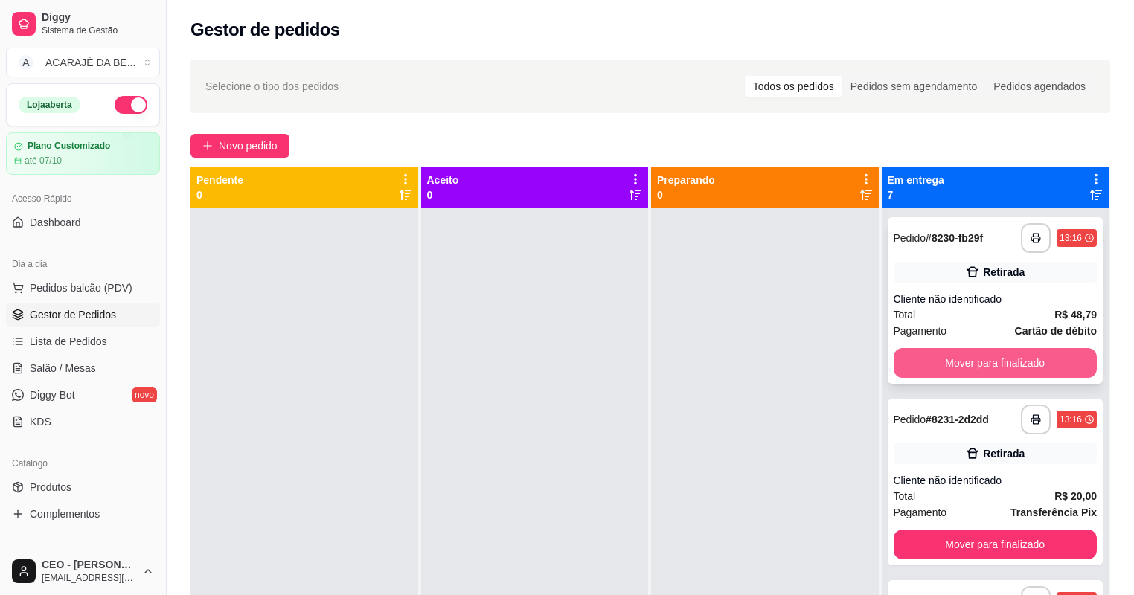
click at [919, 354] on button "Mover para finalizado" at bounding box center [995, 363] width 204 height 30
click at [920, 354] on button "Mover para finalizado" at bounding box center [994, 363] width 197 height 29
click at [922, 362] on button "Mover para finalizado" at bounding box center [994, 363] width 197 height 29
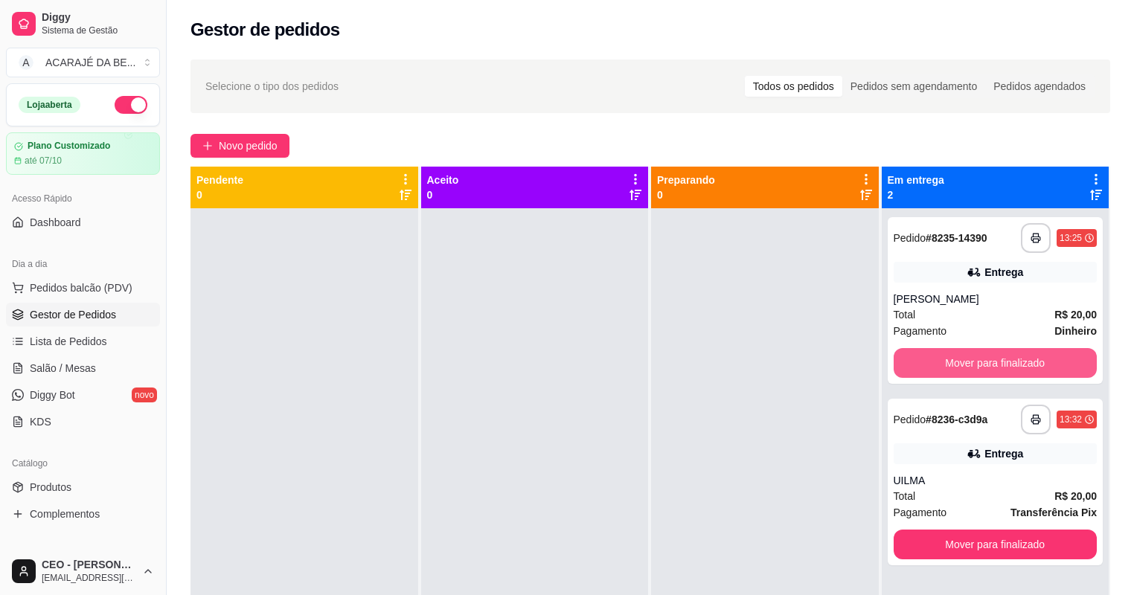
click at [922, 362] on button "Mover para finalizado" at bounding box center [995, 363] width 204 height 30
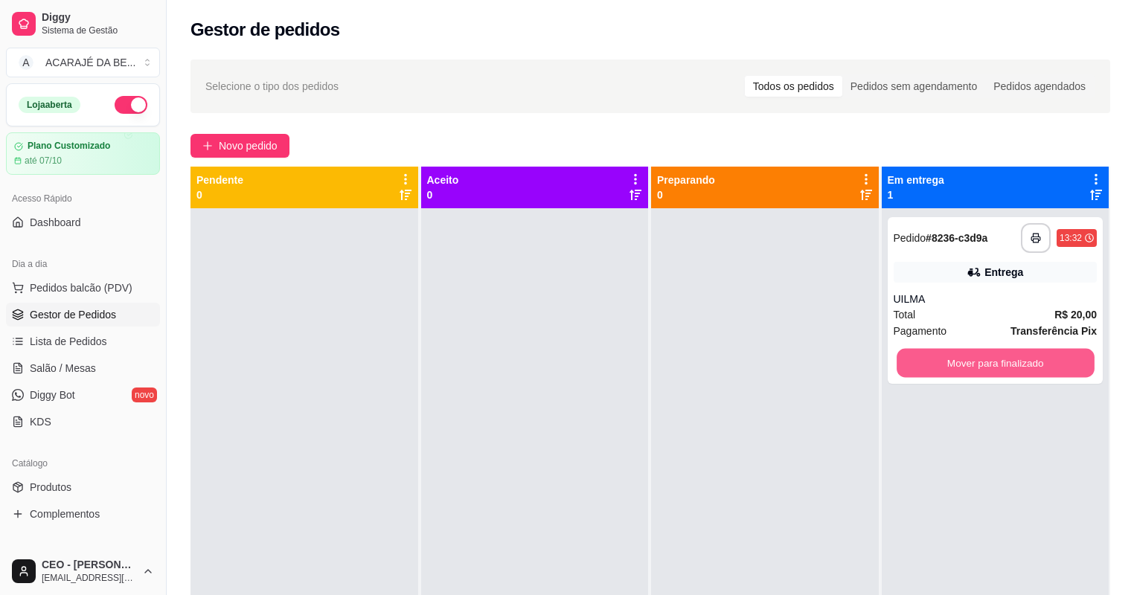
click at [922, 362] on button "Mover para finalizado" at bounding box center [994, 363] width 197 height 29
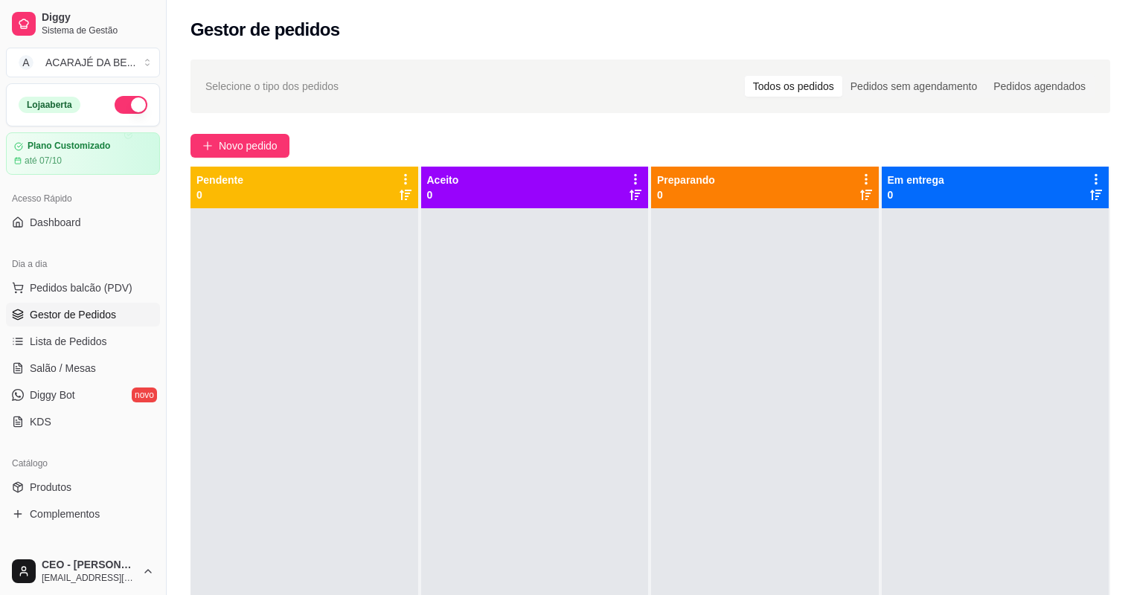
click at [262, 131] on div "Selecione o tipo dos pedidos Todos os pedidos Pedidos sem agendamento Pedidos a…" at bounding box center [650, 415] width 967 height 729
click at [262, 138] on span "Novo pedido" at bounding box center [248, 146] width 59 height 16
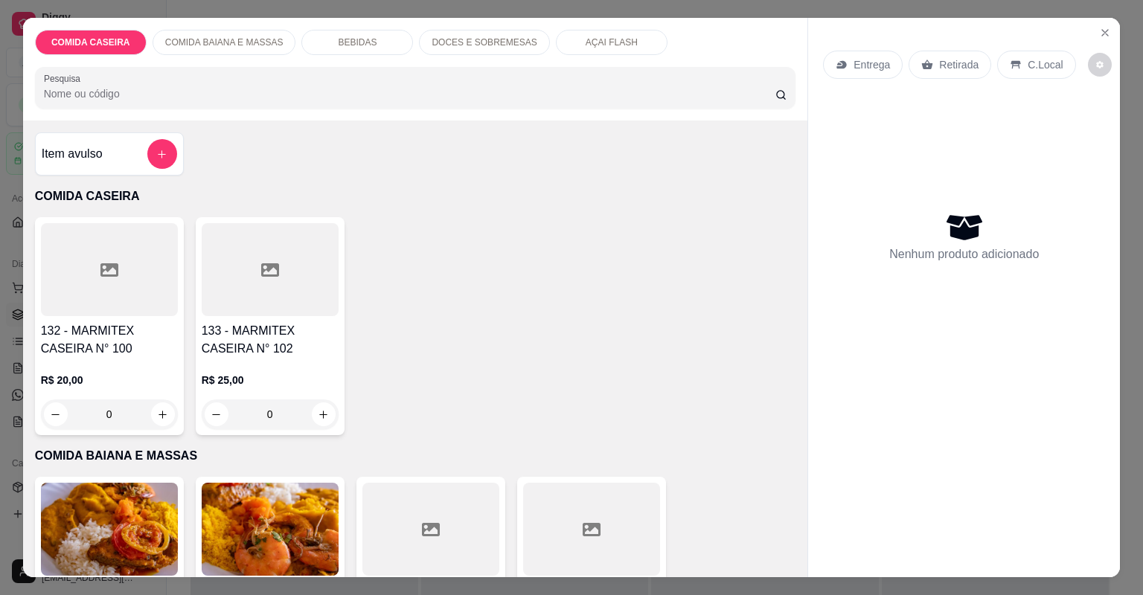
click at [467, 516] on div at bounding box center [430, 529] width 137 height 93
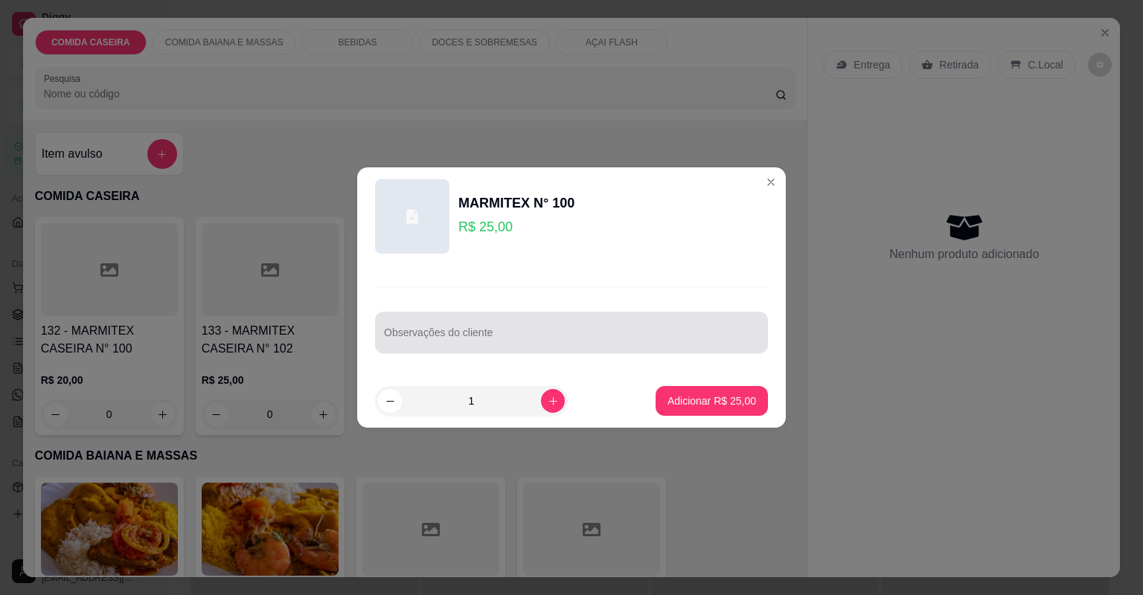
click at [554, 335] on input "Observações do cliente" at bounding box center [571, 338] width 375 height 15
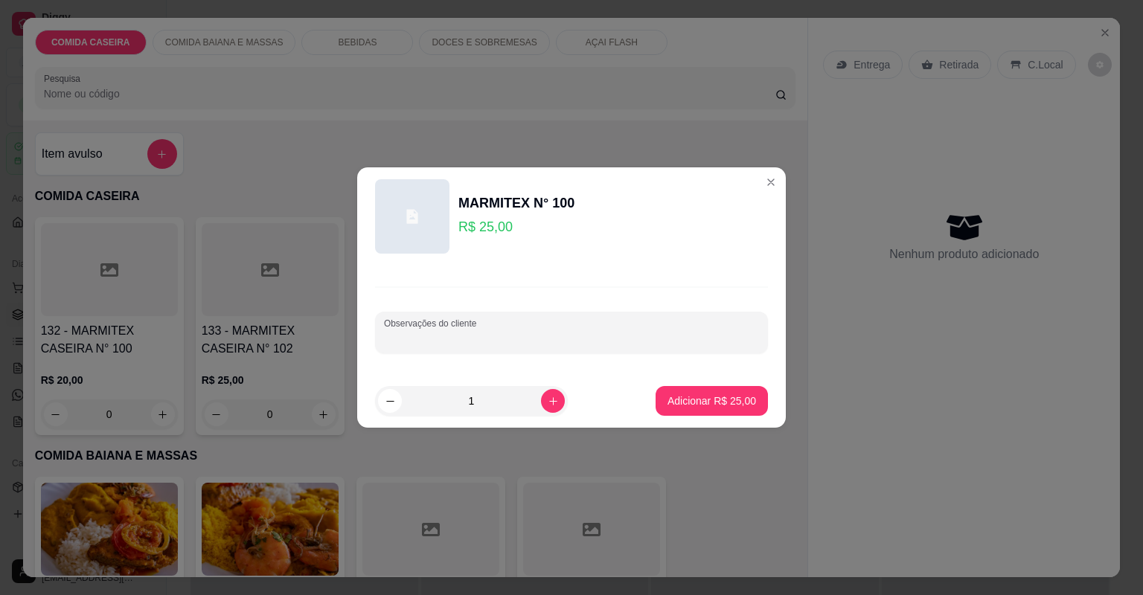
paste input "01Marmita (Melina) Moqueca de feijão fradinho Vatapá Abobrinha mista Xinxim de …"
type input "01Marmita (Melina) Moqueca de feijão fradinho Vatapá Abobrinha mista Xinxim de …"
click at [681, 392] on button "Adicionar R$ 25,00" at bounding box center [711, 401] width 112 height 30
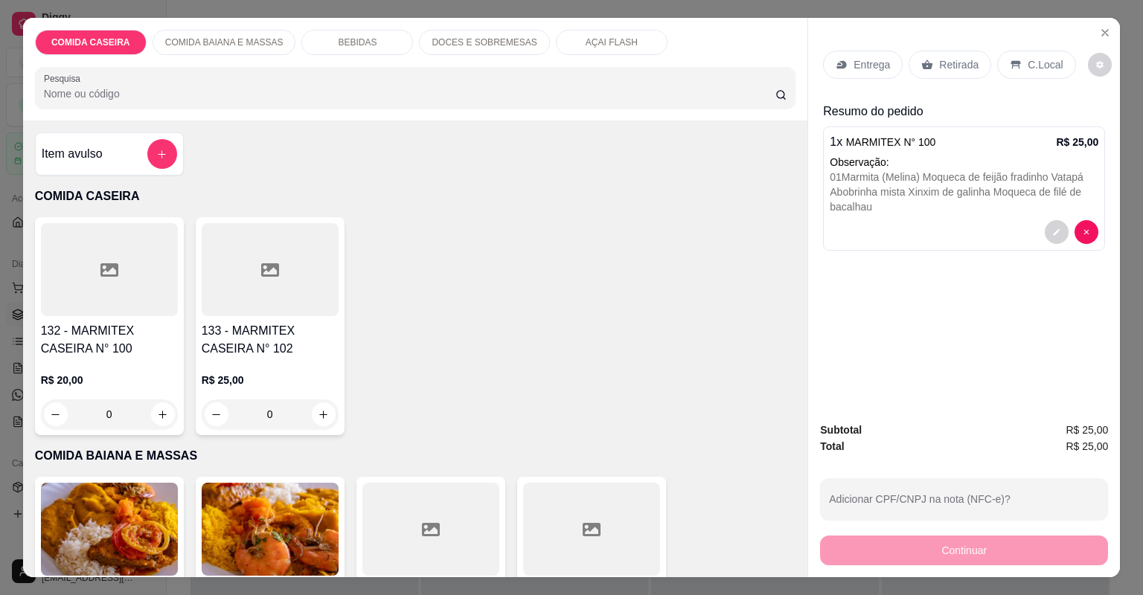
click at [443, 502] on div at bounding box center [430, 529] width 137 height 93
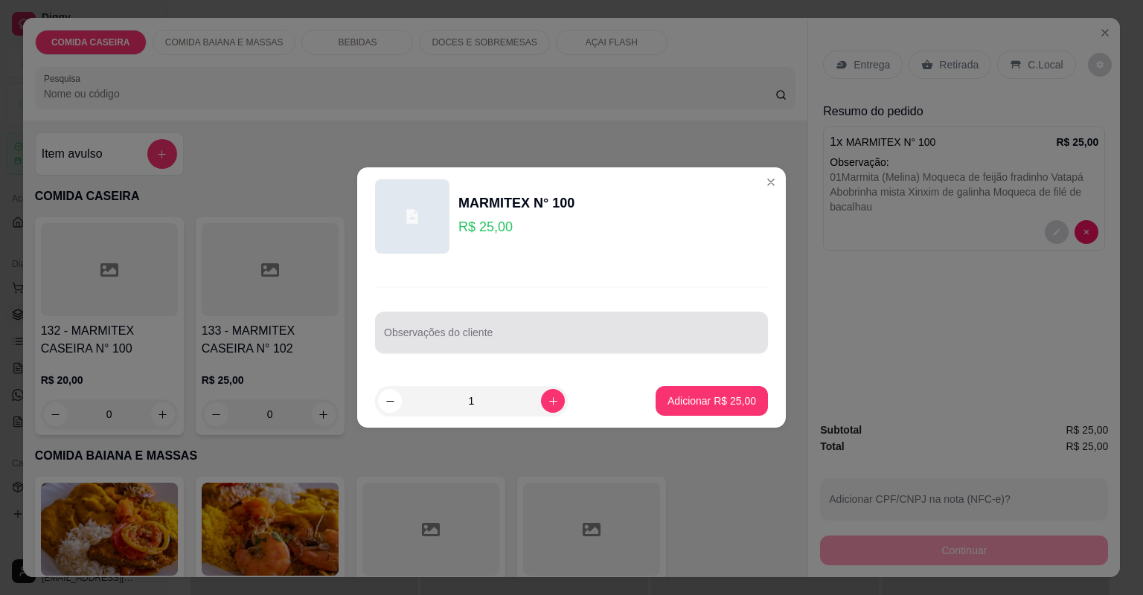
click at [510, 329] on div at bounding box center [571, 333] width 375 height 30
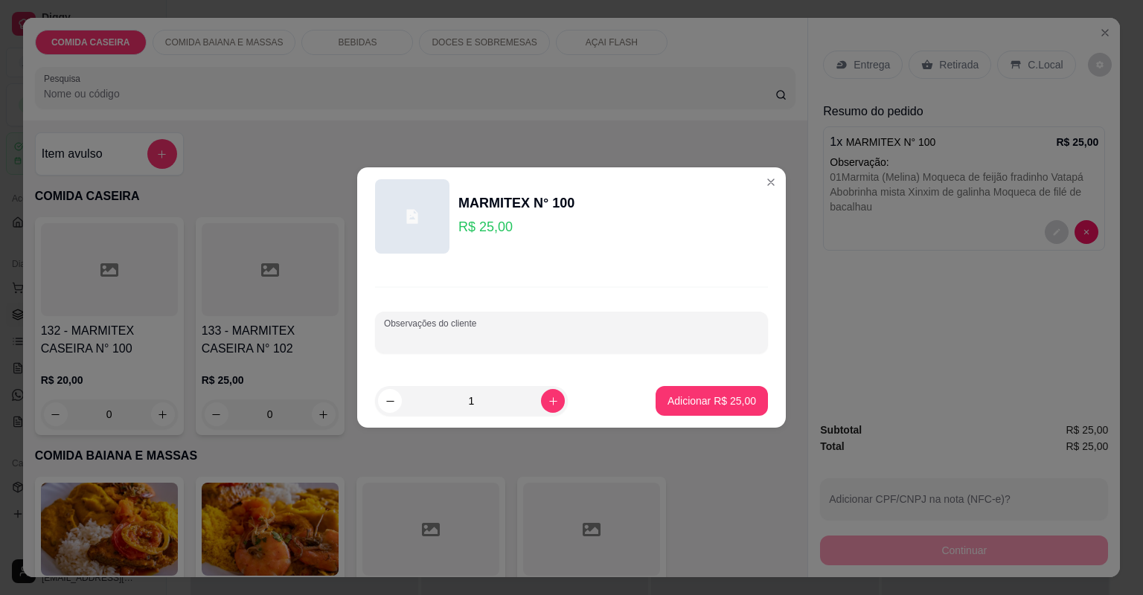
paste input "02 marmita (EDINETE) Feijão tropeiro Moqueca de feijão fradinho farofa de dendê…"
type input "02 marmita (EDINETE) Feijão tropeiro Moqueca de feijão fradinho farofa de dendê…"
click at [714, 397] on p "Adicionar R$ 25,00" at bounding box center [711, 401] width 89 height 15
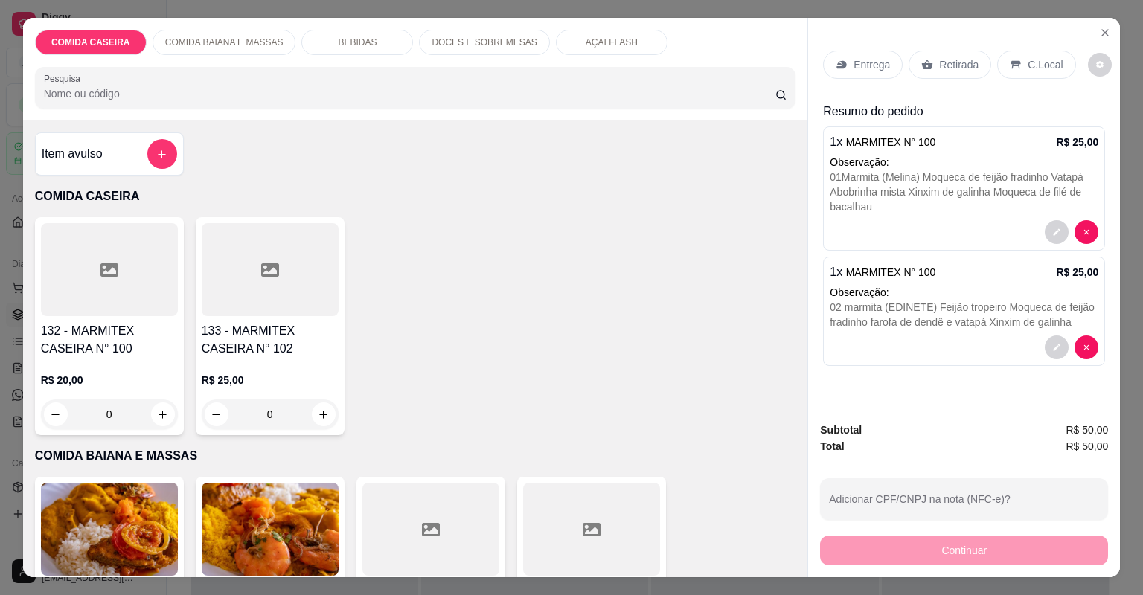
click at [437, 529] on div at bounding box center [430, 529] width 137 height 93
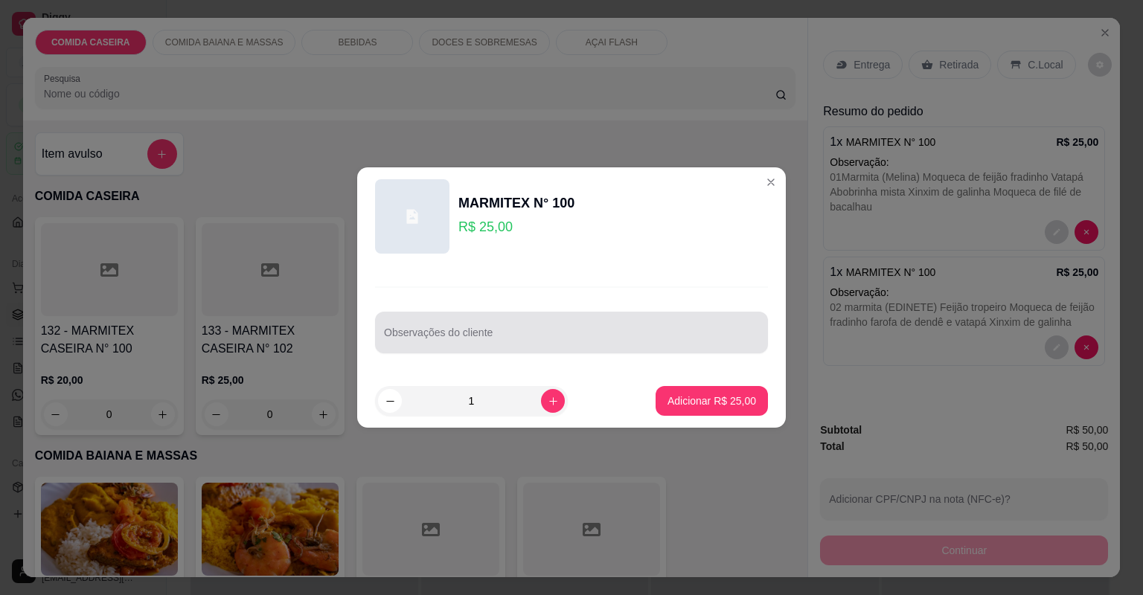
click at [507, 329] on div at bounding box center [571, 333] width 375 height 30
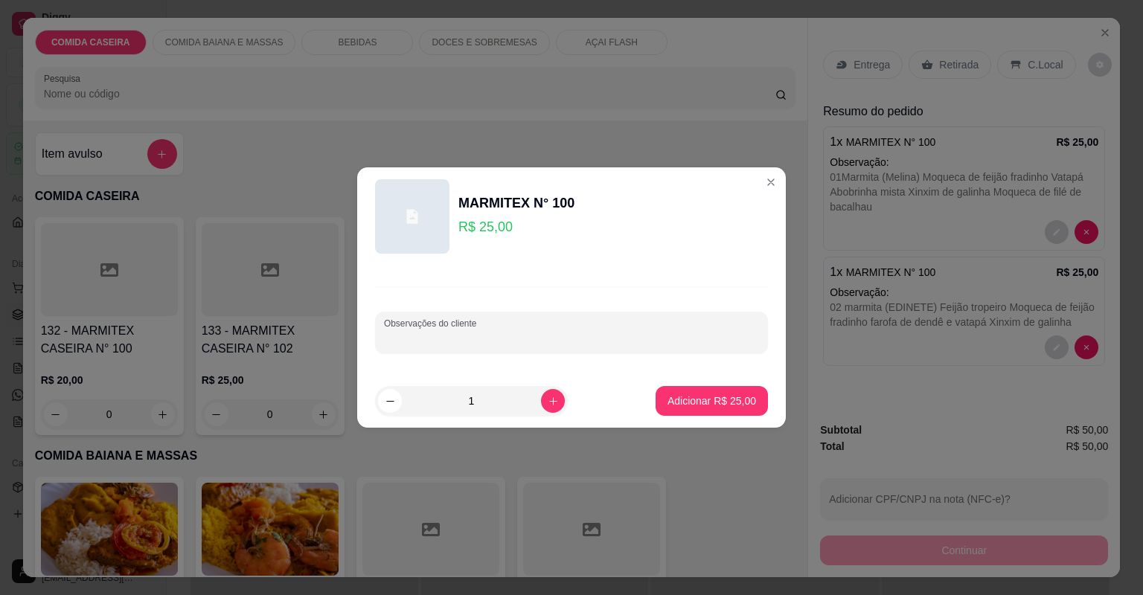
paste input "03 marmita (Paloma) Feijão tropeiro Farofa de dendê Vatapá Xinxim de galinha Mo…"
type input "03 marmita (Paloma) Feijão tropeiro Farofa de dendê Vatapá Xinxim de galinha Mo…"
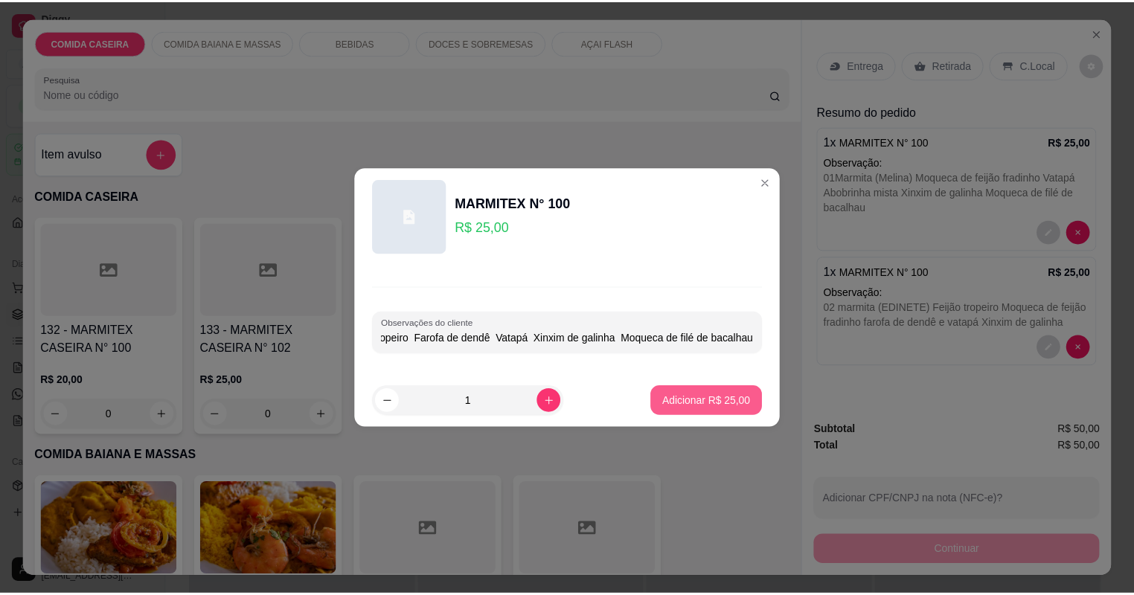
scroll to position [0, 0]
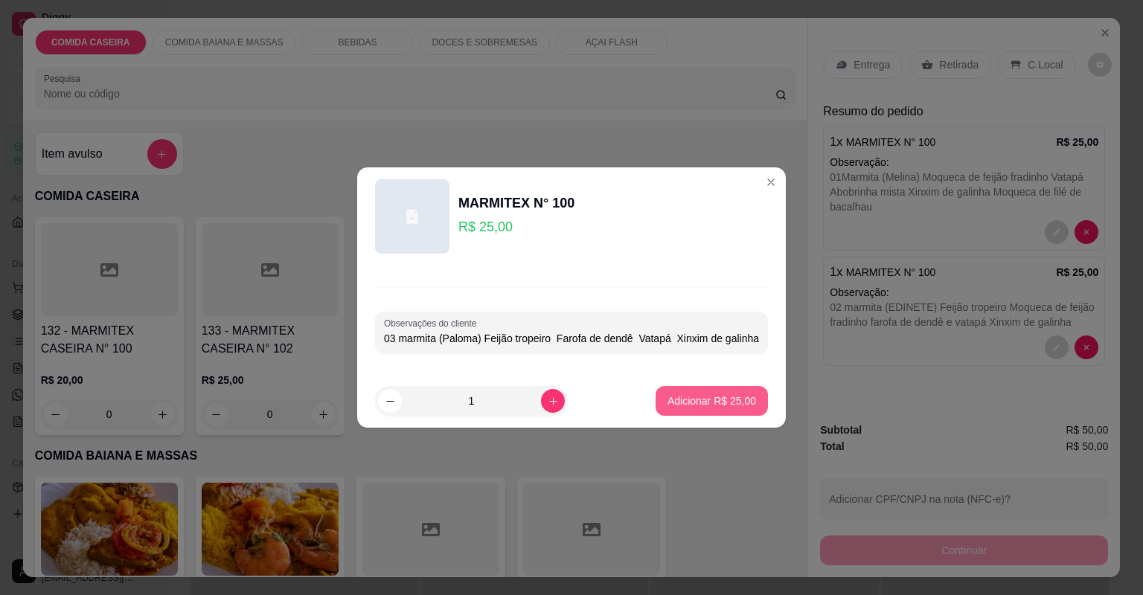
click at [706, 394] on p "Adicionar R$ 25,00" at bounding box center [711, 401] width 89 height 15
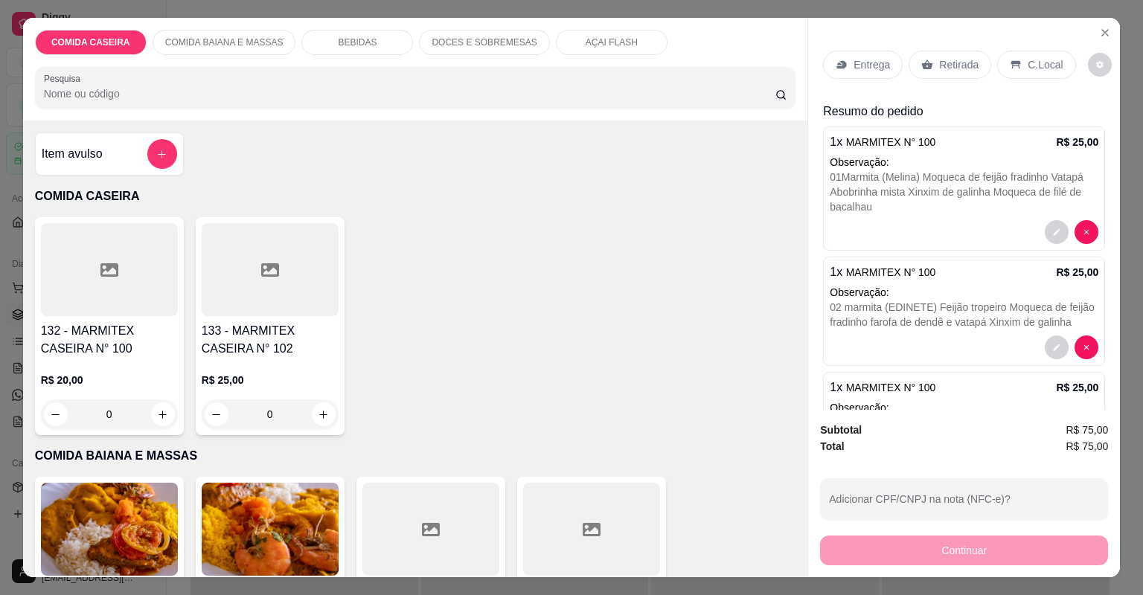
click at [869, 60] on p "Entrega" at bounding box center [871, 64] width 36 height 15
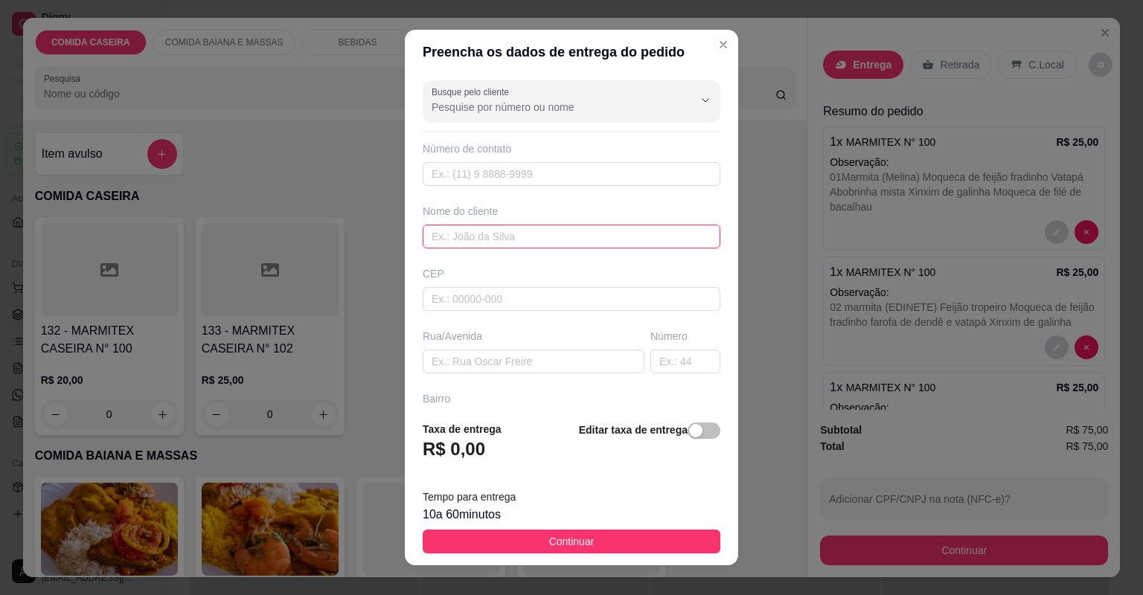
click at [559, 240] on input "text" at bounding box center [572, 237] width 298 height 24
type input "PALOMA"
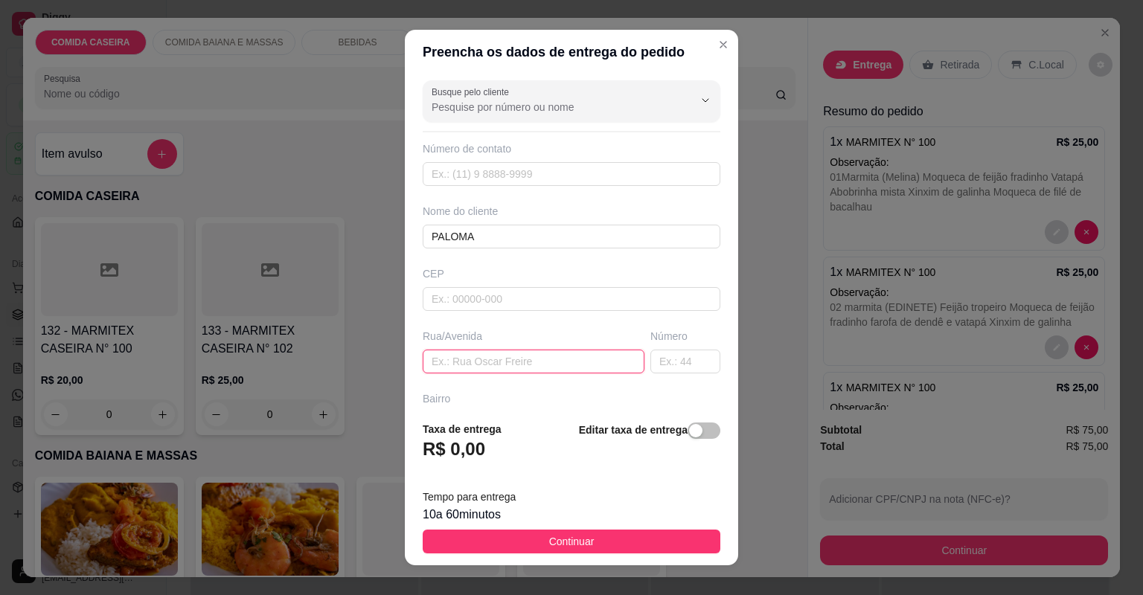
click at [581, 366] on input "text" at bounding box center [534, 362] width 222 height 24
paste input "Entregar no colégio premium"
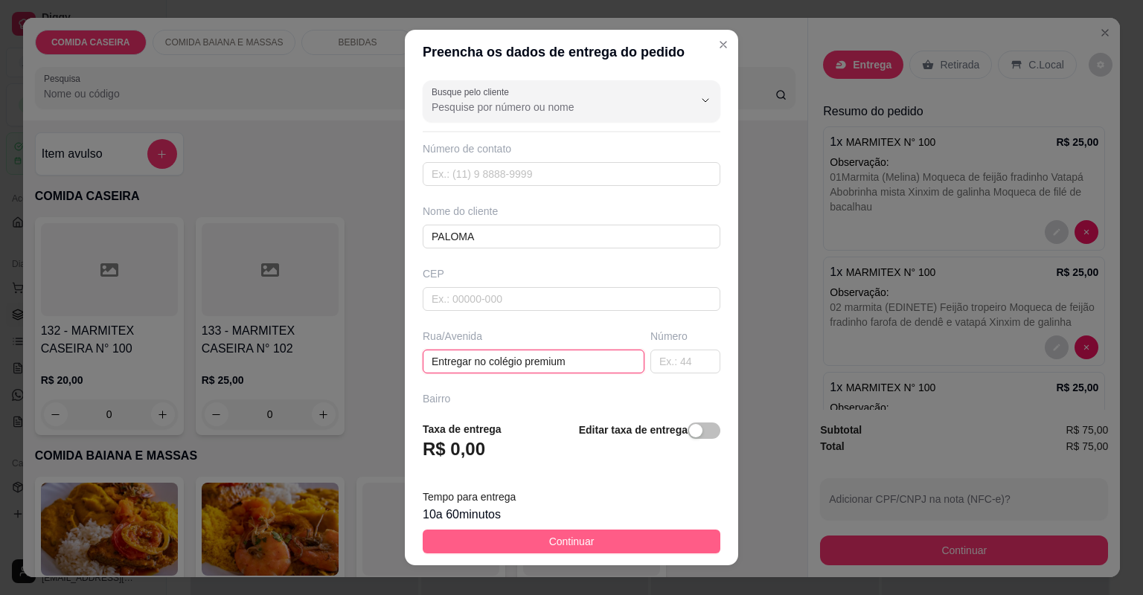
type input "Entregar no colégio premium"
click at [614, 536] on button "Continuar" at bounding box center [572, 542] width 298 height 24
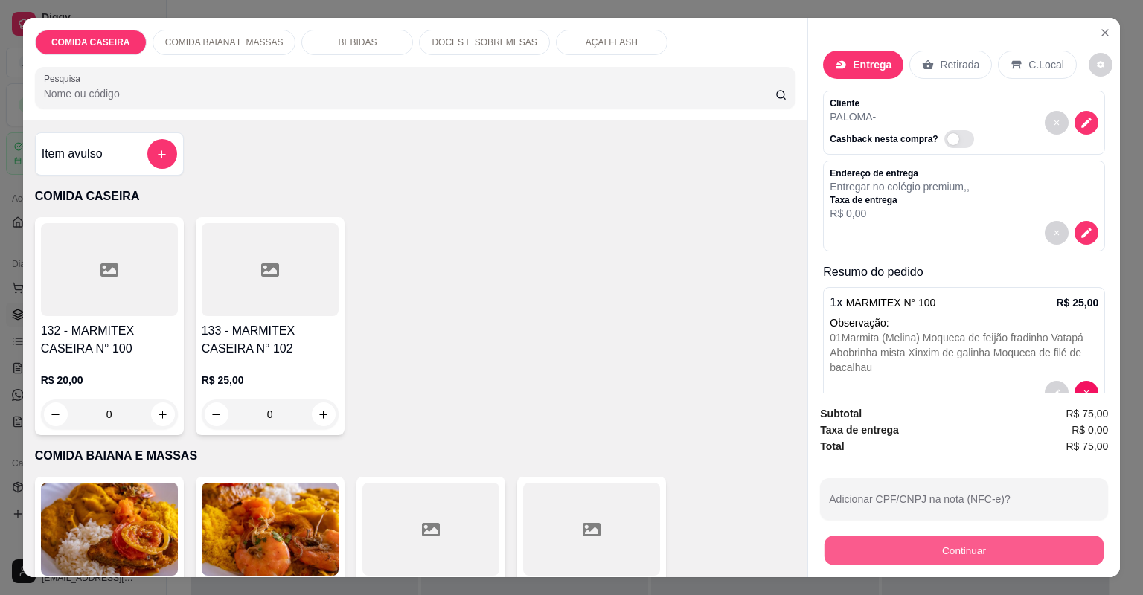
click at [835, 556] on button "Continuar" at bounding box center [963, 550] width 279 height 29
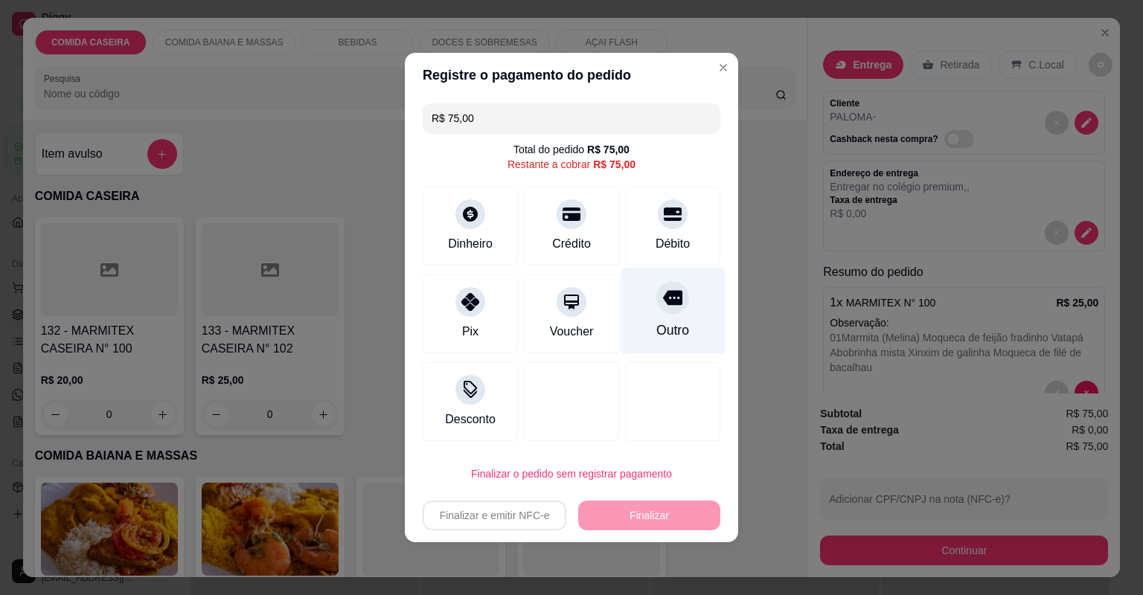
drag, startPoint x: 625, startPoint y: 308, endPoint x: 635, endPoint y: 321, distance: 17.0
click at [626, 309] on div "Outro" at bounding box center [672, 311] width 105 height 87
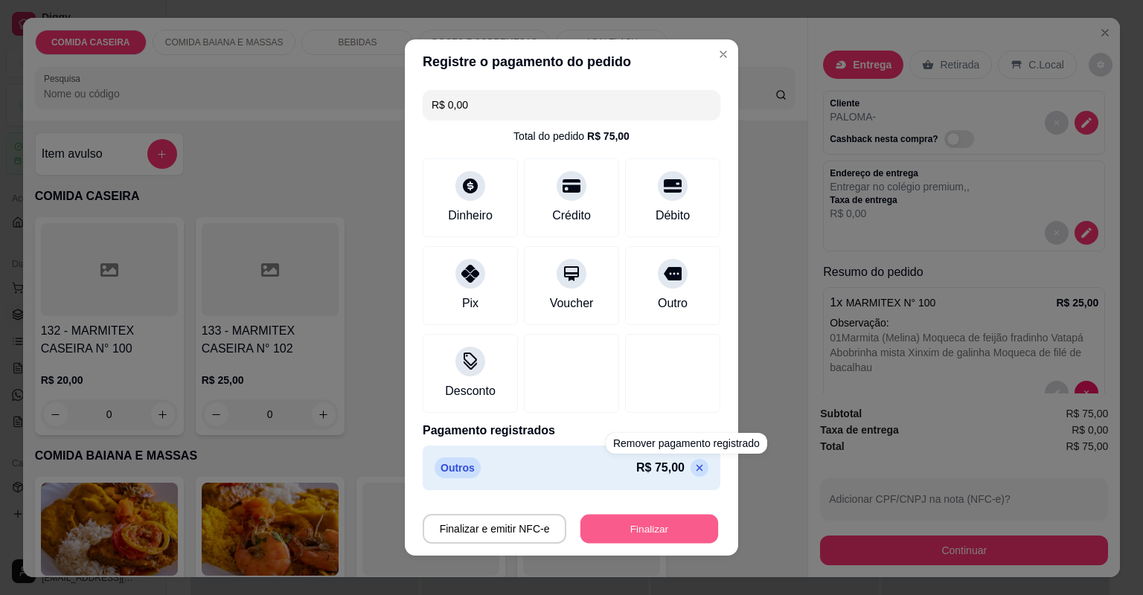
click at [686, 520] on button "Finalizar" at bounding box center [649, 529] width 138 height 29
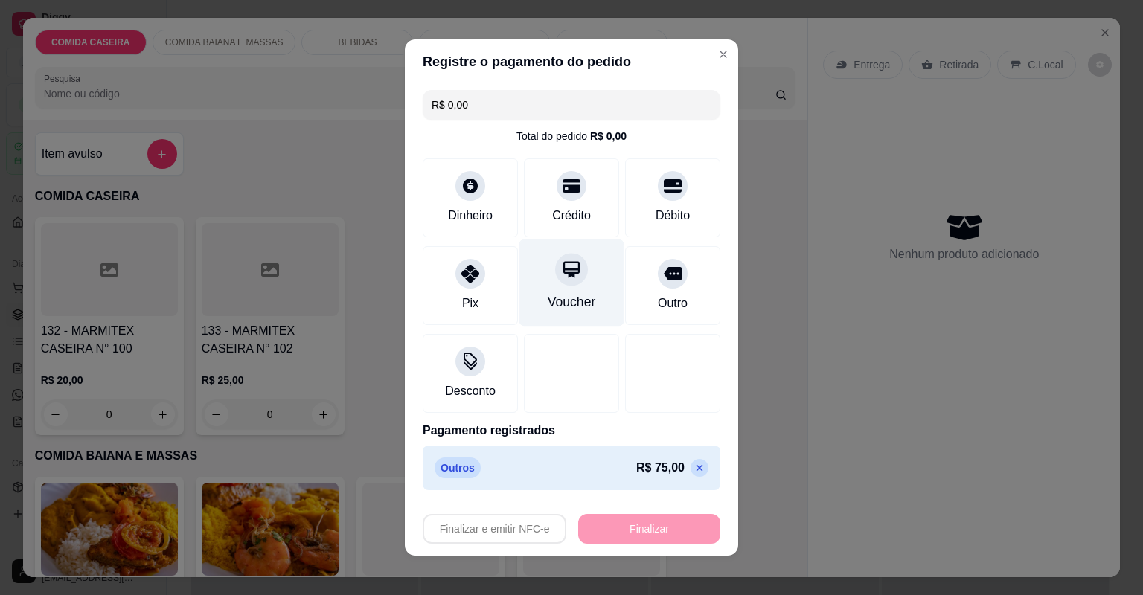
type input "-R$ 75,00"
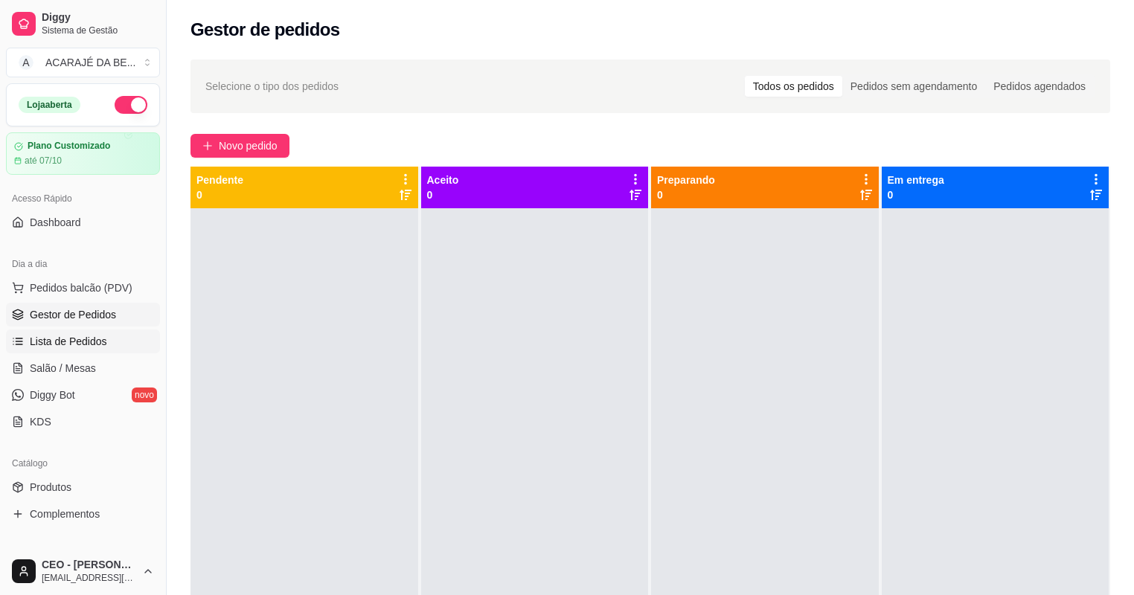
click at [86, 334] on span "Lista de Pedidos" at bounding box center [68, 341] width 77 height 15
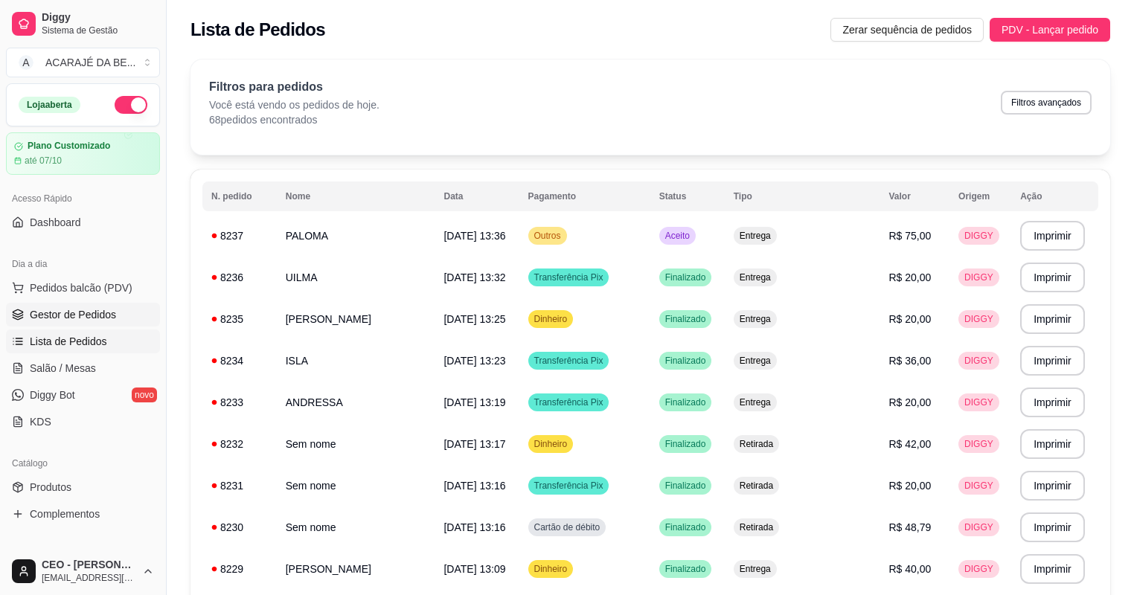
click at [79, 315] on span "Gestor de Pedidos" at bounding box center [73, 314] width 86 height 15
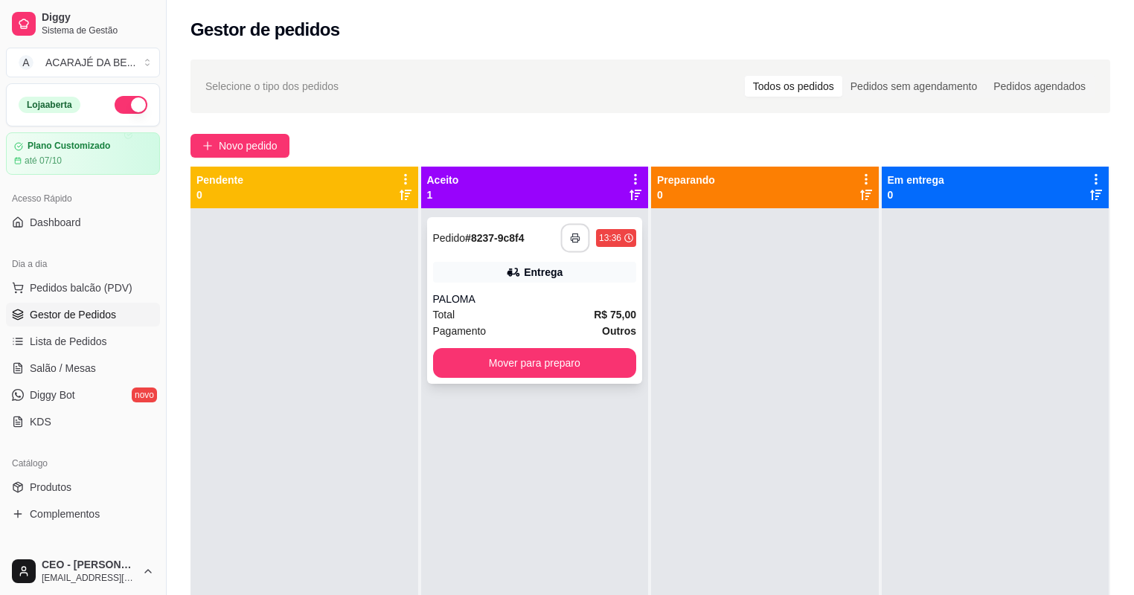
click at [573, 239] on rect "button" at bounding box center [575, 241] width 5 height 4
click at [619, 365] on button "Mover para preparo" at bounding box center [534, 363] width 197 height 29
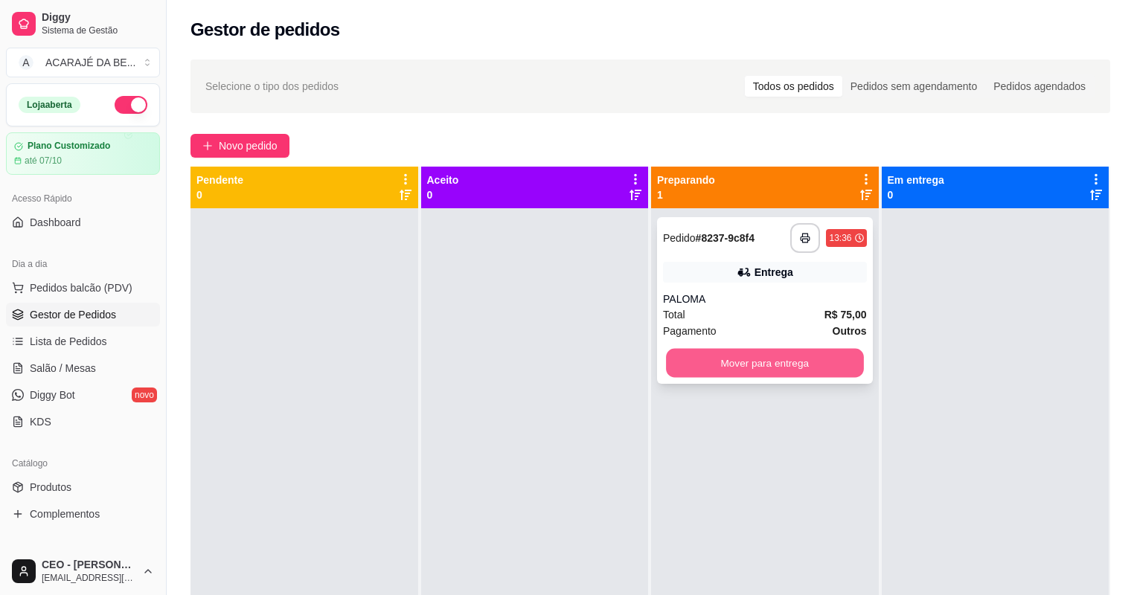
click at [733, 363] on button "Mover para entrega" at bounding box center [764, 363] width 197 height 29
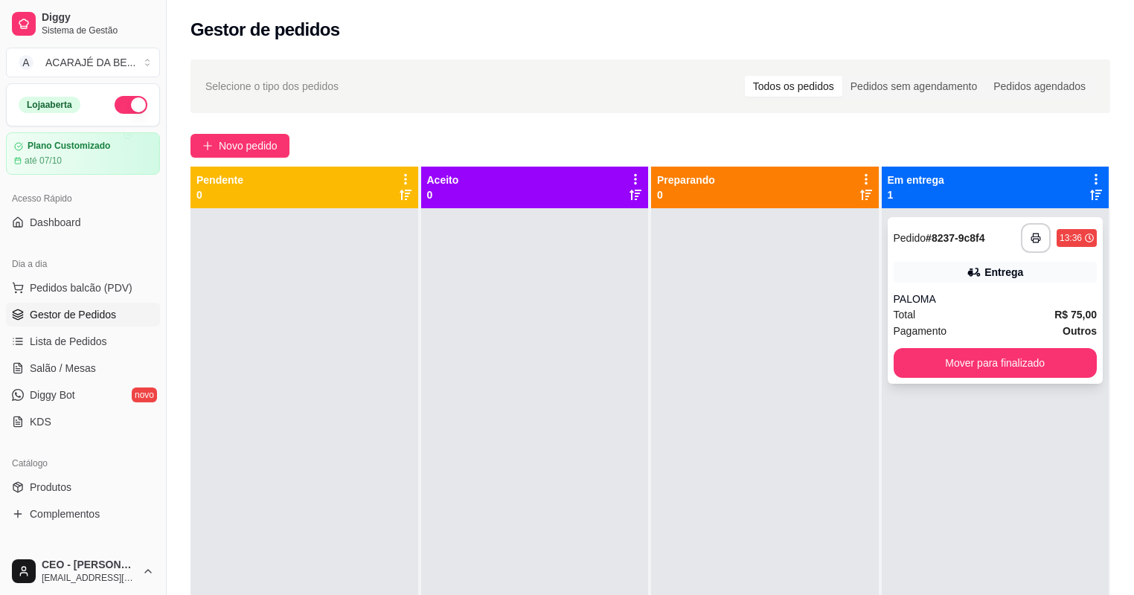
click at [1056, 379] on div "**********" at bounding box center [995, 300] width 216 height 167
click at [260, 141] on span "Novo pedido" at bounding box center [248, 146] width 59 height 16
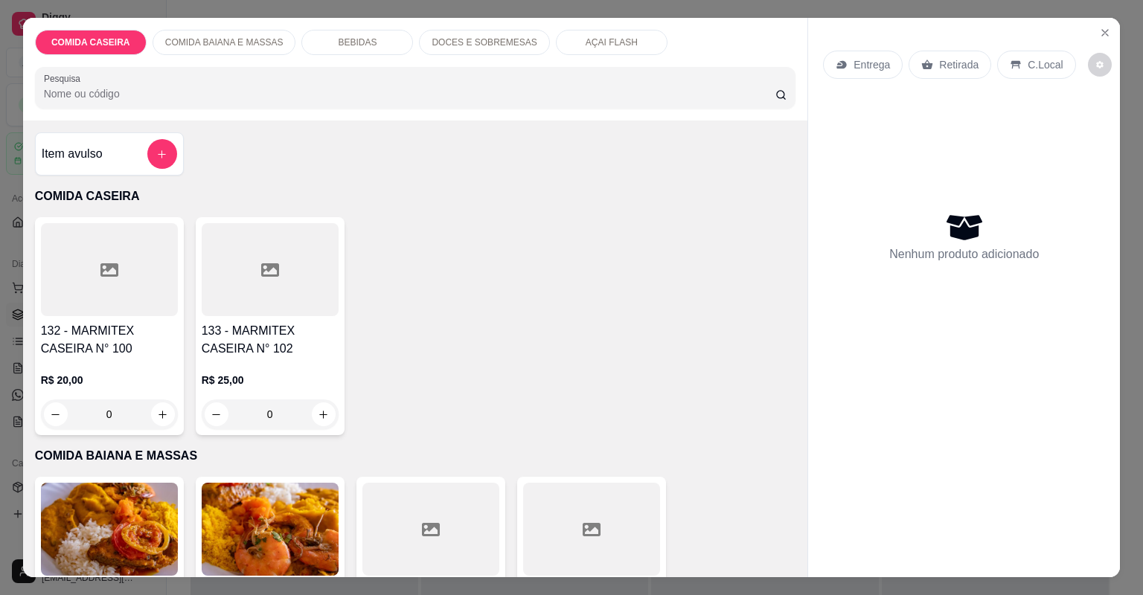
click at [443, 510] on div at bounding box center [430, 529] width 137 height 93
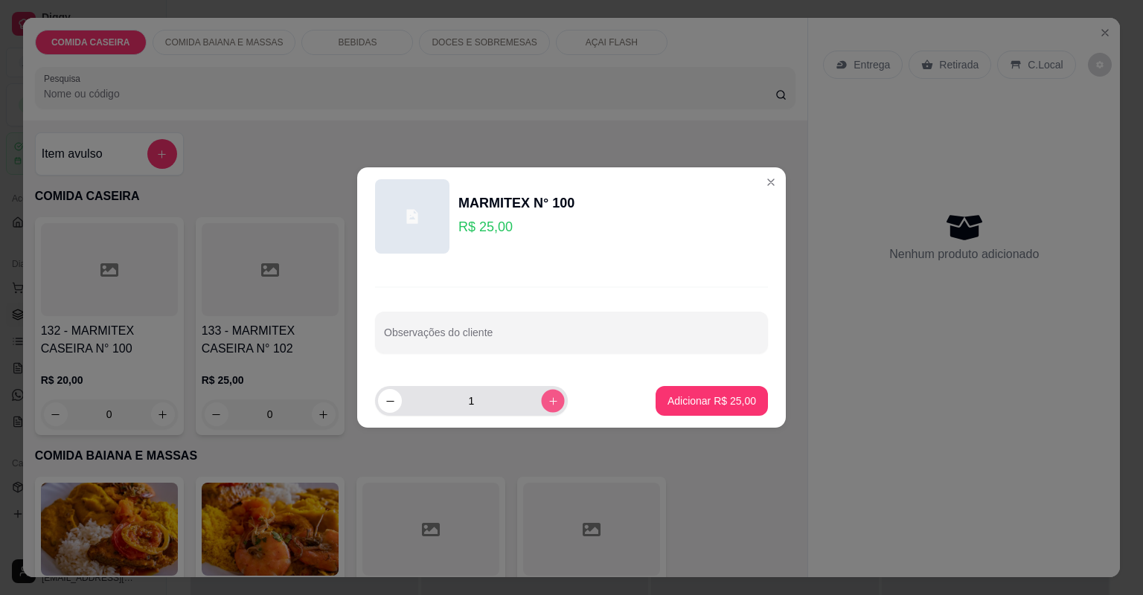
click at [548, 401] on icon "increase-product-quantity" at bounding box center [553, 401] width 11 height 11
type input "2"
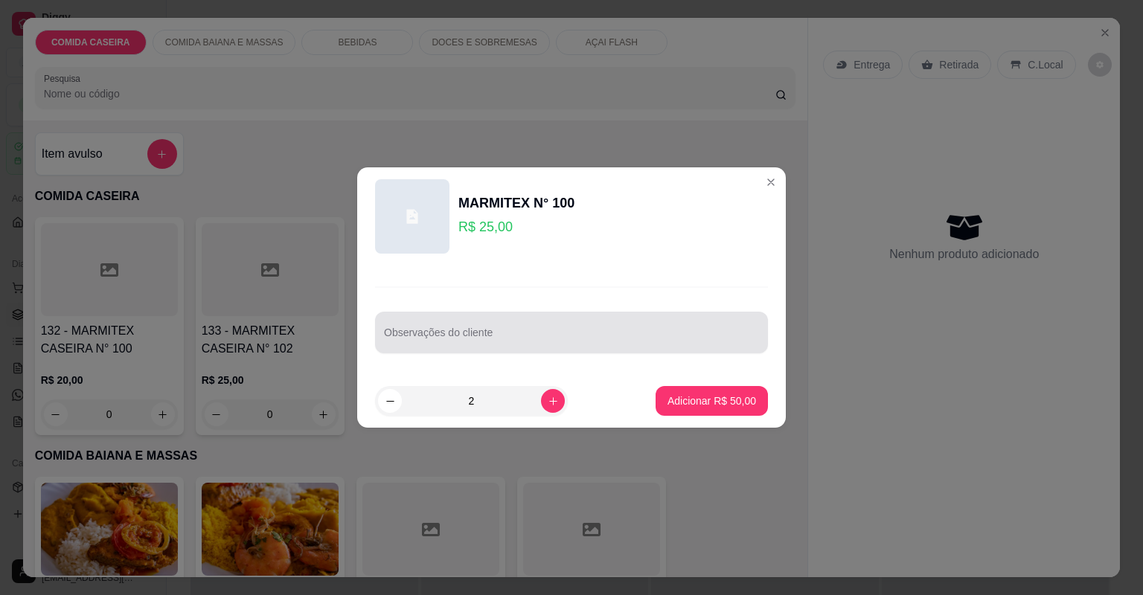
click at [561, 324] on div at bounding box center [571, 333] width 375 height 30
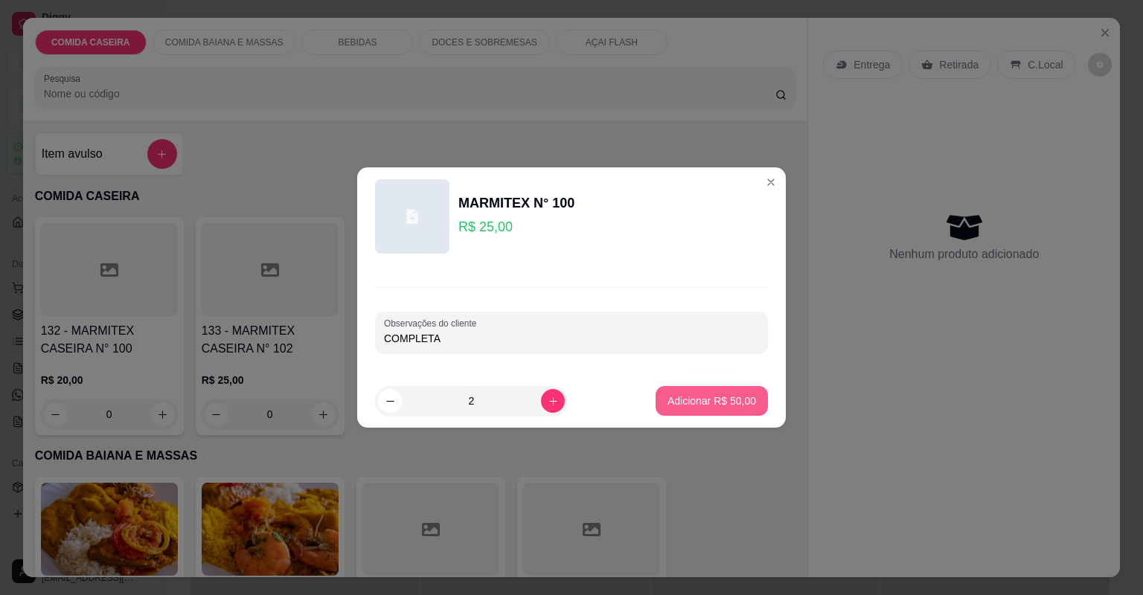
type input "COMPLETA"
click at [739, 408] on p "Adicionar R$ 50,00" at bounding box center [712, 401] width 86 height 14
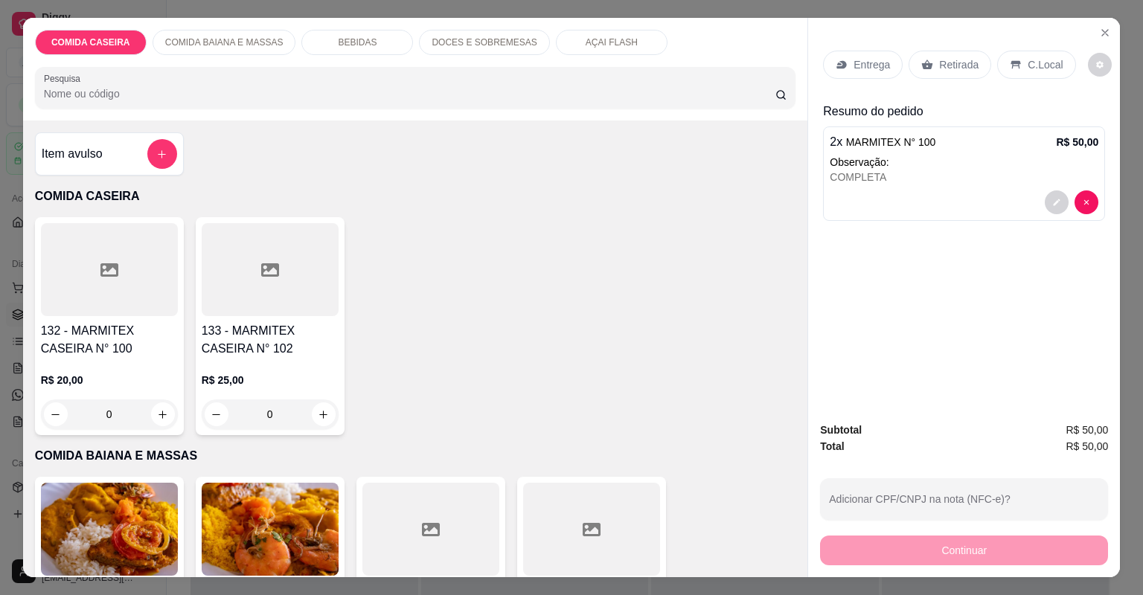
click at [853, 61] on p "Entrega" at bounding box center [871, 64] width 36 height 15
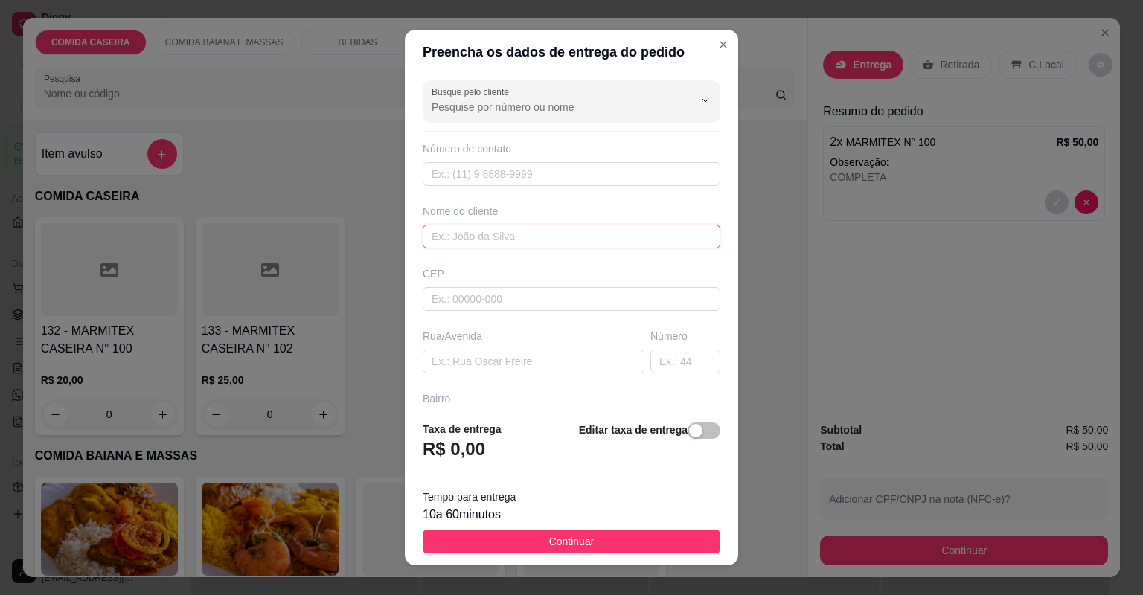
click at [543, 229] on input "text" at bounding box center [572, 237] width 298 height 24
type input "LK TRANCAS"
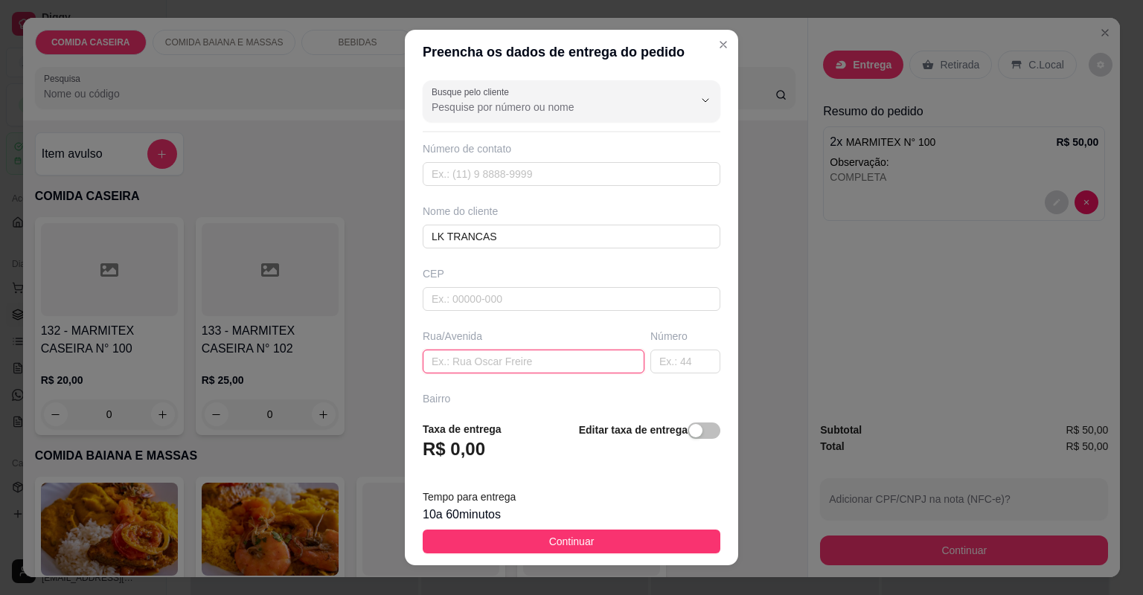
click at [562, 357] on input "text" at bounding box center [534, 362] width 222 height 24
paste input "LK trans aqui em frente a Cia do bolo"
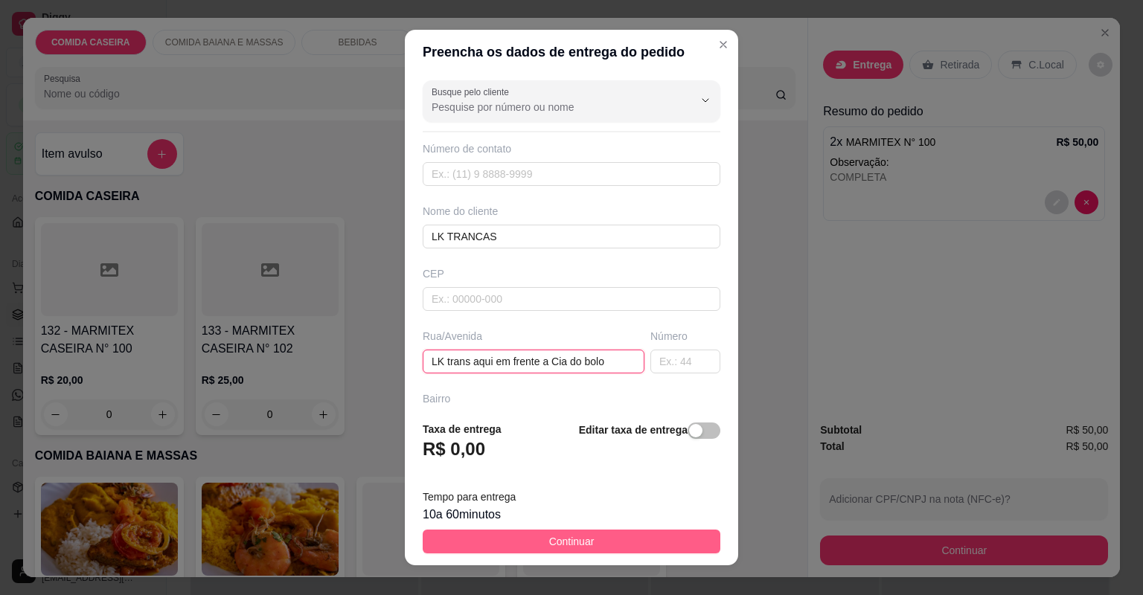
type input "LK trans aqui em frente a Cia do bolo"
click at [684, 541] on button "Continuar" at bounding box center [572, 542] width 298 height 24
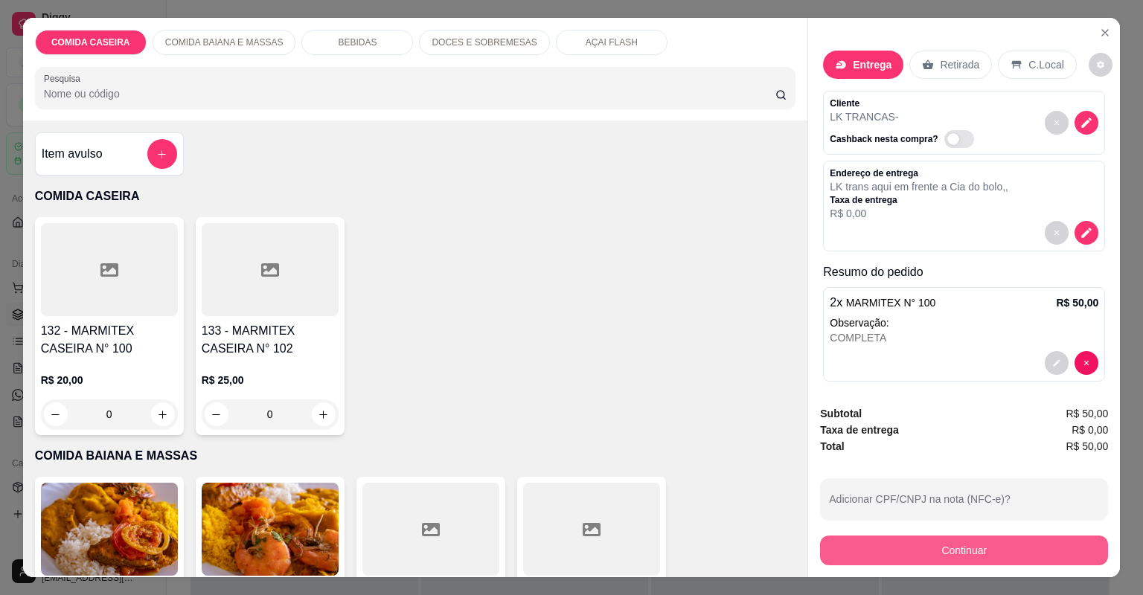
click at [868, 553] on button "Continuar" at bounding box center [964, 551] width 288 height 30
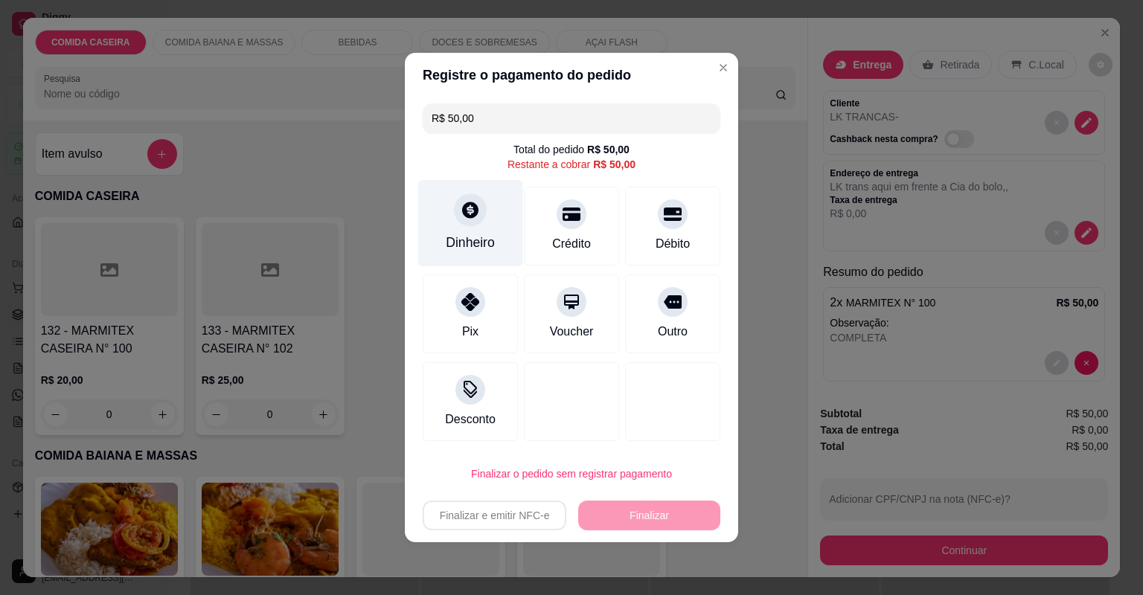
click at [497, 227] on div "Dinheiro" at bounding box center [470, 223] width 105 height 87
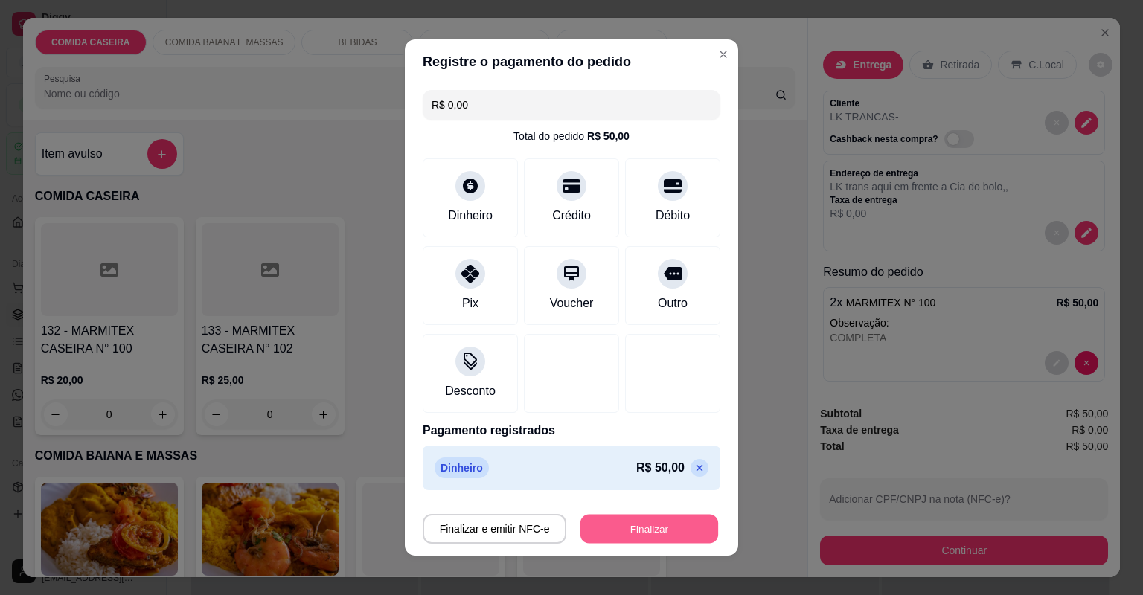
click at [670, 523] on button "Finalizar" at bounding box center [649, 529] width 138 height 29
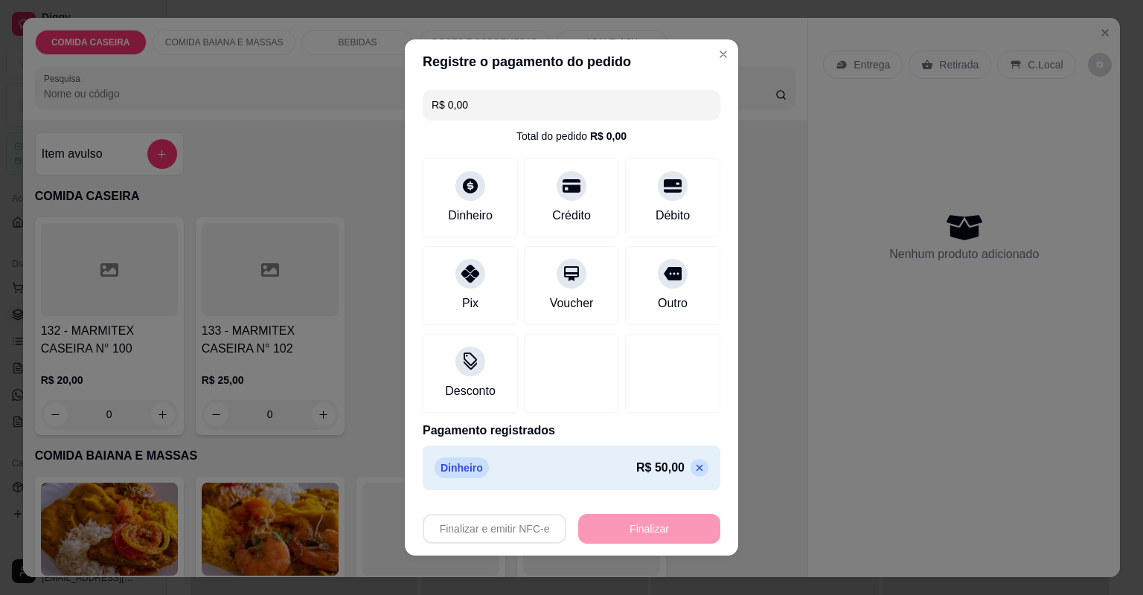
type input "-R$ 50,00"
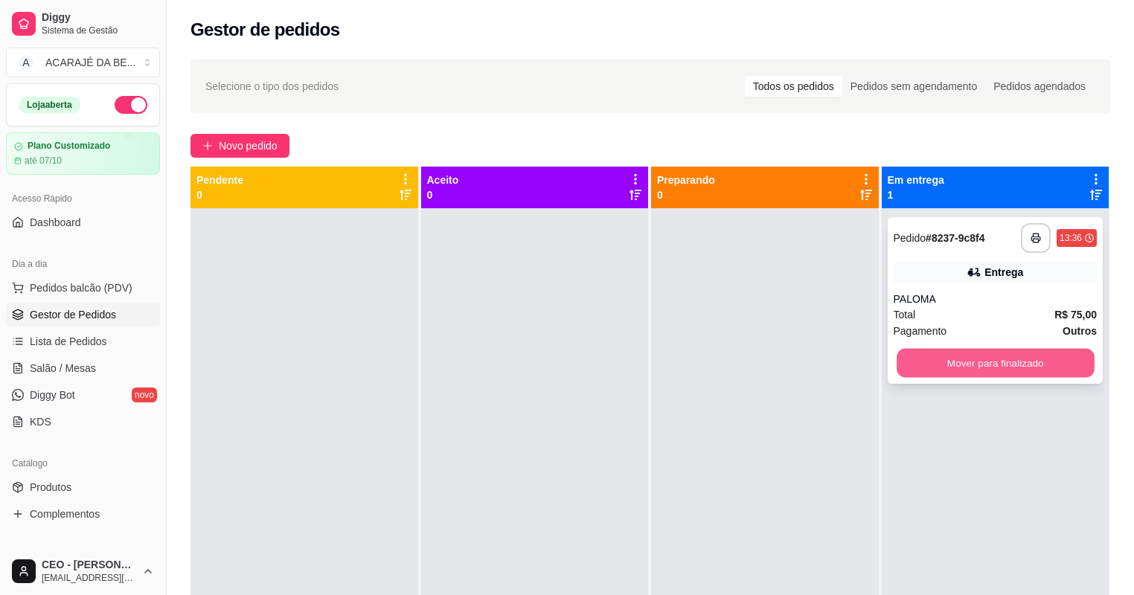
click at [994, 365] on button "Mover para finalizado" at bounding box center [994, 363] width 197 height 29
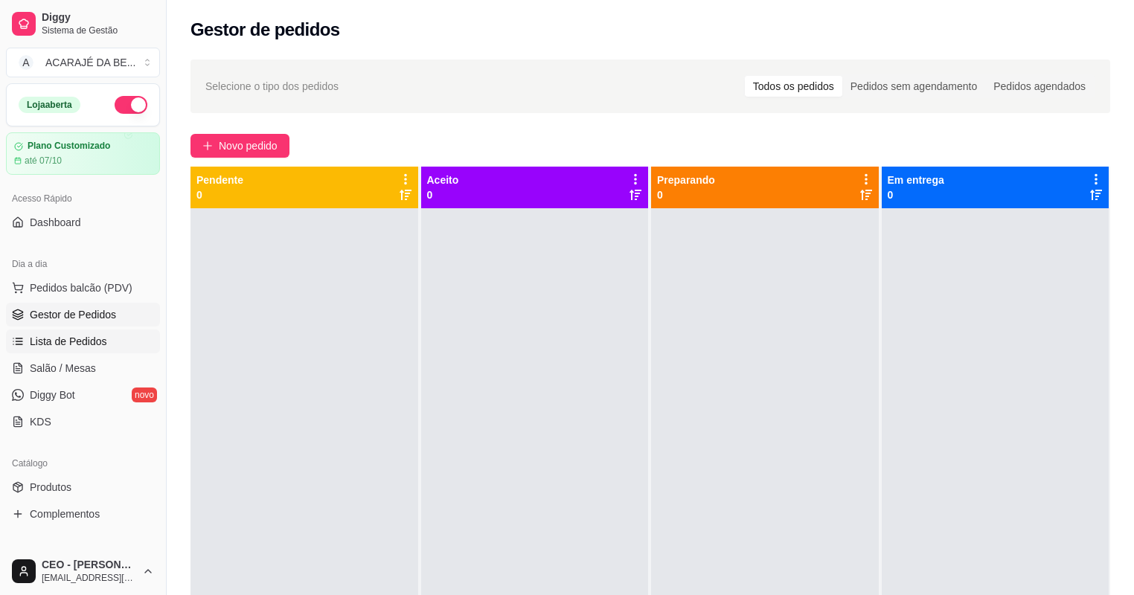
click at [49, 339] on span "Lista de Pedidos" at bounding box center [68, 341] width 77 height 15
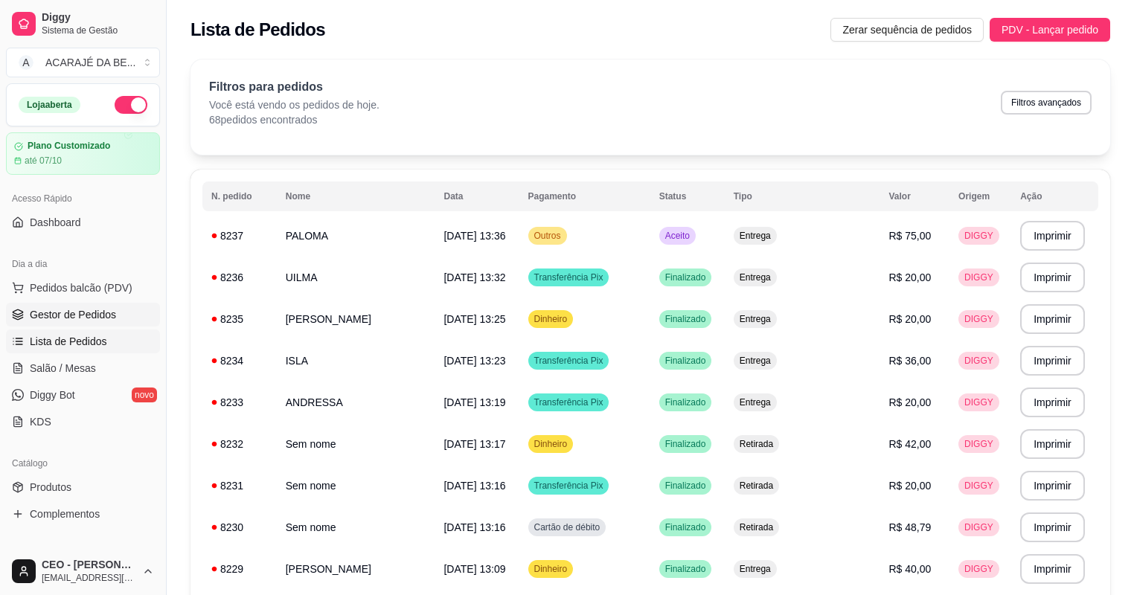
click at [66, 314] on span "Gestor de Pedidos" at bounding box center [73, 314] width 86 height 15
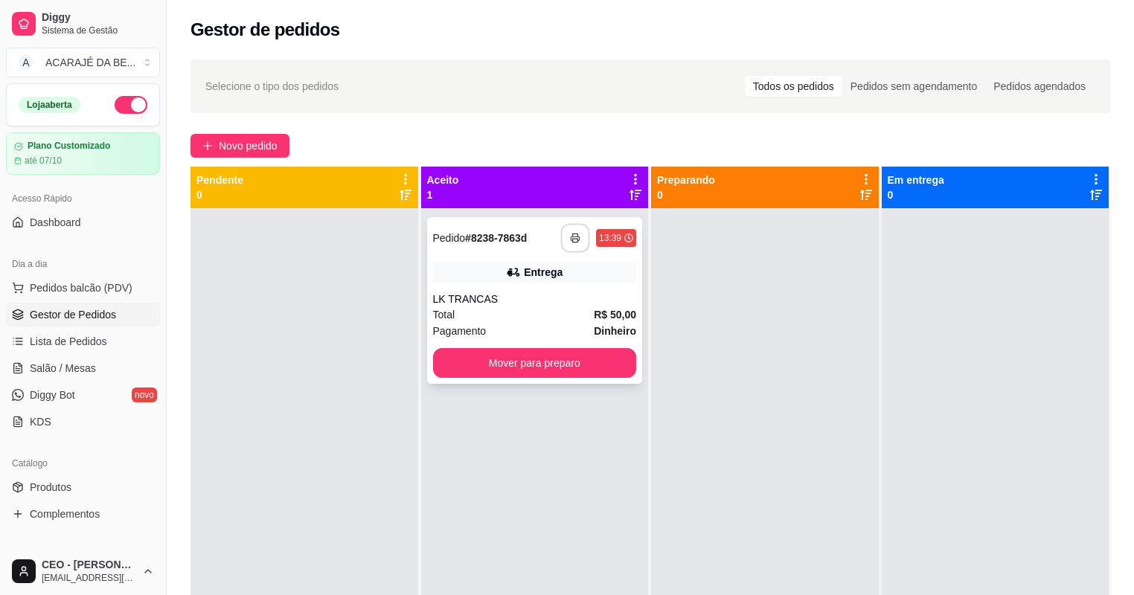
click at [574, 238] on icon "button" at bounding box center [575, 238] width 10 height 10
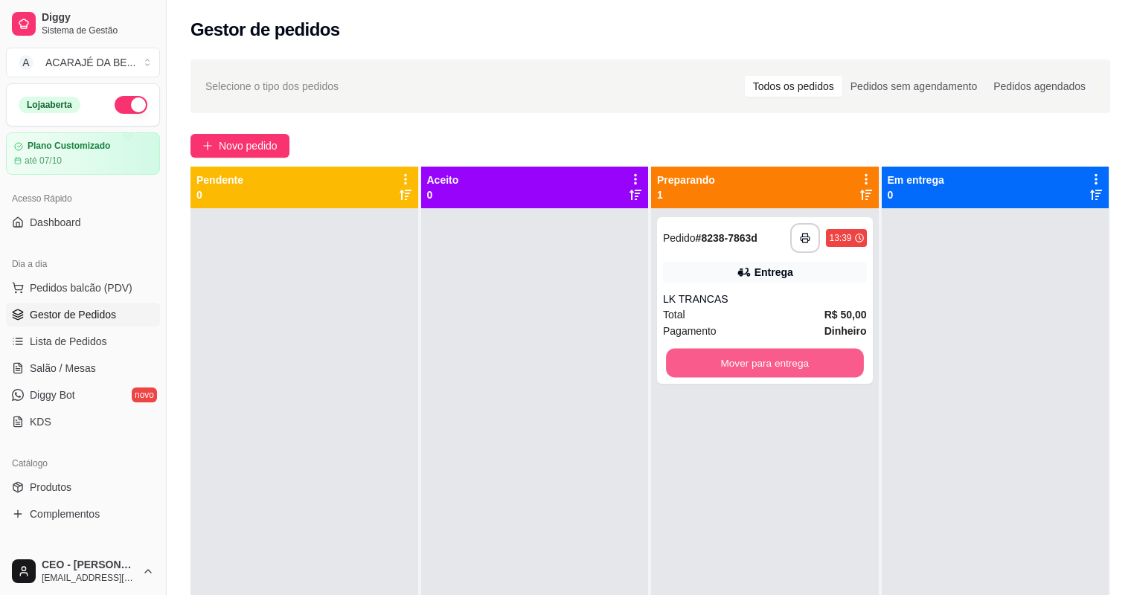
click at [726, 360] on button "Mover para entrega" at bounding box center [764, 363] width 197 height 29
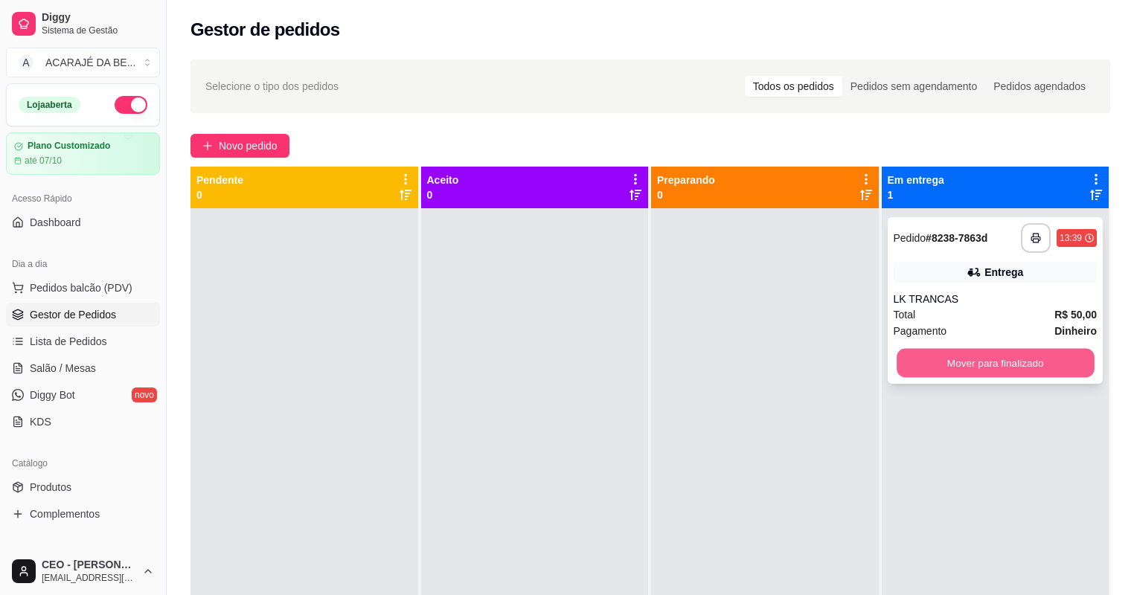
click at [1022, 364] on button "Mover para finalizado" at bounding box center [994, 363] width 197 height 29
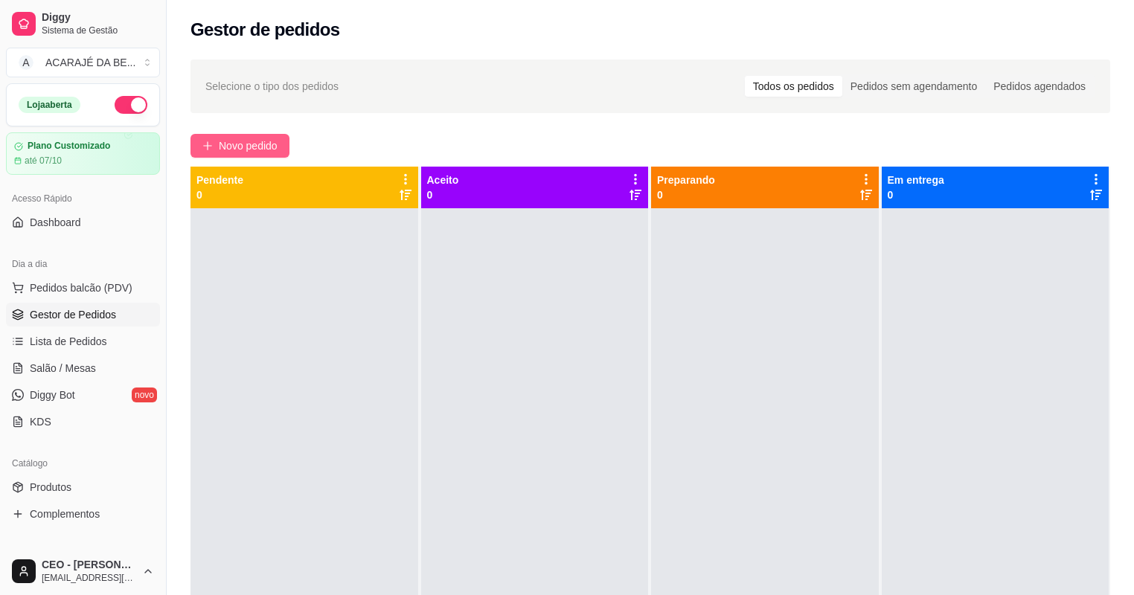
click at [256, 144] on span "Novo pedido" at bounding box center [248, 146] width 59 height 16
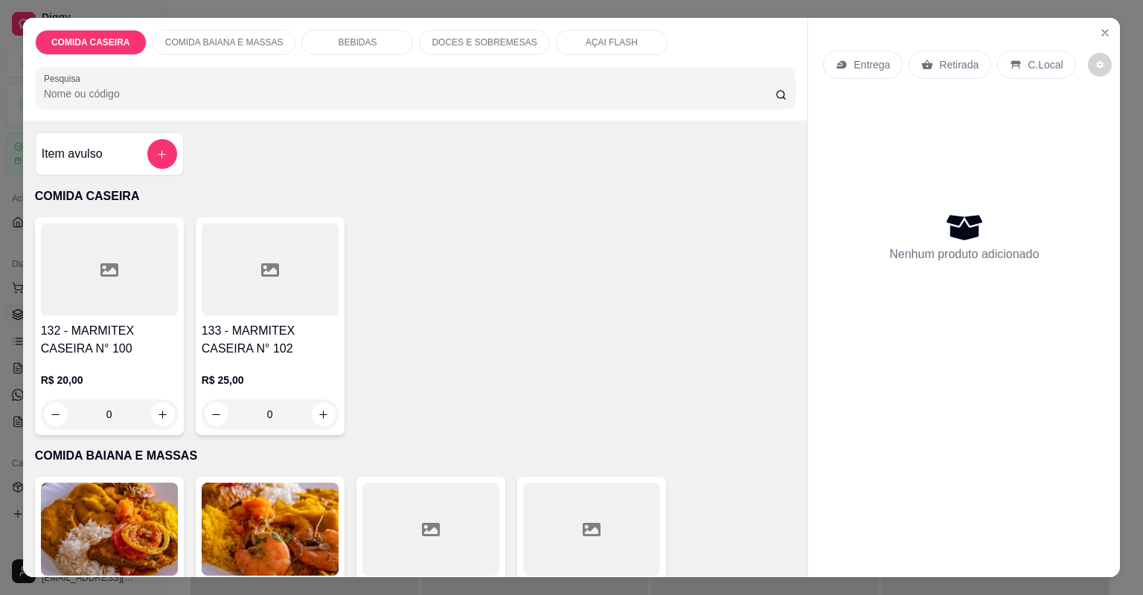
click at [133, 271] on div at bounding box center [109, 269] width 137 height 93
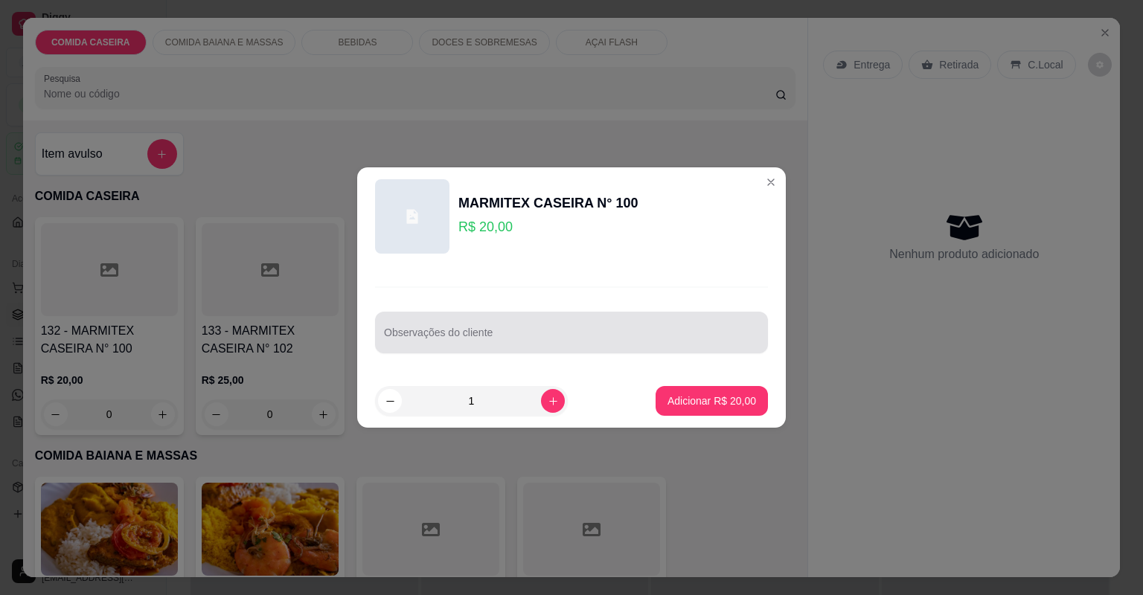
click at [562, 345] on input "Observações do cliente" at bounding box center [571, 338] width 375 height 15
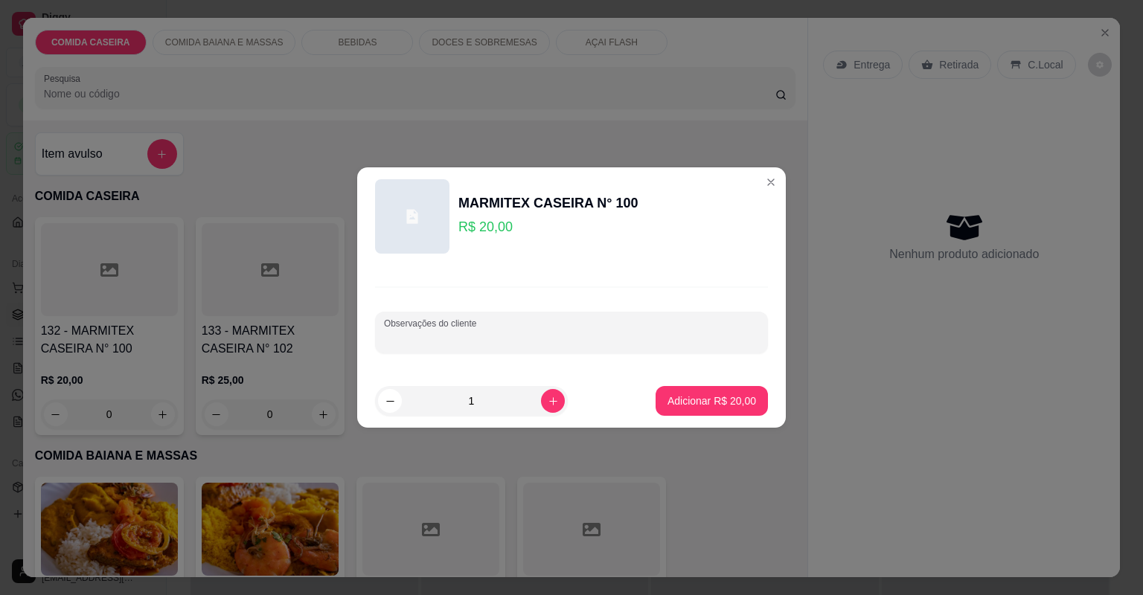
paste input "Feijão tropeiro Arroz temperado Macarrão Purê de batata Vinagrete Filé de frang…"
type input "Feijão tropeiro Arroz temperado Macarrão Purê de batata Vinagrete Filé de frang…"
click at [687, 394] on p "Adicionar R$ 20,00" at bounding box center [712, 401] width 86 height 14
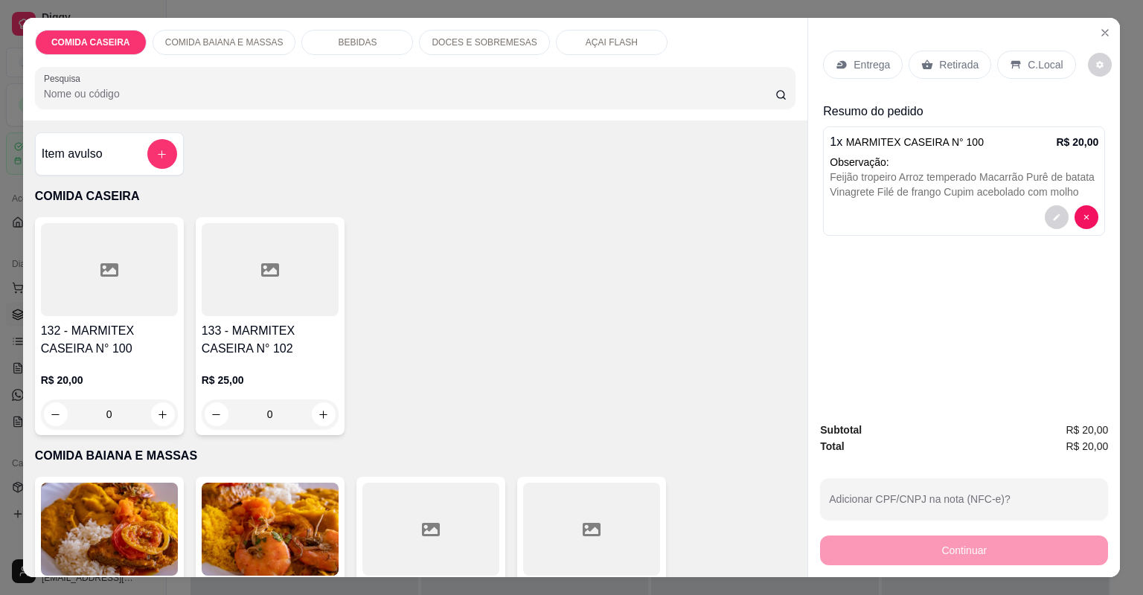
click at [861, 68] on p "Entrega" at bounding box center [871, 64] width 36 height 15
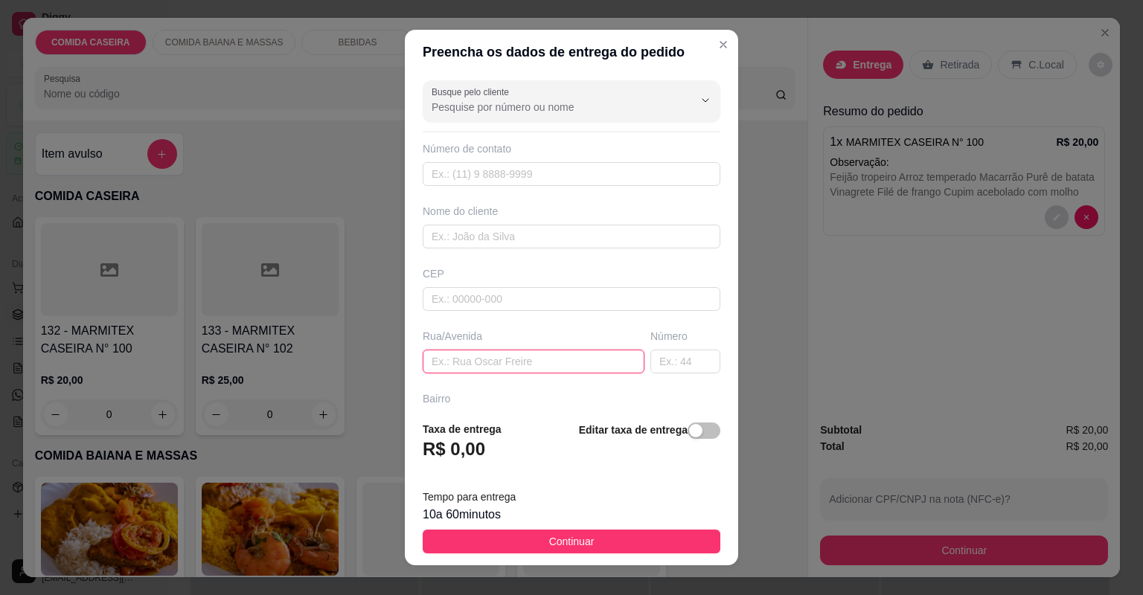
click at [539, 363] on input "text" at bounding box center [534, 362] width 222 height 24
paste input "Rua São Luiz ao lado de Betinho chapista"
paste input "Próximo a Jairo motos"
type input "Rua São Luiz ao lado de Betinho chapista Próximo a Jairo motos"
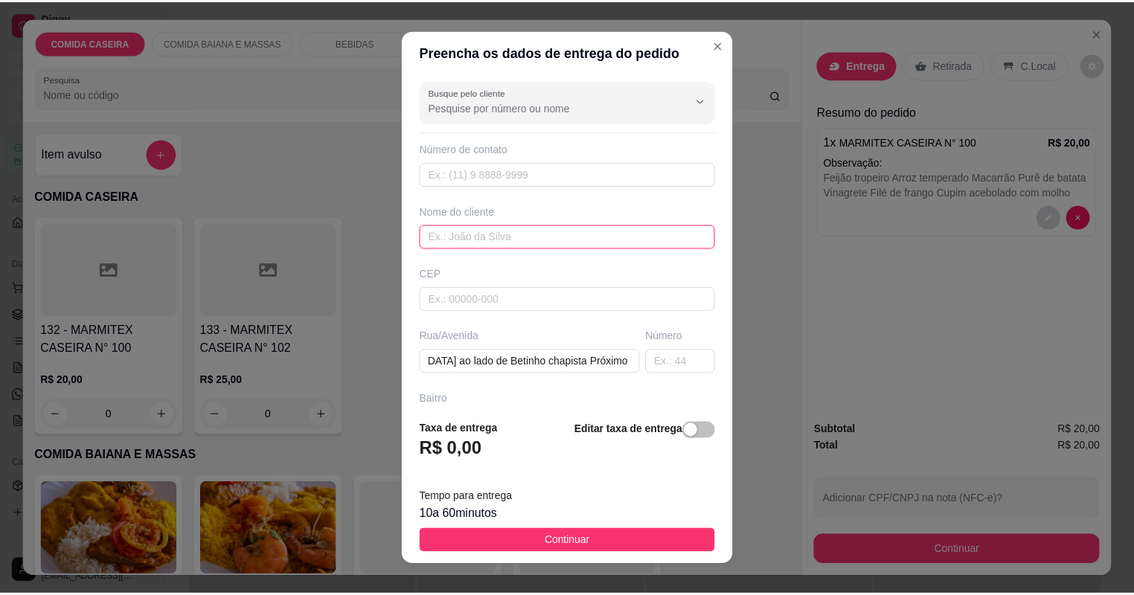
scroll to position [0, 0]
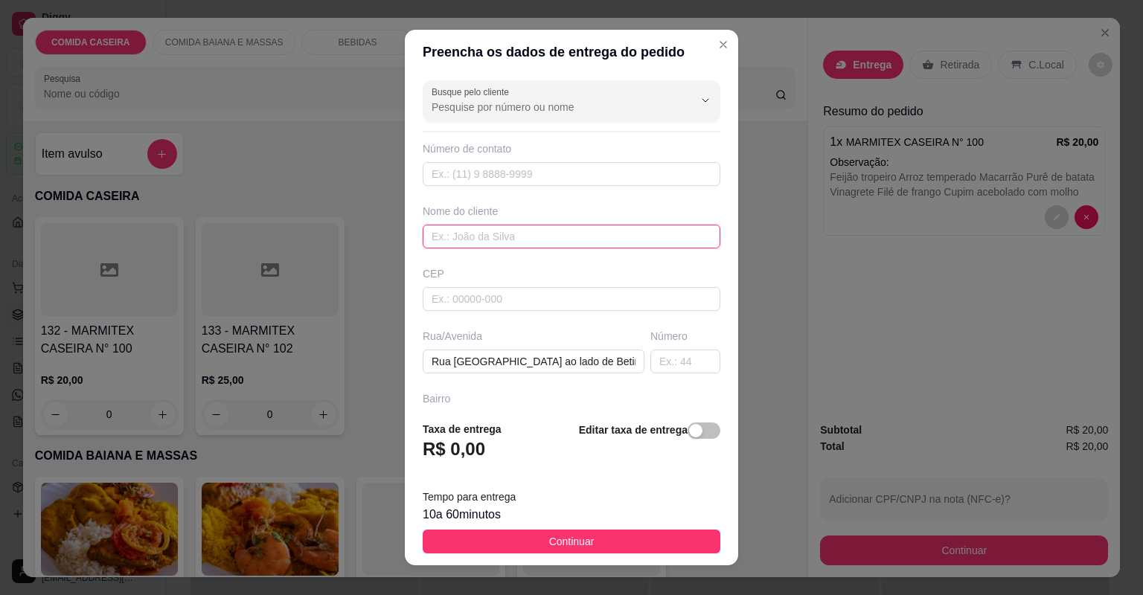
click at [524, 225] on input "text" at bounding box center [572, 237] width 298 height 24
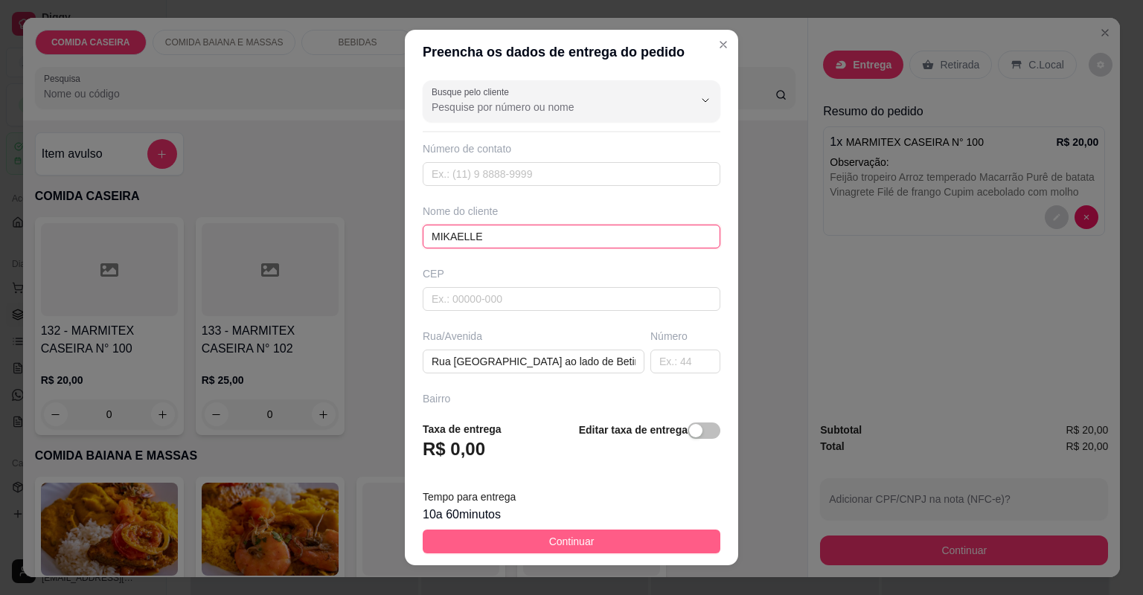
type input "MIKAELLE"
click at [571, 536] on span "Continuar" at bounding box center [571, 541] width 45 height 16
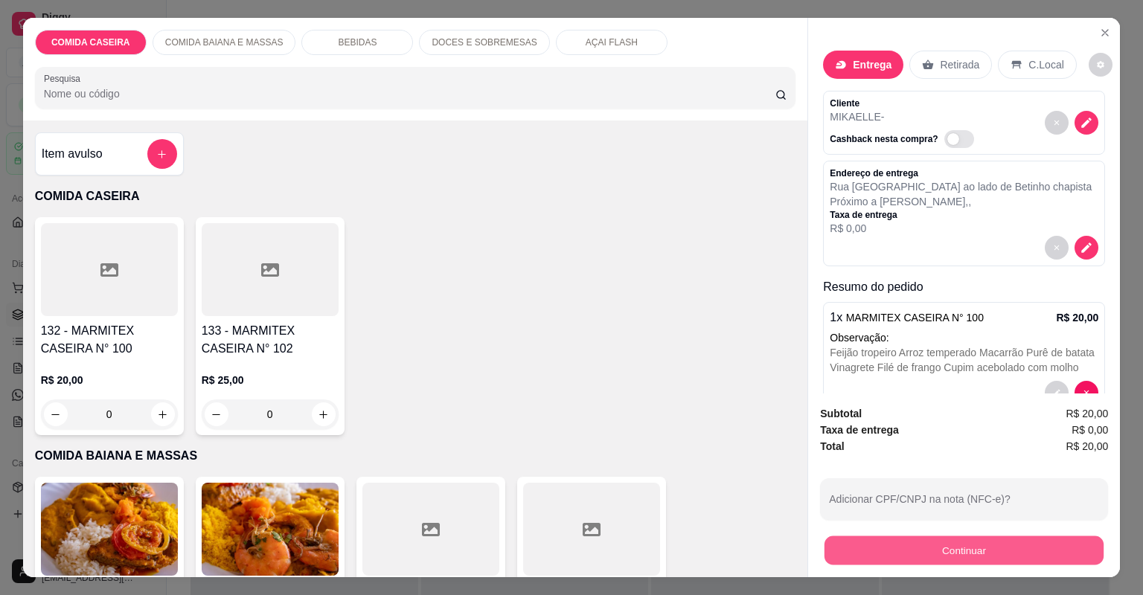
click at [846, 550] on button "Continuar" at bounding box center [963, 550] width 279 height 29
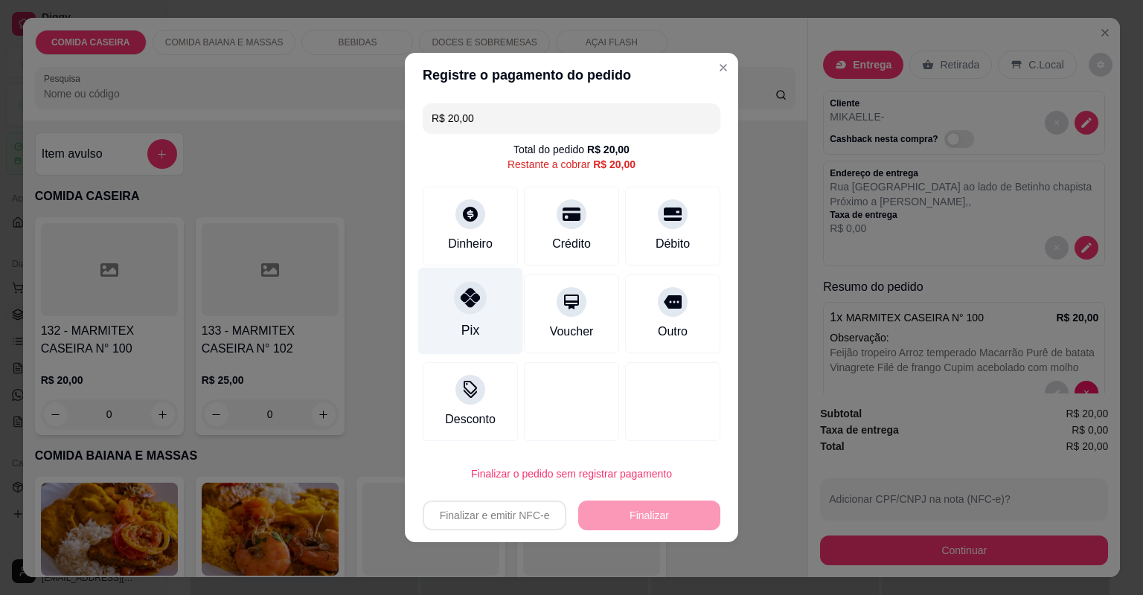
click at [487, 333] on div "Pix" at bounding box center [470, 311] width 105 height 87
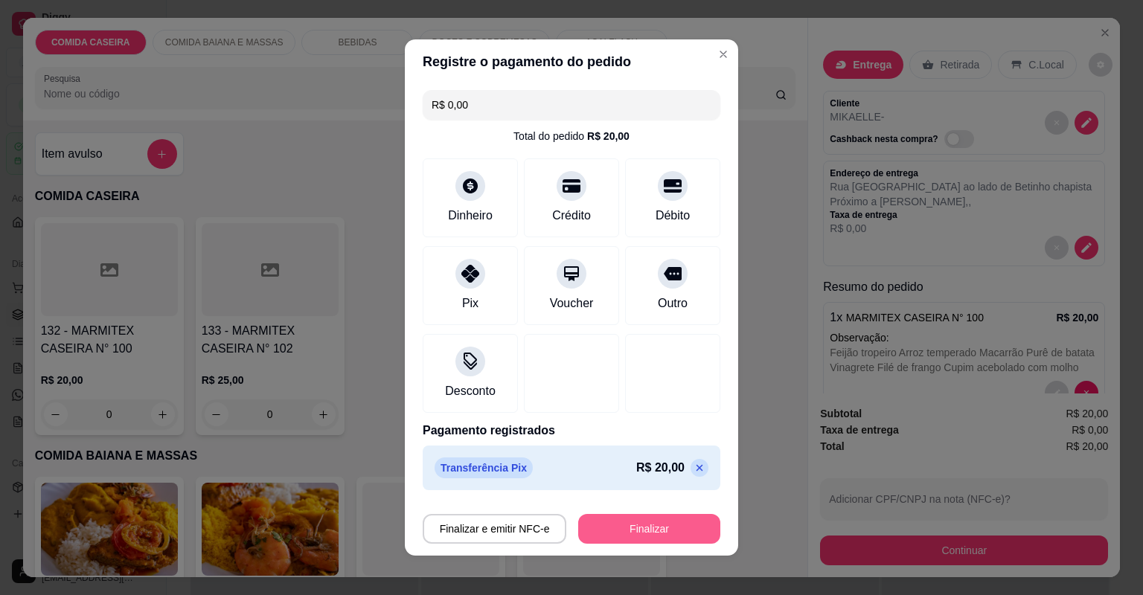
click at [668, 521] on button "Finalizar" at bounding box center [649, 529] width 142 height 30
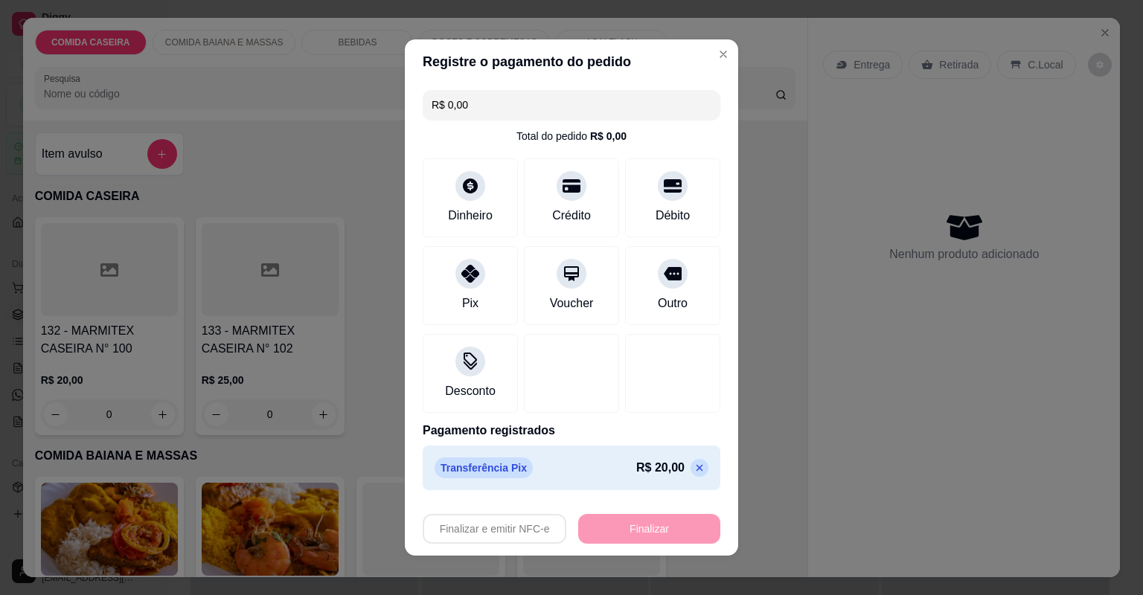
type input "-R$ 20,00"
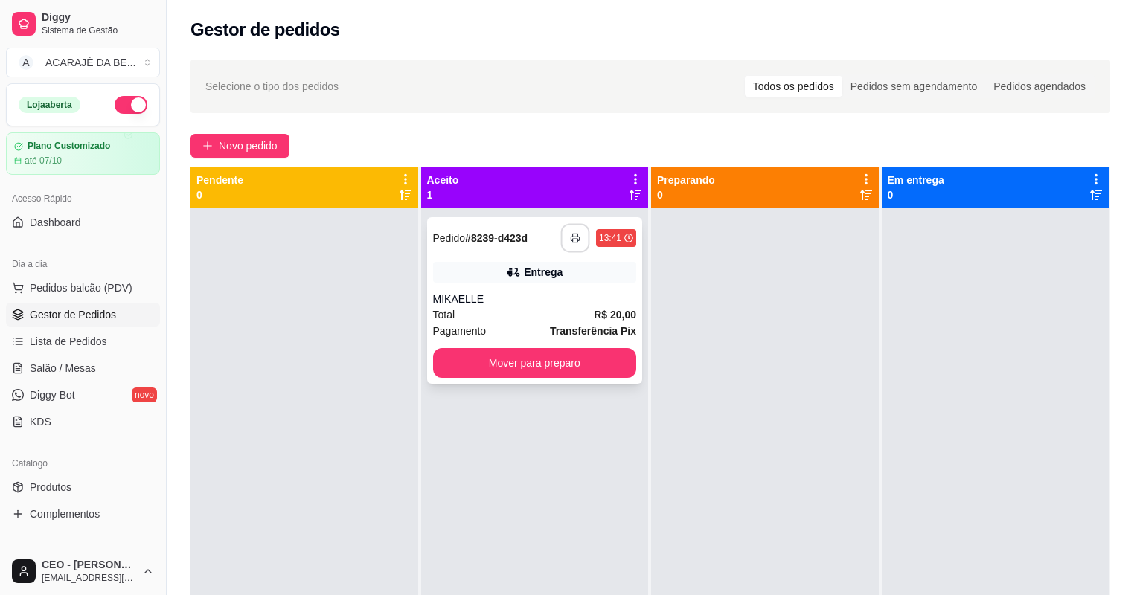
click at [565, 238] on button "button" at bounding box center [575, 238] width 29 height 29
click at [611, 370] on button "Mover para preparo" at bounding box center [535, 363] width 204 height 30
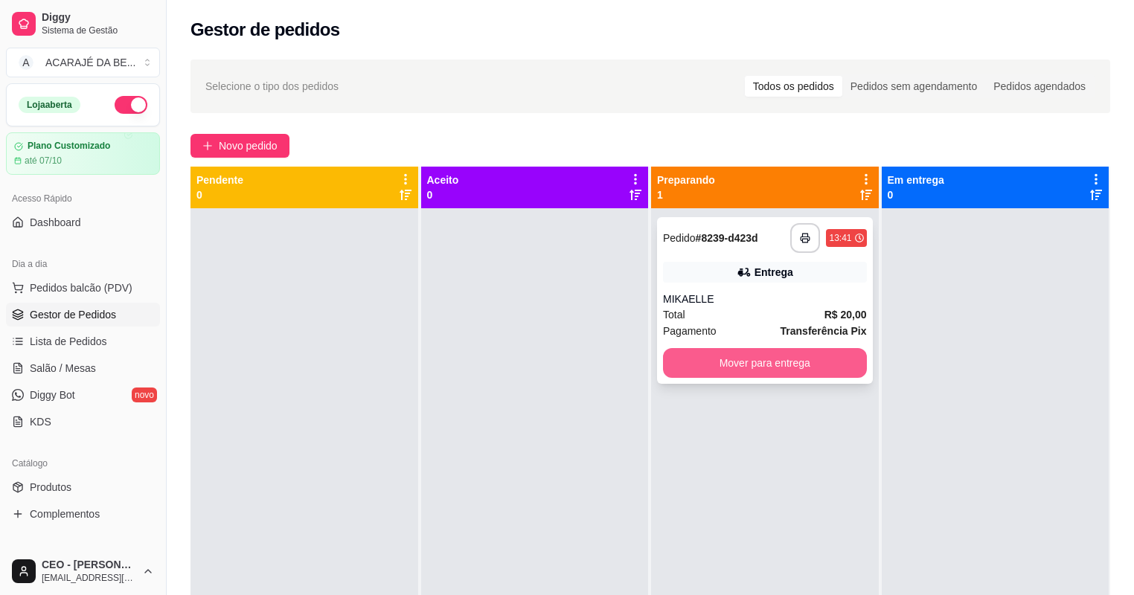
click at [696, 365] on button "Mover para entrega" at bounding box center [765, 363] width 204 height 30
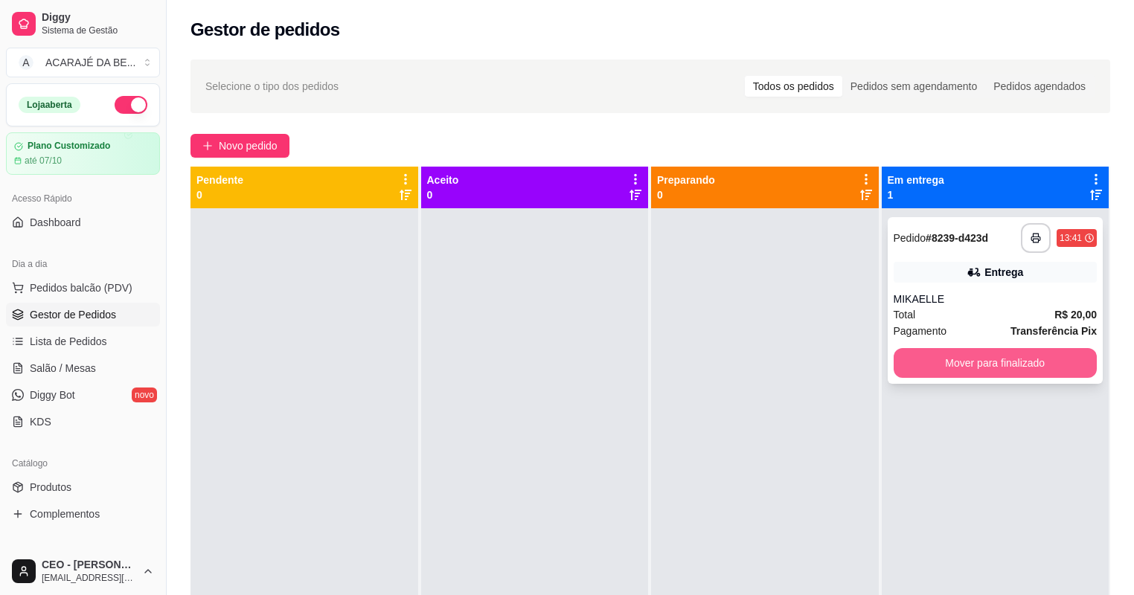
click at [919, 373] on button "Mover para finalizado" at bounding box center [995, 363] width 204 height 30
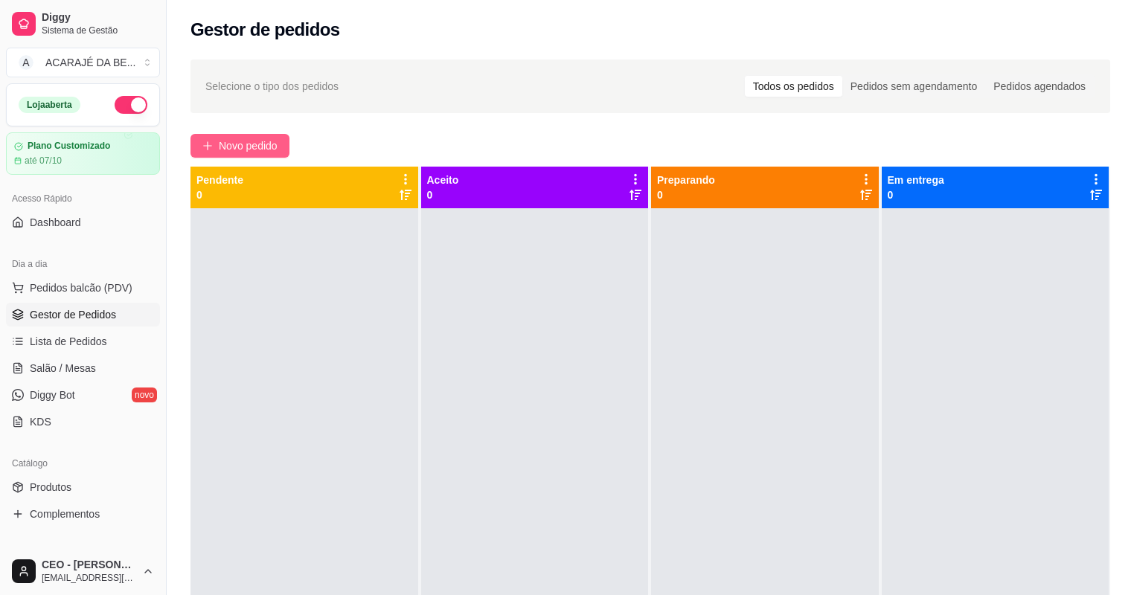
click at [269, 152] on span "Novo pedido" at bounding box center [248, 146] width 59 height 16
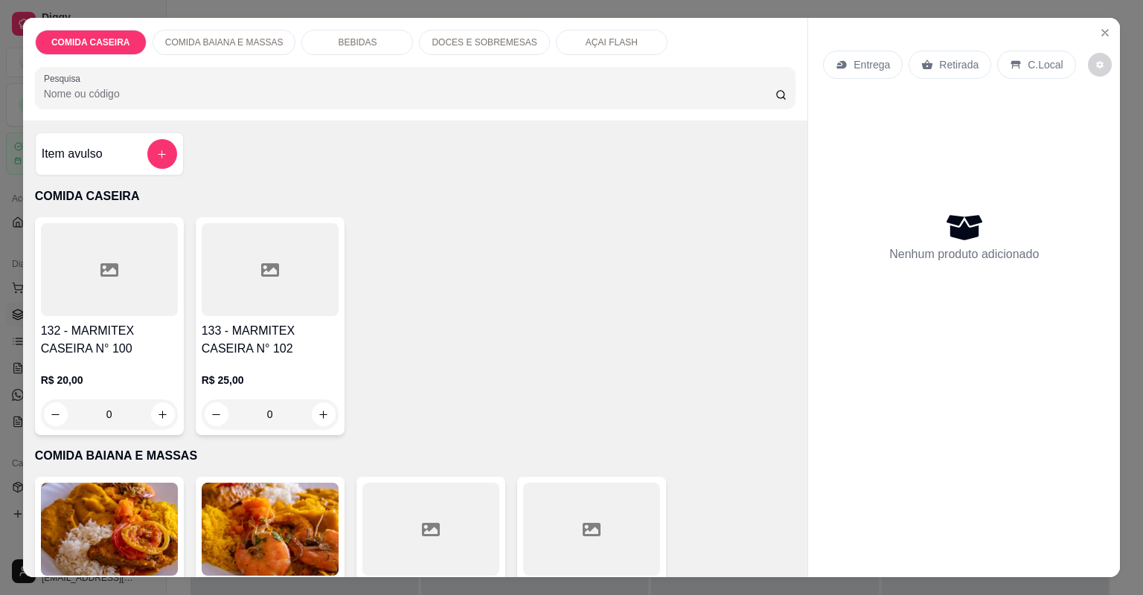
click at [134, 274] on div at bounding box center [109, 269] width 137 height 93
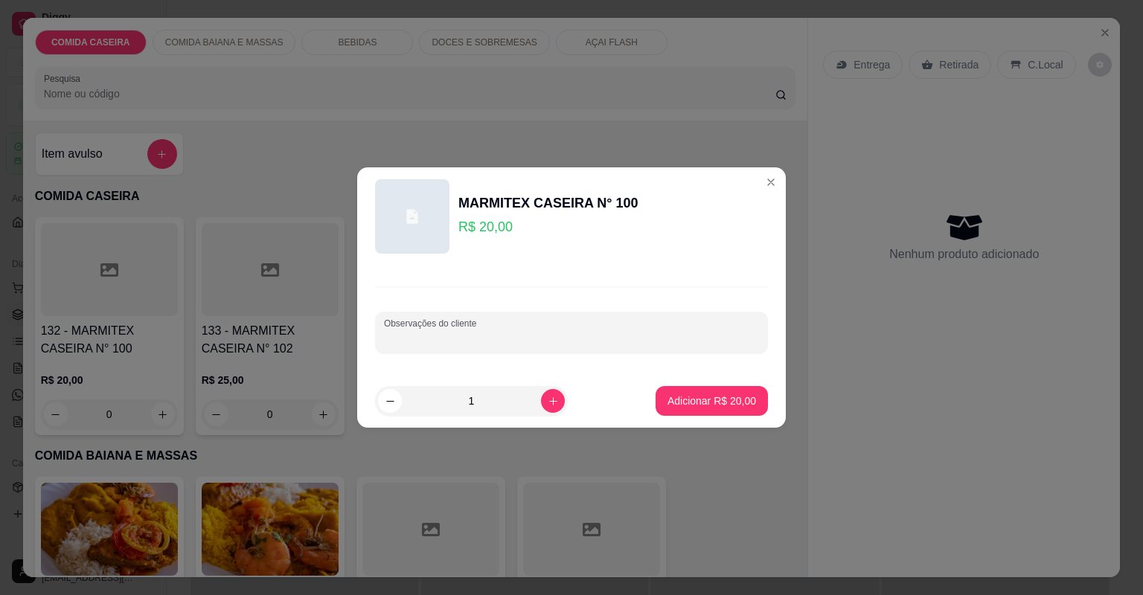
click at [560, 342] on input "Observações do cliente" at bounding box center [571, 338] width 375 height 15
paste input "Feijão fradinho Banana frita Farofa Alface americana Cupim Fraldinha"
type input "Feijão fradinho Banana frita Farofa Alface americana Cupim Fraldinha"
click at [726, 404] on p "Adicionar R$ 20,00" at bounding box center [711, 401] width 89 height 15
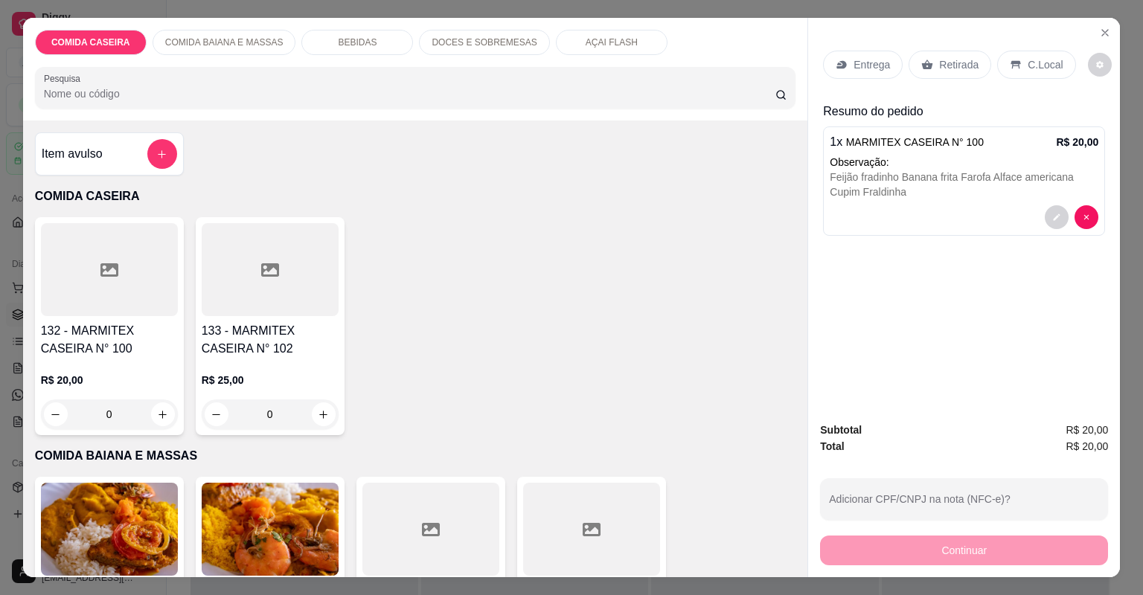
click at [859, 64] on p "Entrega" at bounding box center [871, 64] width 36 height 15
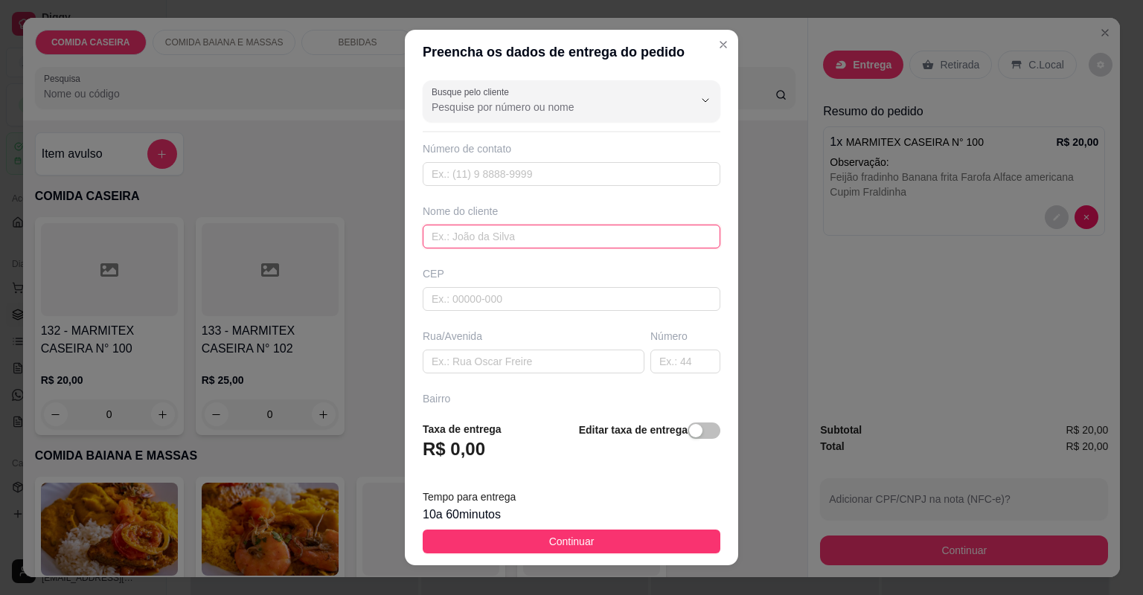
click at [623, 236] on input "text" at bounding box center [572, 237] width 298 height 24
type input "GERMANO"
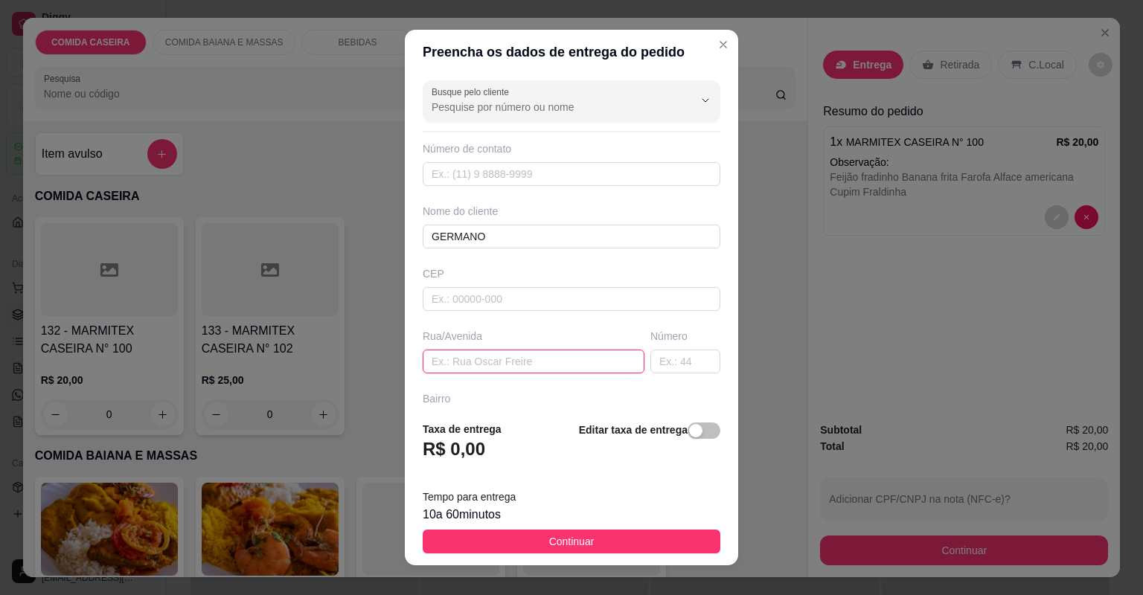
click at [556, 354] on input "text" at bounding box center [534, 362] width 222 height 24
paste input "Açaí prime"
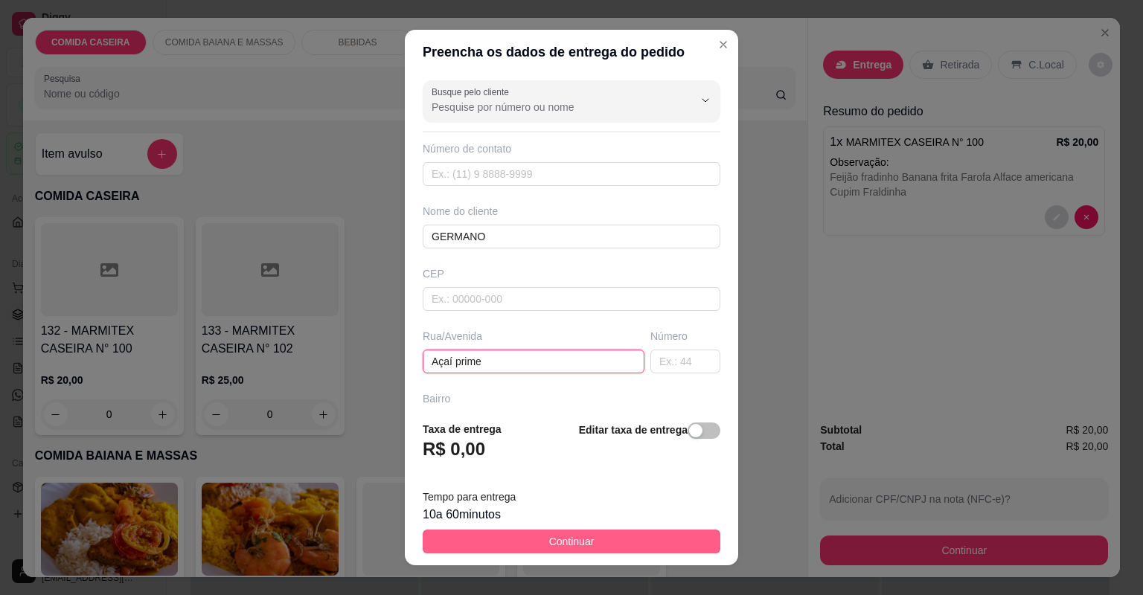
type input "Açaí prime"
click at [669, 548] on button "Continuar" at bounding box center [572, 542] width 298 height 24
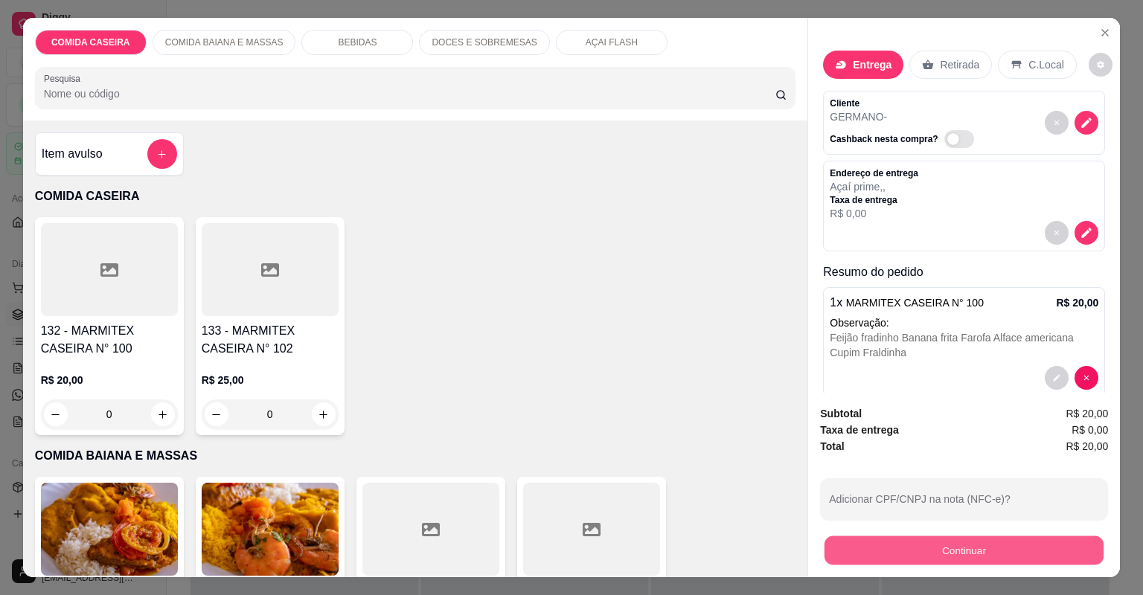
click at [859, 546] on button "Continuar" at bounding box center [963, 550] width 279 height 29
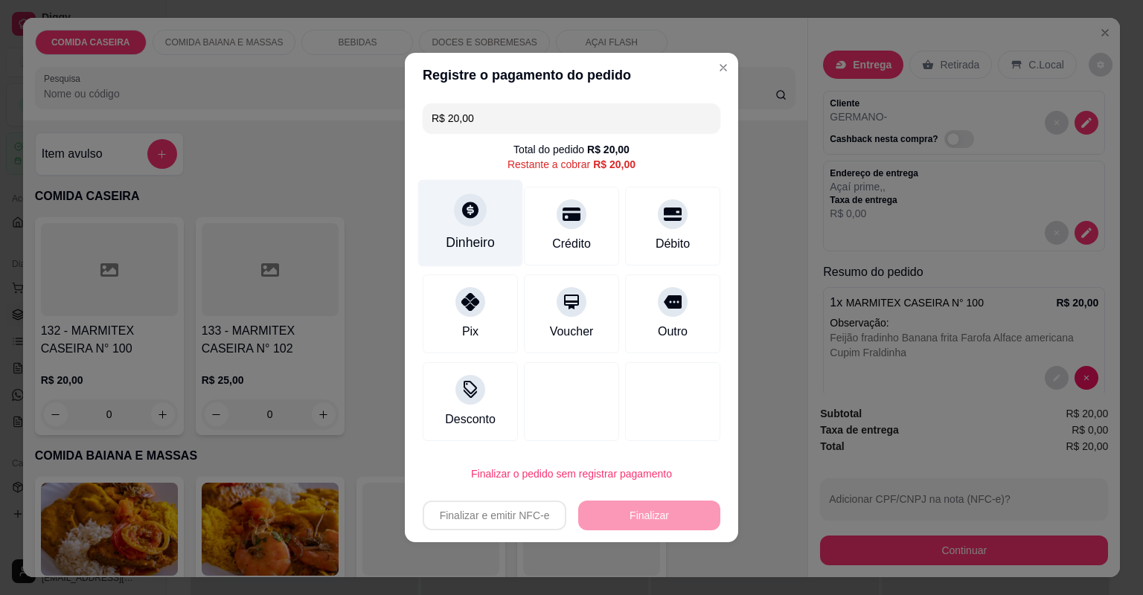
click at [472, 219] on icon at bounding box center [469, 209] width 19 height 19
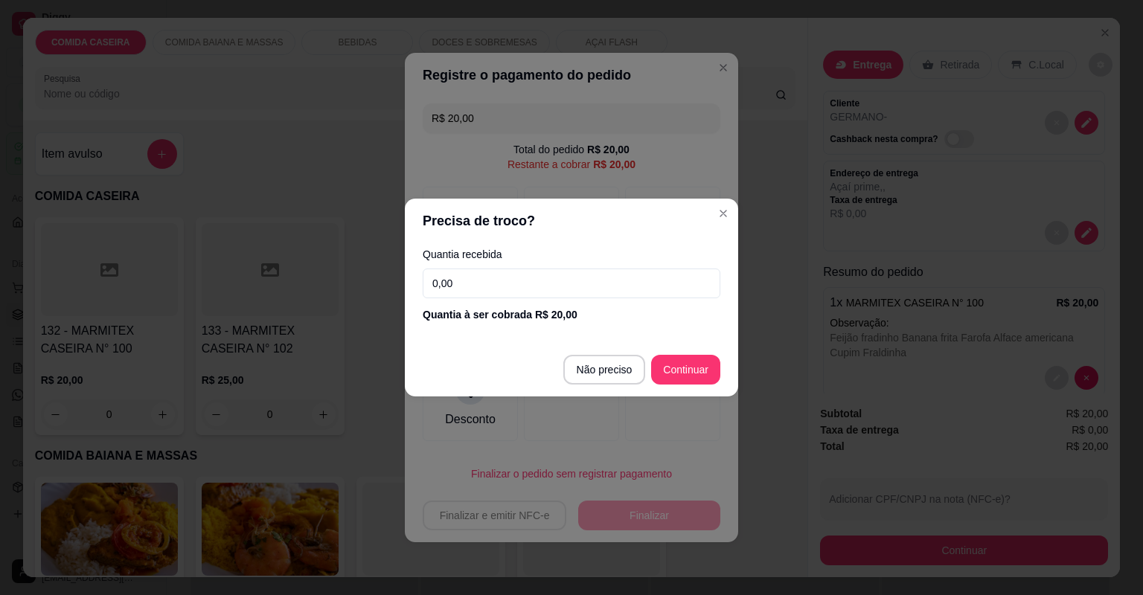
click at [600, 287] on input "0,00" at bounding box center [572, 284] width 298 height 30
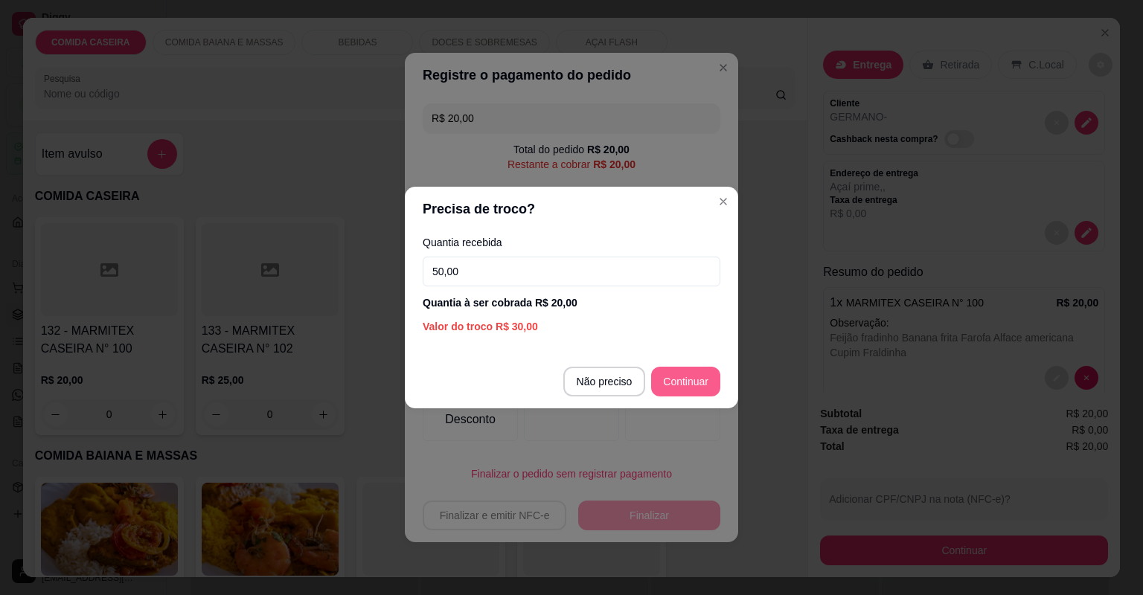
type input "50,00"
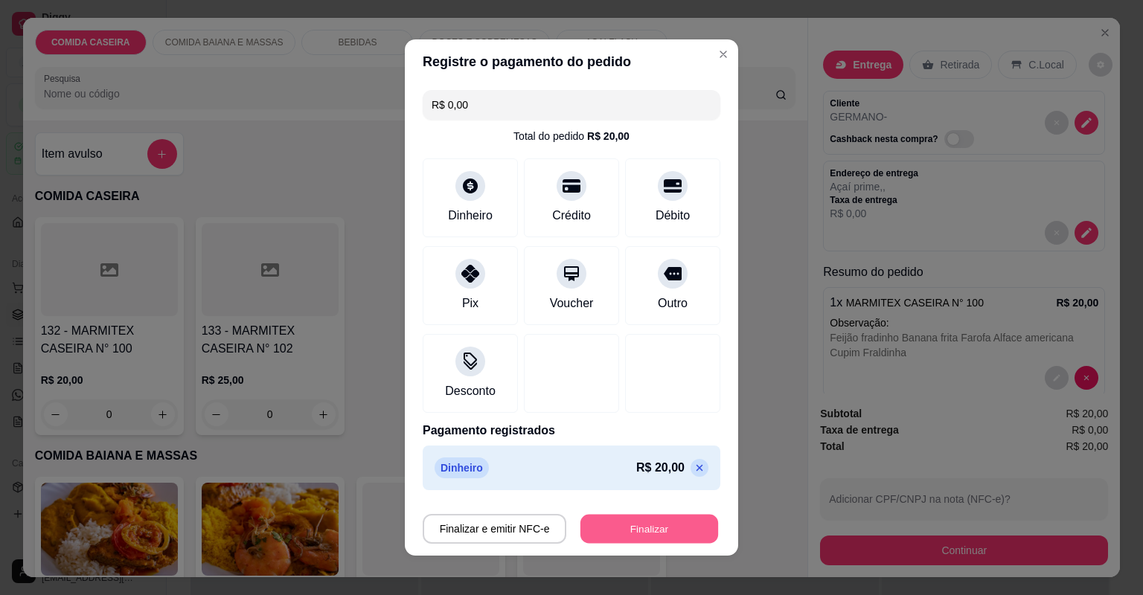
click at [652, 533] on button "Finalizar" at bounding box center [649, 529] width 138 height 29
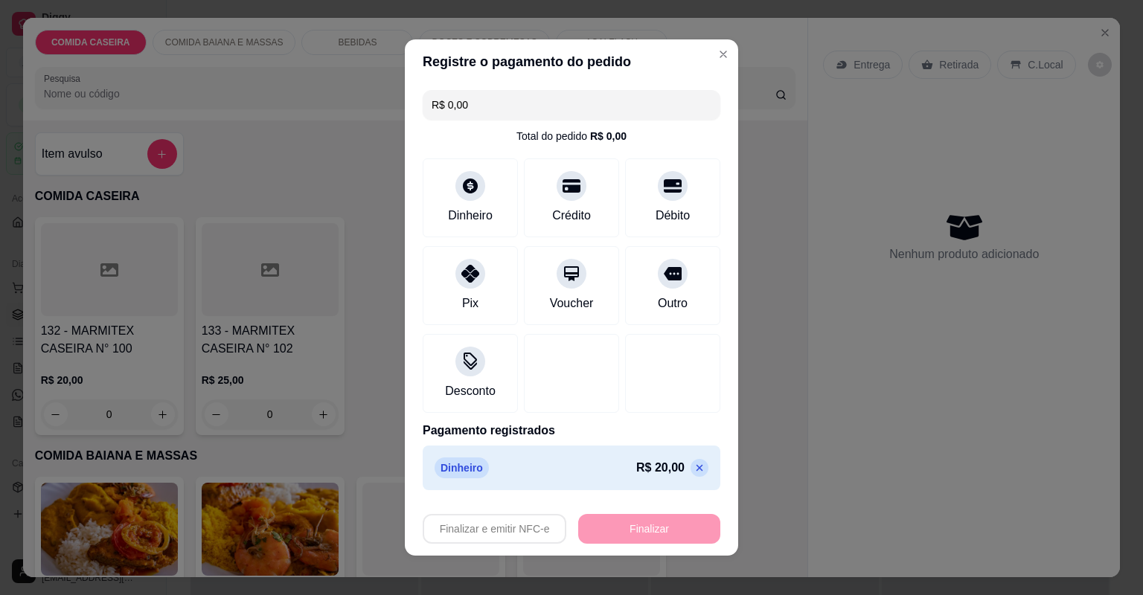
type input "-R$ 20,00"
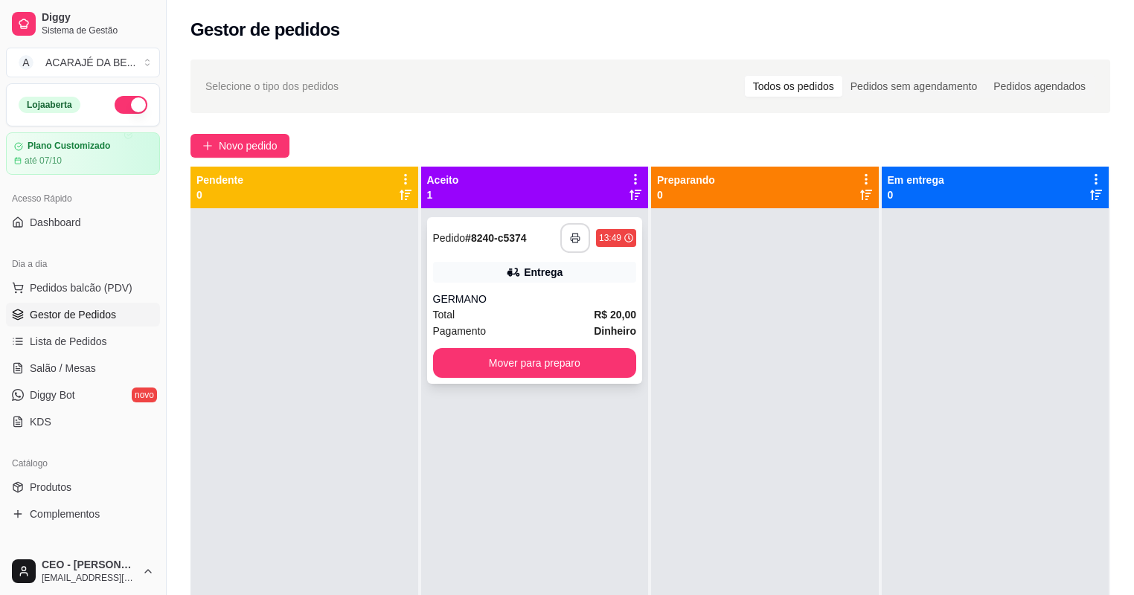
click at [572, 234] on polyline "button" at bounding box center [574, 235] width 5 height 3
click at [611, 368] on button "Mover para preparo" at bounding box center [534, 363] width 197 height 29
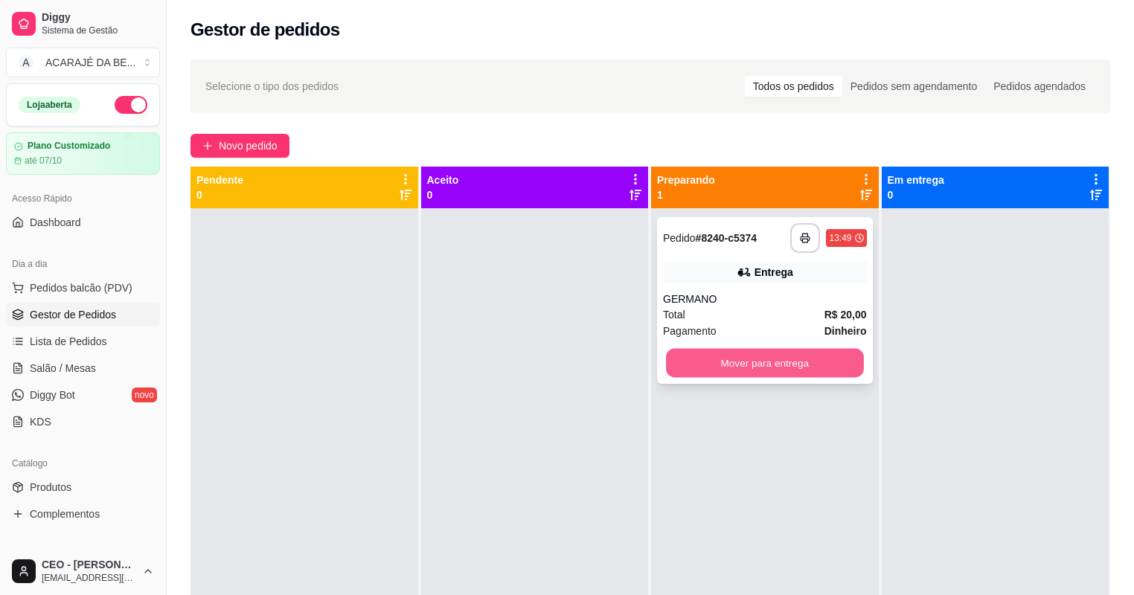
click at [748, 352] on button "Mover para entrega" at bounding box center [764, 363] width 197 height 29
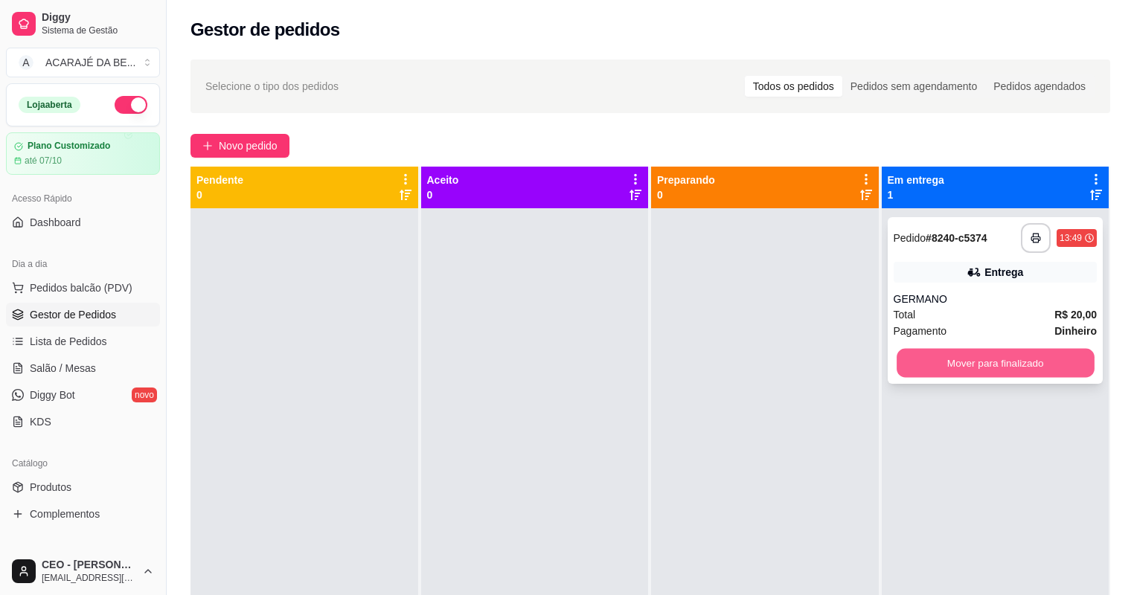
click at [949, 353] on button "Mover para finalizado" at bounding box center [994, 363] width 197 height 29
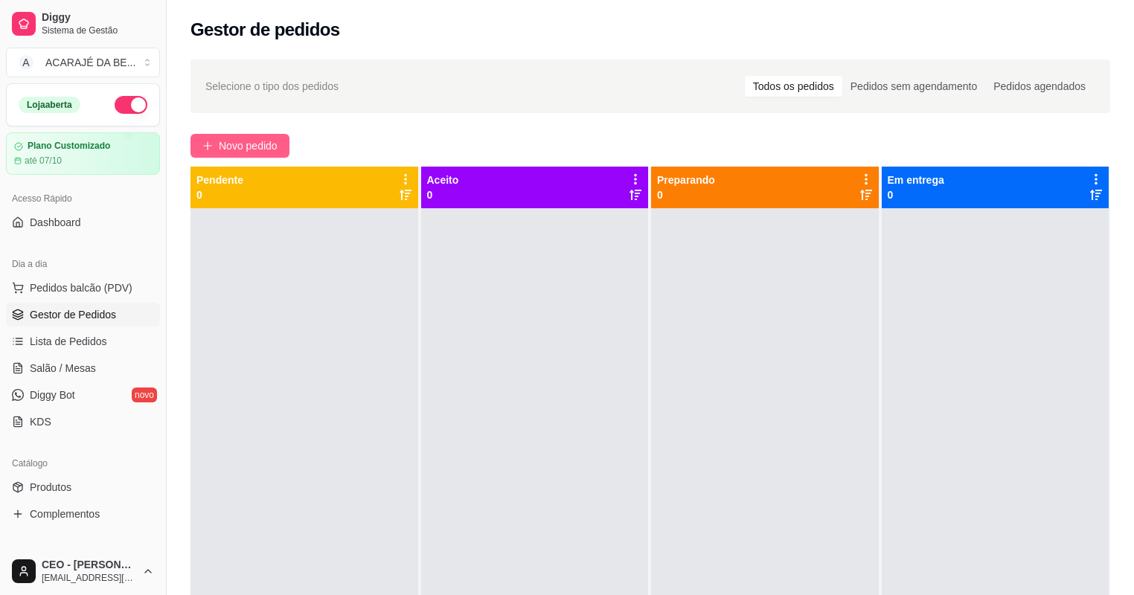
click at [226, 140] on span "Novo pedido" at bounding box center [248, 146] width 59 height 16
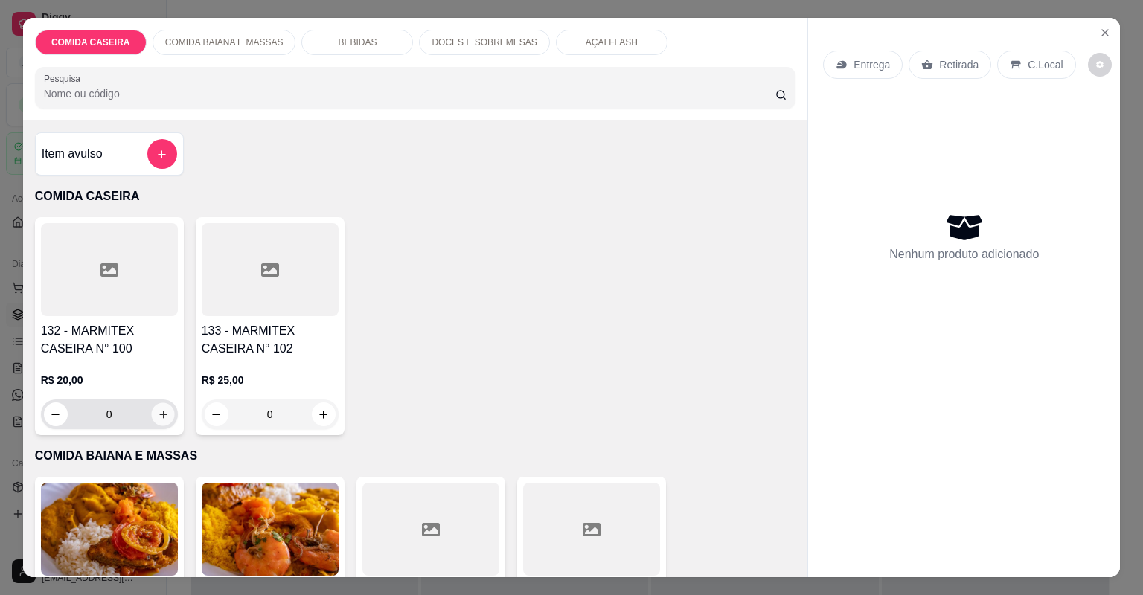
click at [159, 412] on icon "increase-product-quantity" at bounding box center [162, 414] width 7 height 7
type input "1"
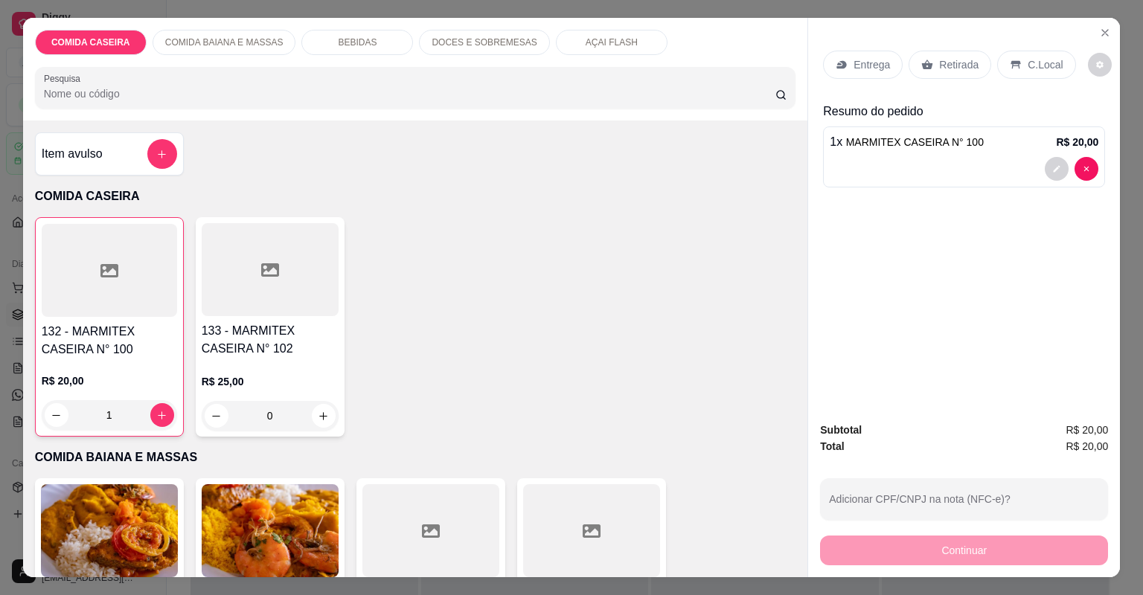
click at [955, 65] on p "Retirada" at bounding box center [958, 64] width 39 height 15
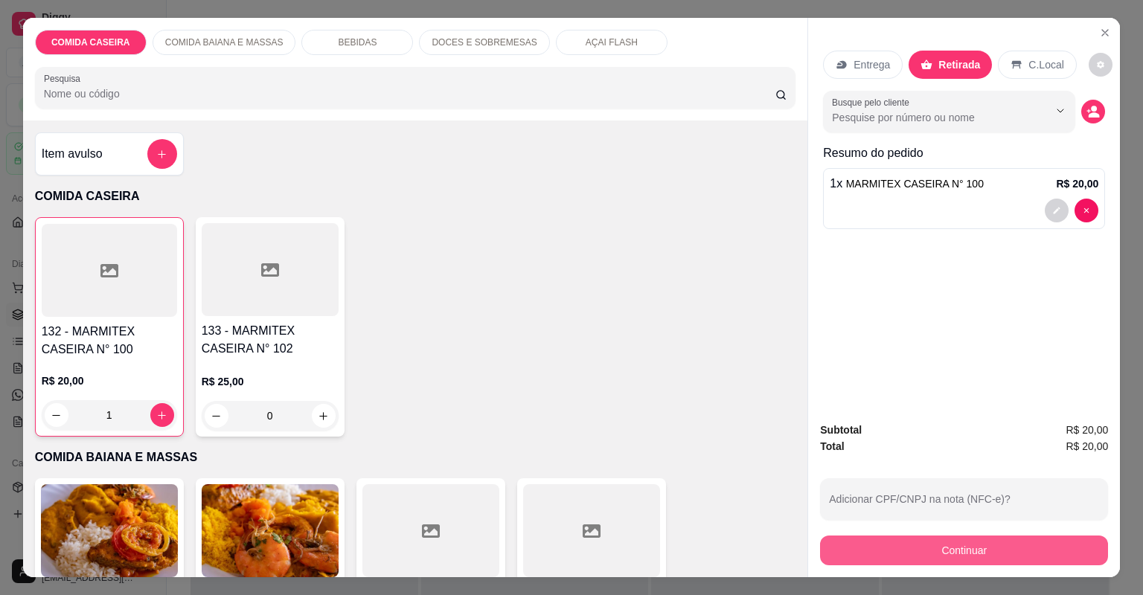
click at [944, 536] on button "Continuar" at bounding box center [964, 551] width 288 height 30
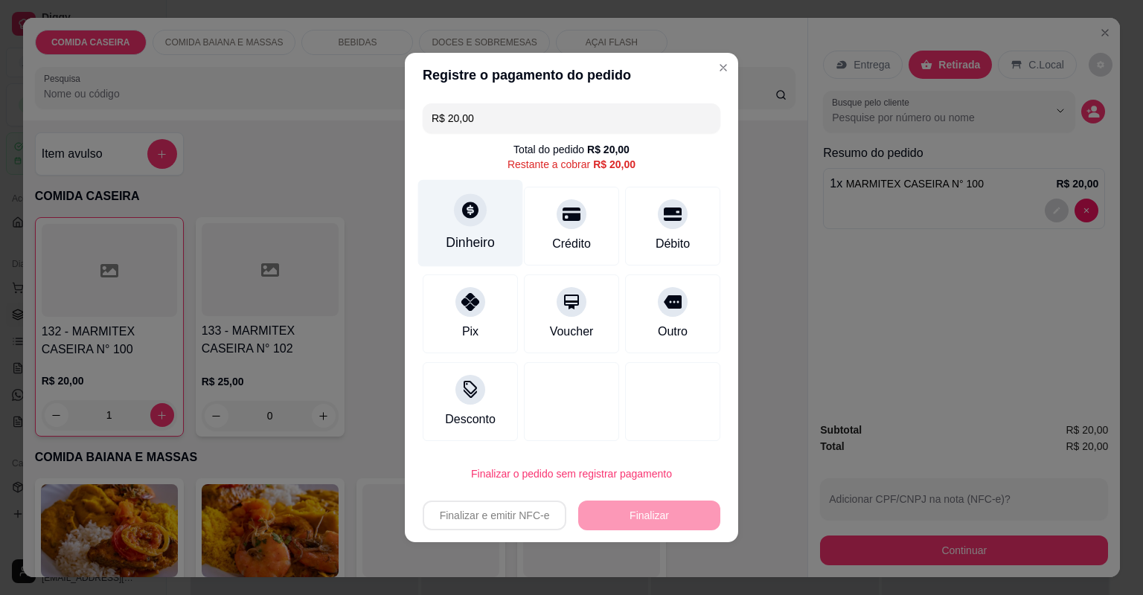
click at [492, 238] on div "Dinheiro" at bounding box center [470, 242] width 49 height 19
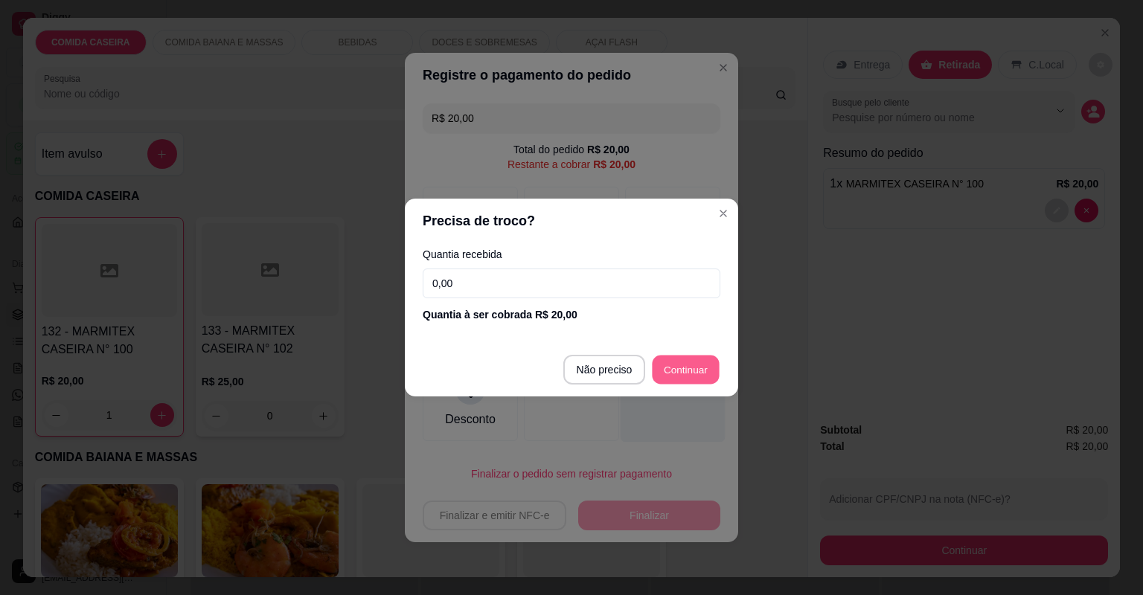
type input "R$ 0,00"
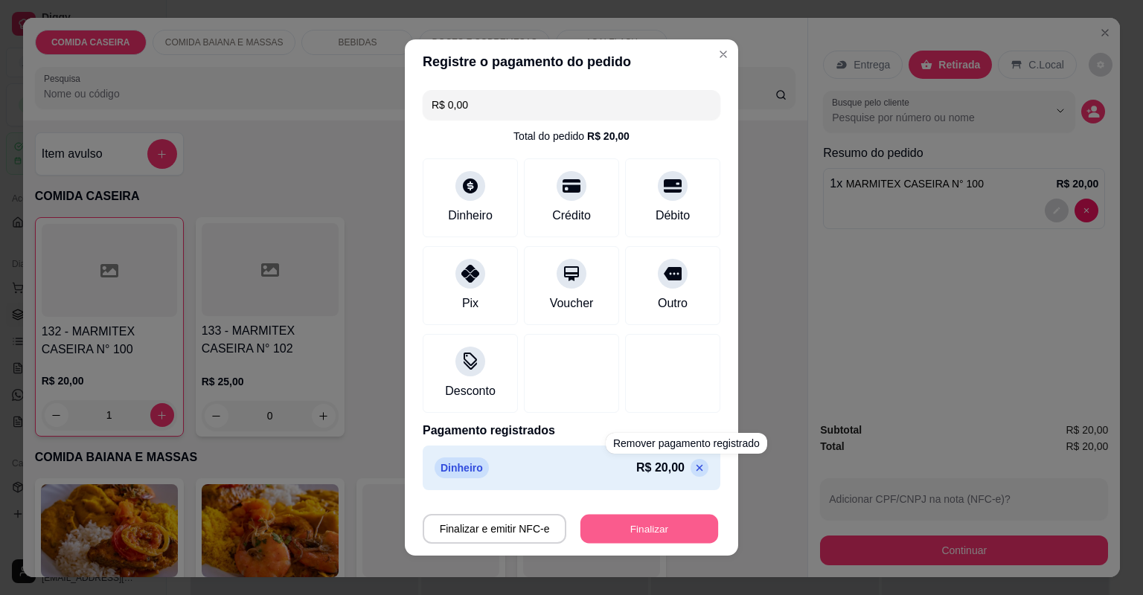
click at [674, 533] on button "Finalizar" at bounding box center [649, 529] width 138 height 29
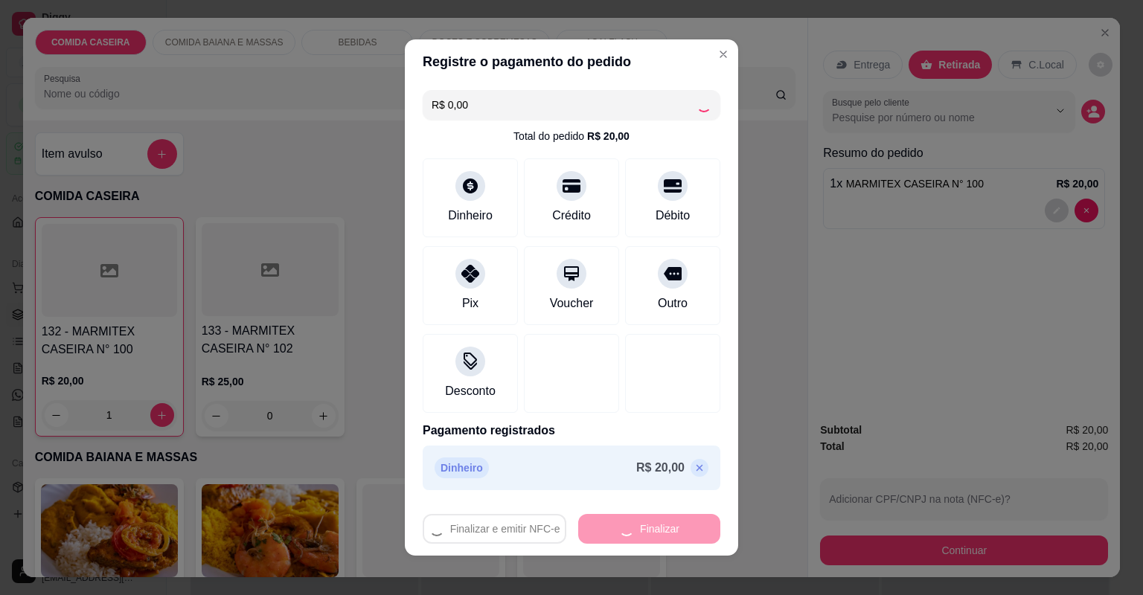
type input "0"
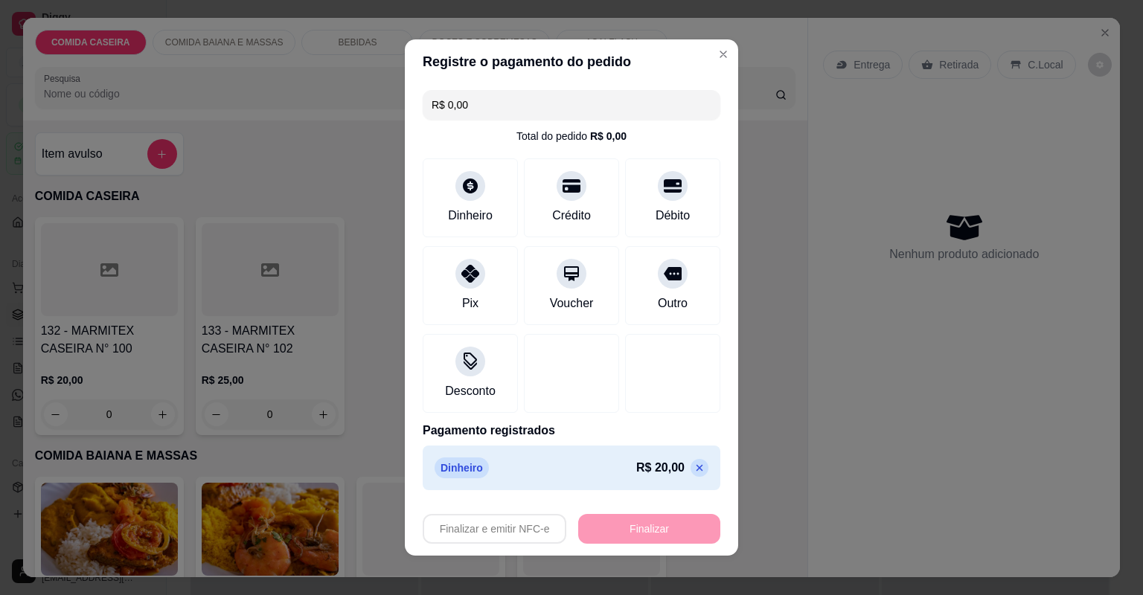
type input "-R$ 20,00"
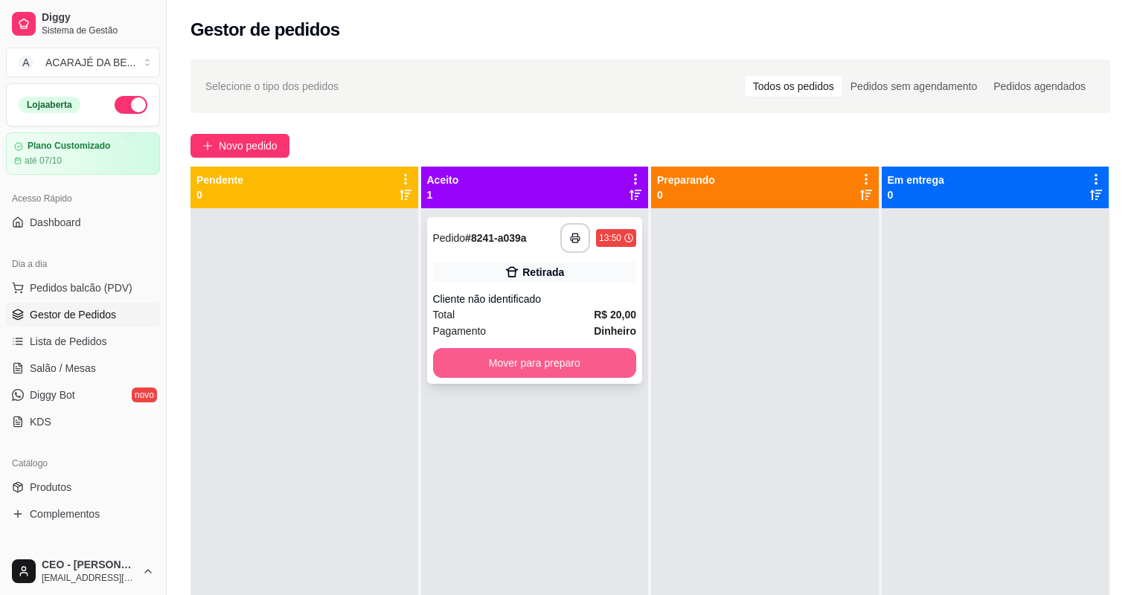
click at [616, 365] on button "Mover para preparo" at bounding box center [535, 363] width 204 height 30
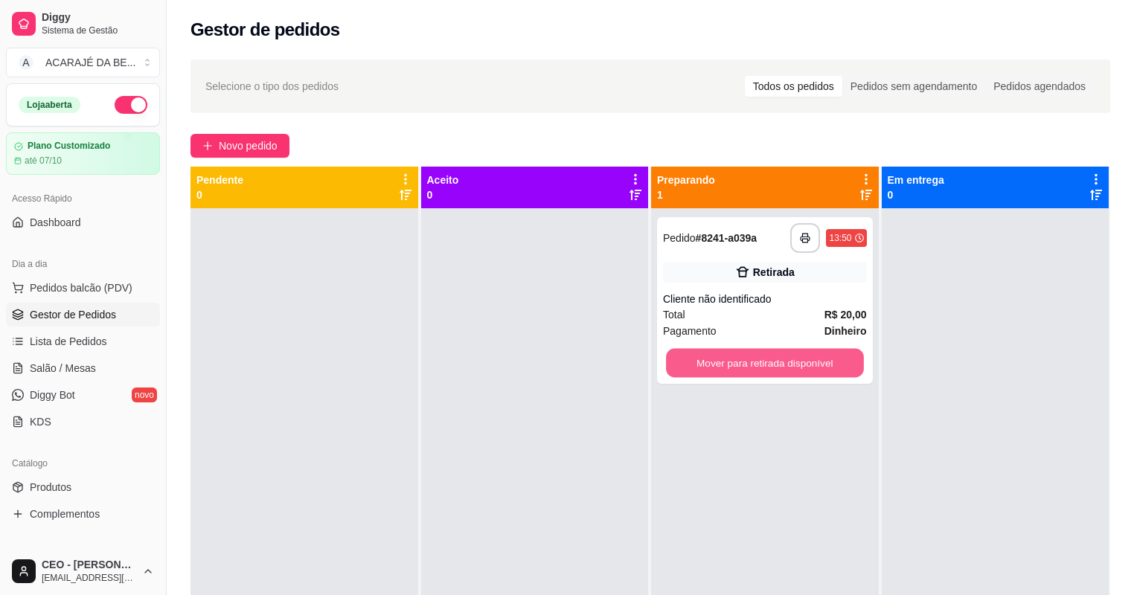
click at [725, 367] on button "Mover para retirada disponível" at bounding box center [764, 363] width 197 height 29
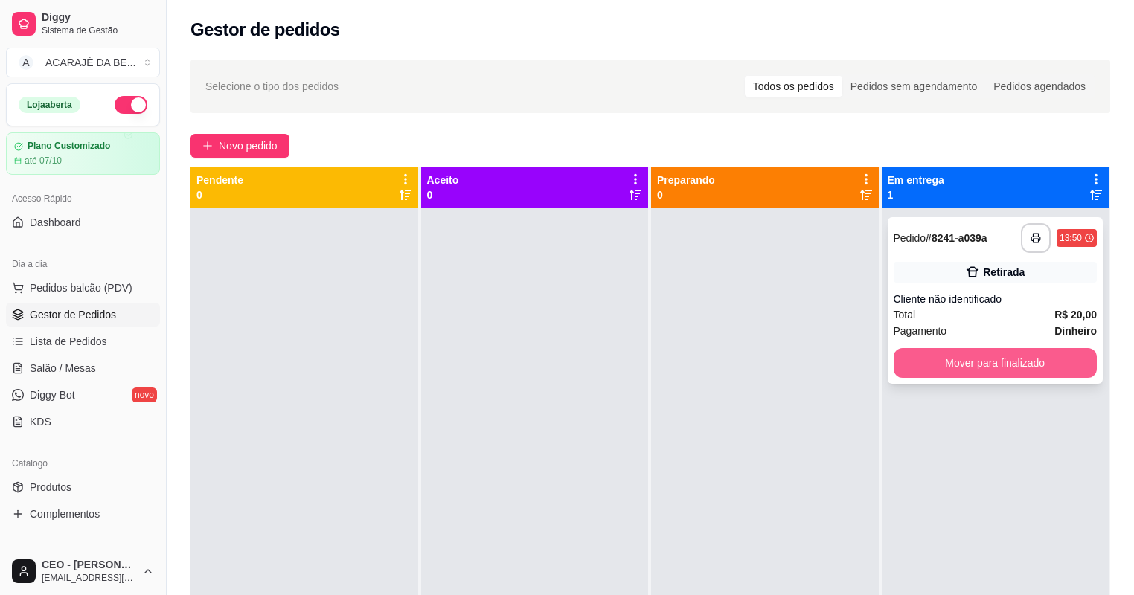
click at [949, 375] on button "Mover para finalizado" at bounding box center [995, 363] width 204 height 30
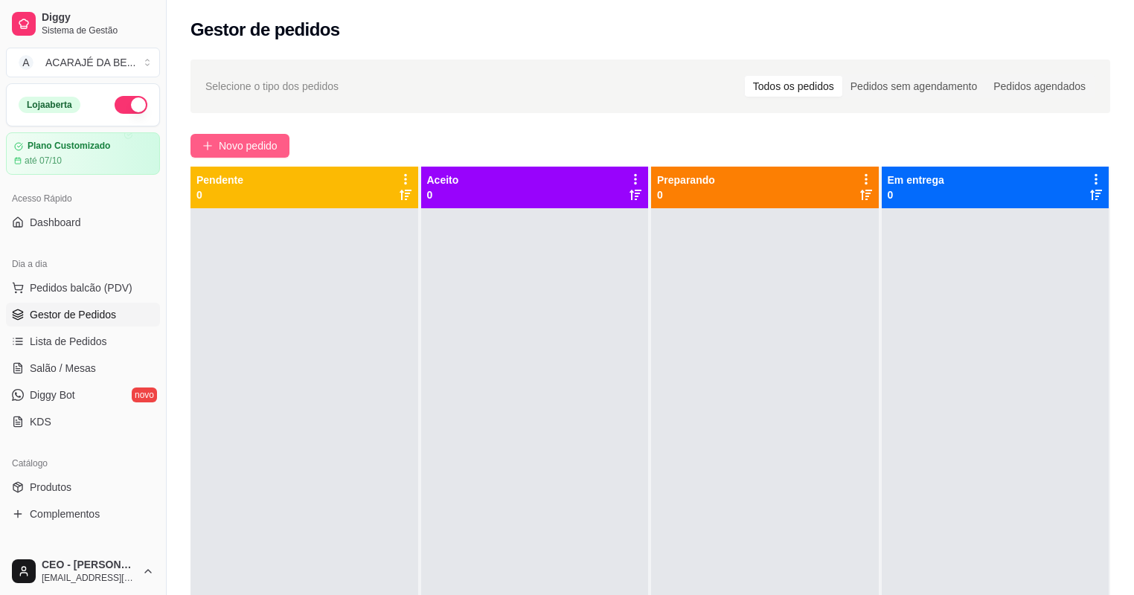
click at [257, 147] on span "Novo pedido" at bounding box center [248, 146] width 59 height 16
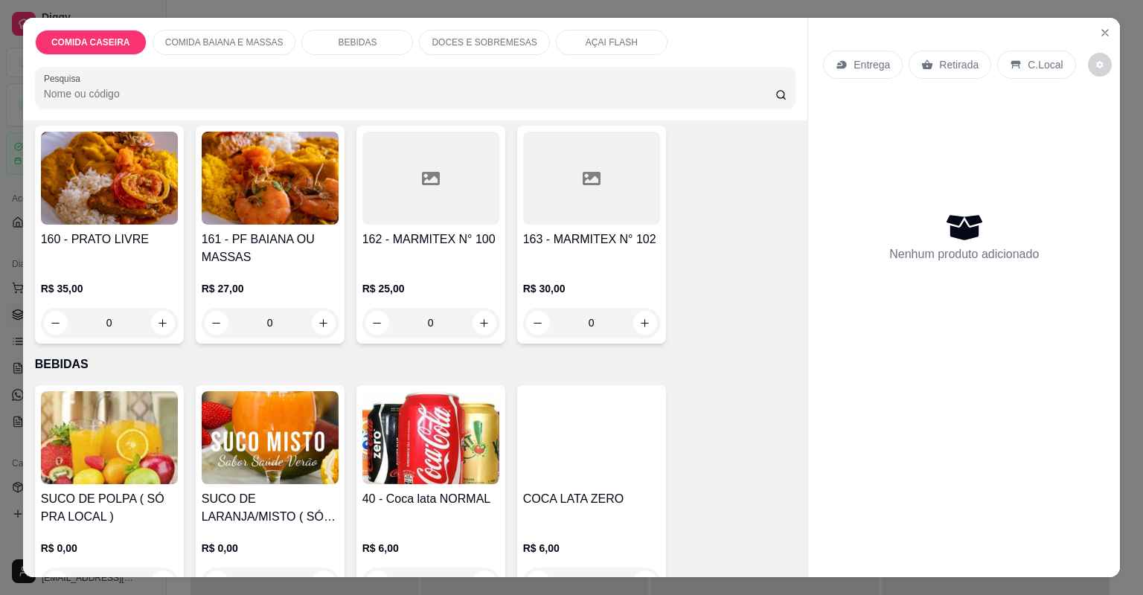
scroll to position [417, 0]
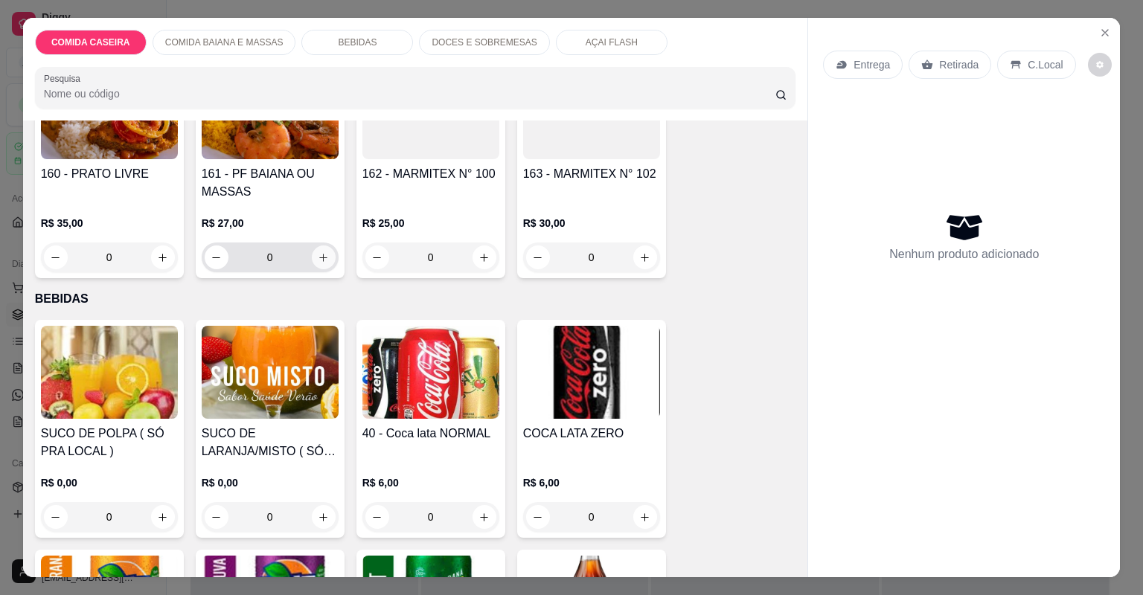
click at [312, 257] on button "increase-product-quantity" at bounding box center [324, 257] width 24 height 24
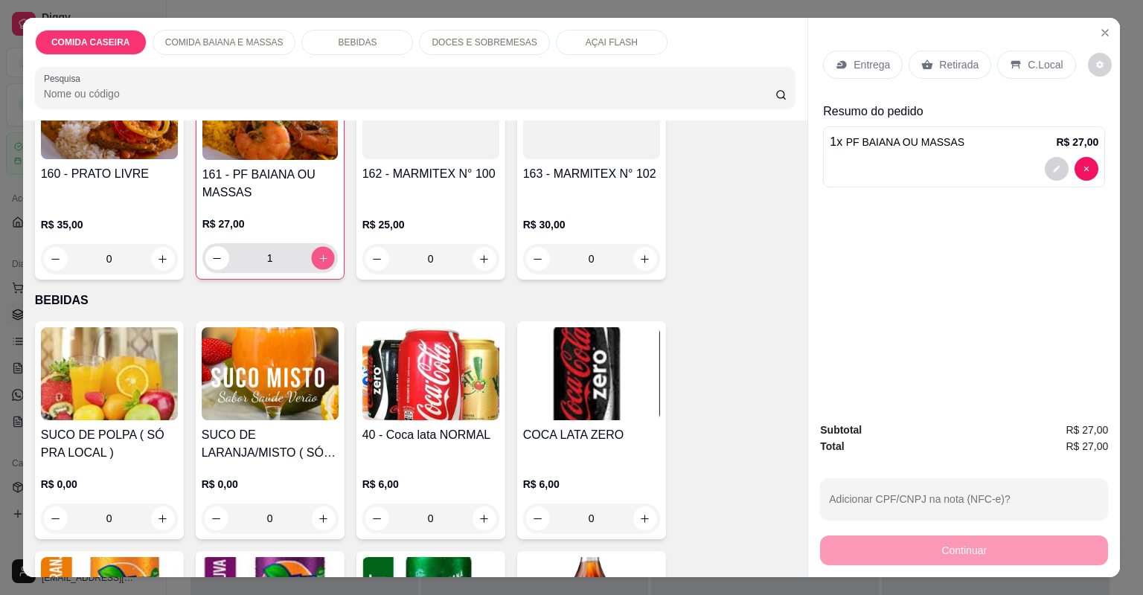
click at [312, 257] on button "increase-product-quantity" at bounding box center [322, 257] width 23 height 23
click at [312, 257] on button "increase-product-quantity" at bounding box center [323, 258] width 24 height 24
type input "3"
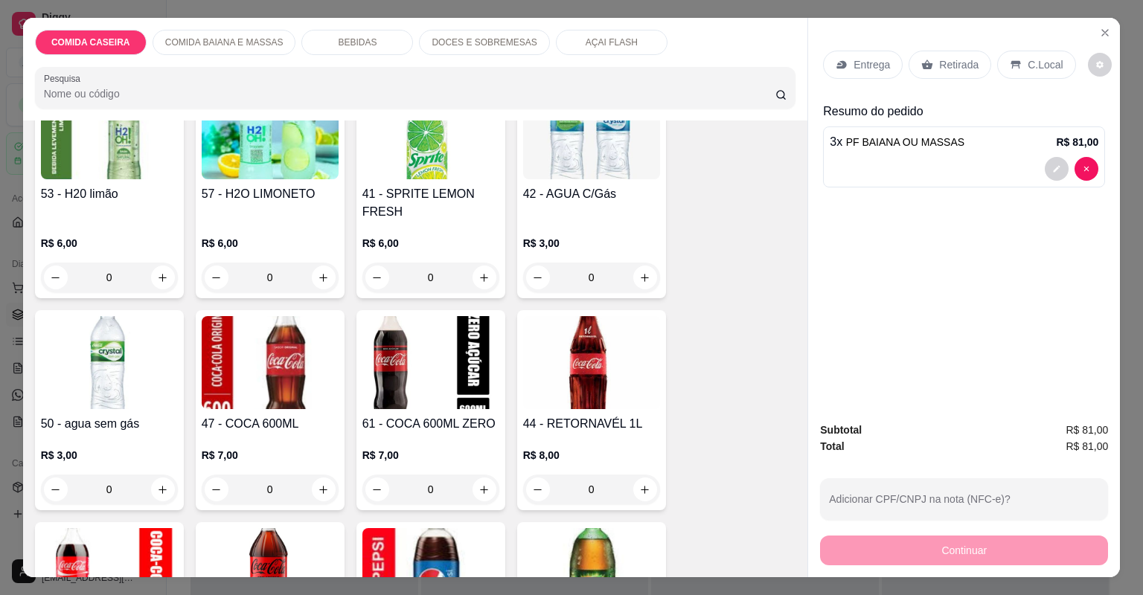
scroll to position [1250, 0]
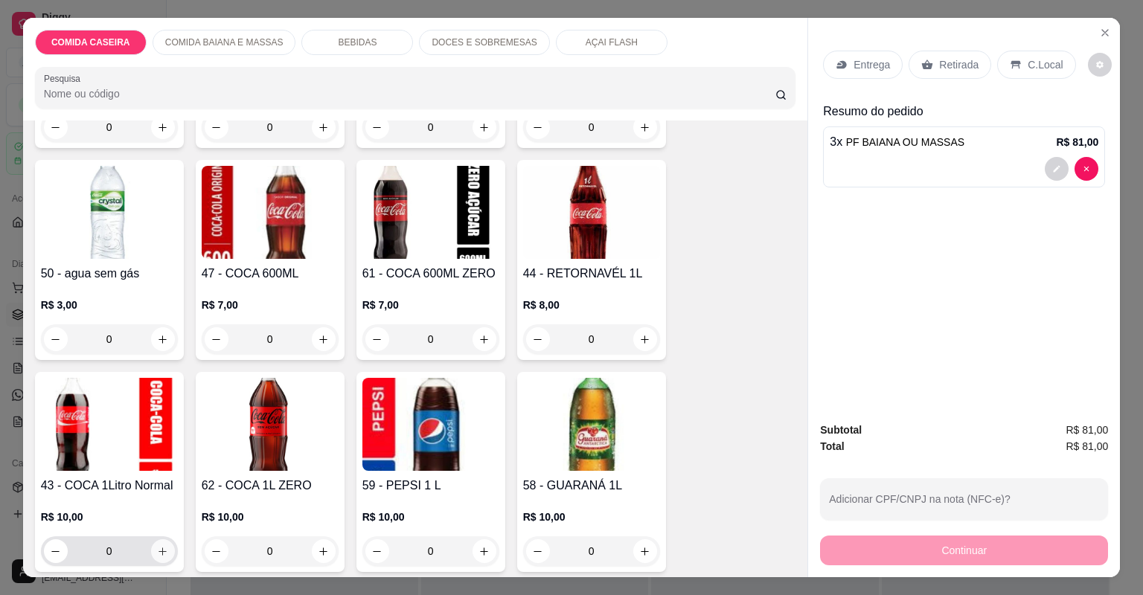
click at [167, 555] on button "increase-product-quantity" at bounding box center [163, 551] width 24 height 24
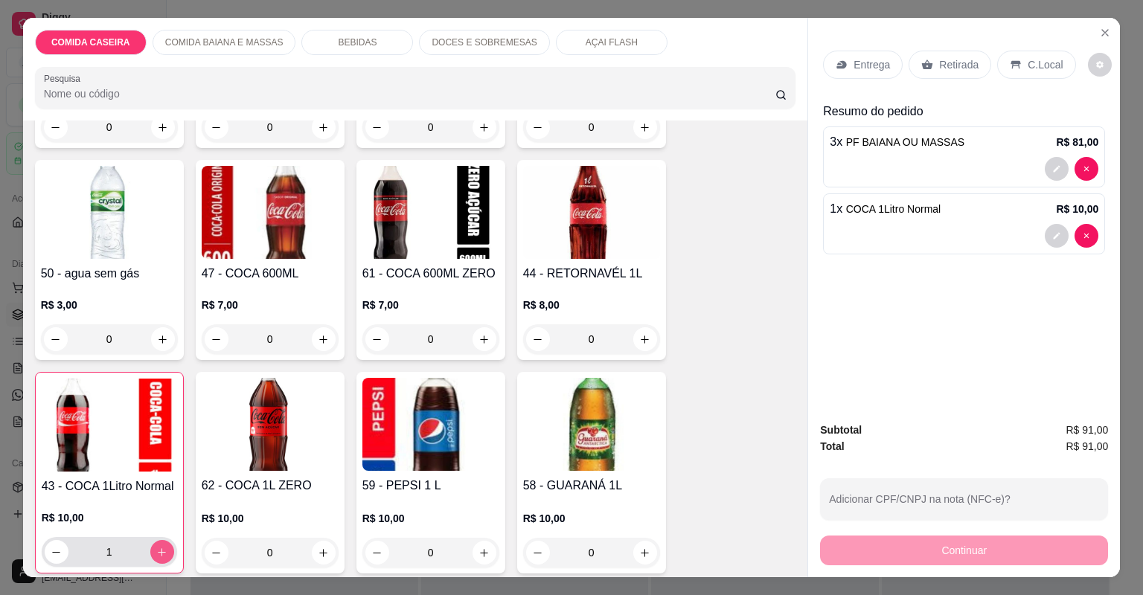
type input "1"
click at [1027, 62] on p "C.Local" at bounding box center [1044, 64] width 35 height 15
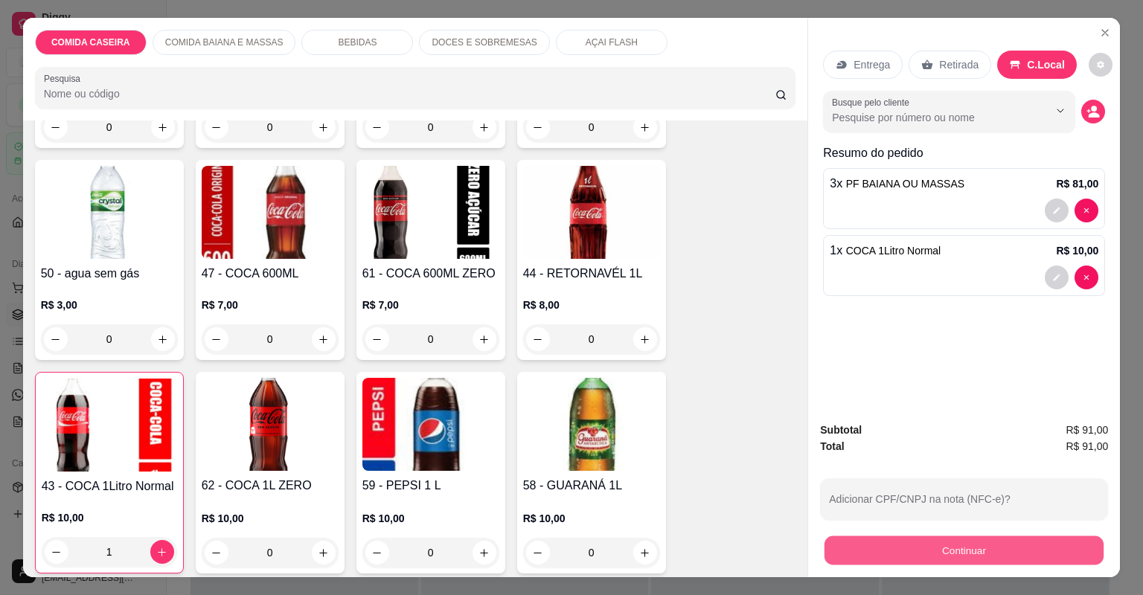
click at [981, 555] on button "Continuar" at bounding box center [963, 550] width 279 height 29
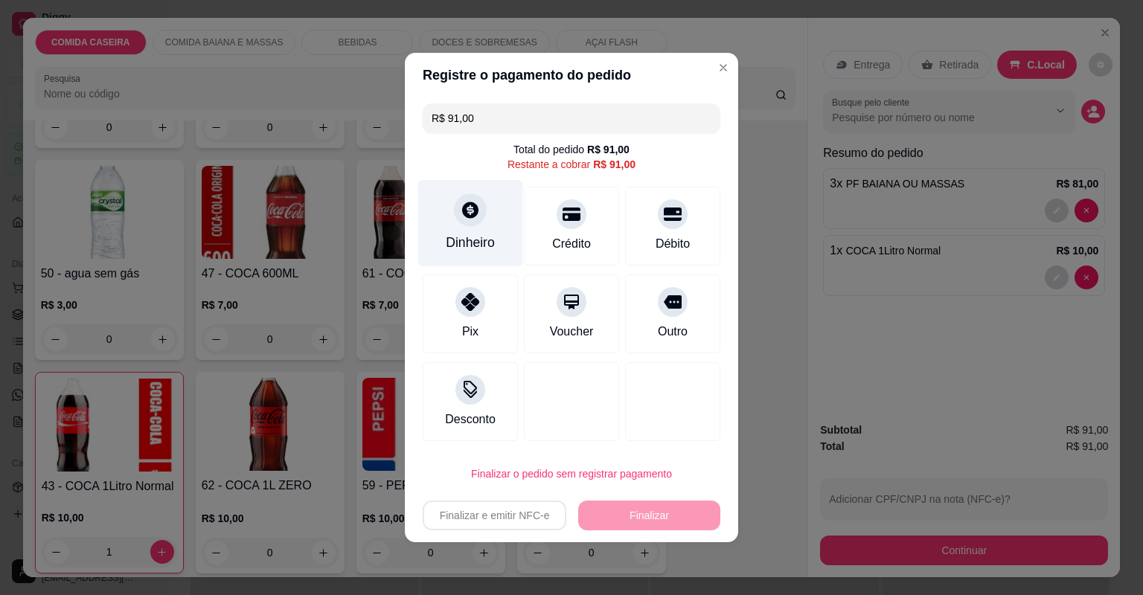
click at [488, 229] on div "Dinheiro" at bounding box center [470, 223] width 105 height 87
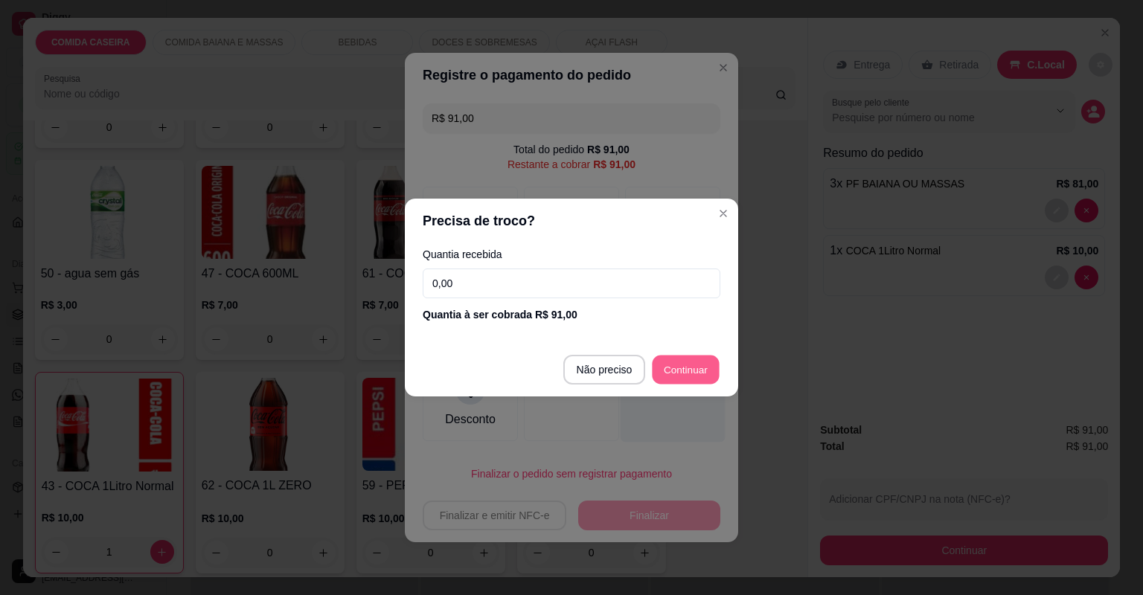
type input "R$ 0,00"
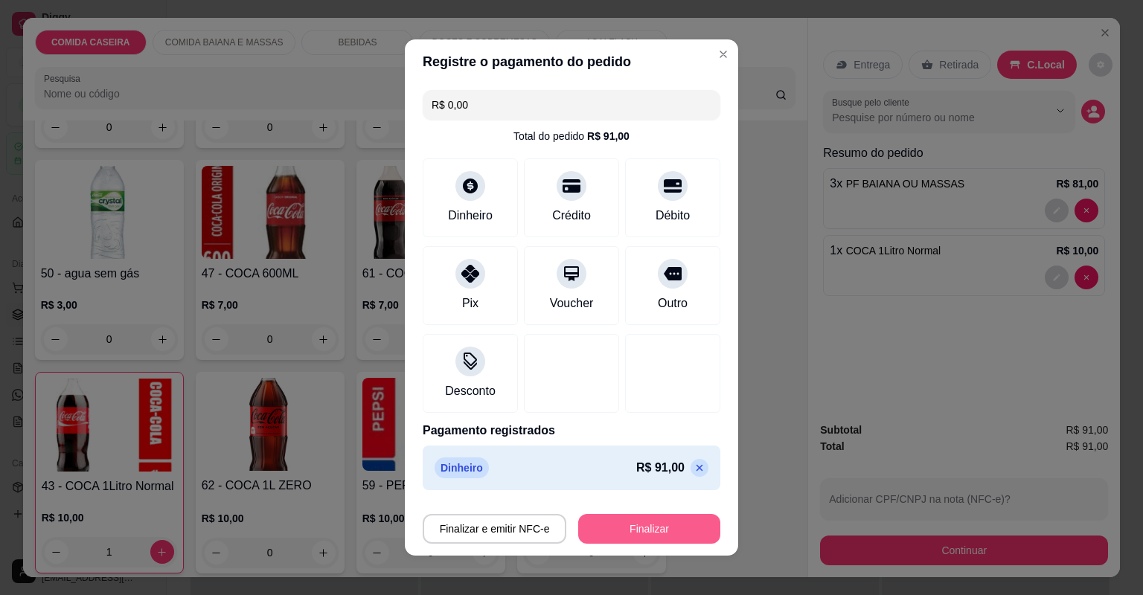
click at [669, 537] on button "Finalizar" at bounding box center [649, 529] width 142 height 30
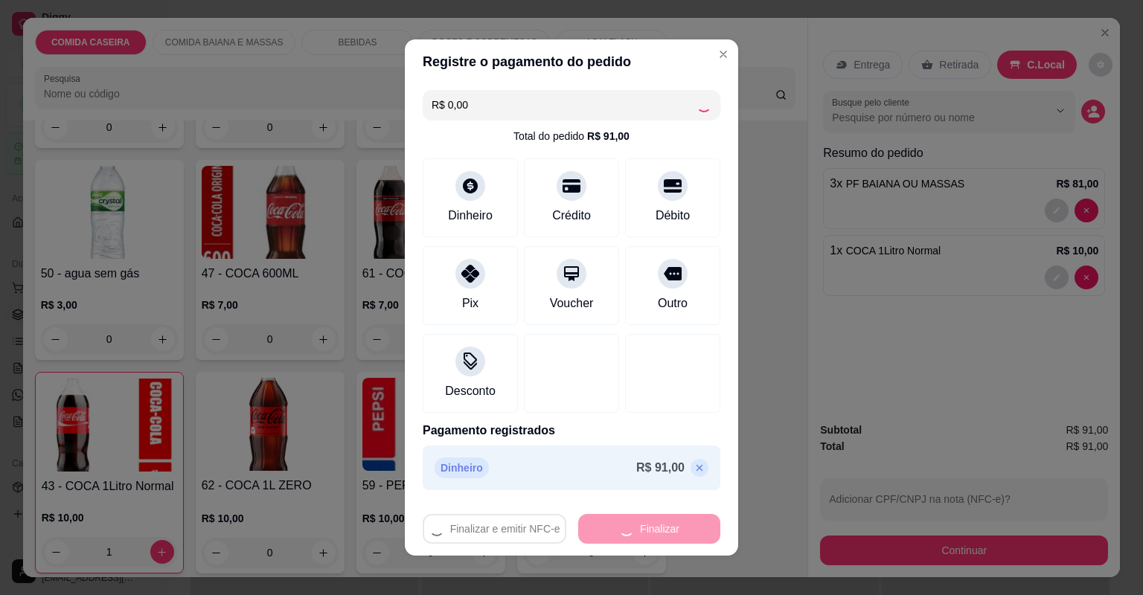
type input "0"
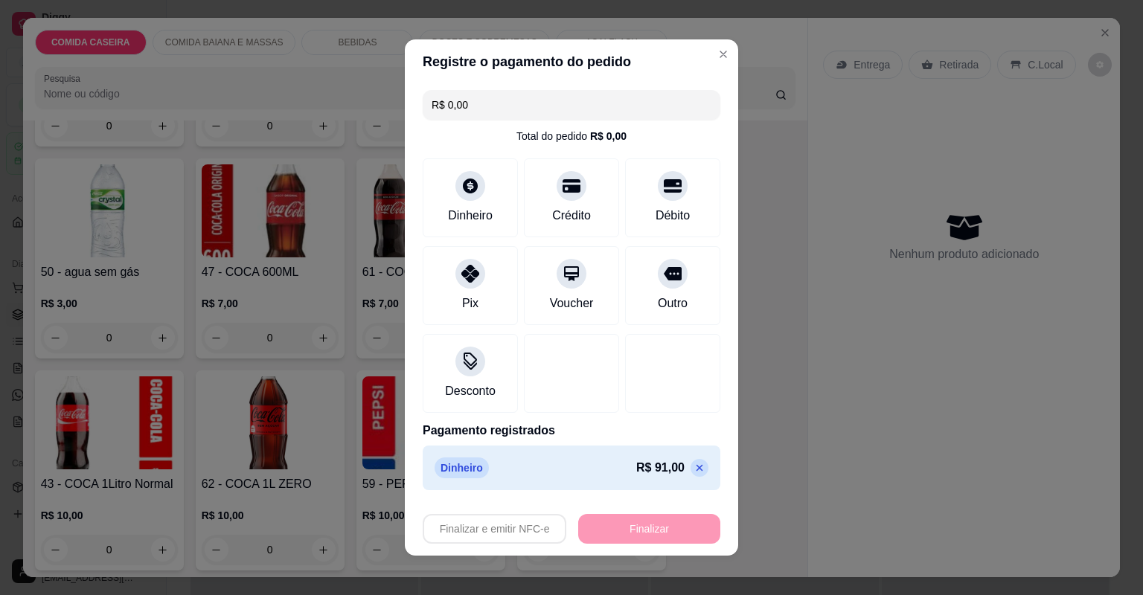
type input "-R$ 91,00"
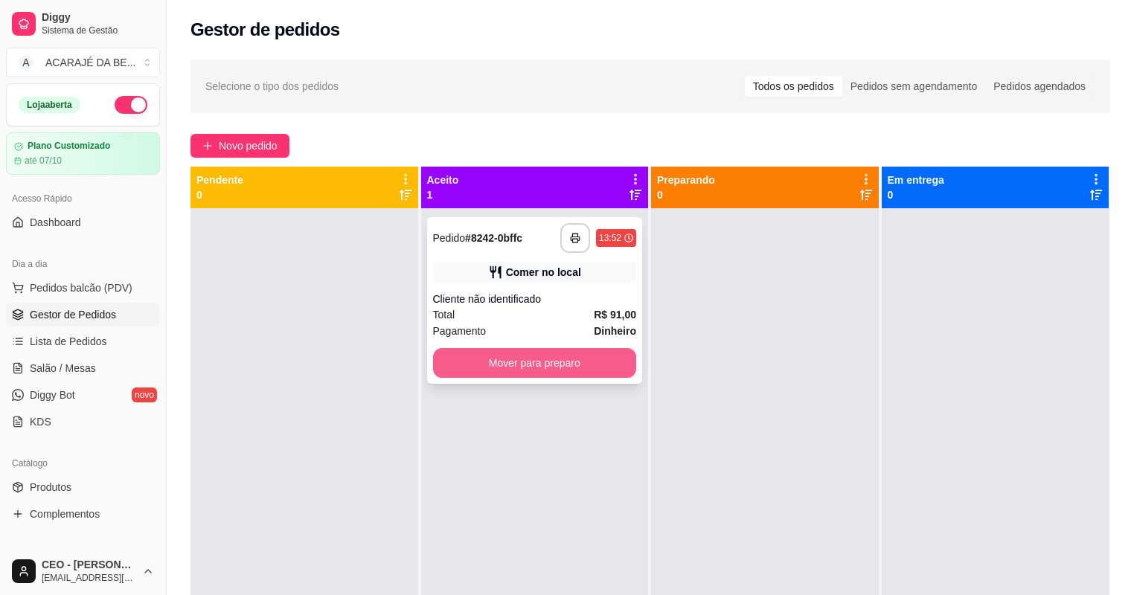
click at [586, 367] on button "Mover para preparo" at bounding box center [535, 363] width 204 height 30
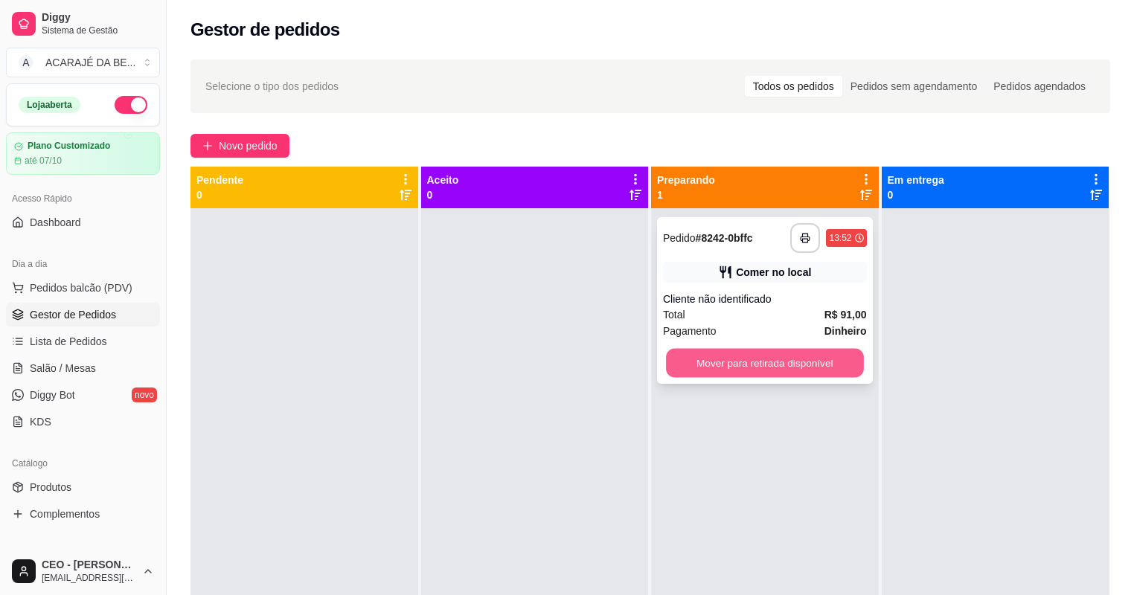
click at [679, 365] on button "Mover para retirada disponível" at bounding box center [764, 363] width 197 height 29
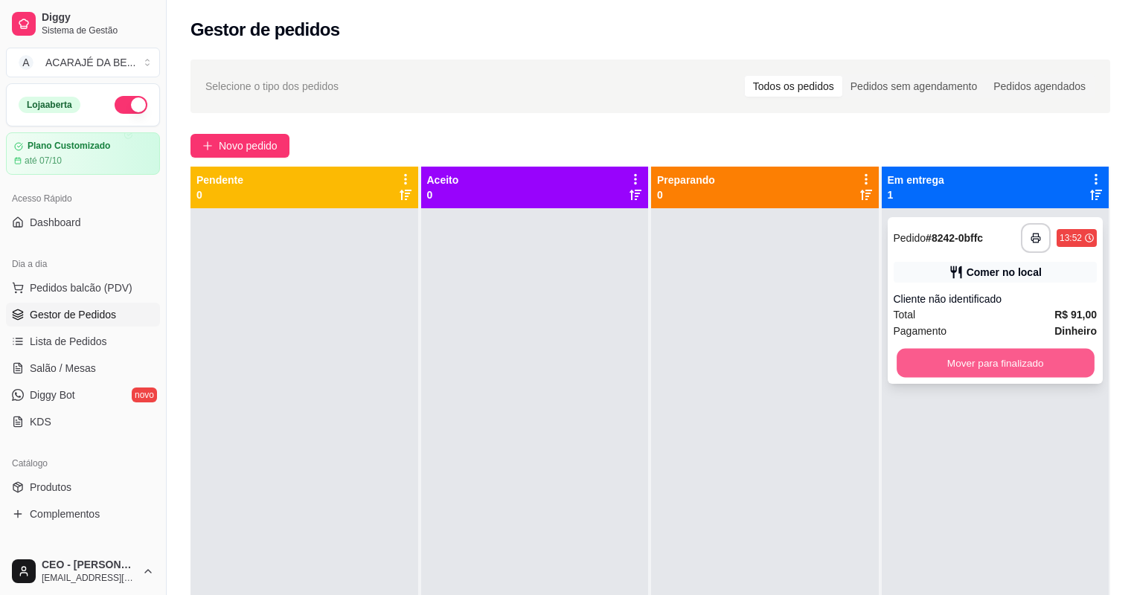
click at [944, 366] on button "Mover para finalizado" at bounding box center [994, 363] width 197 height 29
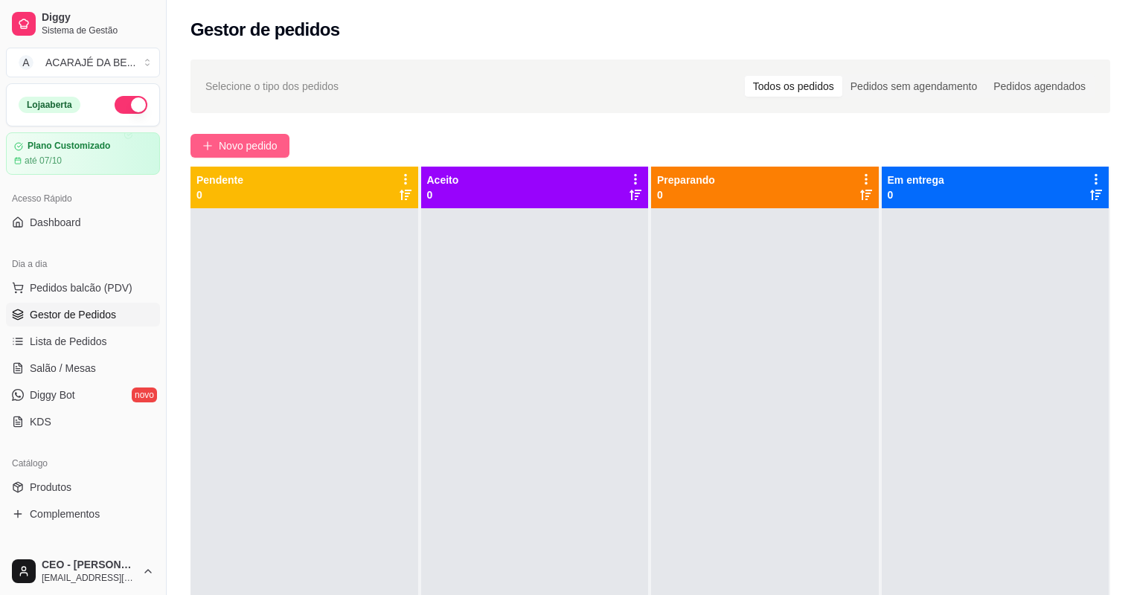
click at [251, 149] on span "Novo pedido" at bounding box center [248, 146] width 59 height 16
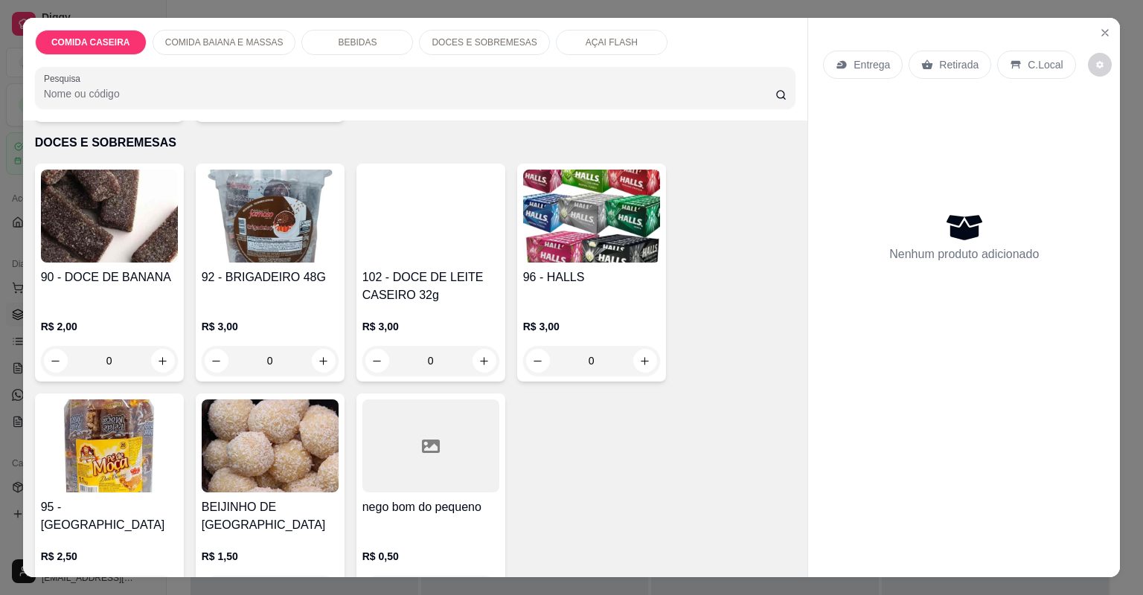
scroll to position [1845, 0]
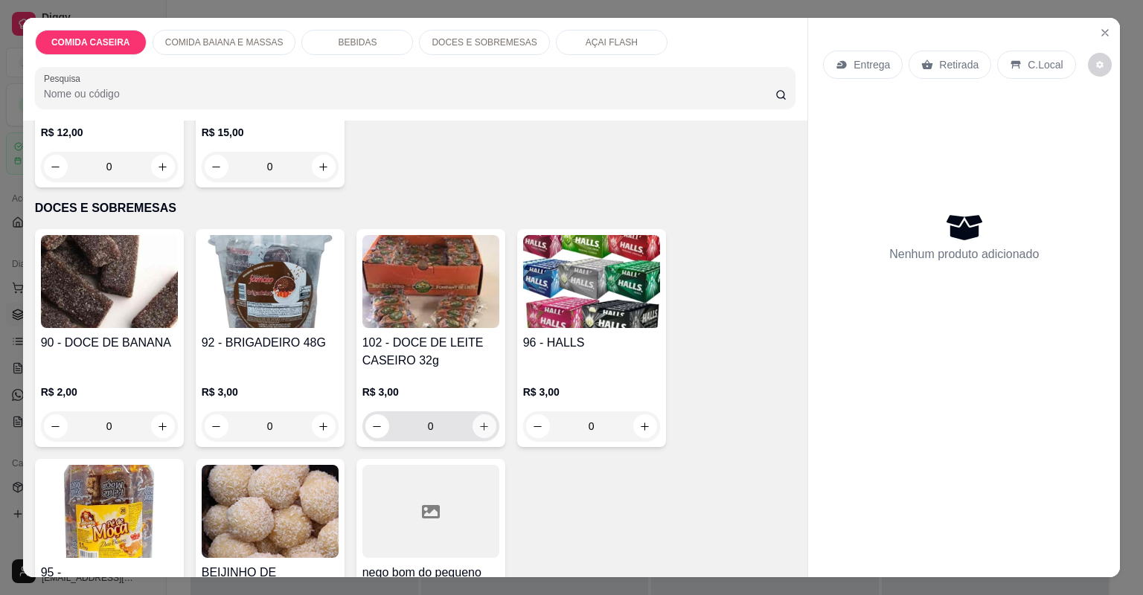
click at [484, 427] on icon "increase-product-quantity" at bounding box center [483, 426] width 11 height 11
type input "1"
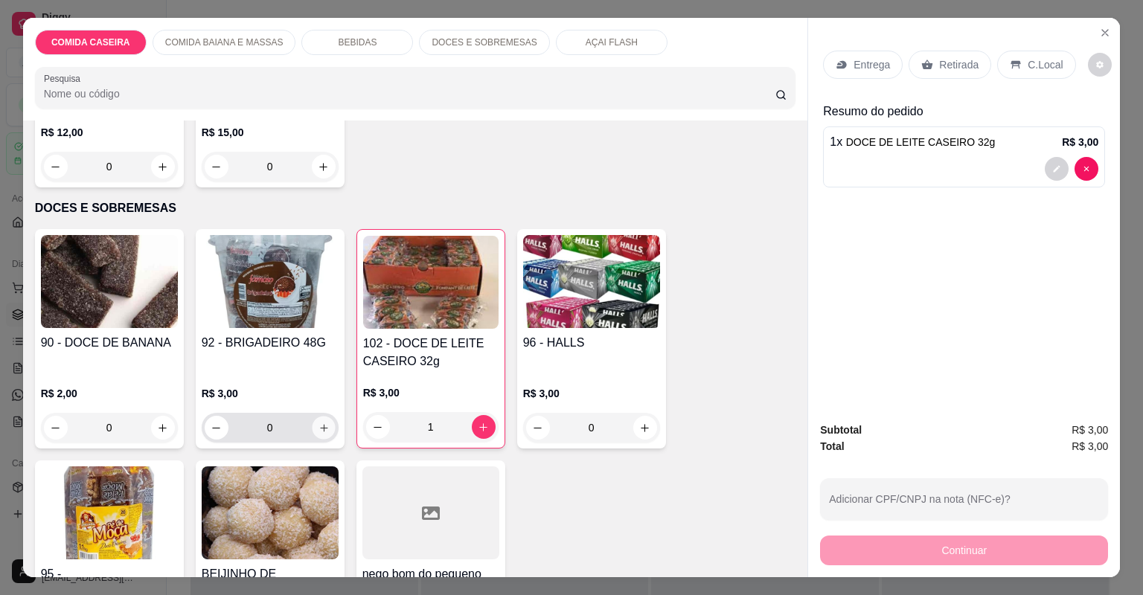
click at [324, 423] on icon "increase-product-quantity" at bounding box center [323, 428] width 11 height 11
type input "1"
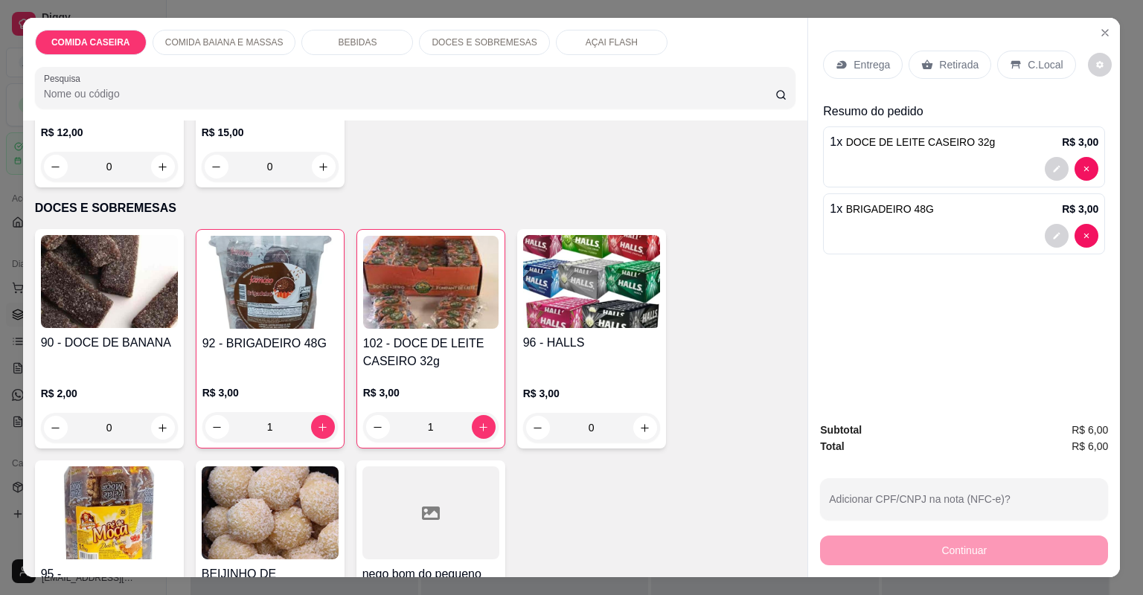
click at [946, 60] on p "Retirada" at bounding box center [958, 64] width 39 height 15
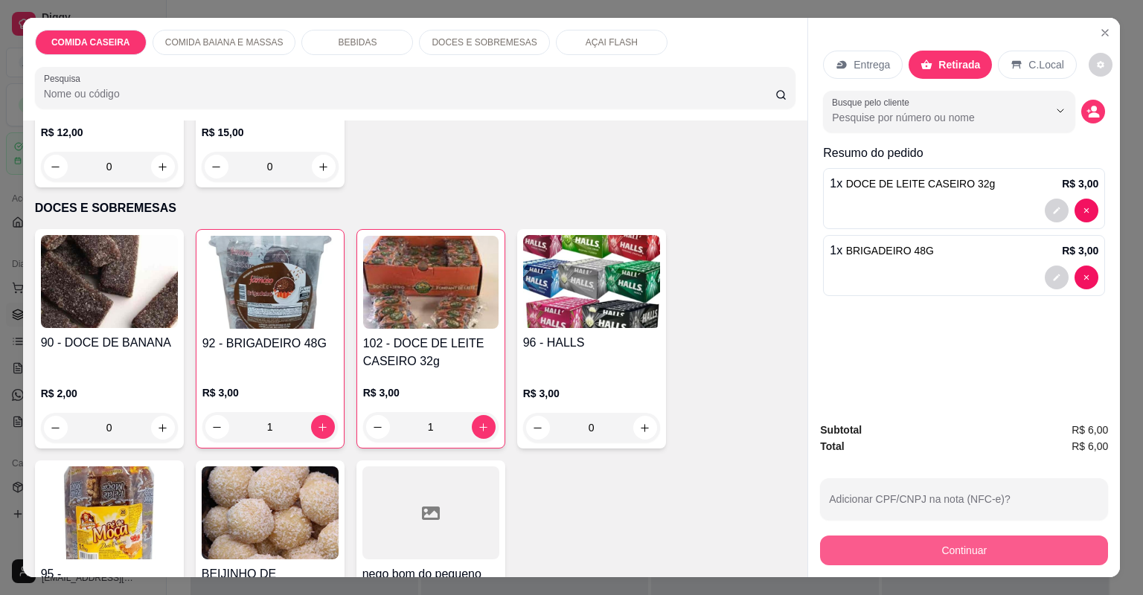
click at [1022, 551] on button "Continuar" at bounding box center [964, 551] width 288 height 30
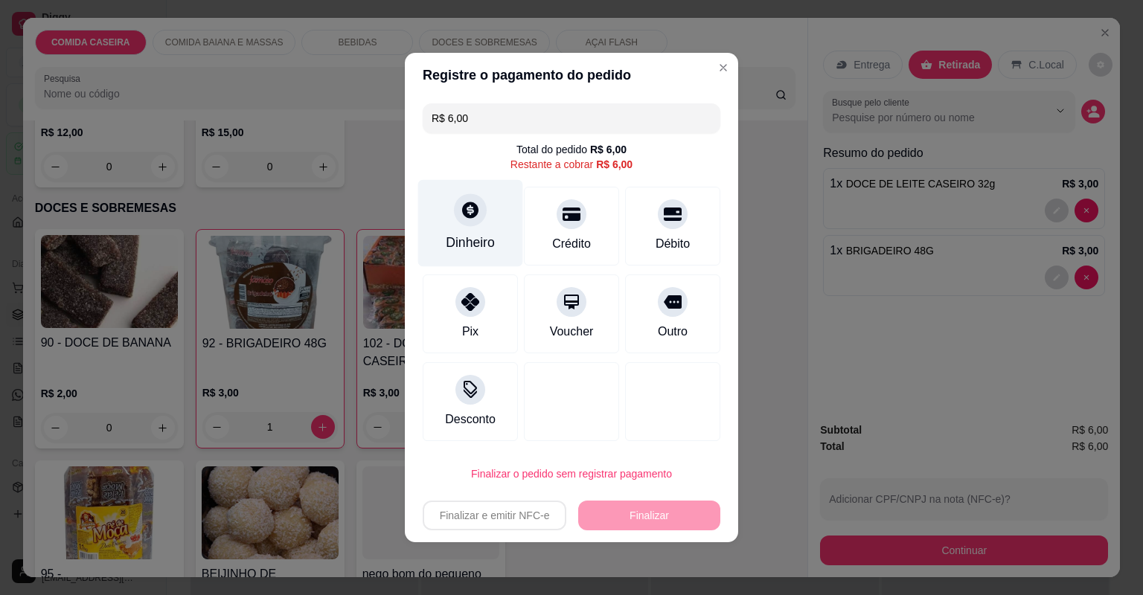
click at [499, 217] on div "Dinheiro" at bounding box center [470, 223] width 105 height 87
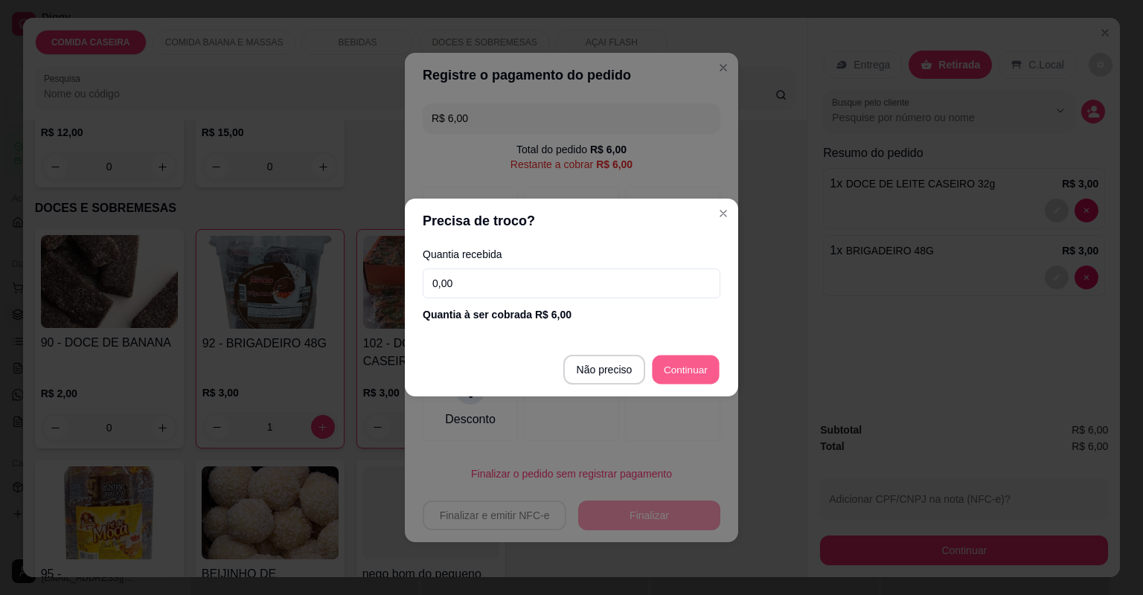
type input "R$ 0,00"
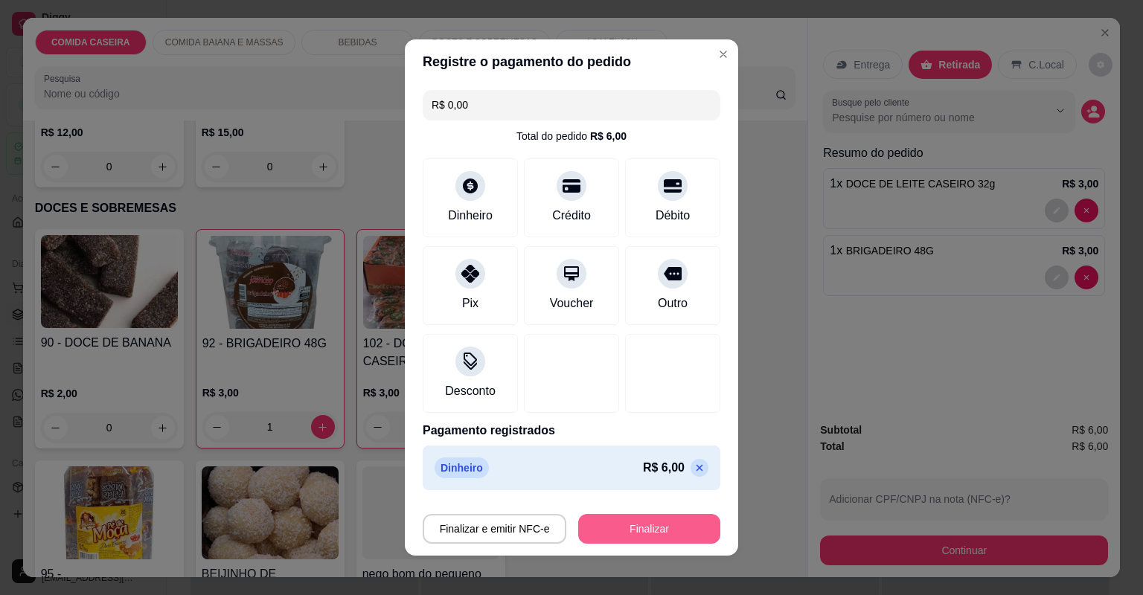
click at [681, 530] on button "Finalizar" at bounding box center [649, 529] width 142 height 30
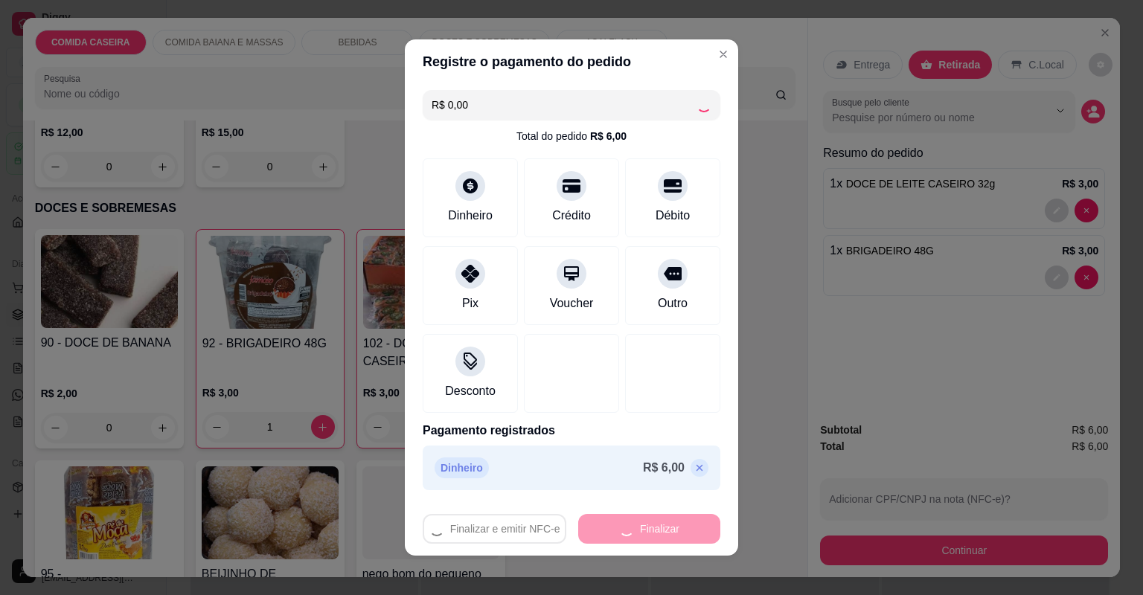
type input "0"
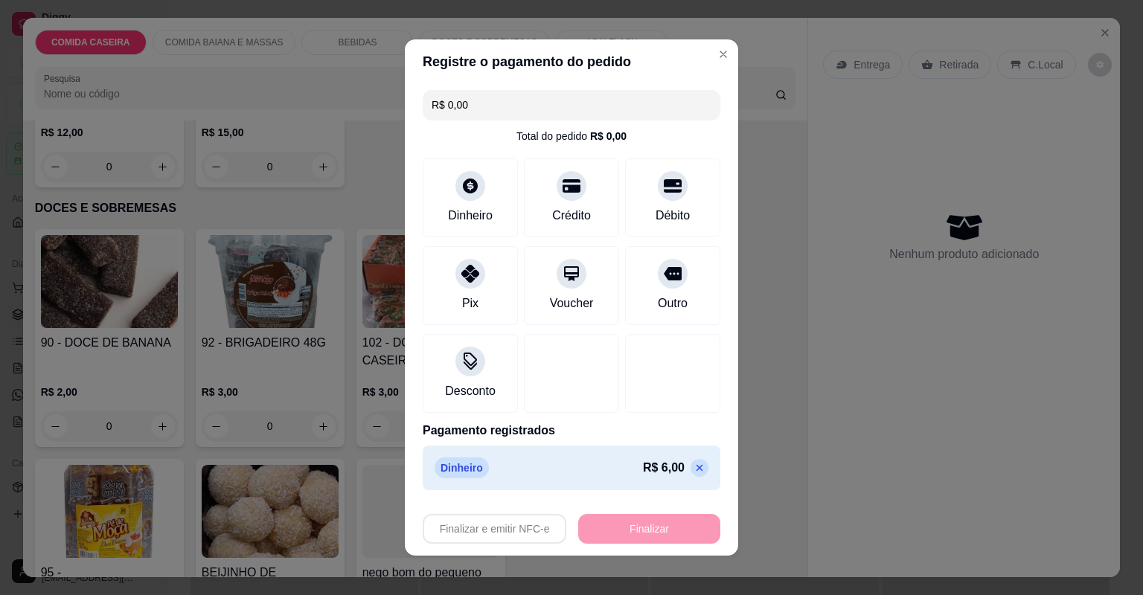
type input "-R$ 6,00"
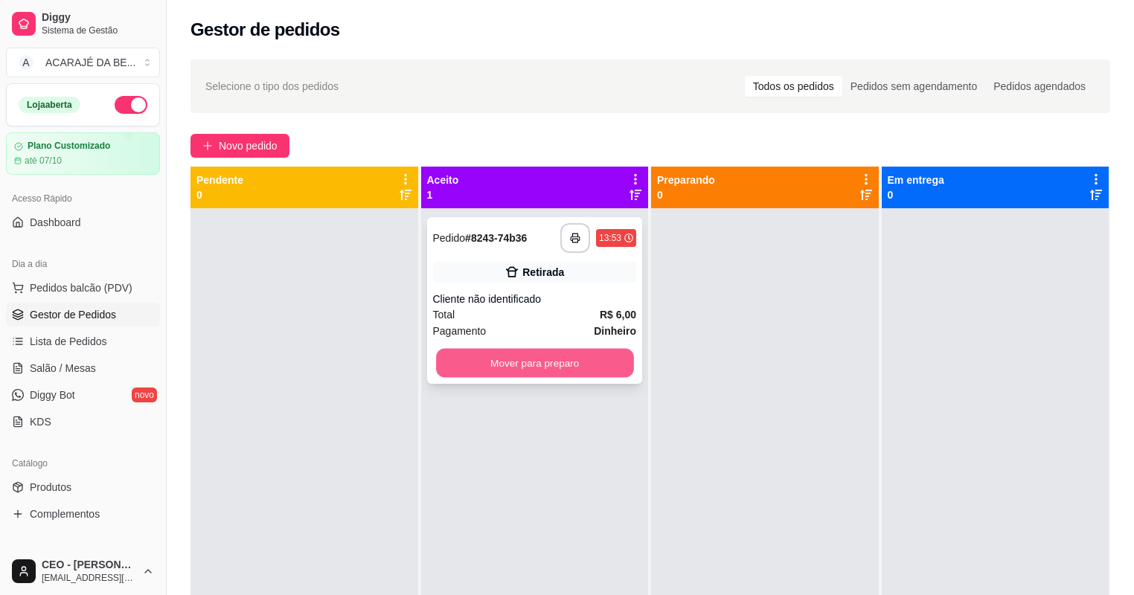
click at [607, 372] on button "Mover para preparo" at bounding box center [534, 363] width 197 height 29
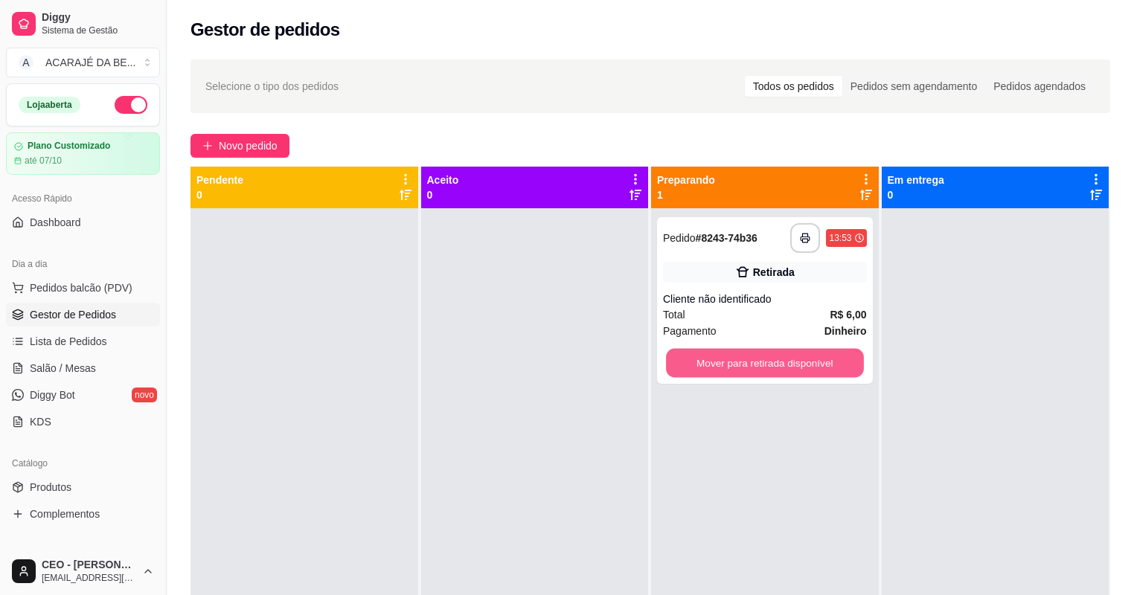
click at [702, 360] on button "Mover para retirada disponível" at bounding box center [764, 363] width 197 height 29
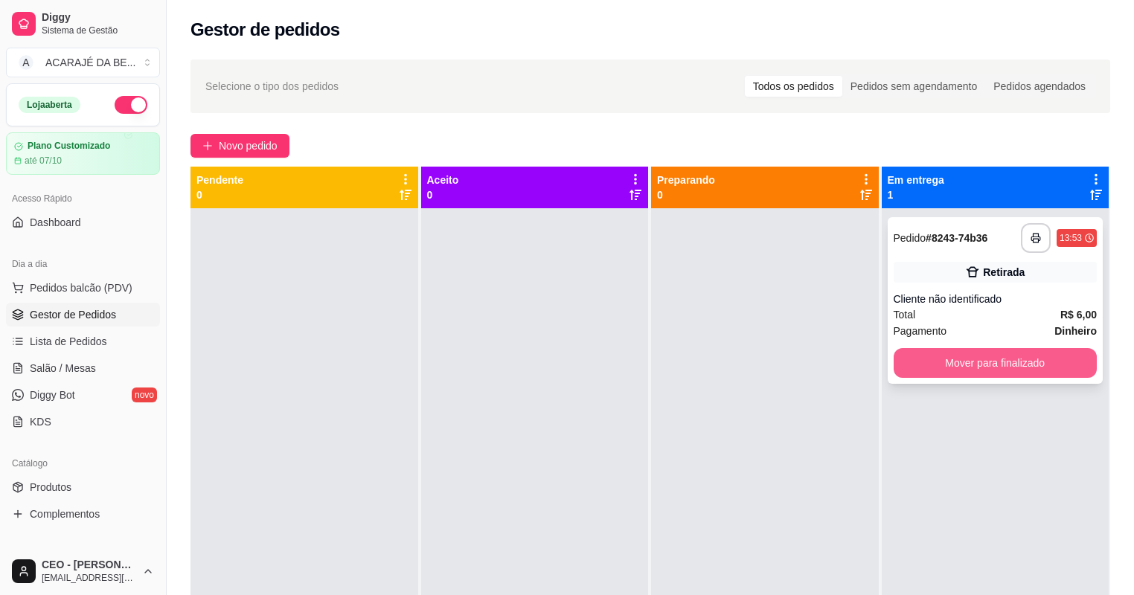
click at [914, 360] on button "Mover para finalizado" at bounding box center [995, 363] width 204 height 30
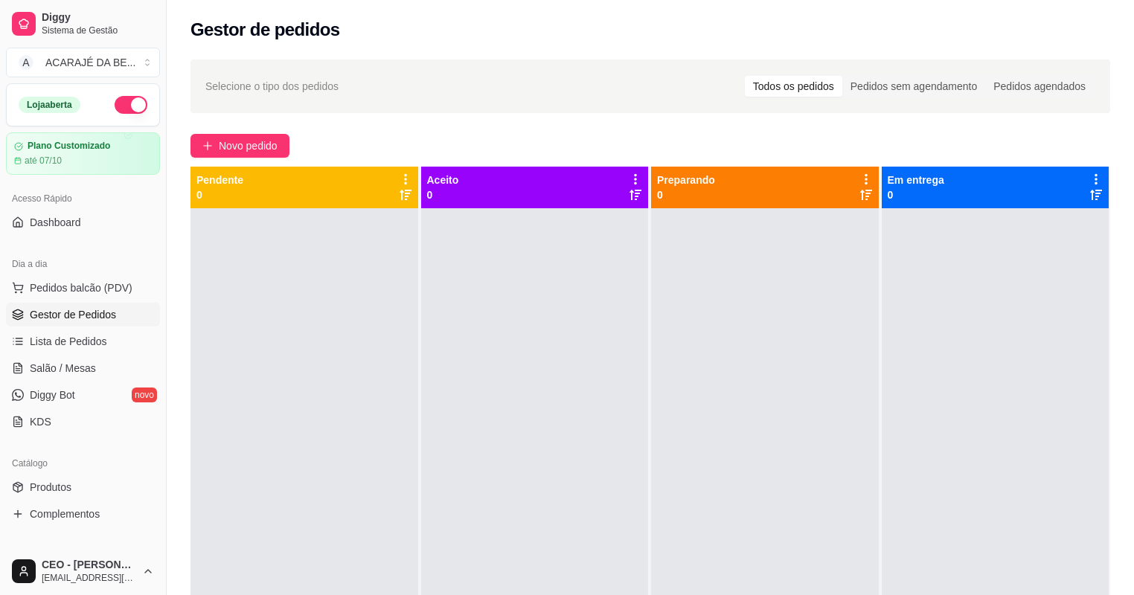
click at [274, 131] on div "Selecione o tipo dos pedidos Todos os pedidos Pedidos sem agendamento Pedidos a…" at bounding box center [650, 415] width 967 height 729
click at [285, 140] on button "Novo pedido" at bounding box center [239, 146] width 99 height 24
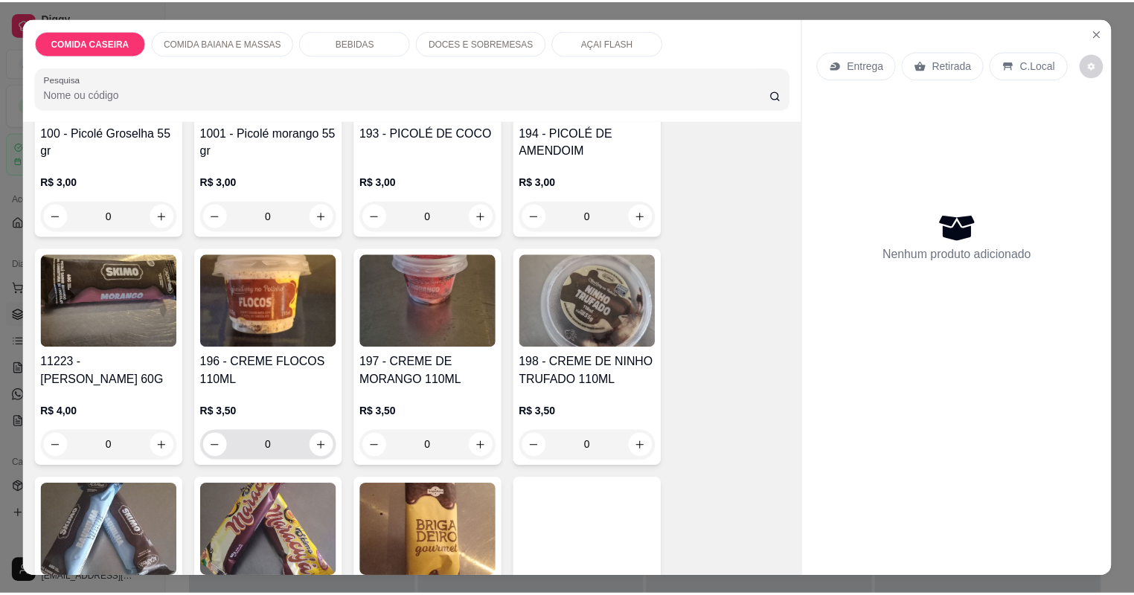
scroll to position [2797, 0]
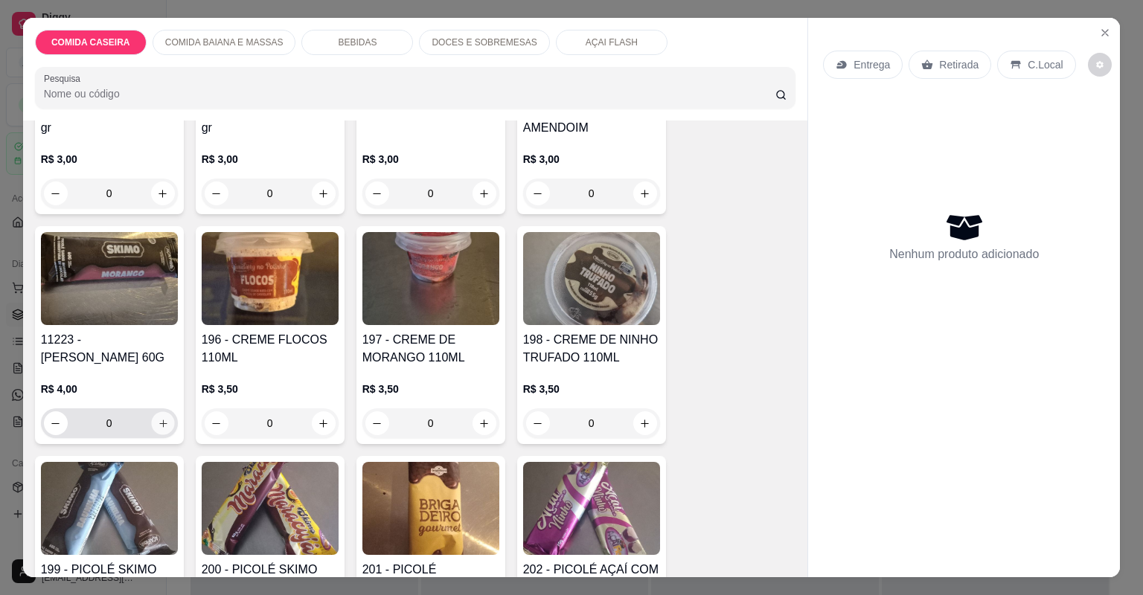
click at [161, 411] on button "increase-product-quantity" at bounding box center [162, 422] width 23 height 23
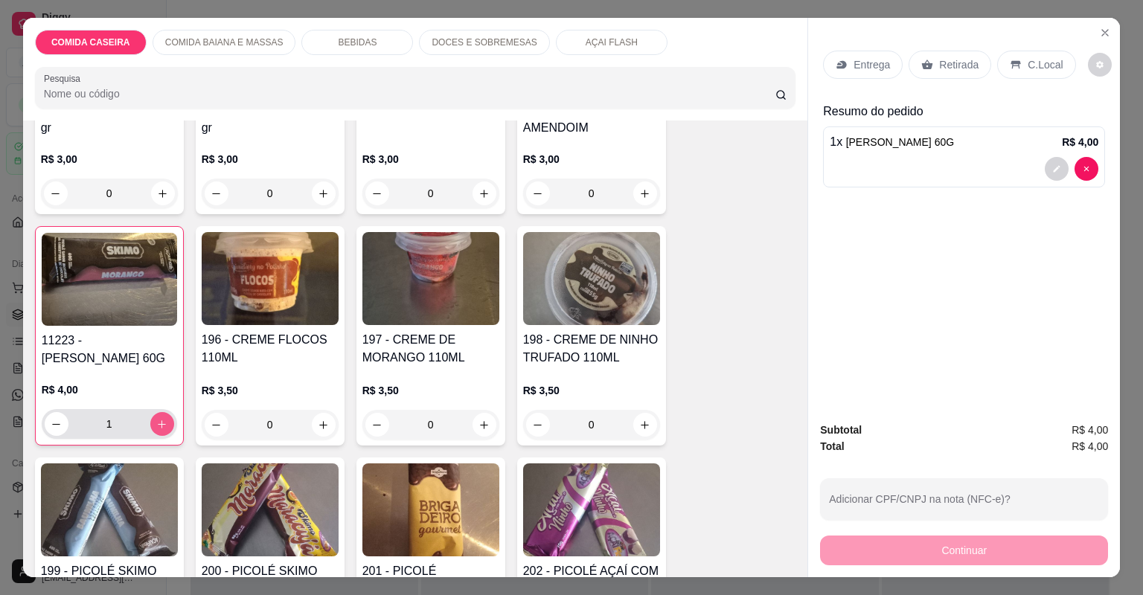
click at [161, 419] on icon "increase-product-quantity" at bounding box center [161, 424] width 11 height 11
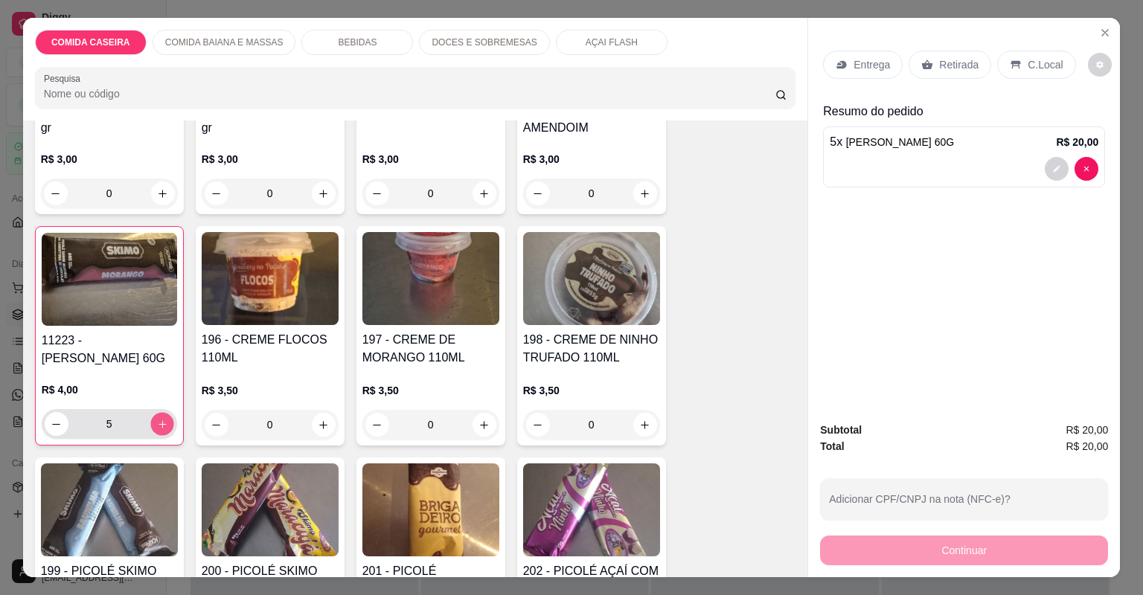
type input "6"
click at [939, 71] on p "Retirada" at bounding box center [958, 64] width 39 height 15
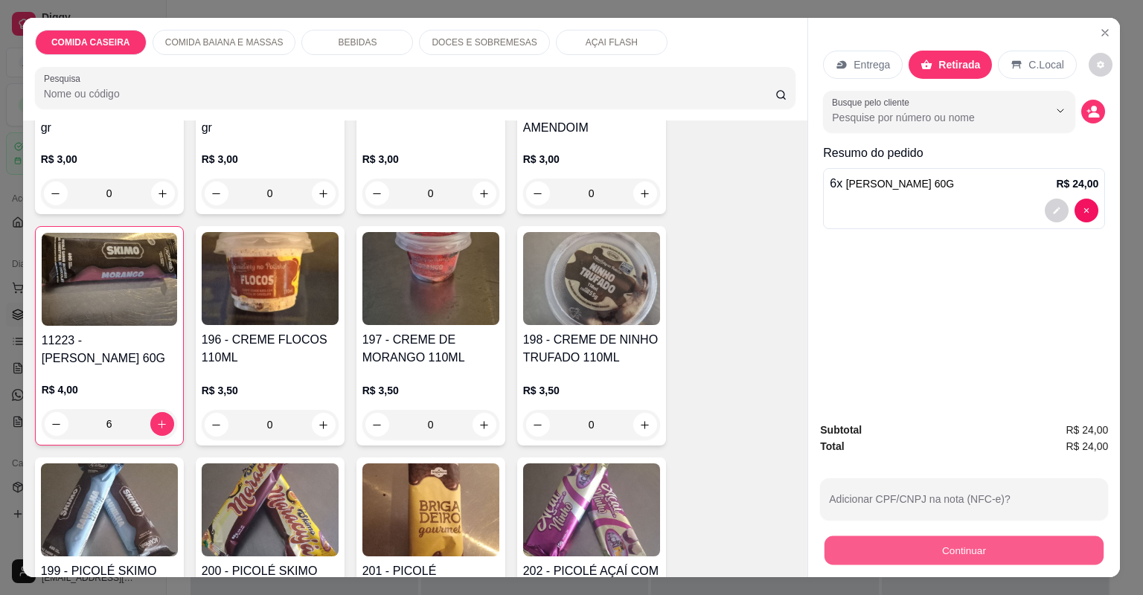
click at [1043, 545] on button "Continuar" at bounding box center [963, 550] width 279 height 29
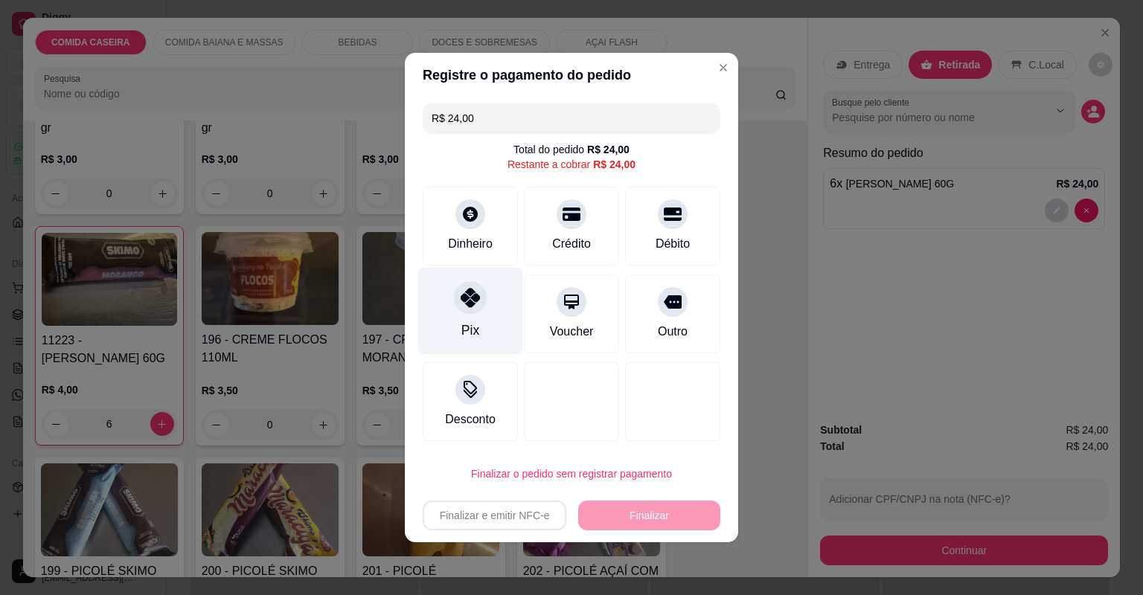
click at [501, 295] on div "Pix" at bounding box center [470, 311] width 105 height 87
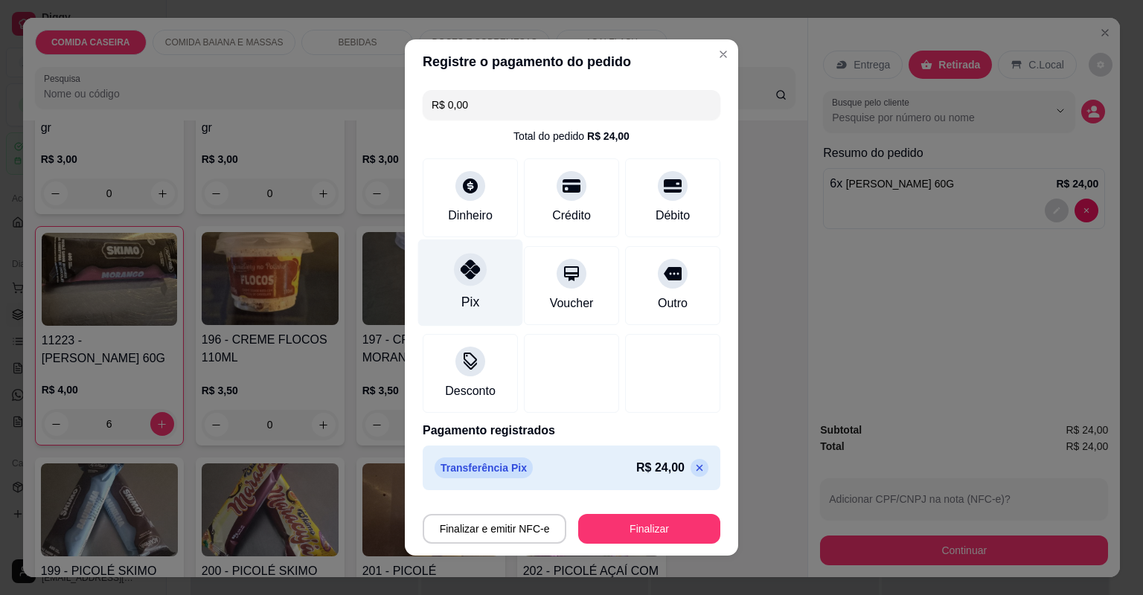
type input "R$ 0,00"
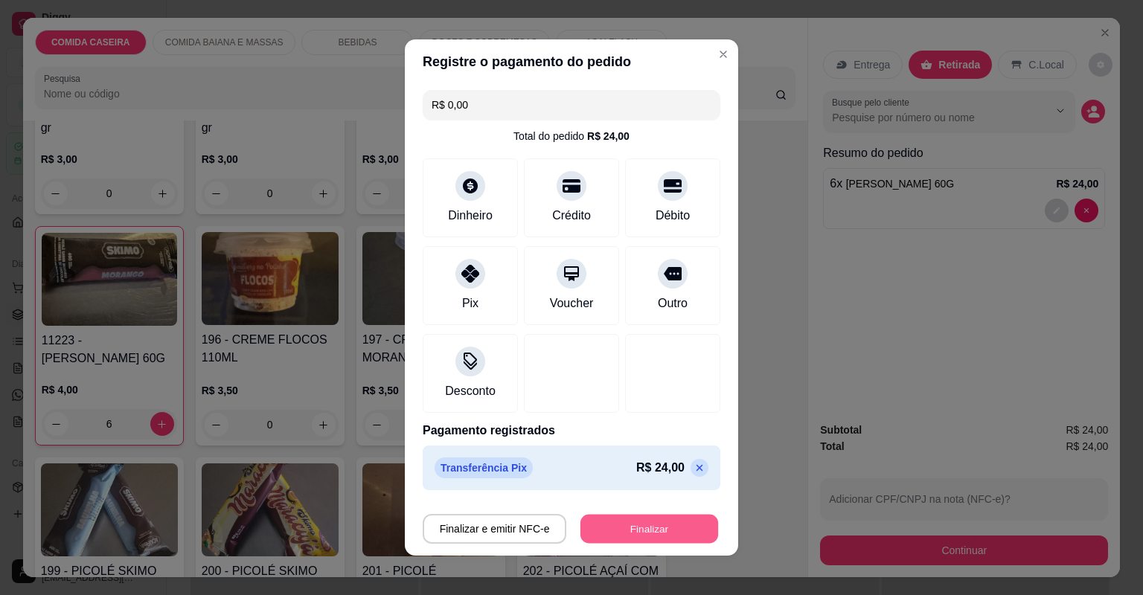
click at [674, 524] on button "Finalizar" at bounding box center [649, 529] width 138 height 29
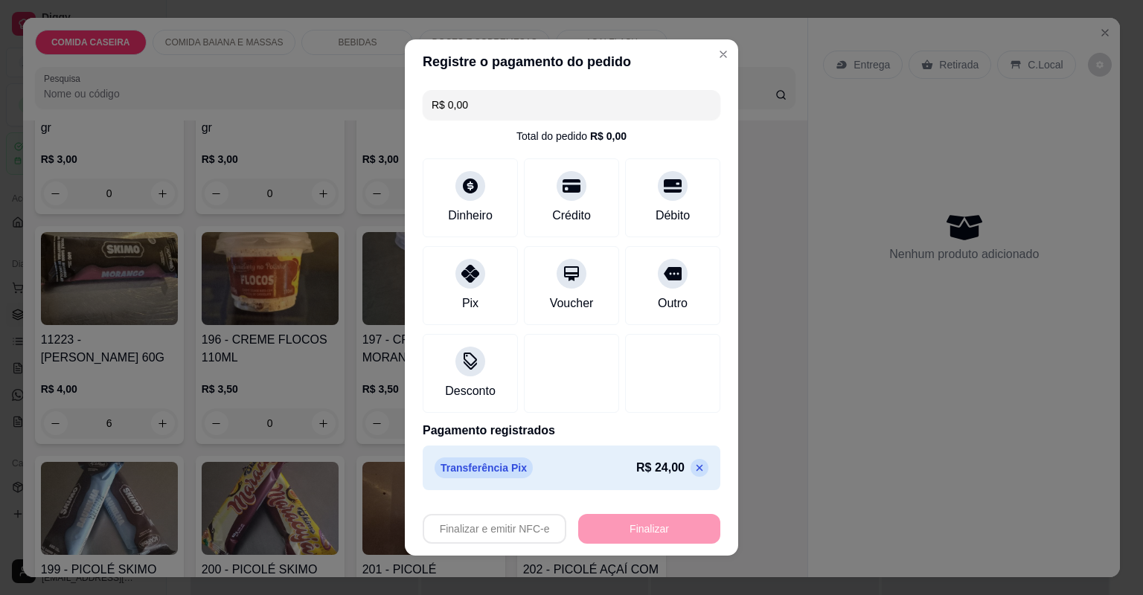
type input "0"
type input "-R$ 24,00"
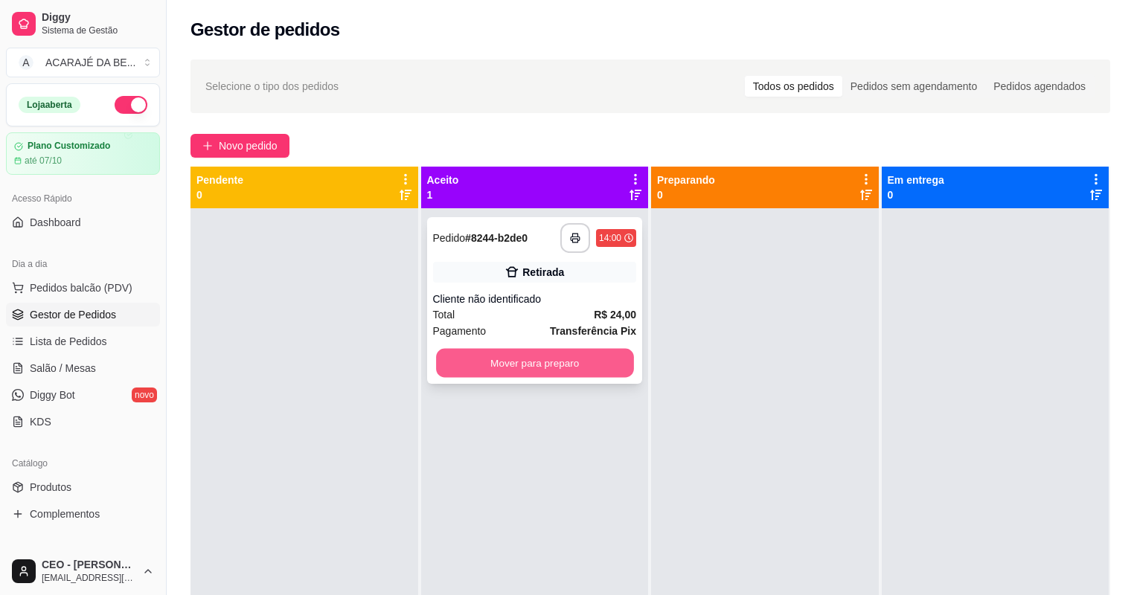
click at [583, 372] on button "Mover para preparo" at bounding box center [534, 363] width 197 height 29
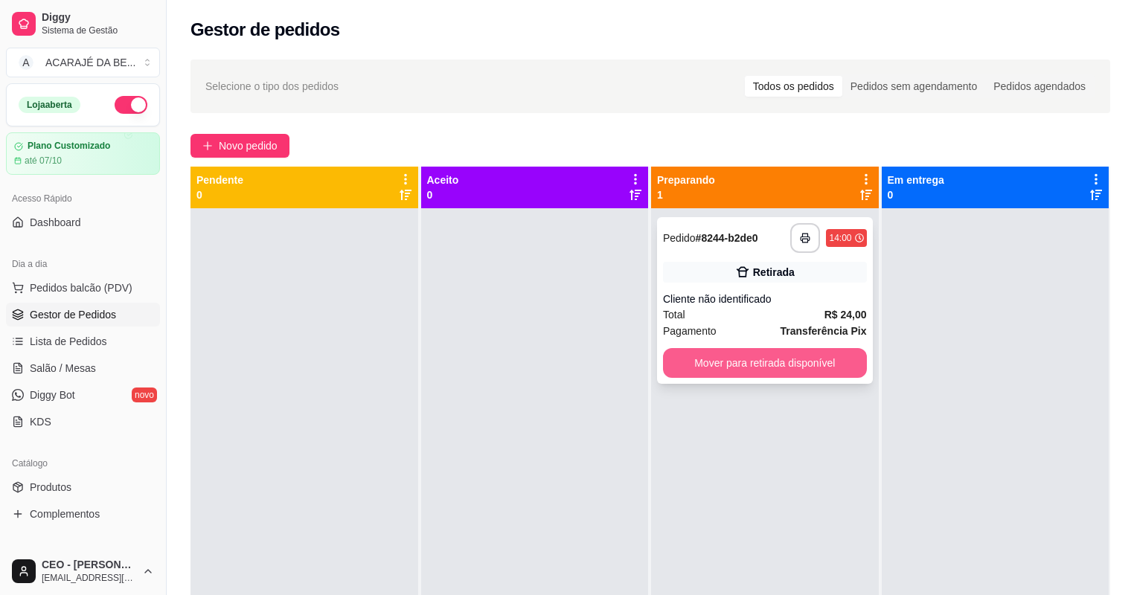
click at [803, 366] on button "Mover para retirada disponível" at bounding box center [765, 363] width 204 height 30
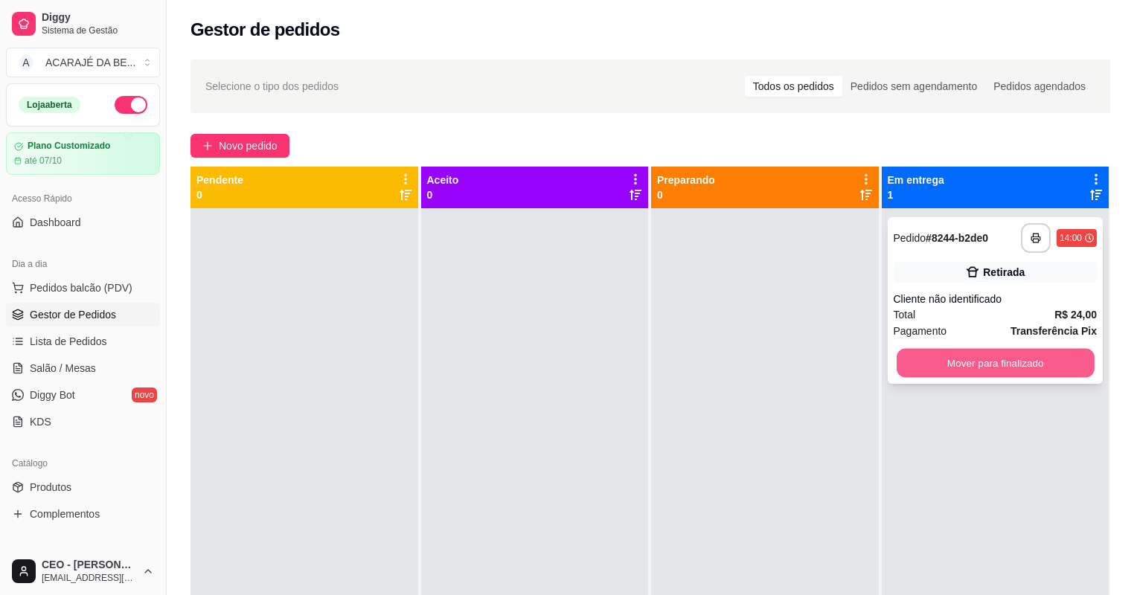
click at [963, 370] on button "Mover para finalizado" at bounding box center [994, 363] width 197 height 29
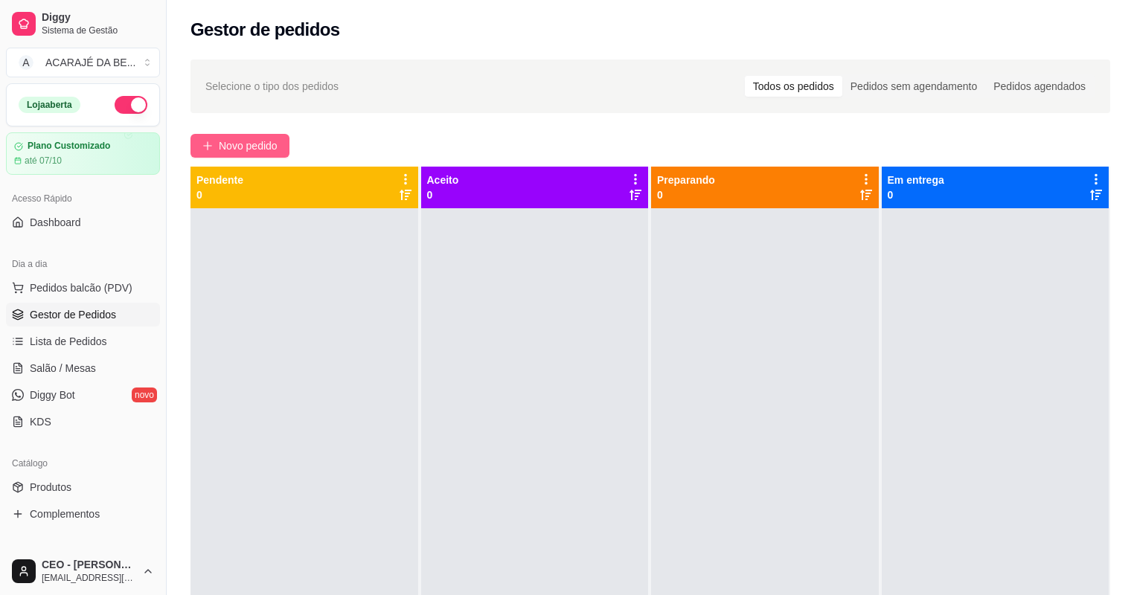
click at [252, 141] on span "Novo pedido" at bounding box center [248, 146] width 59 height 16
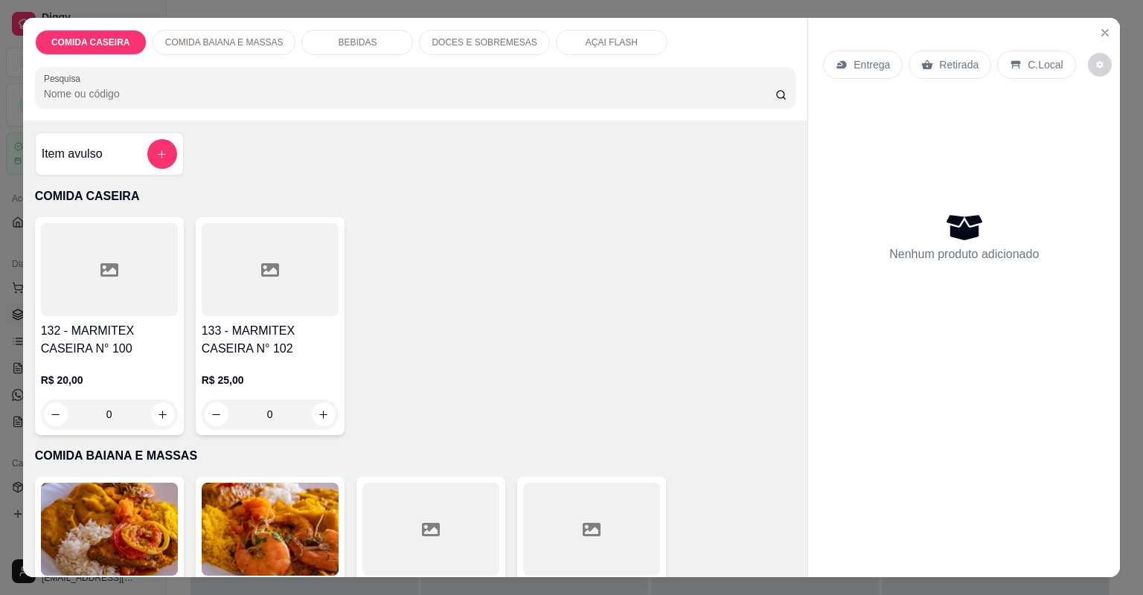
click at [112, 152] on div "Item avulso" at bounding box center [109, 154] width 135 height 30
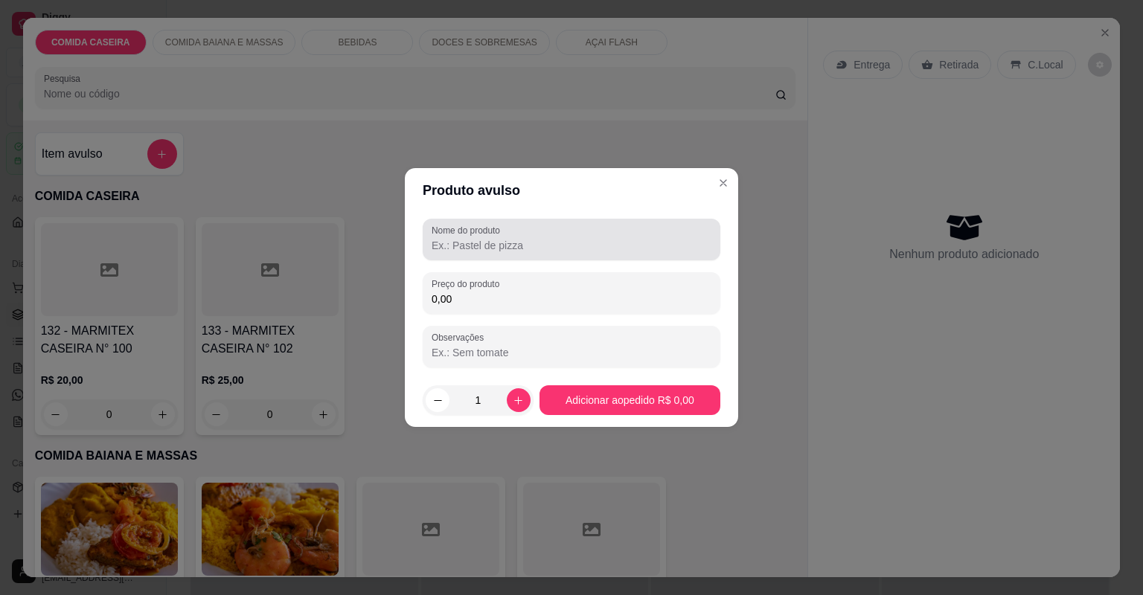
click at [512, 255] on div "Nome do produto" at bounding box center [572, 240] width 298 height 42
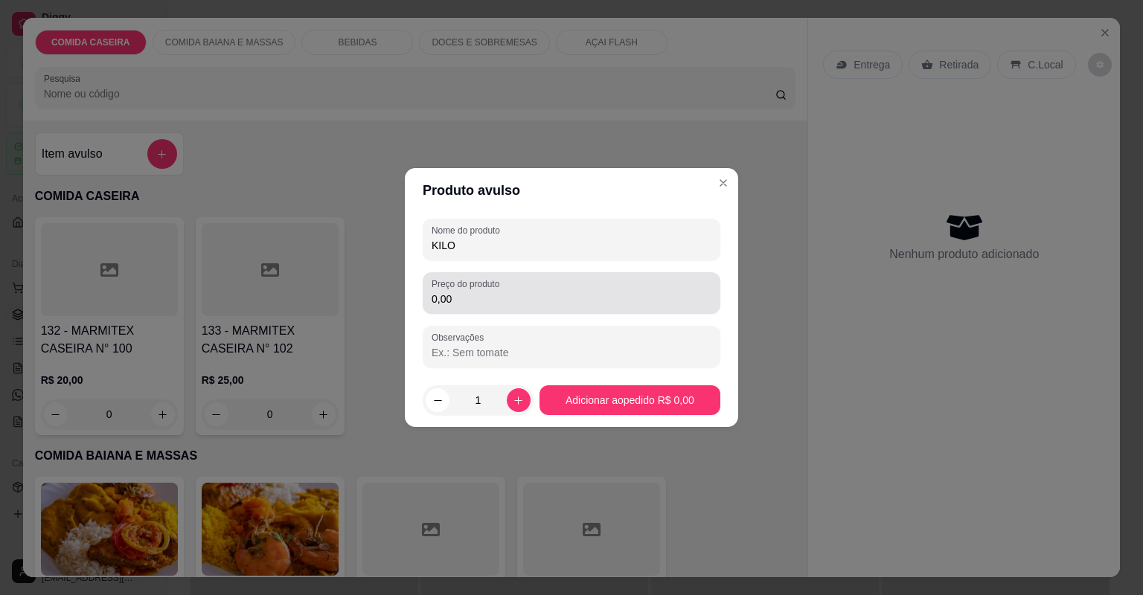
type input "KILO"
click at [544, 298] on input "0,00" at bounding box center [571, 299] width 280 height 15
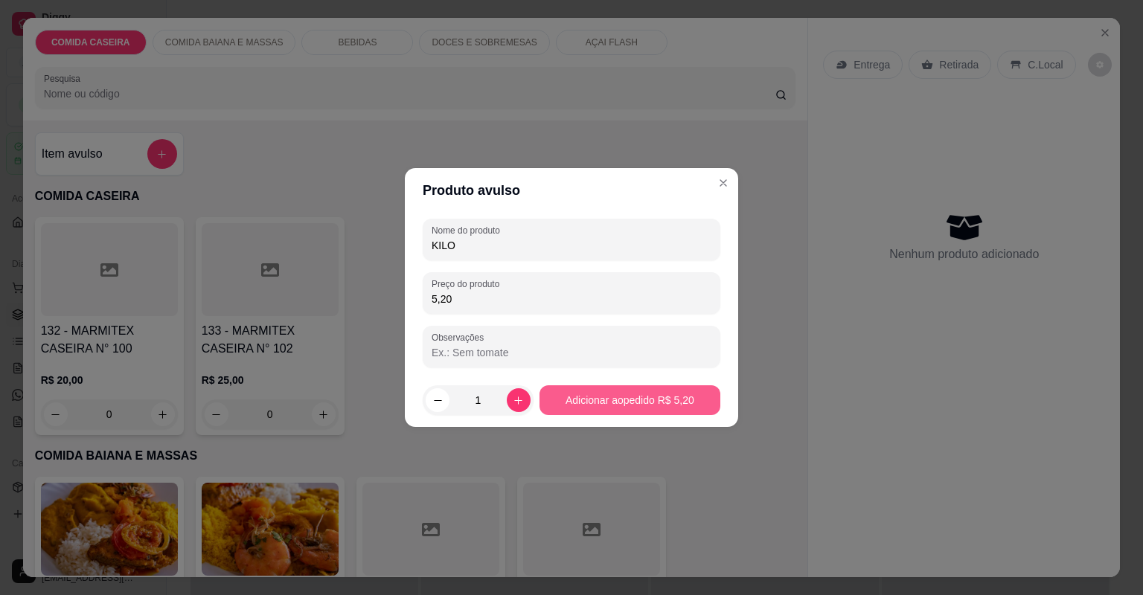
type input "5,20"
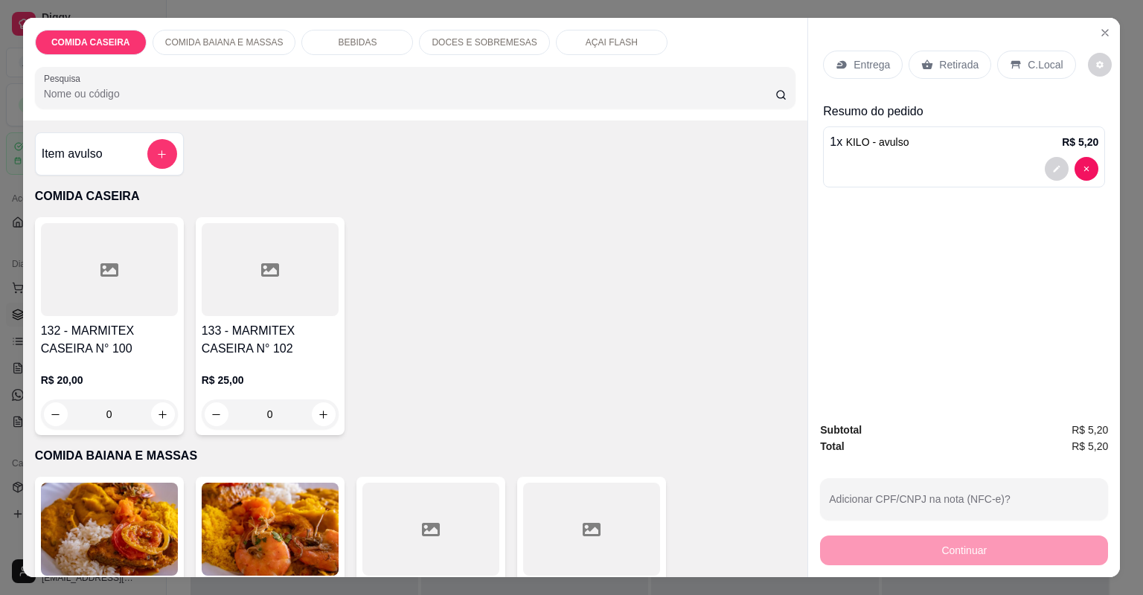
click at [1012, 57] on div "C.Local" at bounding box center [1036, 65] width 78 height 28
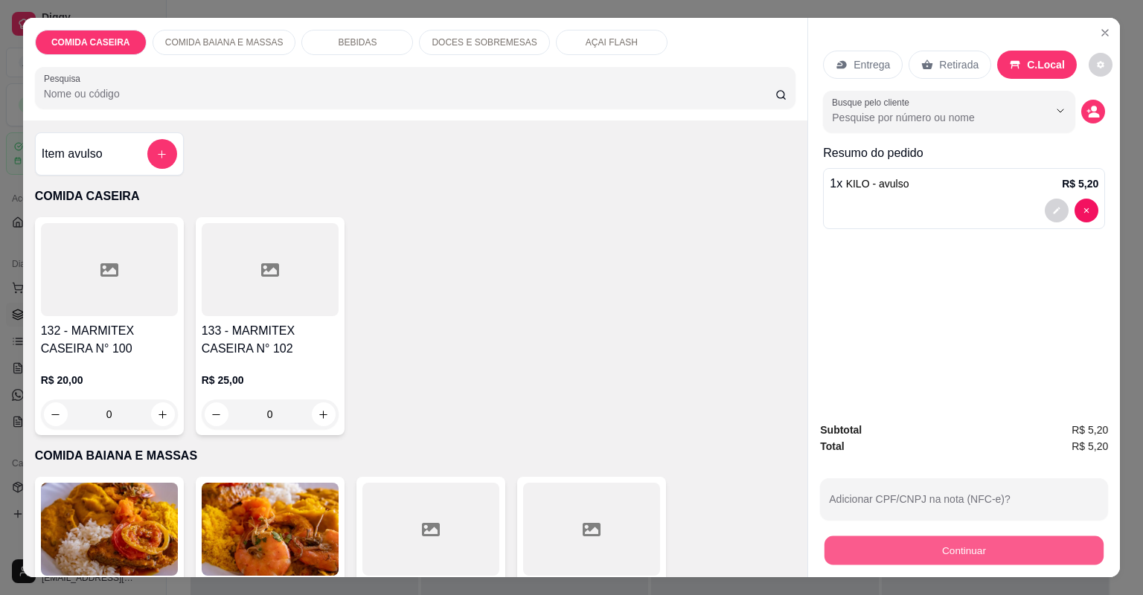
click at [951, 545] on button "Continuar" at bounding box center [963, 550] width 279 height 29
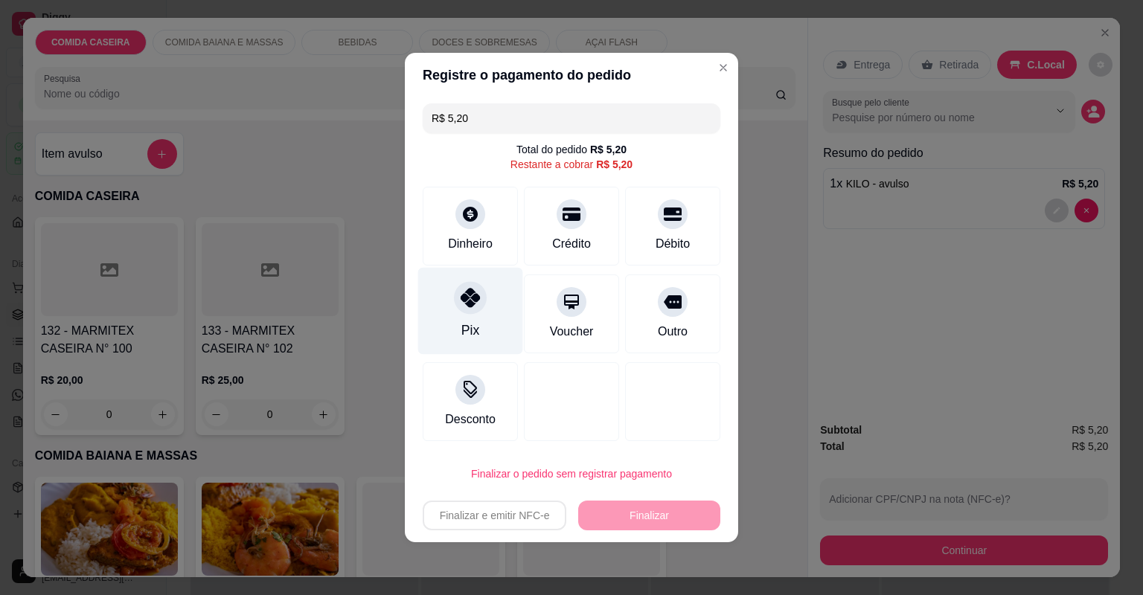
click at [478, 304] on div at bounding box center [470, 297] width 33 height 33
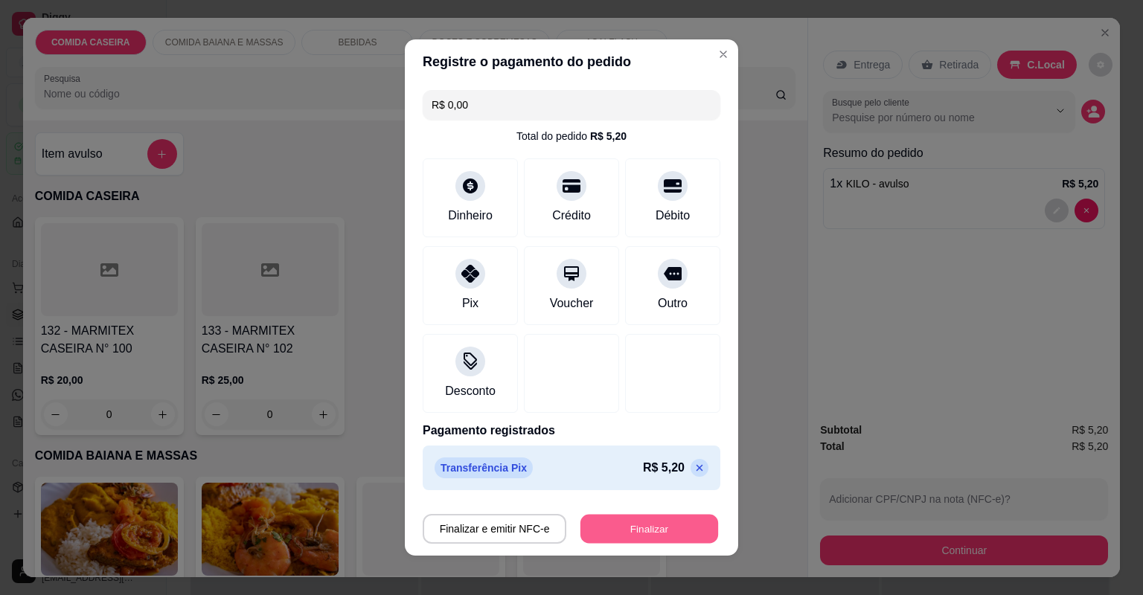
click at [645, 530] on button "Finalizar" at bounding box center [649, 529] width 138 height 29
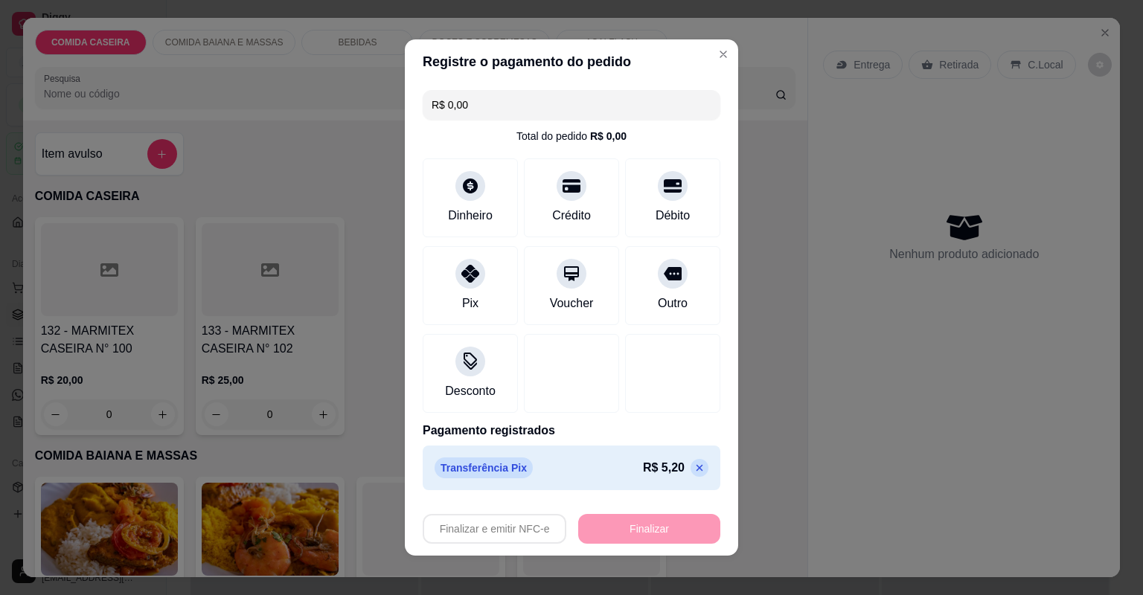
type input "-R$ 5,20"
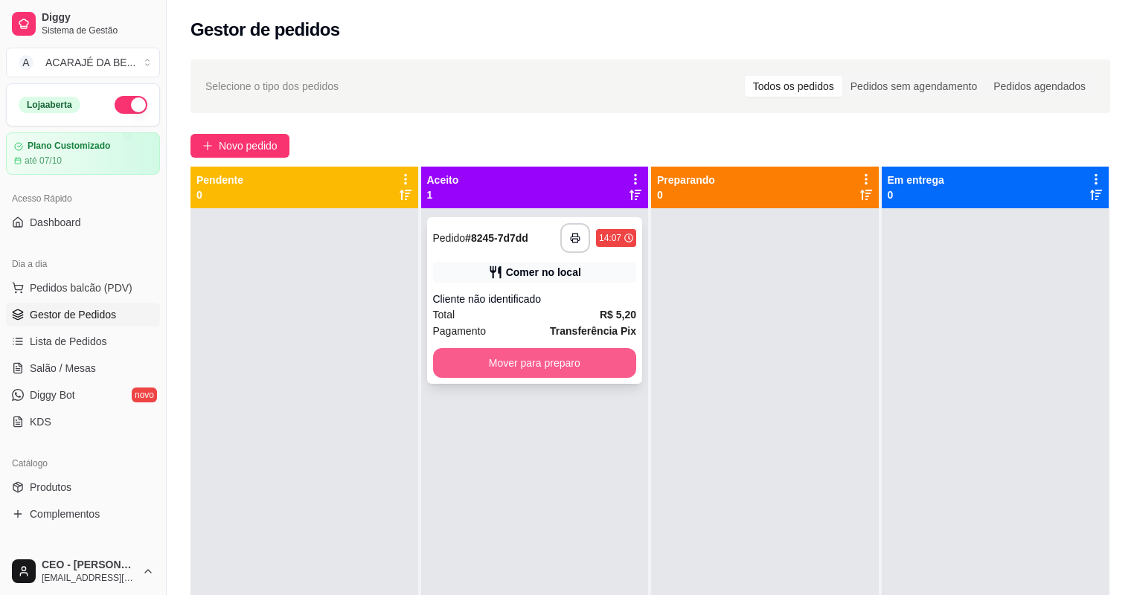
click at [574, 360] on button "Mover para preparo" at bounding box center [535, 363] width 204 height 30
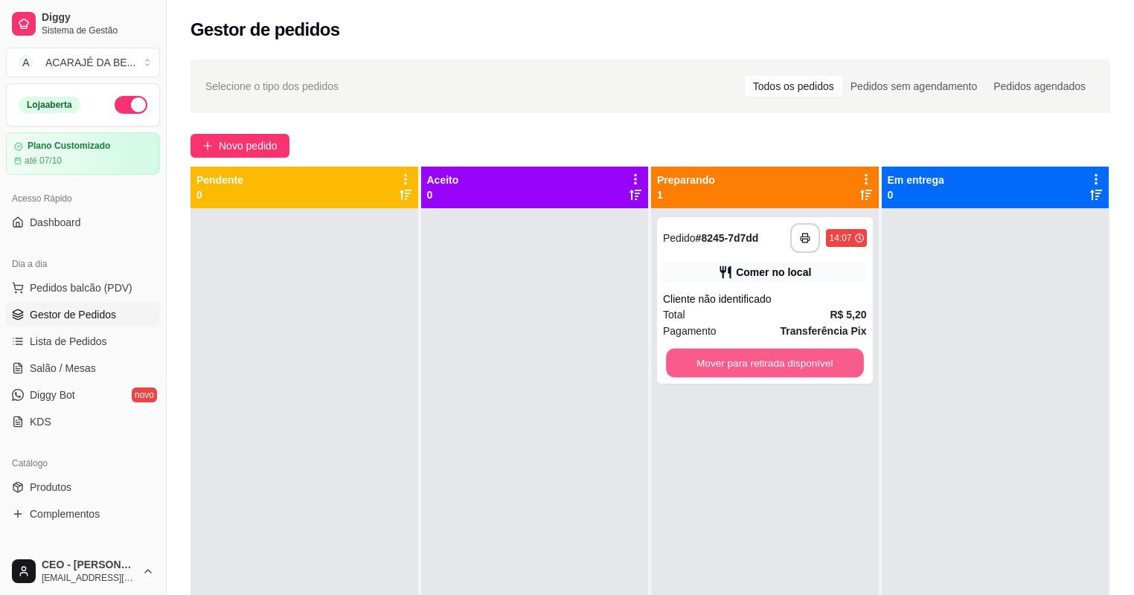
click at [707, 357] on button "Mover para retirada disponível" at bounding box center [764, 363] width 197 height 29
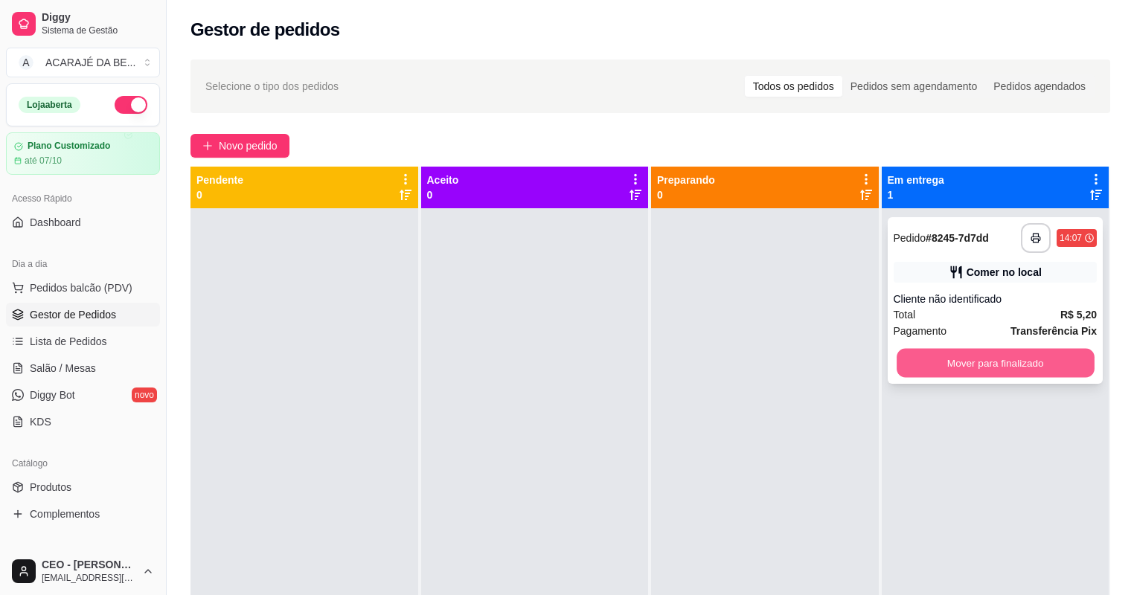
click at [944, 362] on button "Mover para finalizado" at bounding box center [994, 363] width 197 height 29
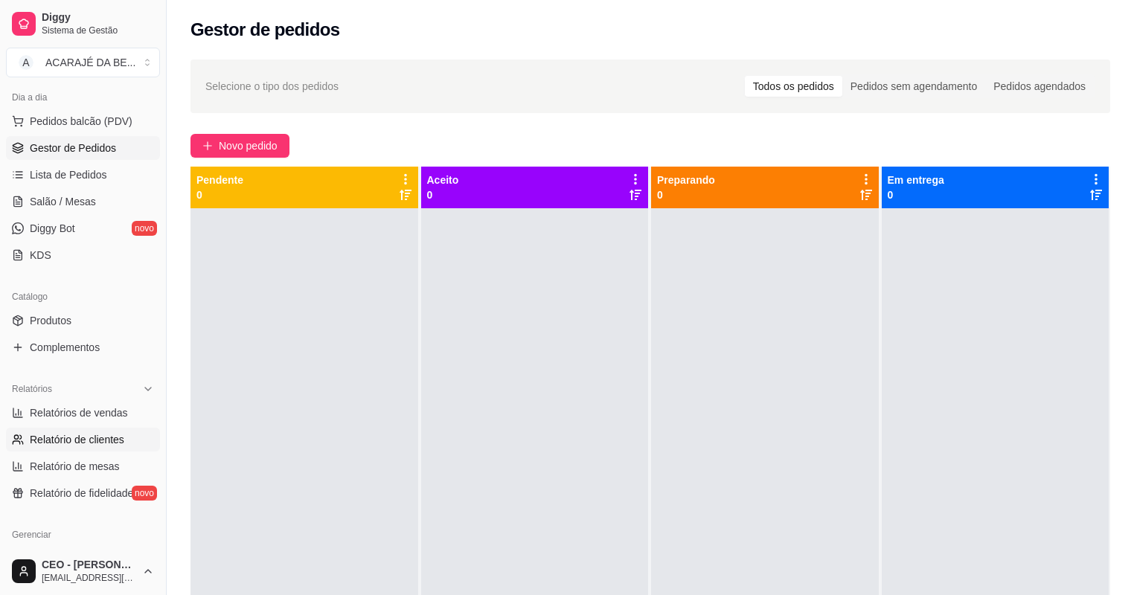
scroll to position [238, 0]
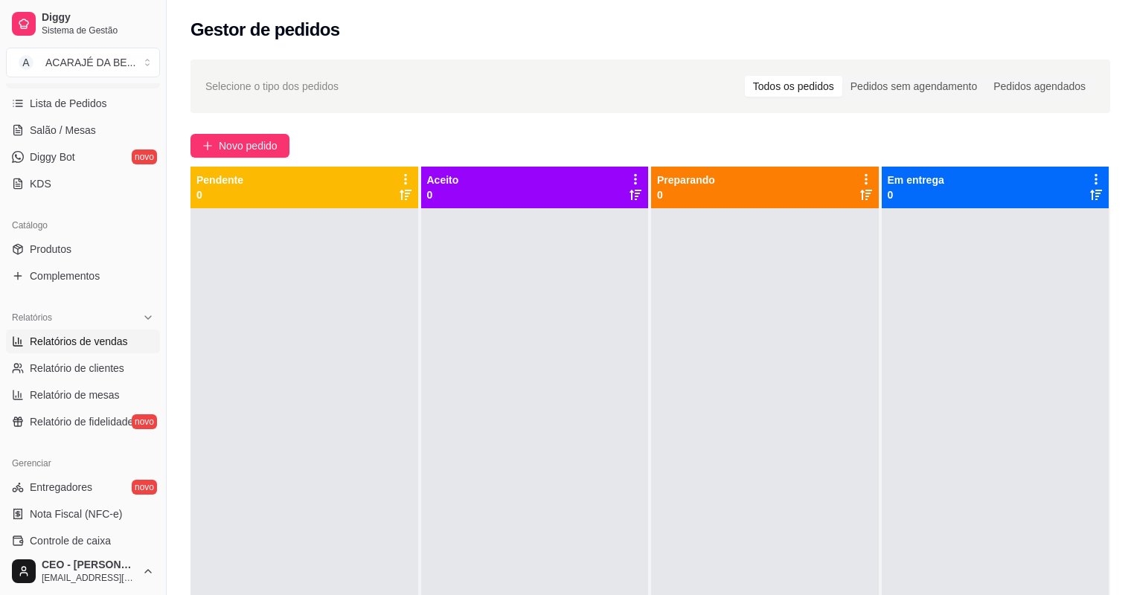
click at [103, 343] on span "Relatórios de vendas" at bounding box center [79, 341] width 98 height 15
select select "ALL"
select select "0"
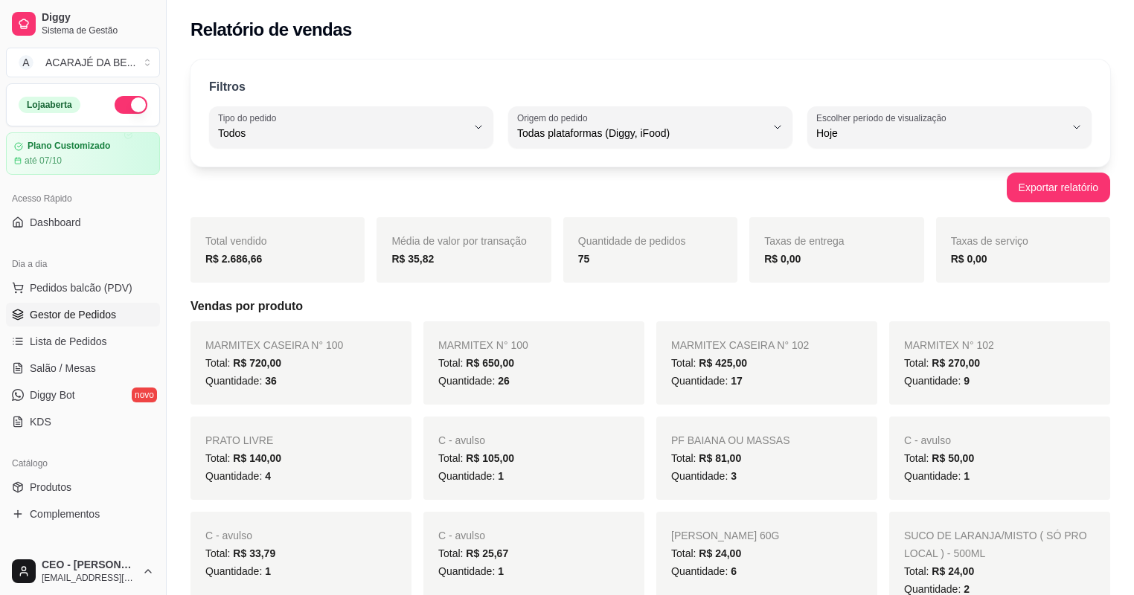
click at [72, 304] on link "Gestor de Pedidos" at bounding box center [83, 315] width 154 height 24
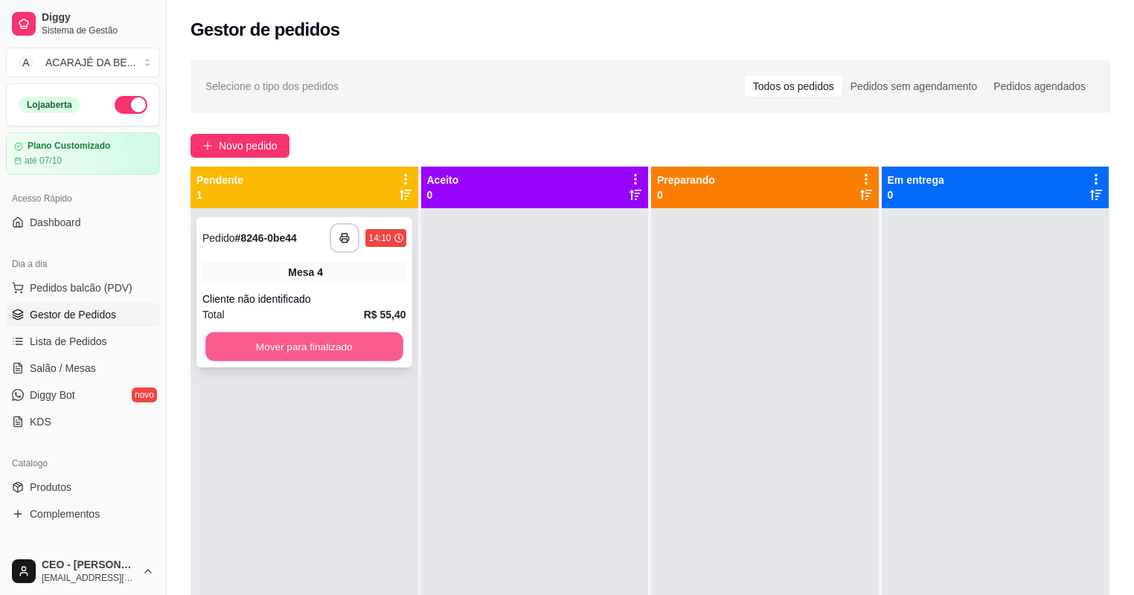
click at [335, 353] on button "Mover para finalizado" at bounding box center [303, 347] width 197 height 29
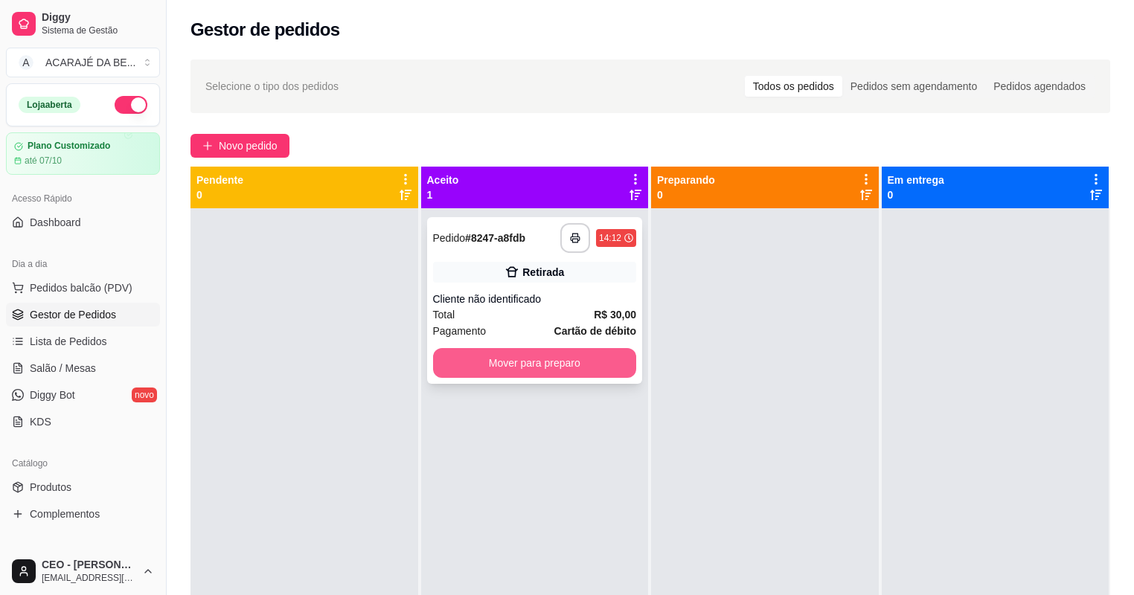
click at [614, 370] on button "Mover para preparo" at bounding box center [535, 363] width 204 height 30
click at [612, 371] on div "Mover para preparo" at bounding box center [535, 363] width 204 height 30
click at [589, 353] on button "Mover para preparo" at bounding box center [534, 363] width 197 height 29
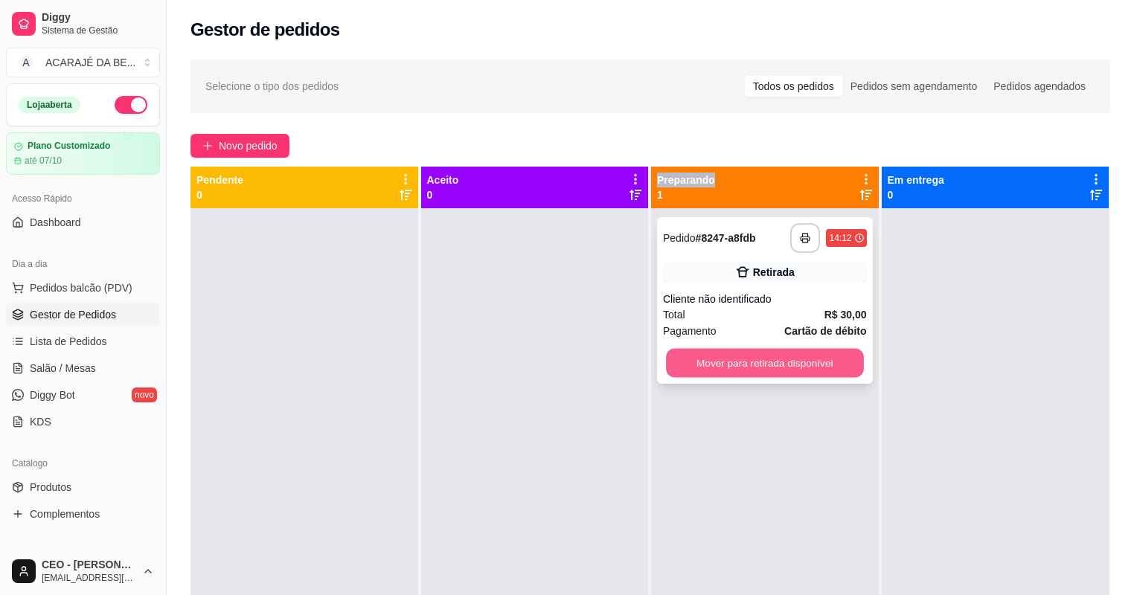
click at [729, 367] on button "Mover para retirada disponível" at bounding box center [764, 363] width 197 height 29
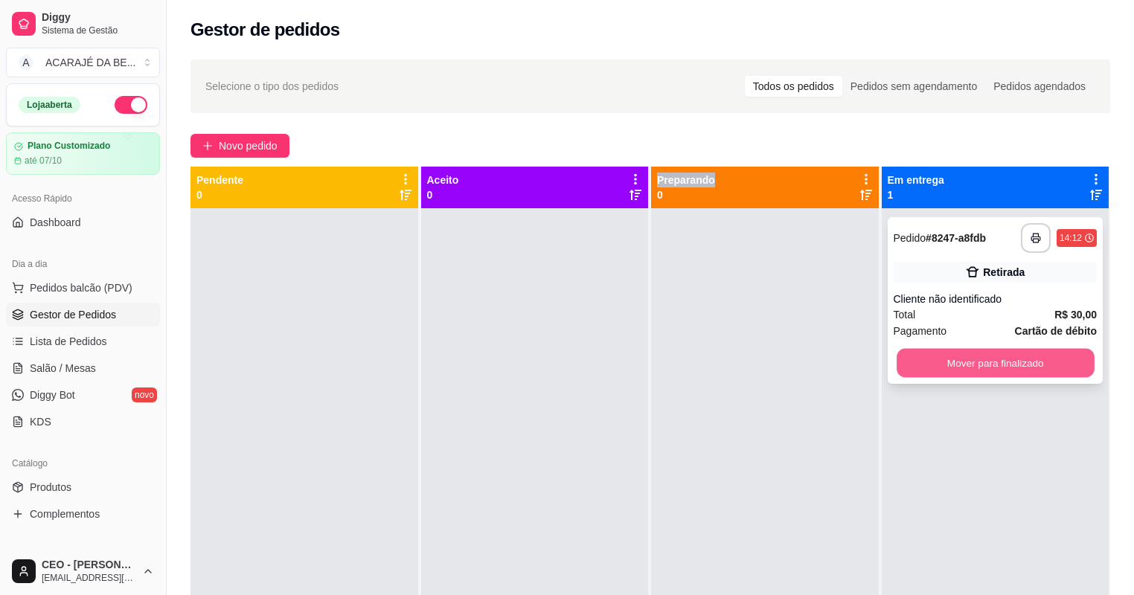
click at [970, 360] on button "Mover para finalizado" at bounding box center [994, 363] width 197 height 29
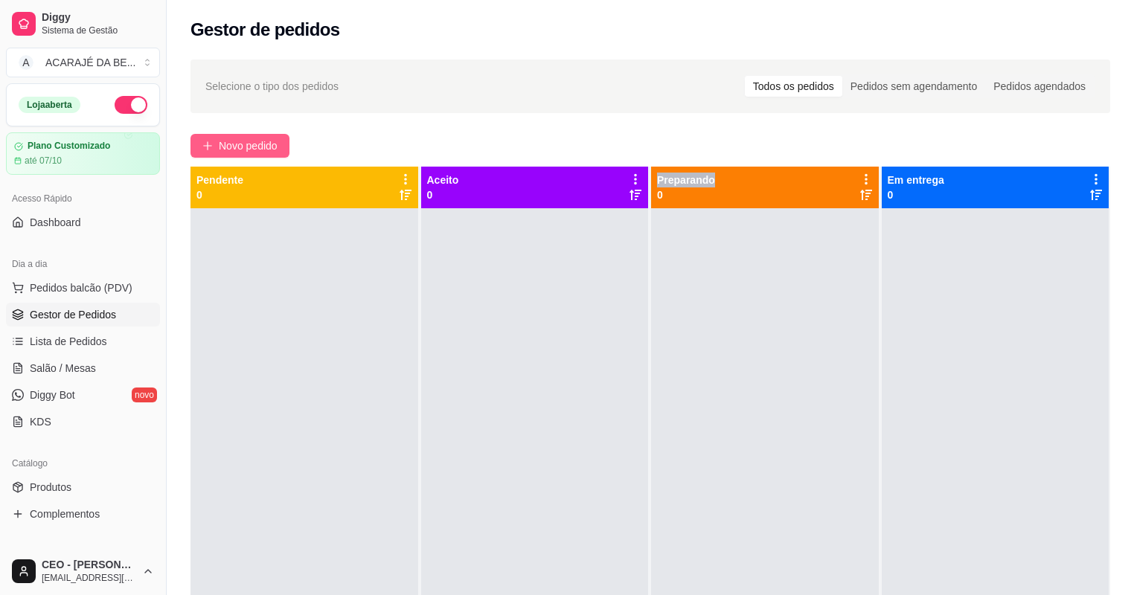
click at [280, 138] on button "Novo pedido" at bounding box center [239, 146] width 99 height 24
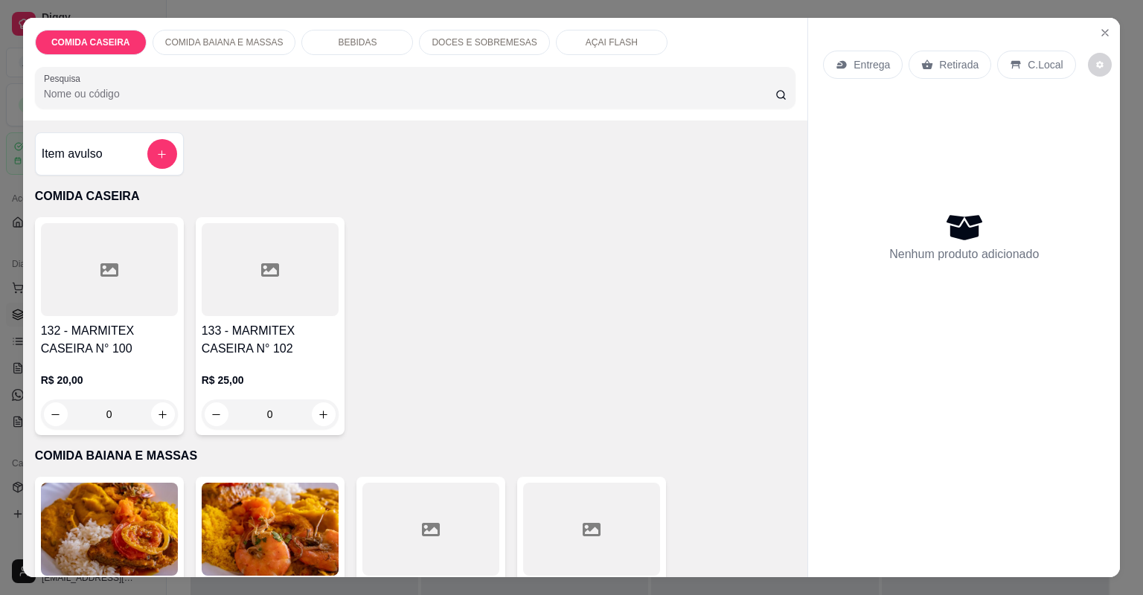
click at [240, 224] on div at bounding box center [270, 269] width 137 height 93
click at [315, 301] on div at bounding box center [270, 269] width 137 height 93
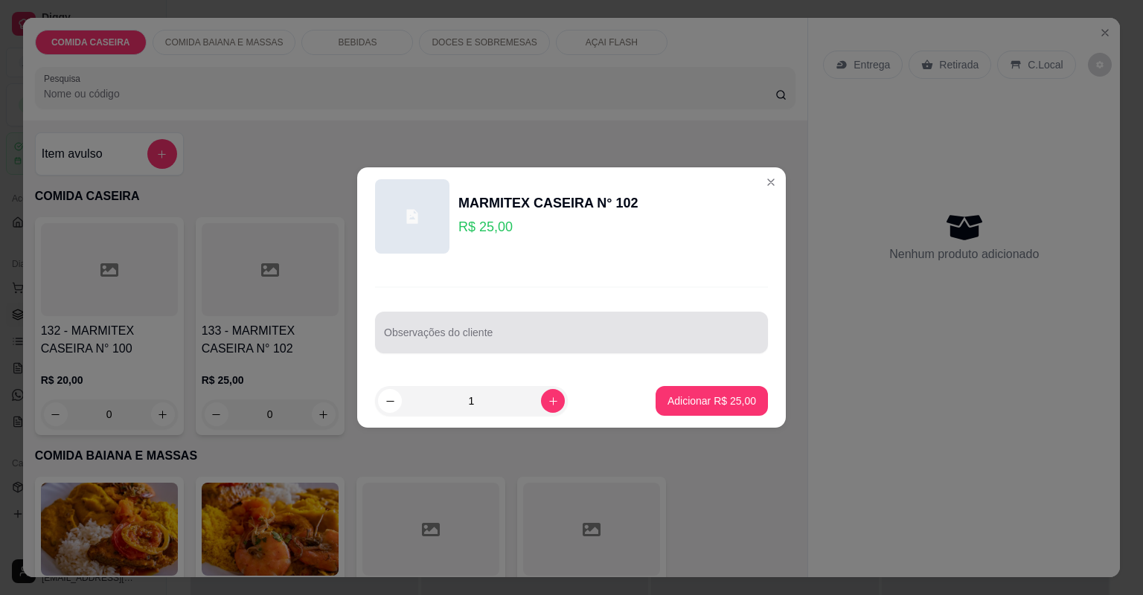
click at [472, 330] on div at bounding box center [571, 333] width 375 height 30
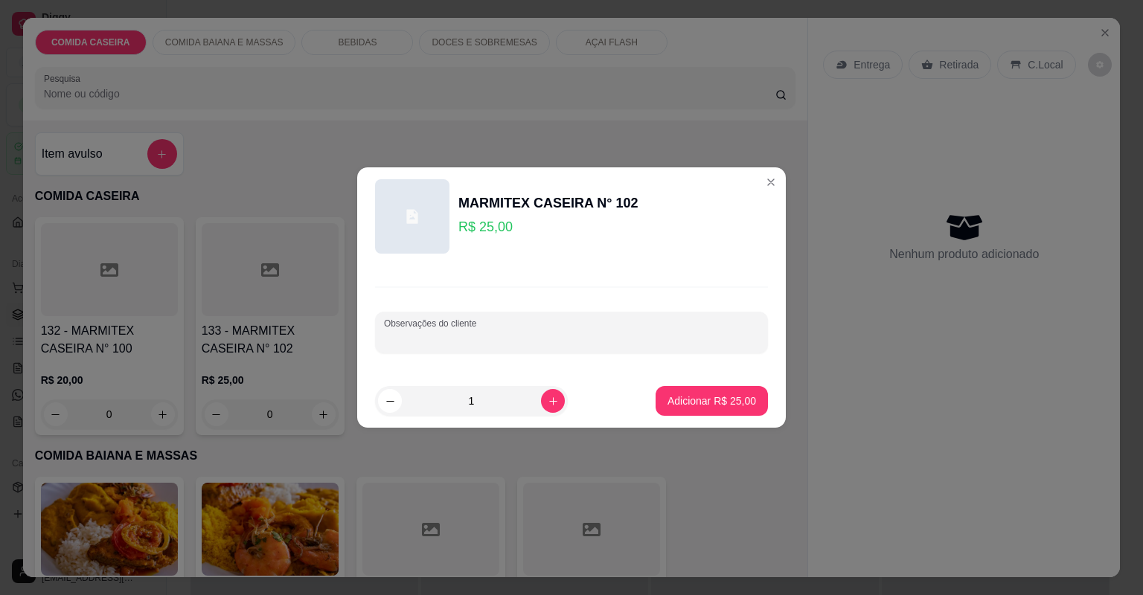
paste input "feijao de tropeiro, arroz temperado, banana frita,puré de batata,alface america…"
type input "feijao de tropeiro, arroz temperado, banana frita,puré de batata,alface america…"
click at [719, 396] on p "Adicionar R$ 25,00" at bounding box center [711, 401] width 89 height 15
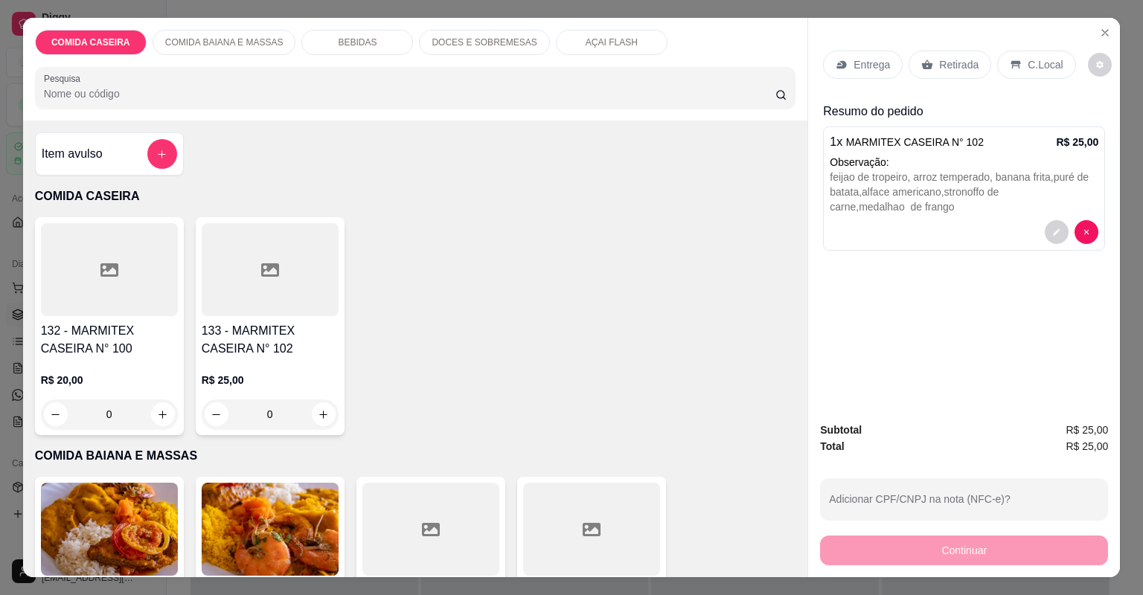
click at [846, 56] on div "Entrega" at bounding box center [863, 65] width 80 height 28
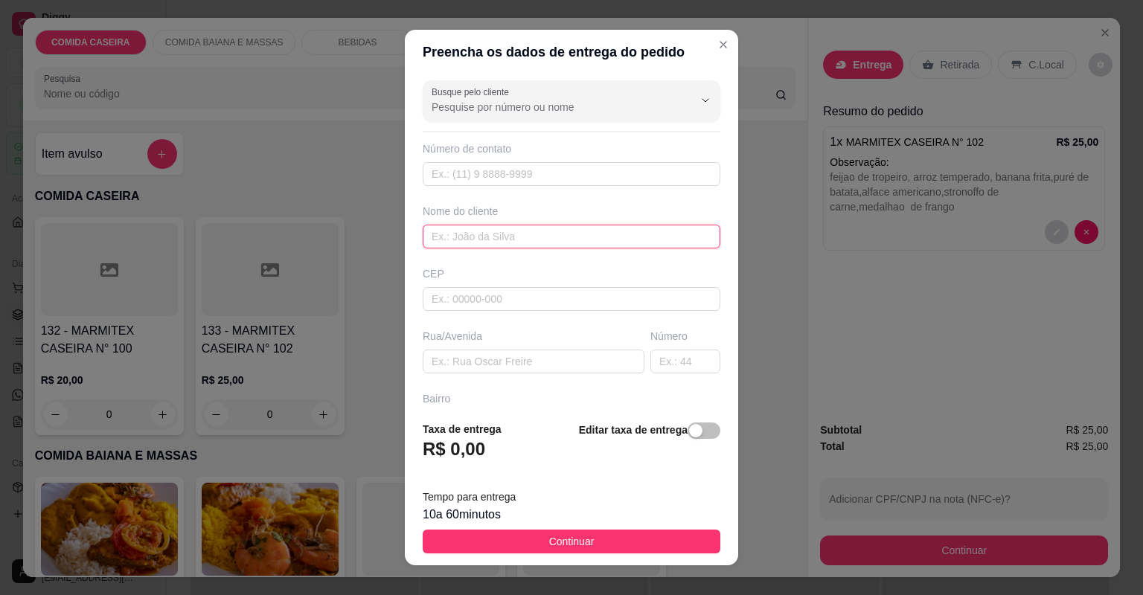
click at [610, 237] on input "text" at bounding box center [572, 237] width 298 height 24
type input "ERIKA"
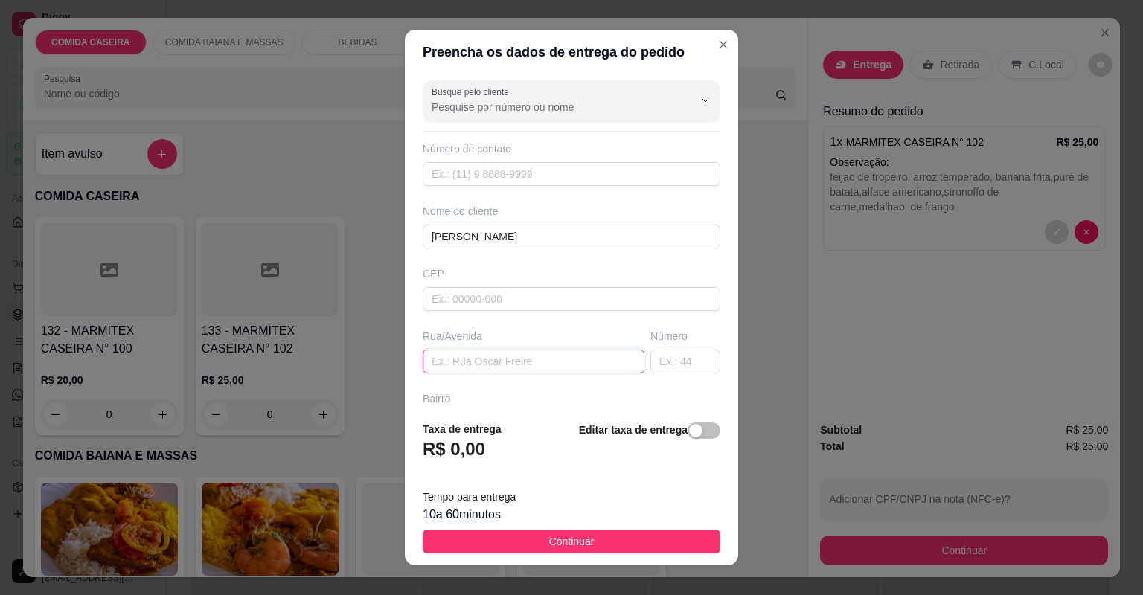
click at [552, 363] on input "text" at bounding box center [534, 362] width 222 height 24
paste input "Entregar ao lado de sassa lava jato prédio verde casa de Erika"
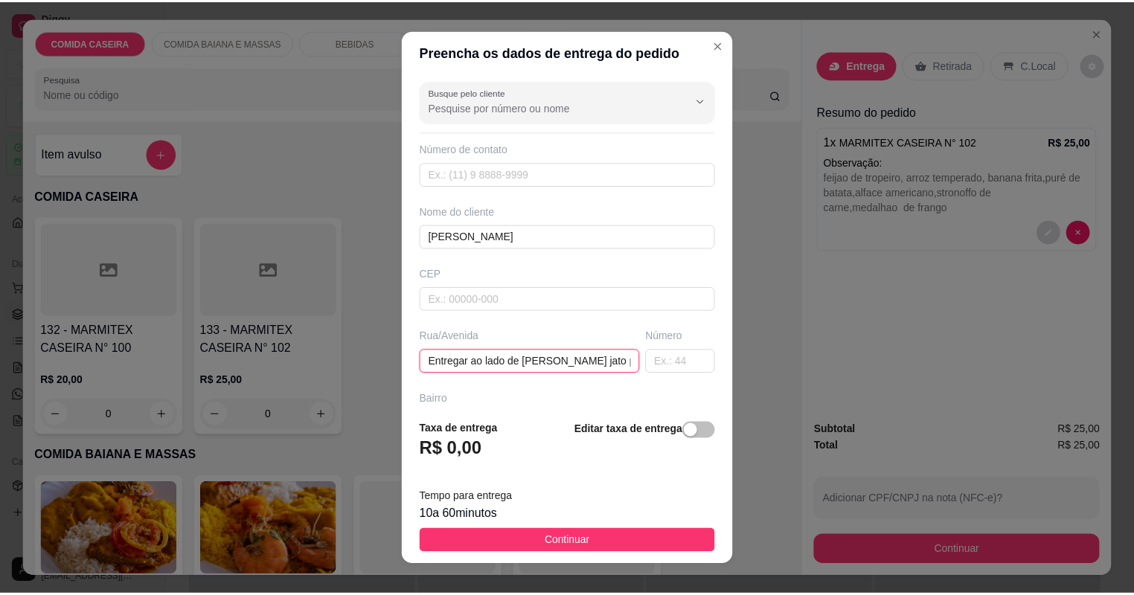
scroll to position [0, 90]
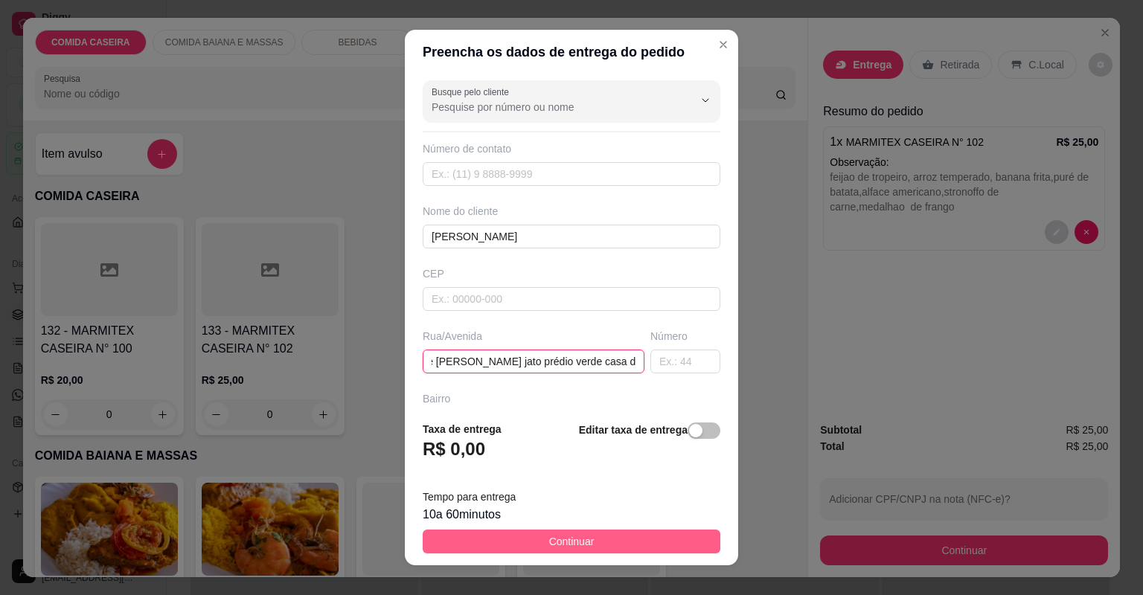
type input "Entregar ao lado de sassa lava jato prédio verde casa de Erika"
click at [636, 550] on button "Continuar" at bounding box center [572, 542] width 298 height 24
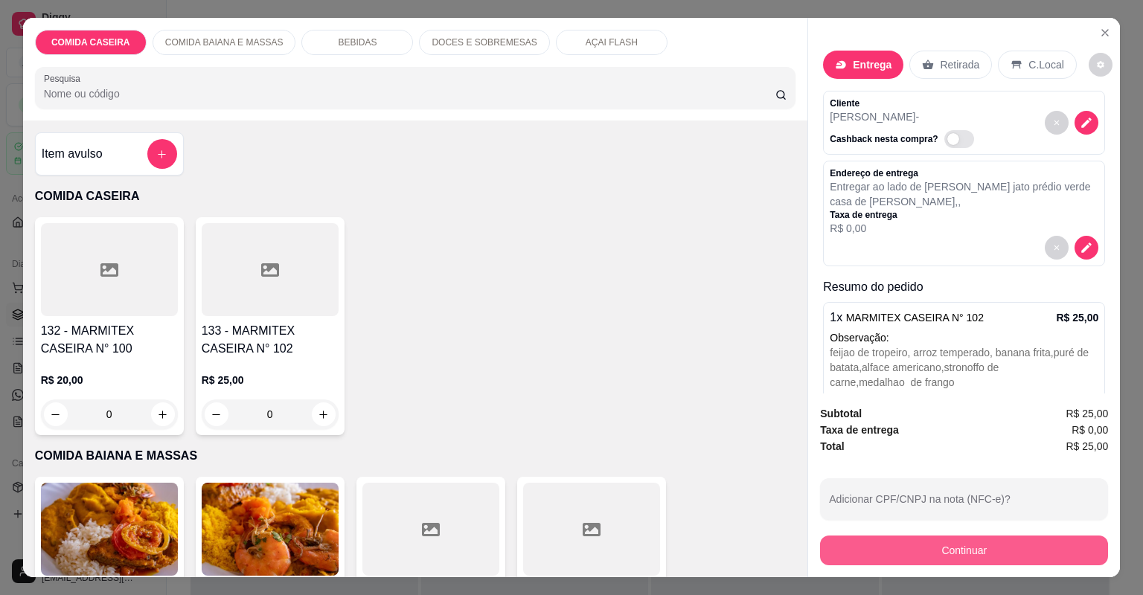
click at [906, 560] on button "Continuar" at bounding box center [964, 551] width 288 height 30
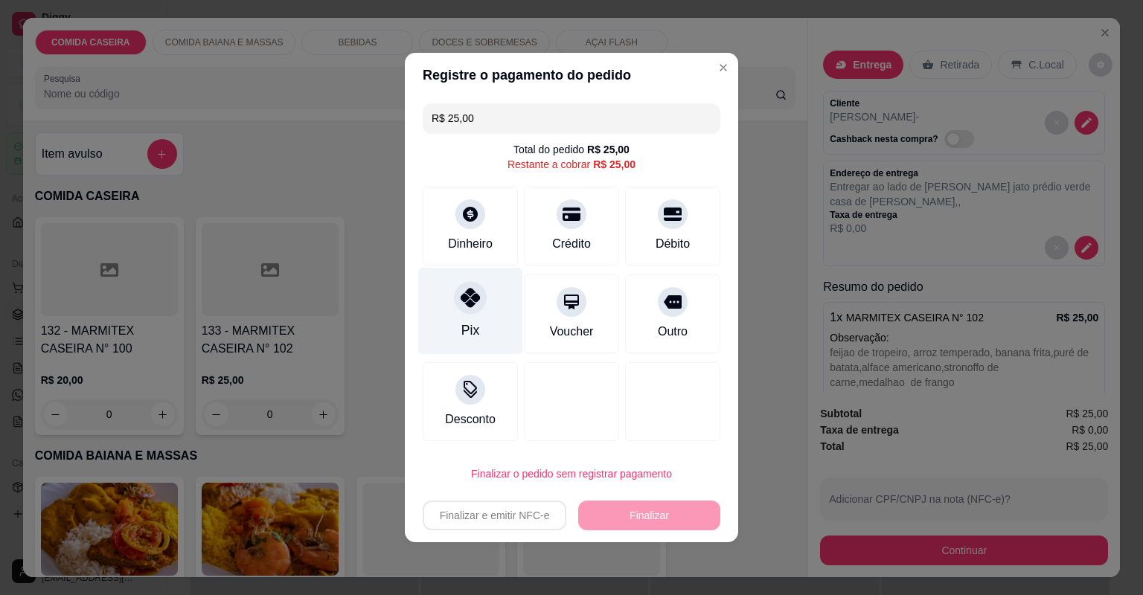
click at [491, 312] on div "Pix" at bounding box center [470, 311] width 105 height 87
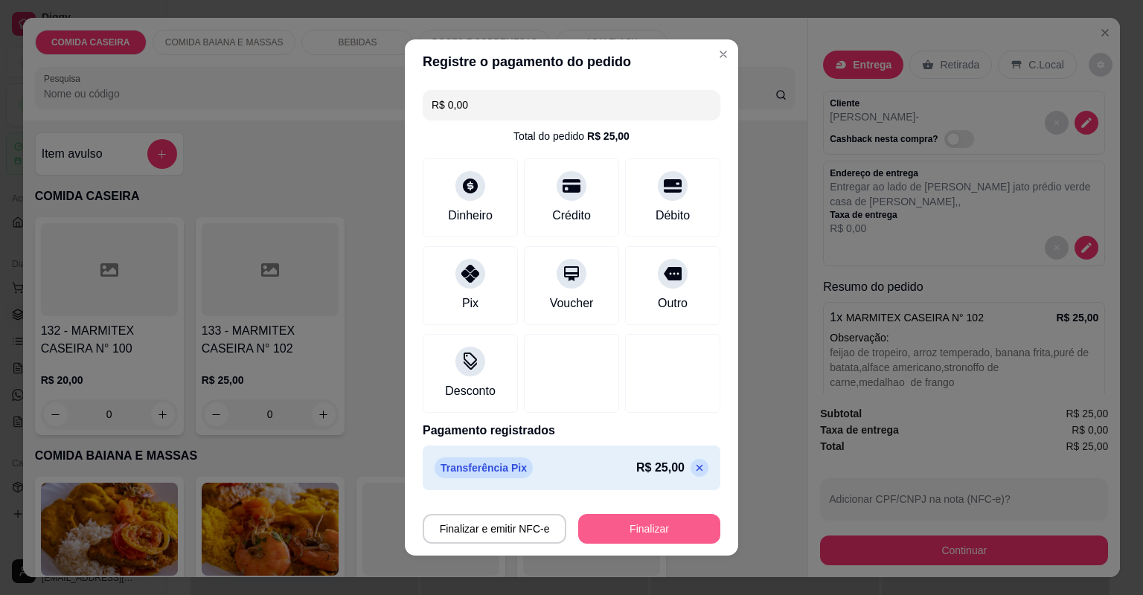
click at [670, 539] on button "Finalizar" at bounding box center [649, 529] width 142 height 30
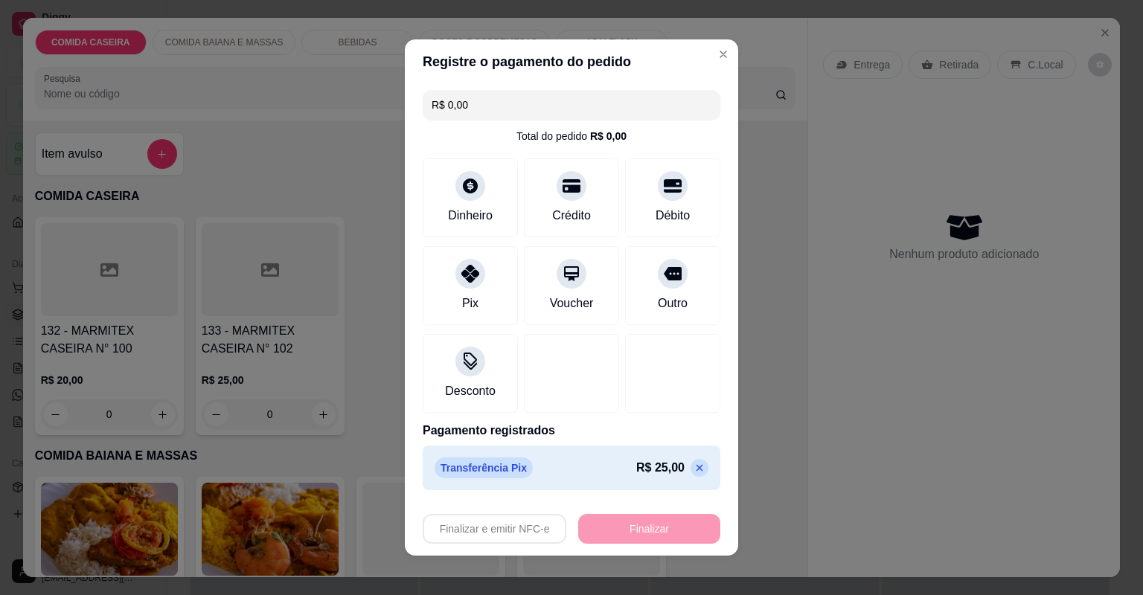
type input "-R$ 25,00"
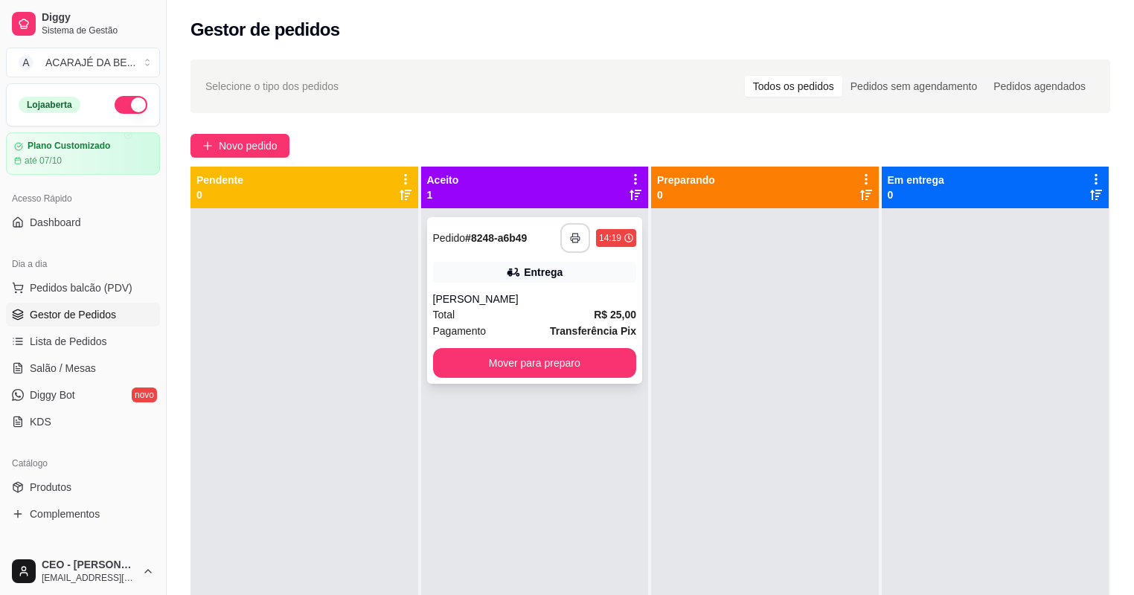
click at [574, 233] on icon "button" at bounding box center [575, 238] width 10 height 10
click at [547, 361] on button "Mover para preparo" at bounding box center [535, 363] width 204 height 30
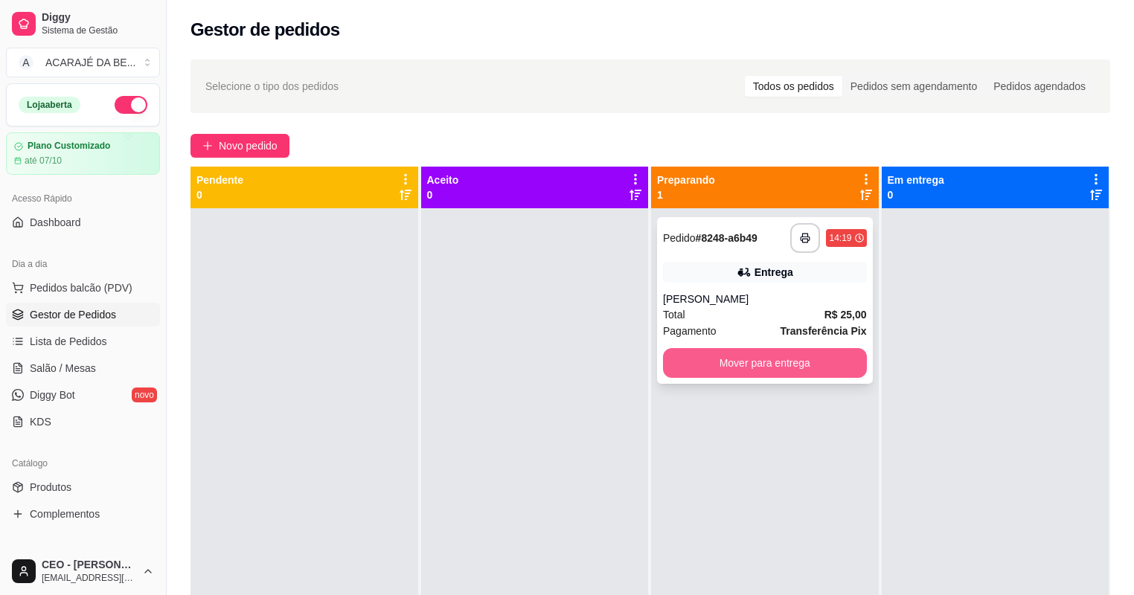
click at [687, 353] on button "Mover para entrega" at bounding box center [765, 363] width 204 height 30
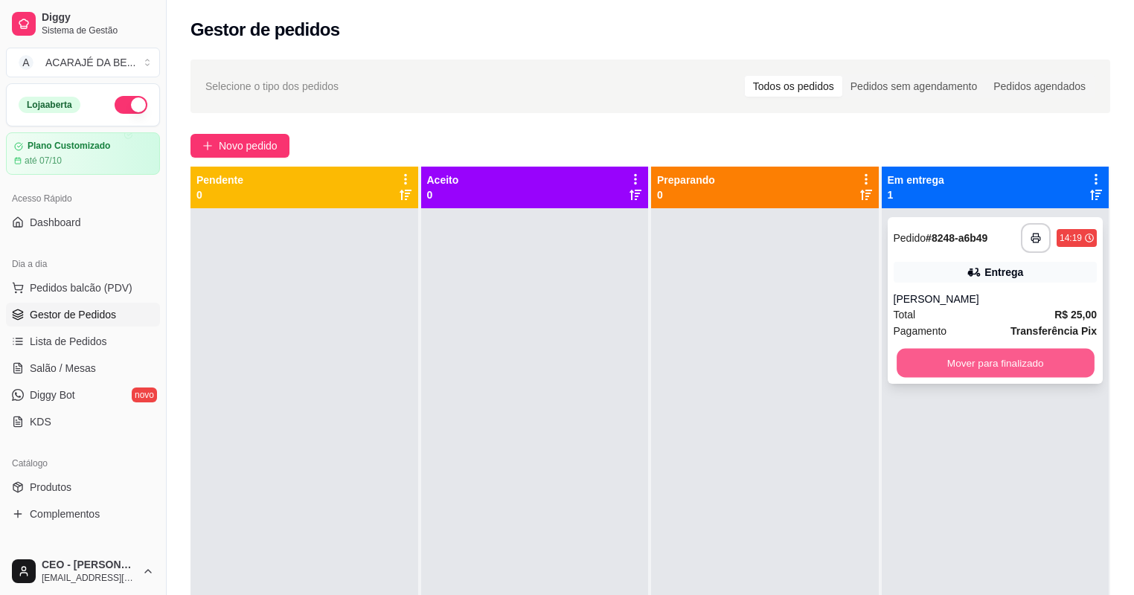
click at [991, 361] on button "Mover para finalizado" at bounding box center [994, 363] width 197 height 29
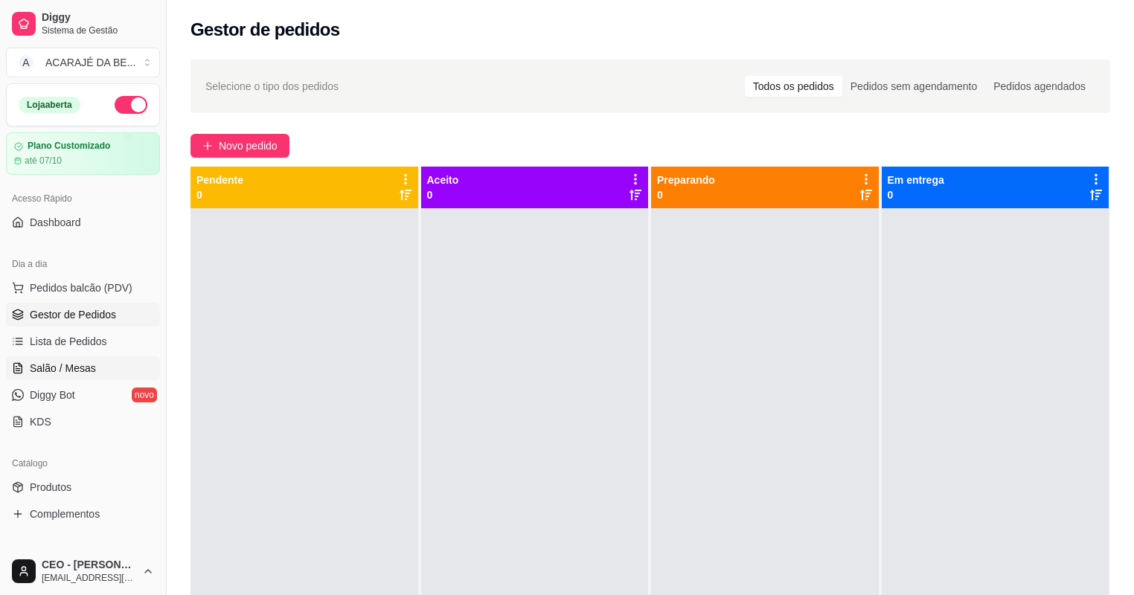
click at [77, 373] on span "Salão / Mesas" at bounding box center [63, 368] width 66 height 15
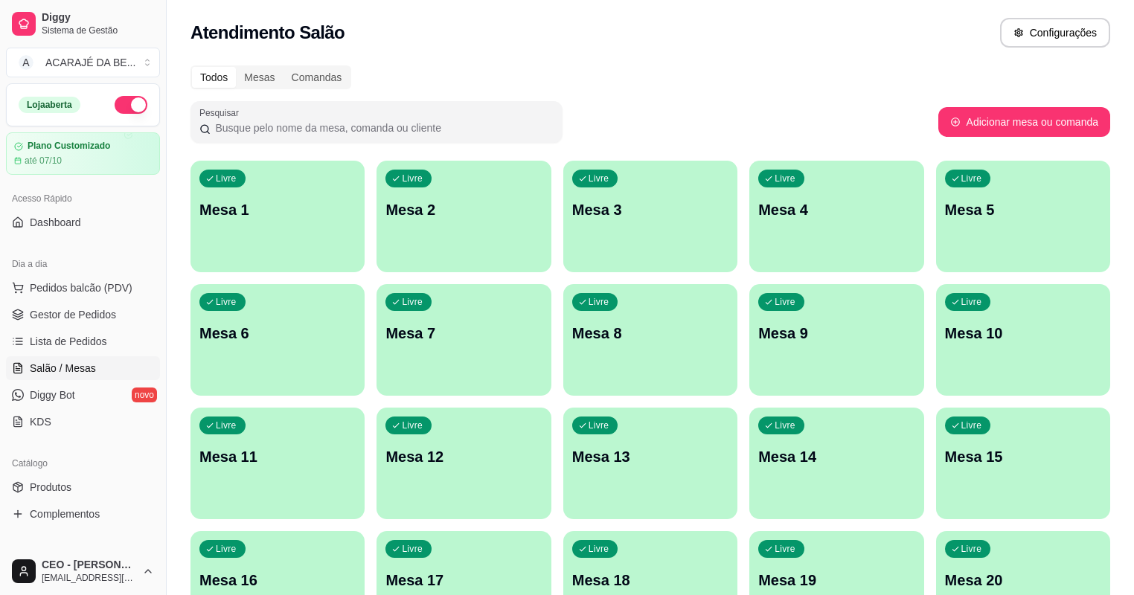
click at [458, 245] on div "Livre Mesa 2" at bounding box center [463, 208] width 174 height 94
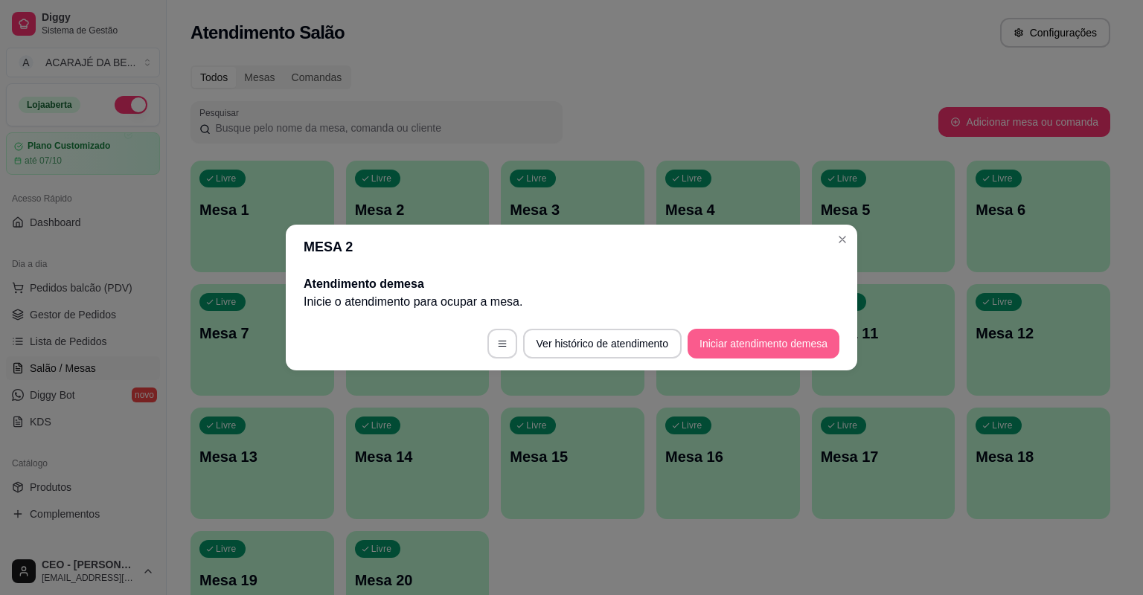
click at [779, 341] on button "Iniciar atendimento de mesa" at bounding box center [763, 344] width 152 height 30
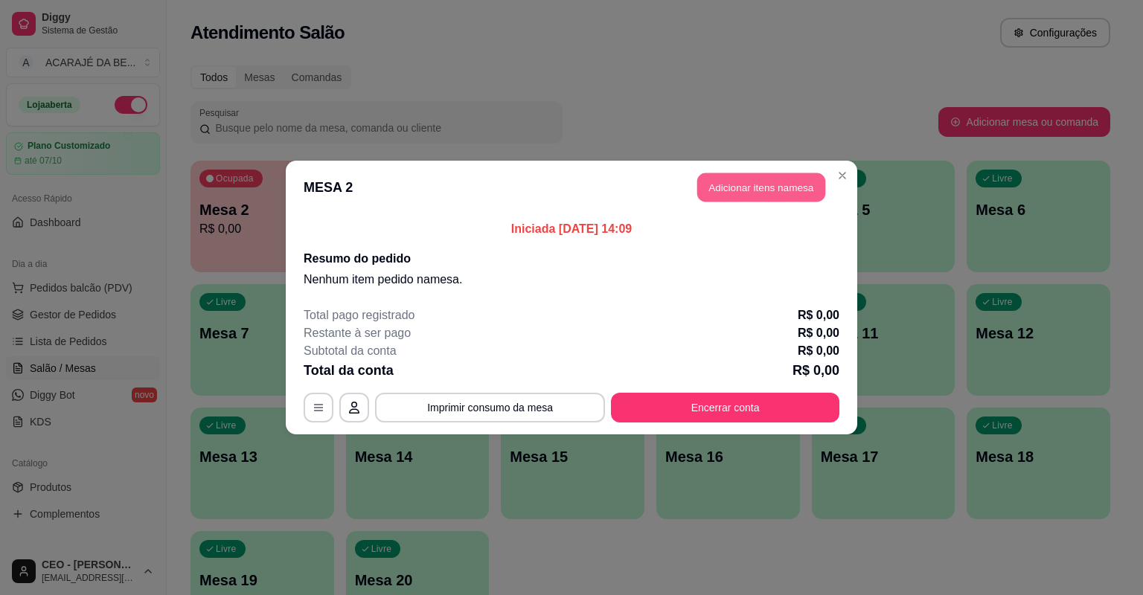
click at [797, 191] on button "Adicionar itens na mesa" at bounding box center [761, 187] width 128 height 29
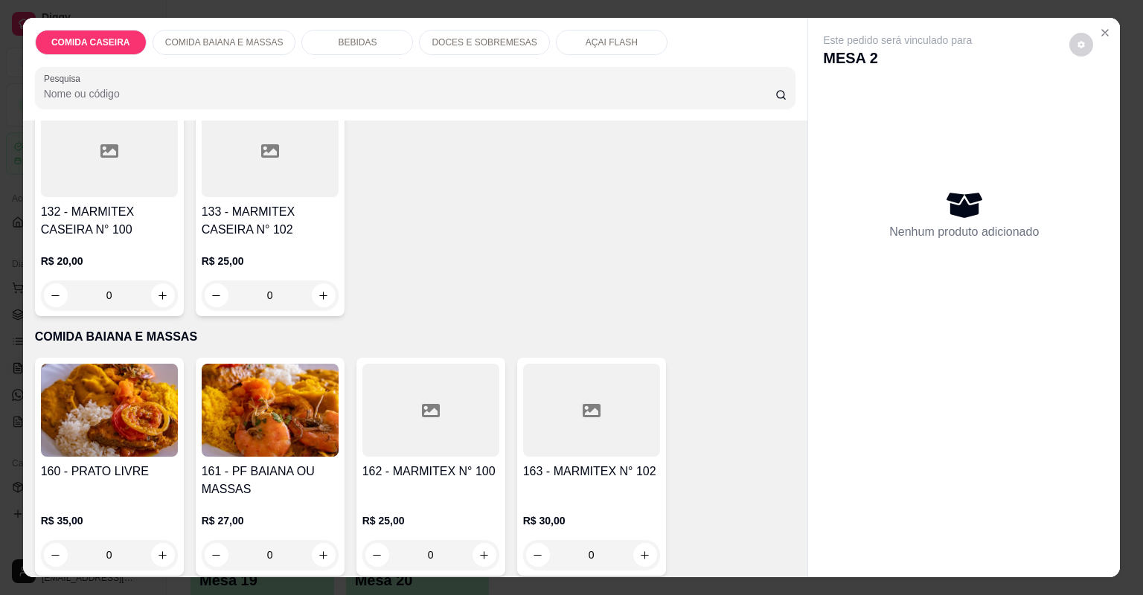
scroll to position [357, 0]
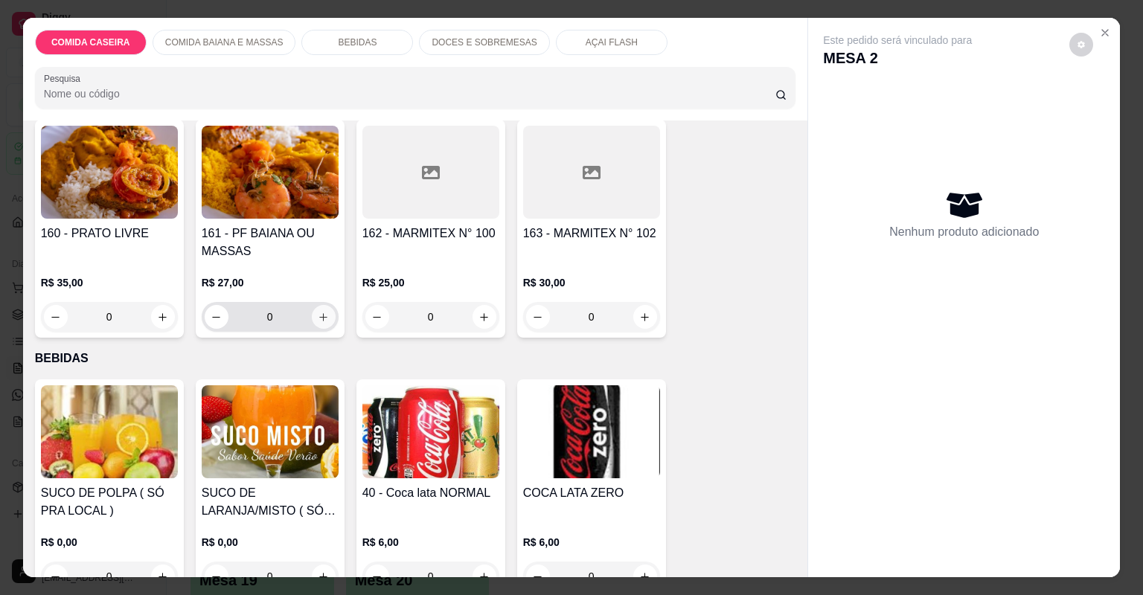
click at [318, 315] on icon "increase-product-quantity" at bounding box center [323, 317] width 11 height 11
type input "1"
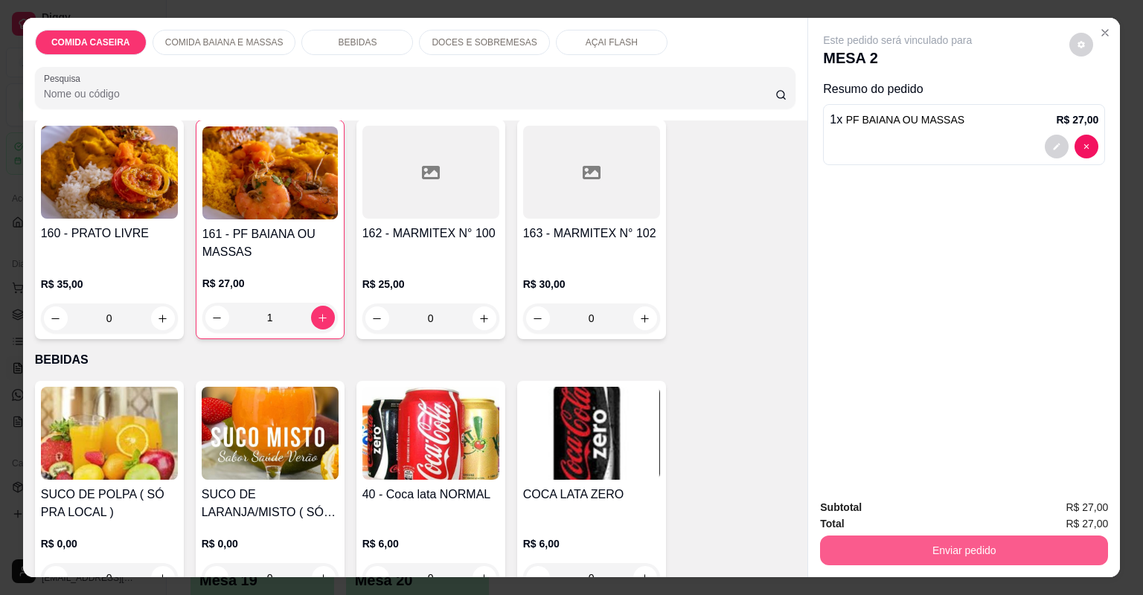
click at [859, 542] on button "Enviar pedido" at bounding box center [964, 551] width 288 height 30
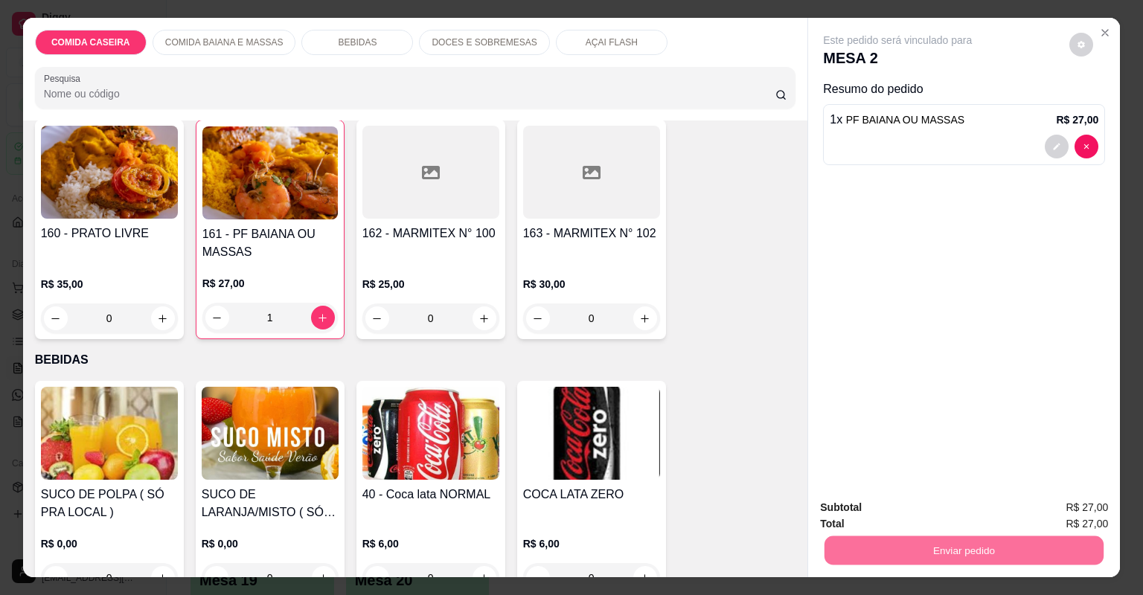
click at [887, 513] on button "Não registrar e enviar pedido" at bounding box center [916, 514] width 150 height 28
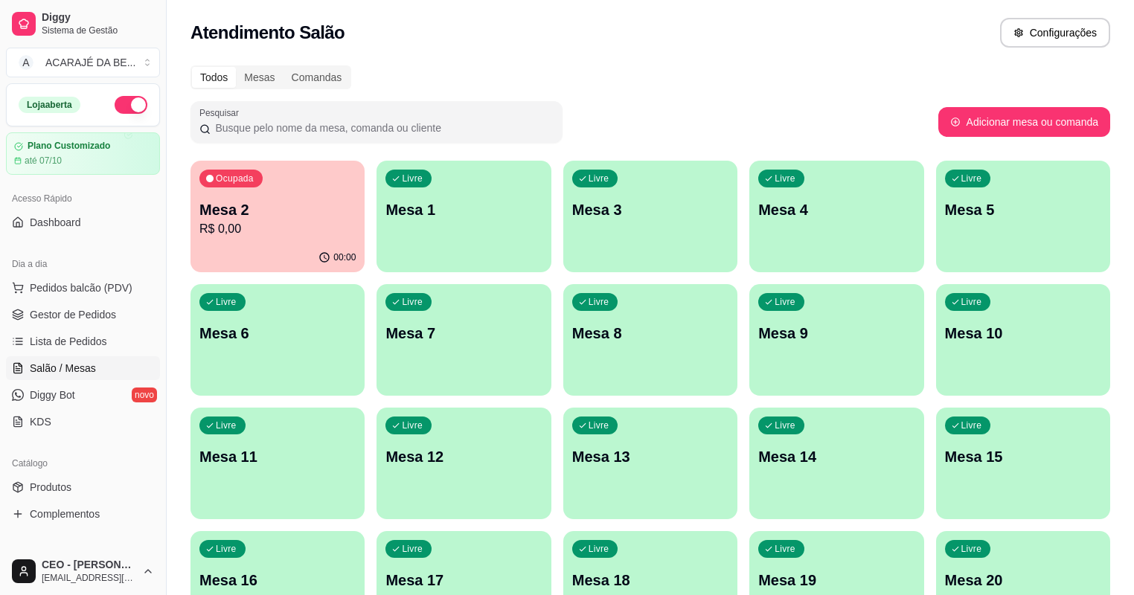
click at [385, 327] on p "Mesa 7" at bounding box center [463, 333] width 156 height 21
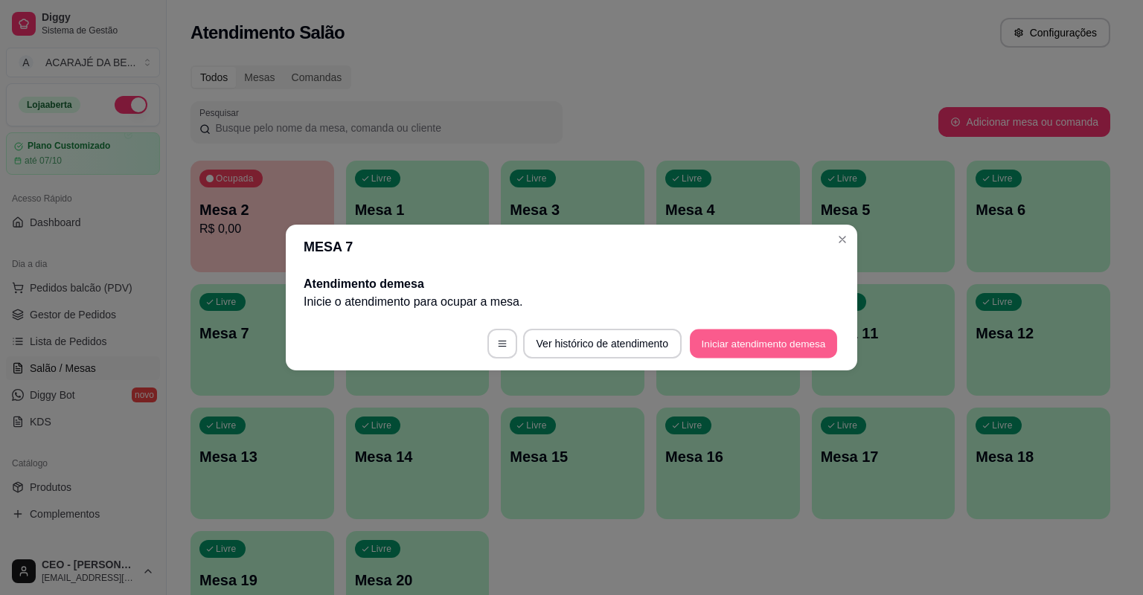
click at [740, 340] on button "Iniciar atendimento de mesa" at bounding box center [763, 344] width 147 height 29
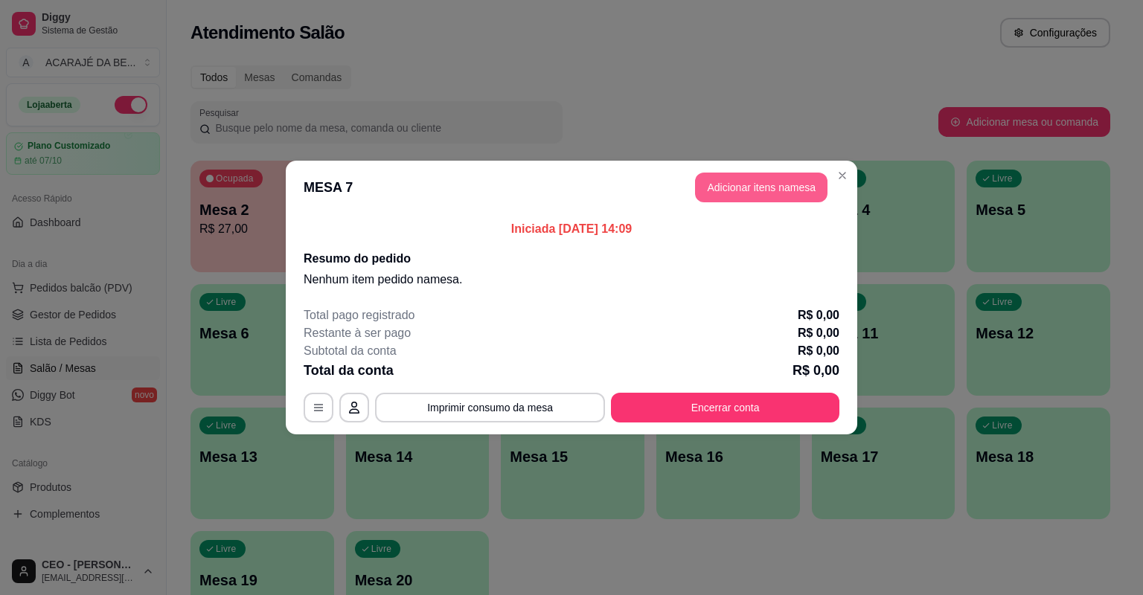
click at [785, 192] on button "Adicionar itens na mesa" at bounding box center [761, 188] width 132 height 30
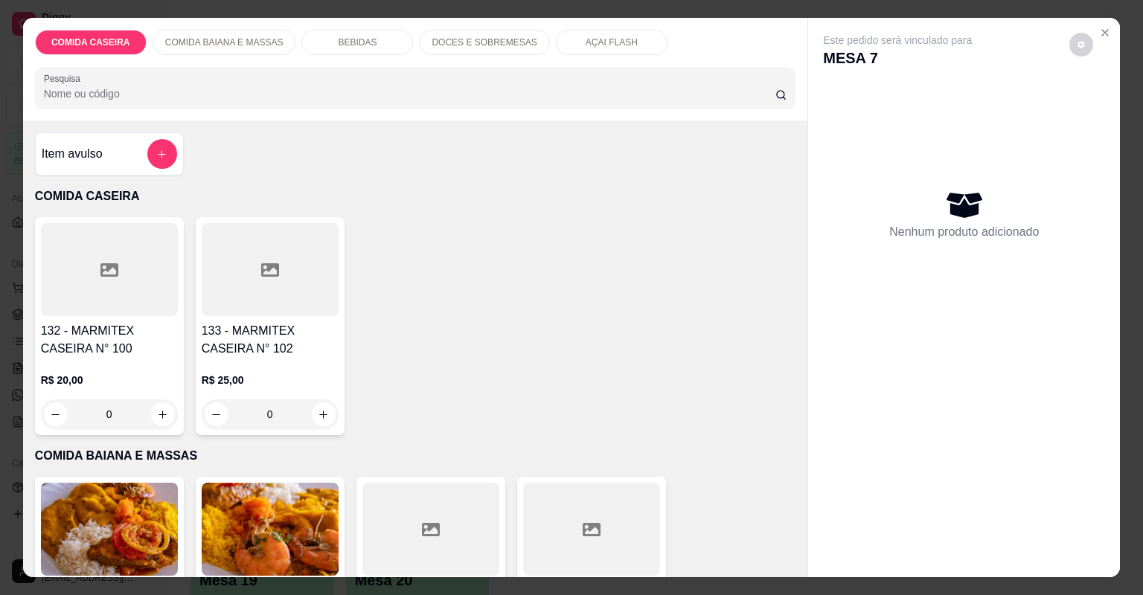
click at [158, 152] on icon "add-separate-item" at bounding box center [161, 154] width 11 height 11
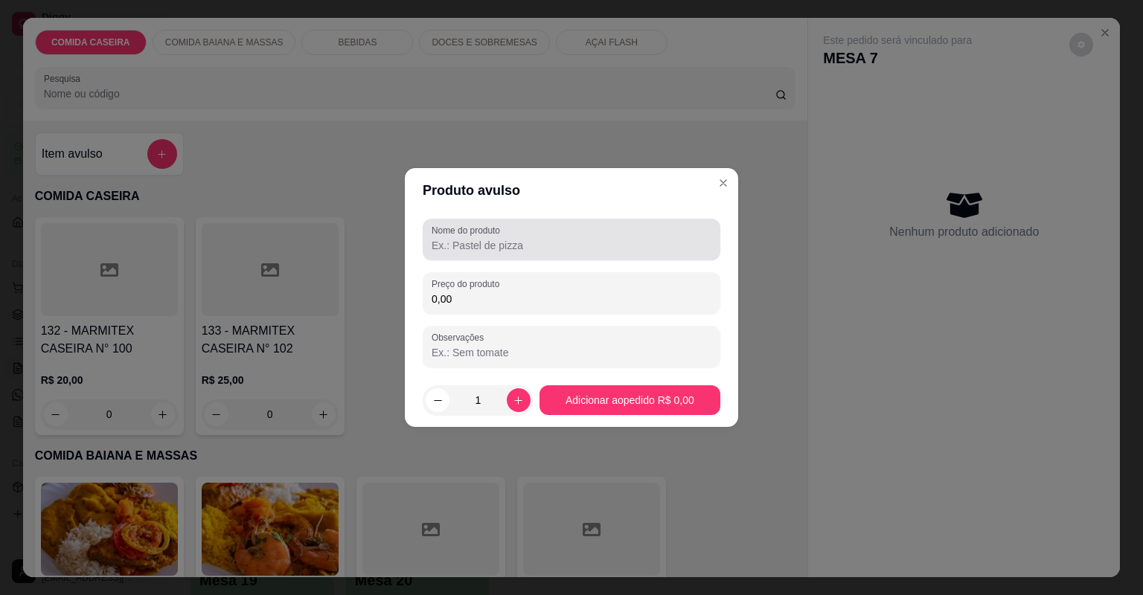
click at [473, 238] on input "Nome do produto" at bounding box center [571, 245] width 280 height 15
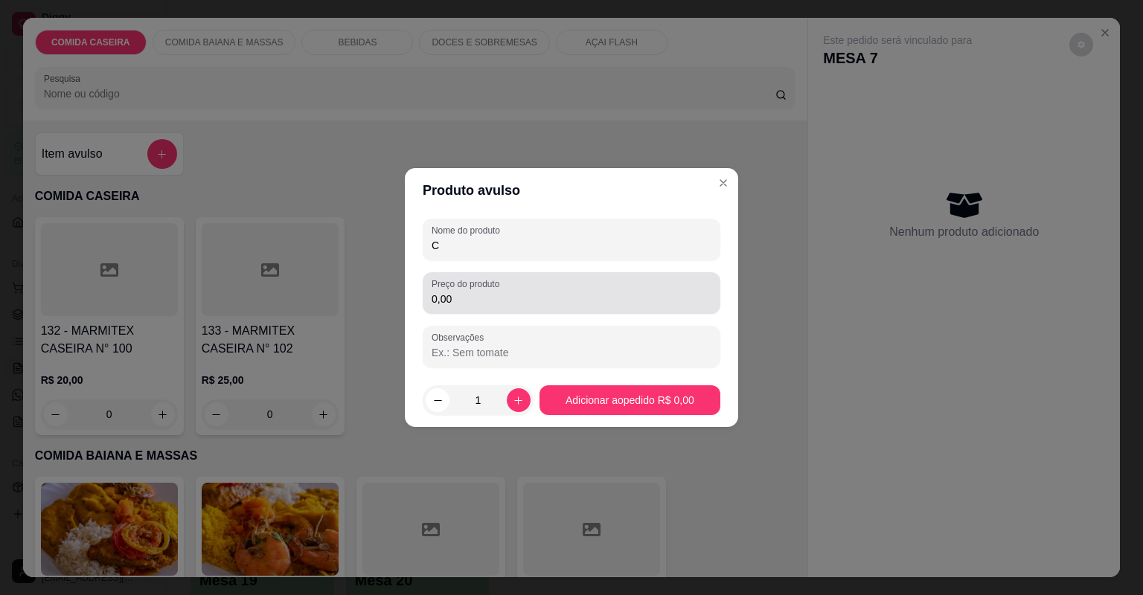
type input "C"
drag, startPoint x: 633, startPoint y: 300, endPoint x: 620, endPoint y: 293, distance: 15.0
click at [632, 300] on input "0,00" at bounding box center [571, 299] width 280 height 15
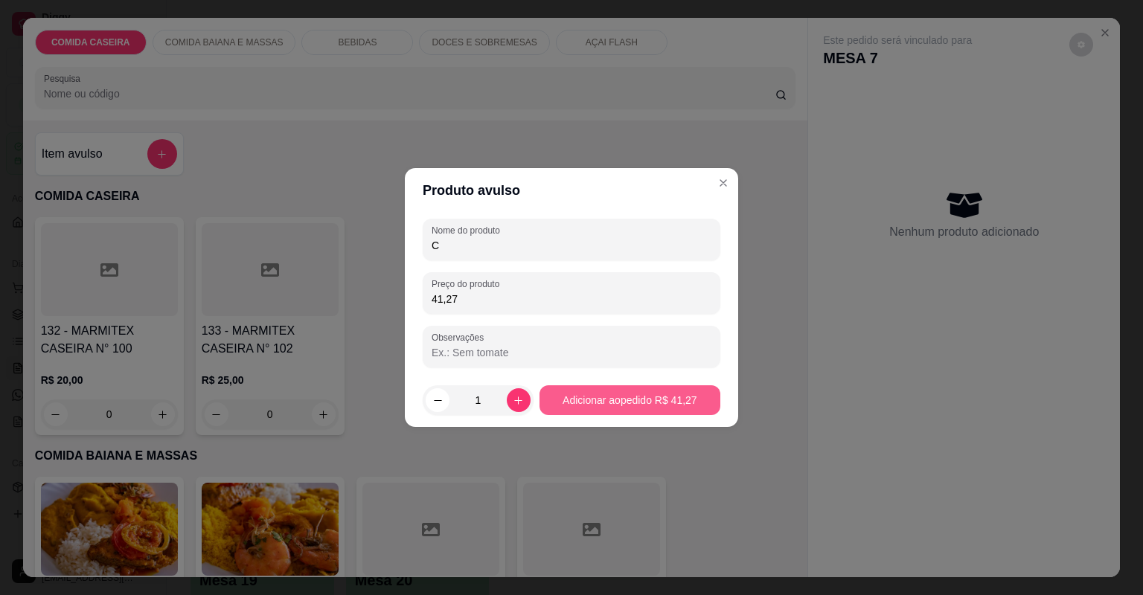
type input "41,27"
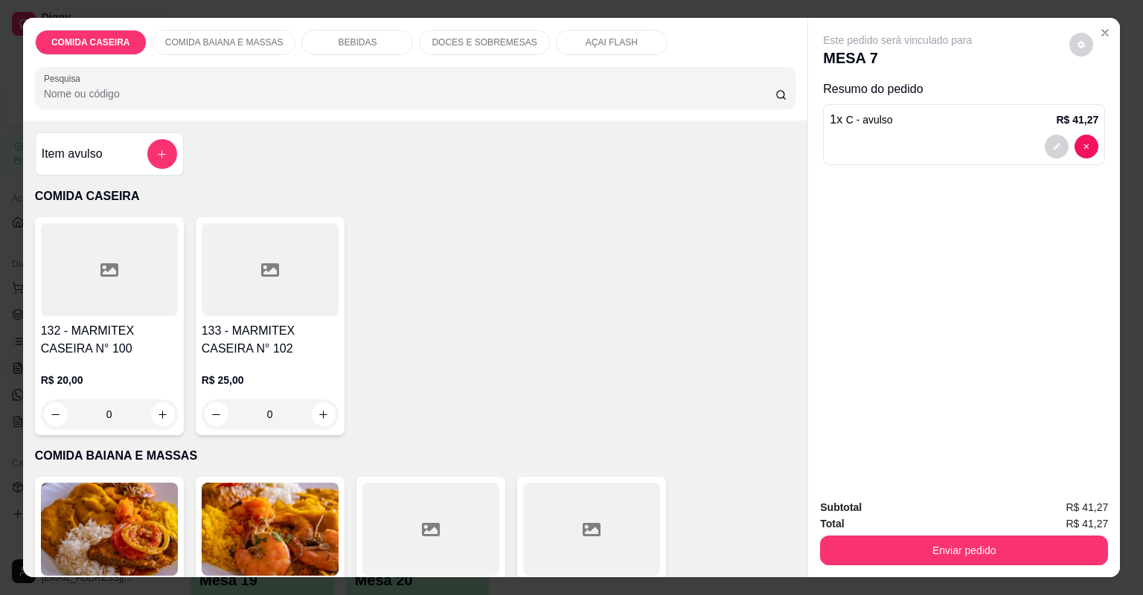
click at [173, 141] on div "Item avulso" at bounding box center [109, 153] width 149 height 43
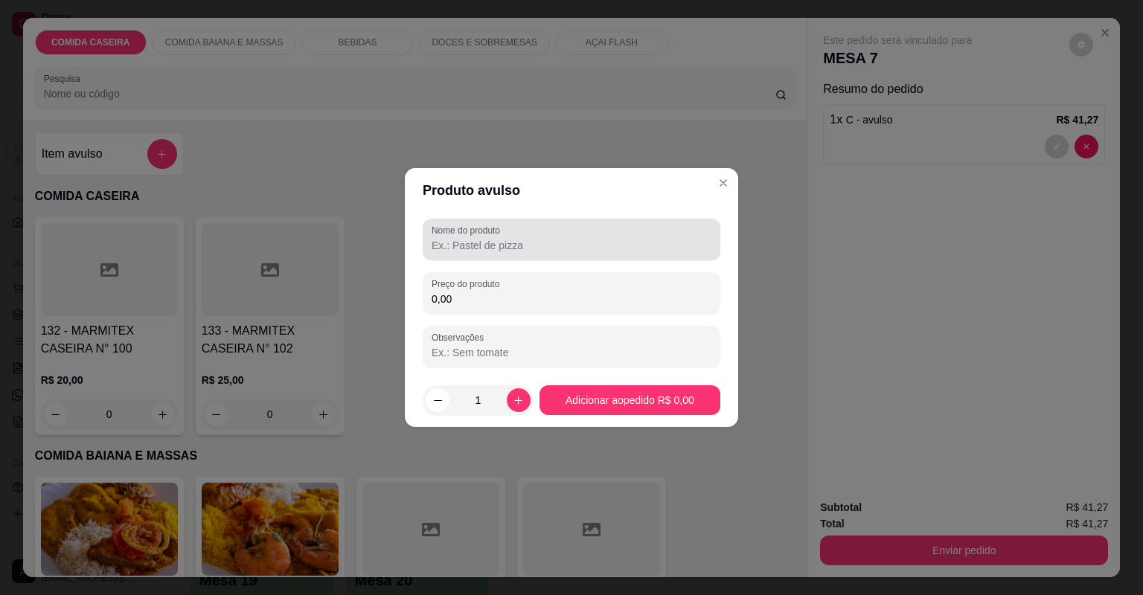
click at [468, 241] on input "Nome do produto" at bounding box center [571, 245] width 280 height 15
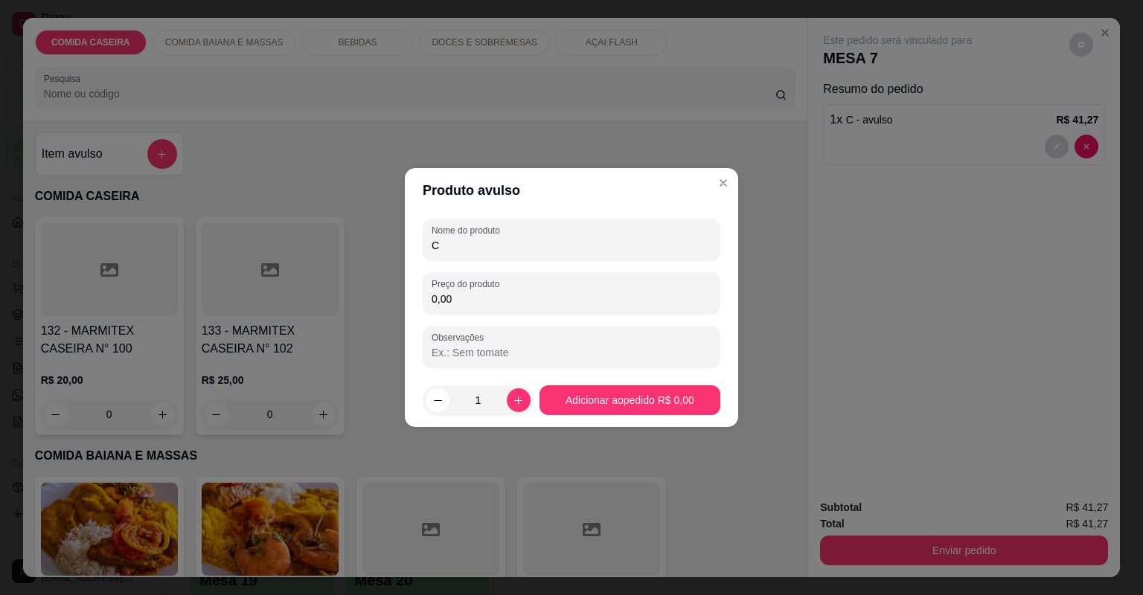
type input "C"
click at [635, 304] on input "0,00" at bounding box center [571, 299] width 280 height 15
type input "32,69"
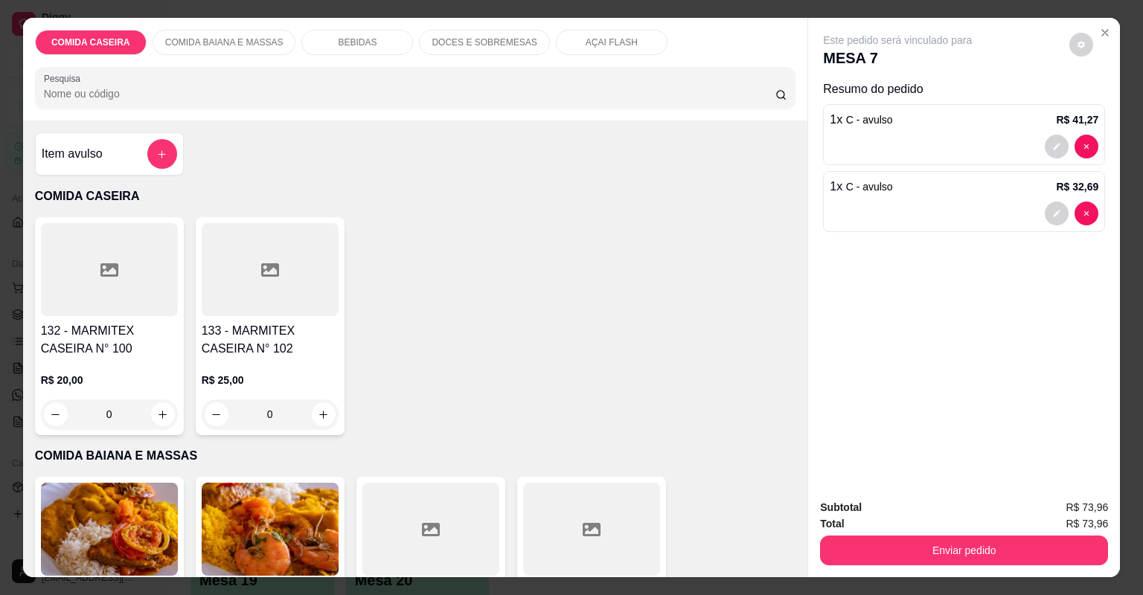
click at [369, 40] on div "BEBIDAS" at bounding box center [357, 42] width 112 height 25
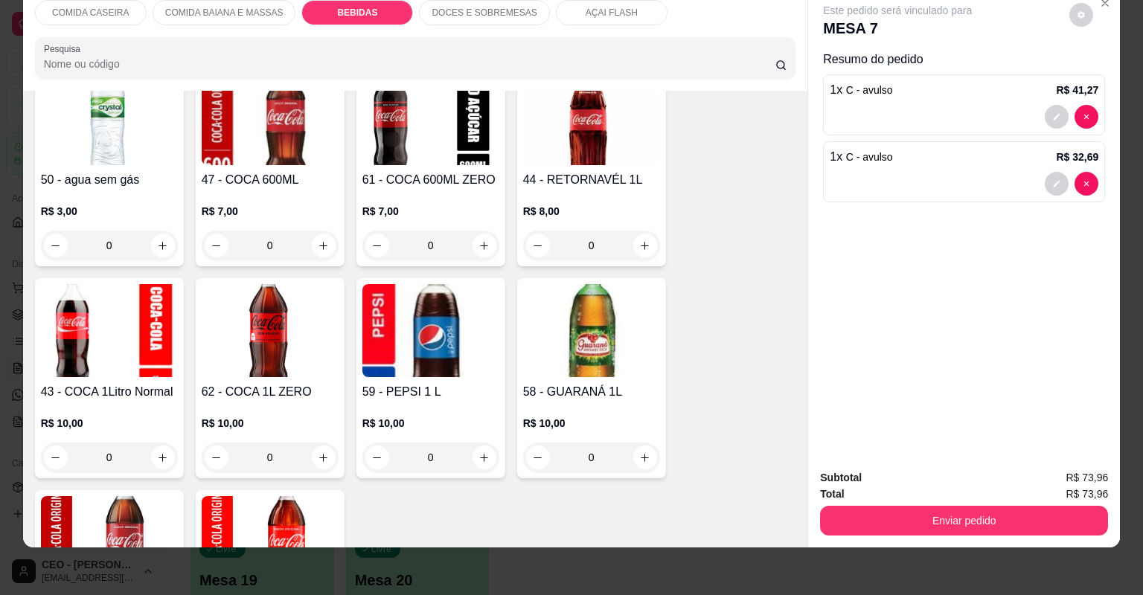
scroll to position [1419, 0]
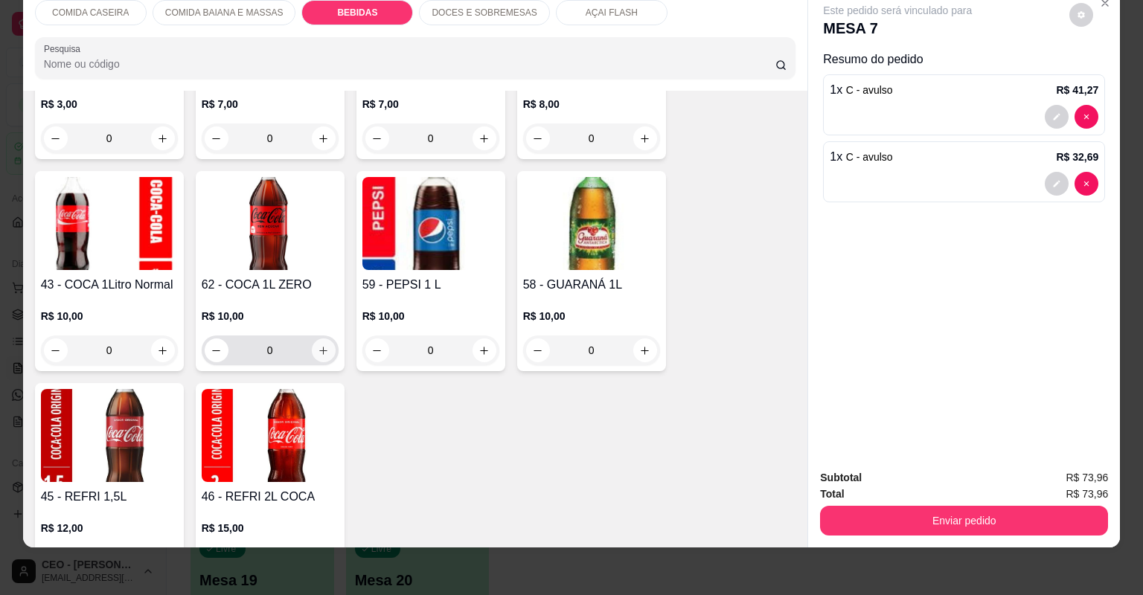
click at [321, 345] on icon "increase-product-quantity" at bounding box center [323, 350] width 11 height 11
type input "1"
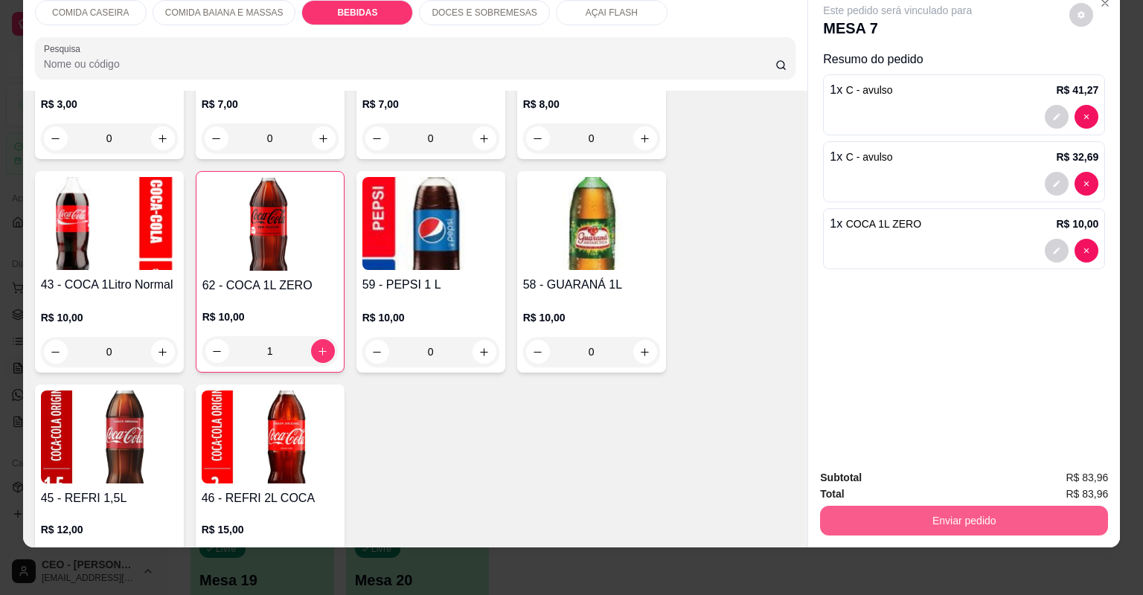
click at [961, 519] on button "Enviar pedido" at bounding box center [964, 521] width 288 height 30
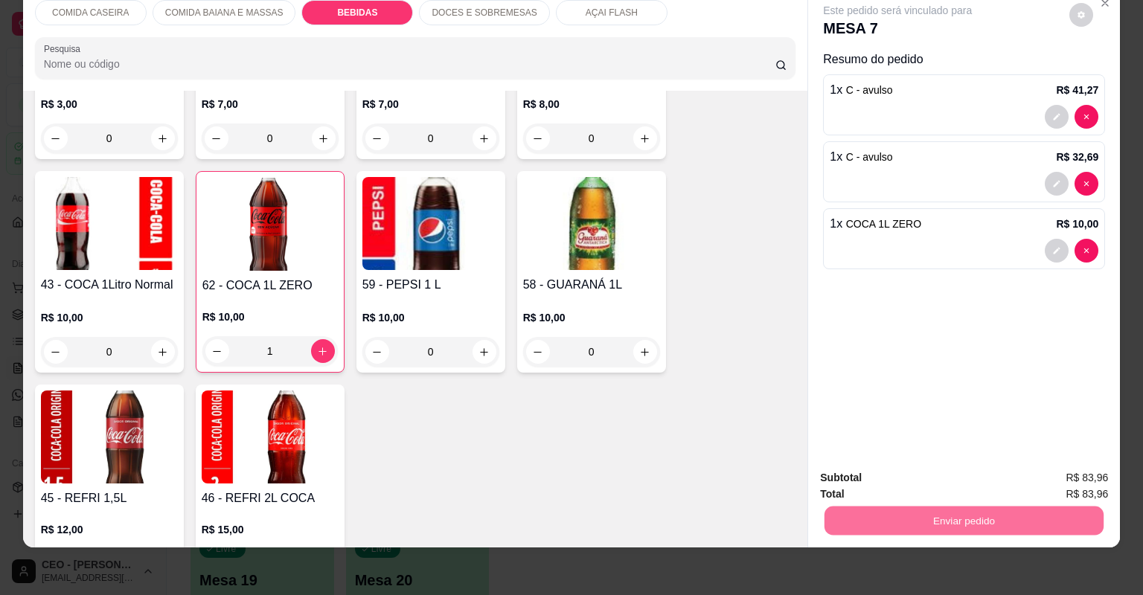
click at [901, 470] on button "Não registrar e enviar pedido" at bounding box center [916, 484] width 150 height 28
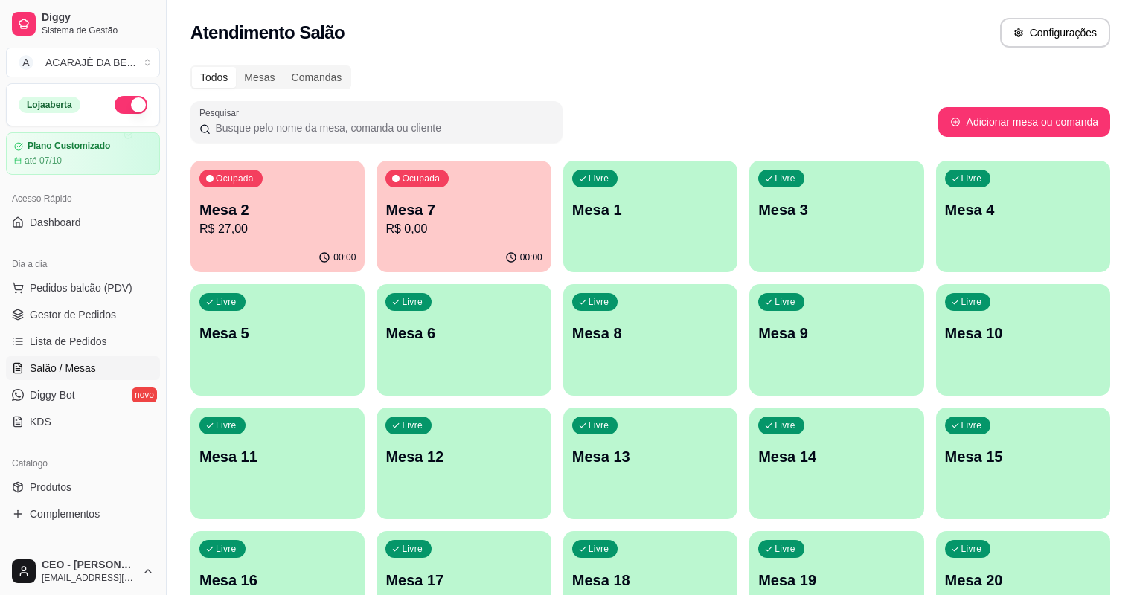
click at [274, 185] on div "Ocupada Mesa 2 R$ 27,00" at bounding box center [277, 202] width 174 height 83
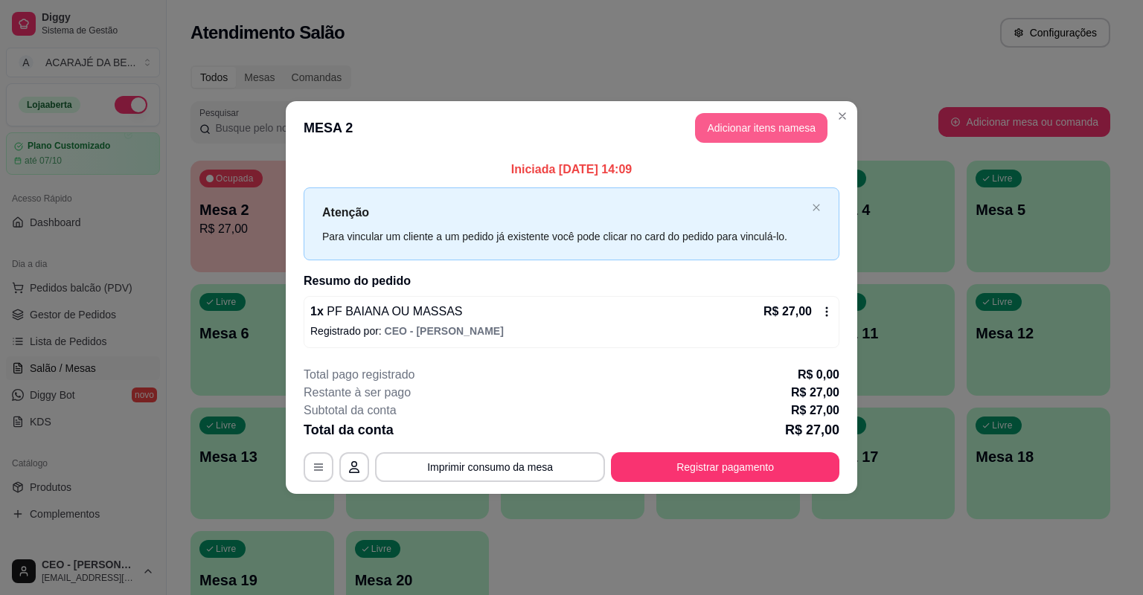
click at [739, 132] on button "Adicionar itens na mesa" at bounding box center [761, 128] width 132 height 30
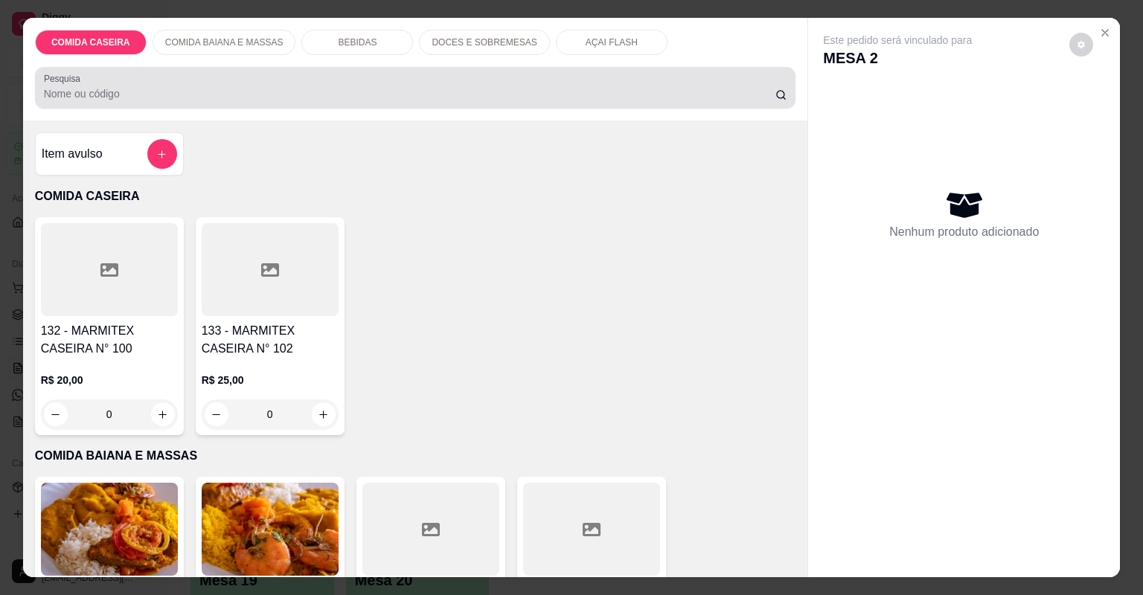
click at [358, 22] on div "COMIDA CASEIRA COMIDA BAIANA E MASSAS BEBIDAS DOCES E SOBREMESAS AÇAI FLASH Pes…" at bounding box center [415, 69] width 785 height 103
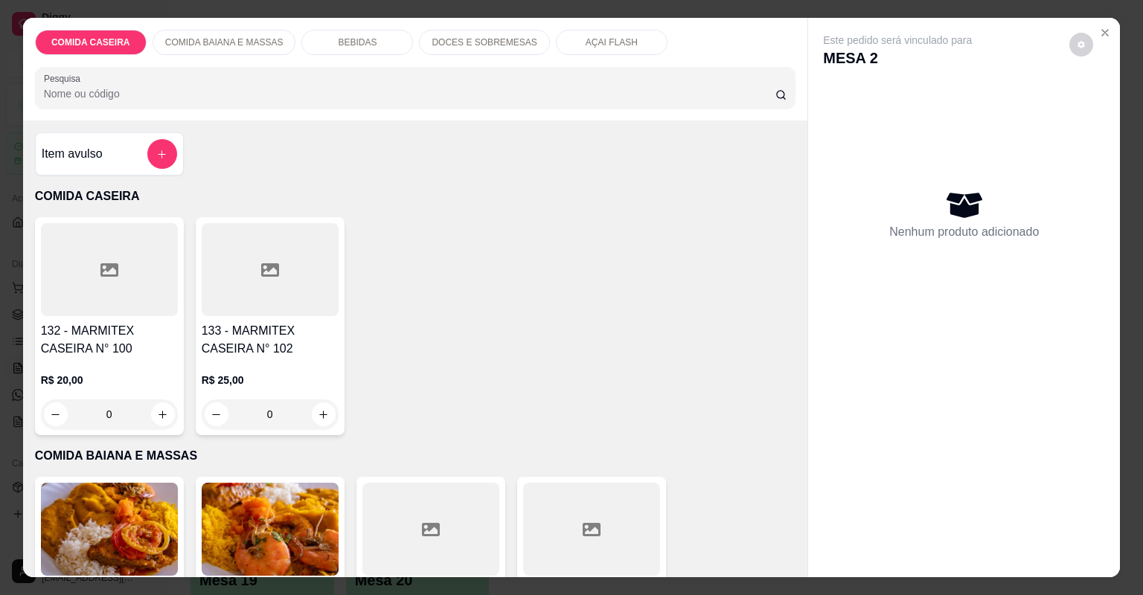
click at [367, 51] on div "BEBIDAS" at bounding box center [357, 42] width 112 height 25
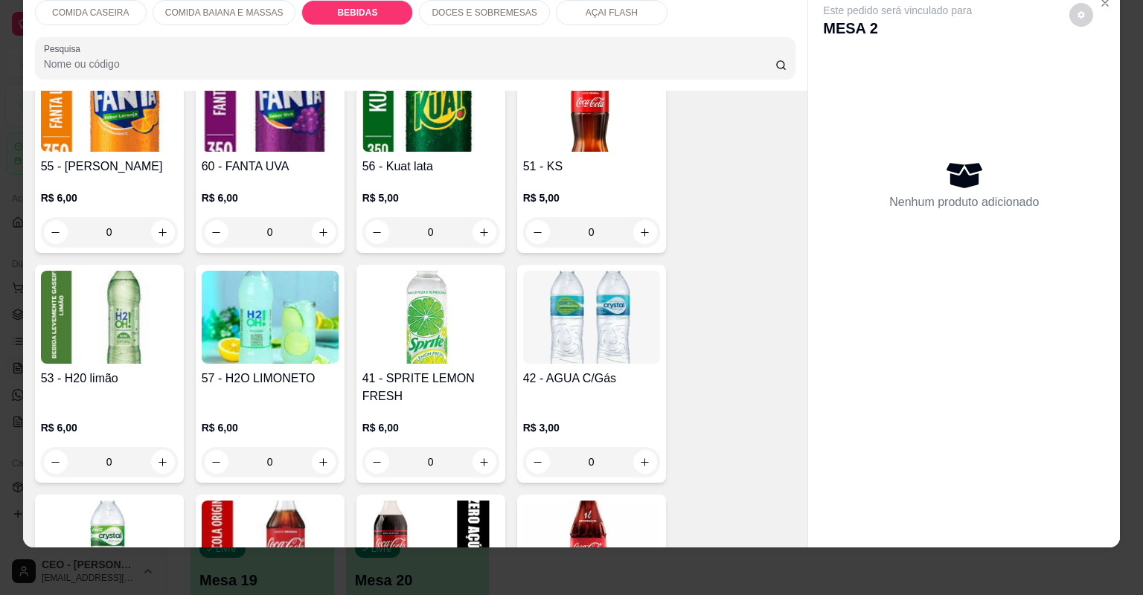
scroll to position [1241, 0]
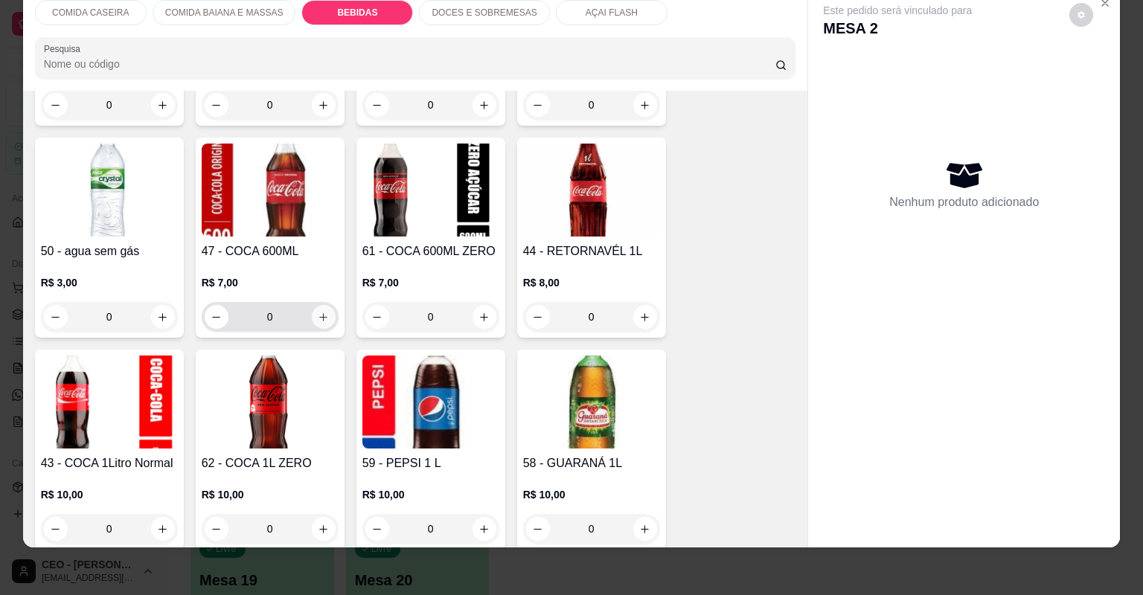
click at [320, 327] on button "increase-product-quantity" at bounding box center [324, 317] width 24 height 24
type input "1"
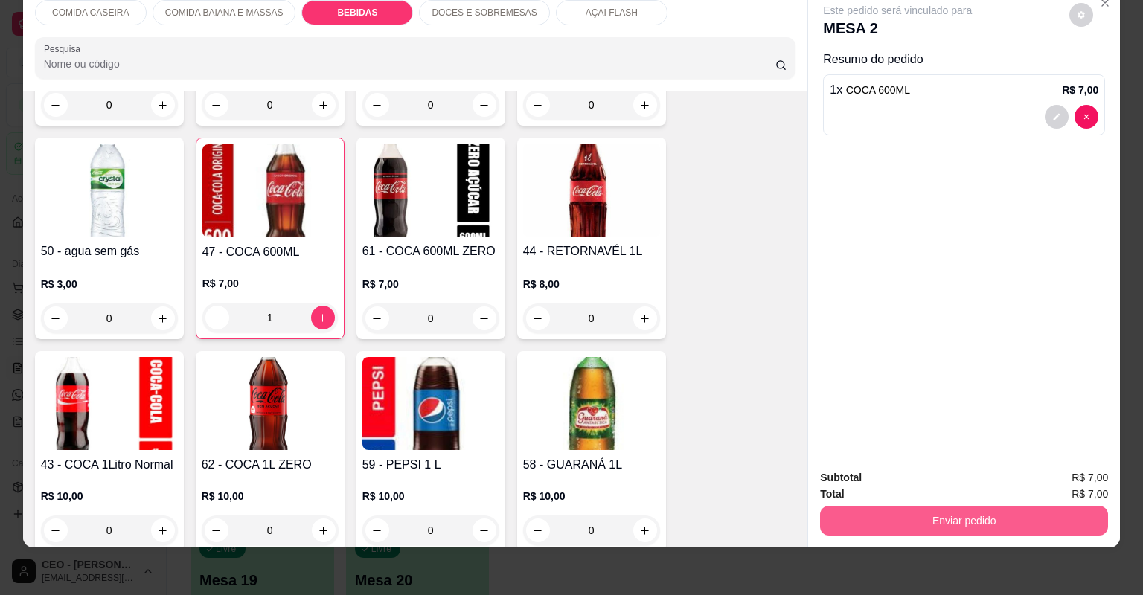
click at [867, 514] on button "Enviar pedido" at bounding box center [964, 521] width 288 height 30
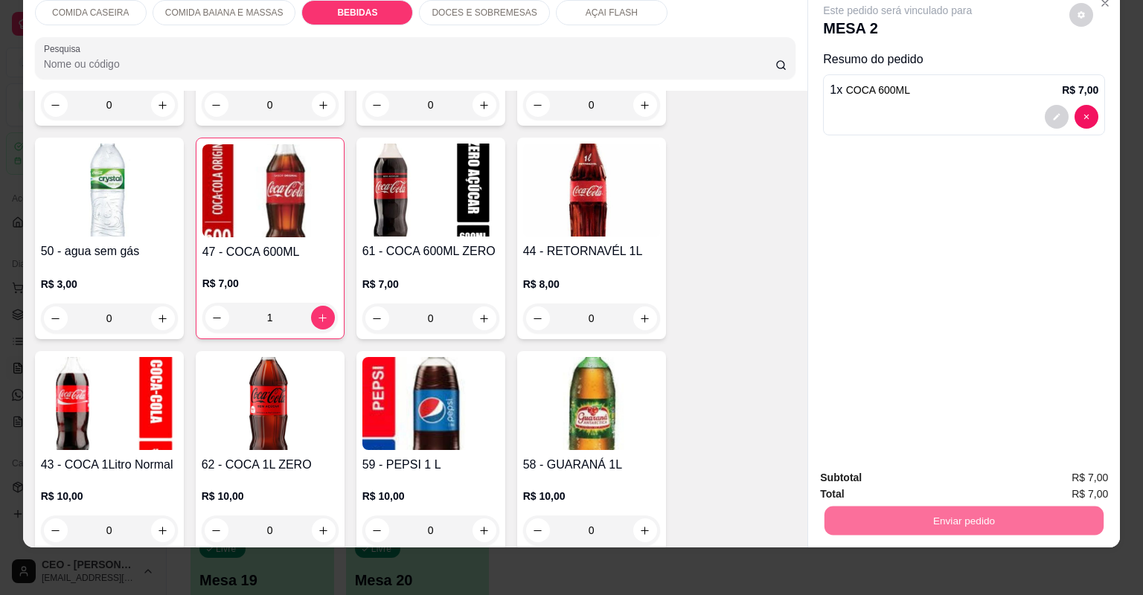
click at [896, 481] on button "Não registrar e enviar pedido" at bounding box center [915, 484] width 155 height 28
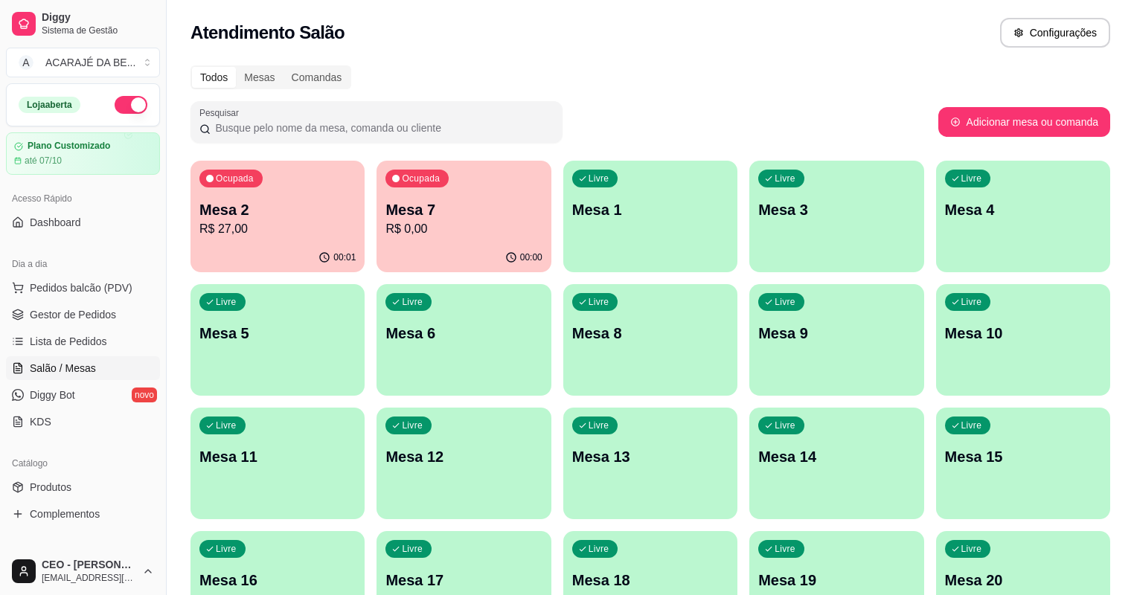
click at [703, 107] on div "Pesquisar" at bounding box center [564, 122] width 748 height 42
click at [385, 206] on p "Mesa 7" at bounding box center [463, 209] width 156 height 21
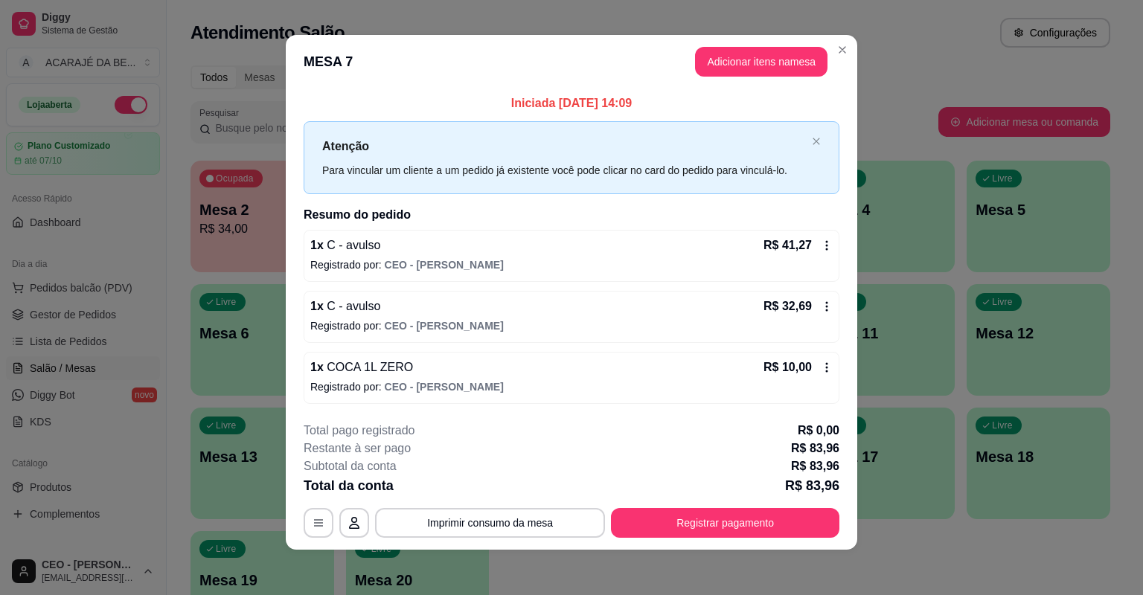
scroll to position [6, 0]
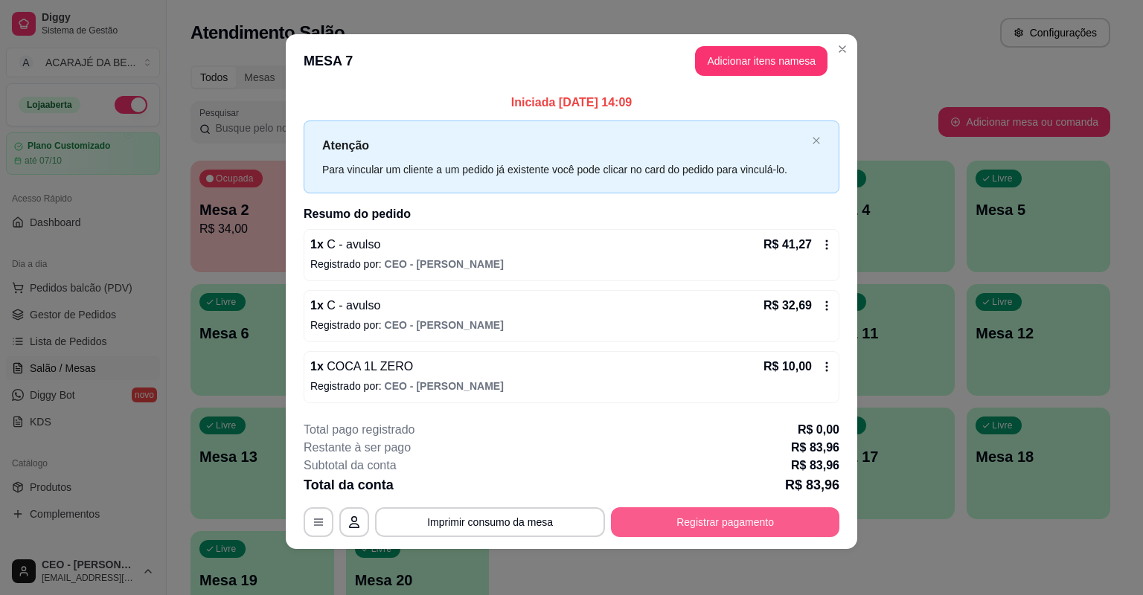
click at [664, 521] on button "Registrar pagamento" at bounding box center [725, 522] width 228 height 30
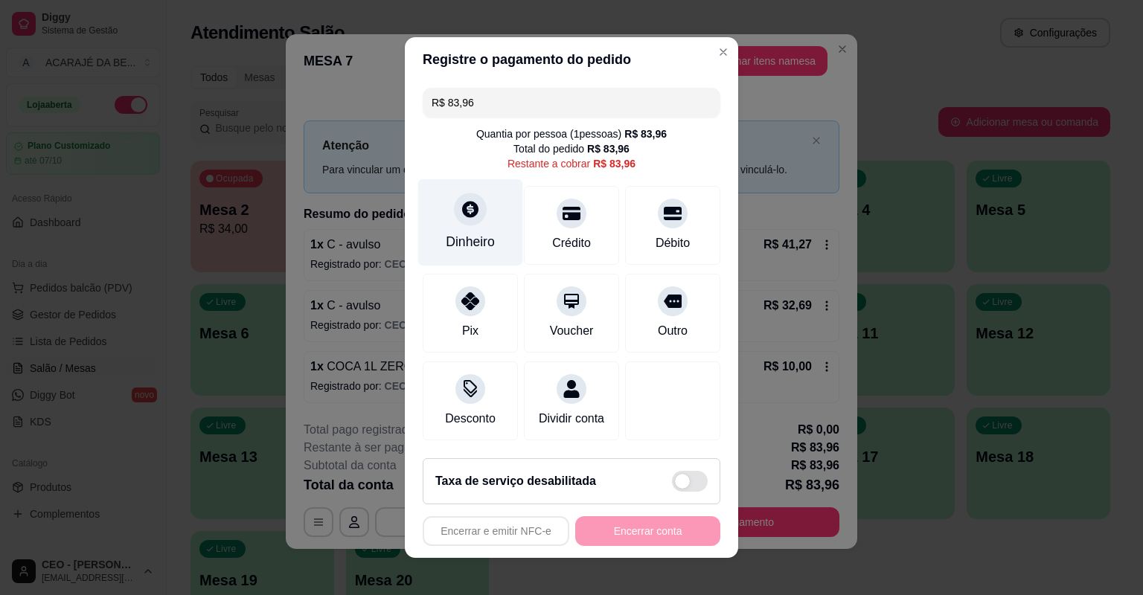
click at [478, 233] on div "Dinheiro" at bounding box center [470, 222] width 105 height 87
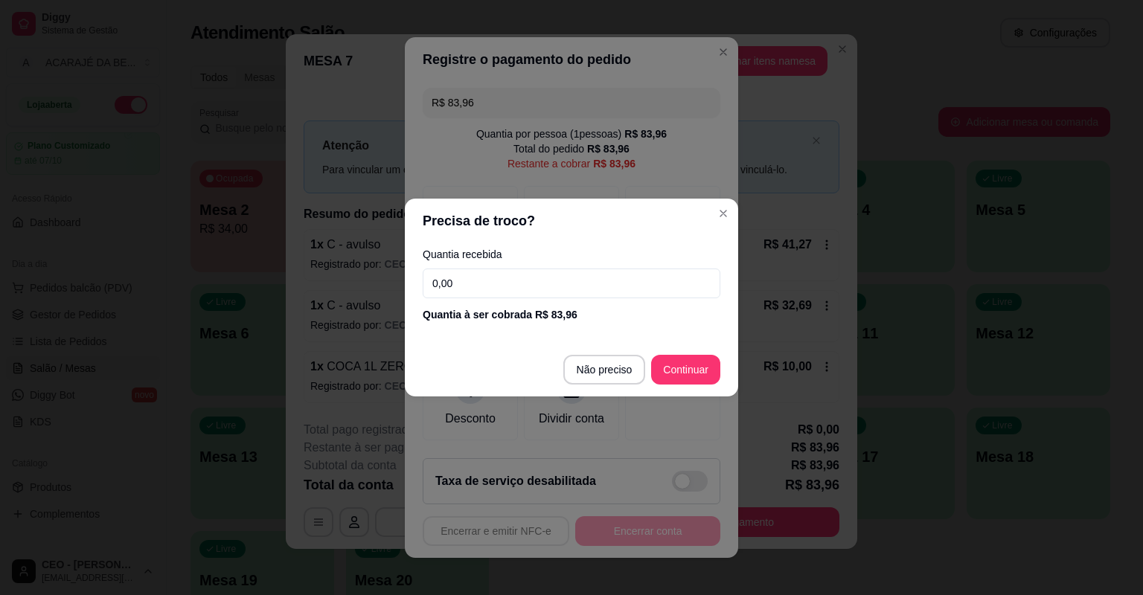
click at [548, 293] on input "0,00" at bounding box center [572, 284] width 298 height 30
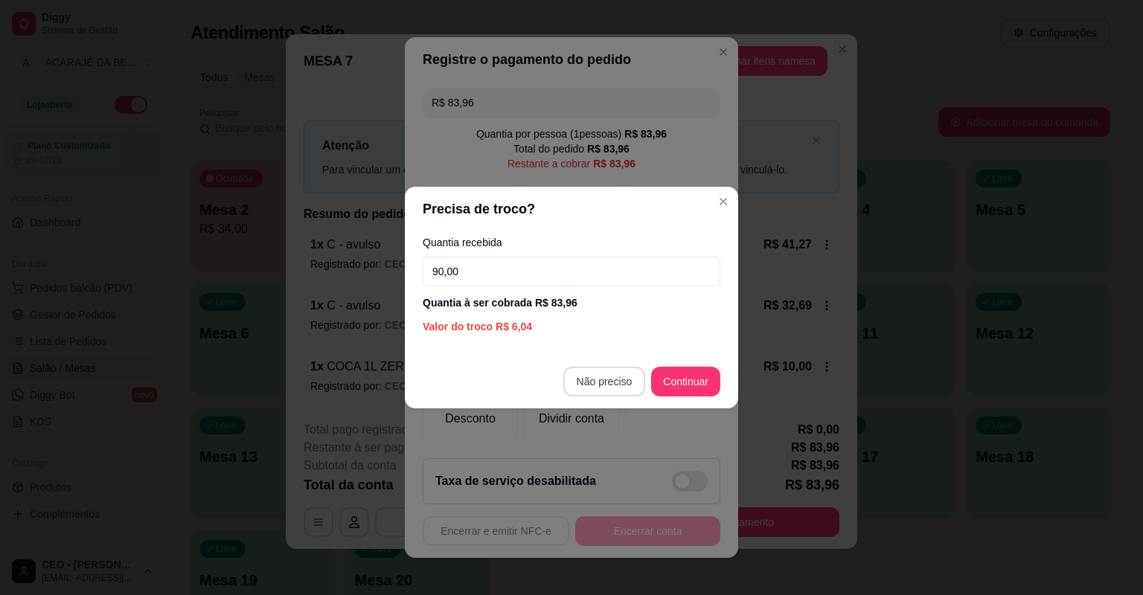
type input "90,00"
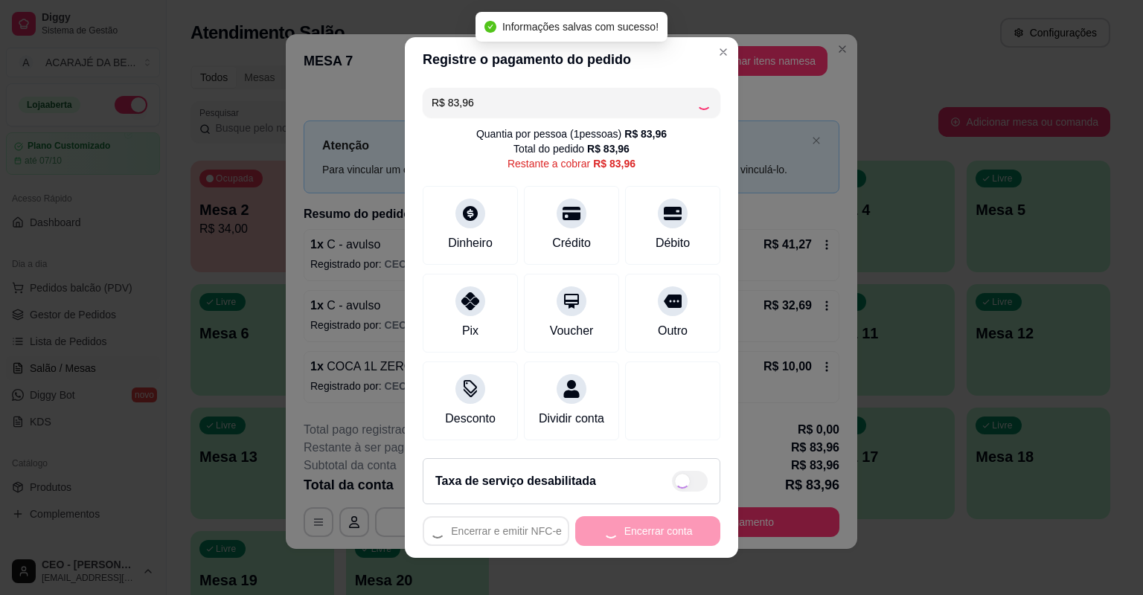
type input "R$ 0,00"
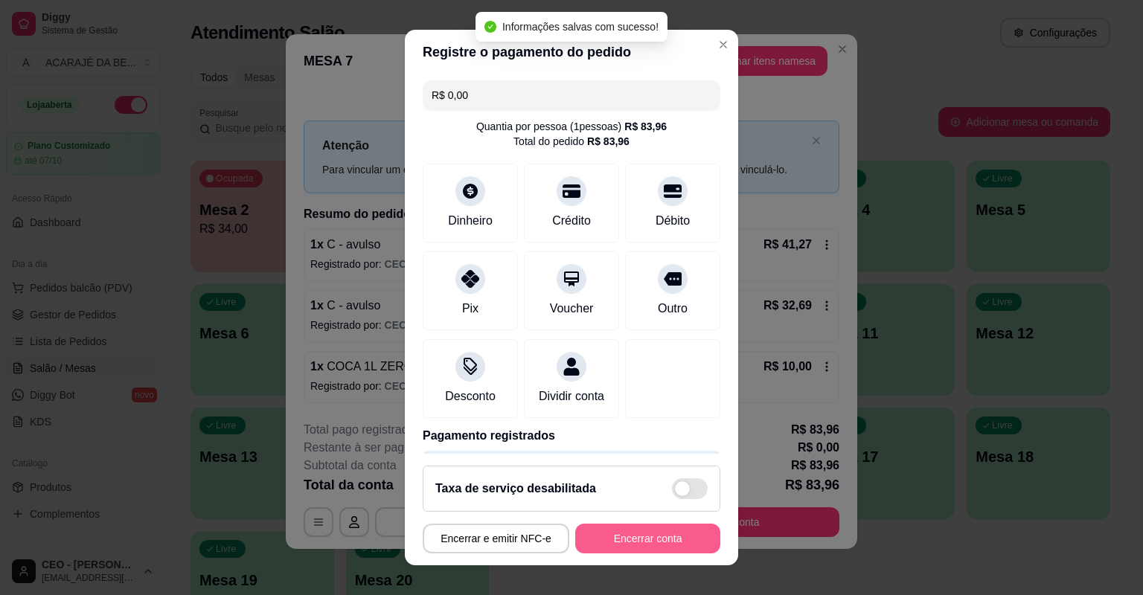
click at [645, 527] on button "Encerrar conta" at bounding box center [647, 539] width 145 height 30
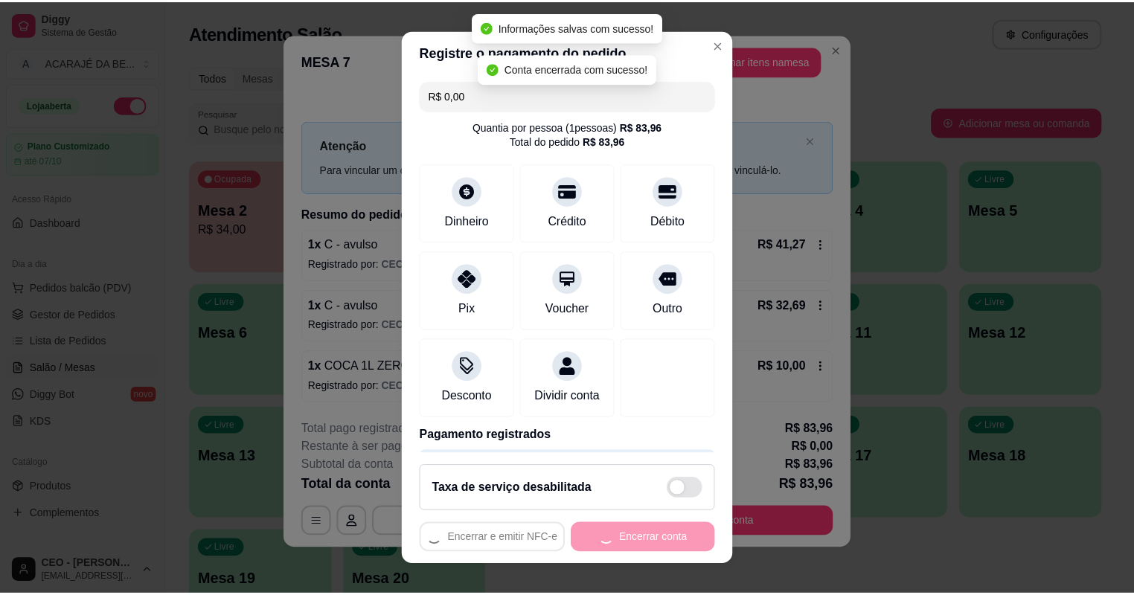
scroll to position [0, 0]
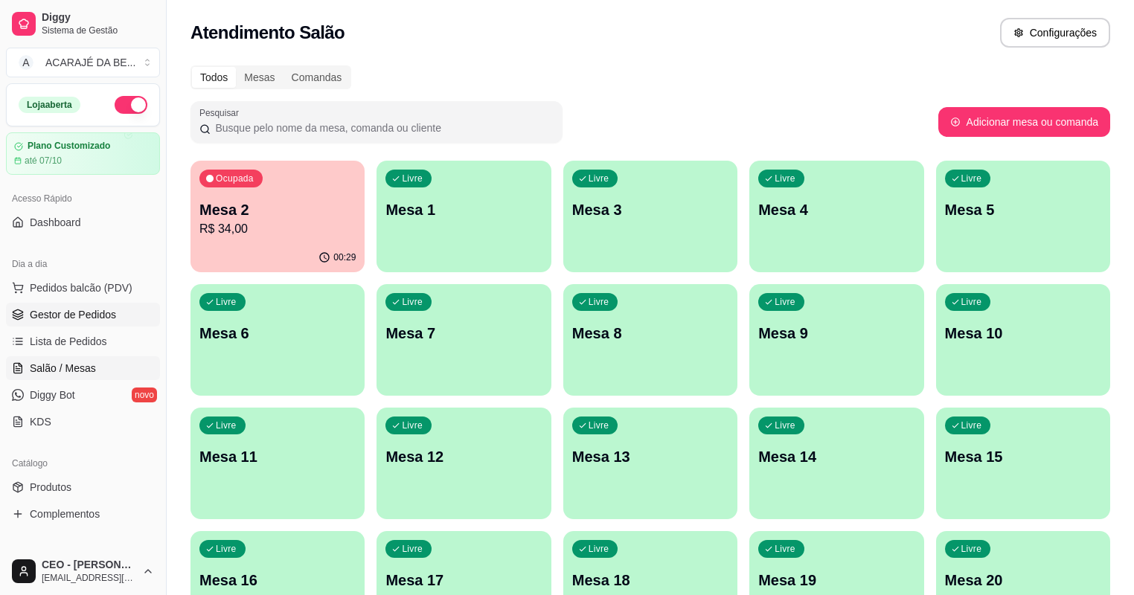
click at [88, 305] on link "Gestor de Pedidos" at bounding box center [83, 315] width 154 height 24
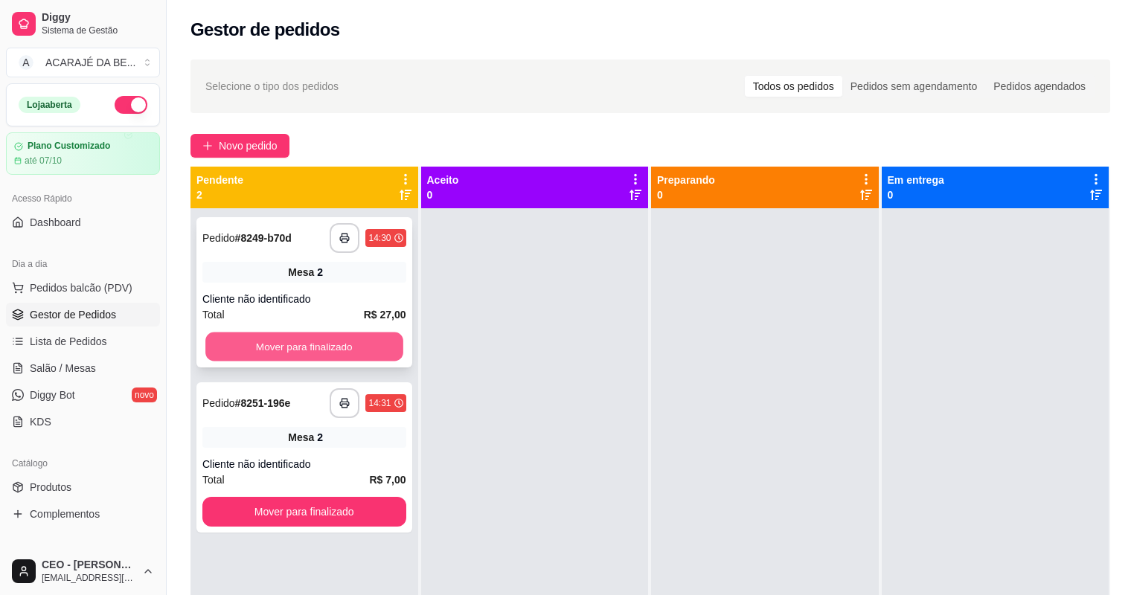
click at [336, 345] on button "Mover para finalizado" at bounding box center [303, 347] width 197 height 29
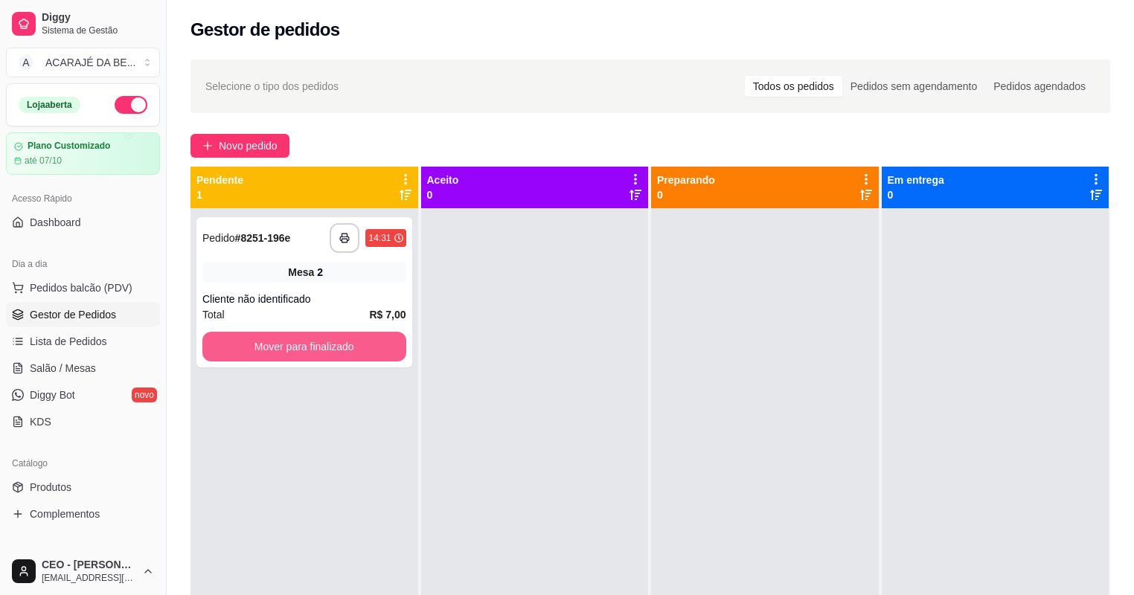
click at [336, 345] on button "Mover para finalizado" at bounding box center [304, 347] width 204 height 30
click at [336, 345] on div "Mover para finalizado" at bounding box center [304, 347] width 204 height 30
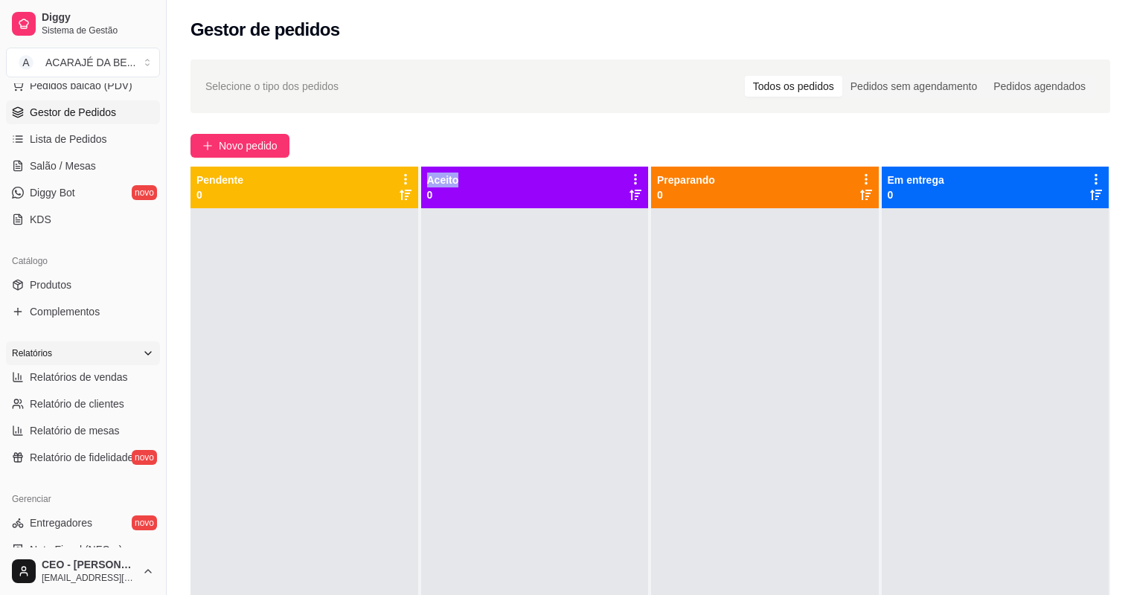
scroll to position [238, 0]
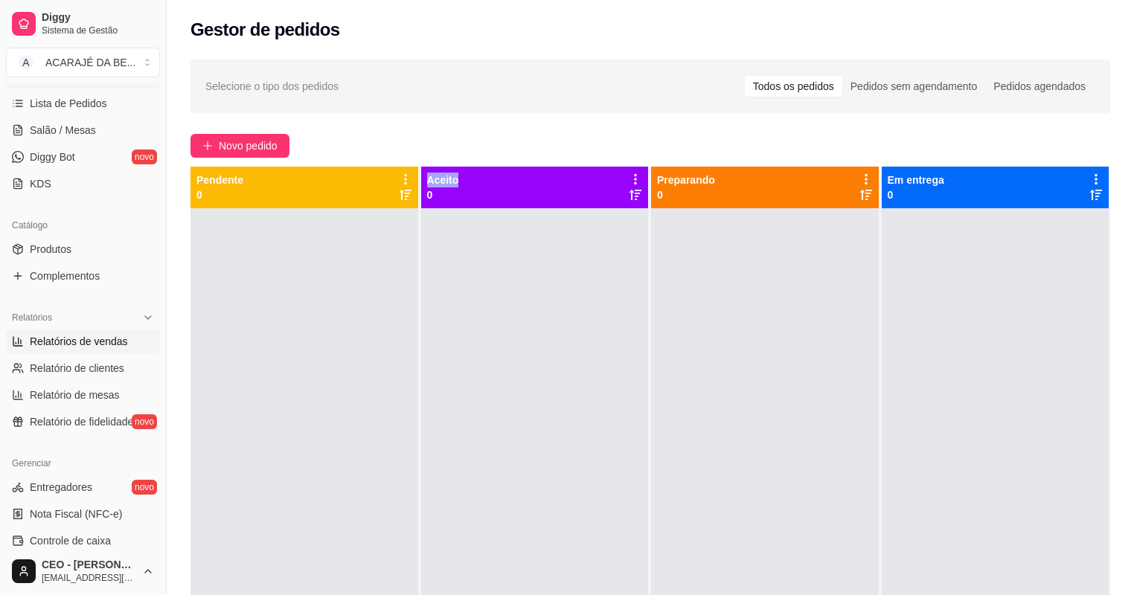
click at [60, 337] on span "Relatórios de vendas" at bounding box center [79, 341] width 98 height 15
select select "ALL"
select select "0"
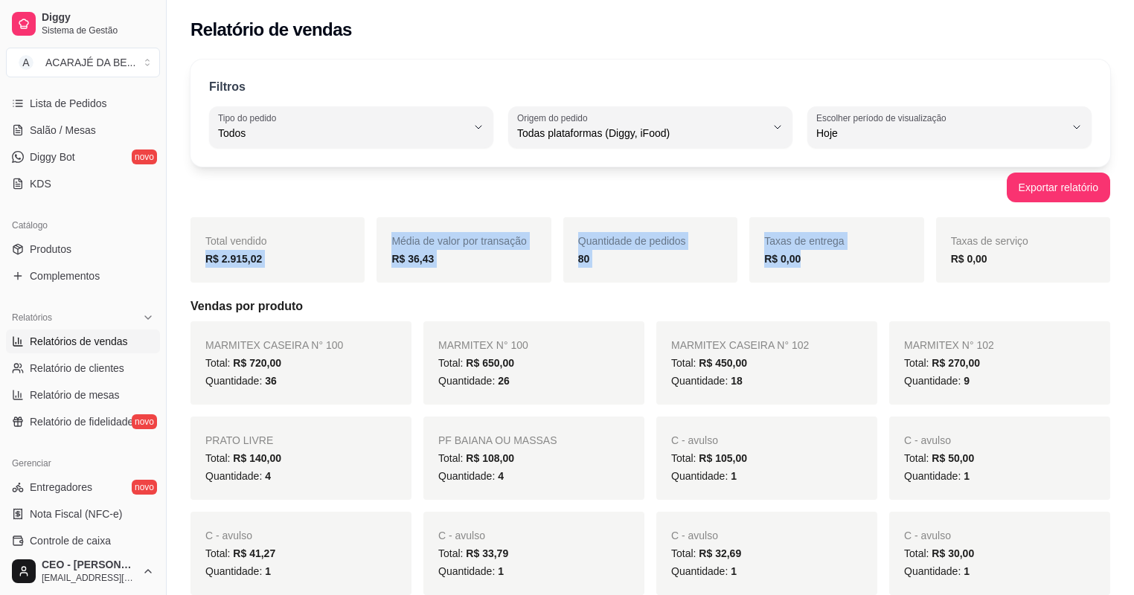
drag, startPoint x: 198, startPoint y: 267, endPoint x: 873, endPoint y: 253, distance: 675.6
click at [873, 253] on div "Total vendido R$ 2.915,02 Média de valor por transação R$ 36,43 Quantidade de p…" at bounding box center [649, 249] width 919 height 65
copy div "R$ 2.915,02 Média de valor por transação R$ 36,43 Quantidade de pedidos 80 Taxa…"
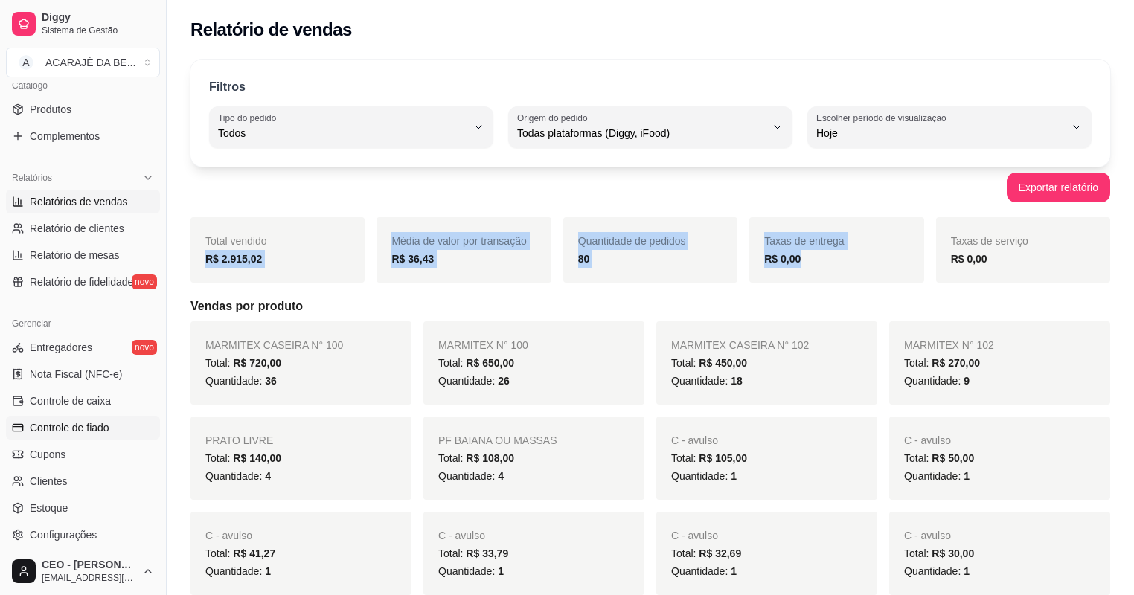
scroll to position [417, 0]
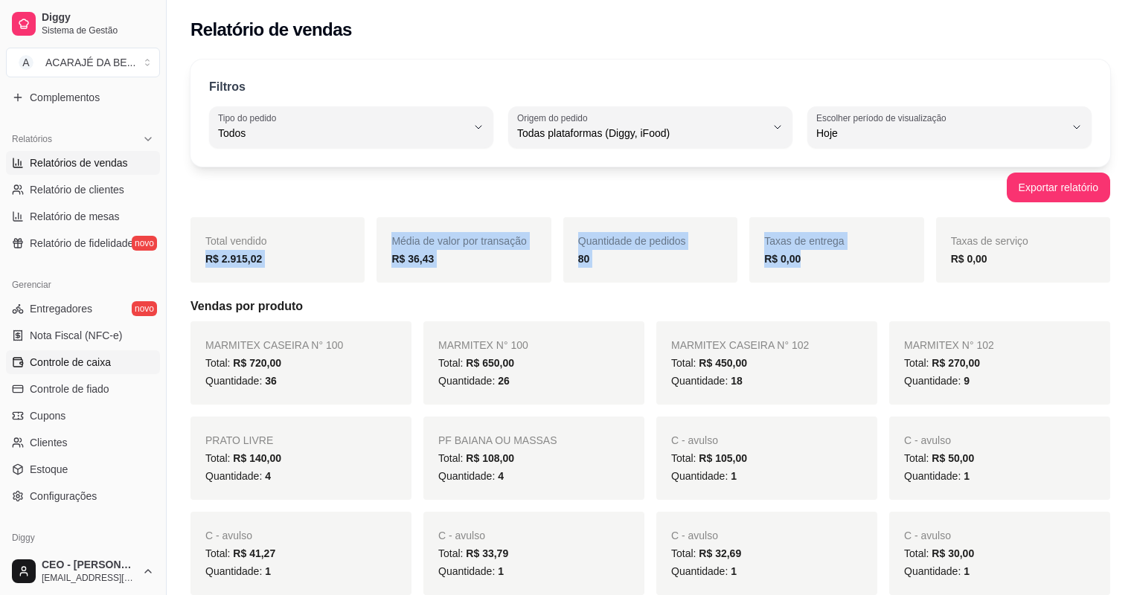
click at [86, 366] on span "Controle de caixa" at bounding box center [70, 362] width 81 height 15
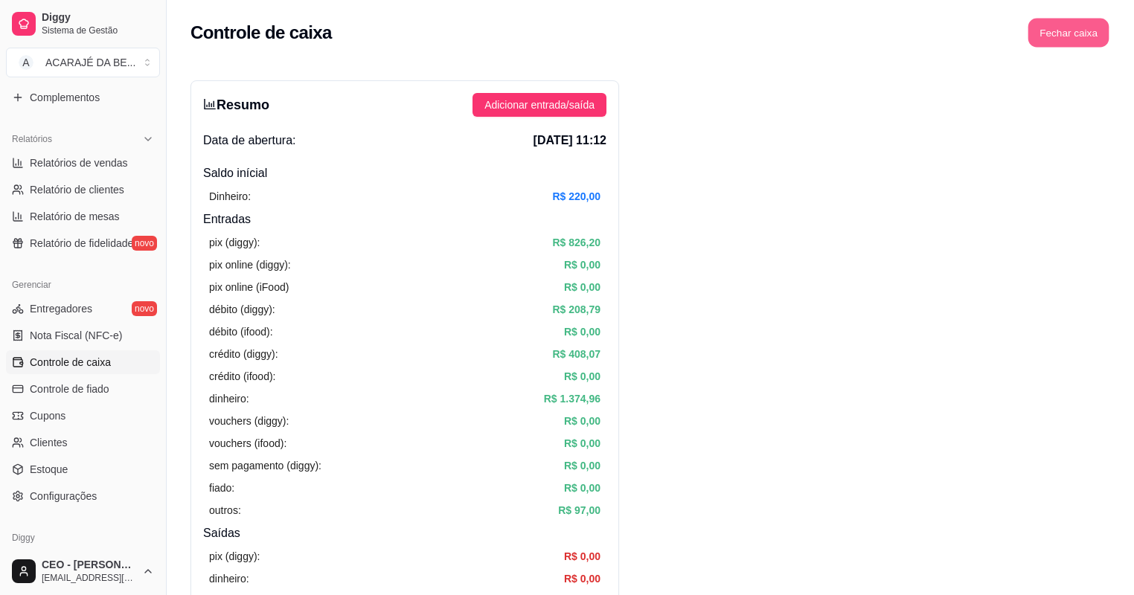
click at [1069, 39] on button "Fechar caixa" at bounding box center [1068, 33] width 81 height 29
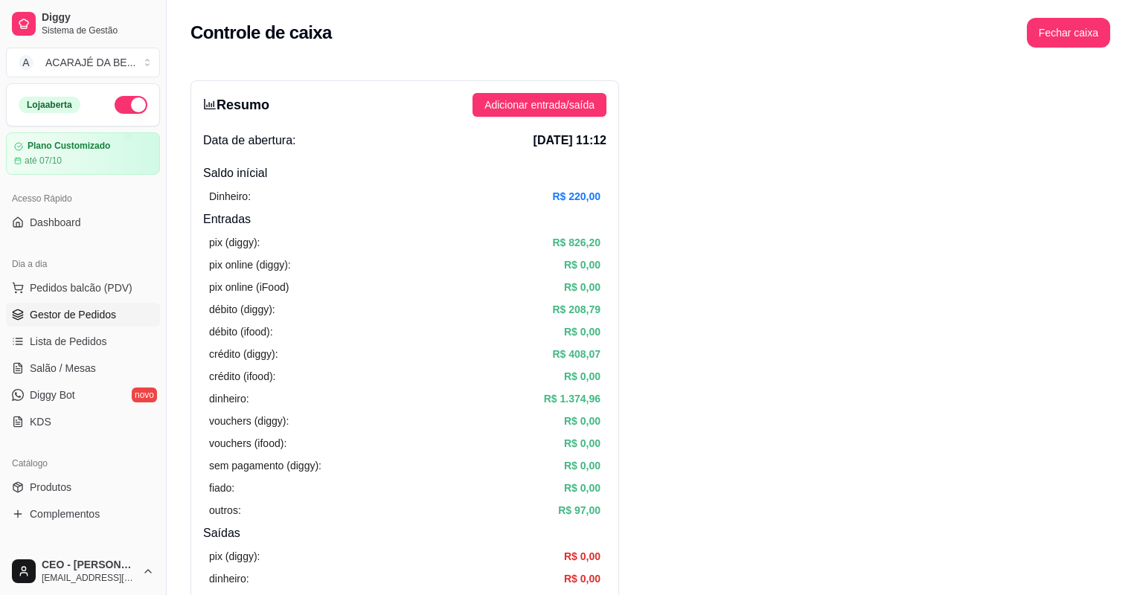
click at [68, 312] on span "Gestor de Pedidos" at bounding box center [73, 314] width 86 height 15
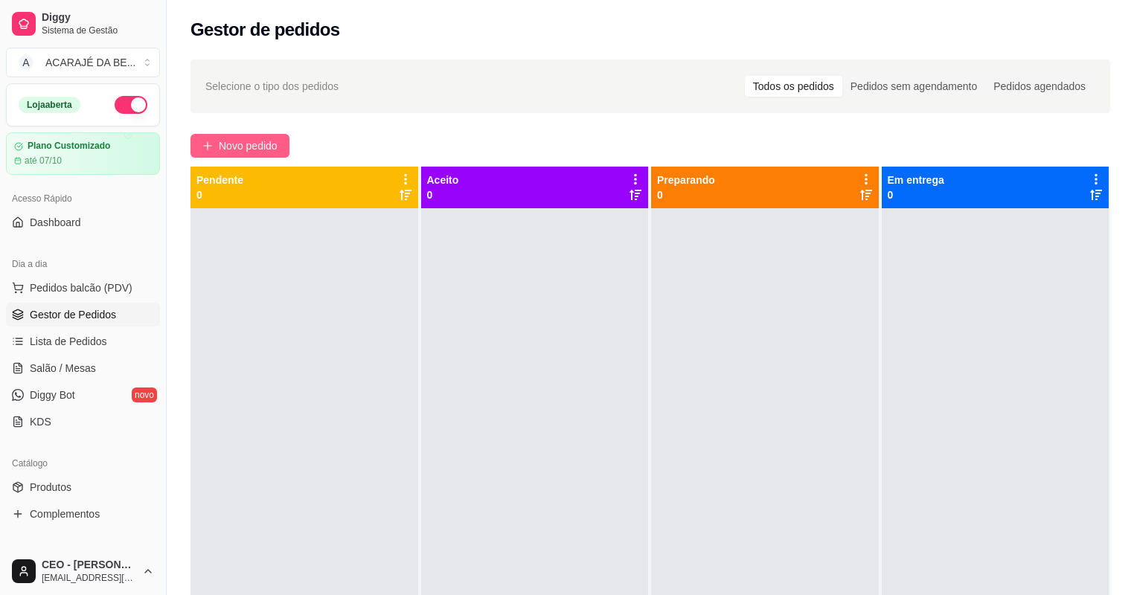
click at [230, 149] on span "Novo pedido" at bounding box center [248, 146] width 59 height 16
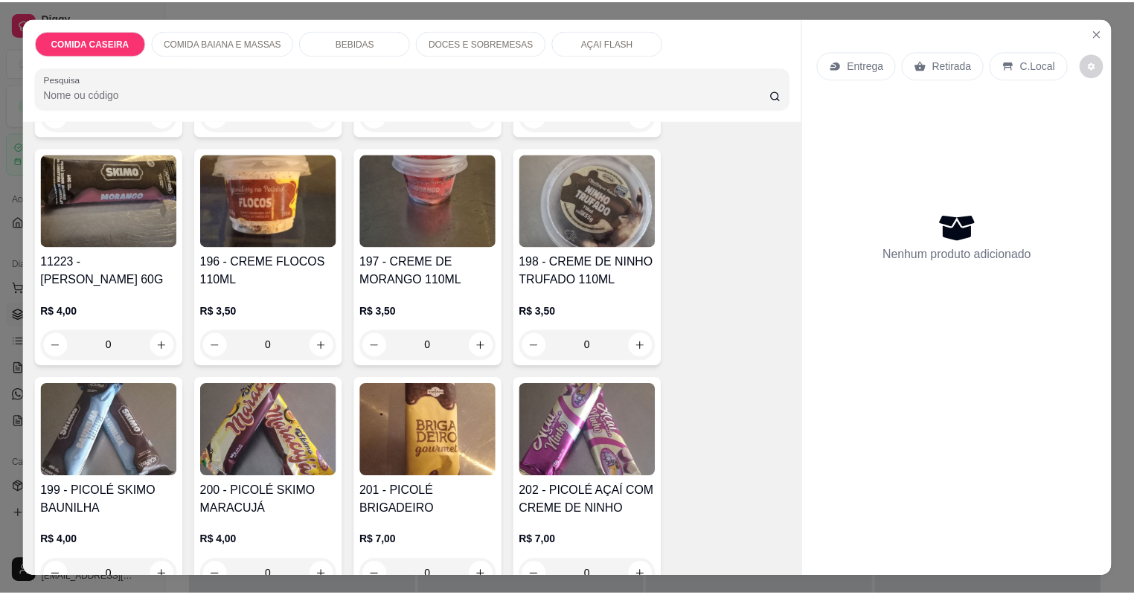
scroll to position [2857, 0]
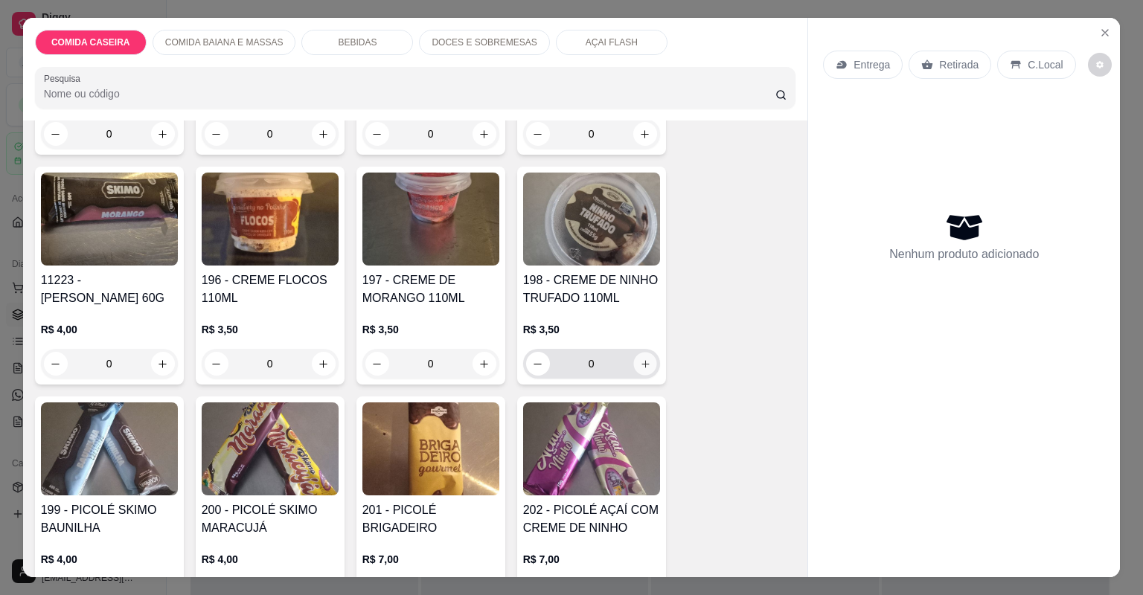
click at [643, 359] on icon "increase-product-quantity" at bounding box center [644, 364] width 11 height 11
type input "1"
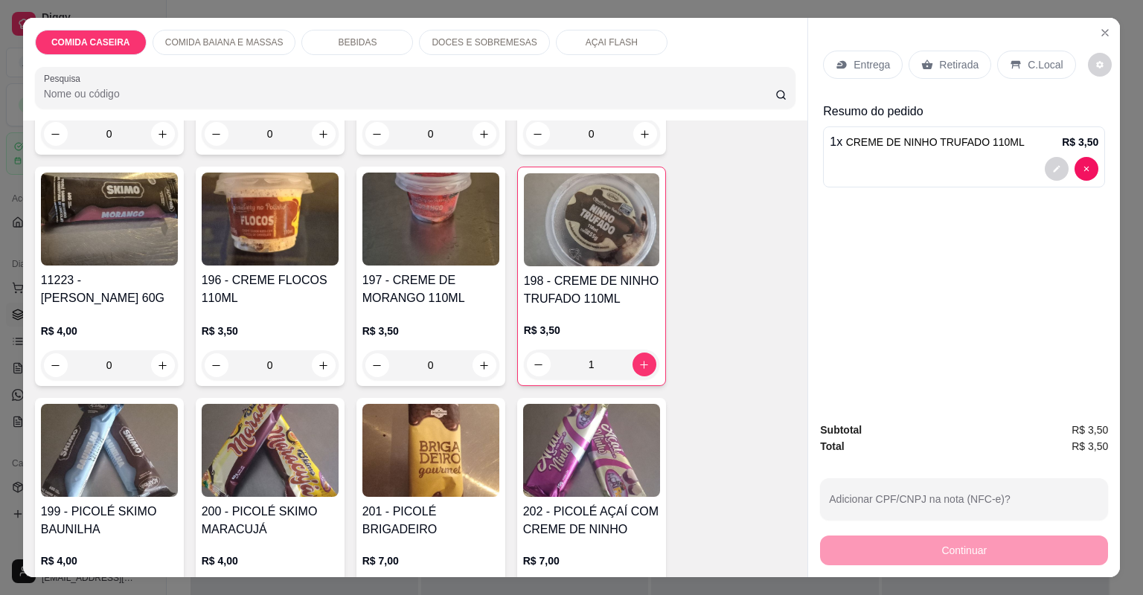
click at [954, 62] on p "Retirada" at bounding box center [958, 64] width 39 height 15
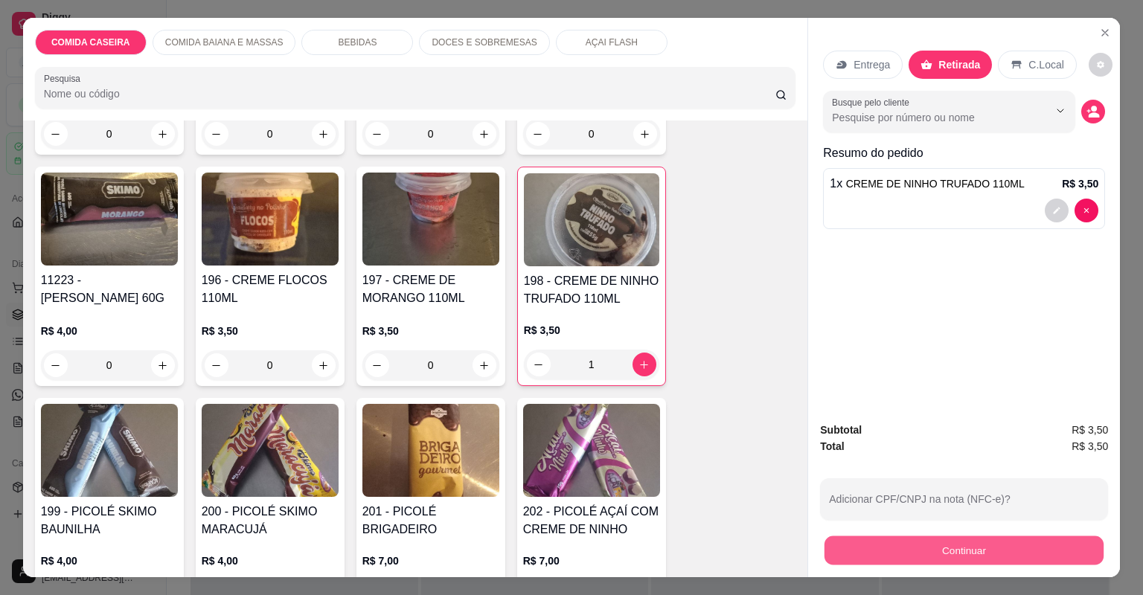
click at [949, 552] on button "Continuar" at bounding box center [963, 550] width 279 height 29
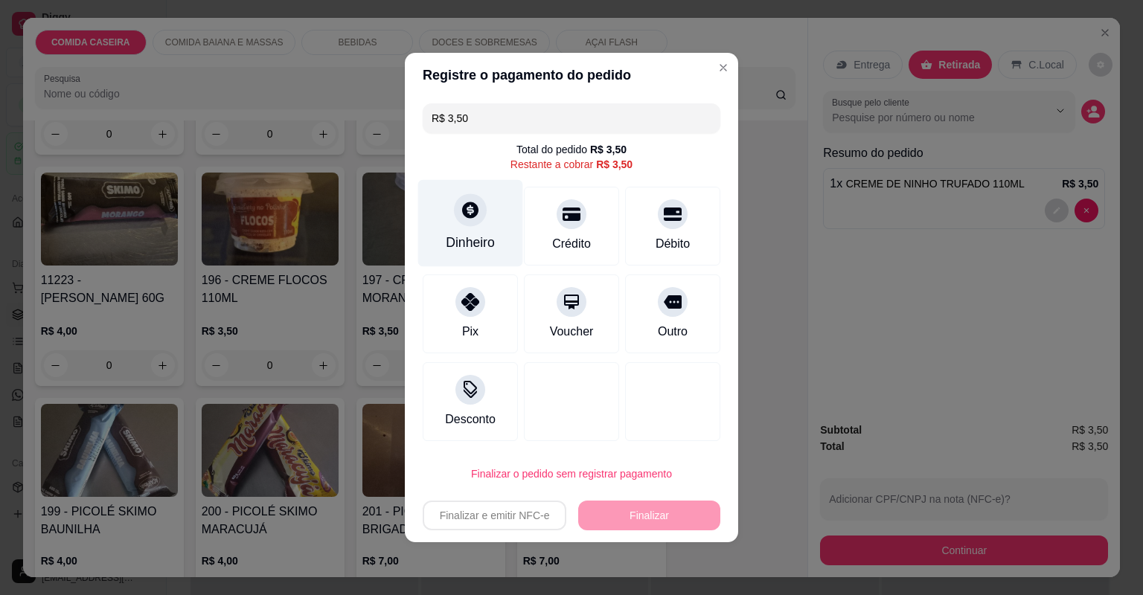
click at [479, 243] on div "Dinheiro" at bounding box center [470, 242] width 49 height 19
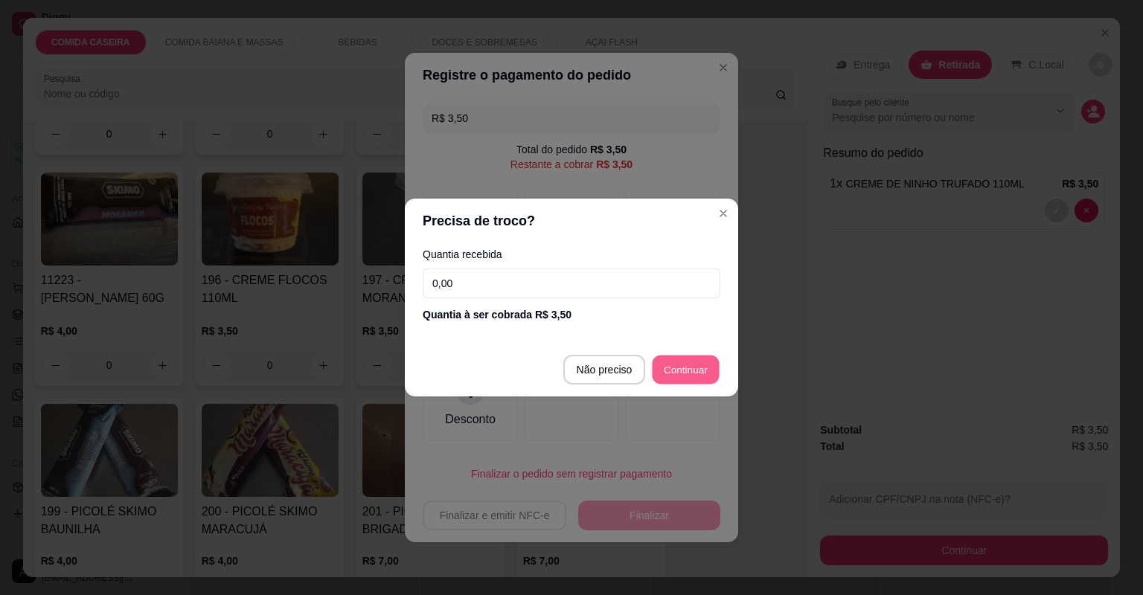
type input "R$ 0,00"
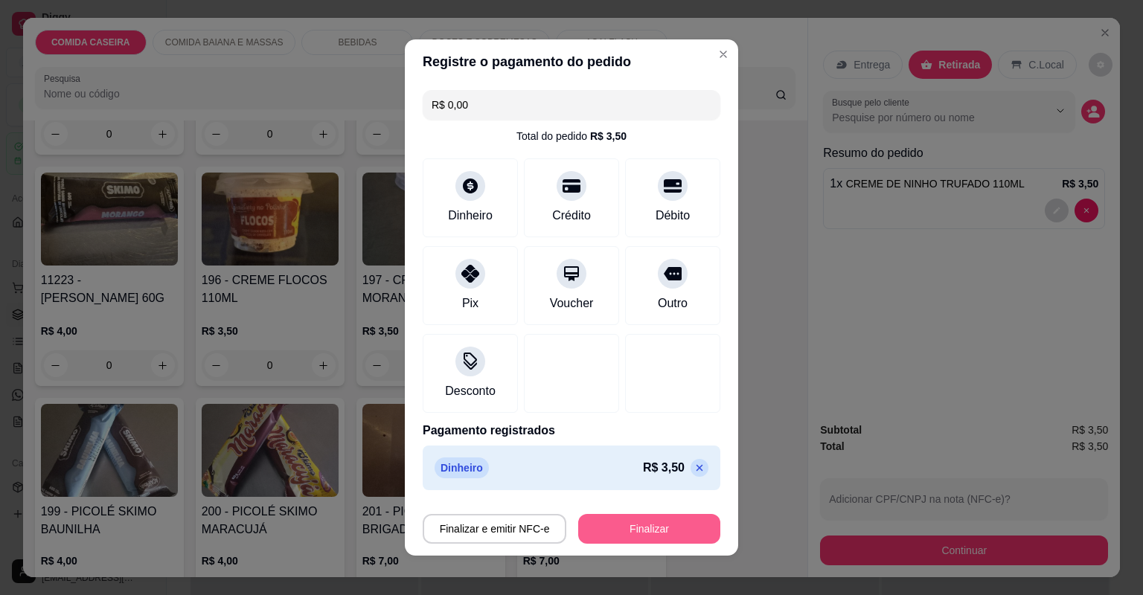
click at [658, 521] on button "Finalizar" at bounding box center [649, 529] width 142 height 30
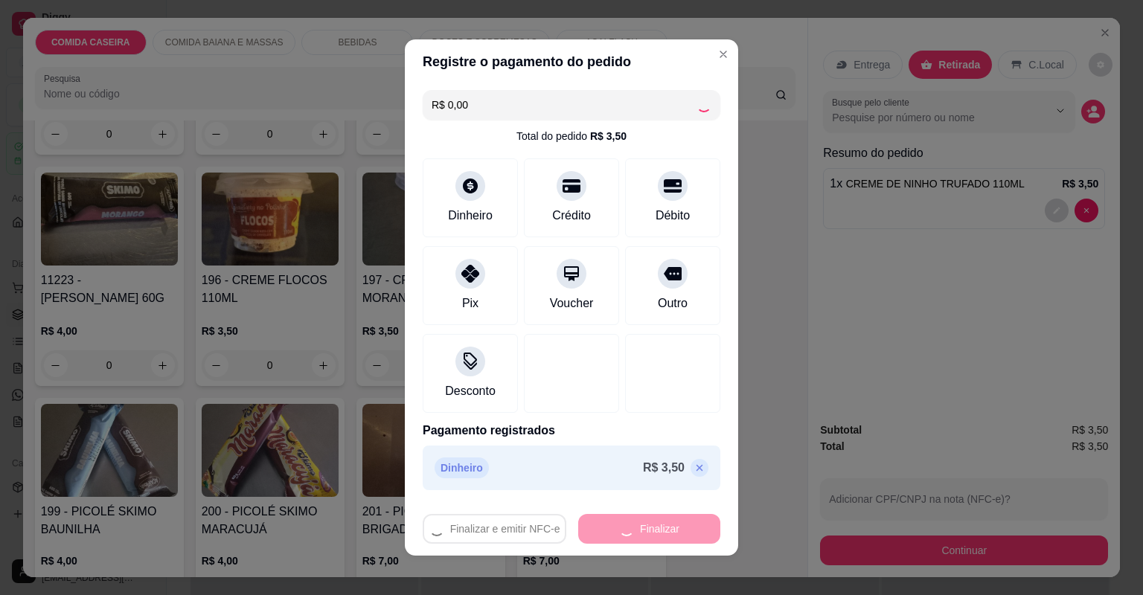
type input "0"
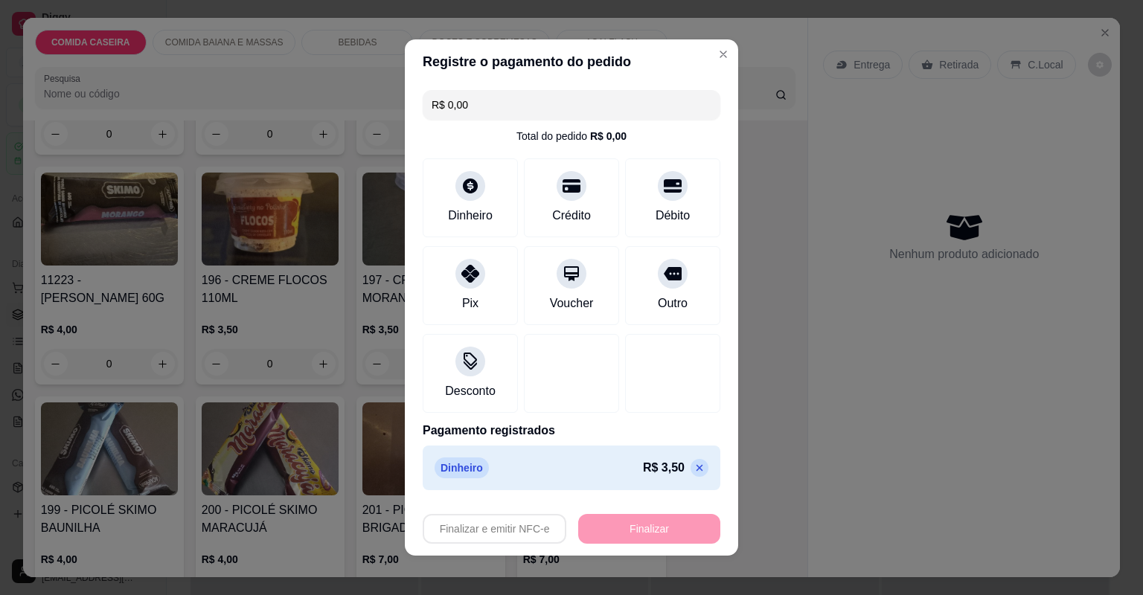
type input "-R$ 3,50"
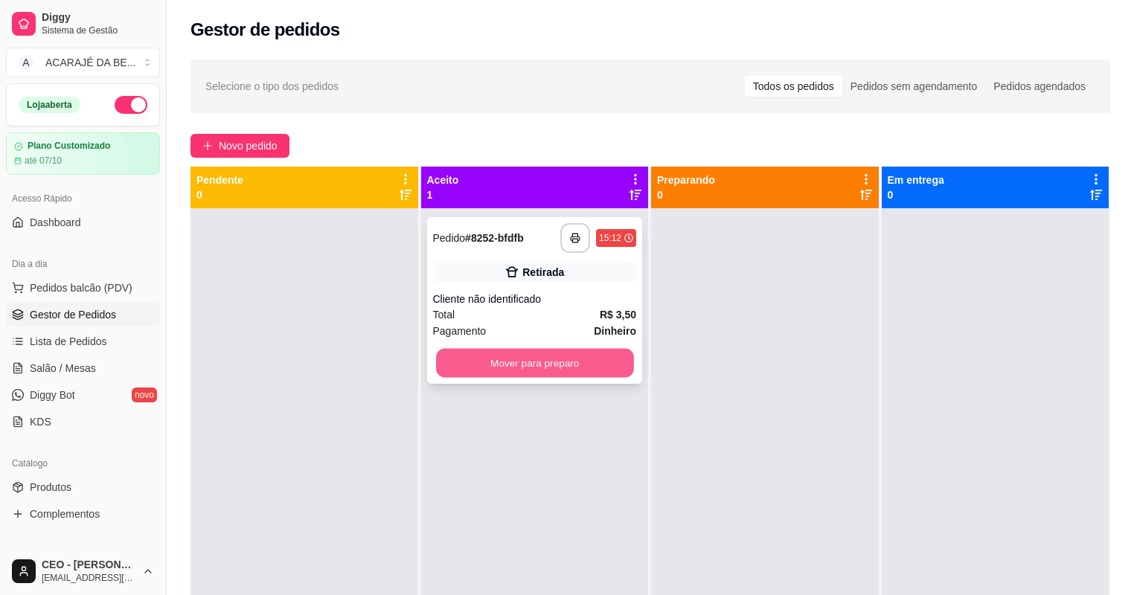
click at [595, 356] on button "Mover para preparo" at bounding box center [534, 363] width 197 height 29
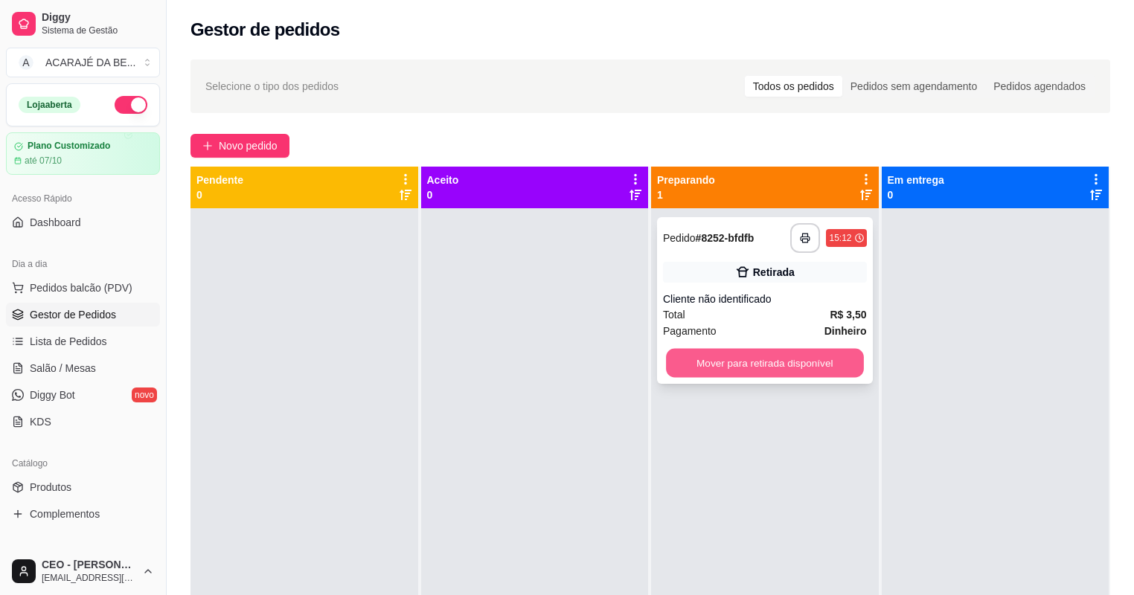
click at [765, 370] on button "Mover para retirada disponível" at bounding box center [764, 363] width 197 height 29
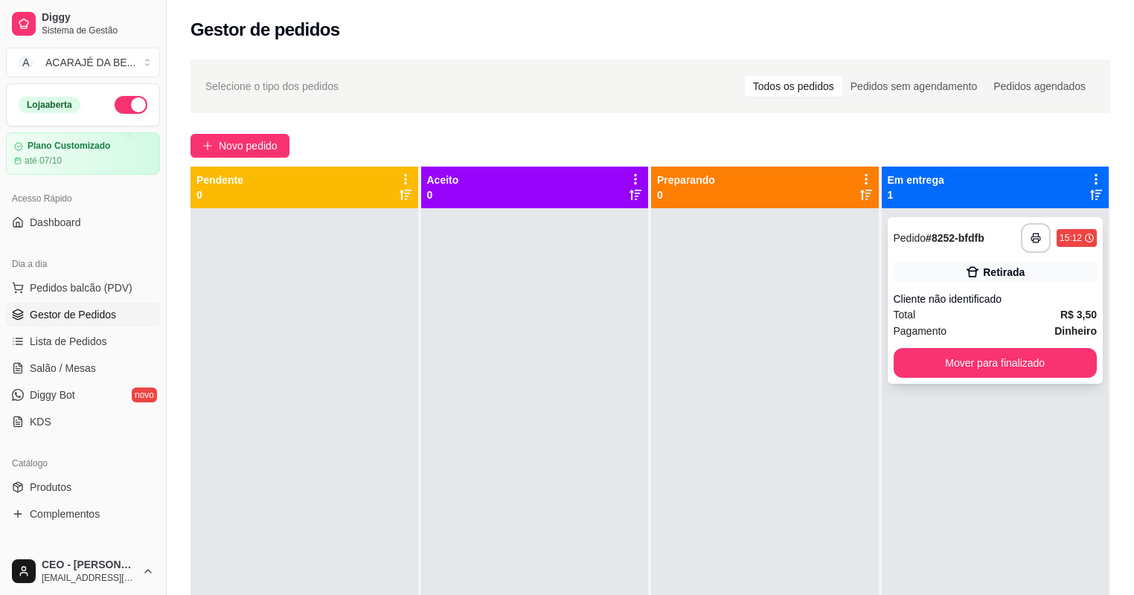
drag, startPoint x: 947, startPoint y: 341, endPoint x: 955, endPoint y: 369, distance: 29.4
click at [955, 369] on div "**********" at bounding box center [995, 300] width 216 height 167
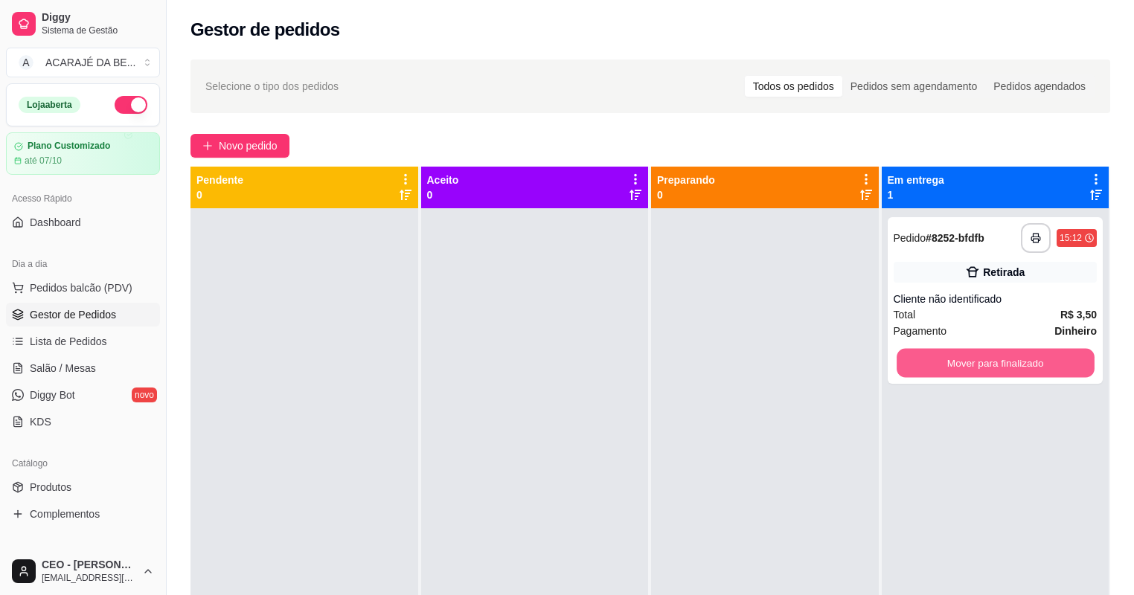
click at [967, 360] on button "Mover para finalizado" at bounding box center [994, 363] width 197 height 29
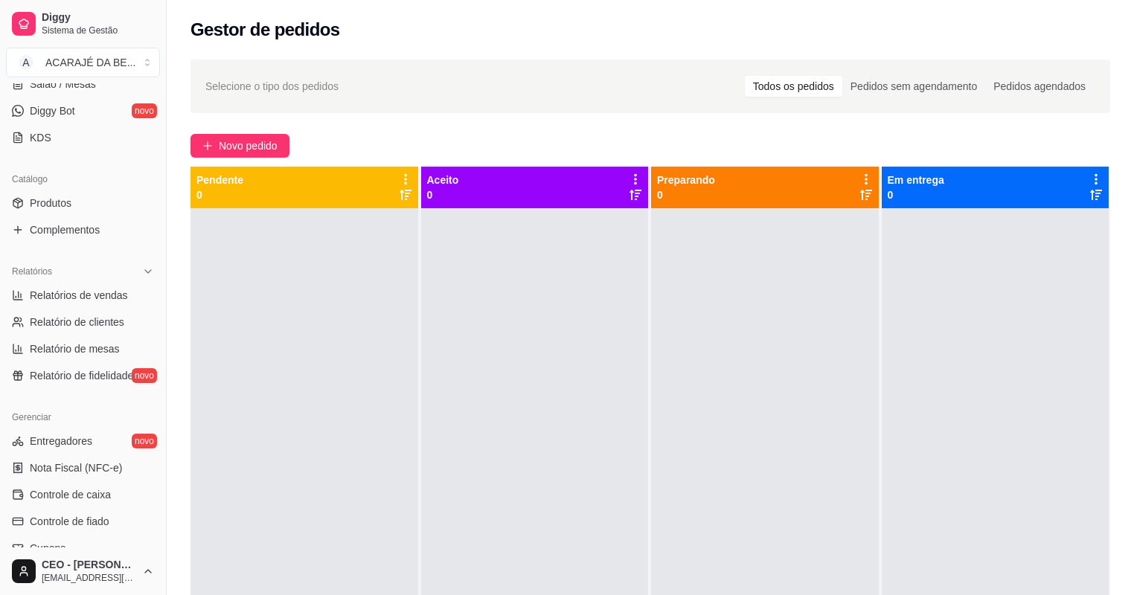
scroll to position [298, 0]
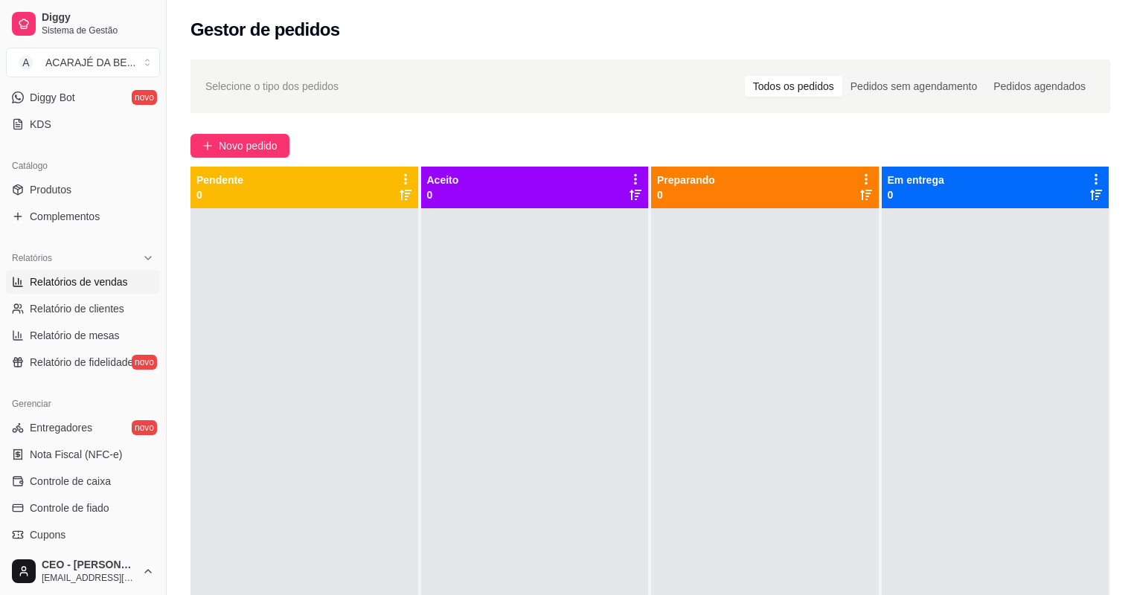
click at [96, 282] on span "Relatórios de vendas" at bounding box center [79, 281] width 98 height 15
select select "ALL"
select select "0"
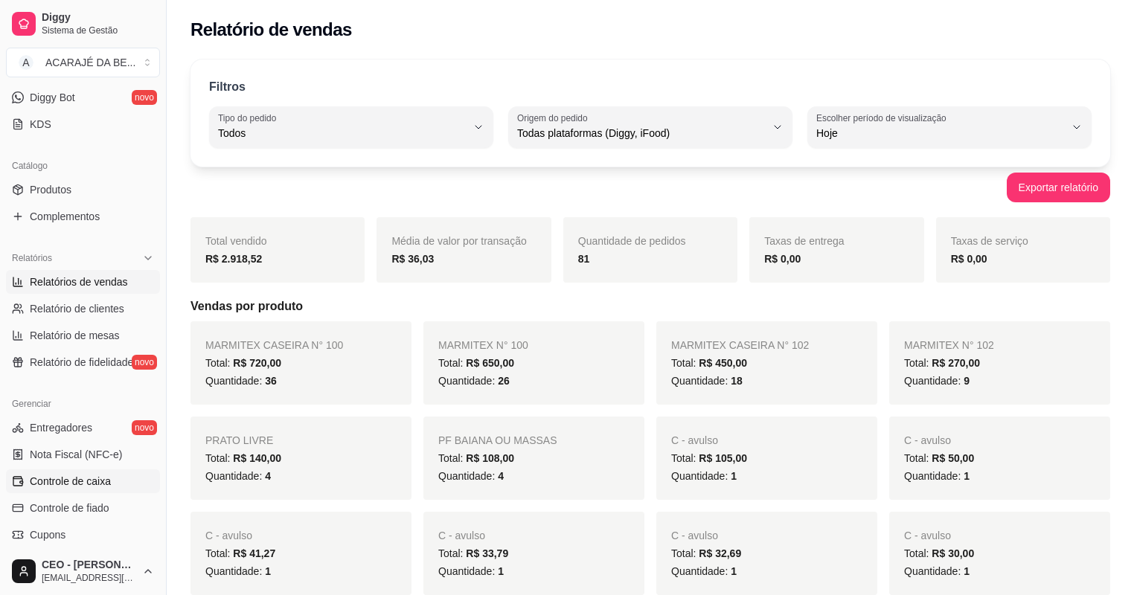
click at [84, 485] on span "Controle de caixa" at bounding box center [70, 481] width 81 height 15
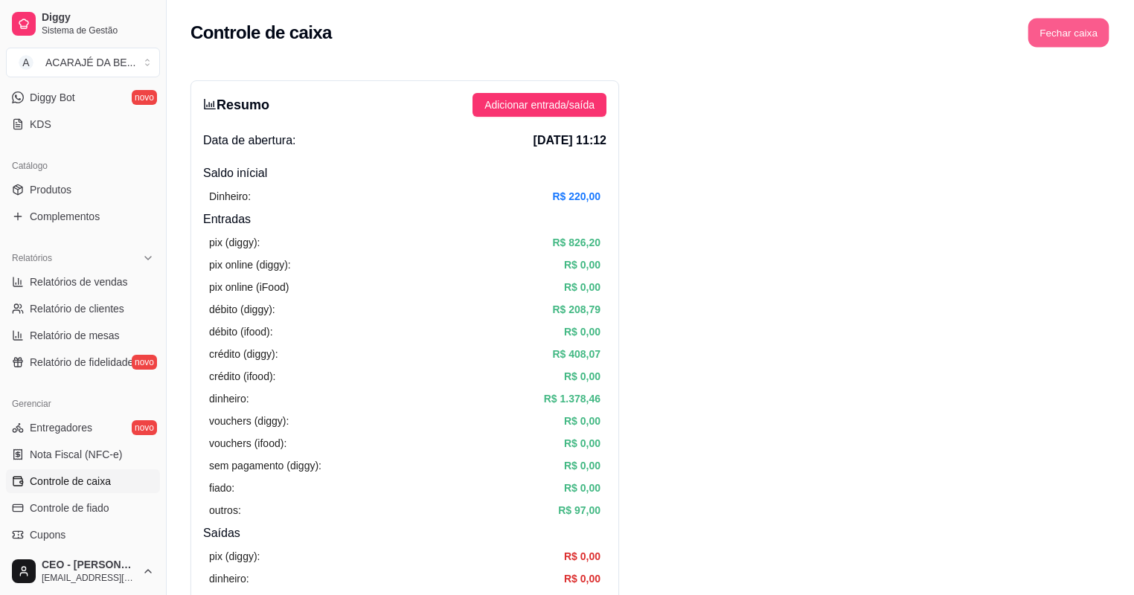
click at [1093, 39] on button "Fechar caixa" at bounding box center [1068, 33] width 81 height 29
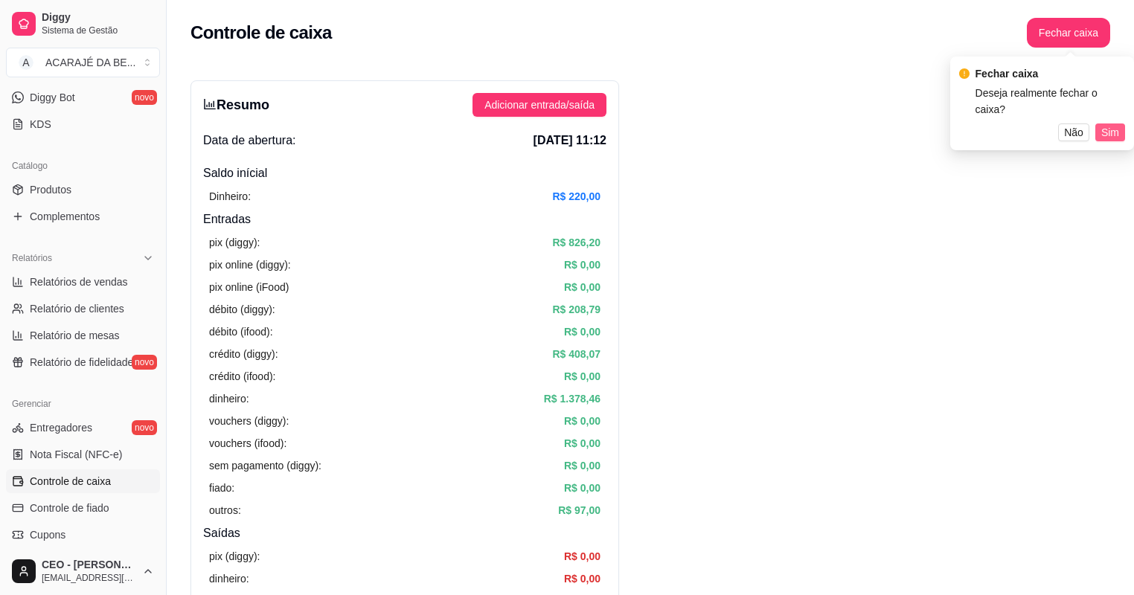
click at [1112, 124] on span "Sim" at bounding box center [1110, 132] width 18 height 16
